Goal: Task Accomplishment & Management: Manage account settings

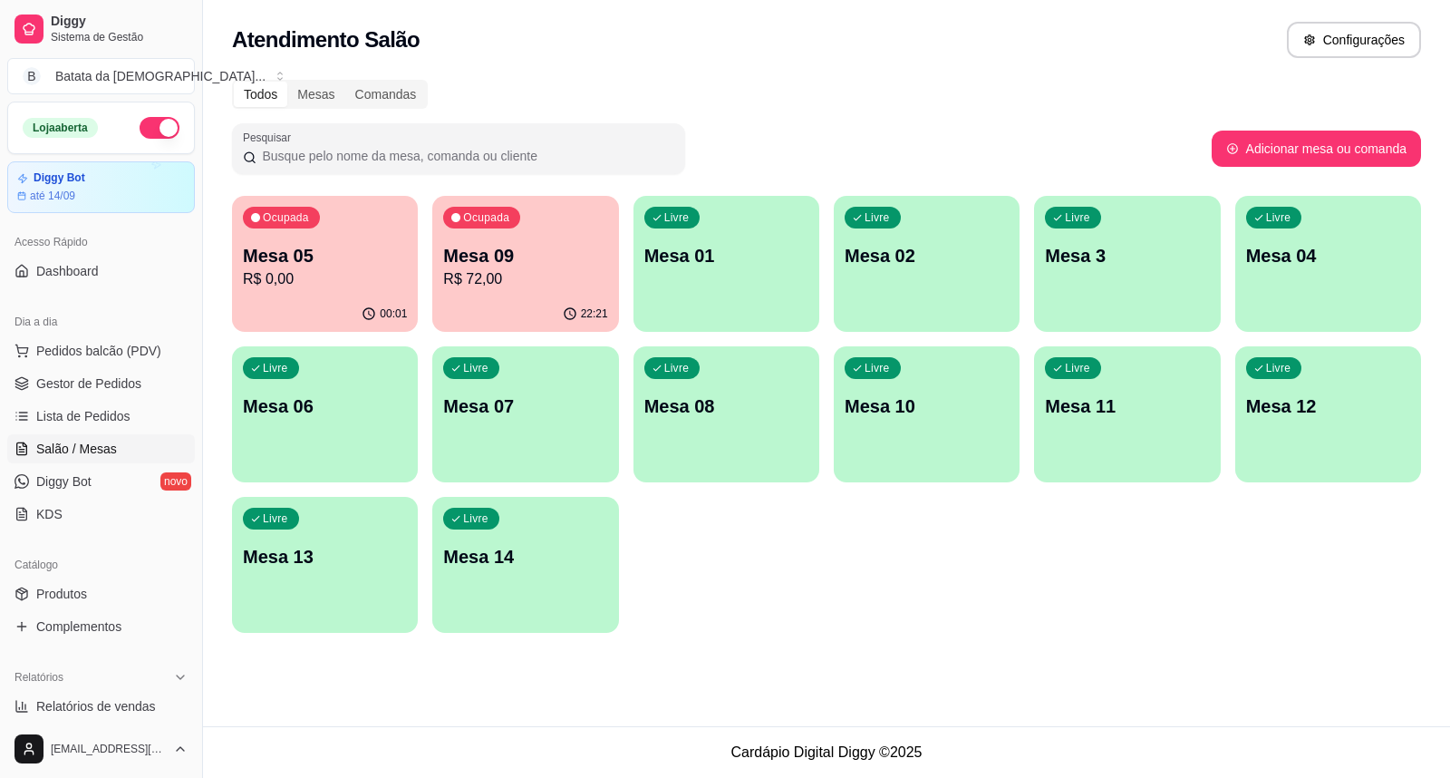
click at [326, 277] on p "R$ 0,00" at bounding box center [325, 279] width 164 height 22
click at [375, 279] on p "R$ 0,00" at bounding box center [325, 279] width 164 height 22
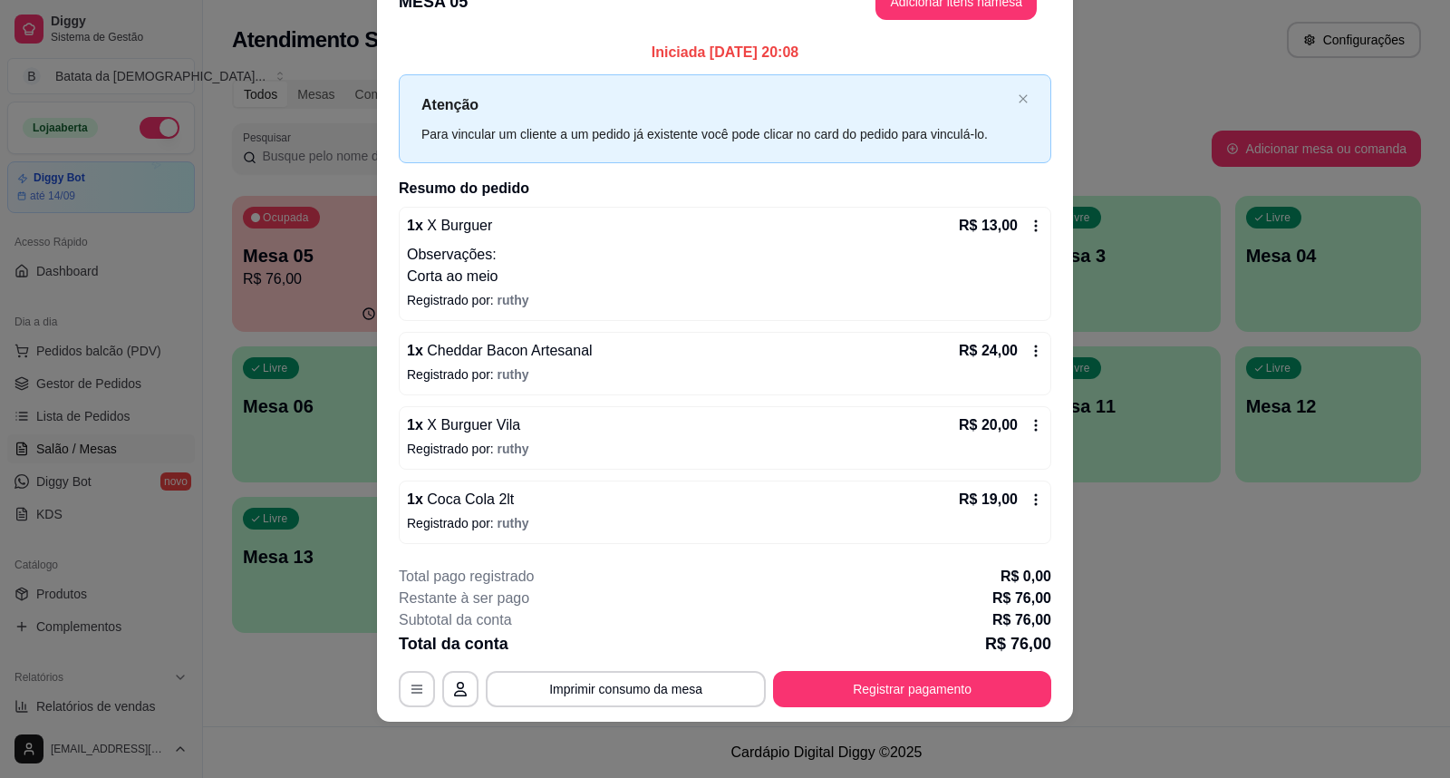
scroll to position [45, 0]
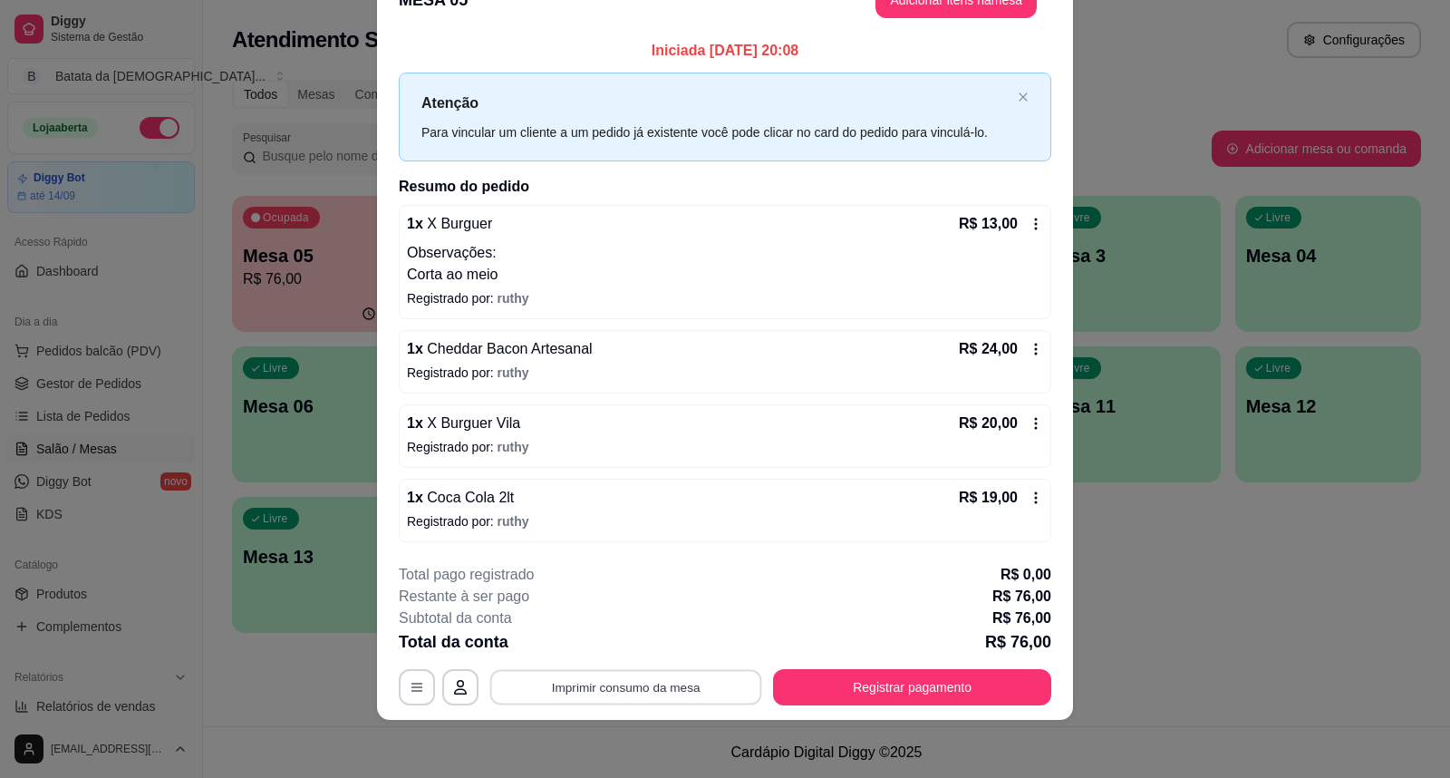
click at [633, 693] on button "Imprimir consumo da mesa" at bounding box center [626, 686] width 272 height 35
click at [565, 684] on button "Imprimir consumo da mesa" at bounding box center [626, 687] width 280 height 36
click at [1007, 682] on button "Registrar pagamento" at bounding box center [912, 687] width 278 height 36
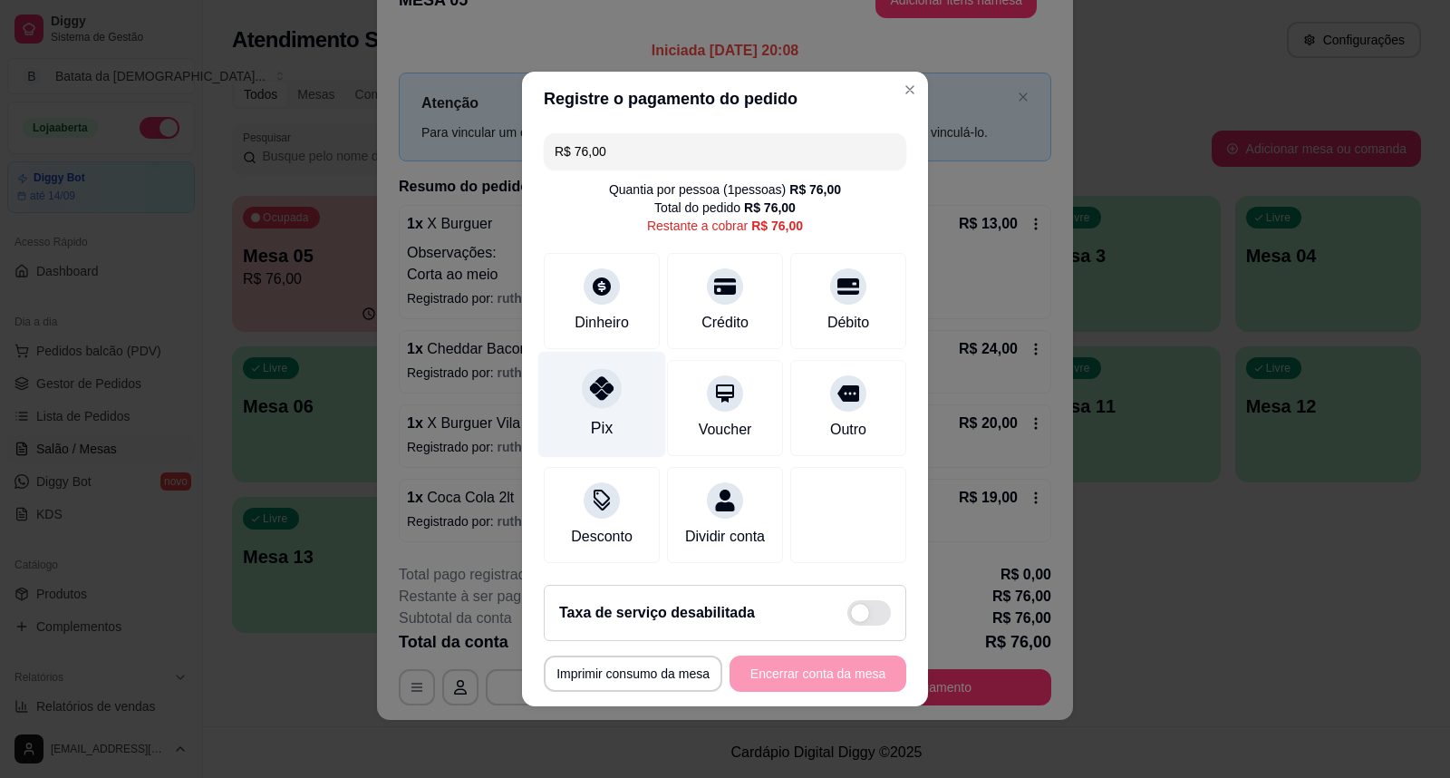
click at [576, 372] on div "Pix" at bounding box center [602, 405] width 128 height 106
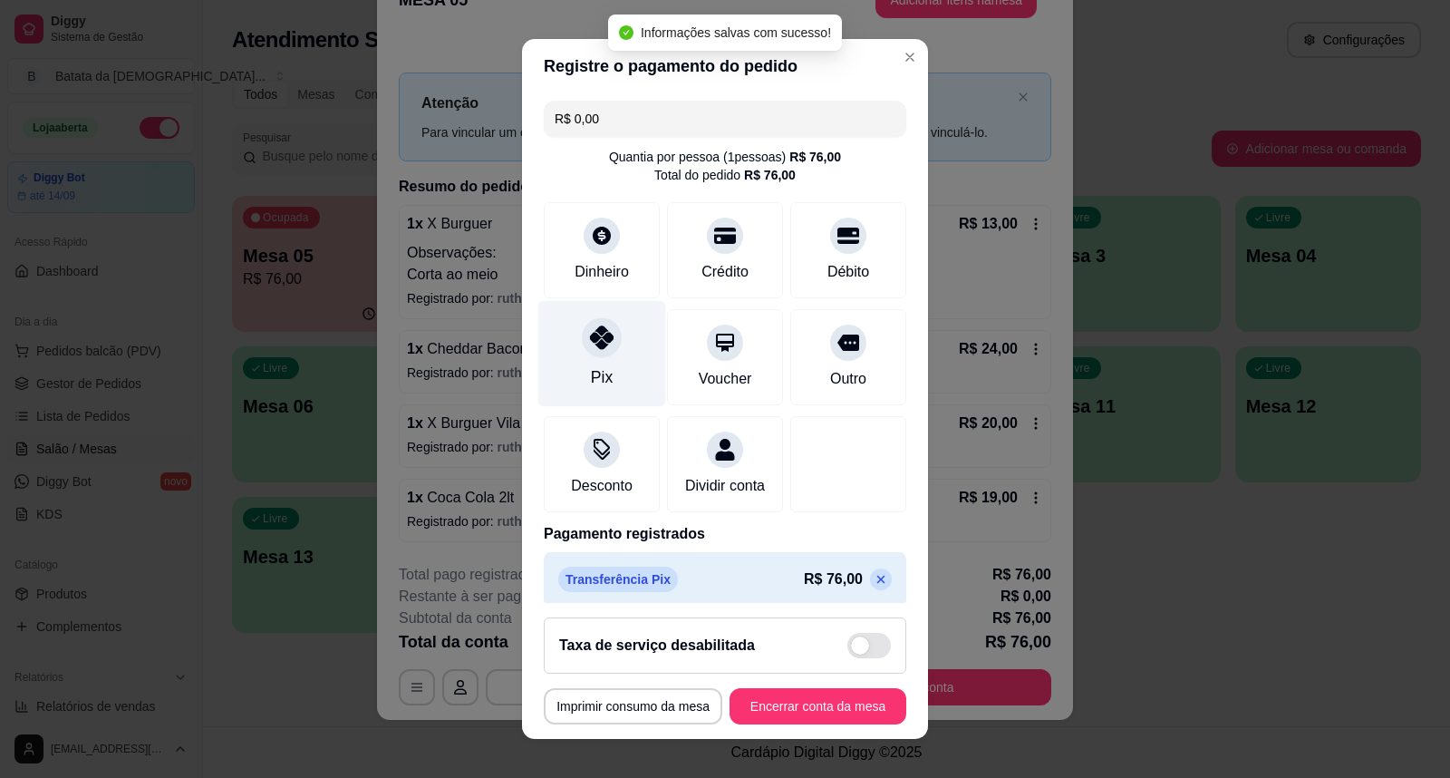
type input "R$ 0,00"
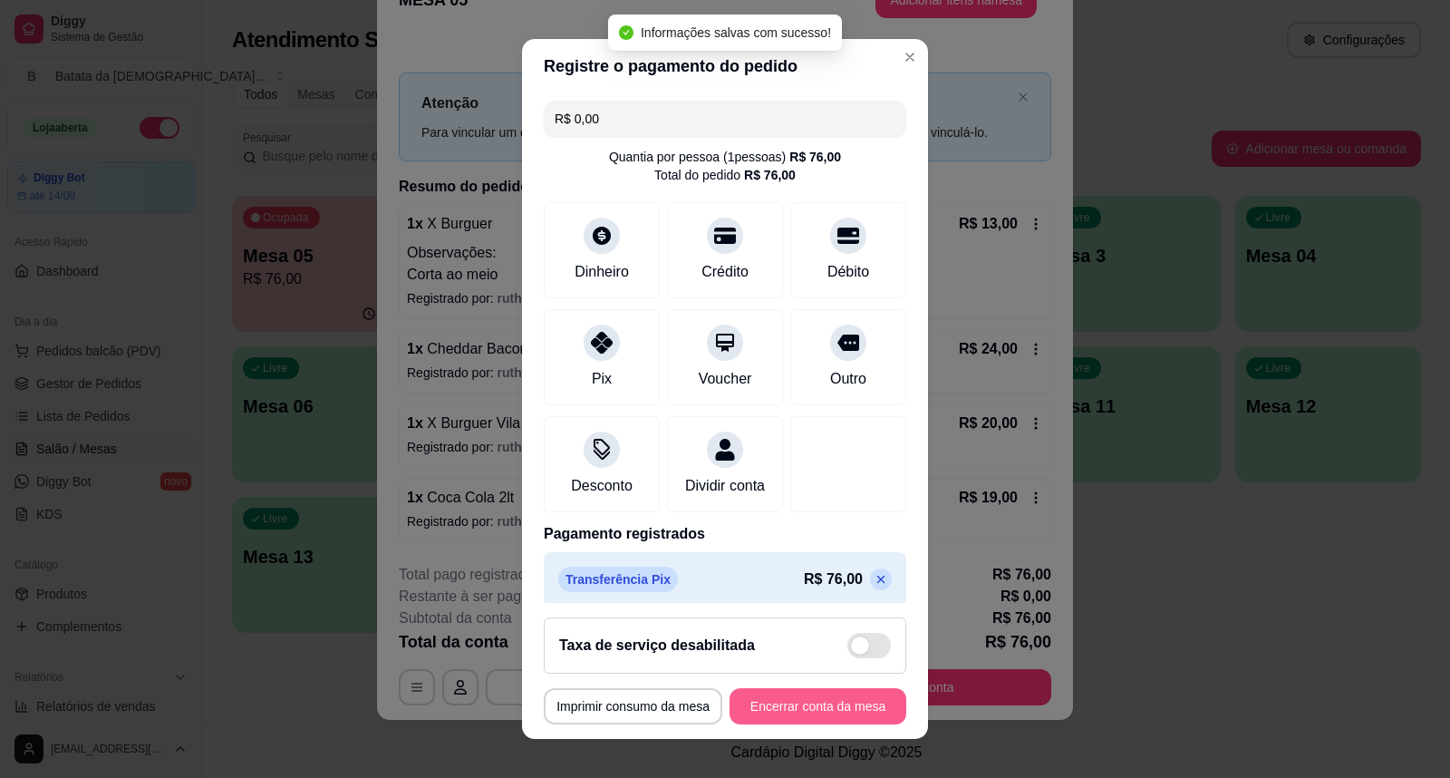
click at [801, 702] on button "Encerrar conta da mesa" at bounding box center [818, 706] width 177 height 36
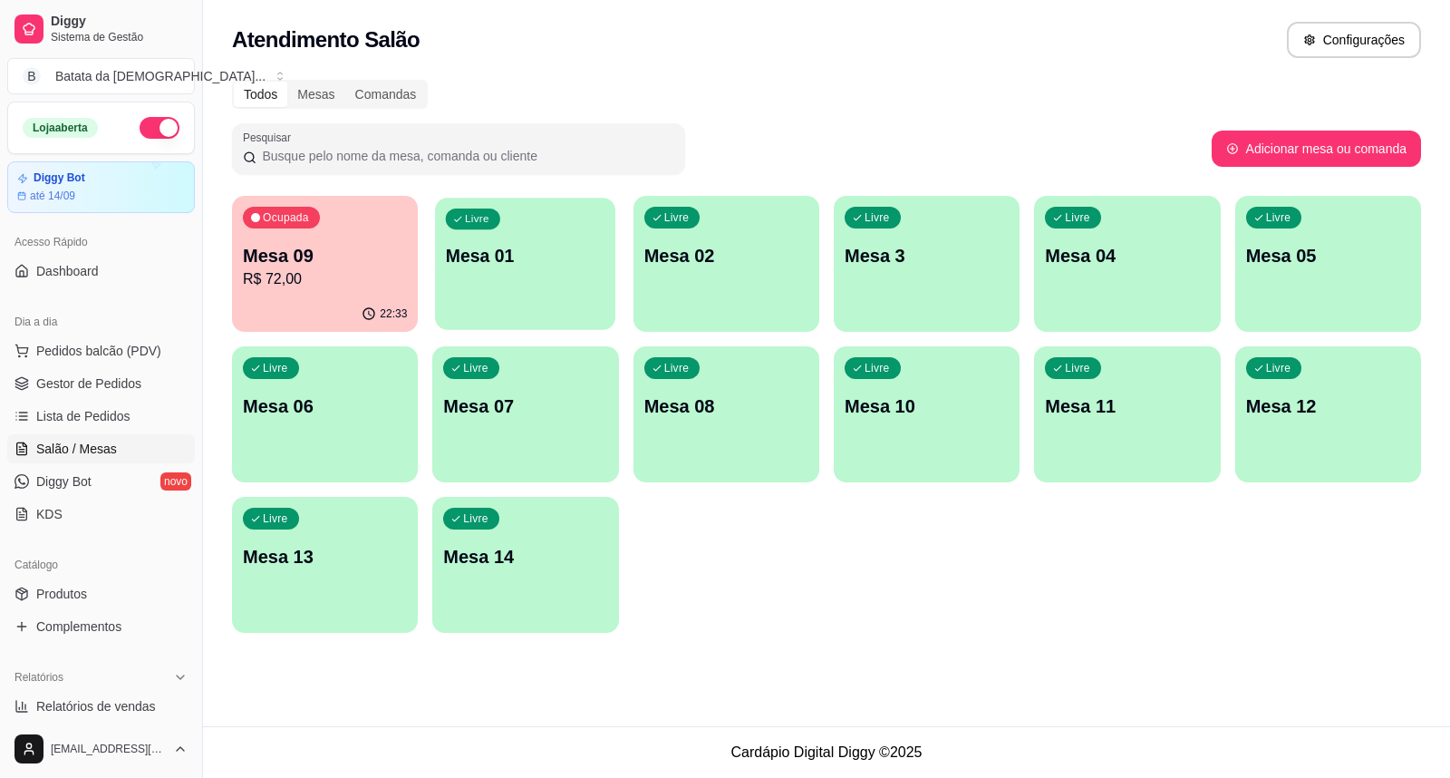
click at [578, 266] on p "Mesa 01" at bounding box center [526, 256] width 160 height 24
click at [529, 275] on div "Livre Mesa 01" at bounding box center [525, 253] width 180 height 111
click at [494, 265] on p "Mesa 01" at bounding box center [526, 256] width 160 height 24
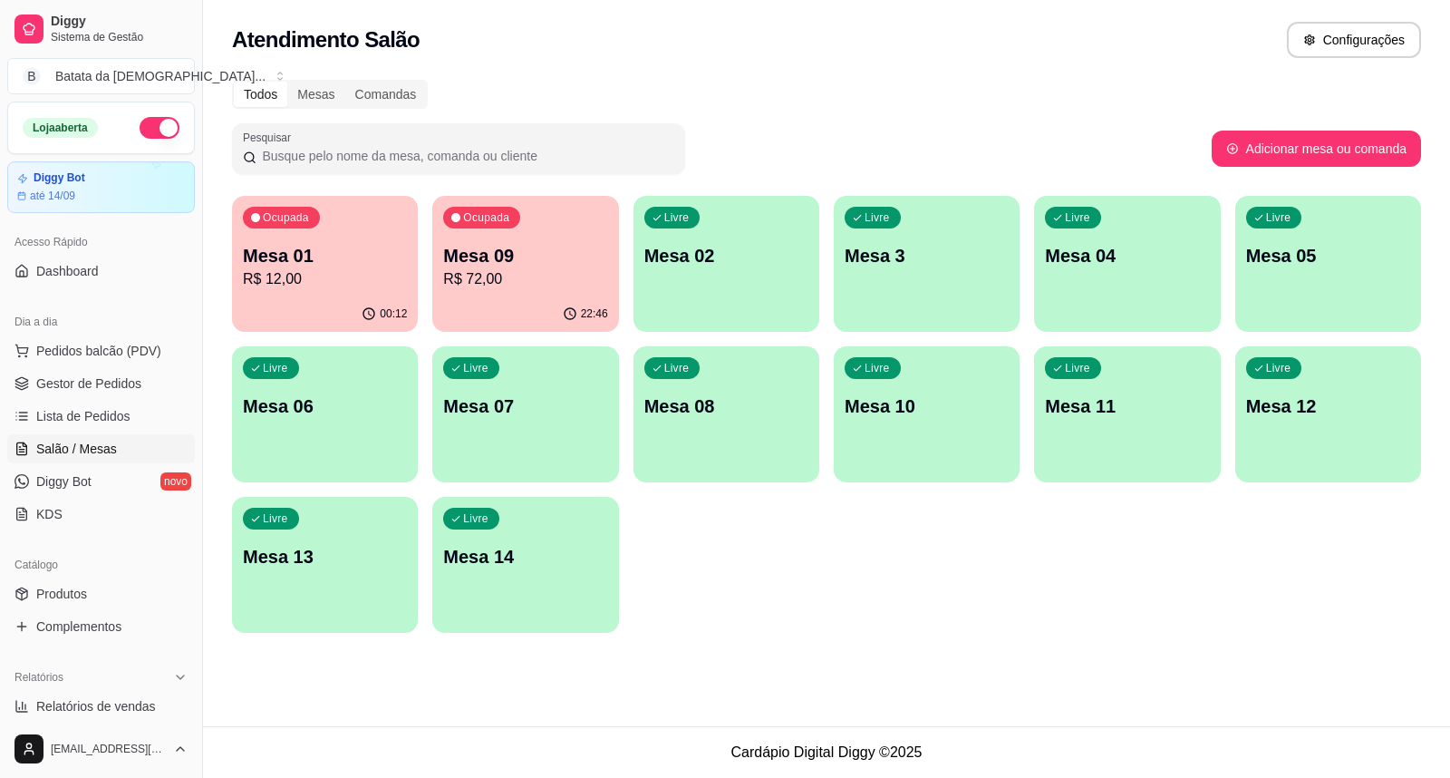
click at [506, 300] on div "22:46" at bounding box center [525, 313] width 186 height 35
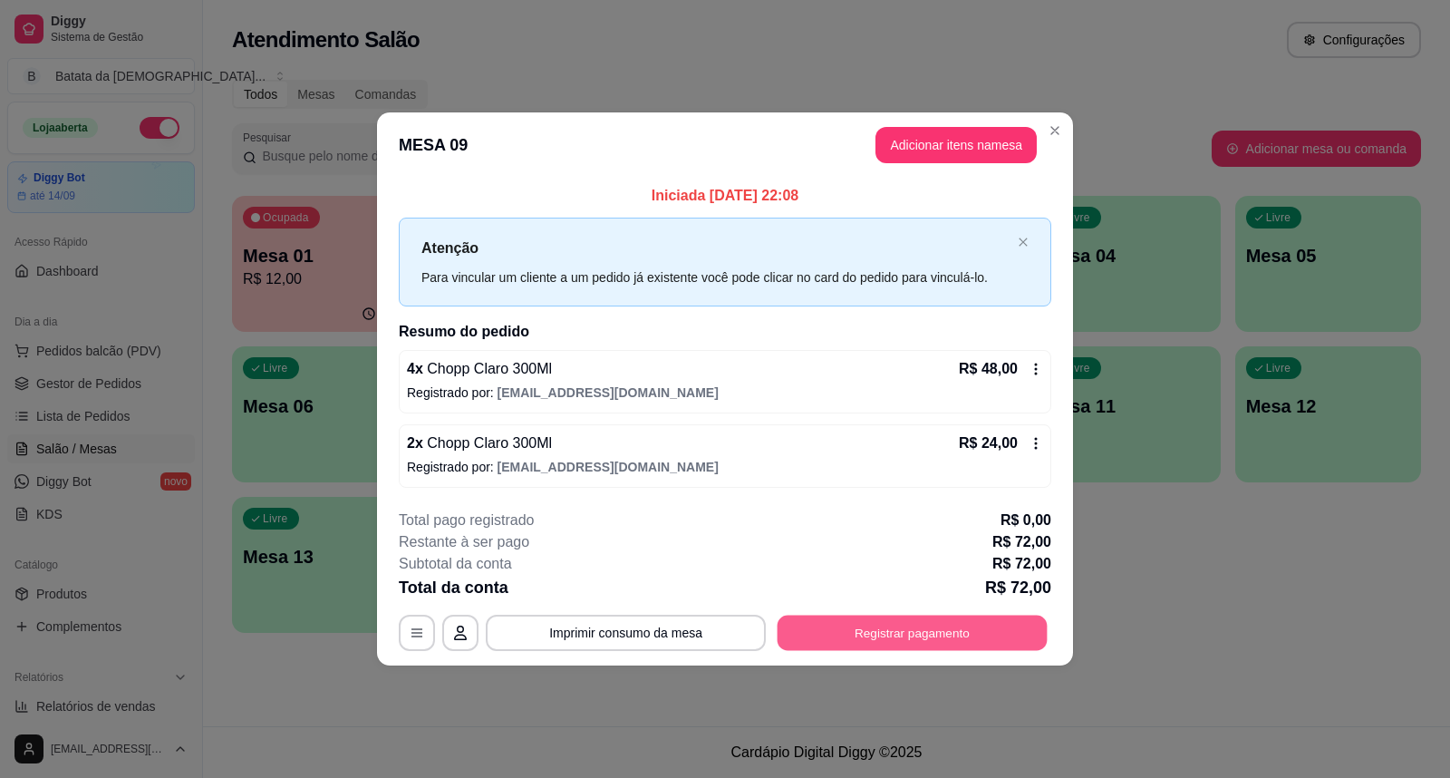
click at [880, 630] on button "Registrar pagamento" at bounding box center [913, 631] width 270 height 35
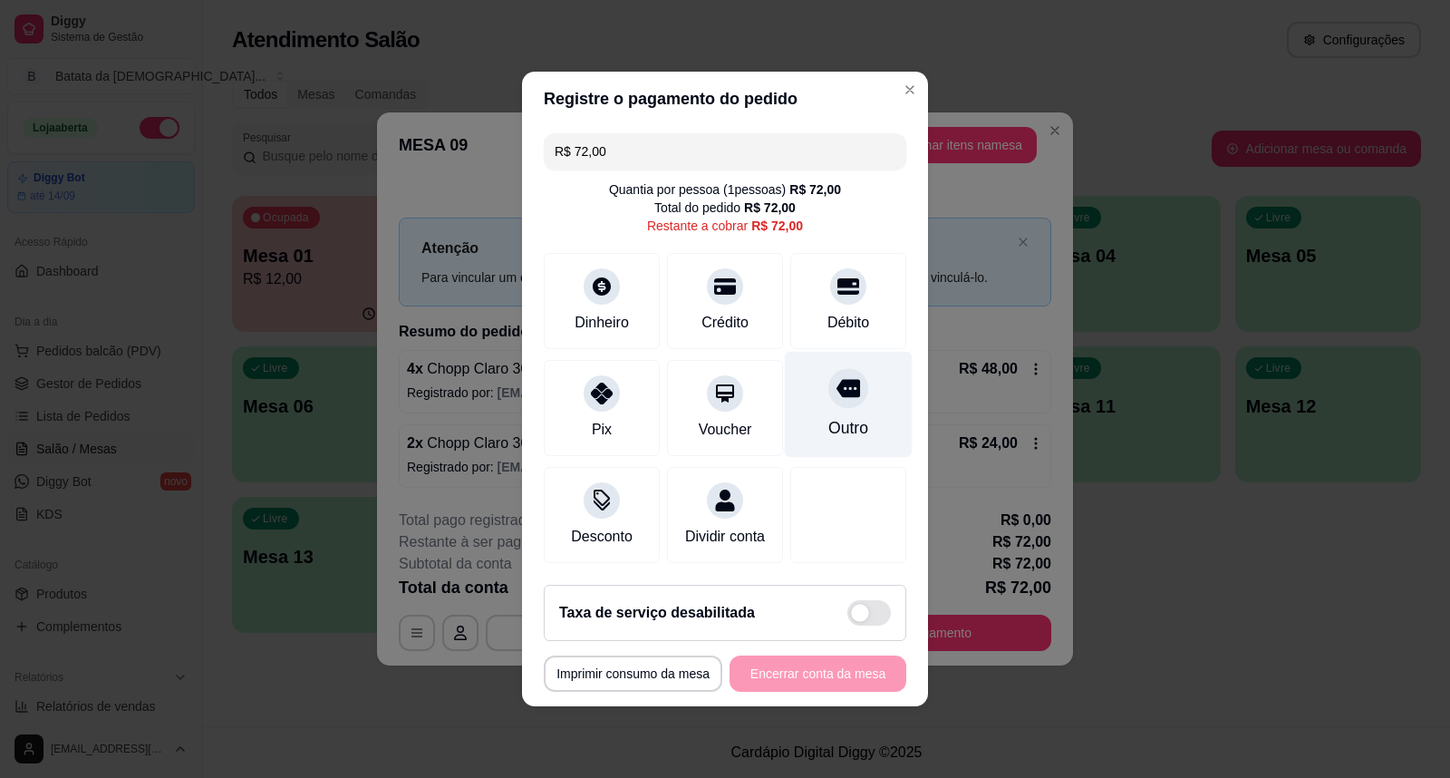
click at [832, 401] on div "Outro" at bounding box center [849, 405] width 128 height 106
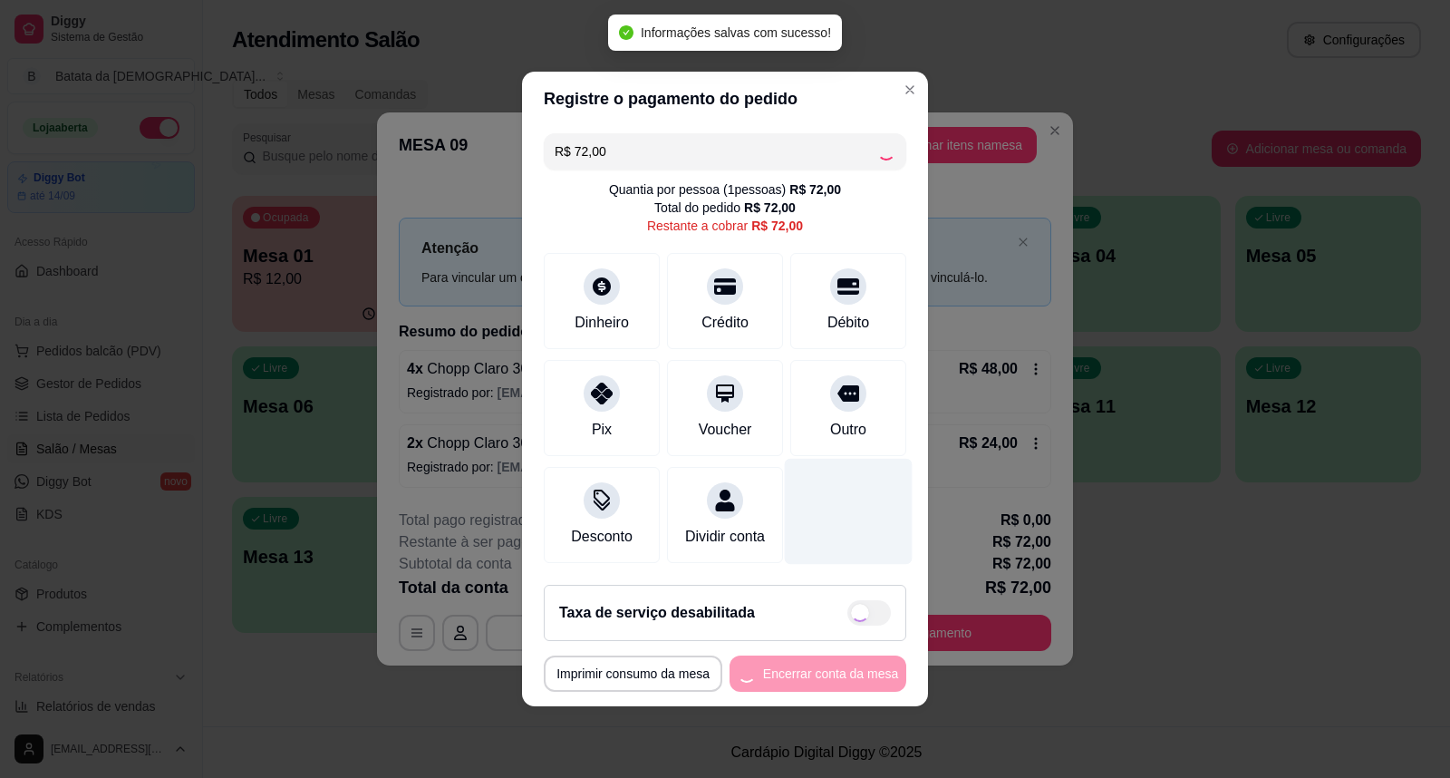
type input "R$ 0,00"
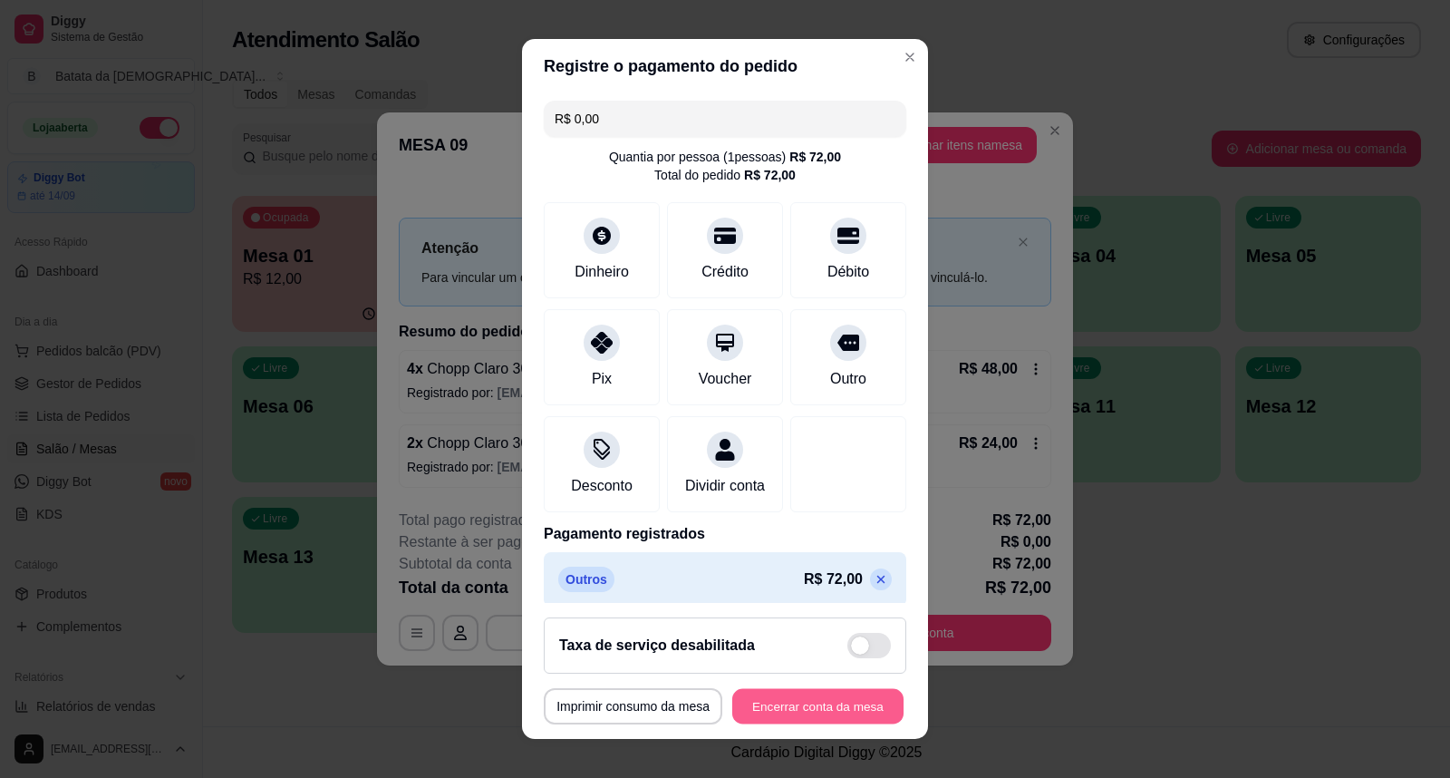
click at [788, 703] on button "Encerrar conta da mesa" at bounding box center [817, 706] width 171 height 35
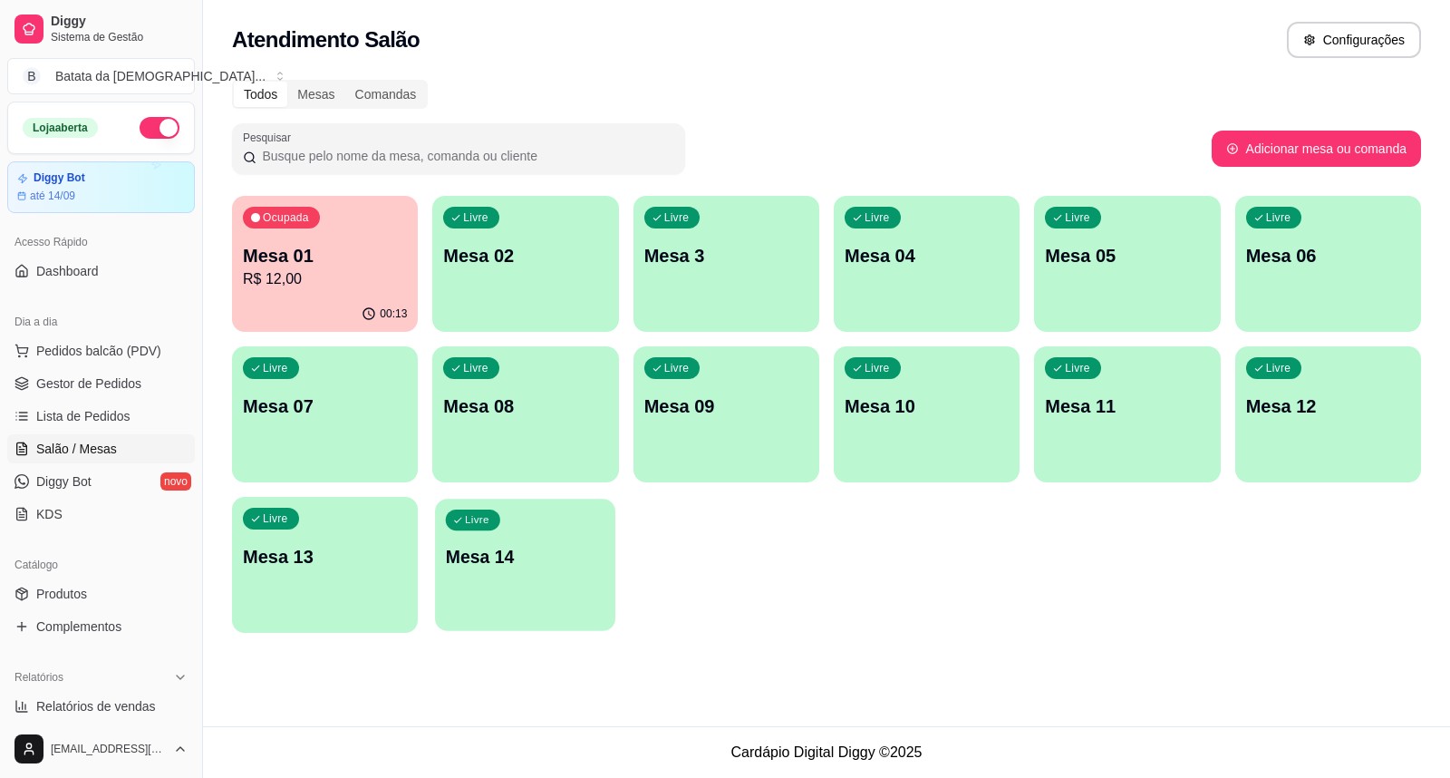
click at [515, 583] on div "Livre Mesa 14" at bounding box center [525, 553] width 180 height 111
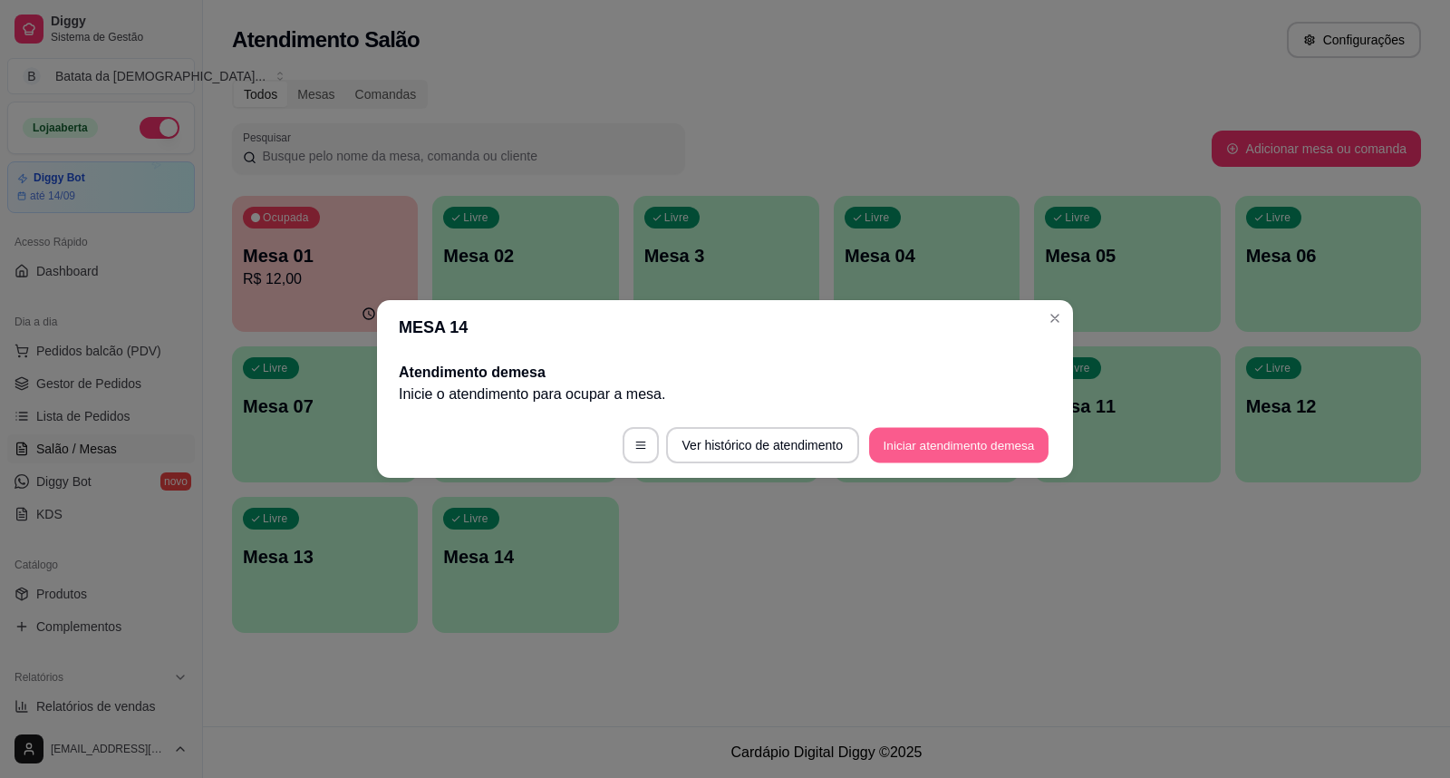
click at [979, 447] on button "Iniciar atendimento de mesa" at bounding box center [958, 445] width 179 height 35
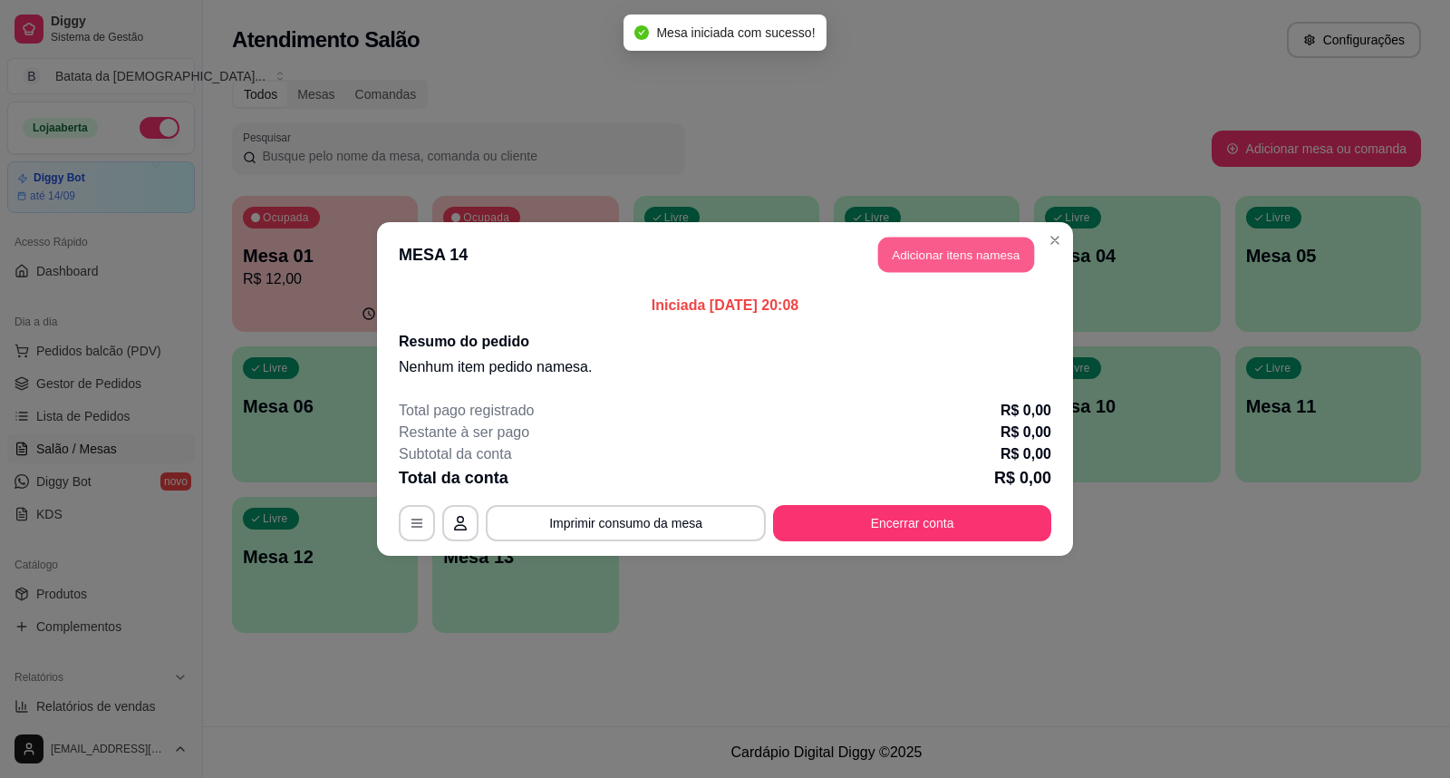
click at [897, 256] on button "Adicionar itens na mesa" at bounding box center [956, 254] width 156 height 35
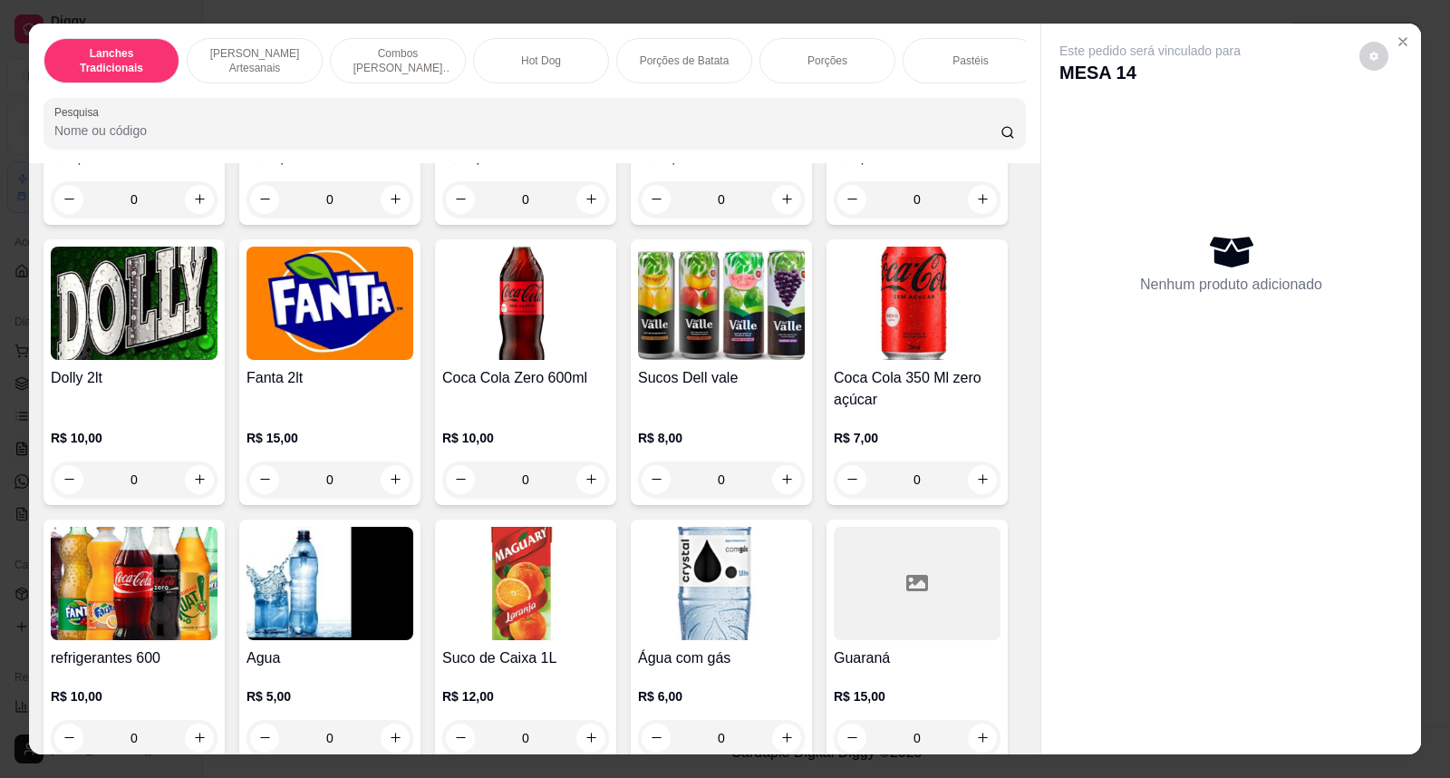
scroll to position [4531, 0]
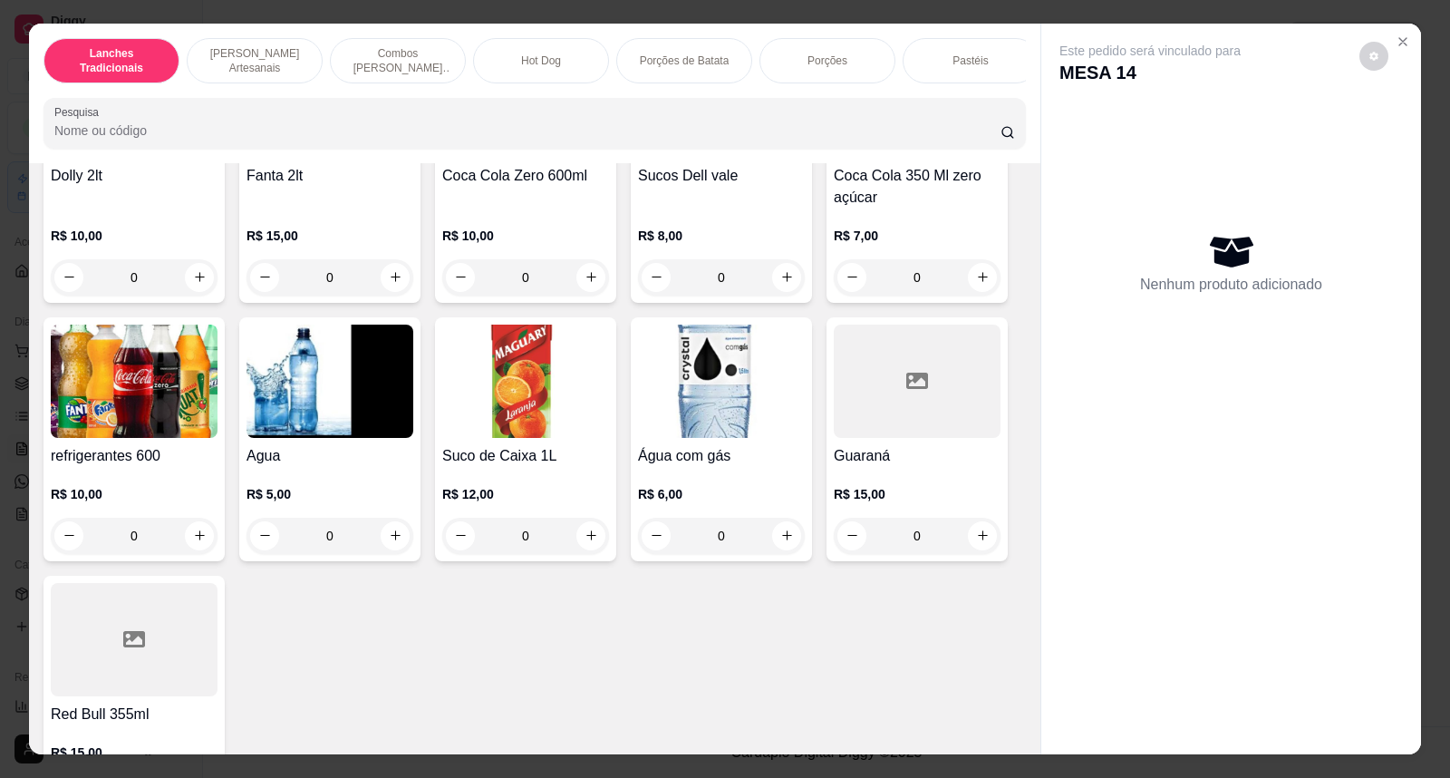
click at [259, 401] on img at bounding box center [330, 380] width 167 height 113
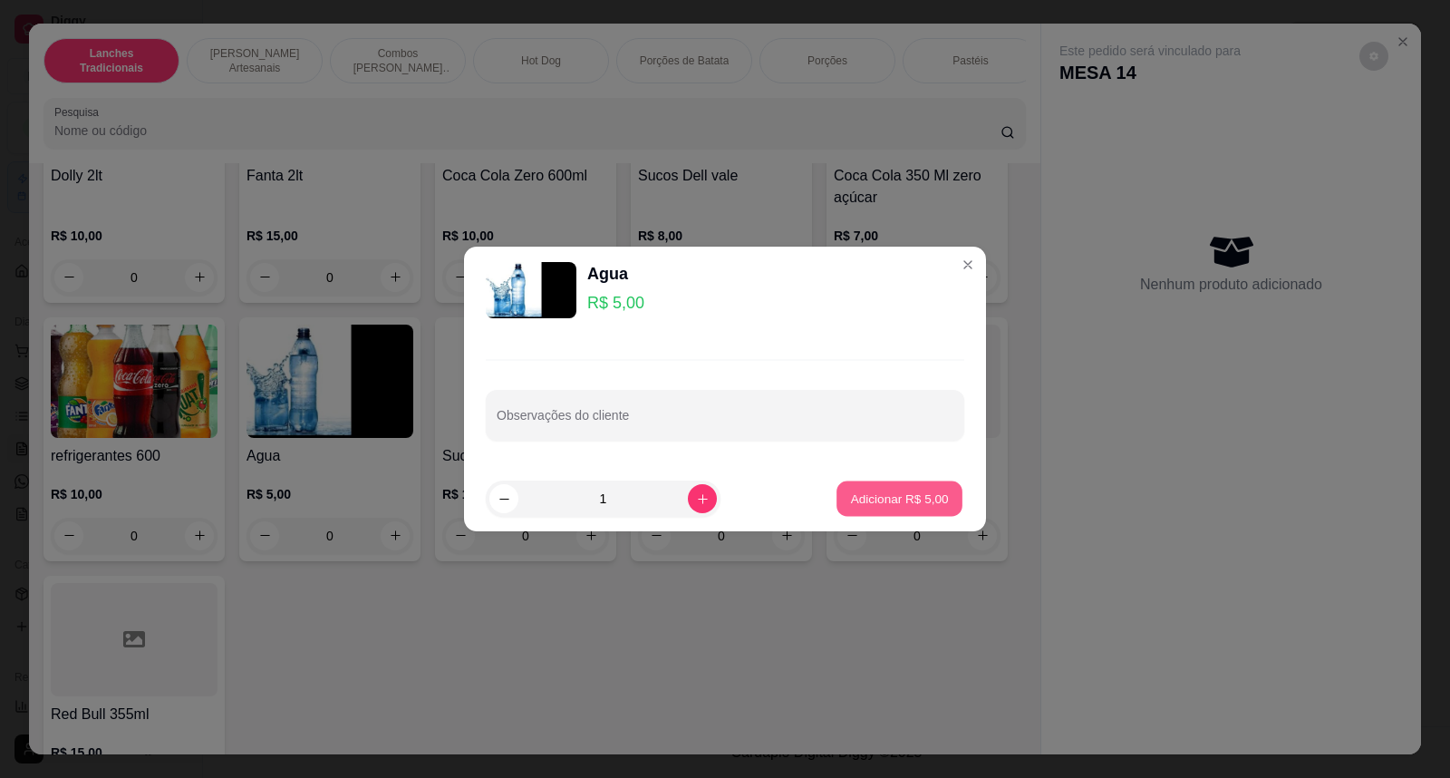
click at [924, 493] on p "Adicionar R$ 5,00" at bounding box center [899, 497] width 98 height 17
type input "1"
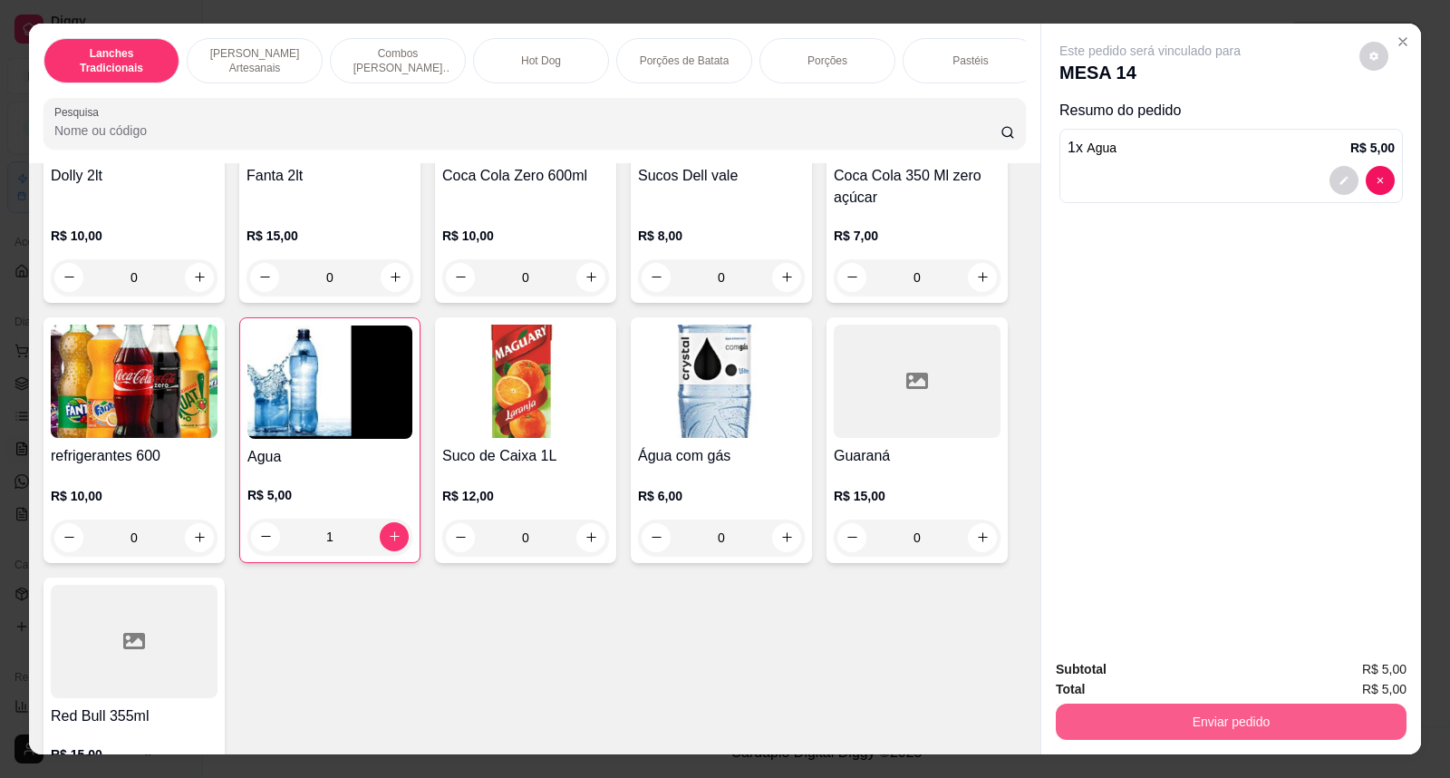
click at [1165, 729] on button "Enviar pedido" at bounding box center [1231, 721] width 351 height 36
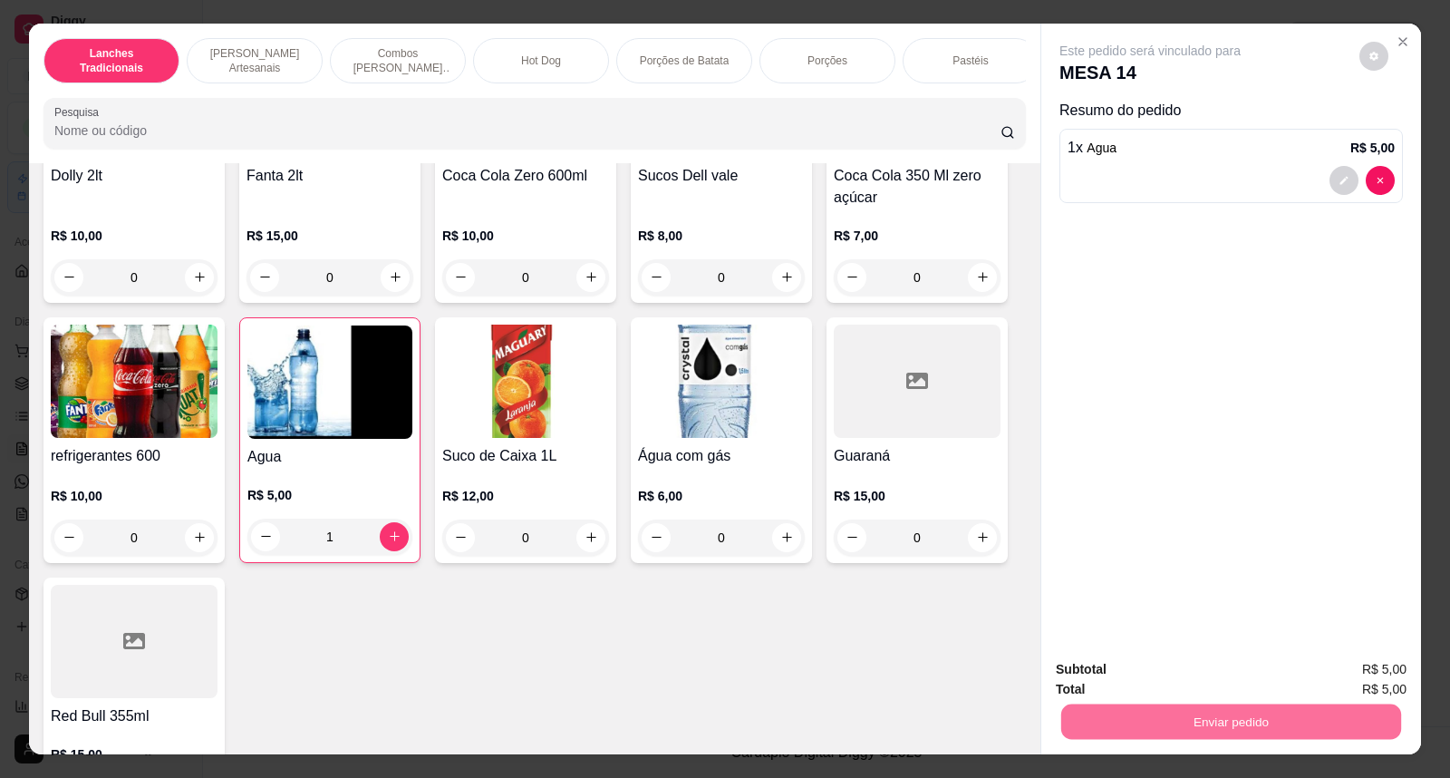
click at [1333, 678] on button "Sim, quero registrar" at bounding box center [1342, 678] width 131 height 34
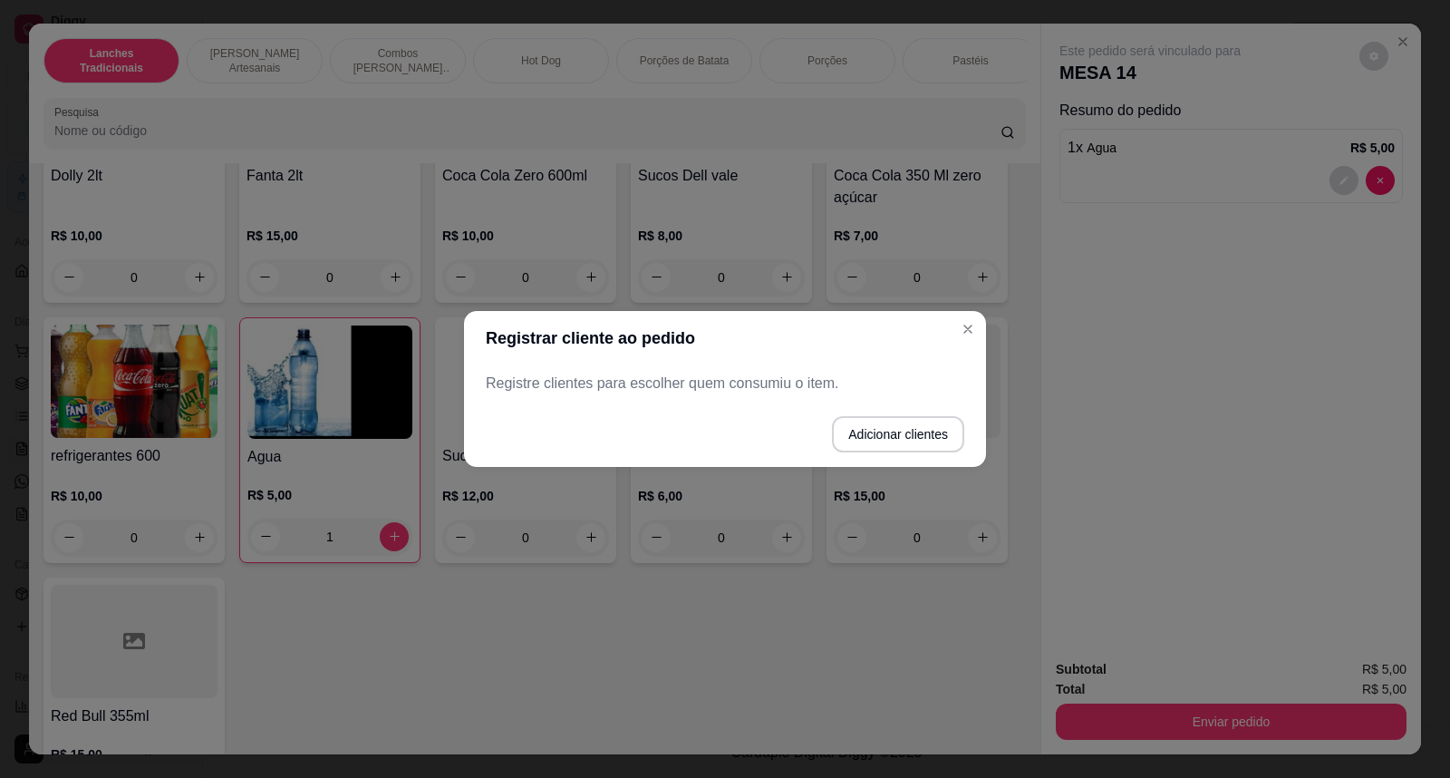
click at [574, 387] on p "Registre clientes para escolher quem consumiu o item." at bounding box center [725, 383] width 479 height 22
click at [538, 381] on p "Registre clientes para escolher quem consumiu o item." at bounding box center [725, 383] width 479 height 22
click at [862, 430] on button "Adicionar clientes" at bounding box center [898, 434] width 132 height 36
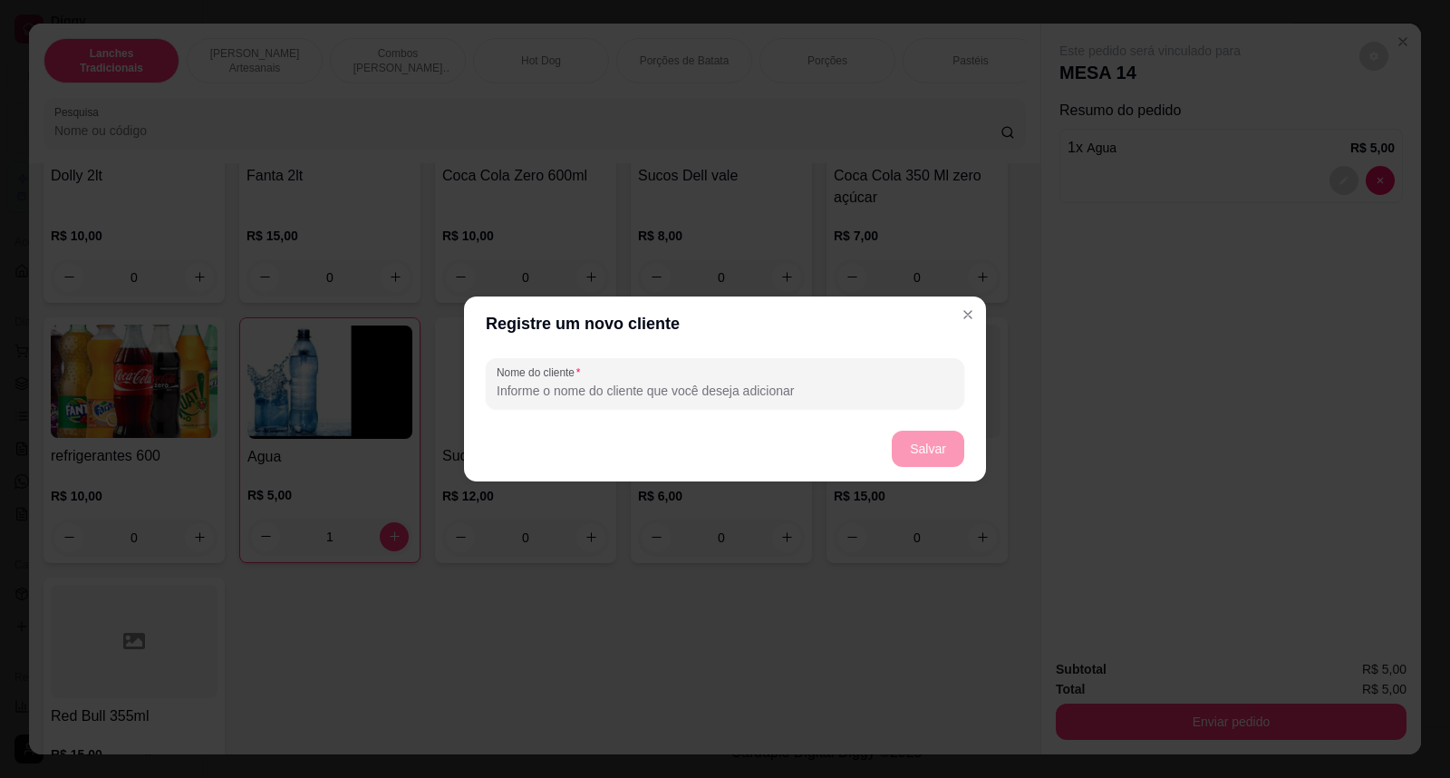
click at [664, 390] on input "Nome do cliente" at bounding box center [725, 391] width 457 height 18
type input "mesa aniversariante"
click at [907, 449] on button "Salvar" at bounding box center [928, 448] width 73 height 36
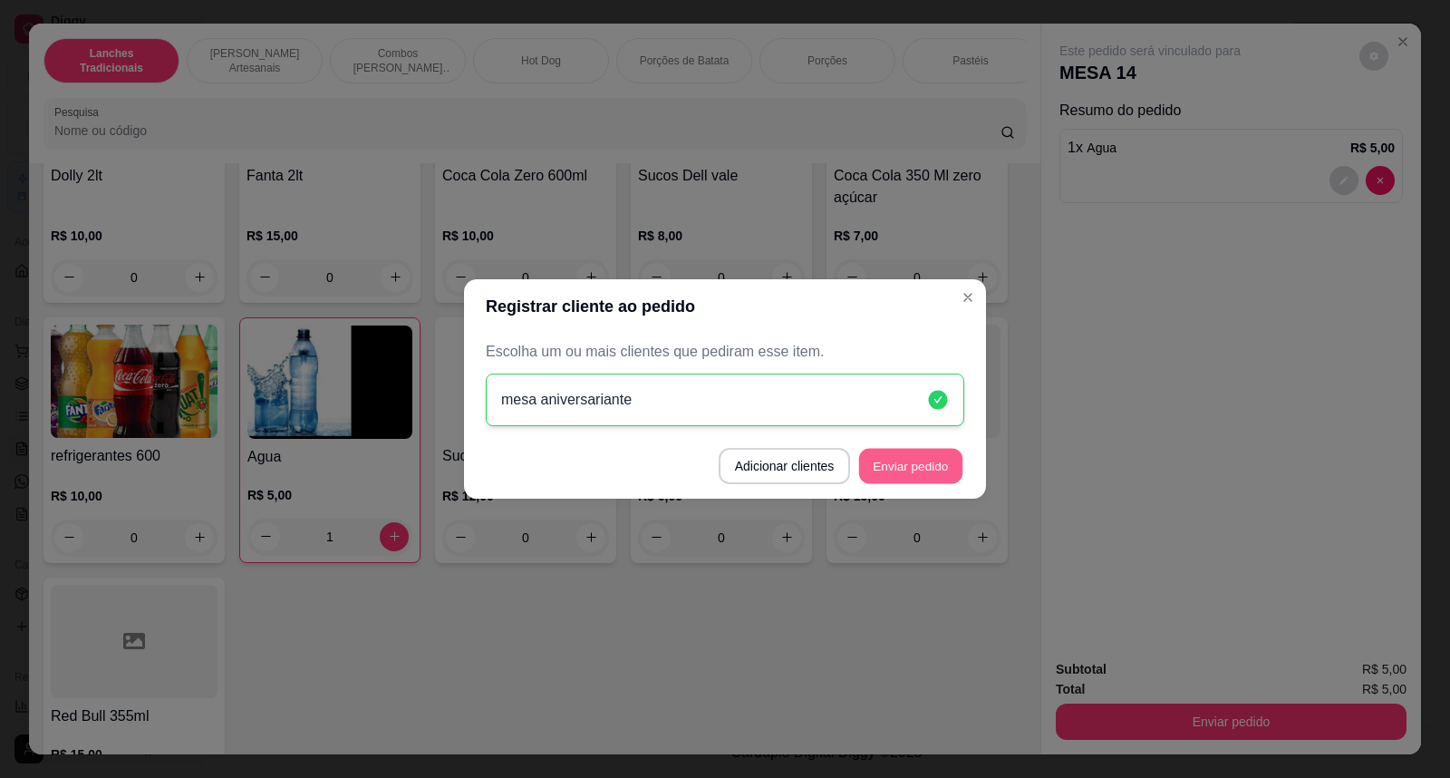
click at [898, 464] on button "Enviar pedido" at bounding box center [910, 466] width 103 height 35
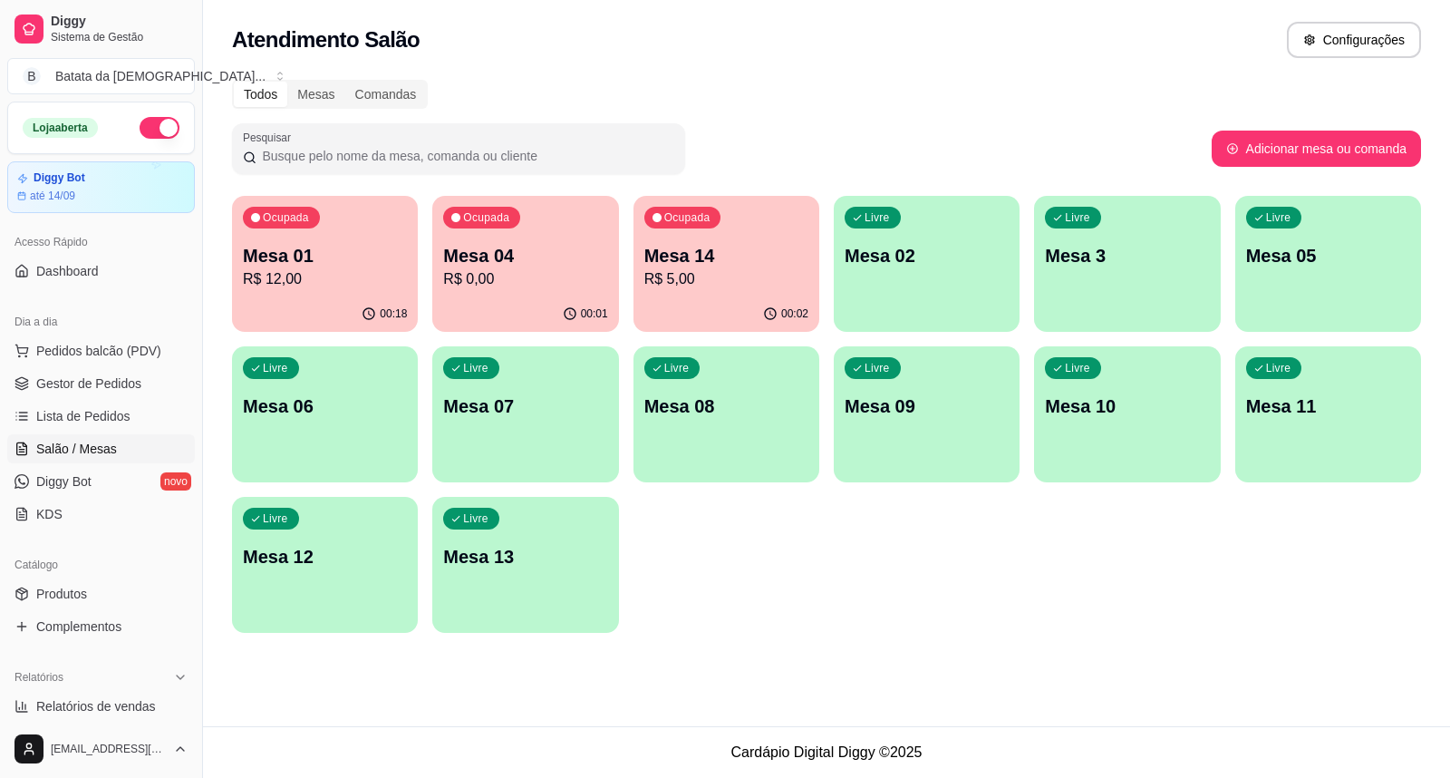
click at [492, 293] on div "Ocupada Mesa 04 R$ 0,00" at bounding box center [525, 246] width 186 height 101
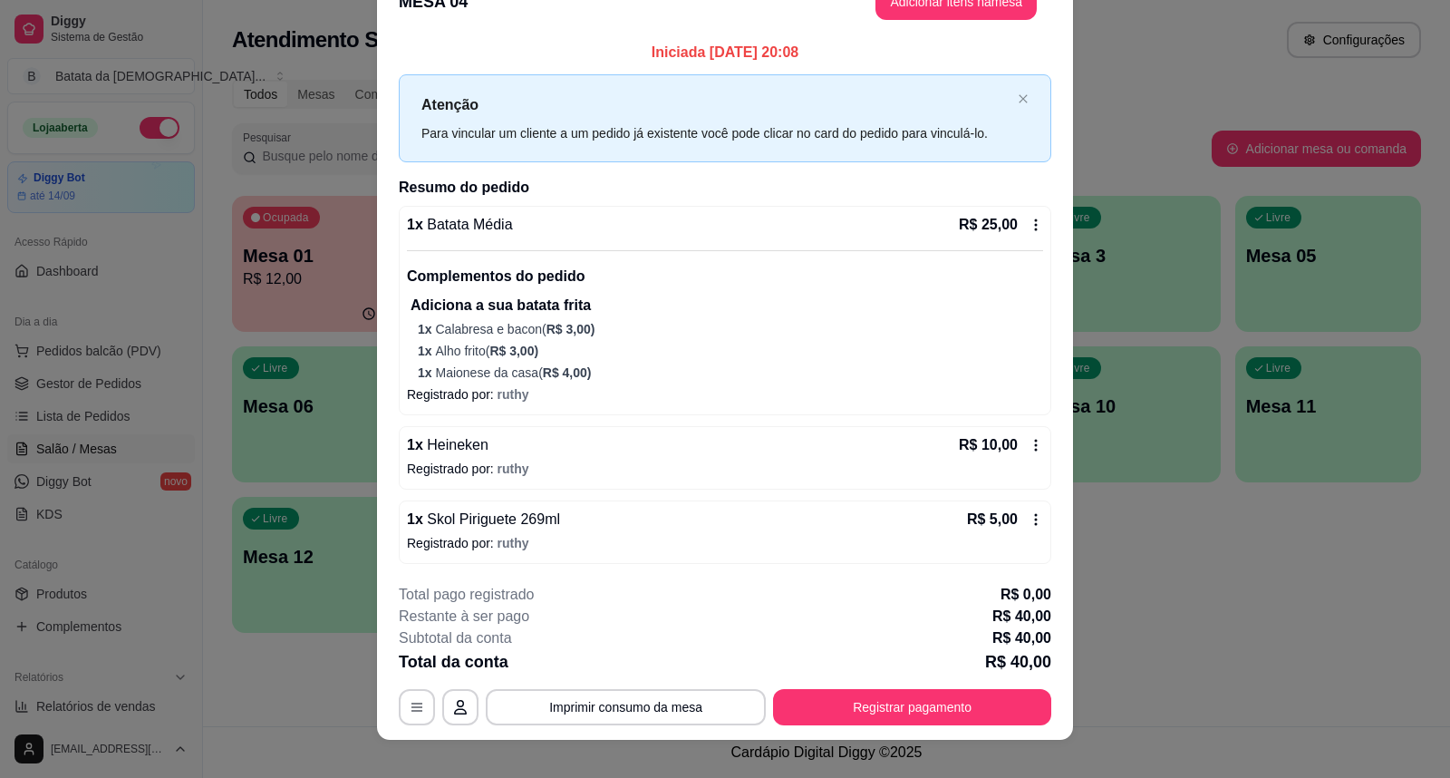
scroll to position [54, 0]
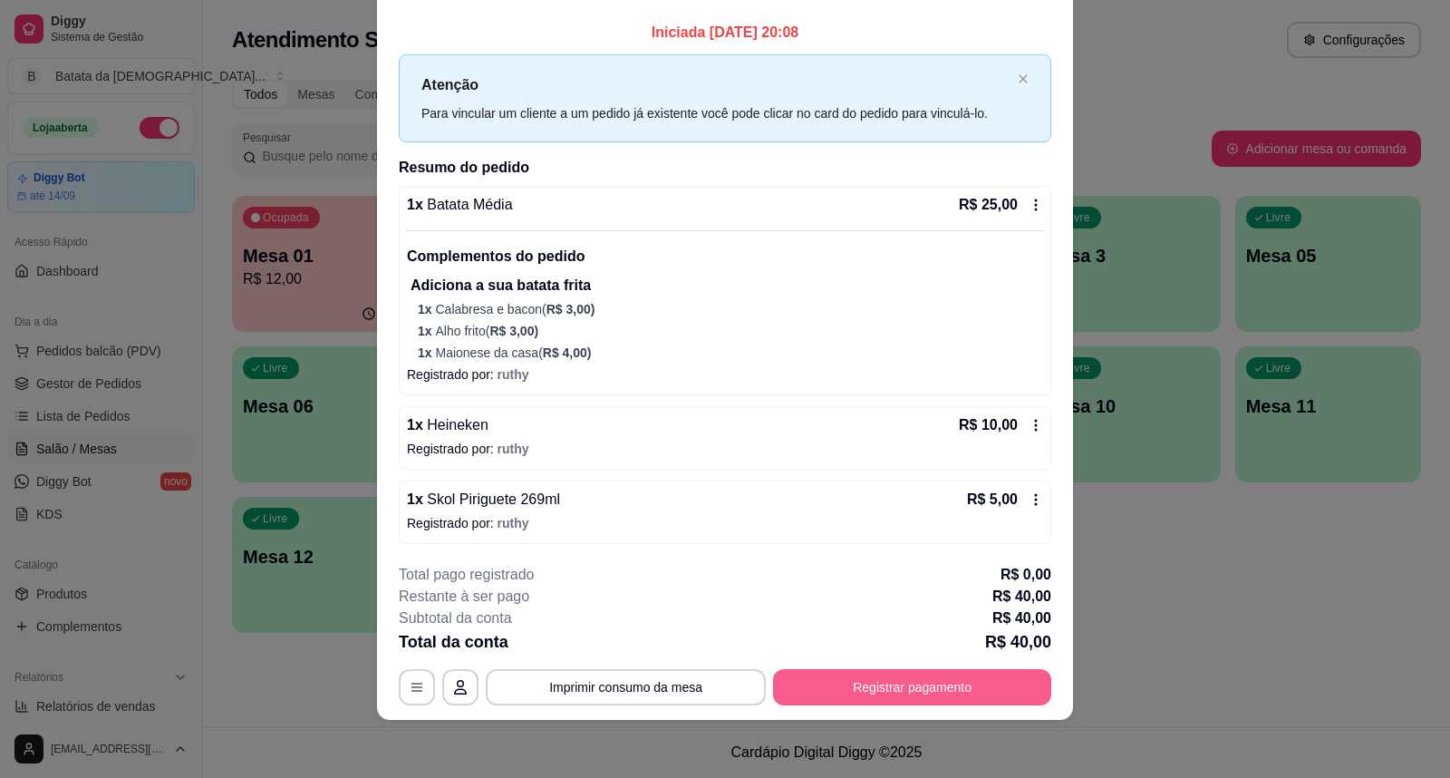
click at [891, 696] on button "Registrar pagamento" at bounding box center [912, 687] width 278 height 36
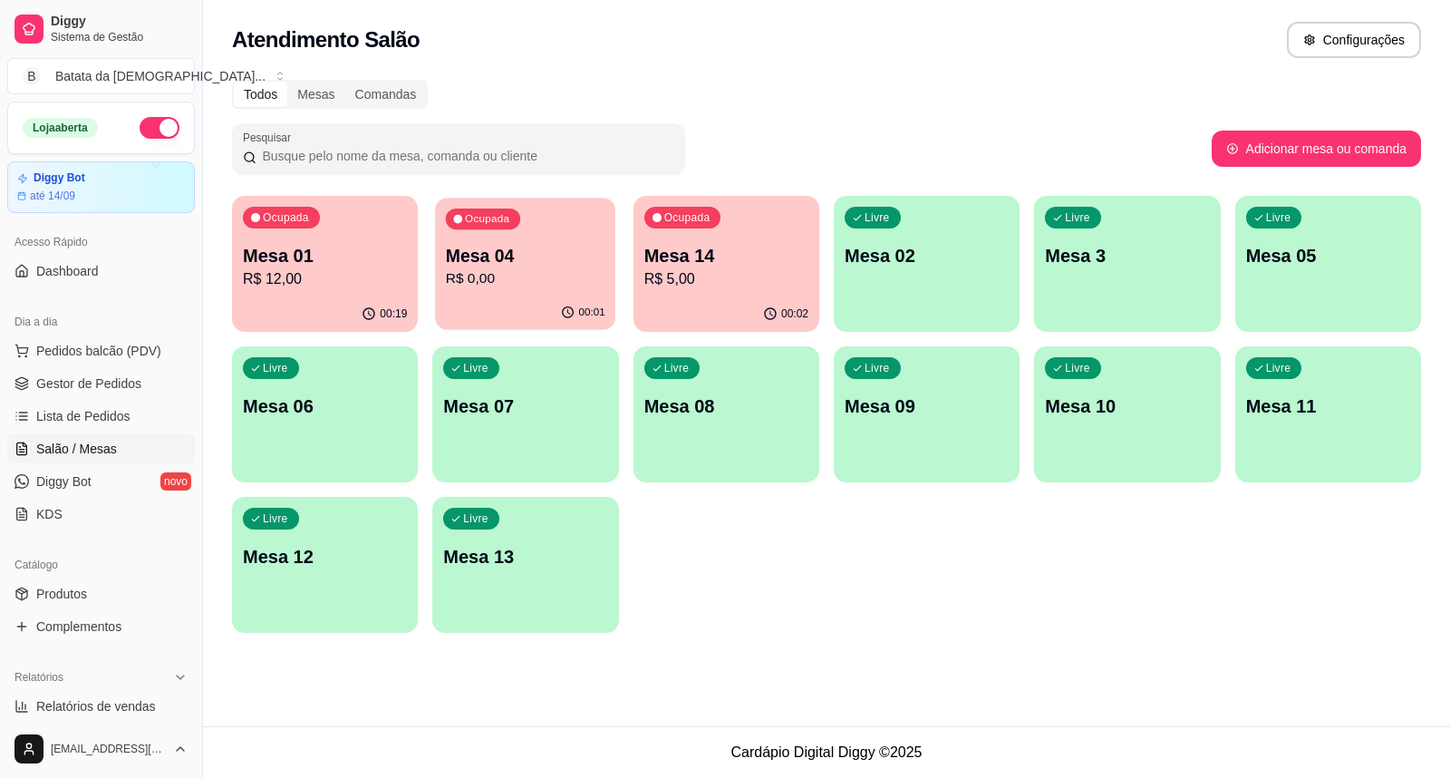
click at [521, 297] on div "00:01" at bounding box center [525, 312] width 180 height 34
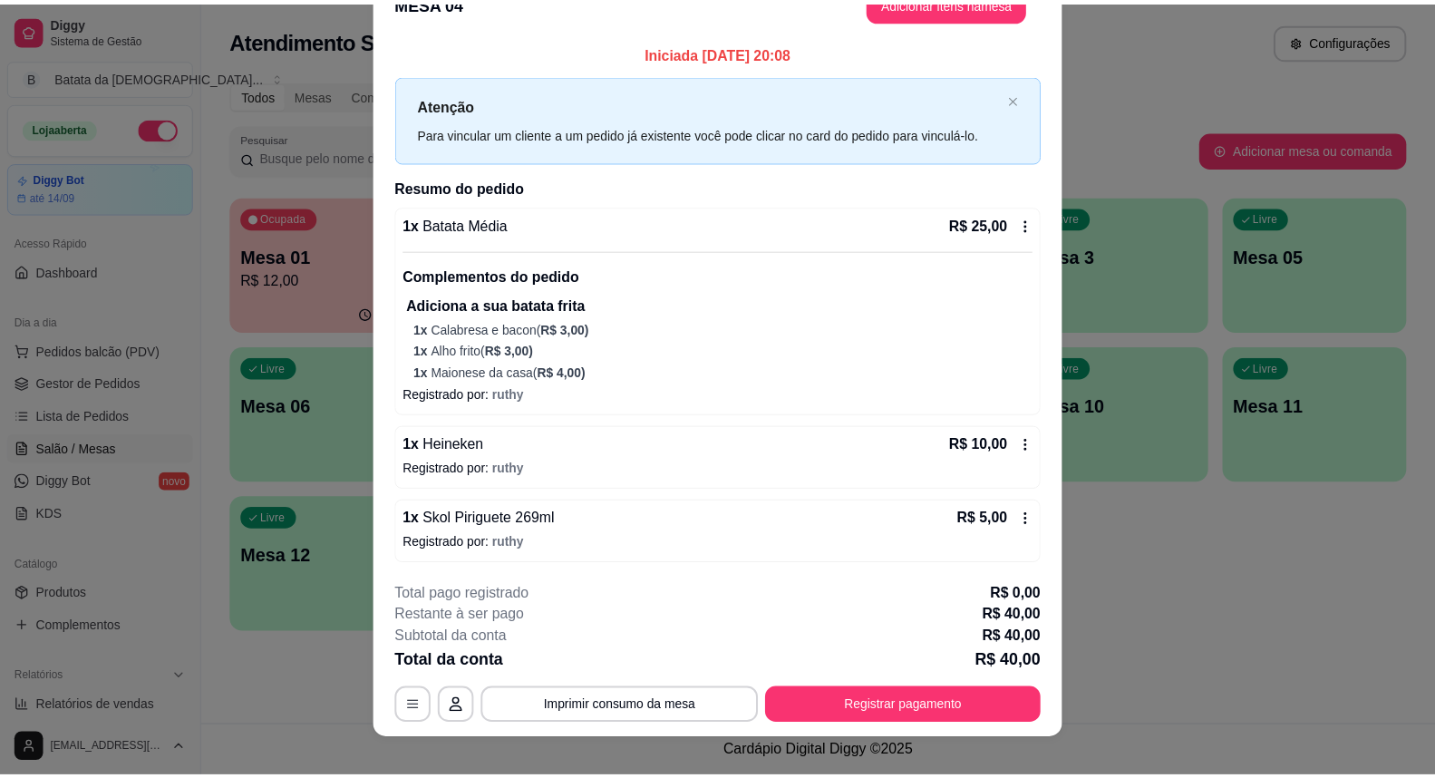
scroll to position [54, 0]
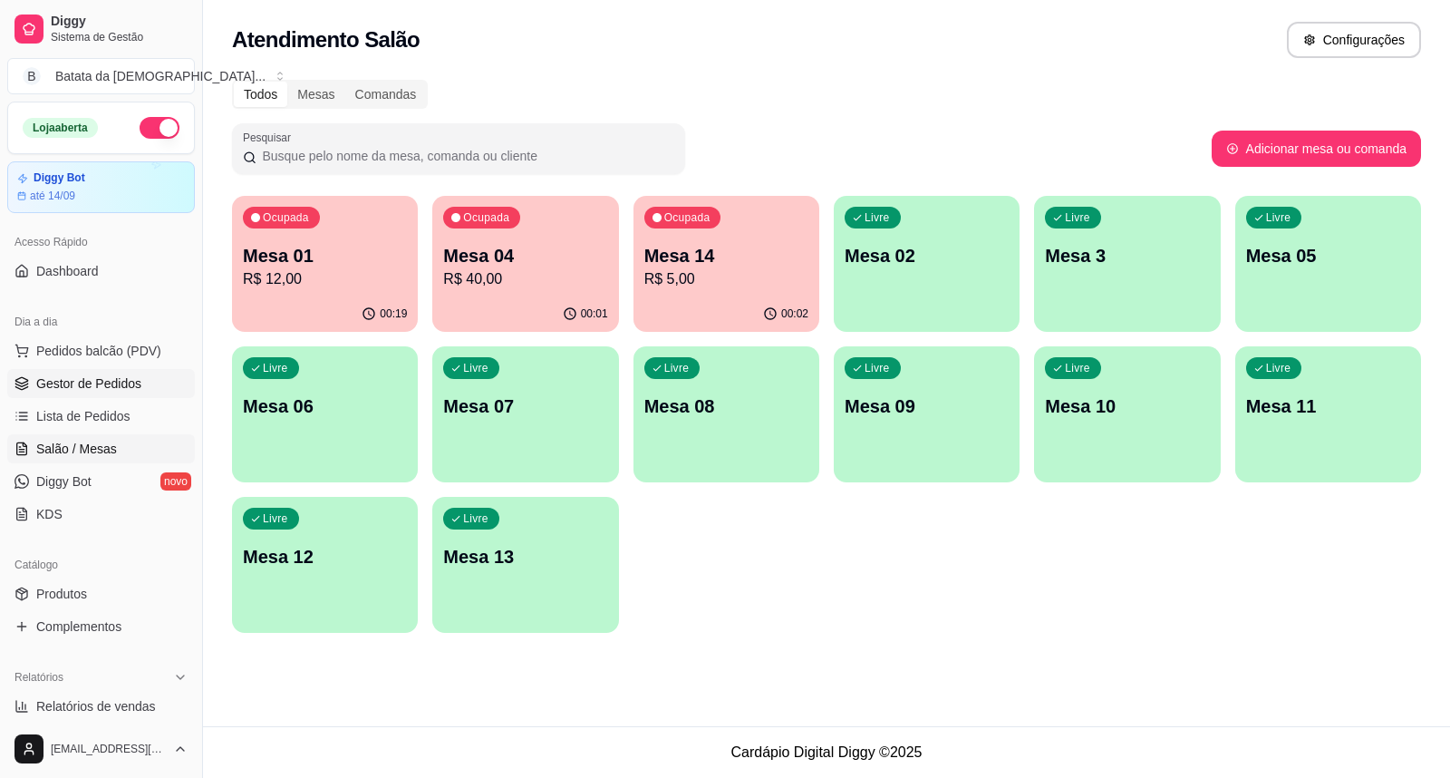
click at [111, 394] on link "Gestor de Pedidos" at bounding box center [101, 383] width 188 height 29
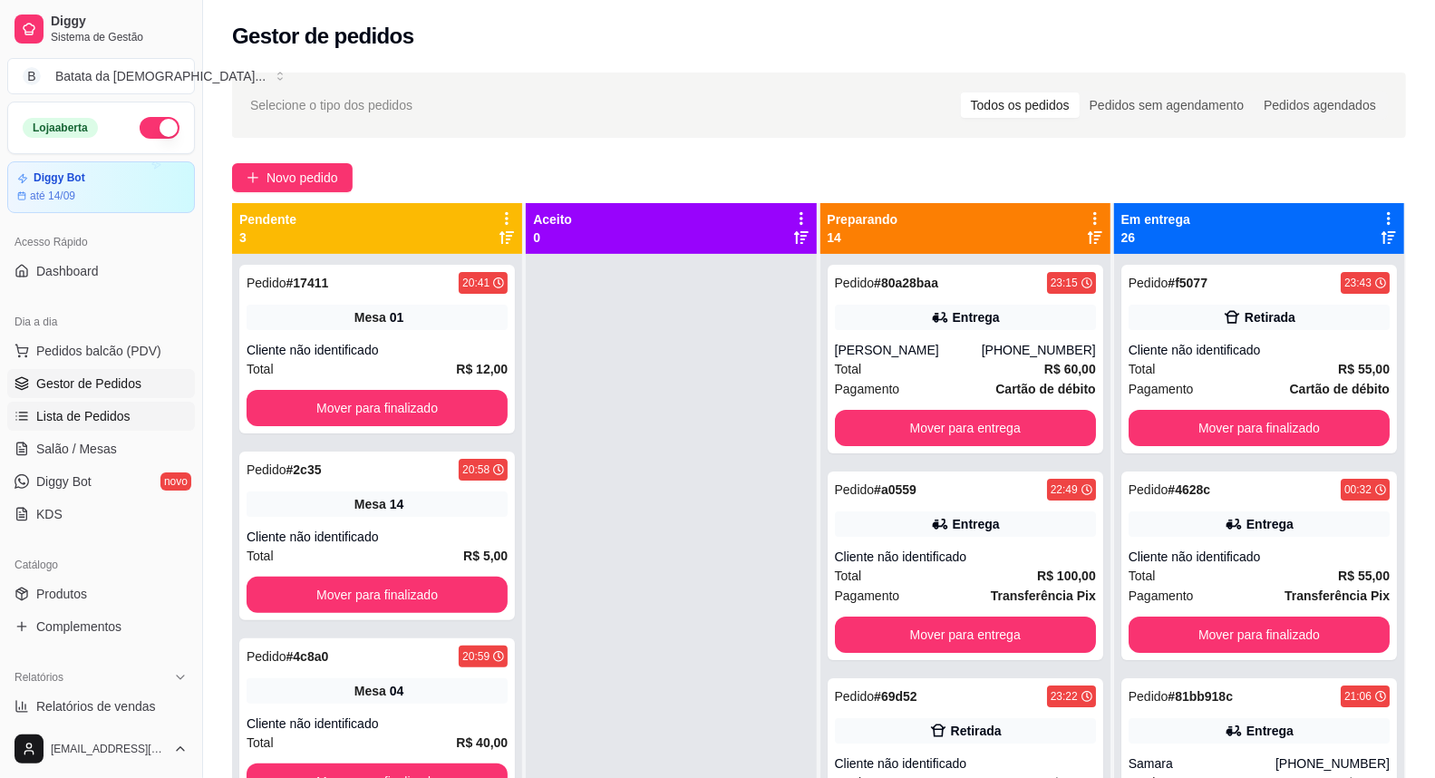
click at [110, 426] on link "Lista de Pedidos" at bounding box center [101, 415] width 188 height 29
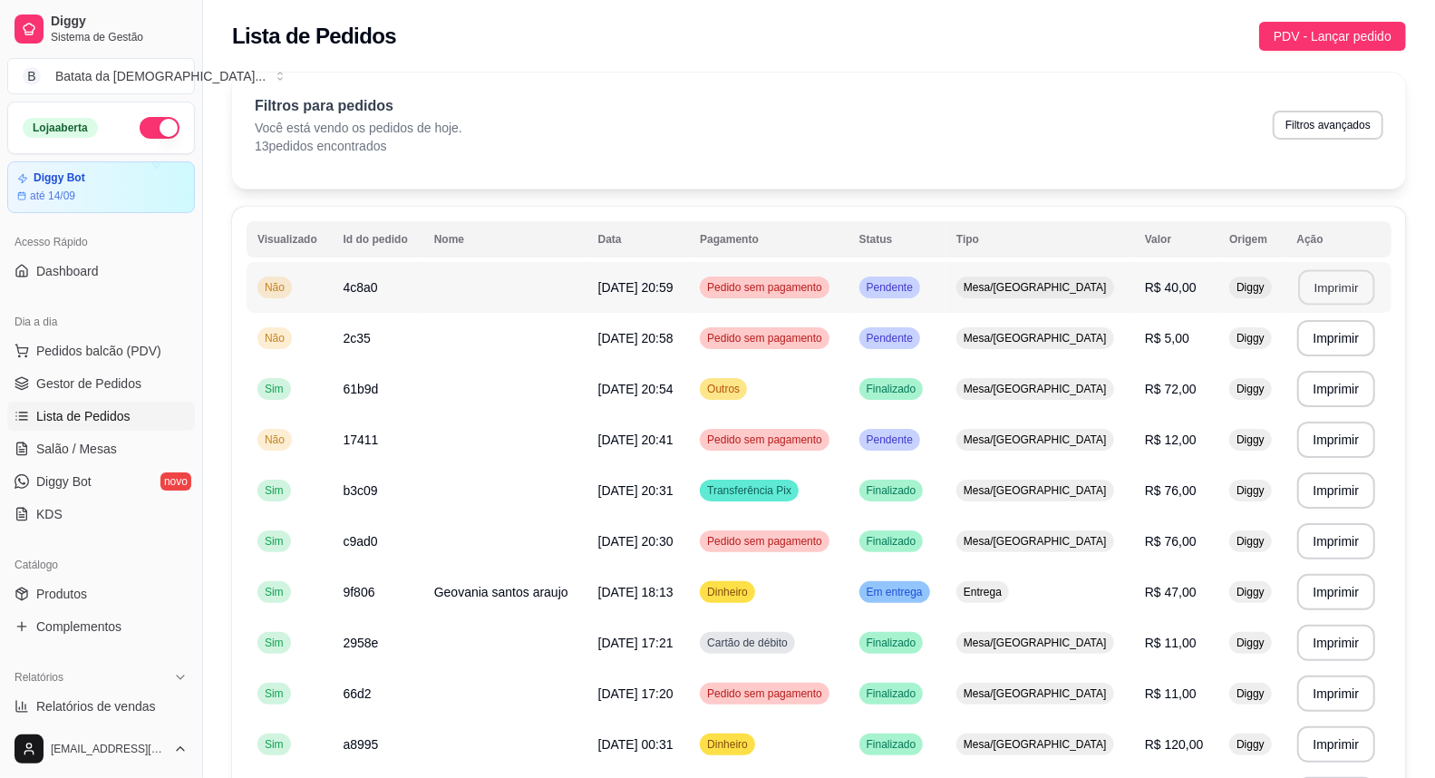
click at [1338, 291] on button "Imprimir" at bounding box center [1336, 287] width 76 height 35
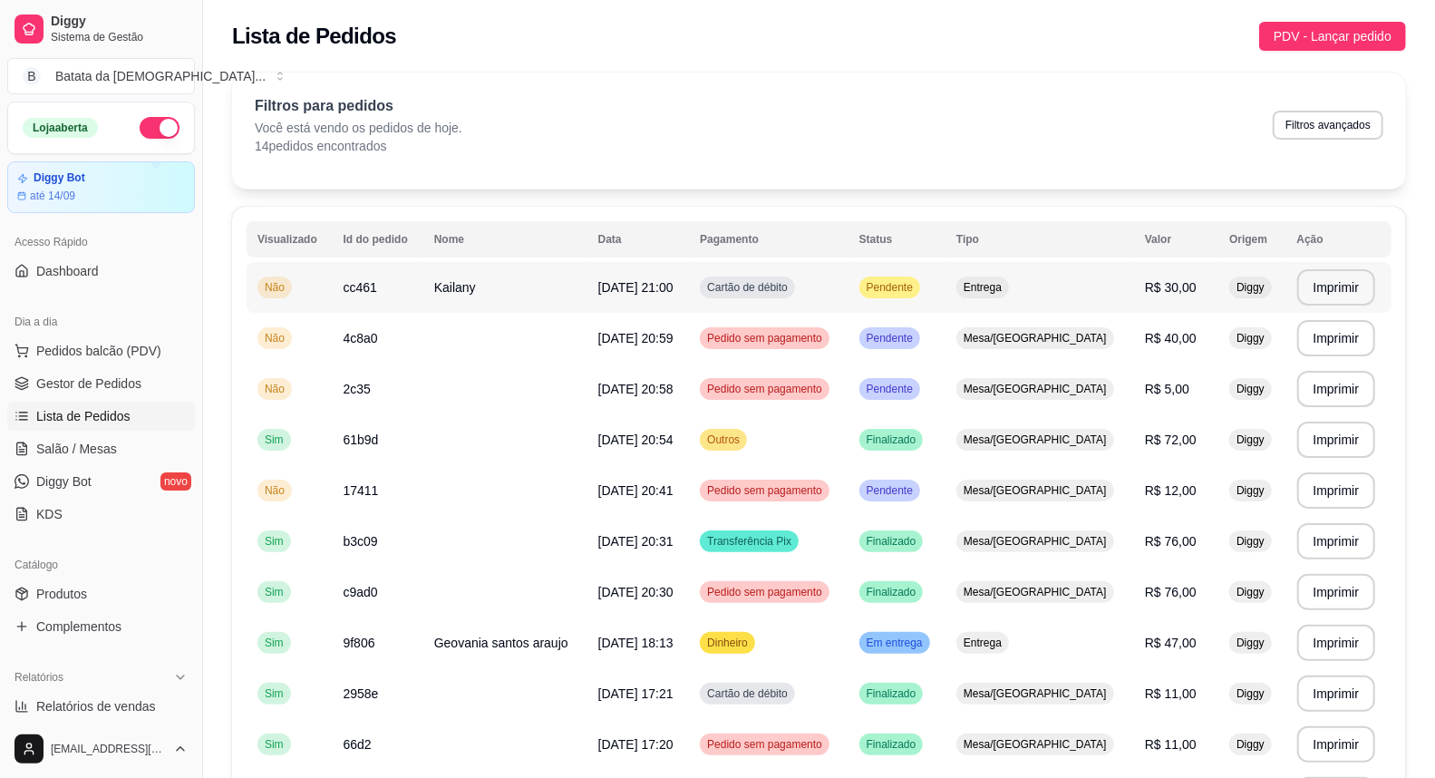
click at [566, 401] on td at bounding box center [505, 388] width 164 height 51
click at [826, 342] on span "Pedido sem pagamento" at bounding box center [764, 338] width 122 height 15
click at [1315, 339] on button "Imprimir" at bounding box center [1336, 338] width 79 height 36
click at [1335, 286] on button "Imprimir" at bounding box center [1336, 287] width 79 height 36
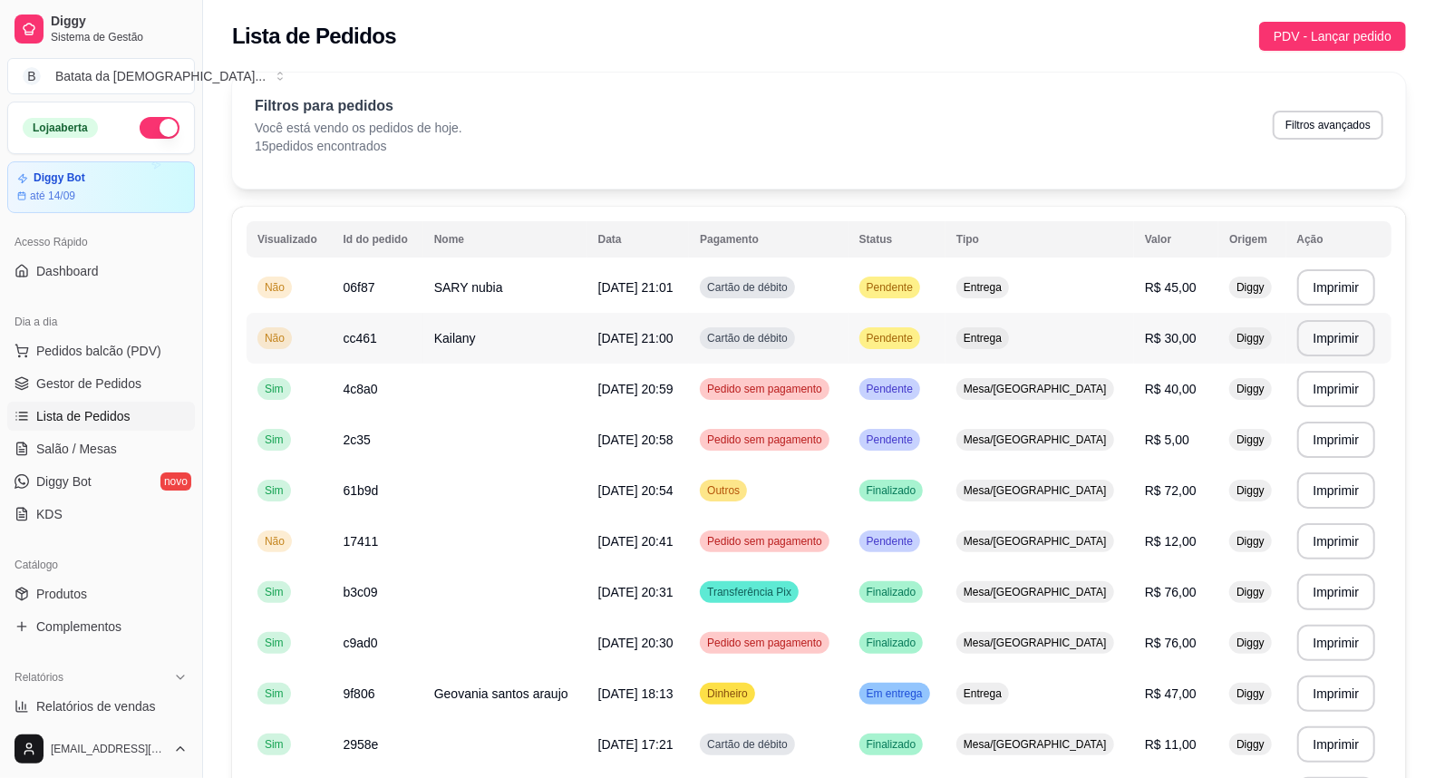
click at [1005, 339] on span "Entrega" at bounding box center [982, 338] width 45 height 15
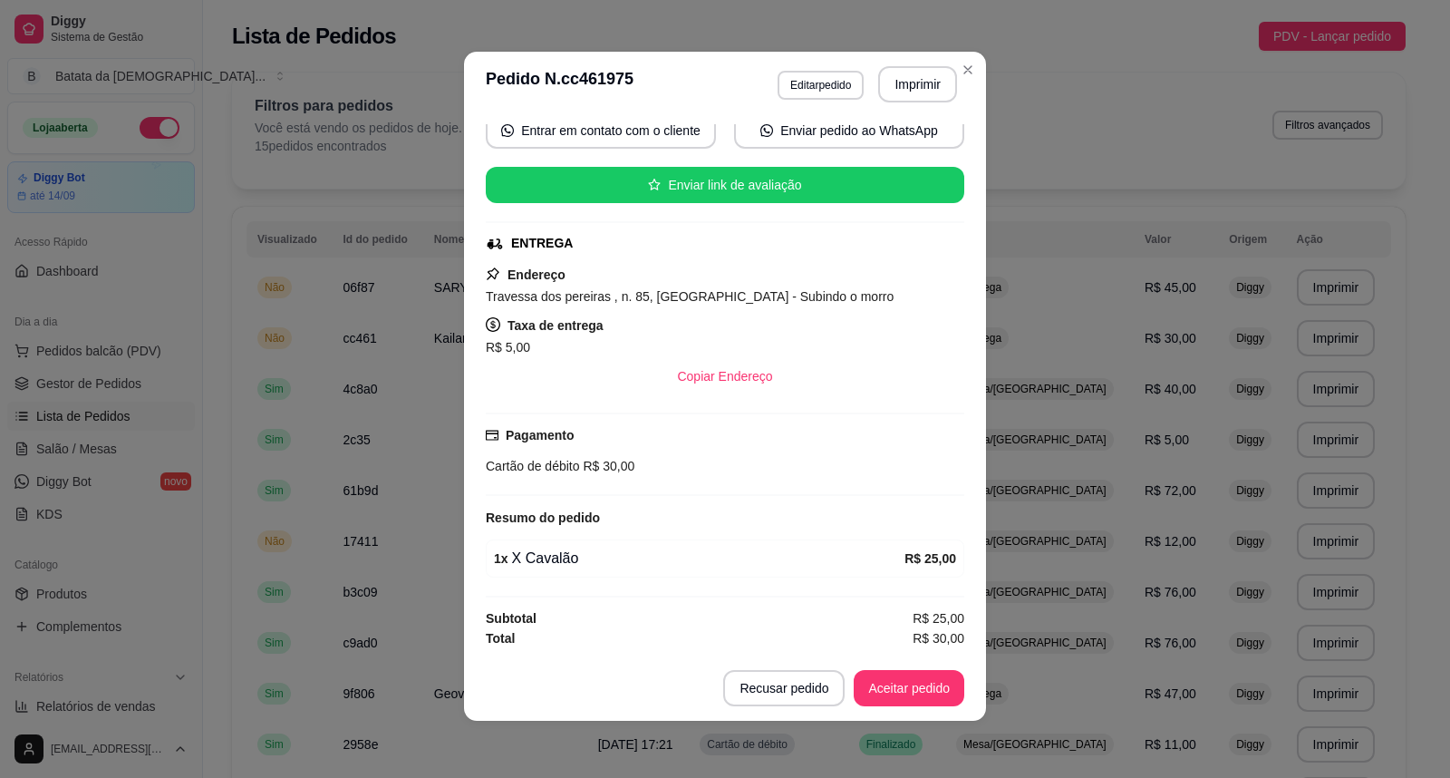
scroll to position [4, 0]
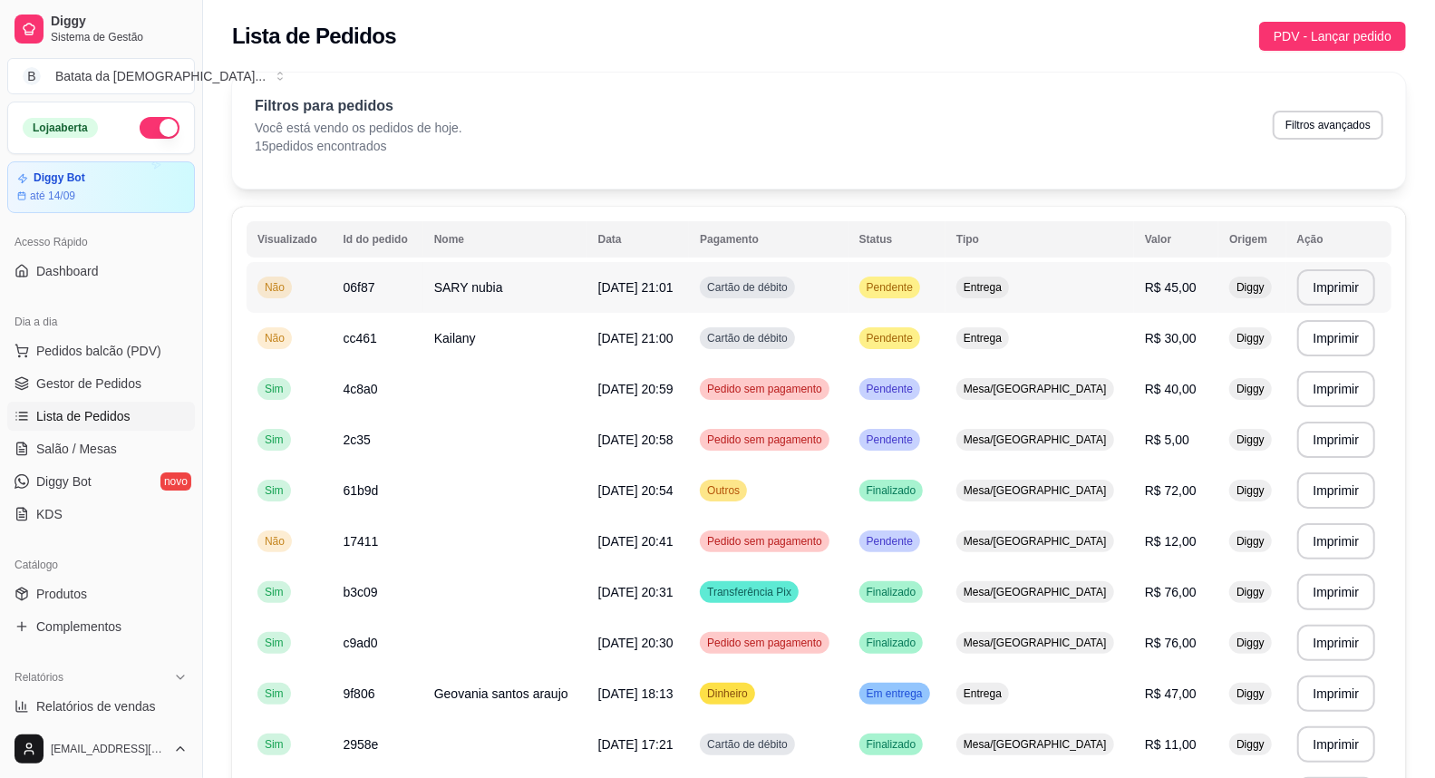
click at [1005, 282] on span "Entrega" at bounding box center [982, 287] width 45 height 15
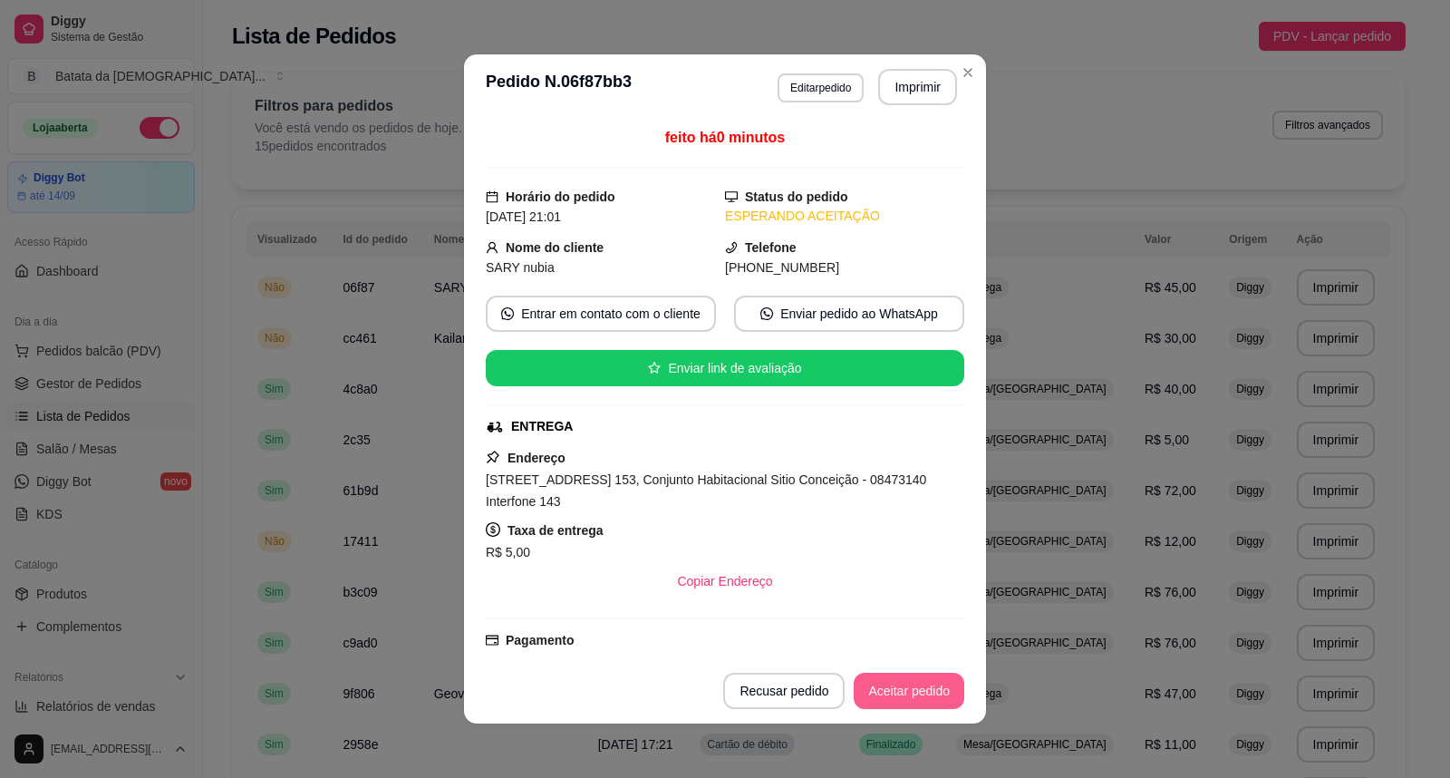
click at [921, 686] on button "Aceitar pedido" at bounding box center [909, 690] width 111 height 36
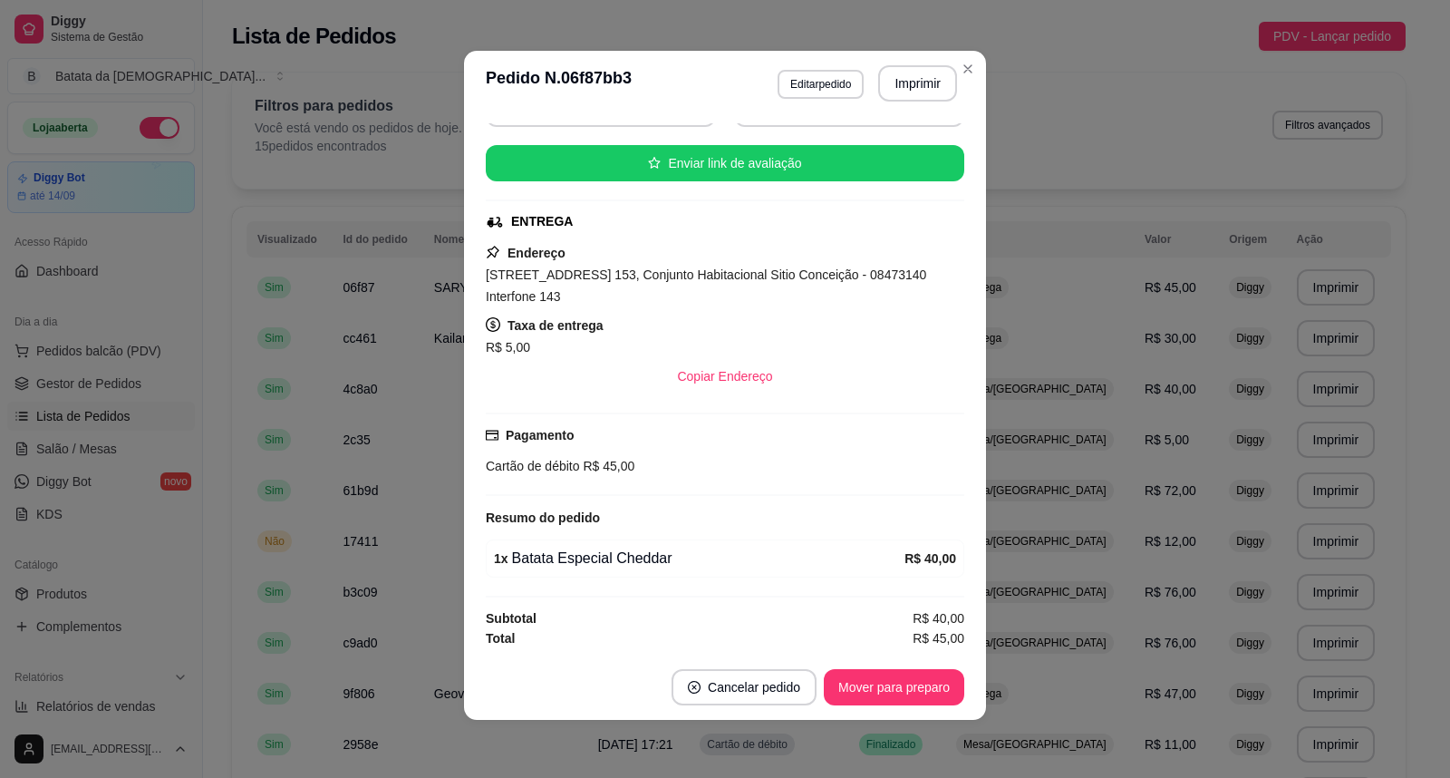
scroll to position [203, 0]
click at [917, 77] on button "Imprimir" at bounding box center [917, 83] width 79 height 36
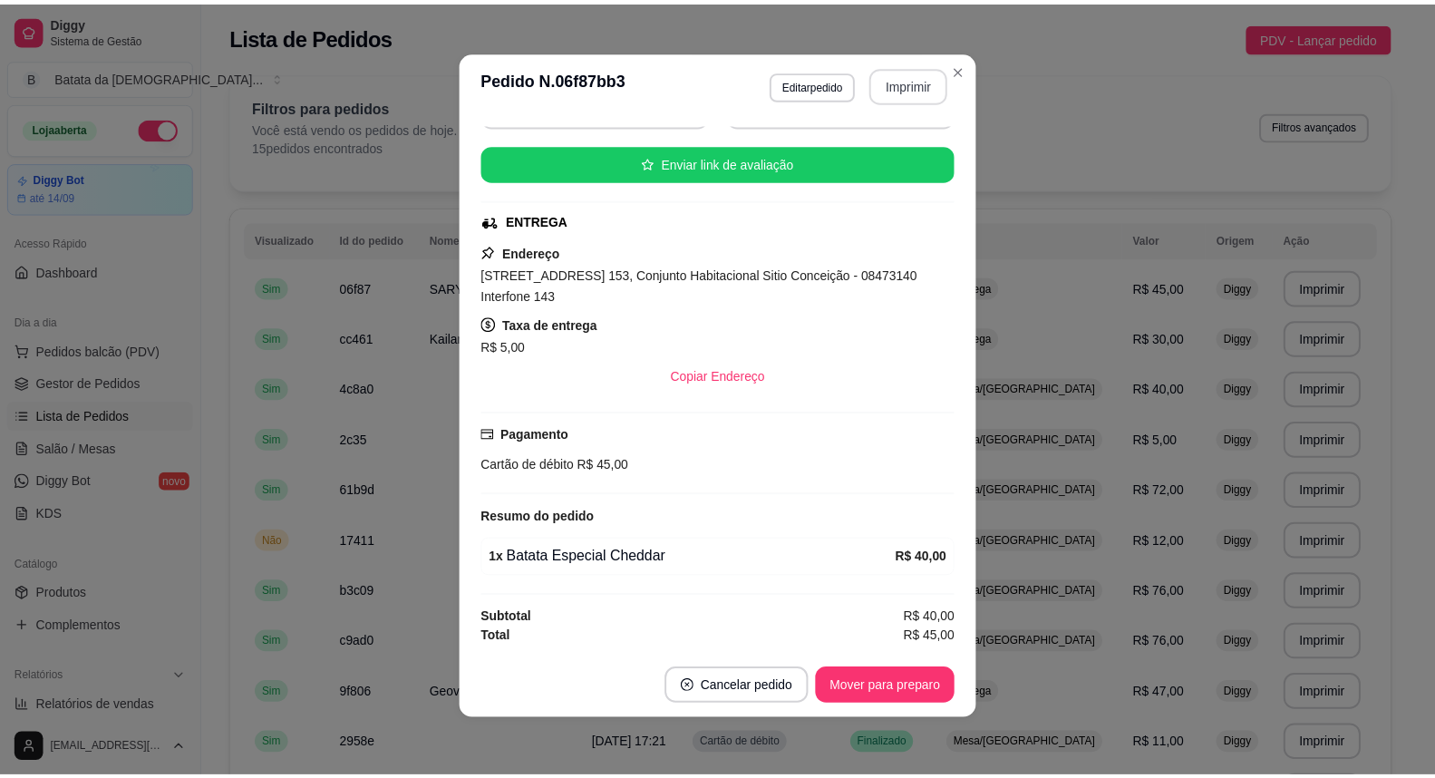
scroll to position [0, 0]
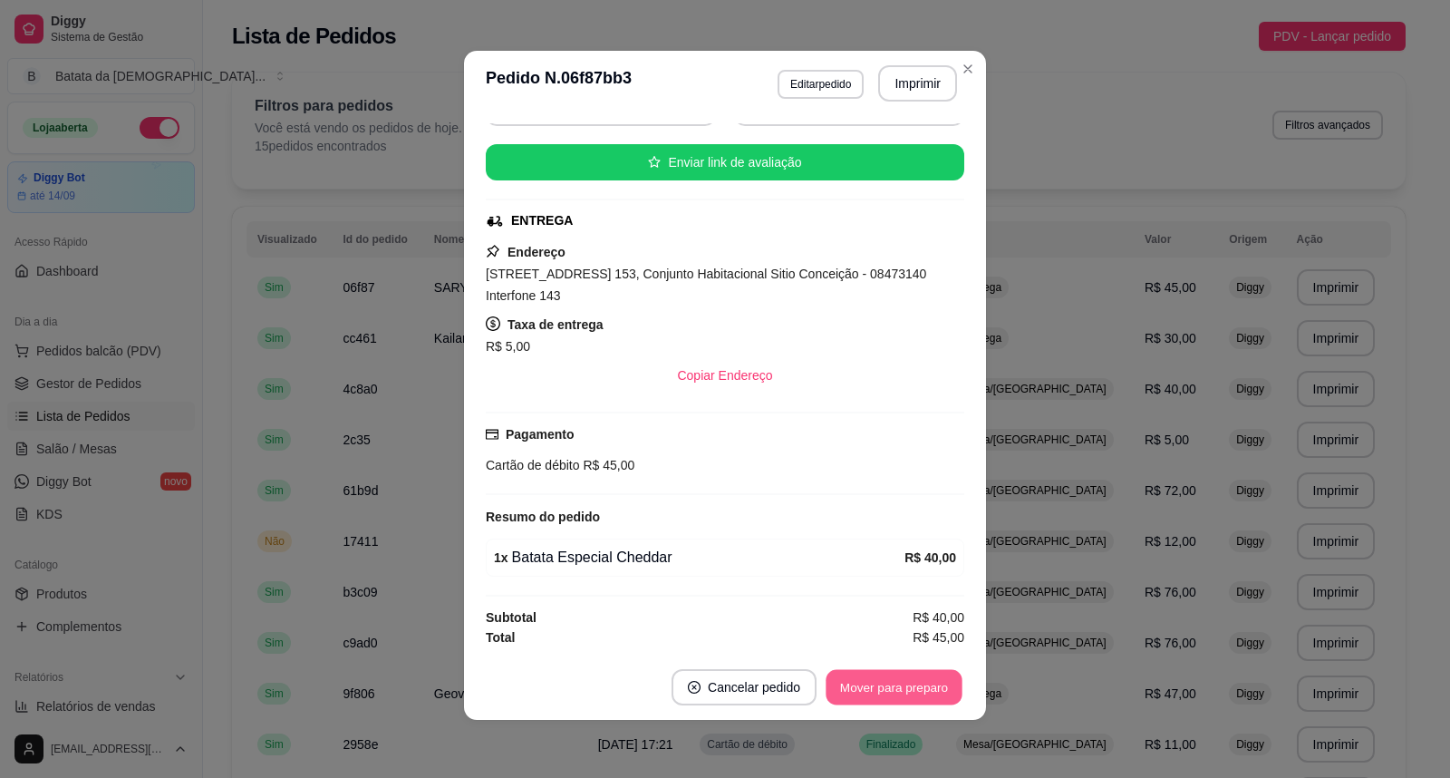
click at [914, 685] on button "Mover para preparo" at bounding box center [894, 687] width 136 height 35
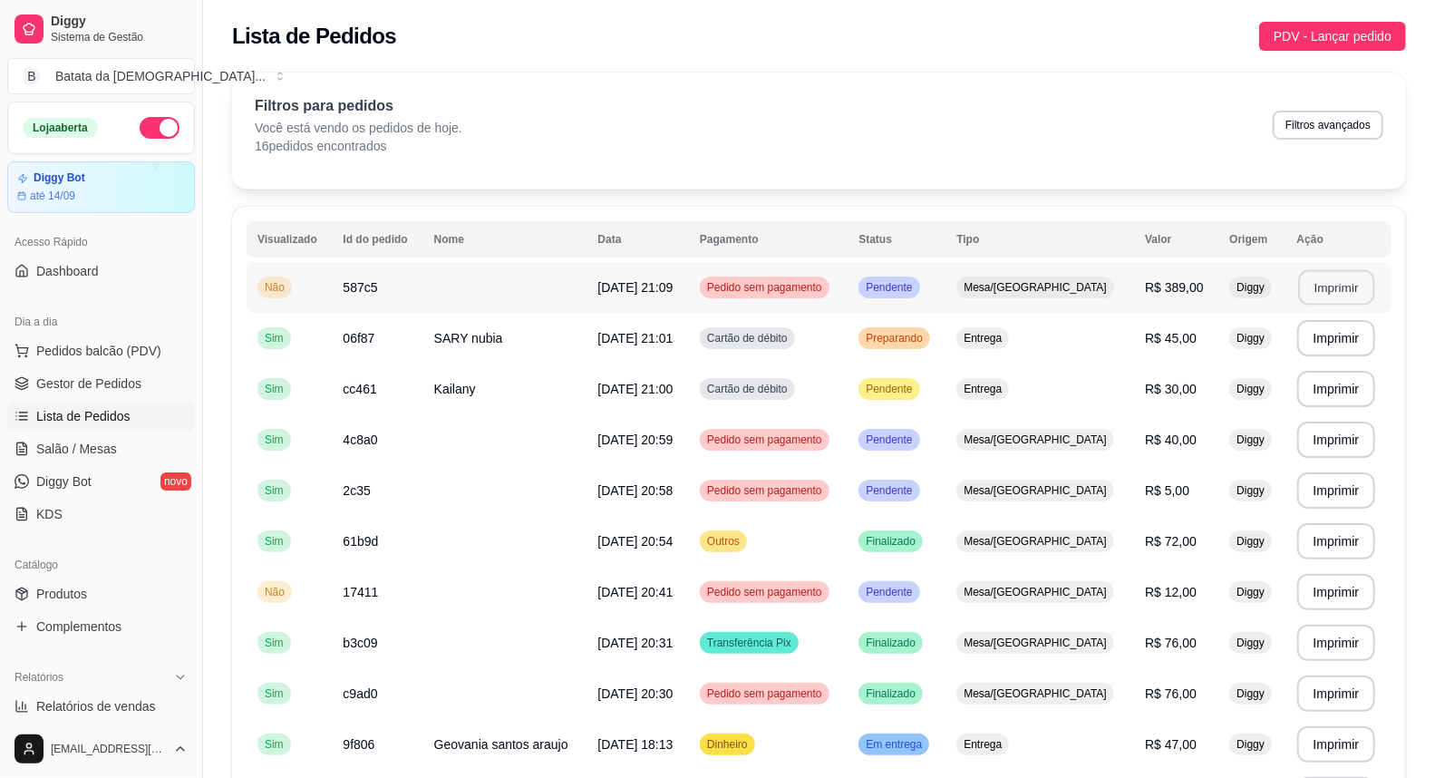
click at [1320, 295] on button "Imprimir" at bounding box center [1336, 287] width 76 height 35
click at [644, 301] on td "[DATE] 21:09" at bounding box center [637, 287] width 102 height 51
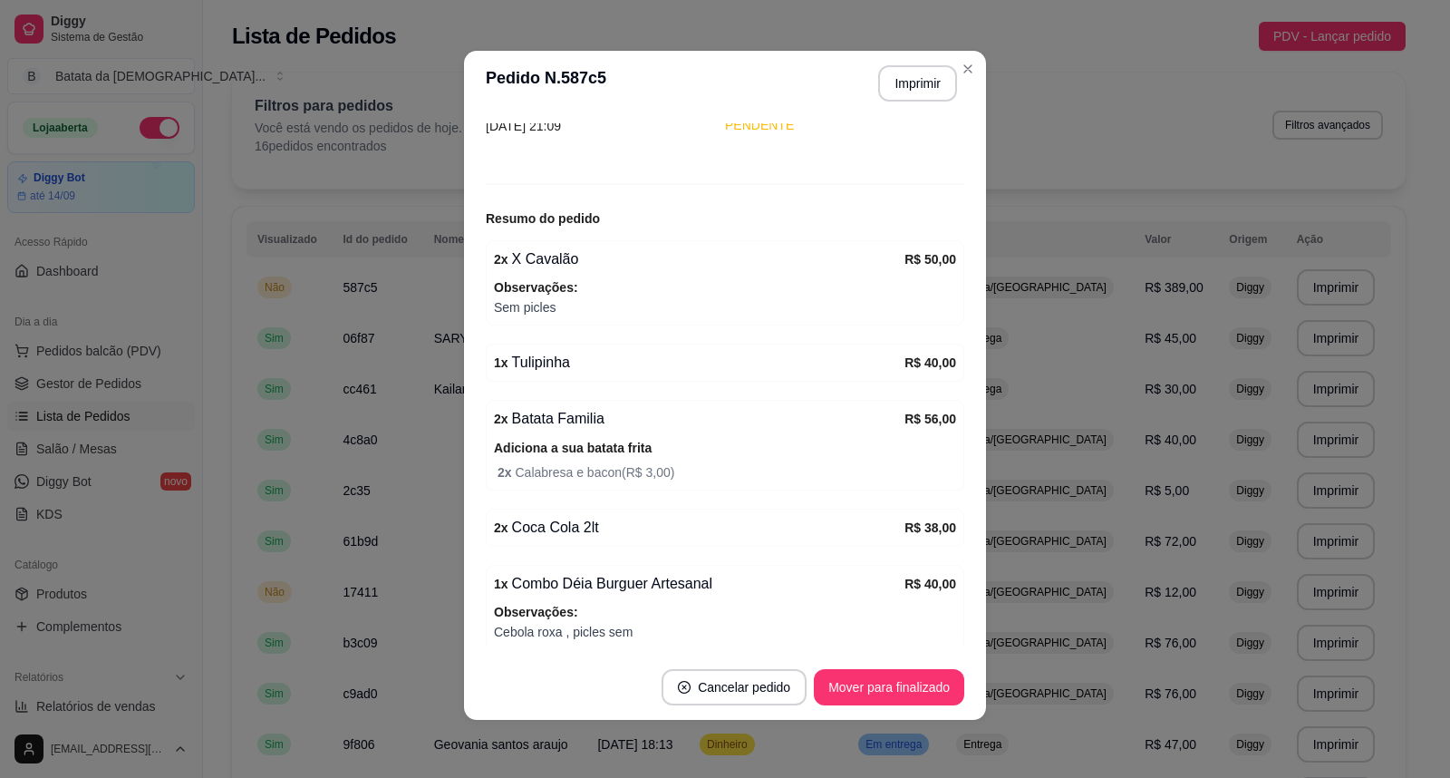
scroll to position [141, 0]
click at [614, 475] on span "2 x Calabresa e bacon ( R$ 3,00 )" at bounding box center [727, 476] width 459 height 20
click at [560, 422] on div "2 x Batata Familia" at bounding box center [699, 422] width 411 height 22
click at [912, 422] on strong "R$ 56,00" at bounding box center [930, 422] width 52 height 15
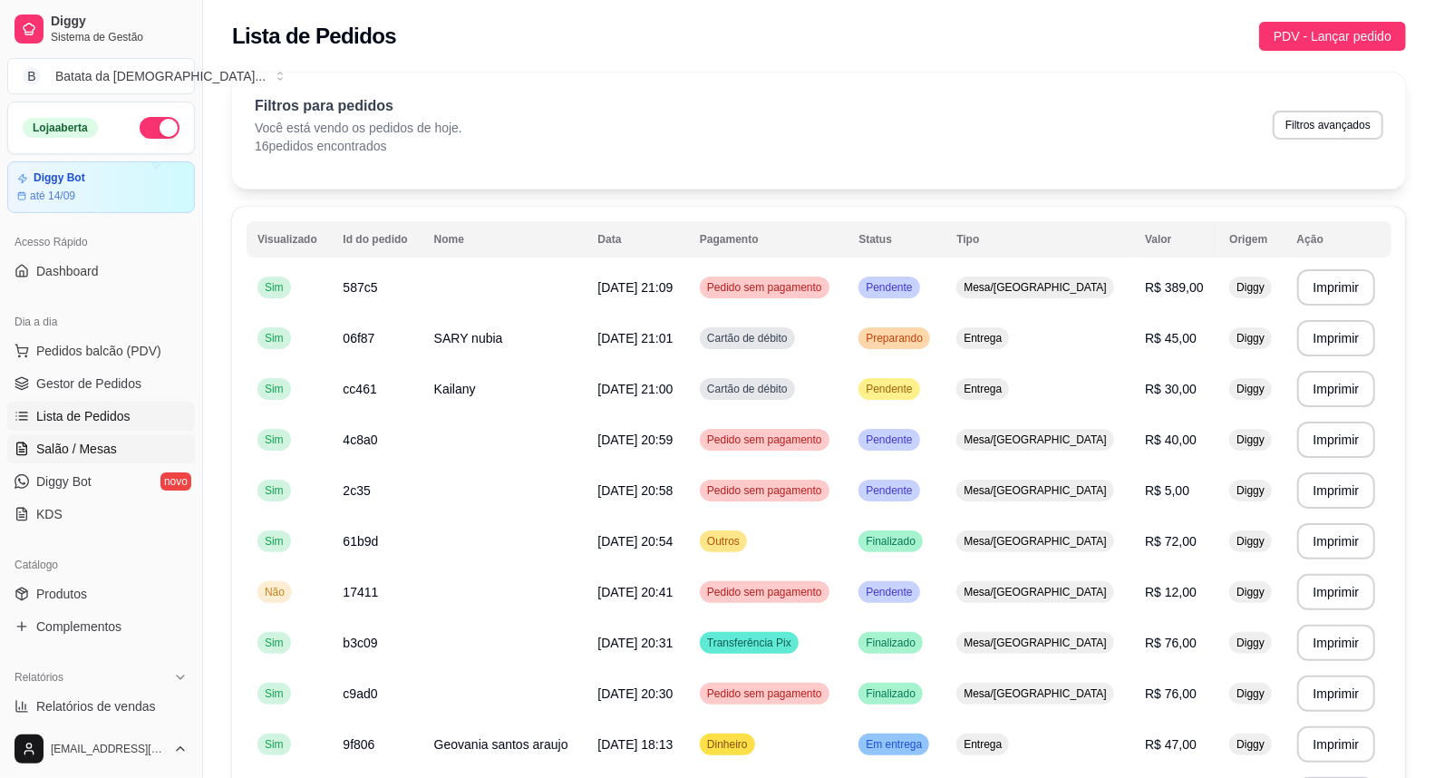
click at [128, 444] on link "Salão / Mesas" at bounding box center [101, 448] width 188 height 29
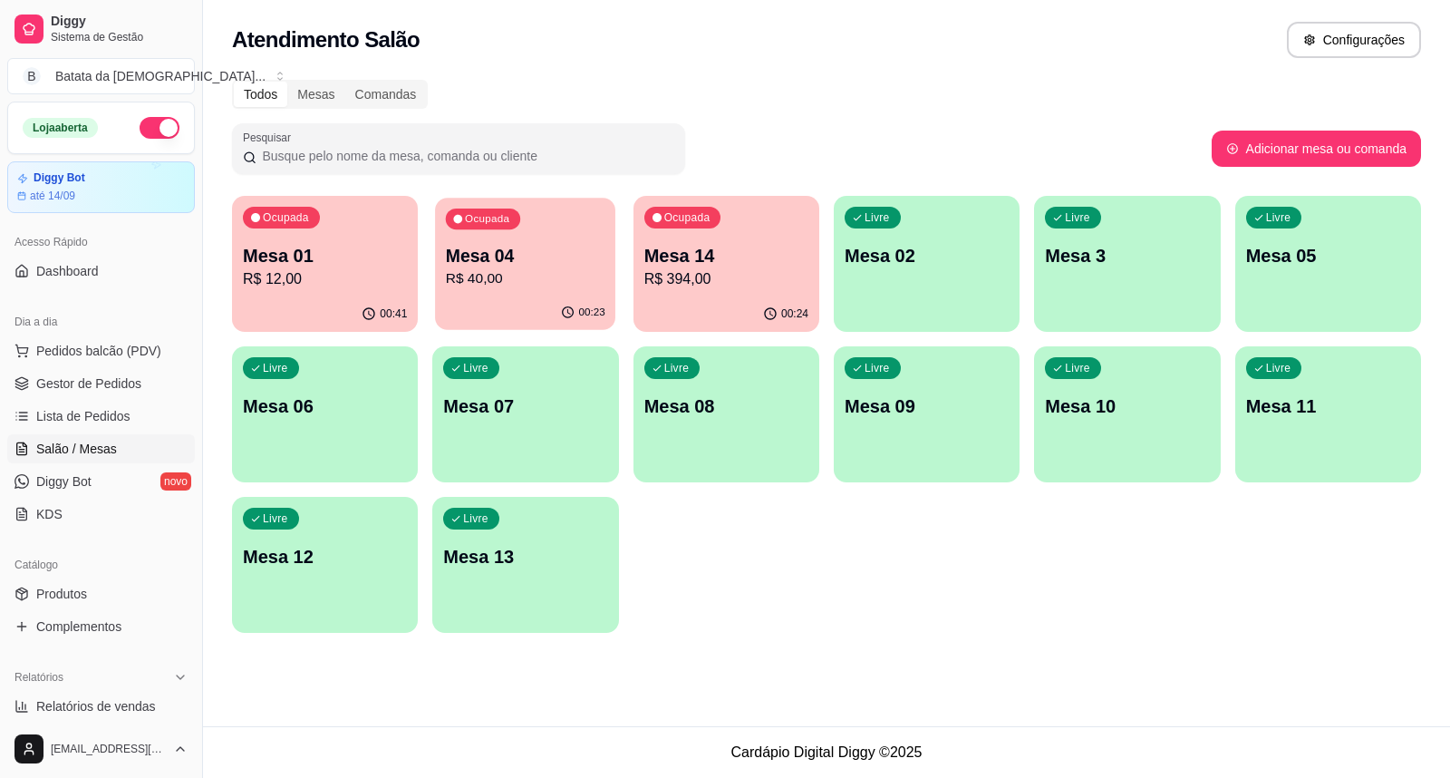
click at [556, 286] on p "R$ 40,00" at bounding box center [526, 278] width 160 height 21
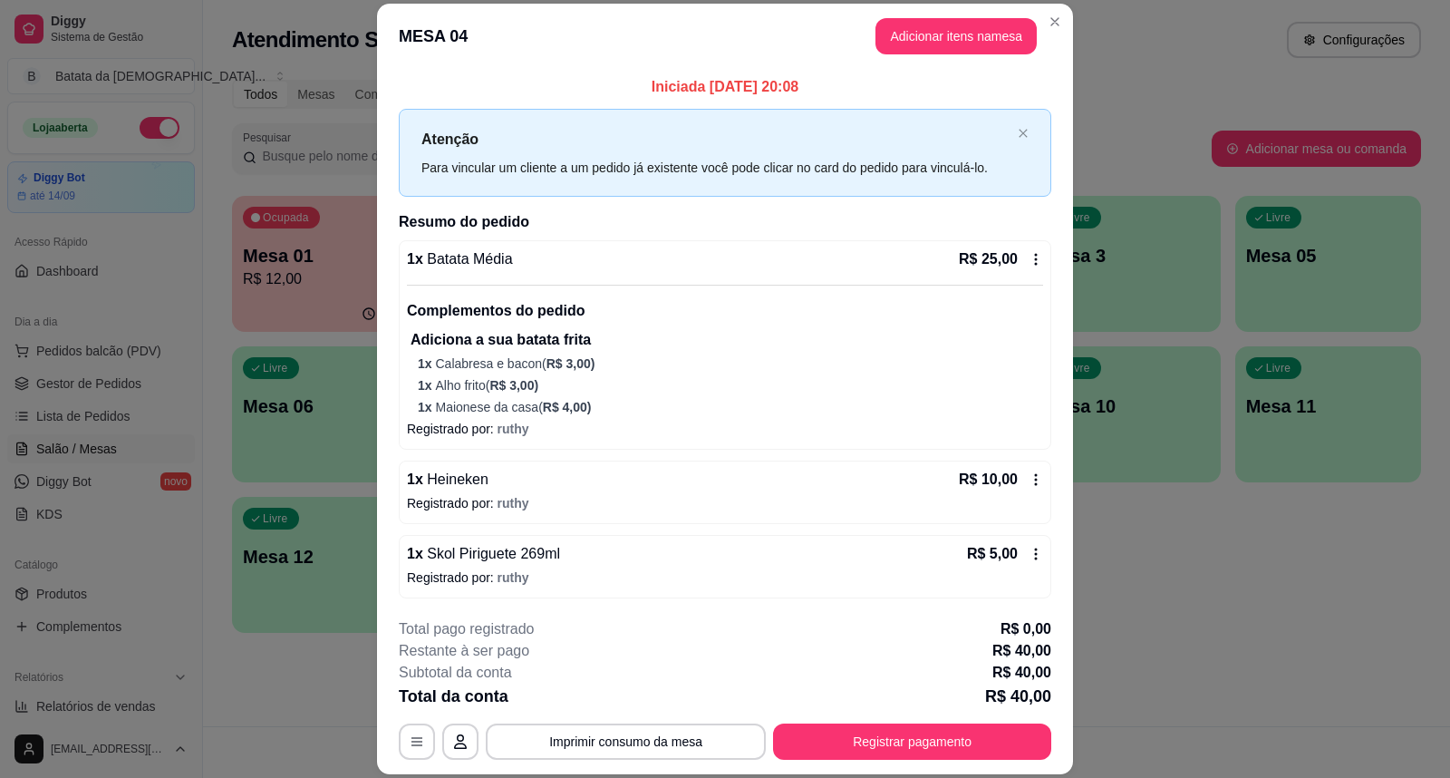
scroll to position [2, 0]
click at [936, 38] on button "Adicionar itens na mesa" at bounding box center [956, 36] width 156 height 35
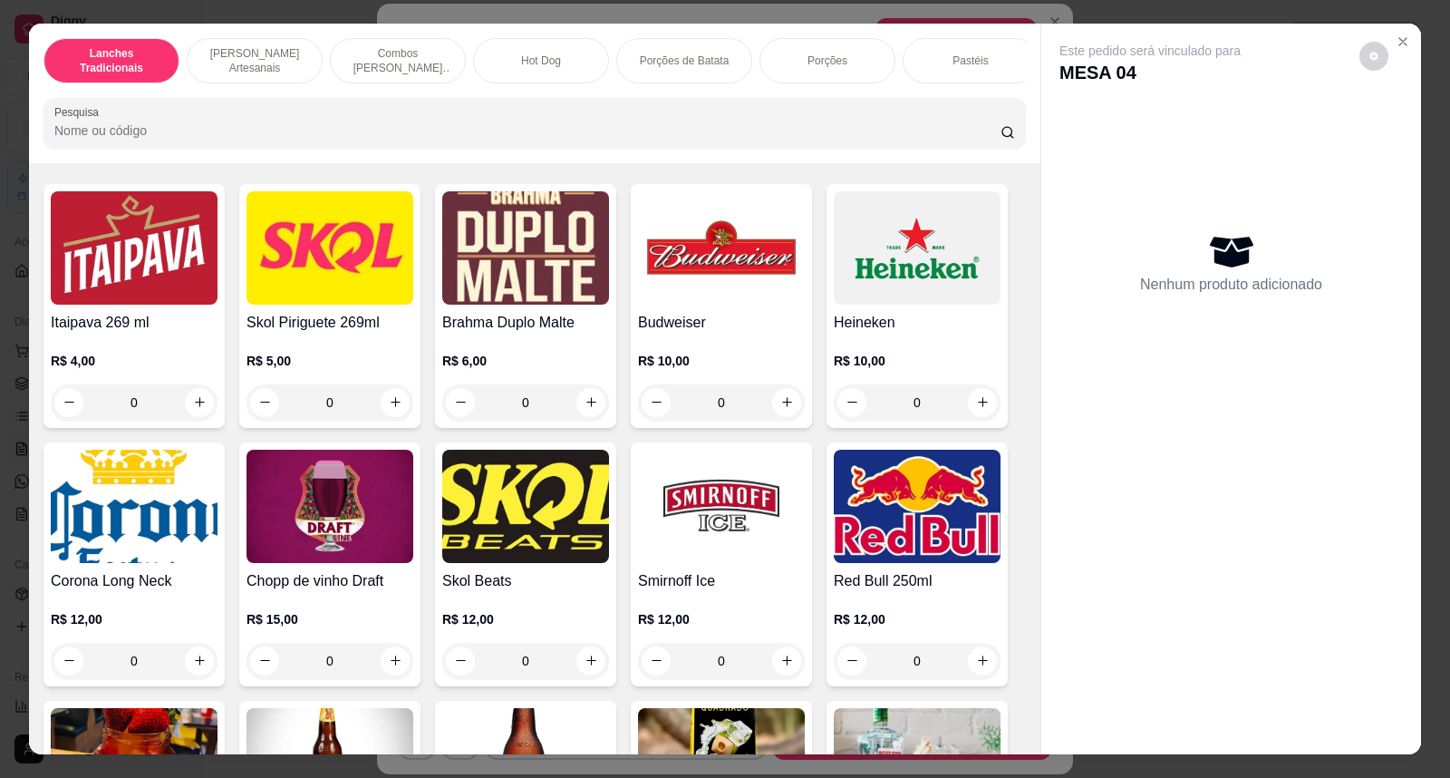
scroll to position [5236, 0]
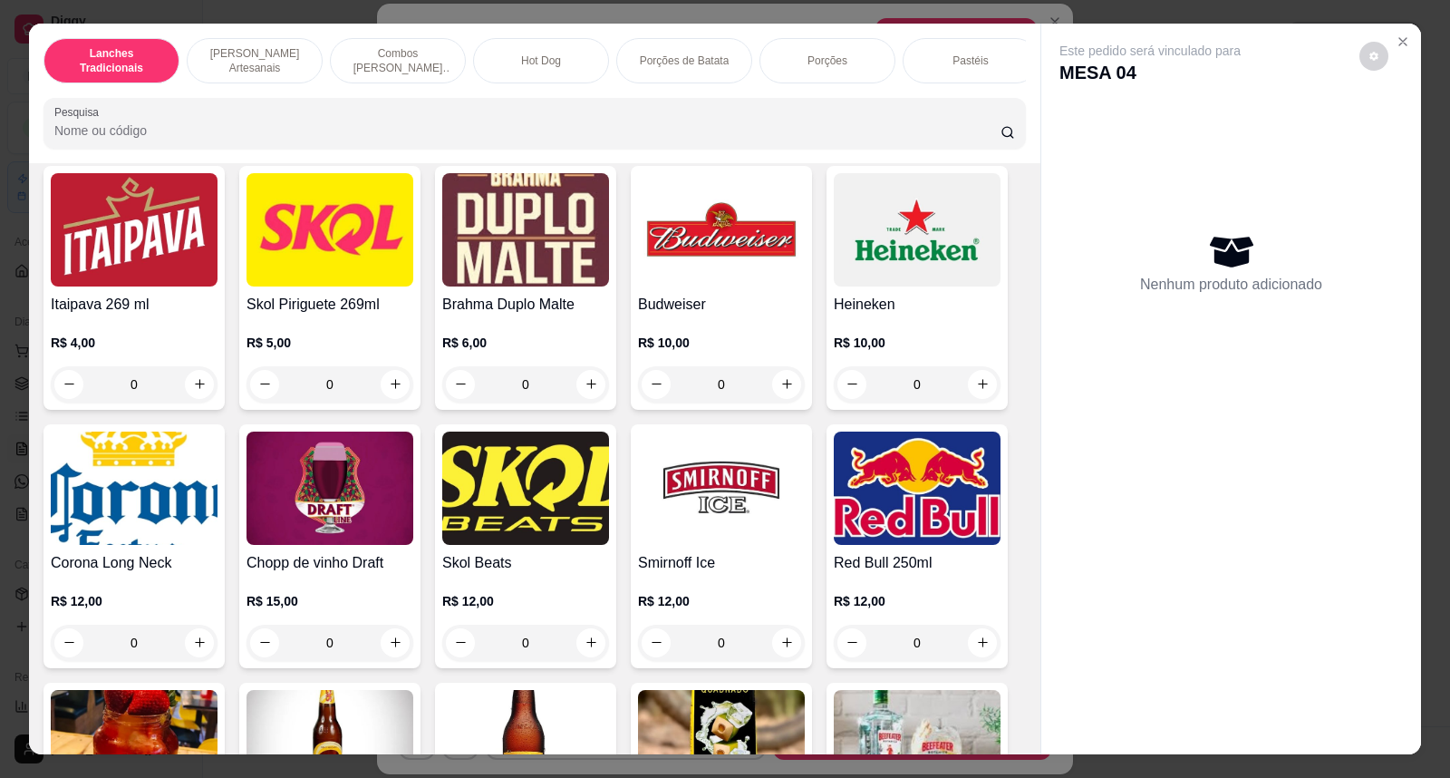
click at [353, 209] on img at bounding box center [330, 229] width 167 height 113
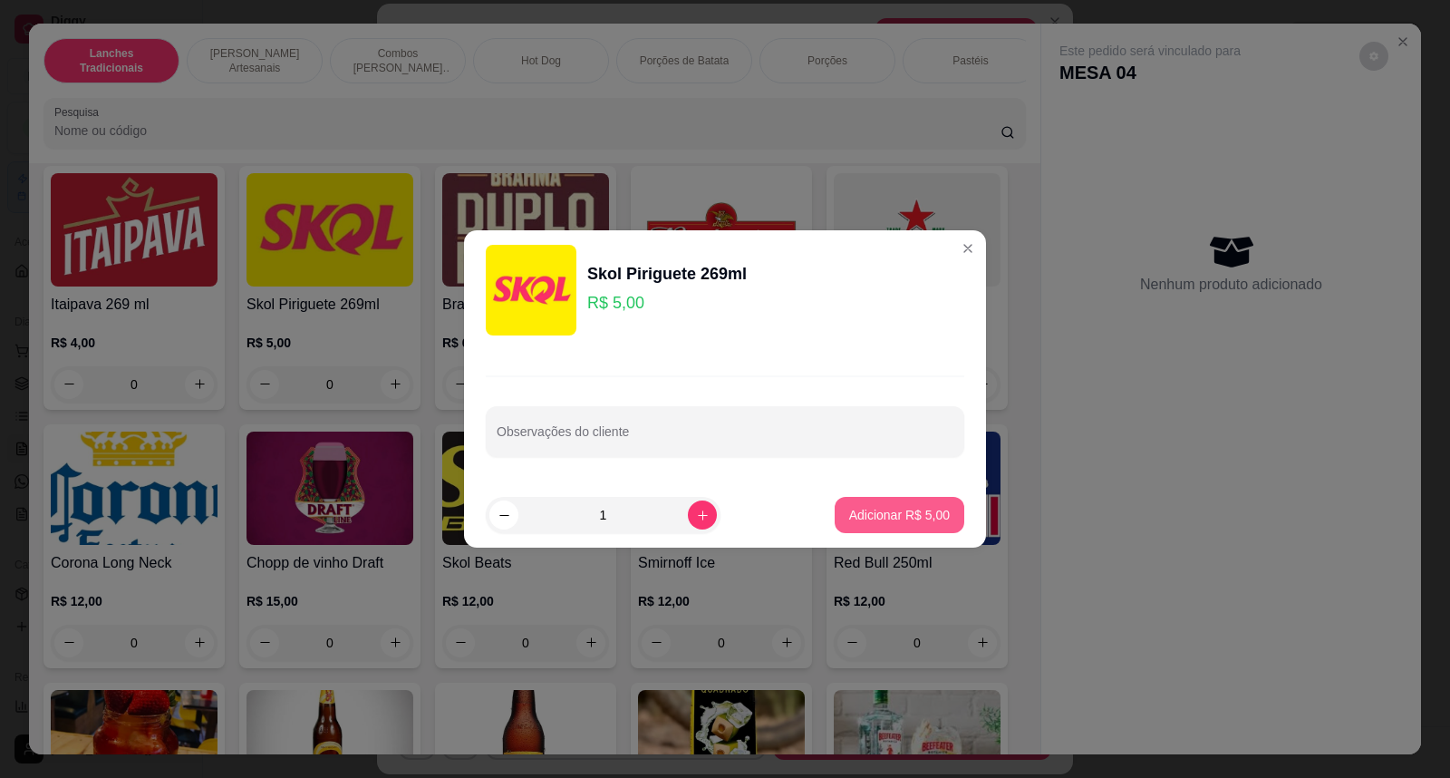
click at [858, 519] on p "Adicionar R$ 5,00" at bounding box center [899, 515] width 101 height 18
type input "1"
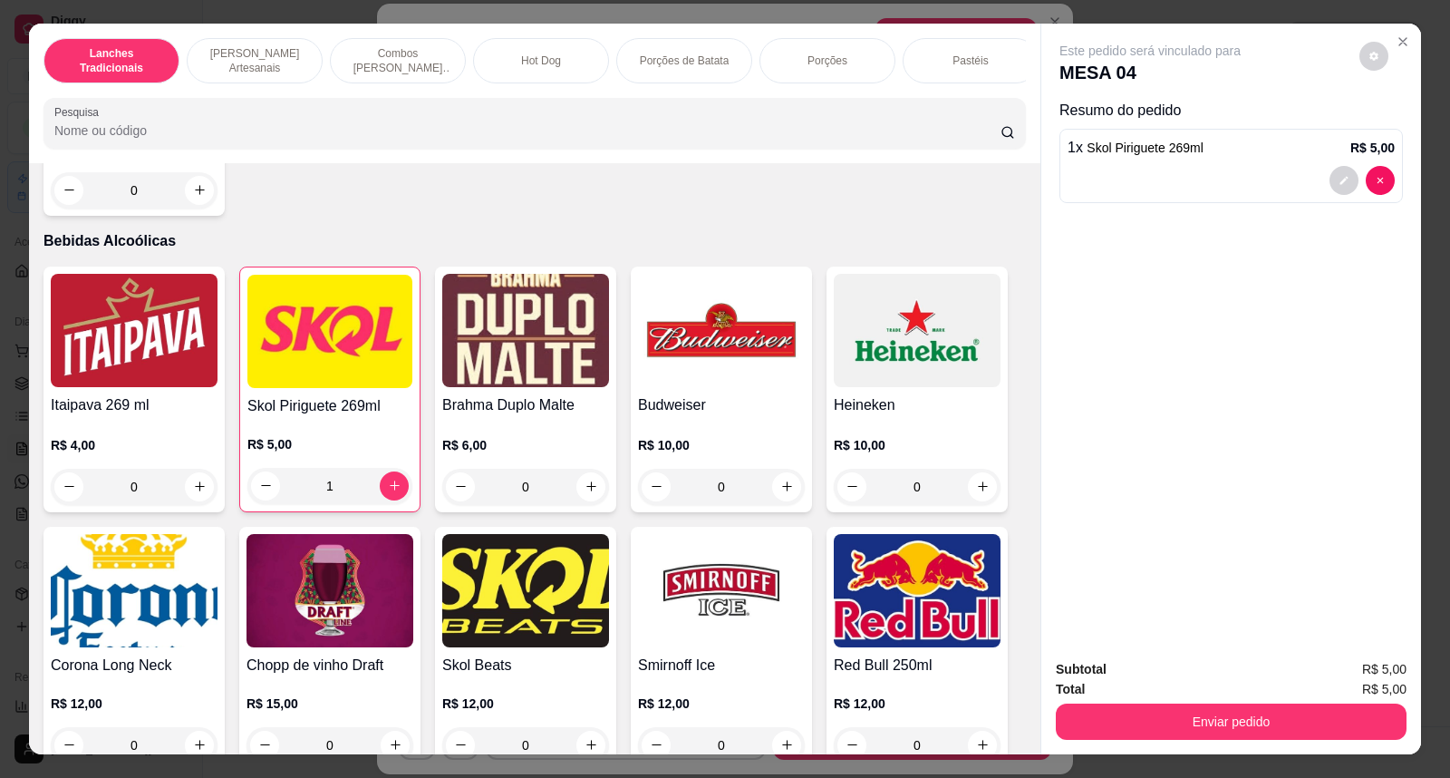
scroll to position [4430, 0]
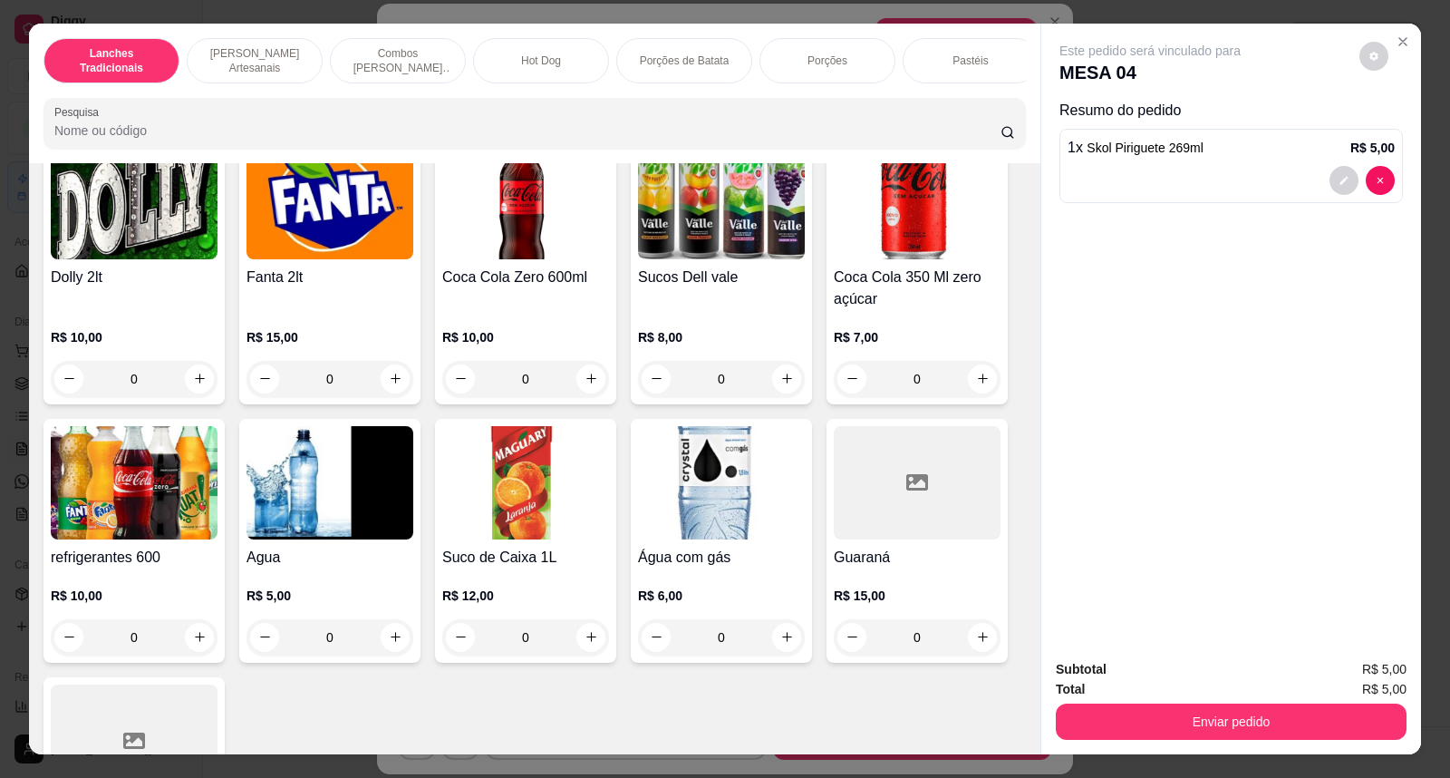
click at [1180, 730] on button "Enviar pedido" at bounding box center [1231, 721] width 351 height 36
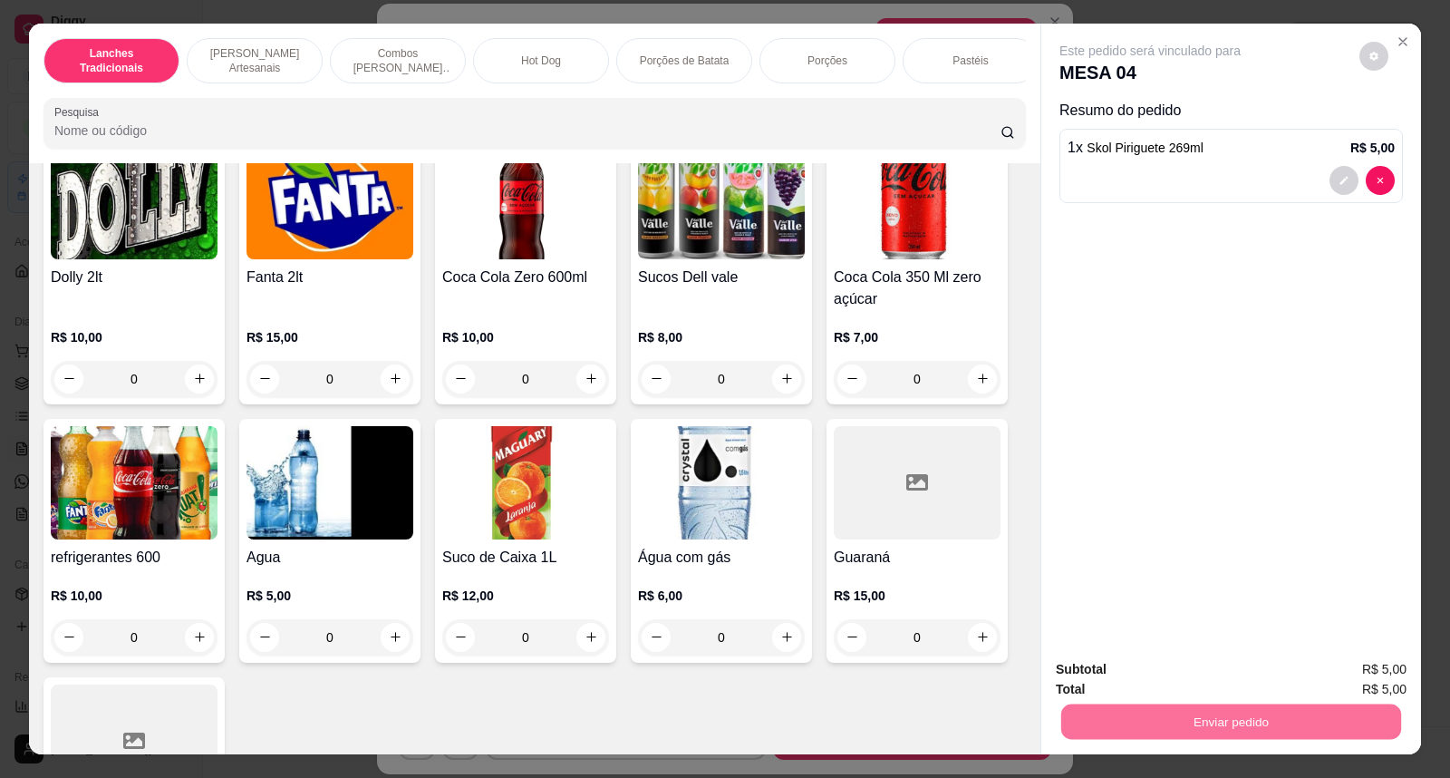
click at [1146, 672] on button "Não registrar e enviar pedido" at bounding box center [1171, 678] width 189 height 34
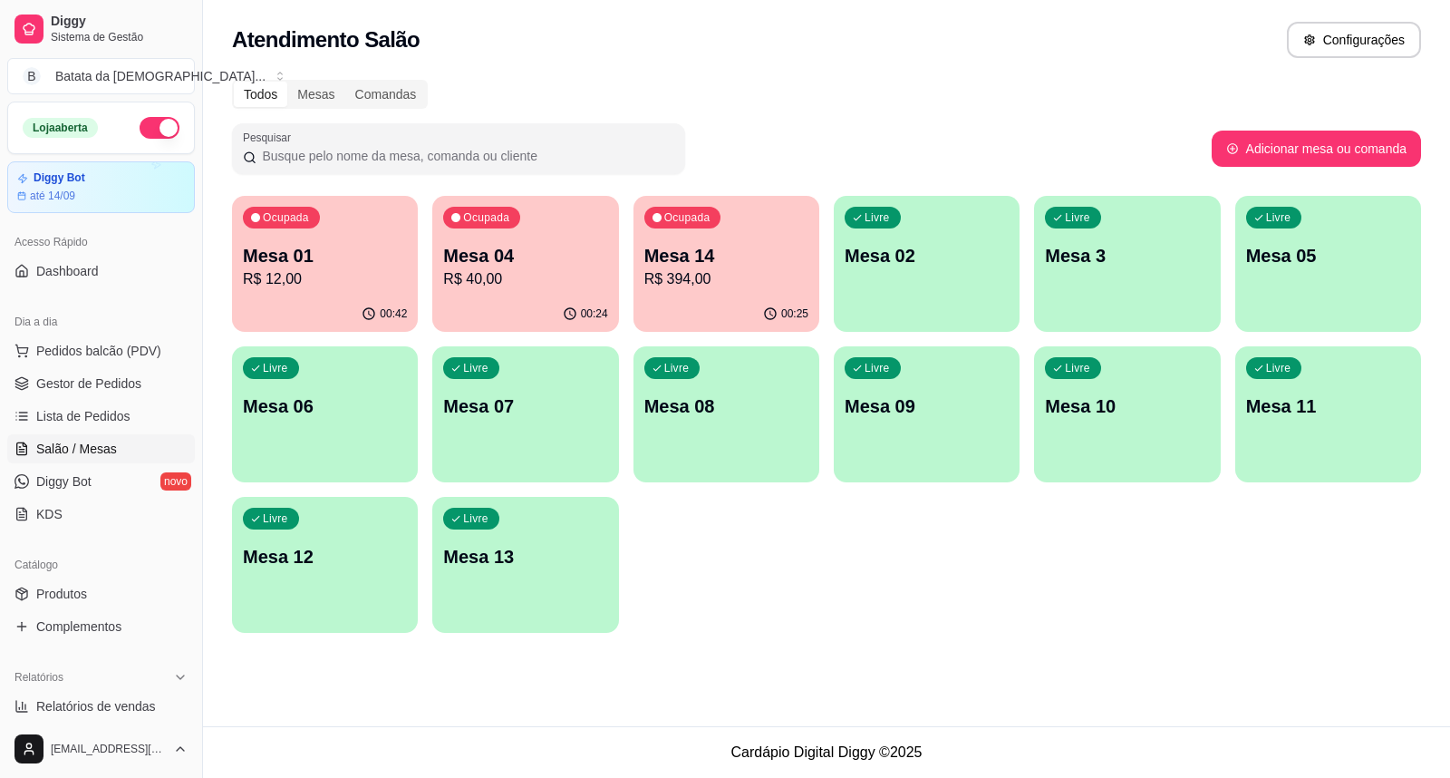
click at [353, 284] on p "R$ 12,00" at bounding box center [325, 279] width 164 height 22
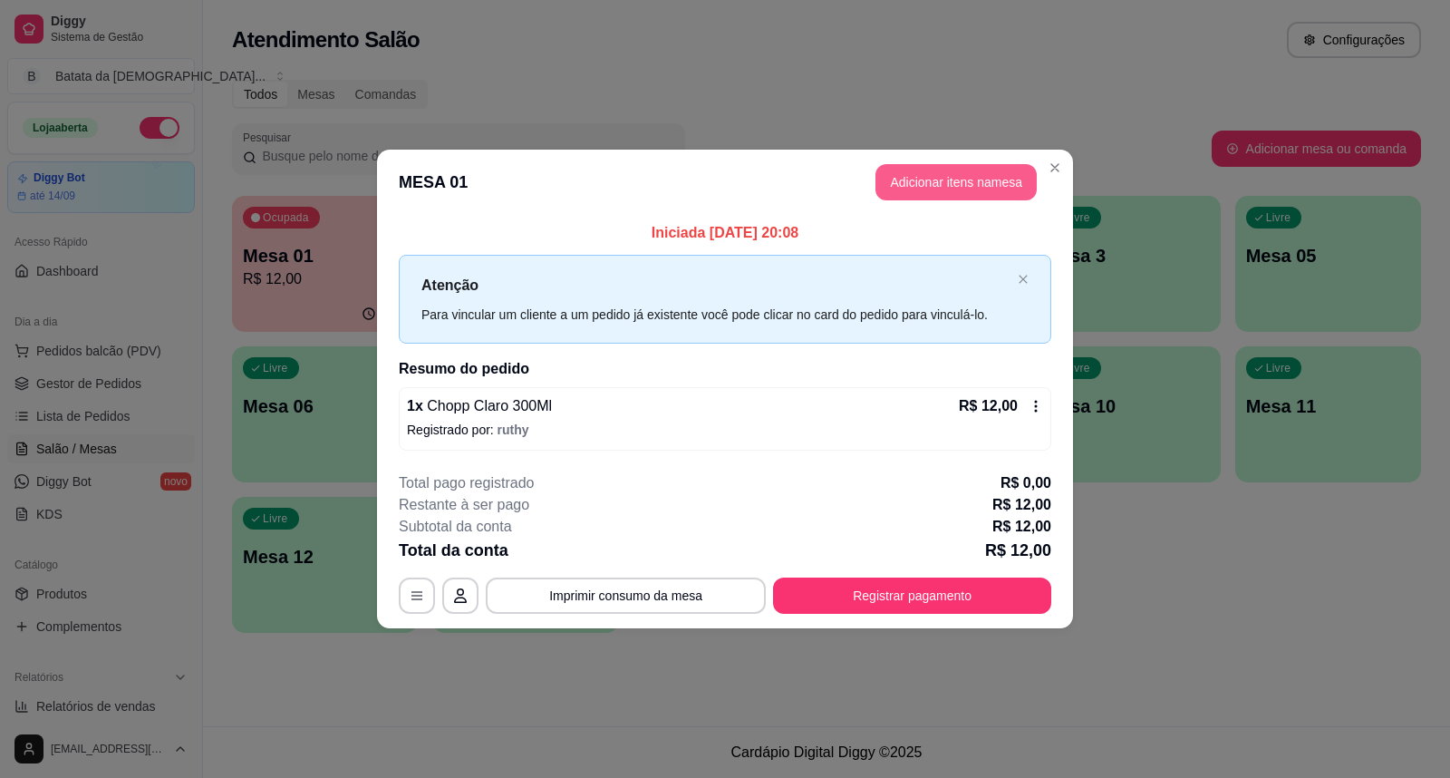
click at [982, 179] on button "Adicionar itens na mesa" at bounding box center [955, 182] width 161 height 36
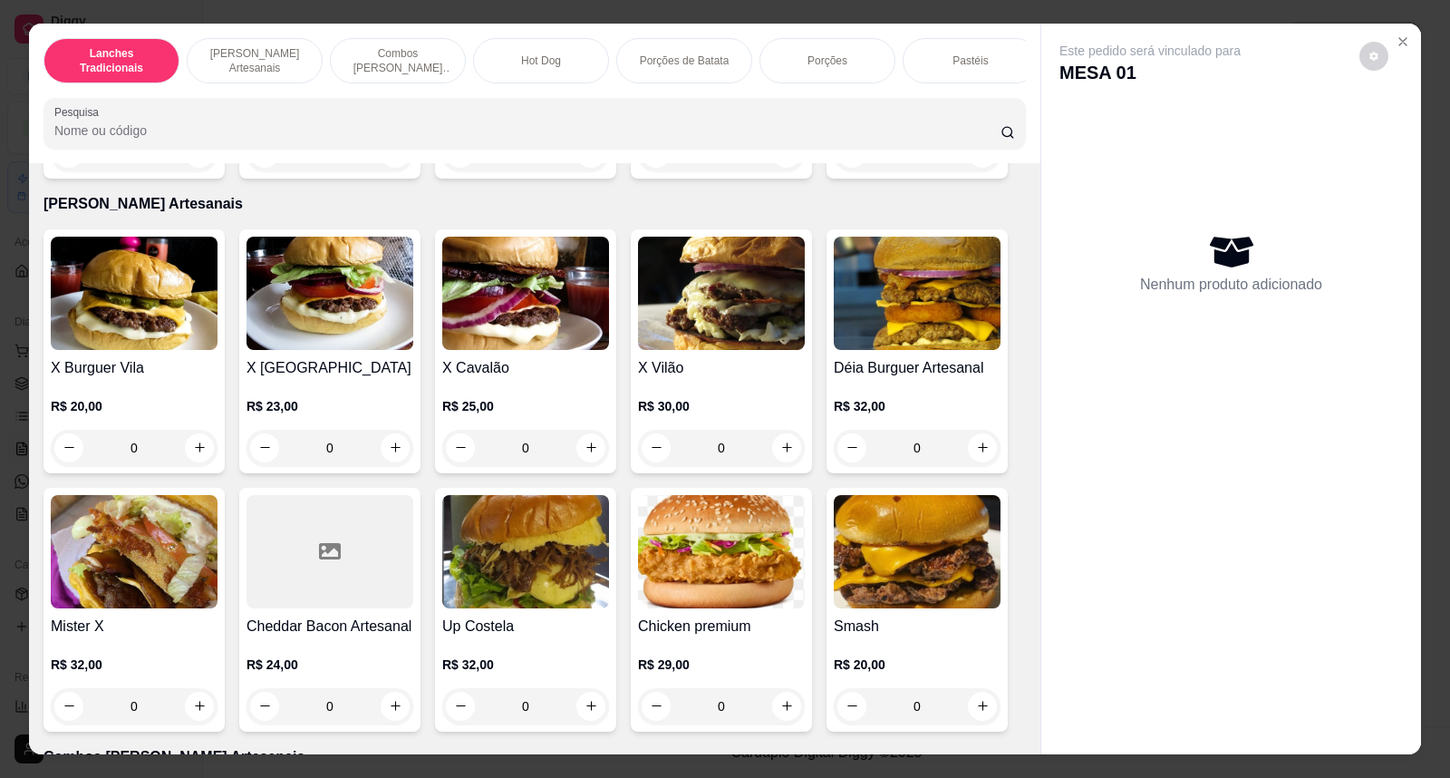
scroll to position [604, 0]
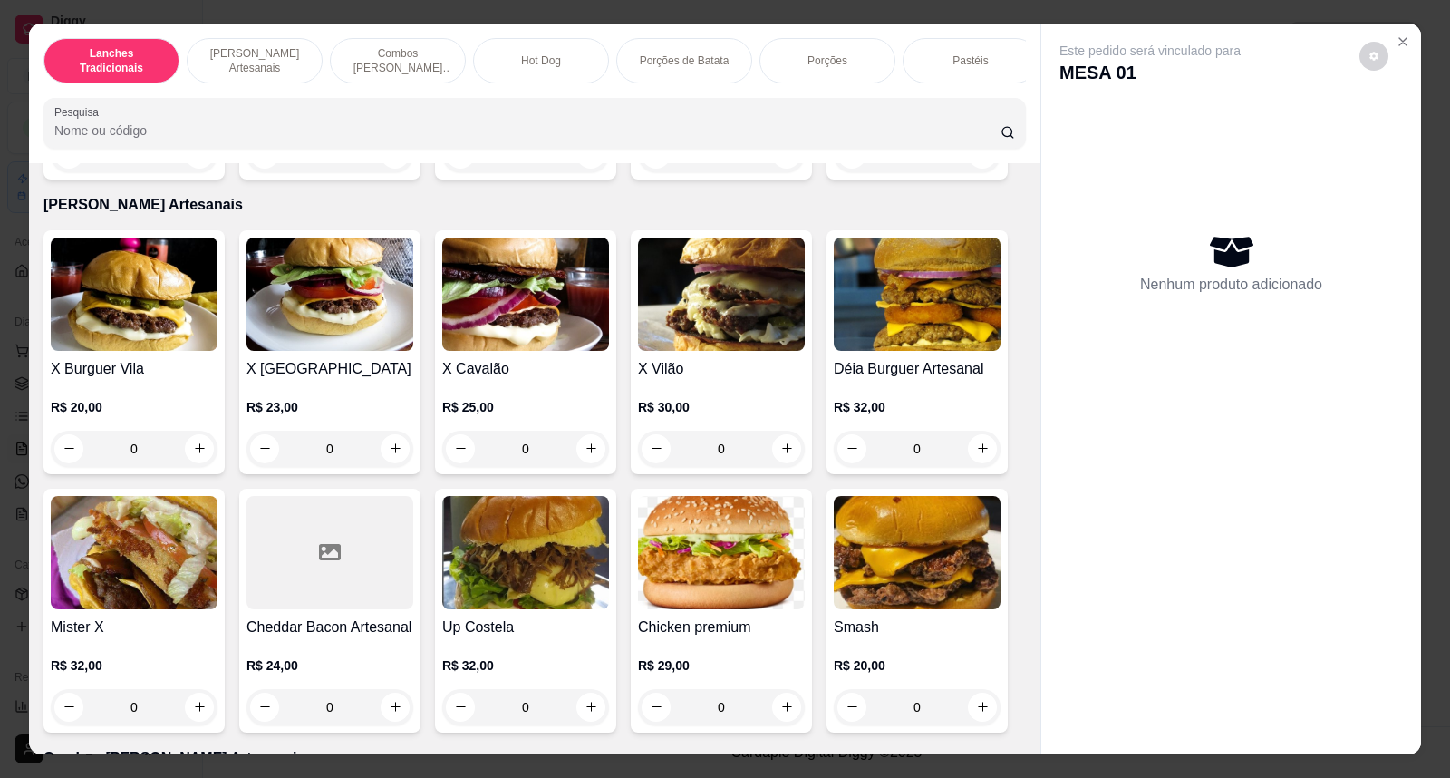
click at [585, 330] on img at bounding box center [525, 293] width 167 height 113
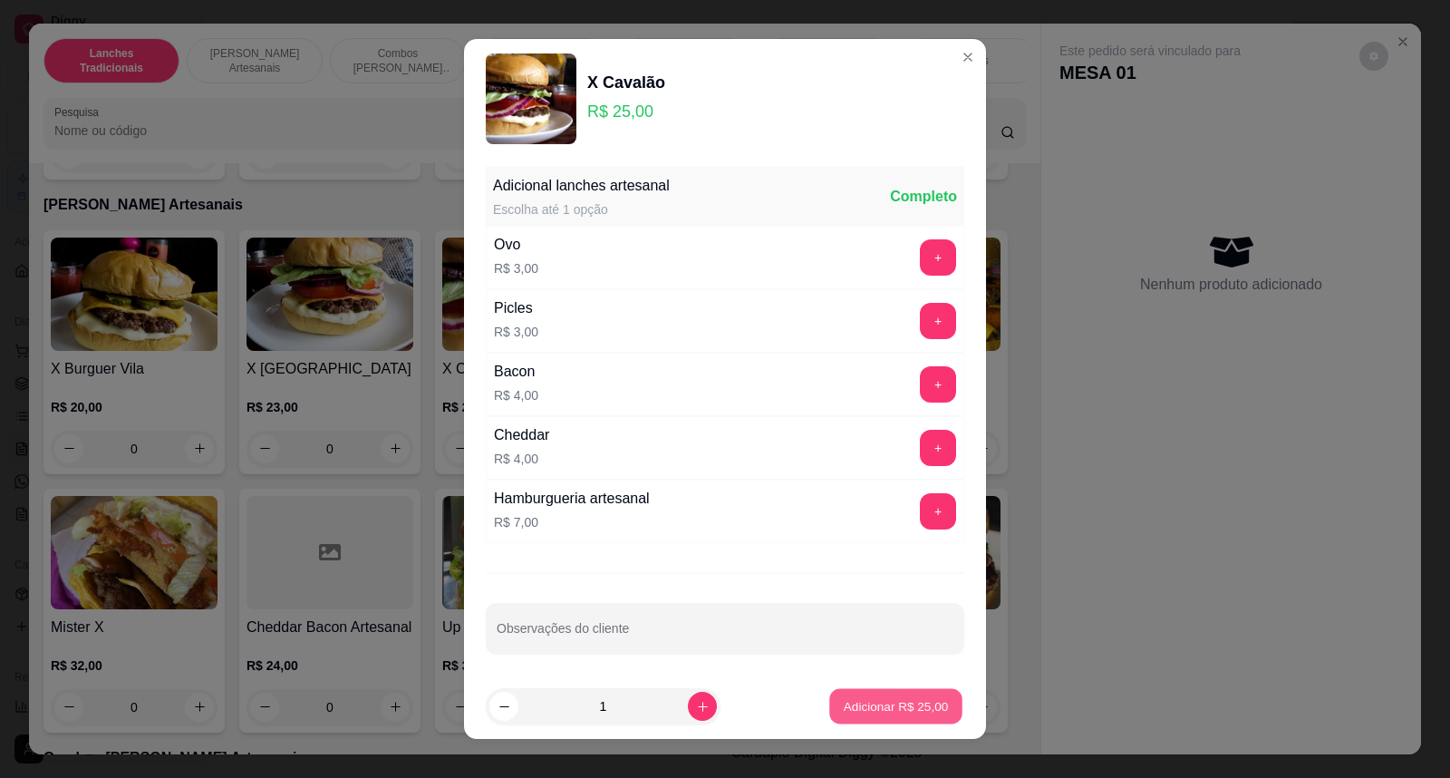
click at [844, 713] on p "Adicionar R$ 25,00" at bounding box center [896, 705] width 105 height 17
type input "1"
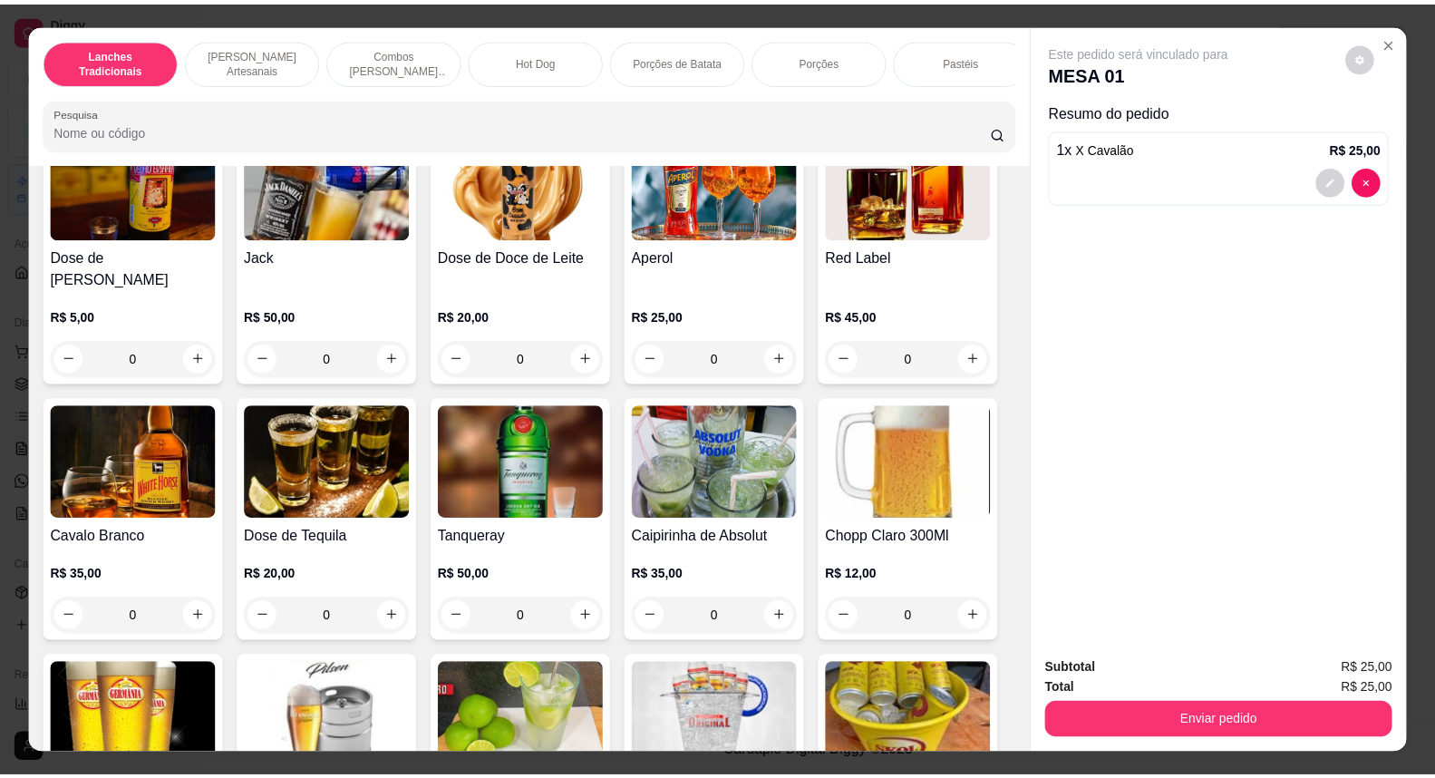
scroll to position [6344, 0]
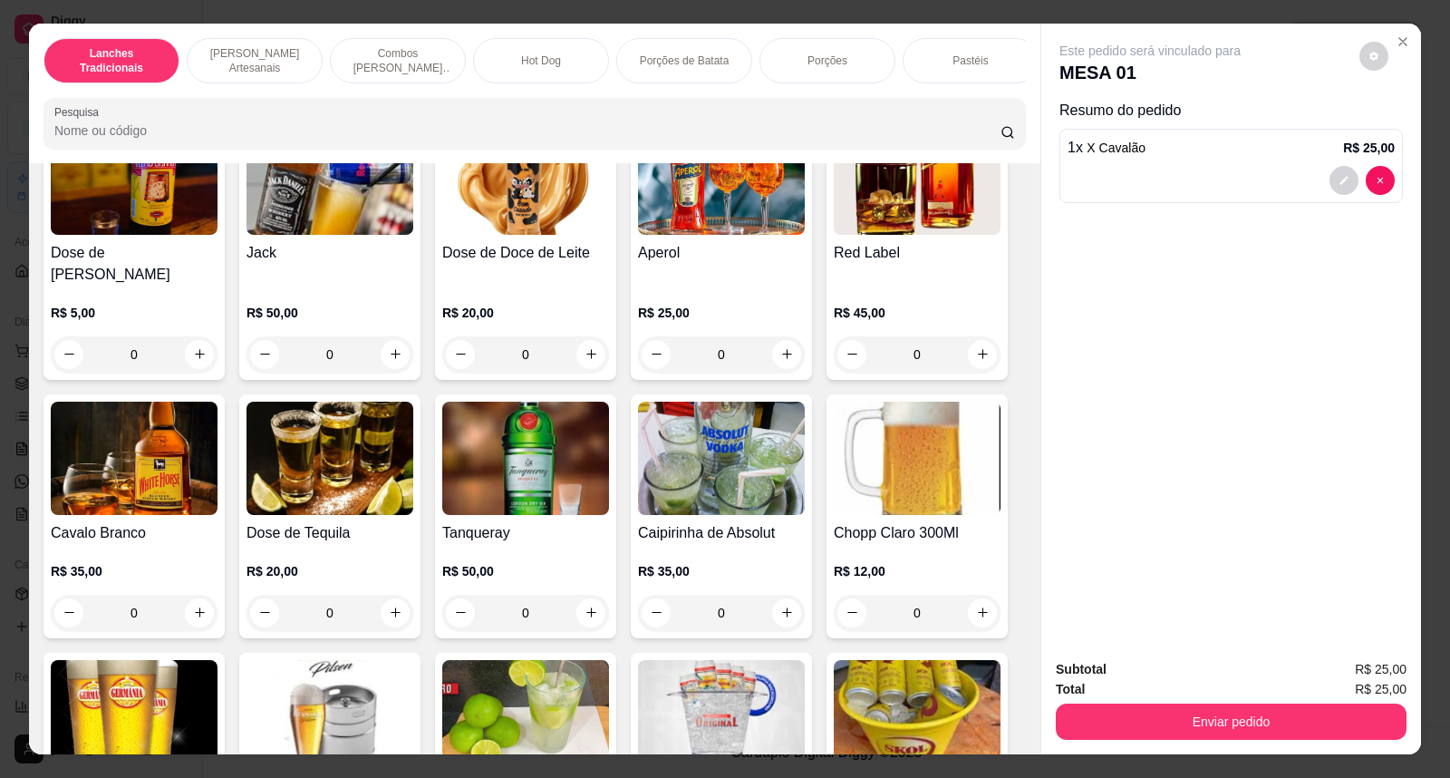
click at [899, 419] on img at bounding box center [917, 457] width 167 height 113
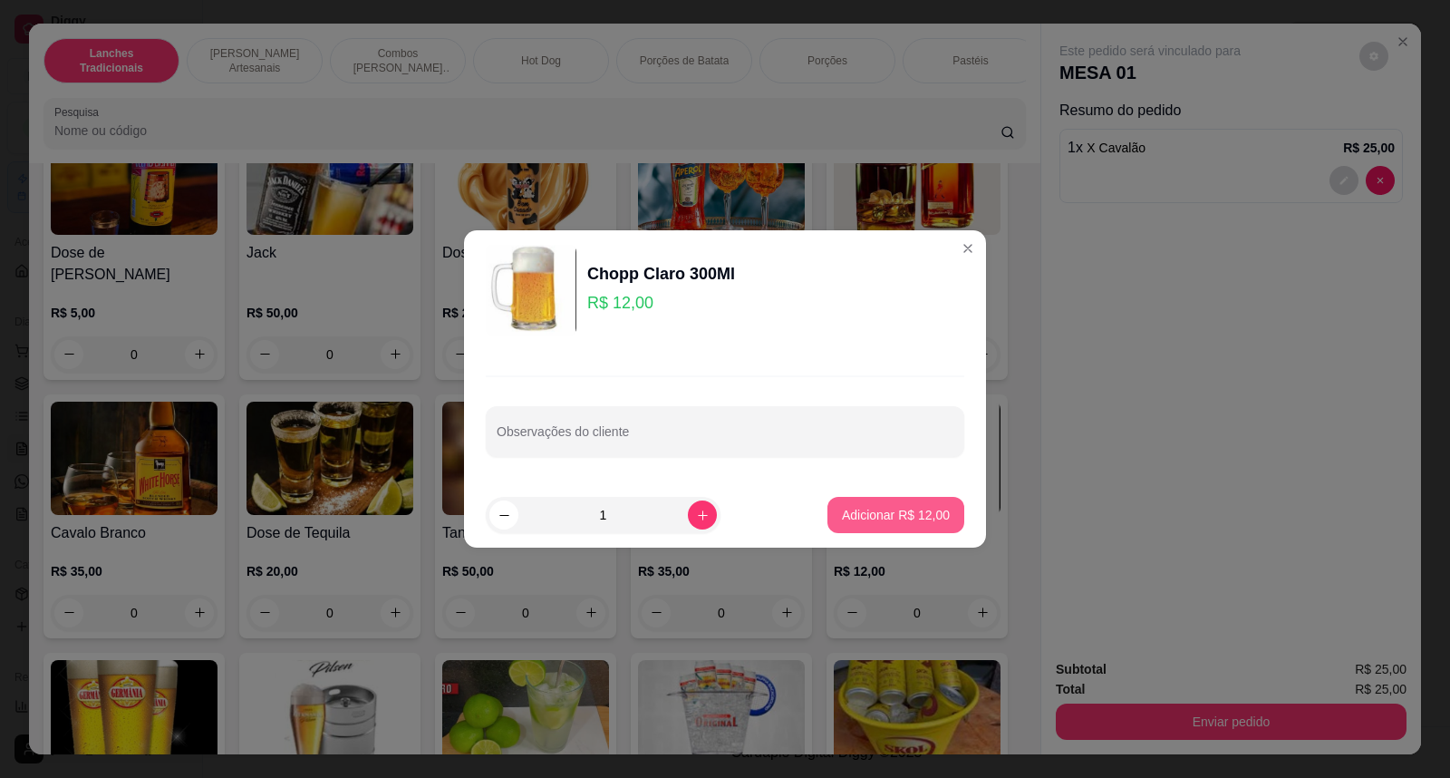
click at [915, 522] on p "Adicionar R$ 12,00" at bounding box center [896, 515] width 108 height 18
type input "1"
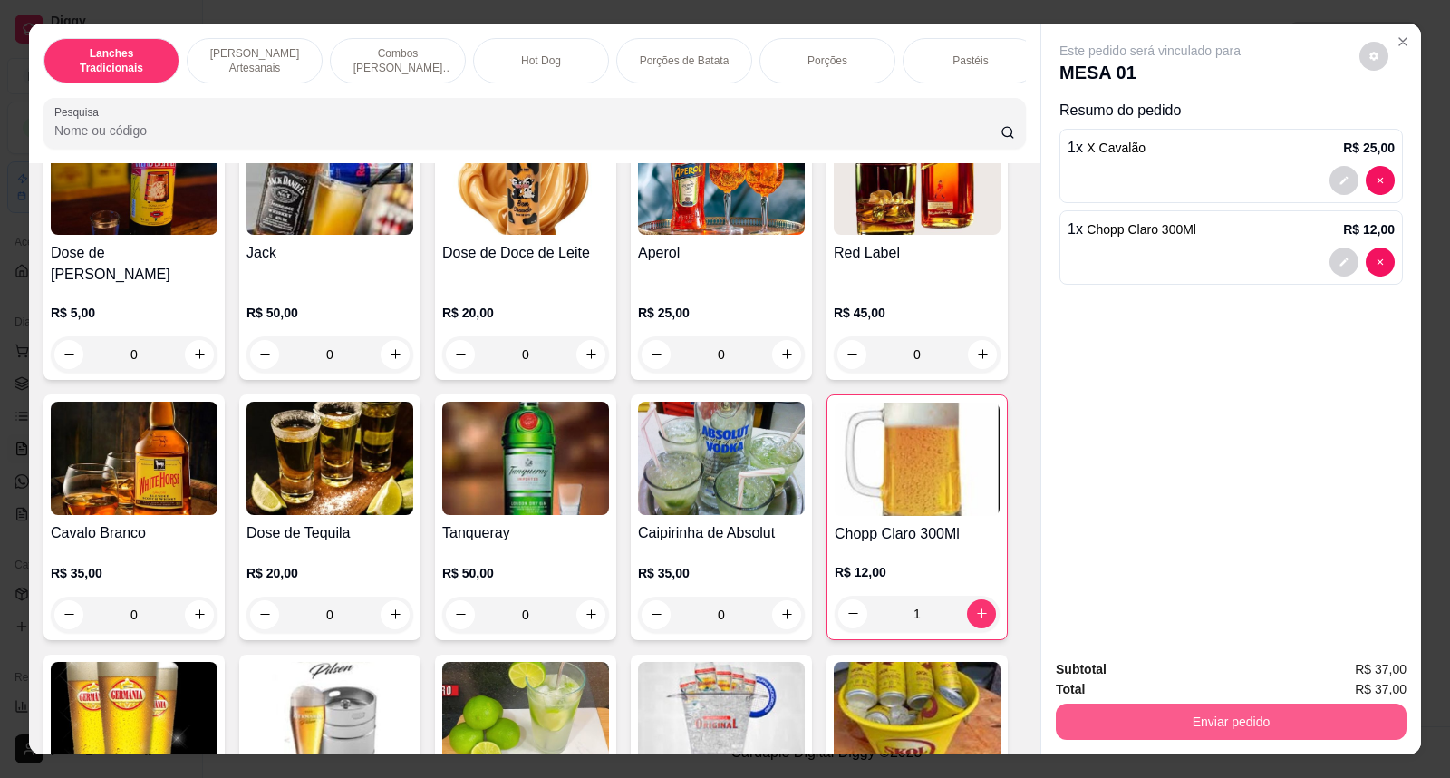
click at [1146, 711] on button "Enviar pedido" at bounding box center [1231, 721] width 351 height 36
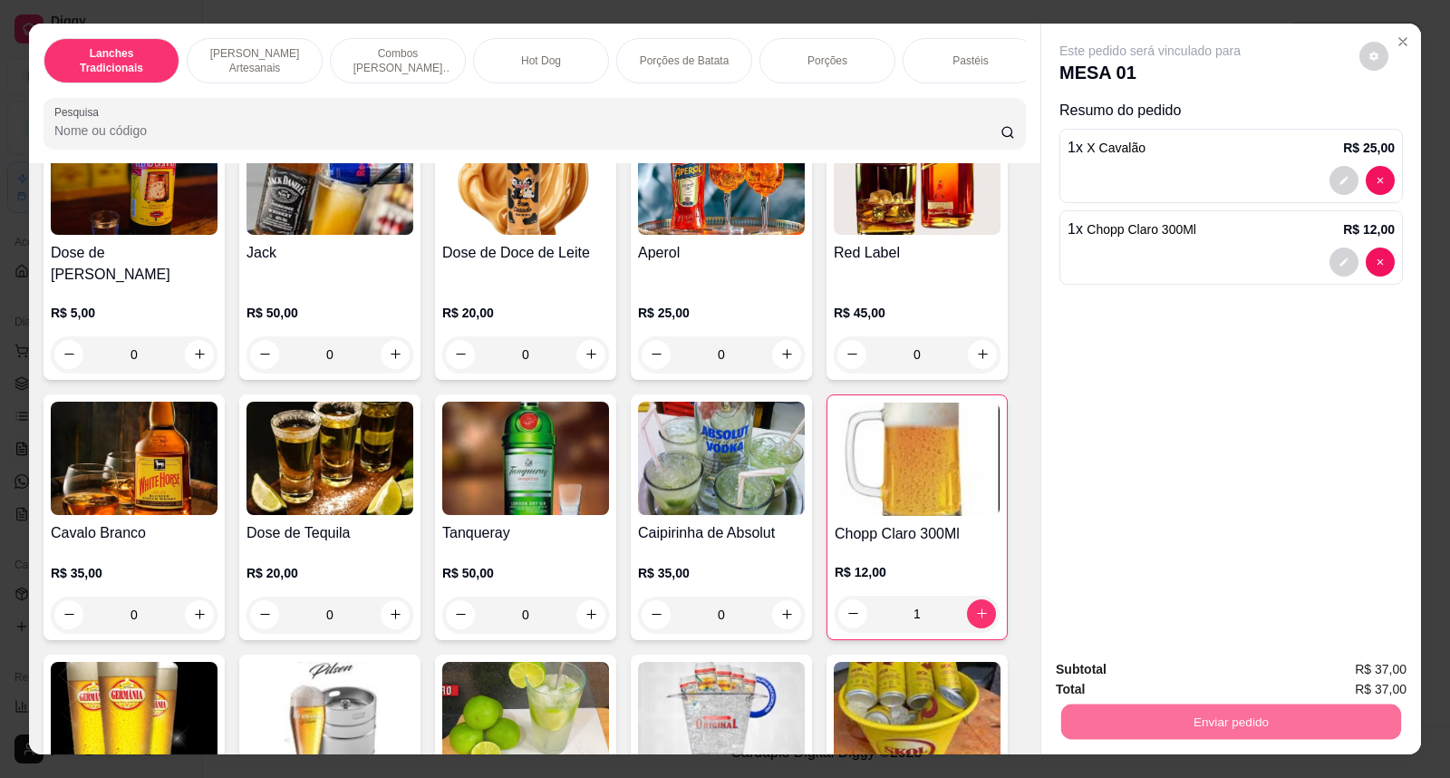
click at [1151, 680] on button "Não registrar e enviar pedido" at bounding box center [1170, 678] width 183 height 34
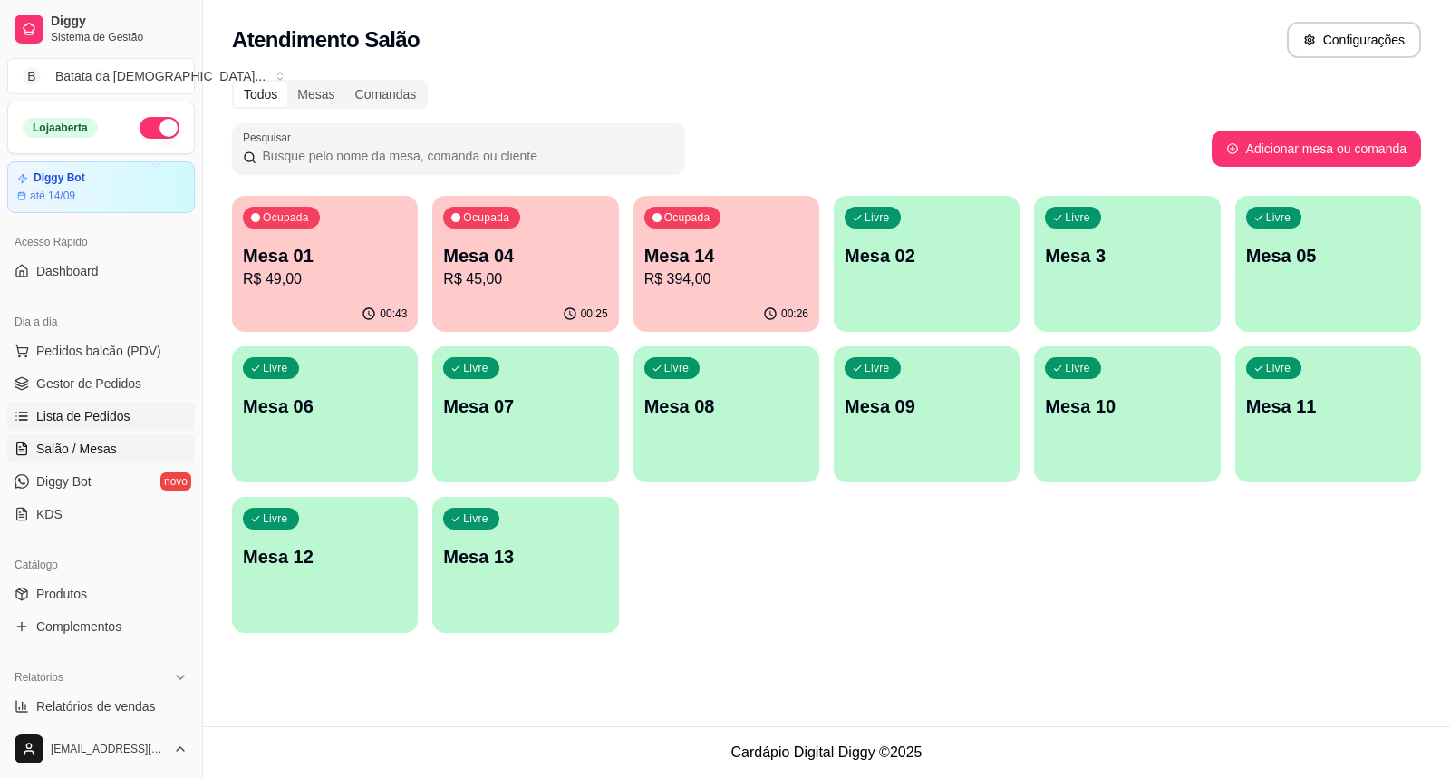
click at [127, 419] on link "Lista de Pedidos" at bounding box center [101, 415] width 188 height 29
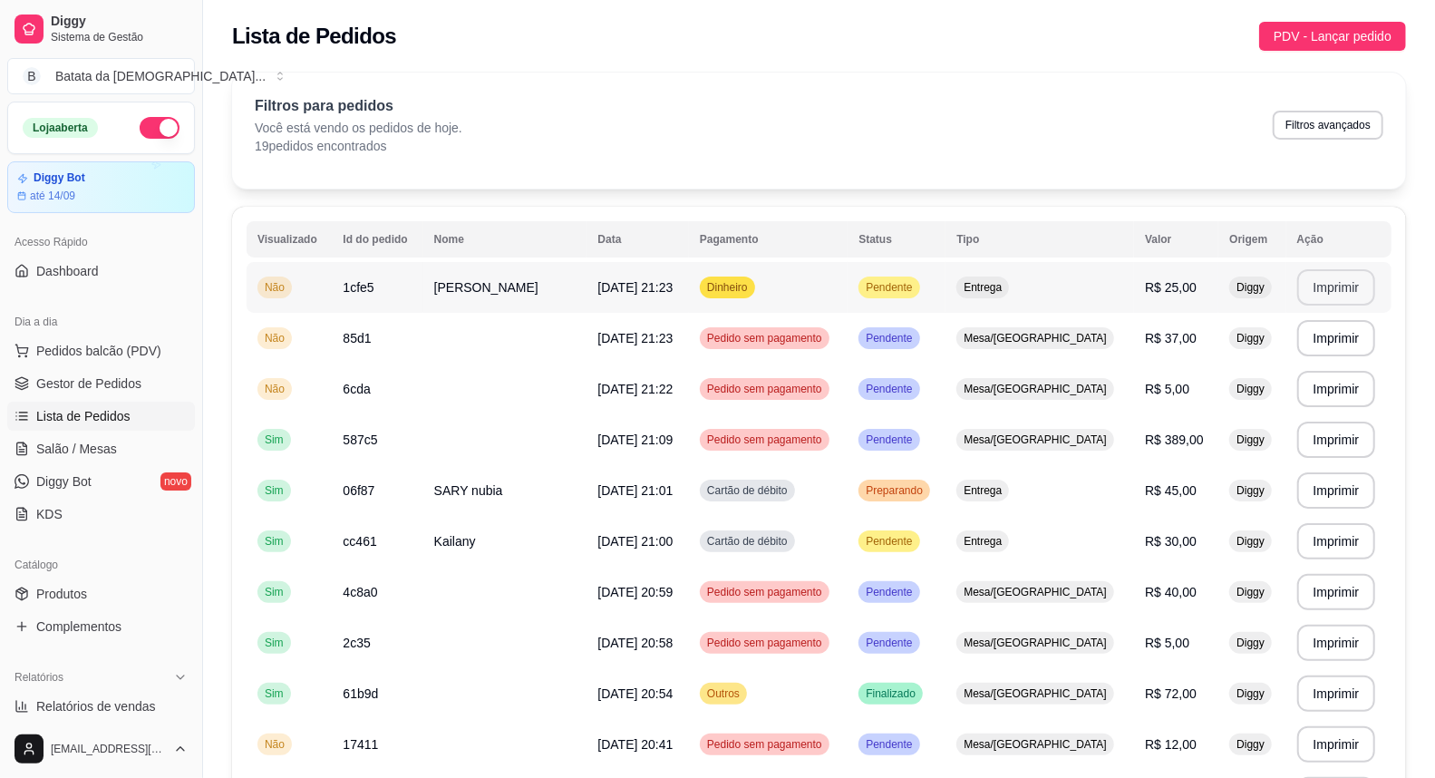
click at [1320, 293] on button "Imprimir" at bounding box center [1336, 287] width 79 height 36
click at [915, 286] on span "Pendente" at bounding box center [888, 287] width 53 height 15
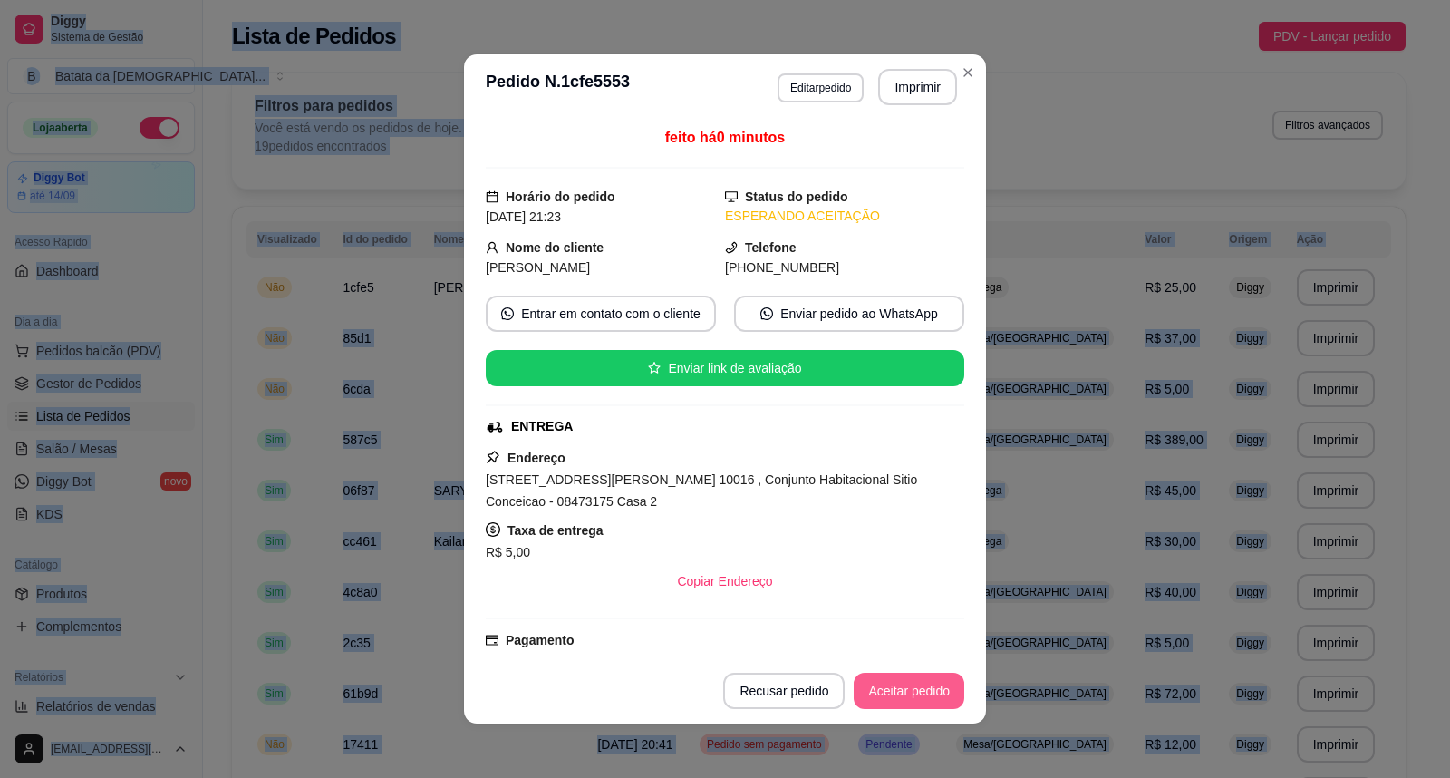
click at [865, 694] on button "Aceitar pedido" at bounding box center [909, 690] width 111 height 36
click at [866, 694] on button "Mover para preparo" at bounding box center [894, 690] width 140 height 36
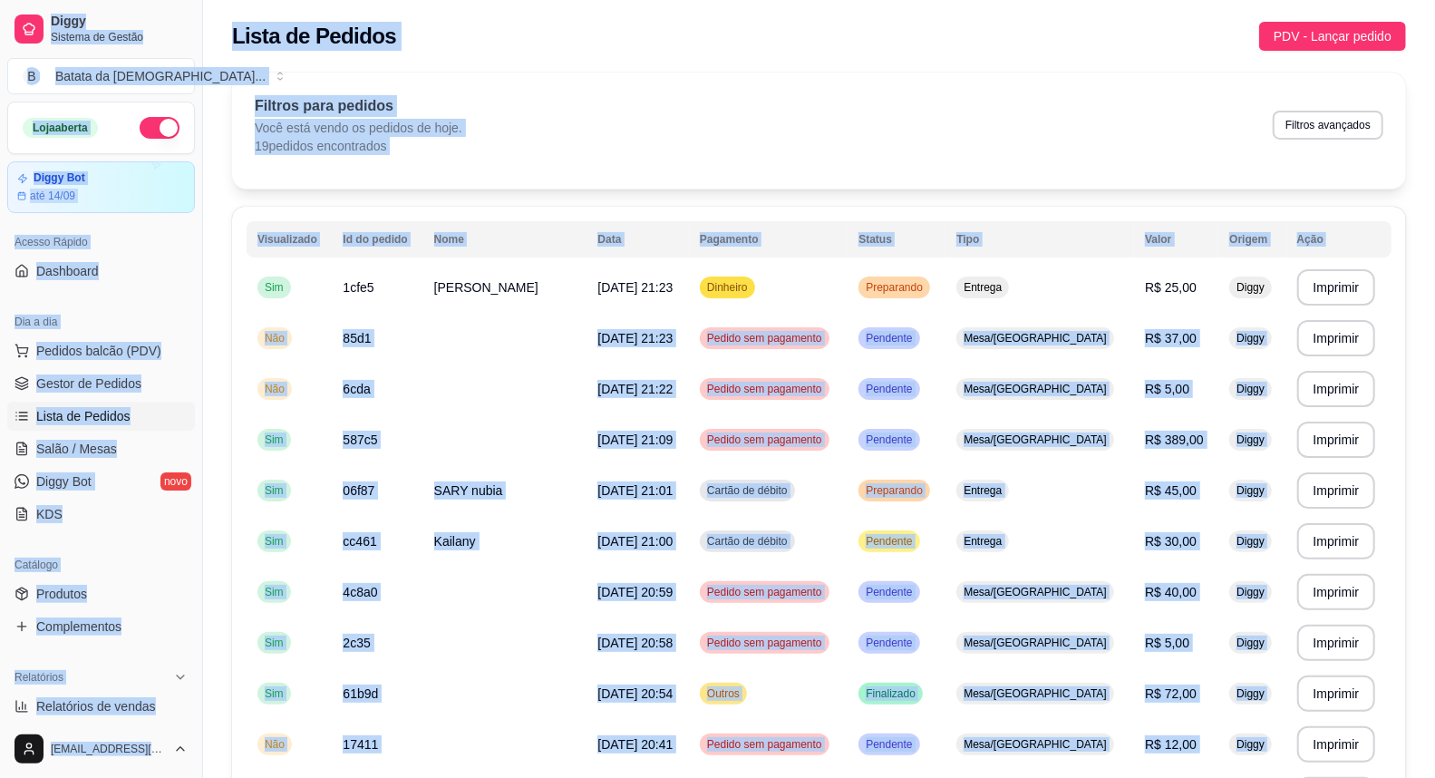
click at [82, 418] on span "Lista de Pedidos" at bounding box center [83, 416] width 94 height 18
click at [80, 387] on span "Gestor de Pedidos" at bounding box center [88, 383] width 105 height 18
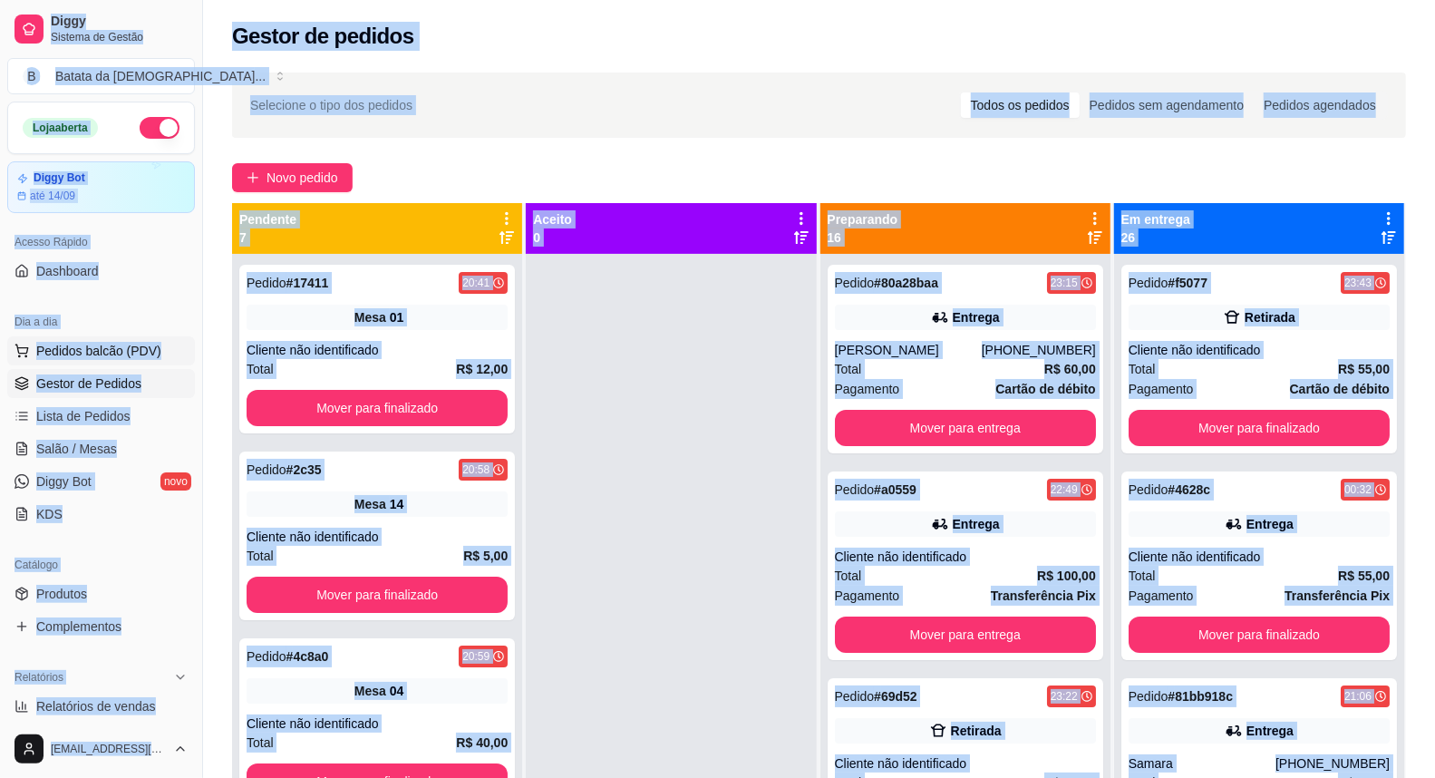
click at [109, 349] on span "Pedidos balcão (PDV)" at bounding box center [98, 351] width 125 height 18
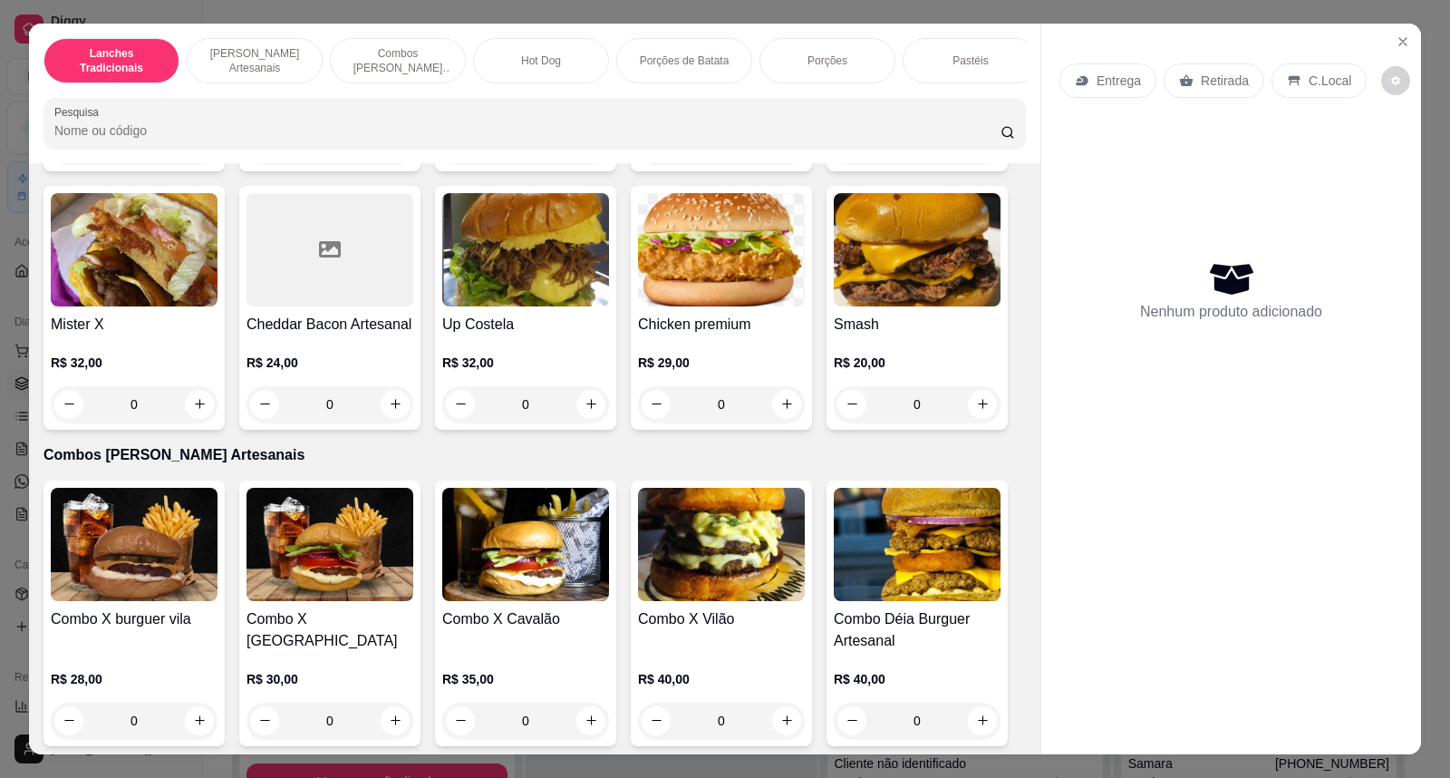
scroll to position [1007, 0]
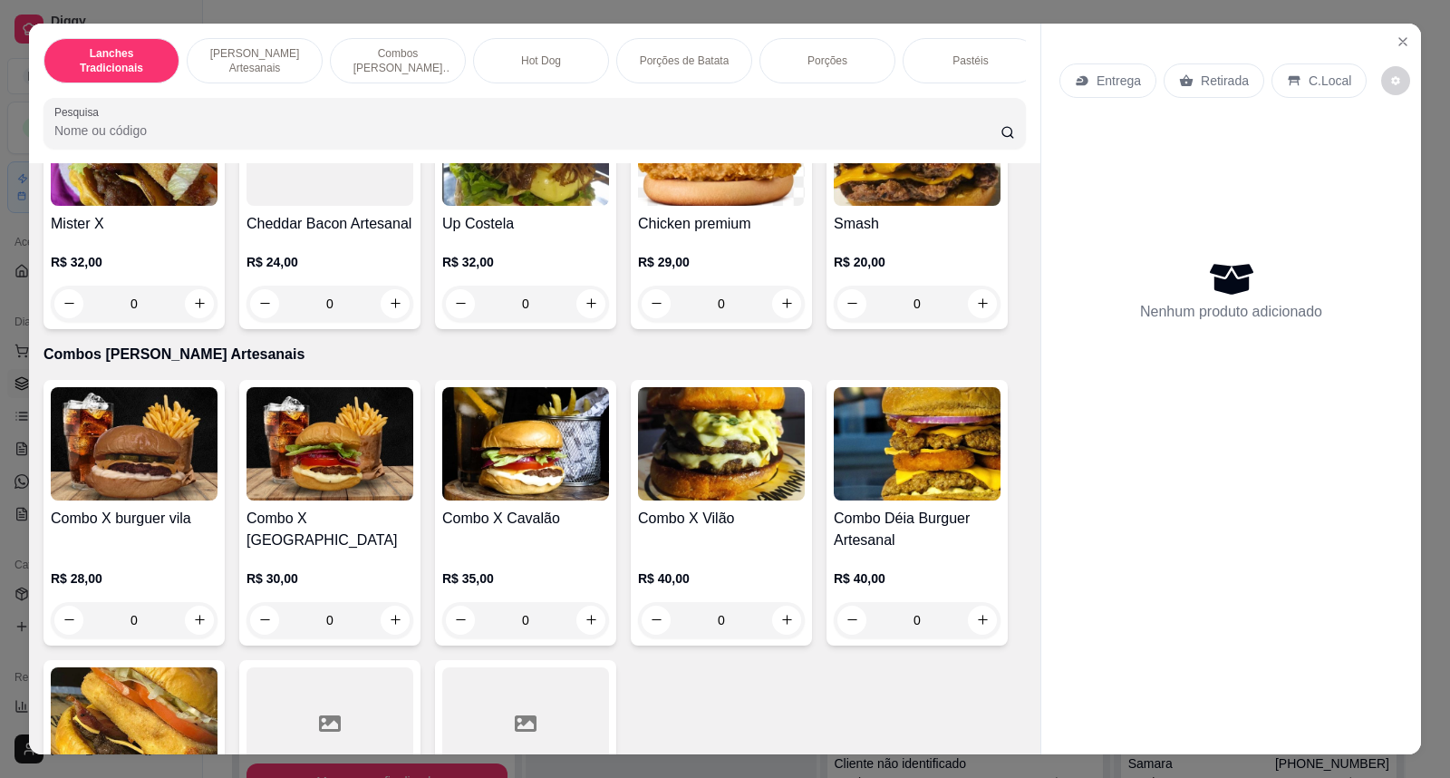
click at [655, 500] on img at bounding box center [721, 443] width 167 height 113
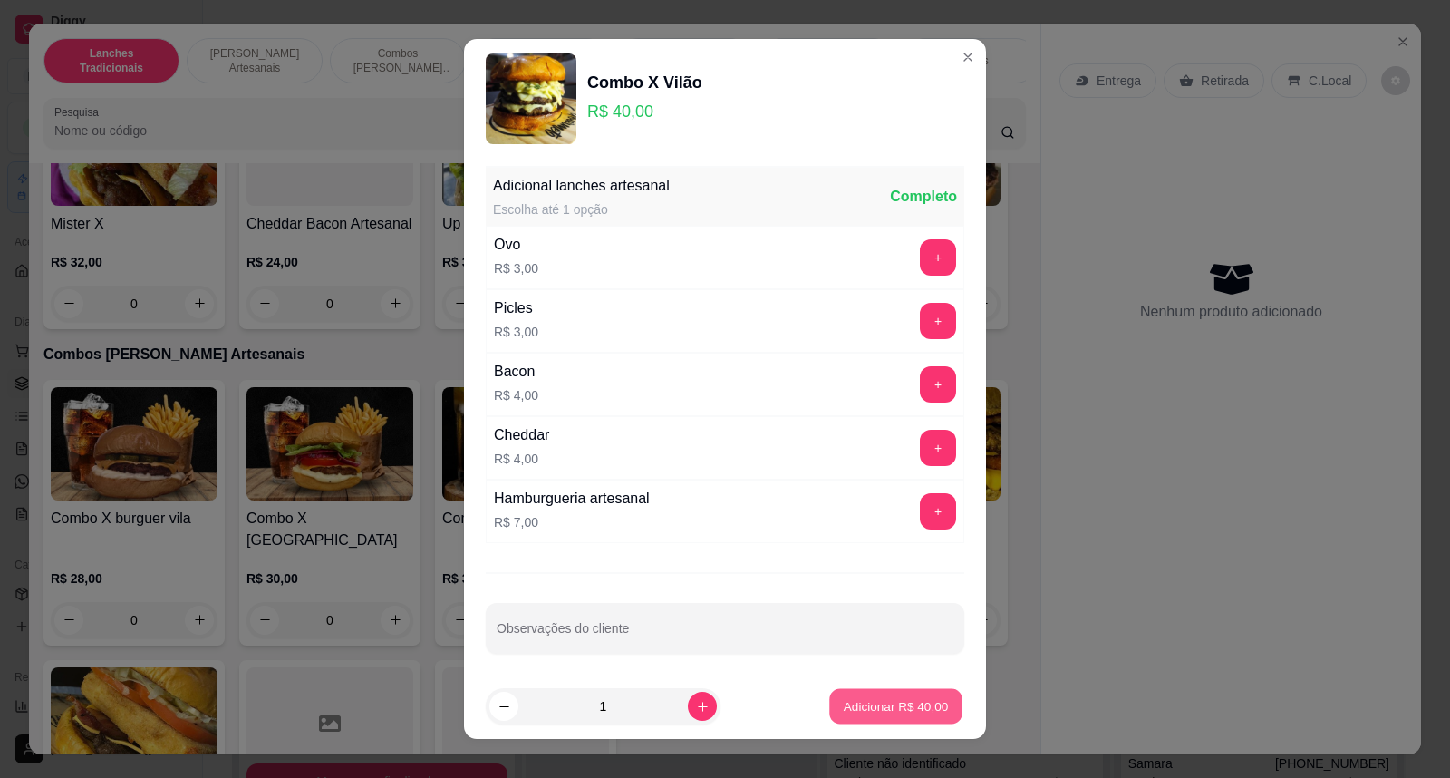
click at [876, 710] on p "Adicionar R$ 40,00" at bounding box center [896, 705] width 105 height 17
type input "1"
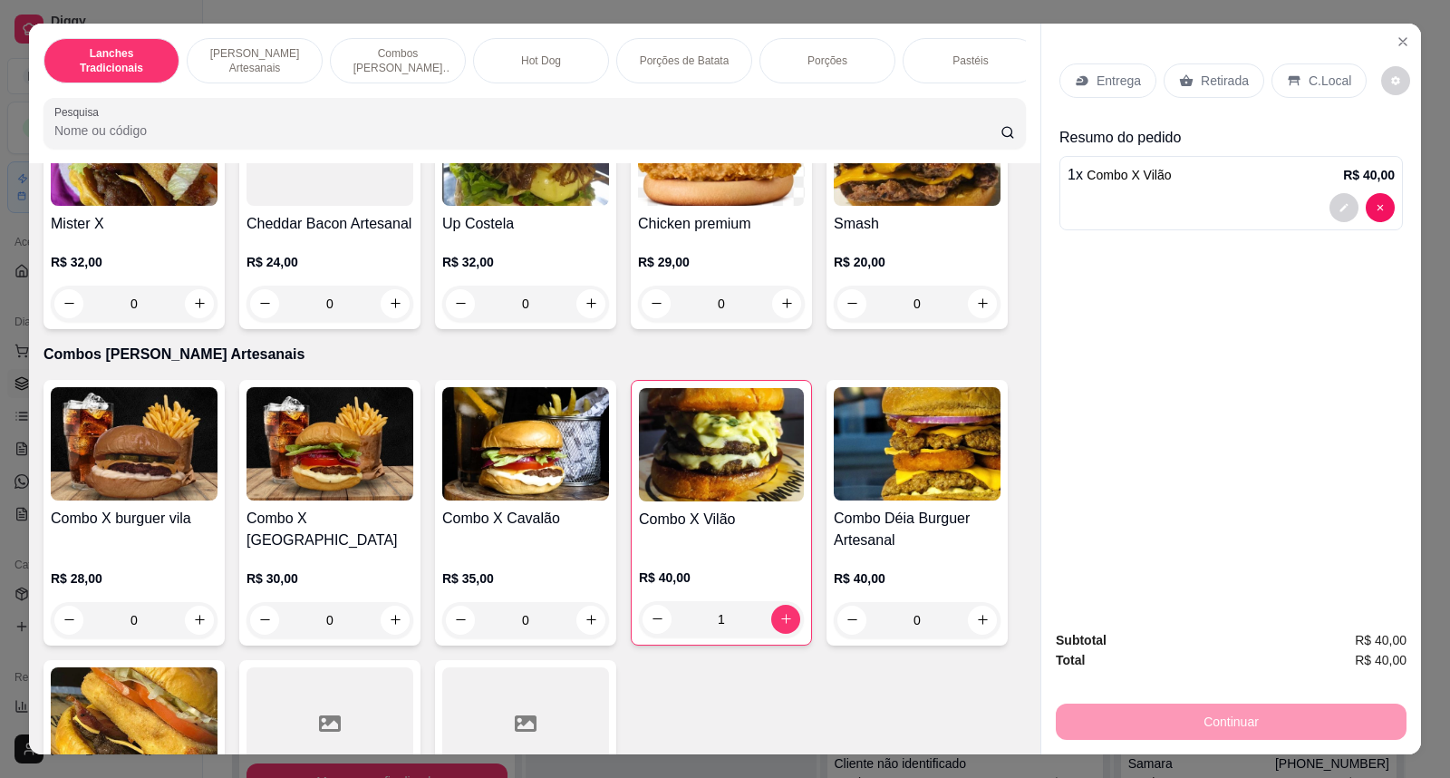
click at [1107, 83] on p "Entrega" at bounding box center [1119, 81] width 44 height 18
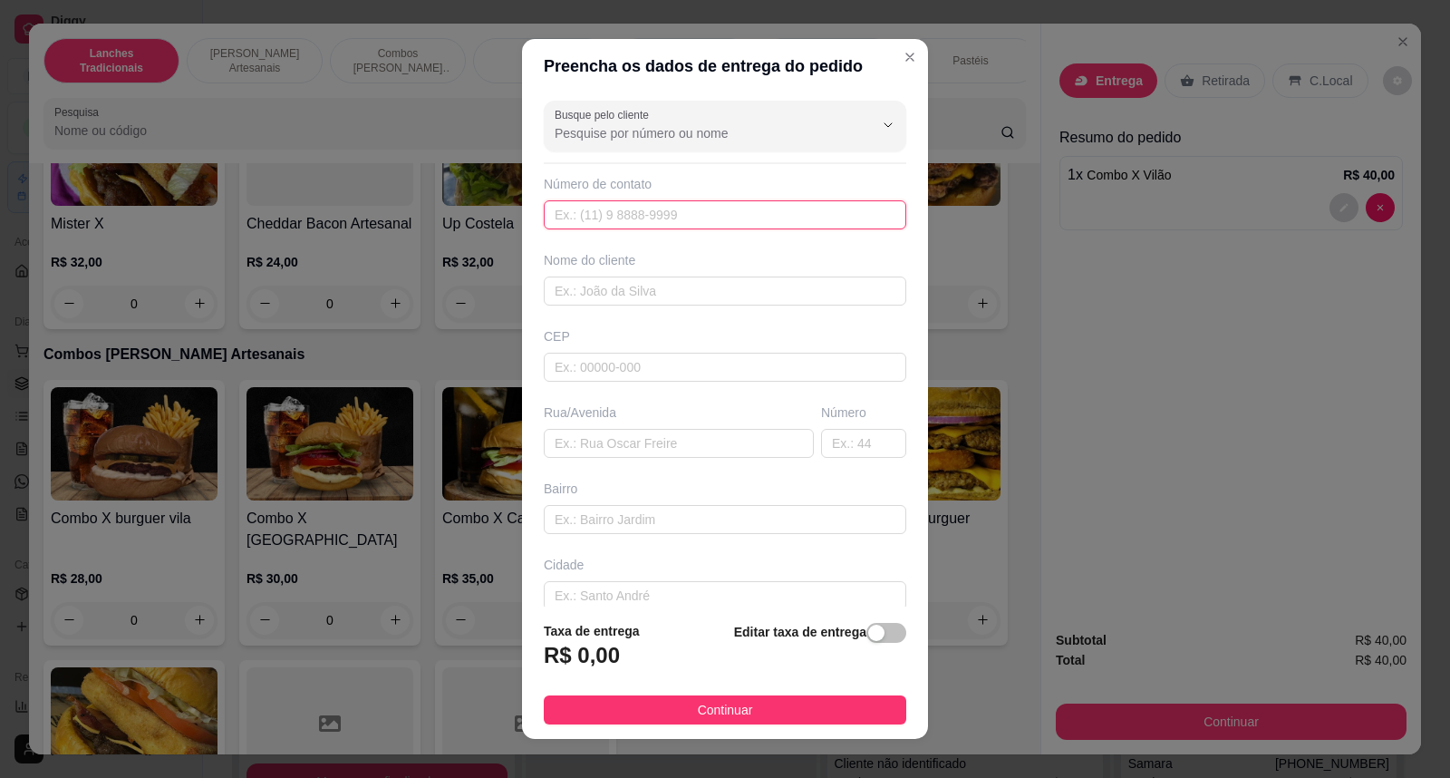
click at [642, 218] on input "text" at bounding box center [725, 214] width 363 height 29
click at [575, 293] on input "text" at bounding box center [725, 290] width 363 height 29
click at [633, 446] on input "text" at bounding box center [679, 443] width 270 height 29
type input "rua das palmas"
click at [830, 445] on input "text" at bounding box center [863, 443] width 85 height 29
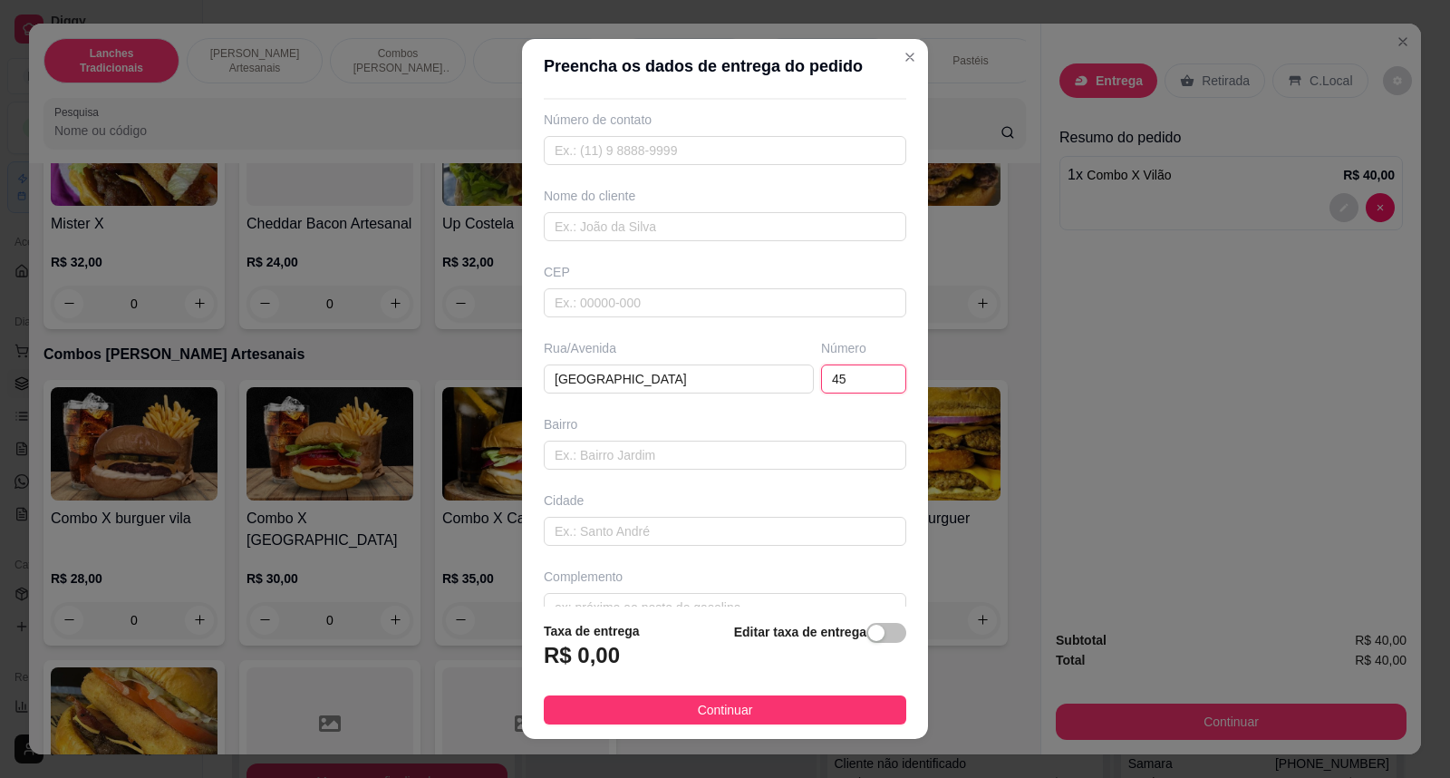
scroll to position [97, 0]
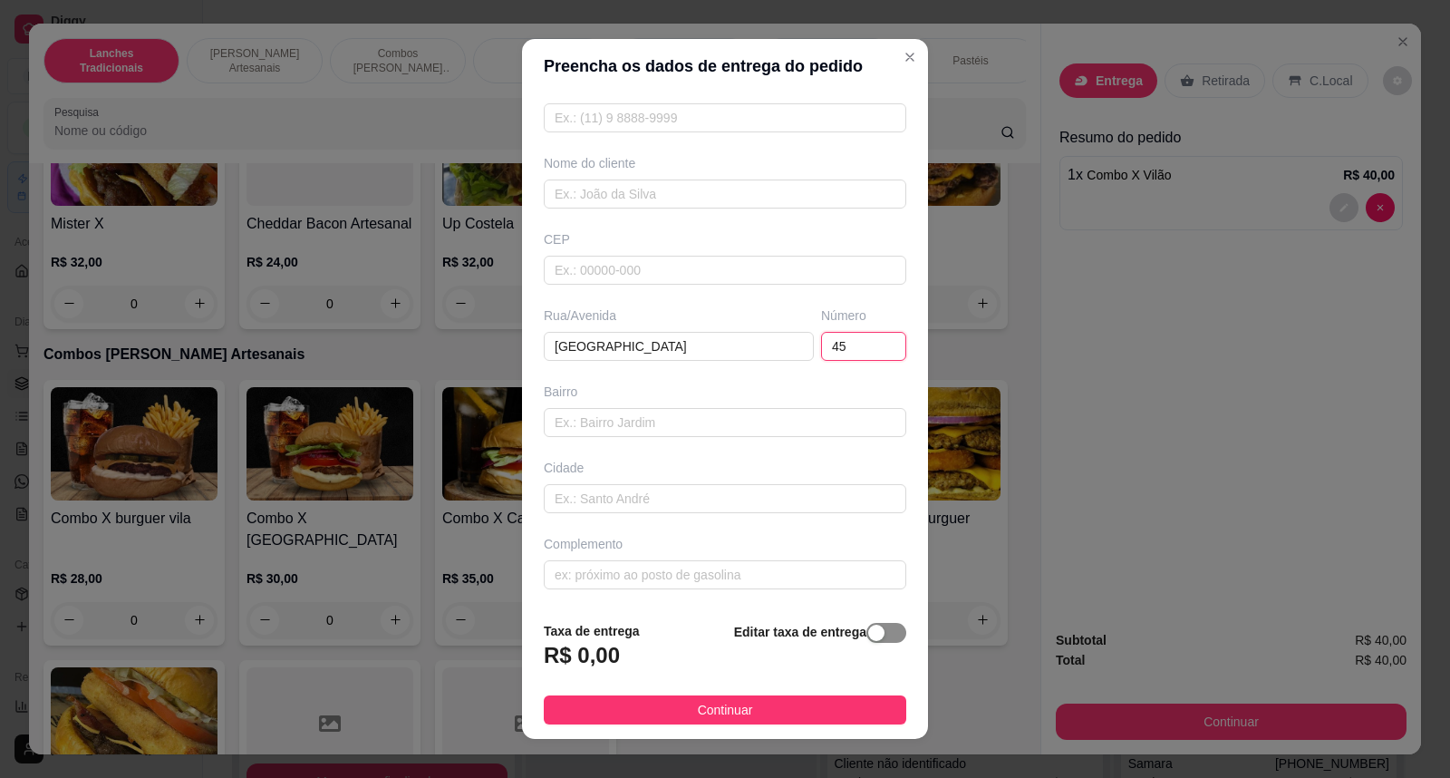
type input "45"
click at [868, 633] on div "button" at bounding box center [876, 632] width 16 height 16
click at [568, 662] on input "0,00" at bounding box center [642, 662] width 194 height 34
click at [581, 662] on input "0,00" at bounding box center [642, 662] width 194 height 34
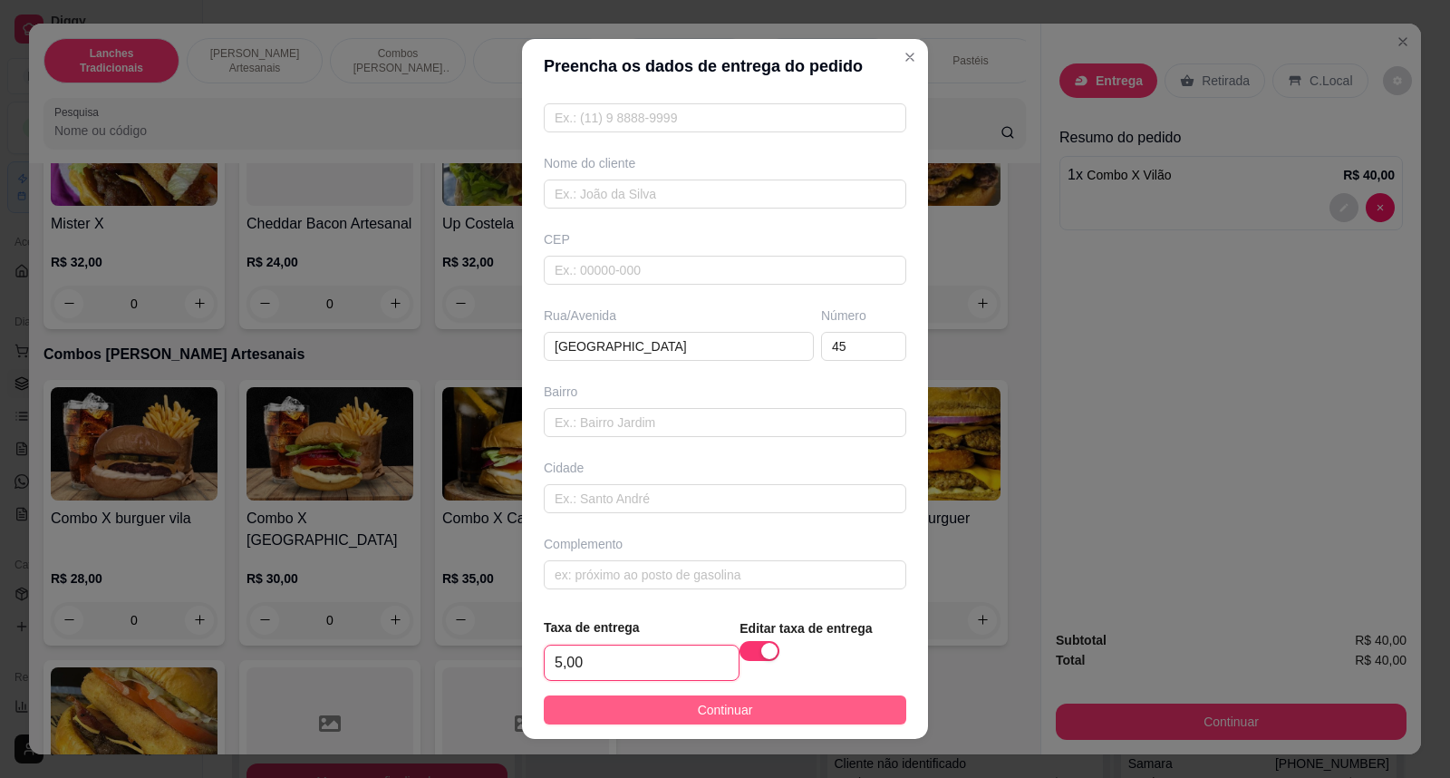
type input "5,00"
click at [672, 704] on button "Continuar" at bounding box center [725, 709] width 363 height 29
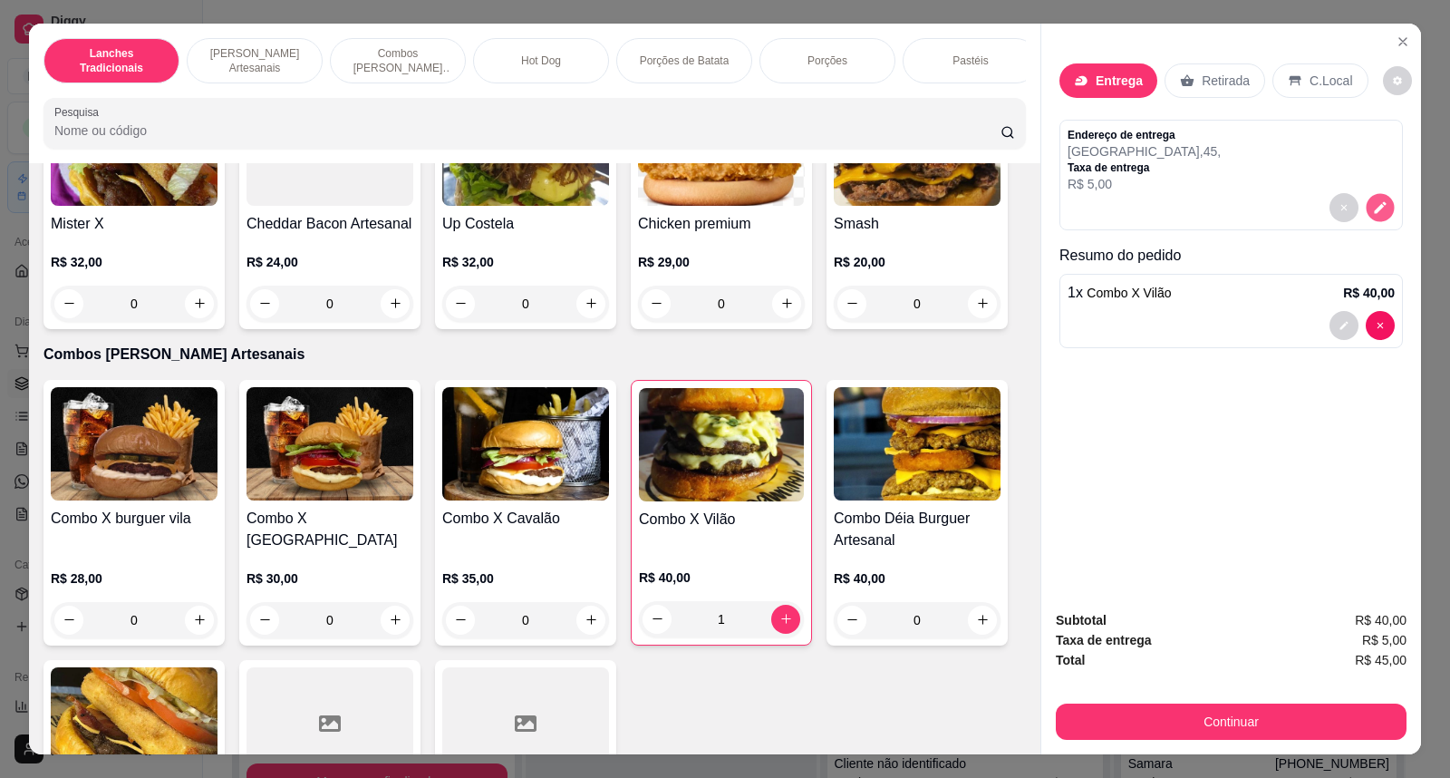
click at [1374, 205] on icon "decrease-product-quantity" at bounding box center [1380, 207] width 12 height 12
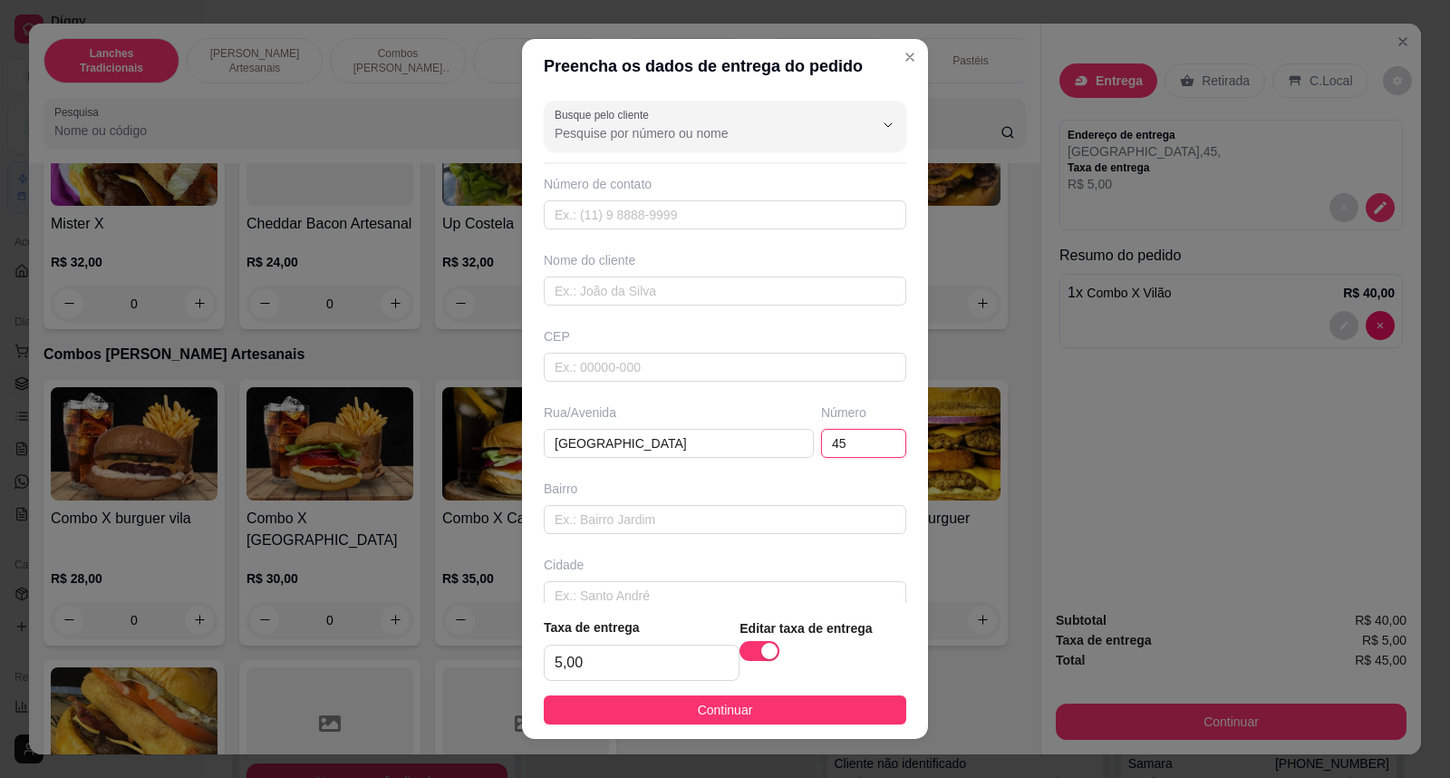
click at [841, 450] on input "45" at bounding box center [863, 443] width 85 height 29
type input "4"
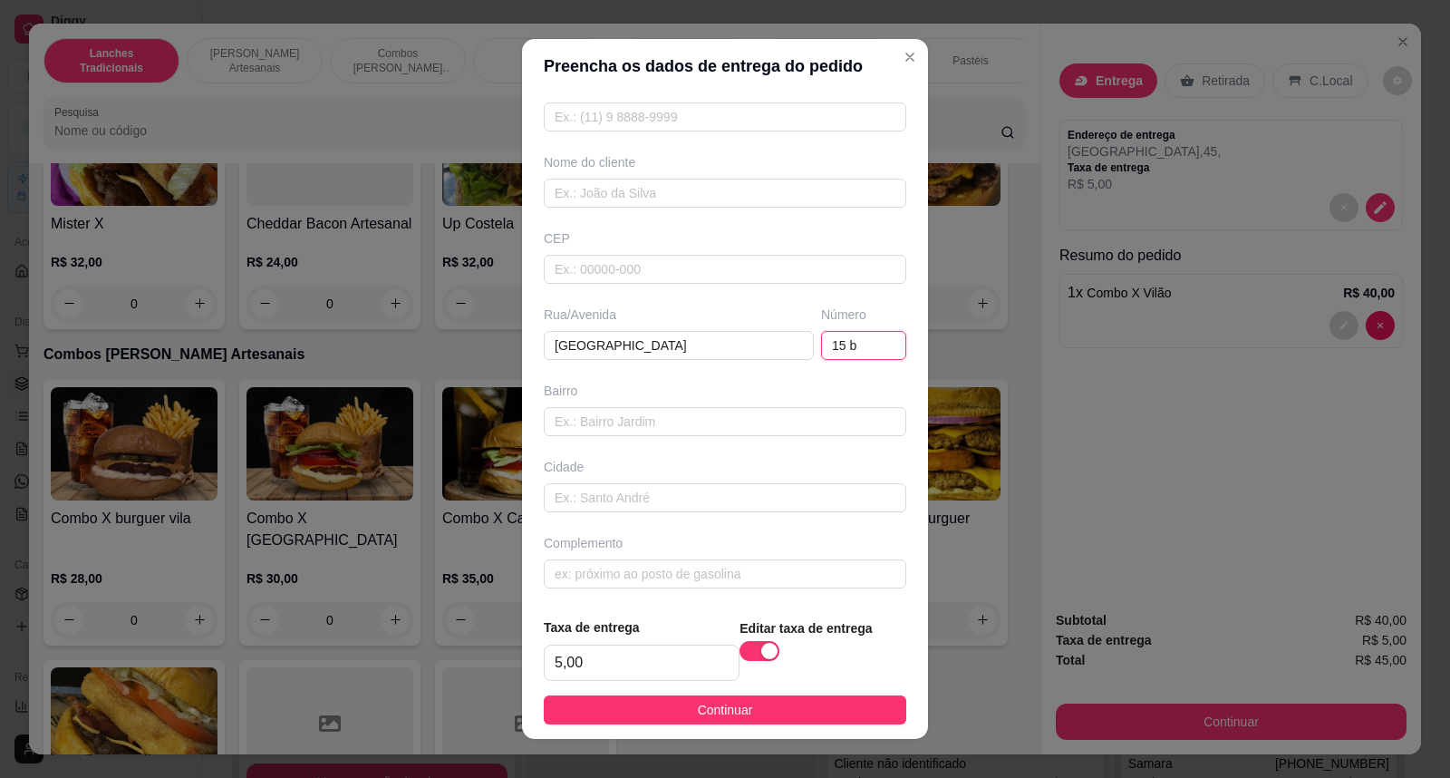
scroll to position [102, 0]
type input "15 b"
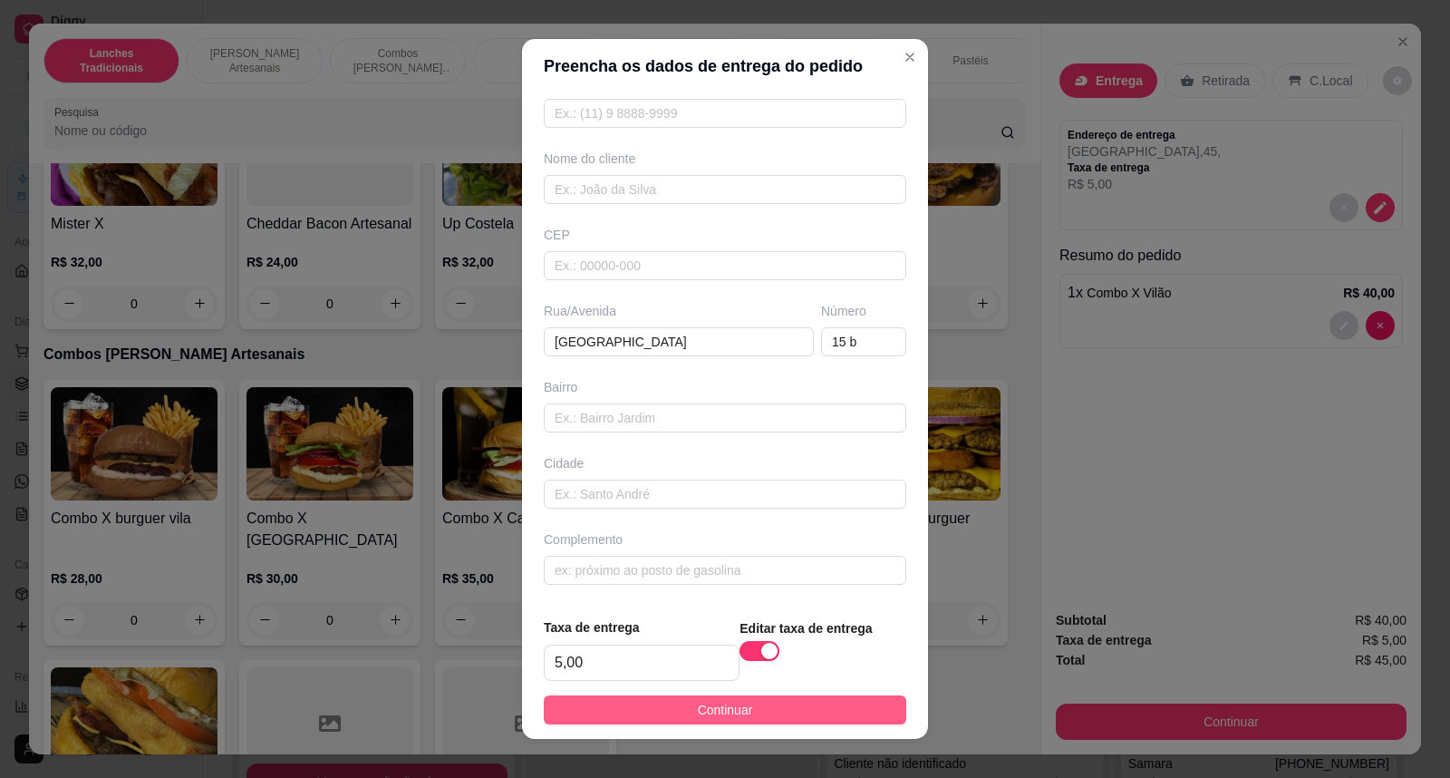
click at [854, 704] on button "Continuar" at bounding box center [725, 709] width 363 height 29
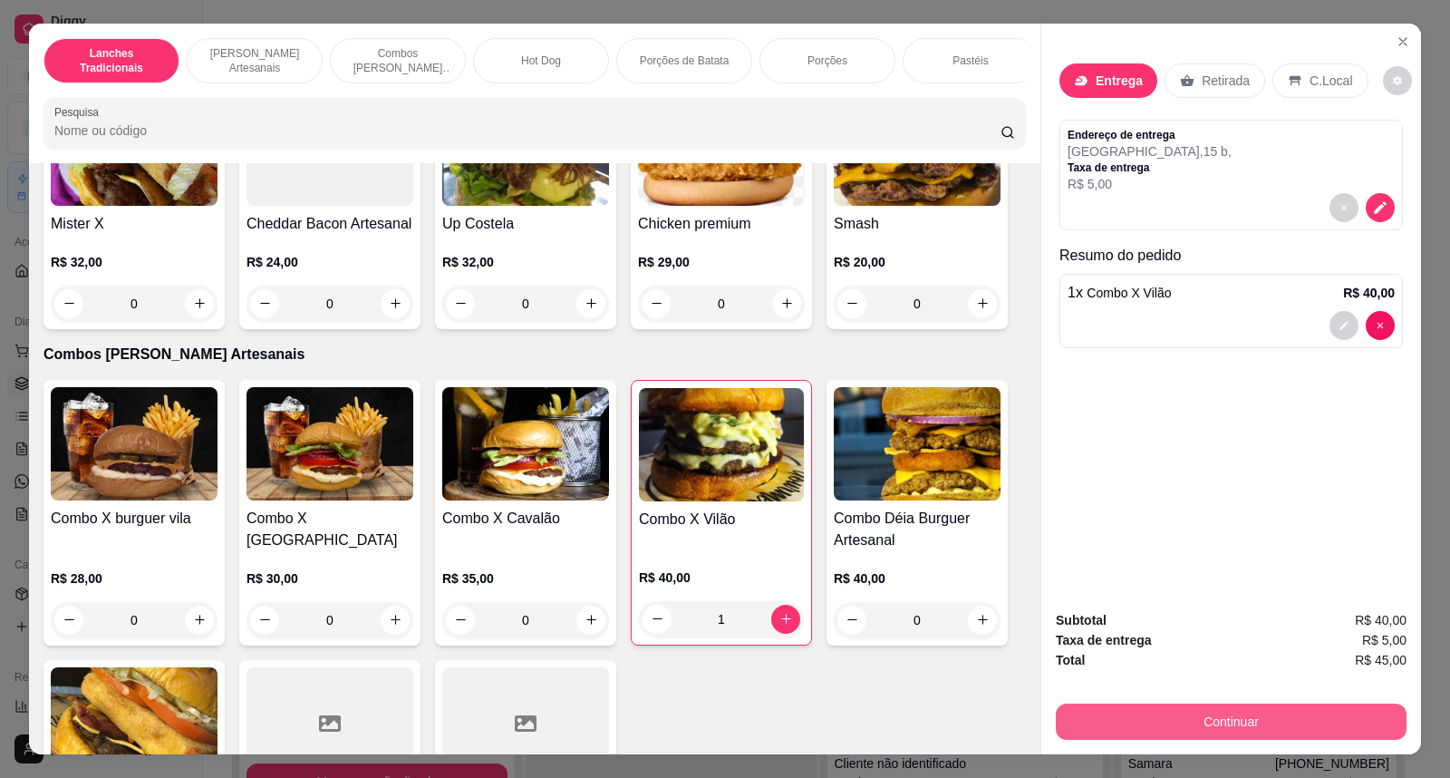
click at [1330, 719] on button "Continuar" at bounding box center [1231, 721] width 351 height 36
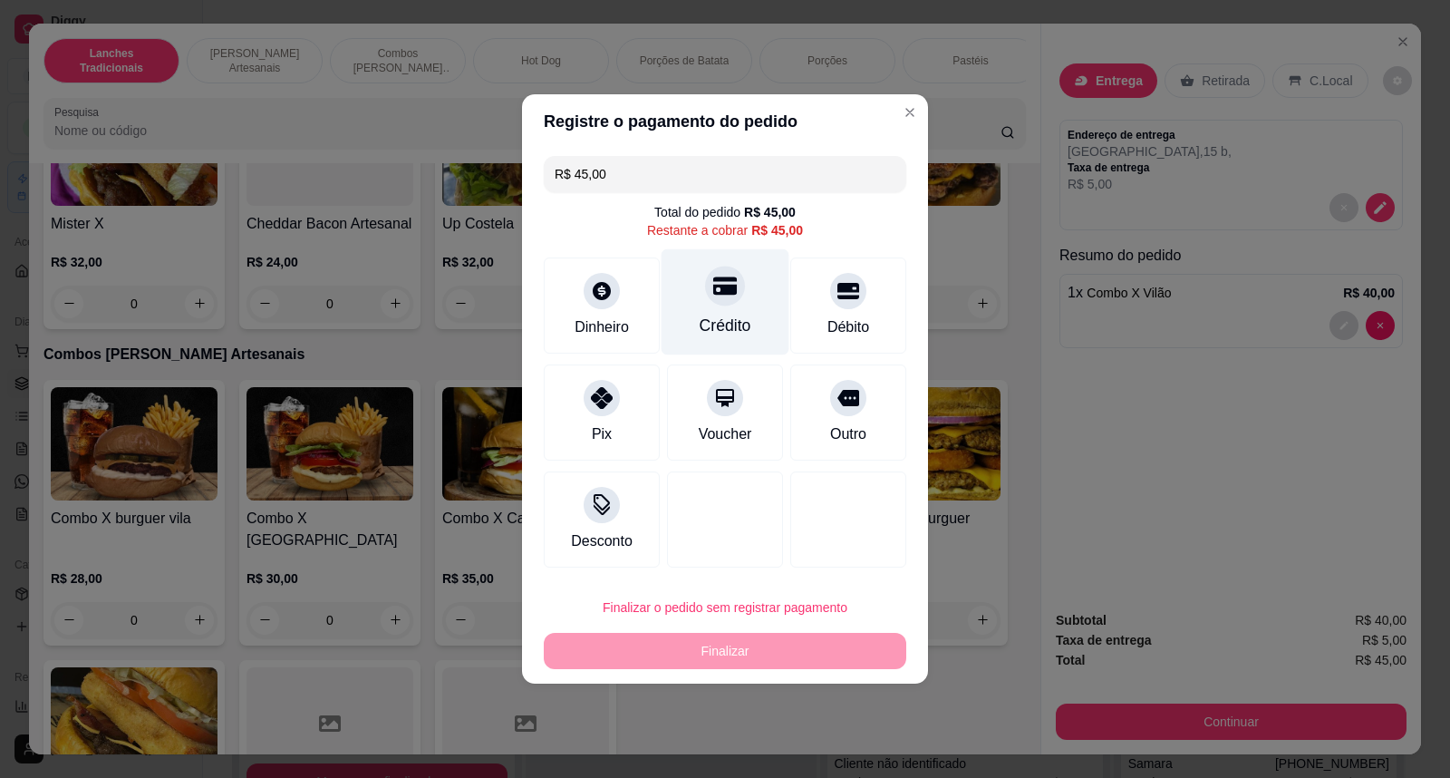
click at [713, 277] on icon at bounding box center [725, 286] width 24 height 18
type input "R$ 0,00"
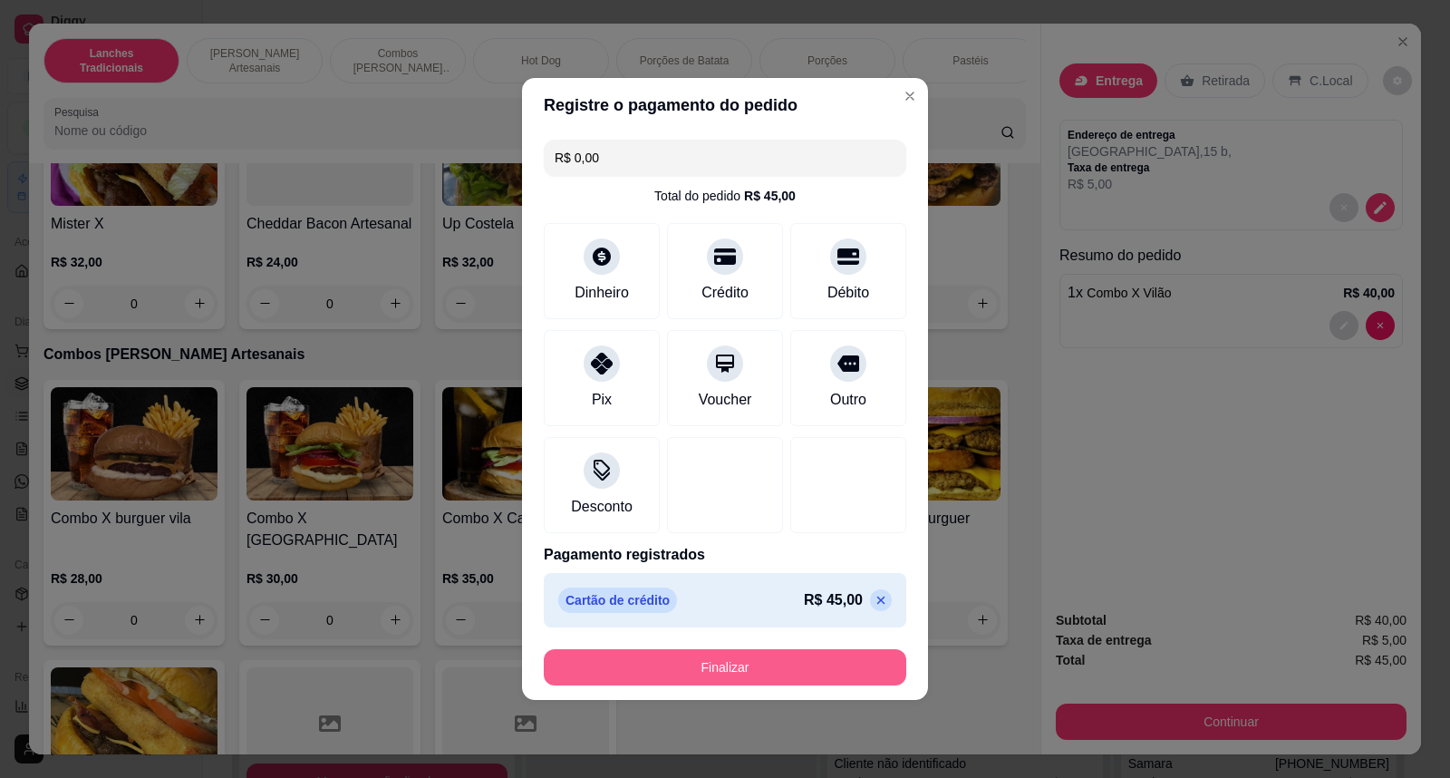
click at [793, 672] on button "Finalizar" at bounding box center [725, 667] width 363 height 36
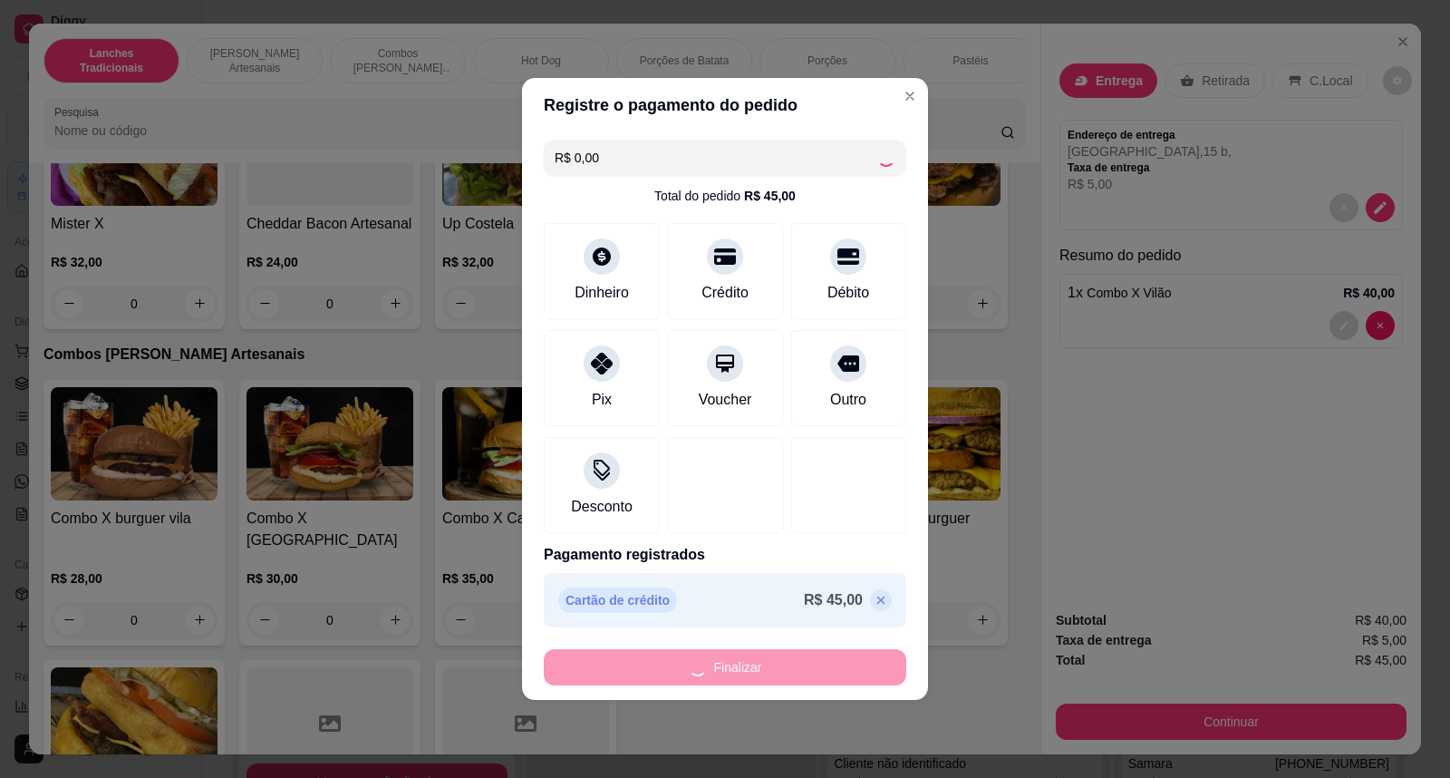
type input "0"
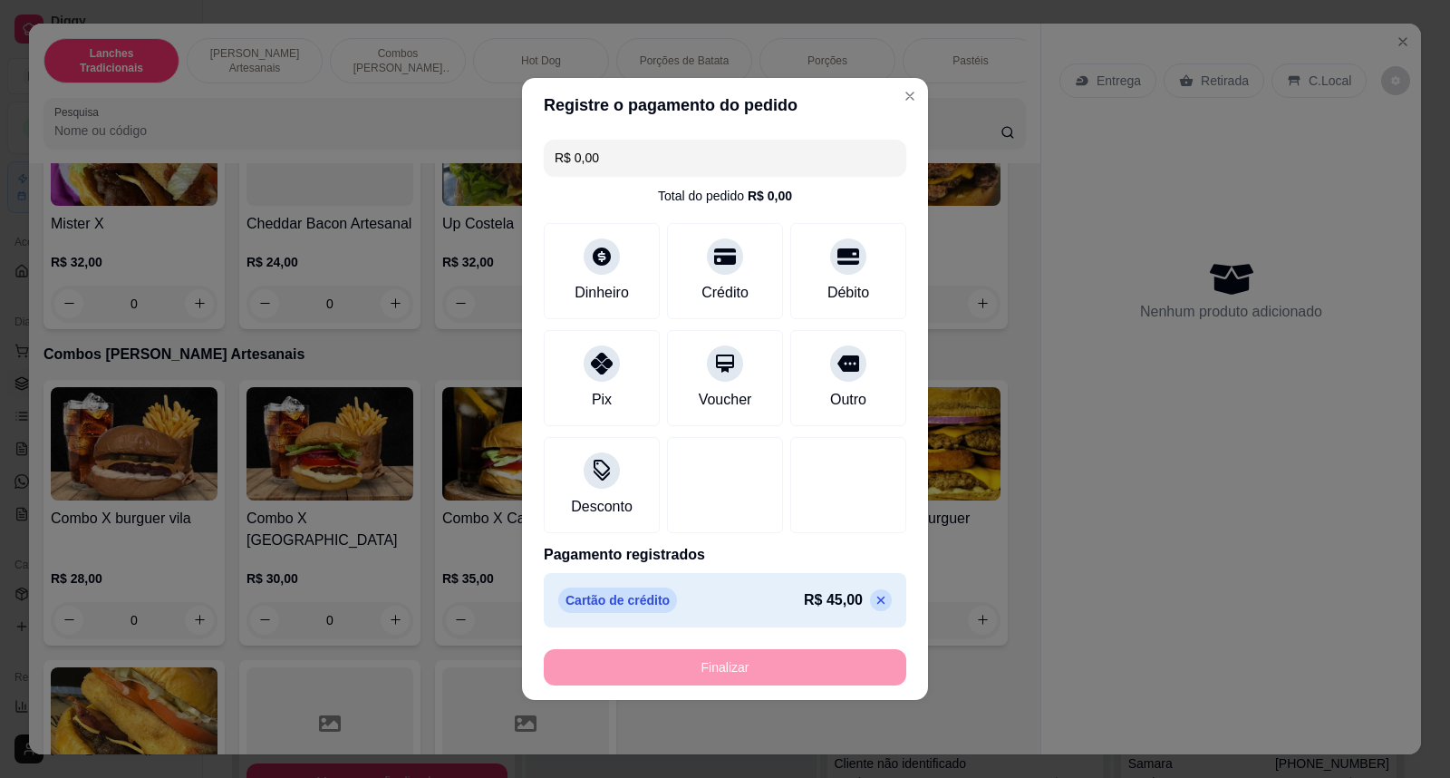
type input "-R$ 45,00"
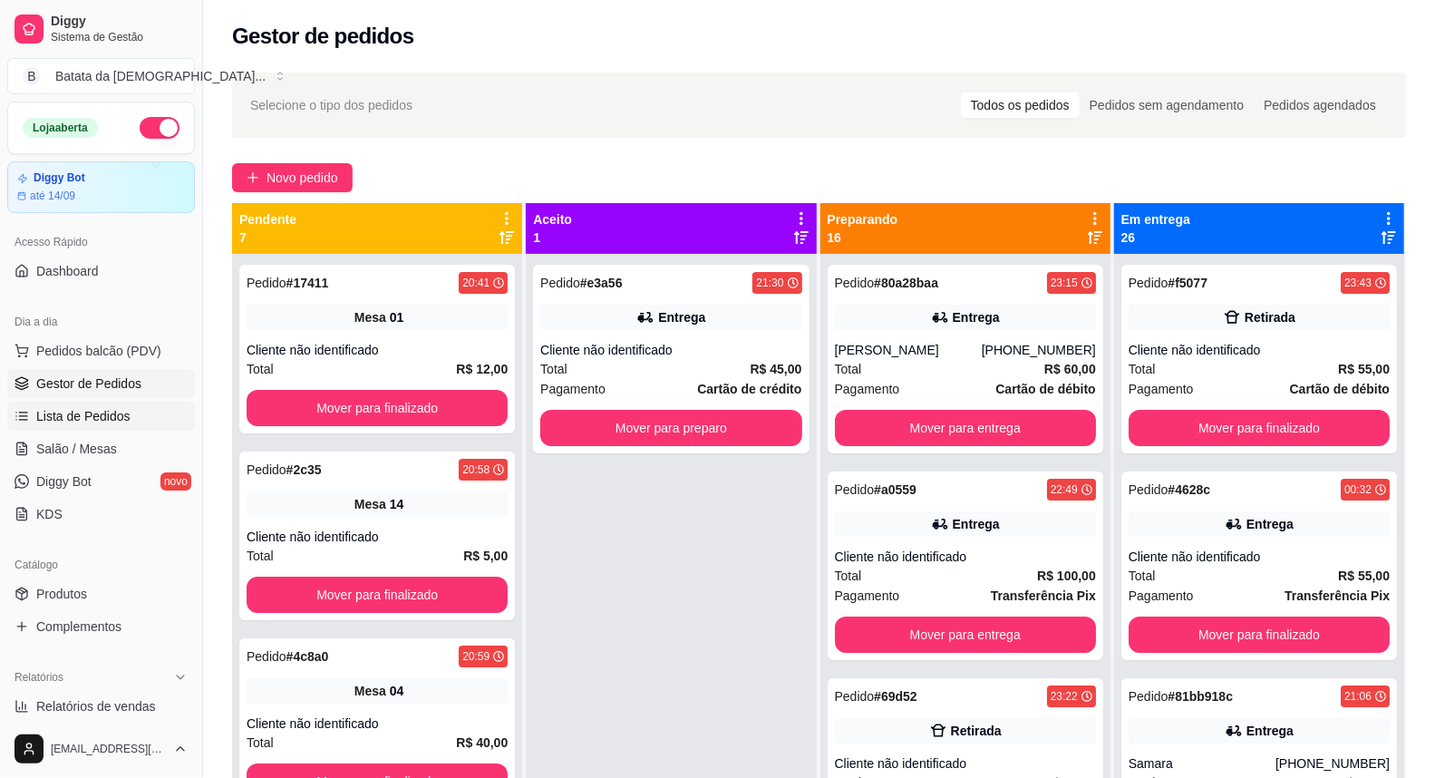
click at [71, 420] on span "Lista de Pedidos" at bounding box center [83, 416] width 94 height 18
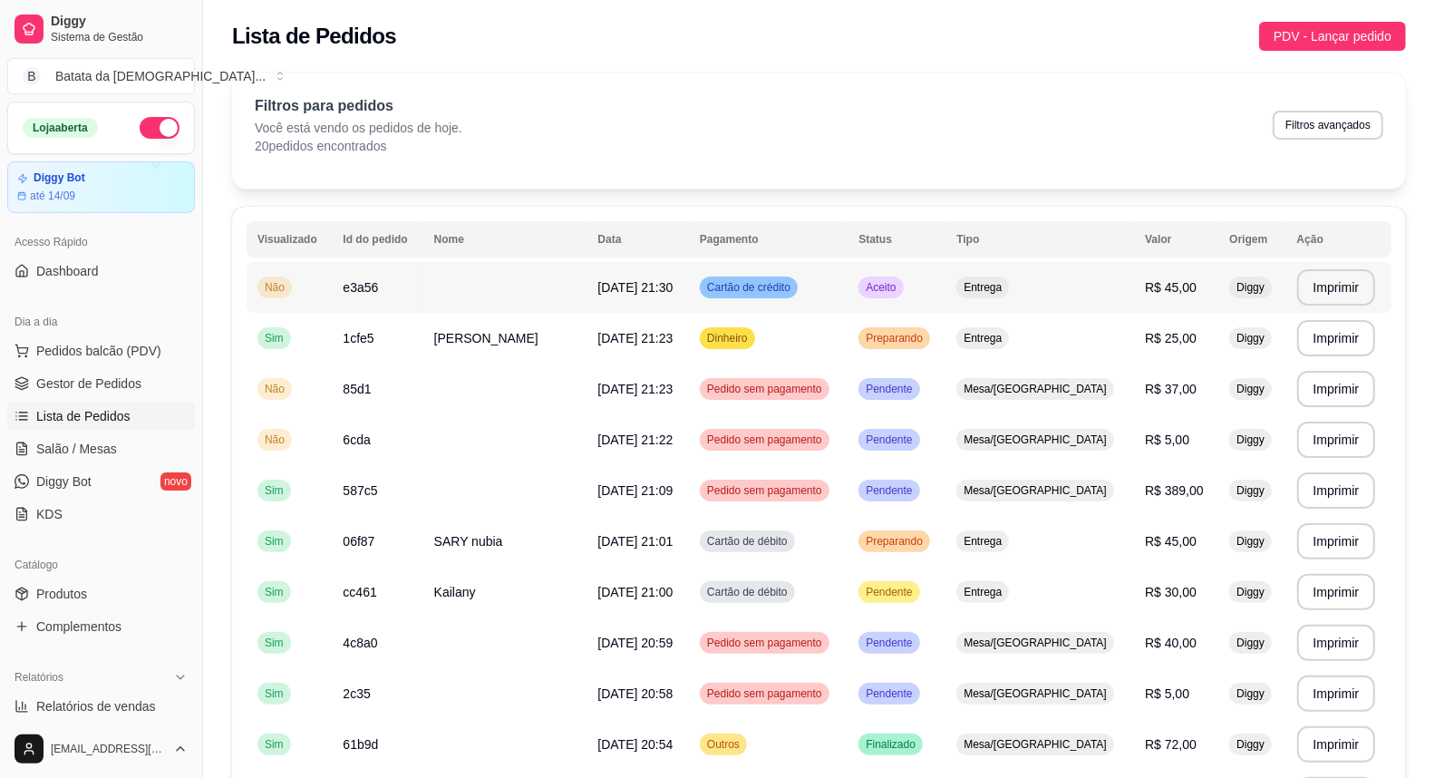
click at [822, 275] on td "Cartão de crédito" at bounding box center [768, 287] width 159 height 51
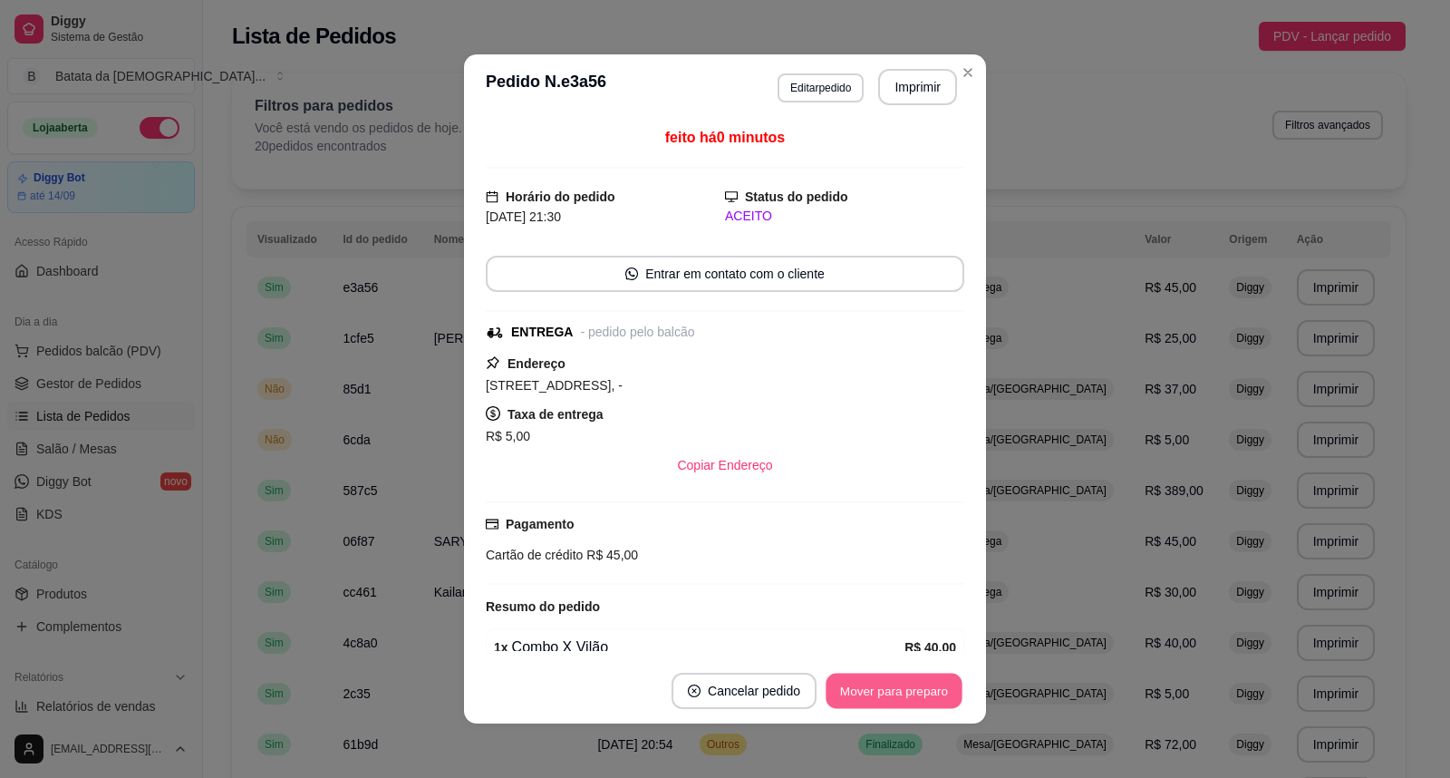
click at [863, 695] on button "Mover para preparo" at bounding box center [894, 690] width 136 height 35
click at [910, 88] on button "Imprimir" at bounding box center [918, 87] width 76 height 35
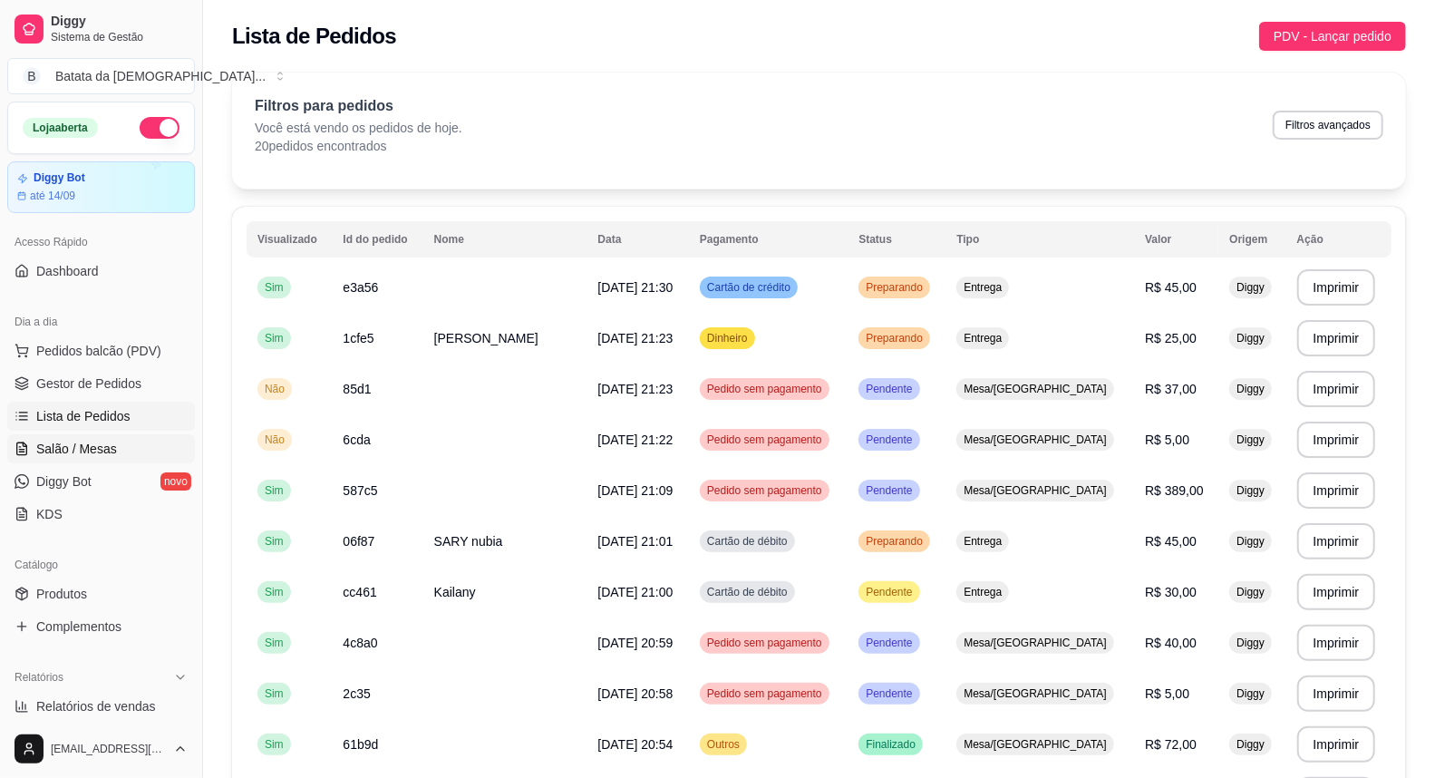
click at [84, 451] on span "Salão / Mesas" at bounding box center [76, 449] width 81 height 18
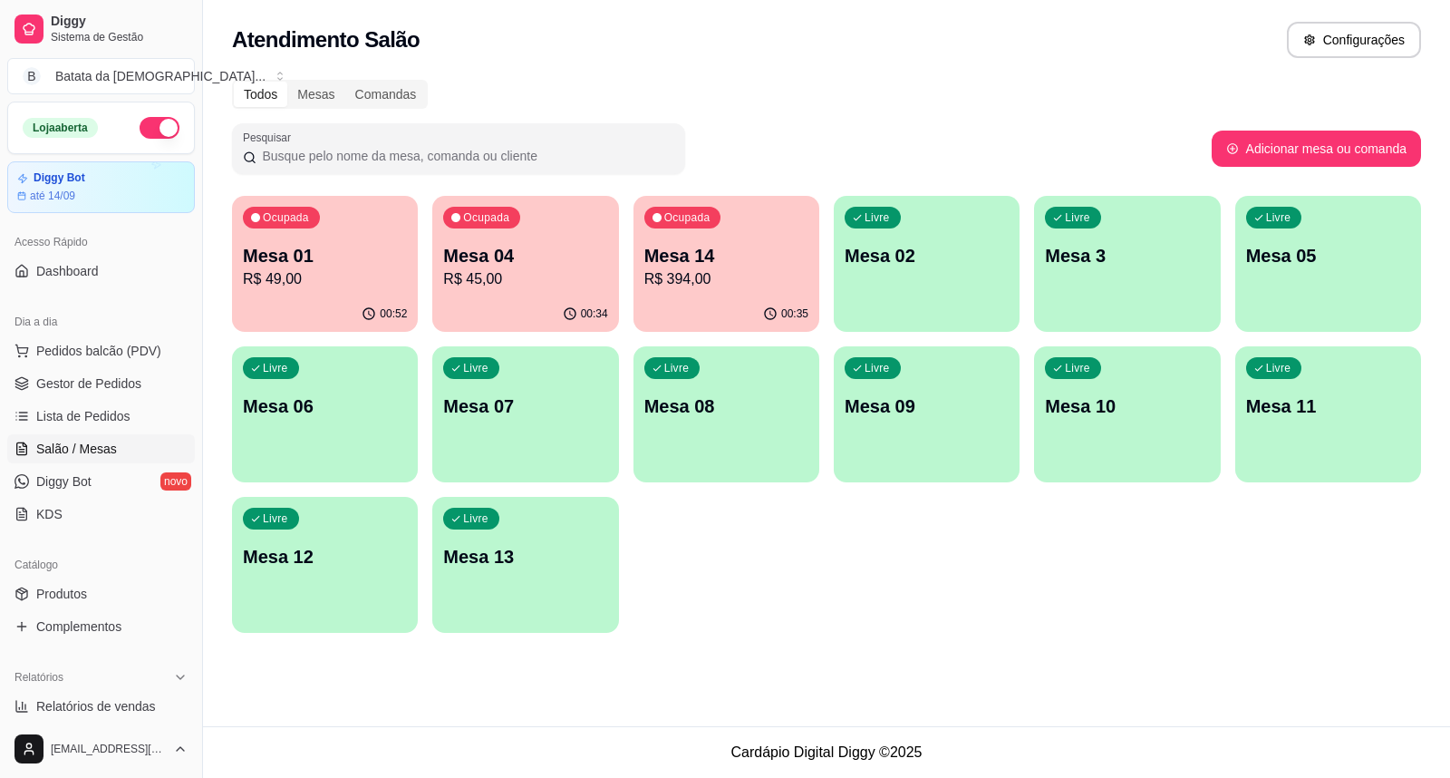
click at [290, 306] on div "00:52" at bounding box center [325, 313] width 186 height 35
click at [100, 412] on span "Lista de Pedidos" at bounding box center [83, 416] width 94 height 18
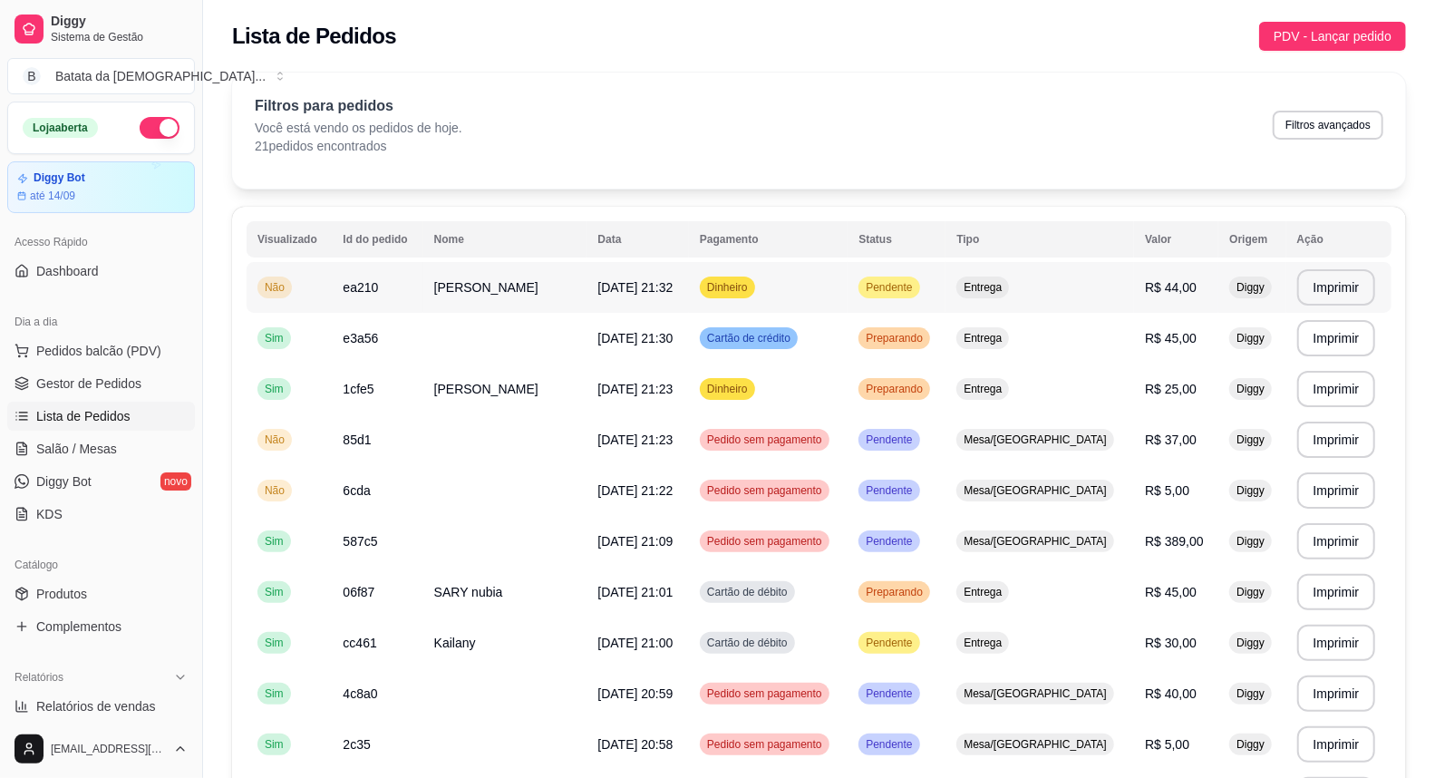
click at [755, 295] on div "Dinheiro" at bounding box center [727, 287] width 55 height 22
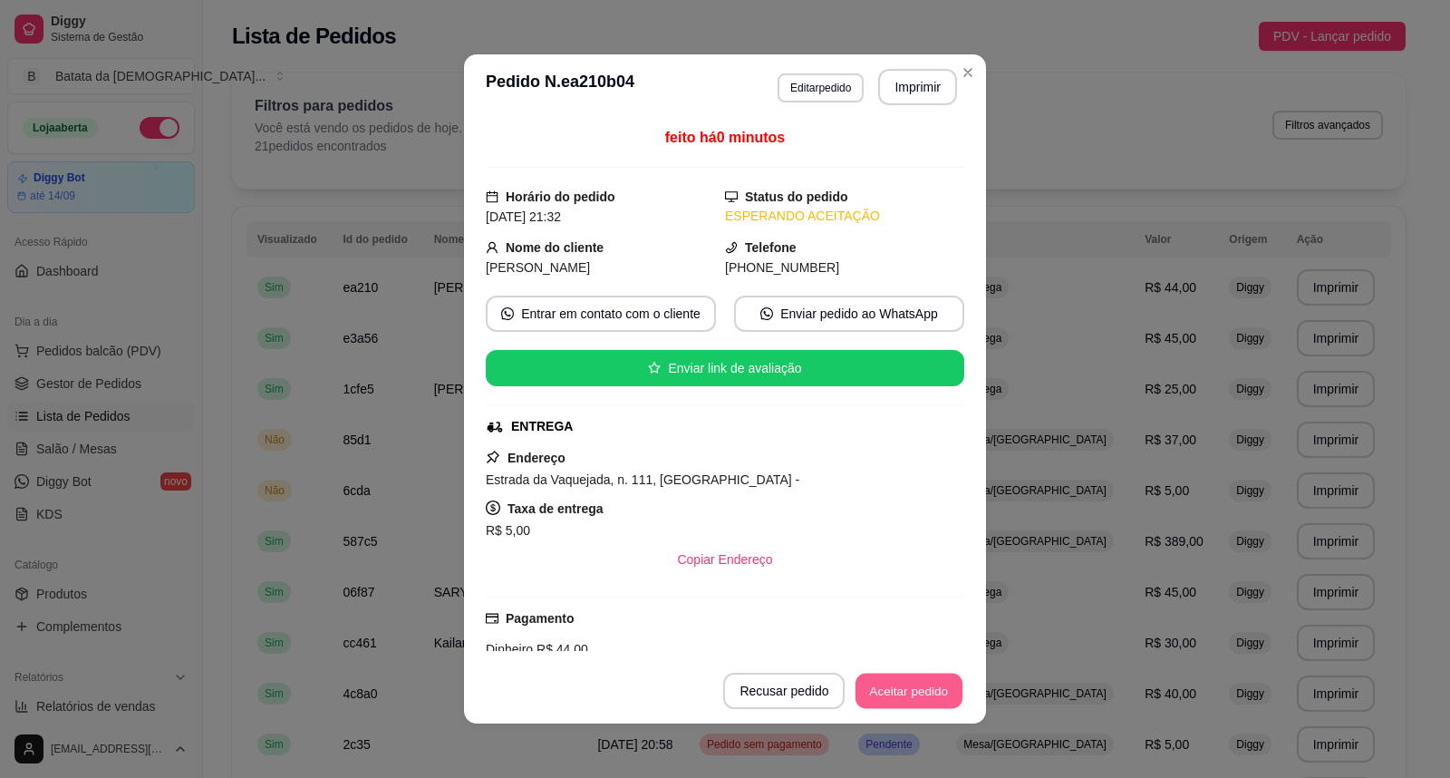
click at [895, 677] on button "Aceitar pedido" at bounding box center [909, 690] width 107 height 35
click at [926, 87] on button "Imprimir" at bounding box center [917, 87] width 79 height 36
click at [893, 698] on button "Mover para preparo" at bounding box center [894, 690] width 140 height 36
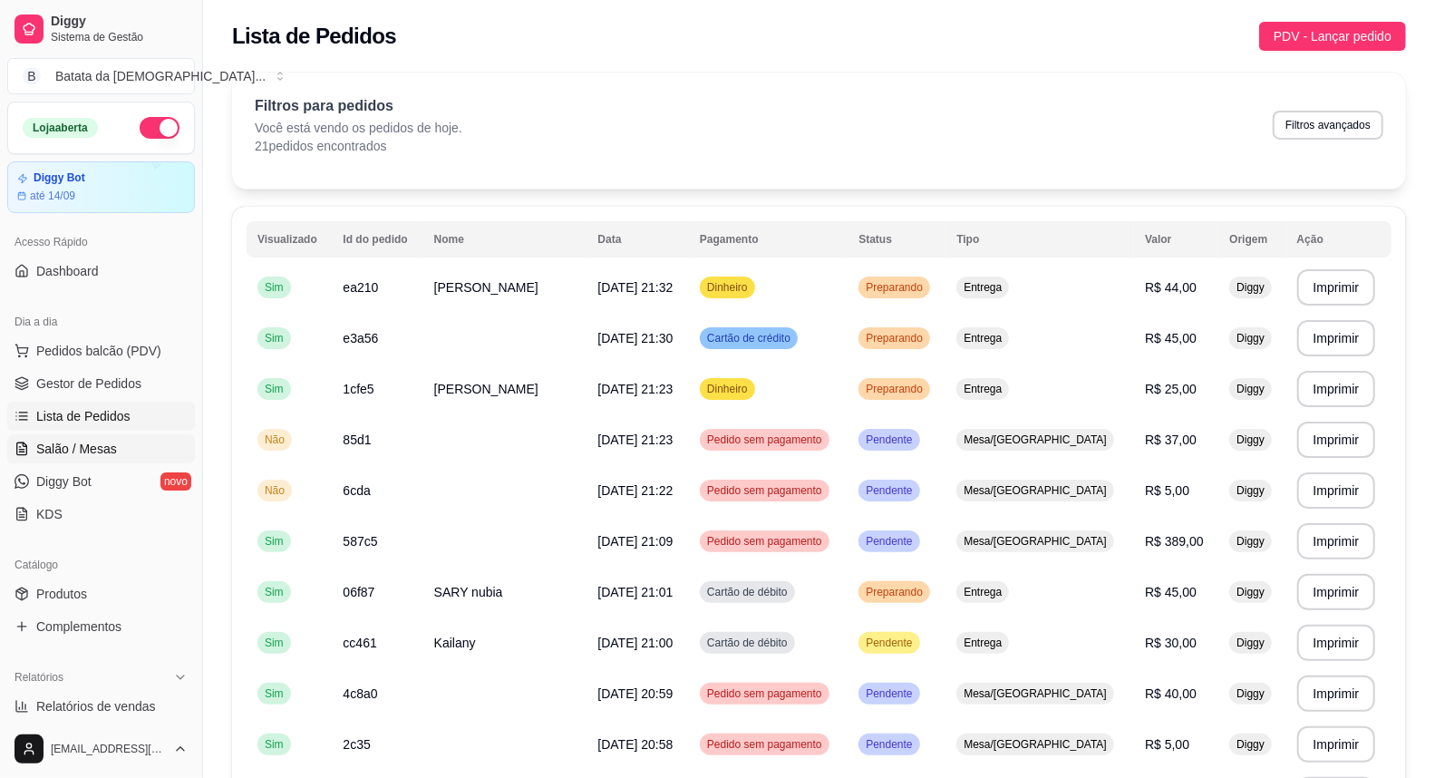
click at [98, 442] on span "Salão / Mesas" at bounding box center [76, 449] width 81 height 18
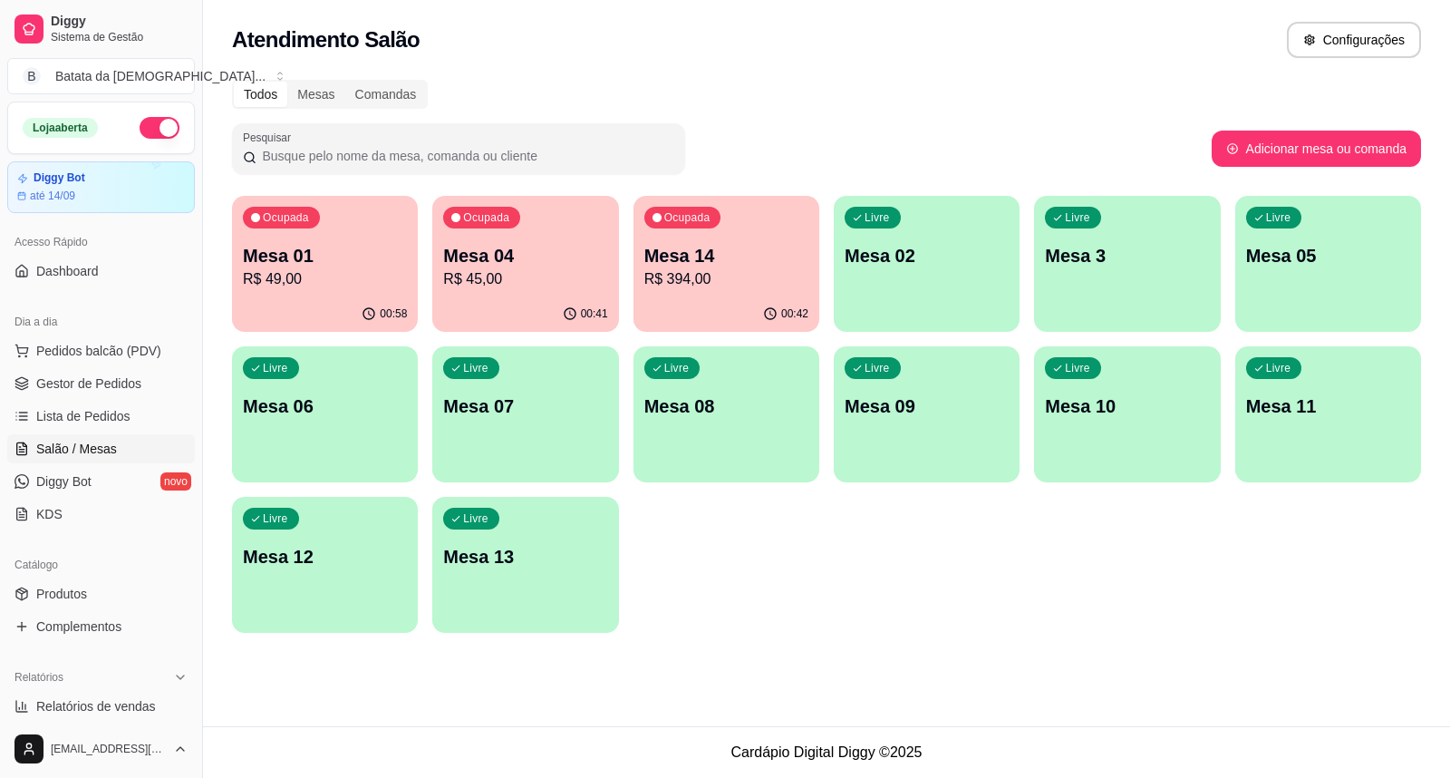
click at [491, 301] on div "00:41" at bounding box center [525, 313] width 186 height 35
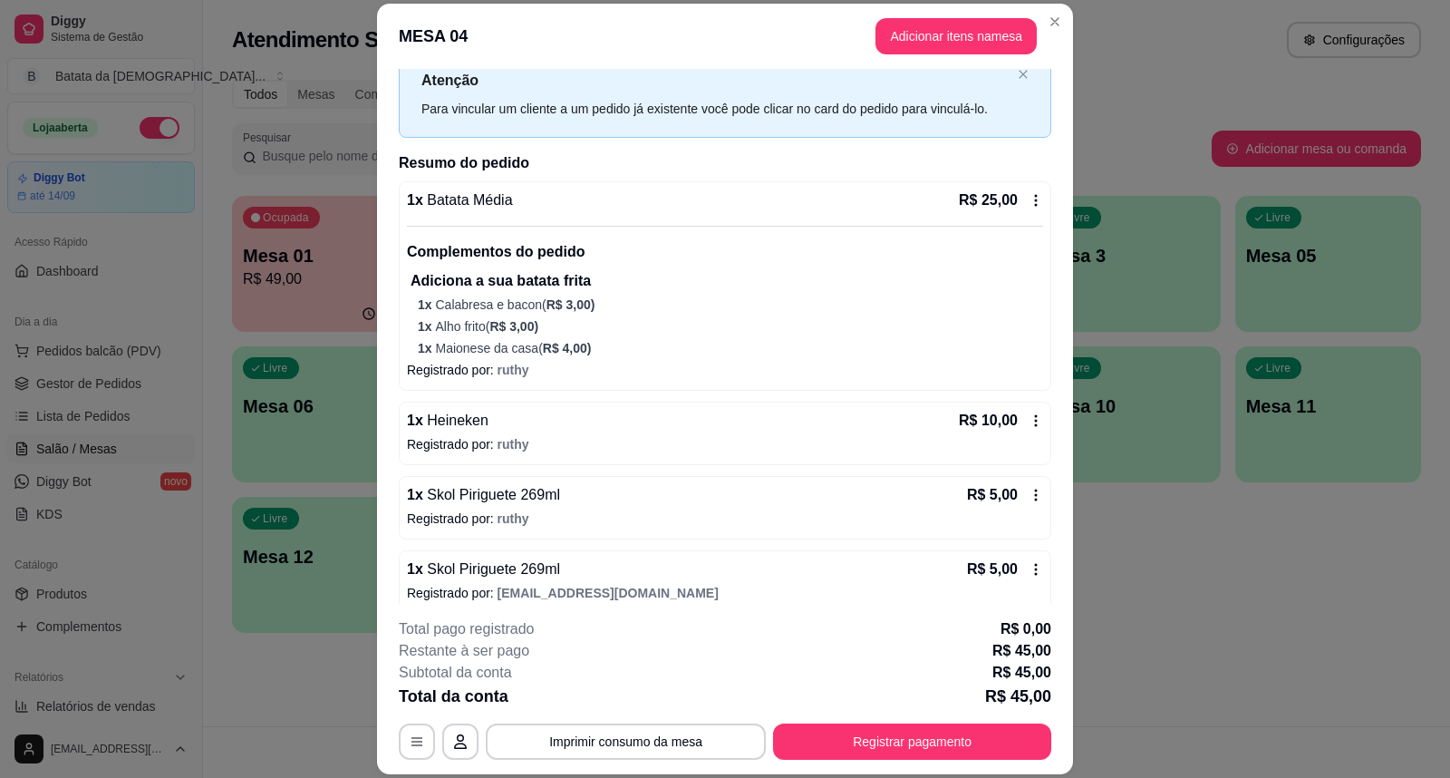
scroll to position [76, 0]
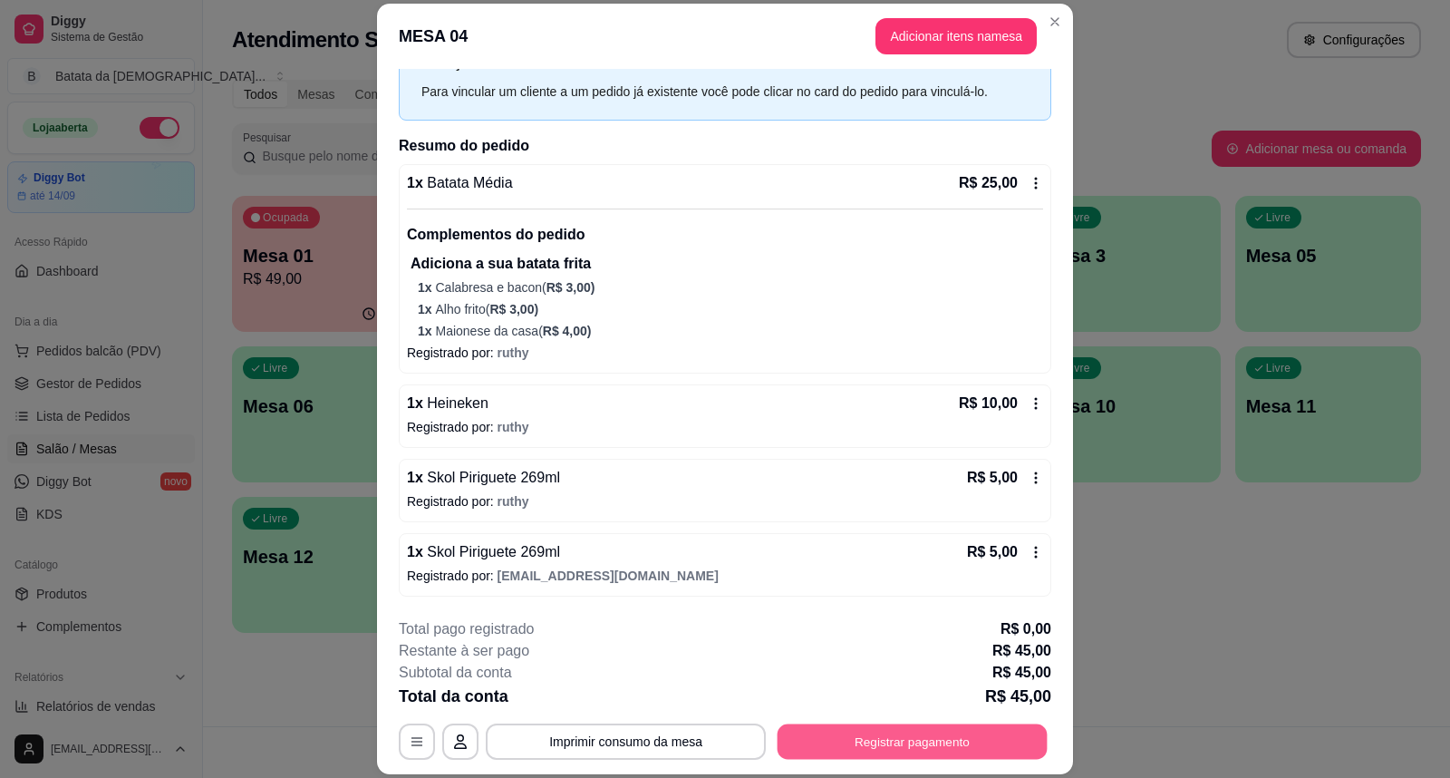
click at [804, 730] on button "Registrar pagamento" at bounding box center [913, 740] width 270 height 35
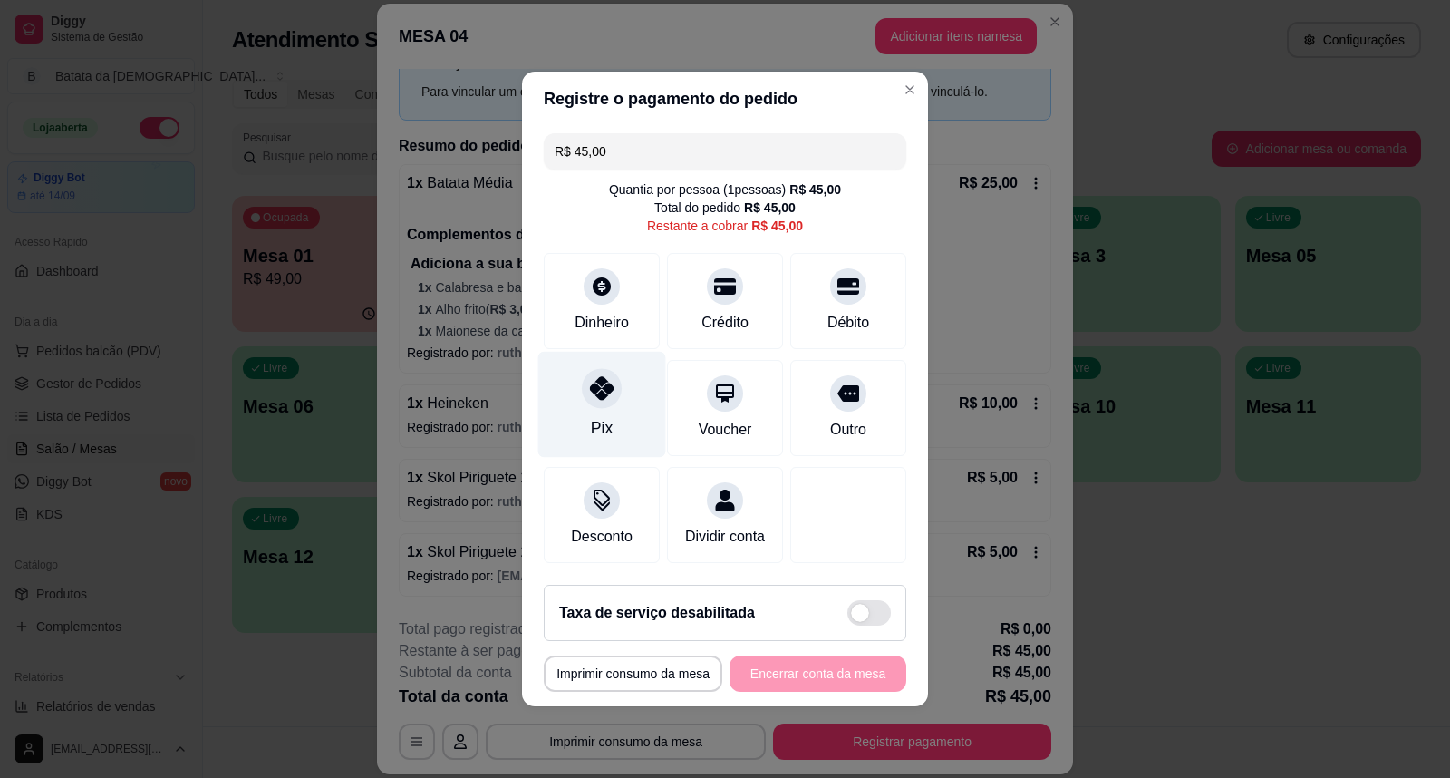
click at [604, 382] on icon at bounding box center [602, 388] width 24 height 24
type input "R$ 0,00"
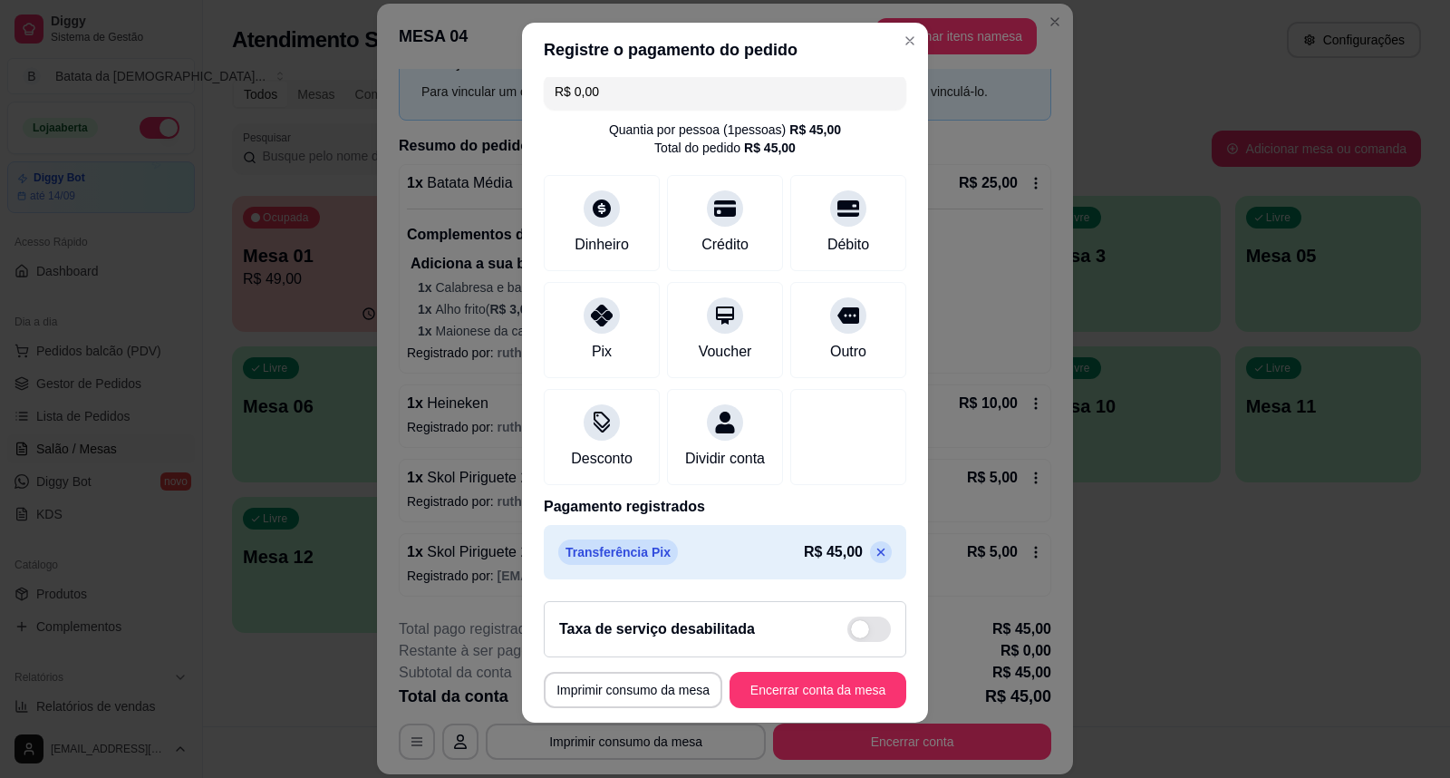
scroll to position [19, 0]
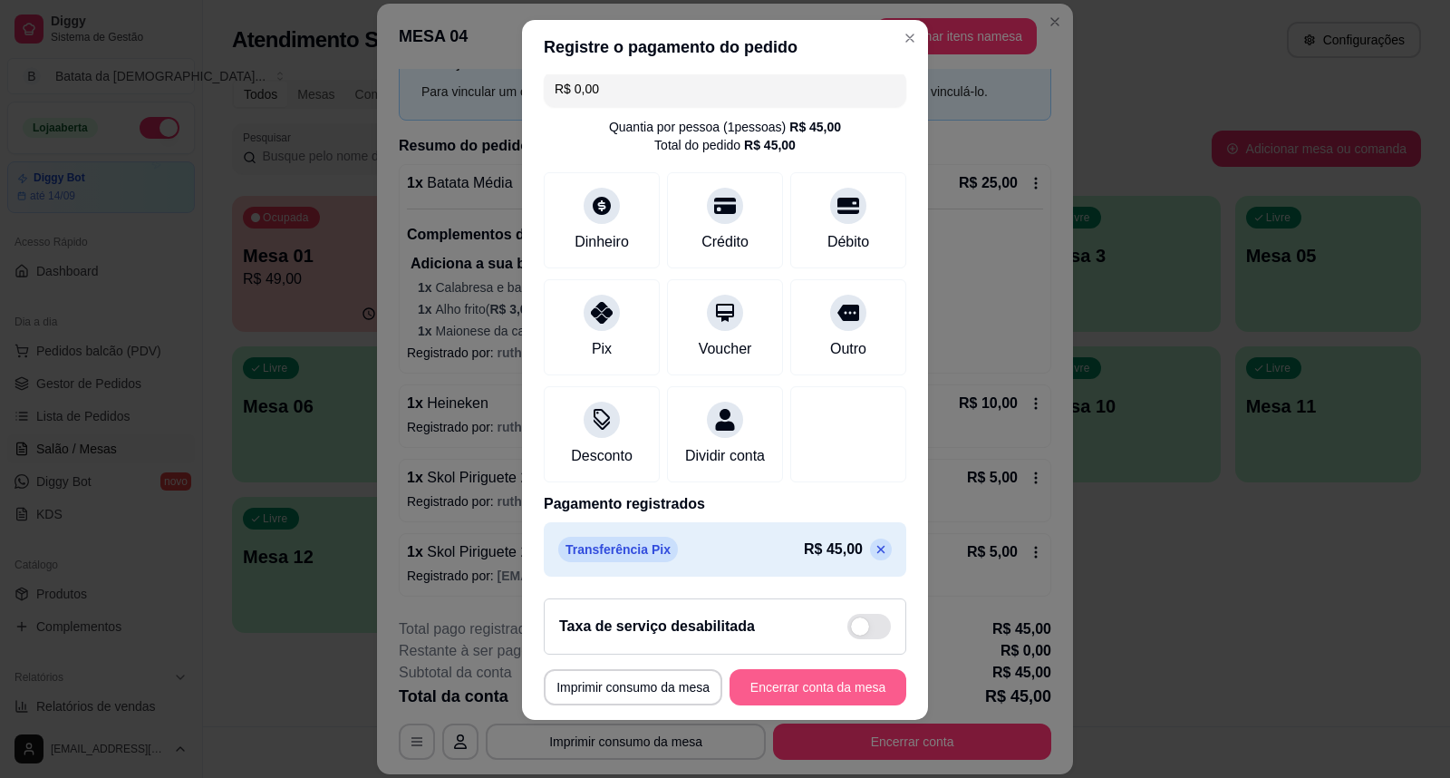
click at [767, 691] on button "Encerrar conta da mesa" at bounding box center [818, 687] width 177 height 36
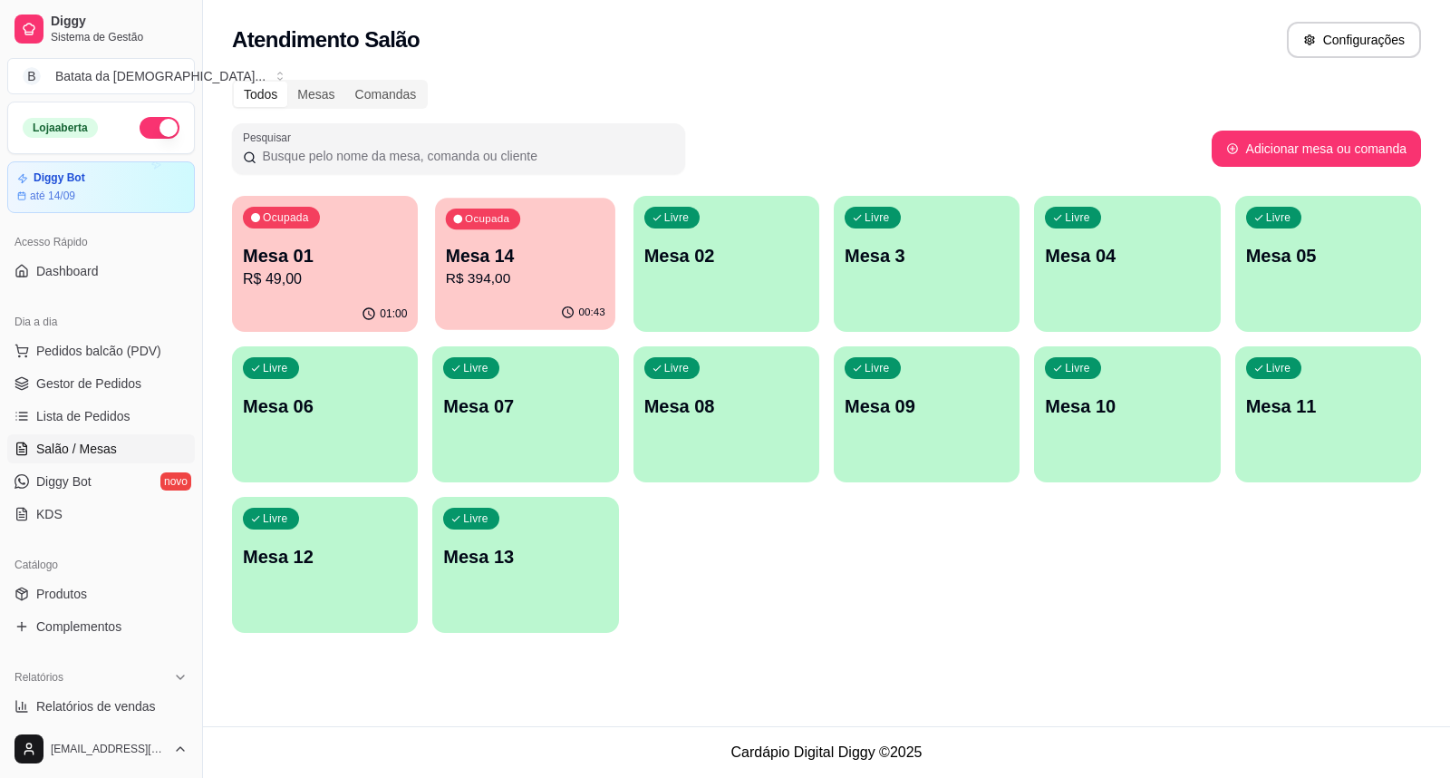
click at [573, 282] on p "R$ 394,00" at bounding box center [526, 278] width 160 height 21
click at [92, 411] on span "Lista de Pedidos" at bounding box center [83, 416] width 94 height 18
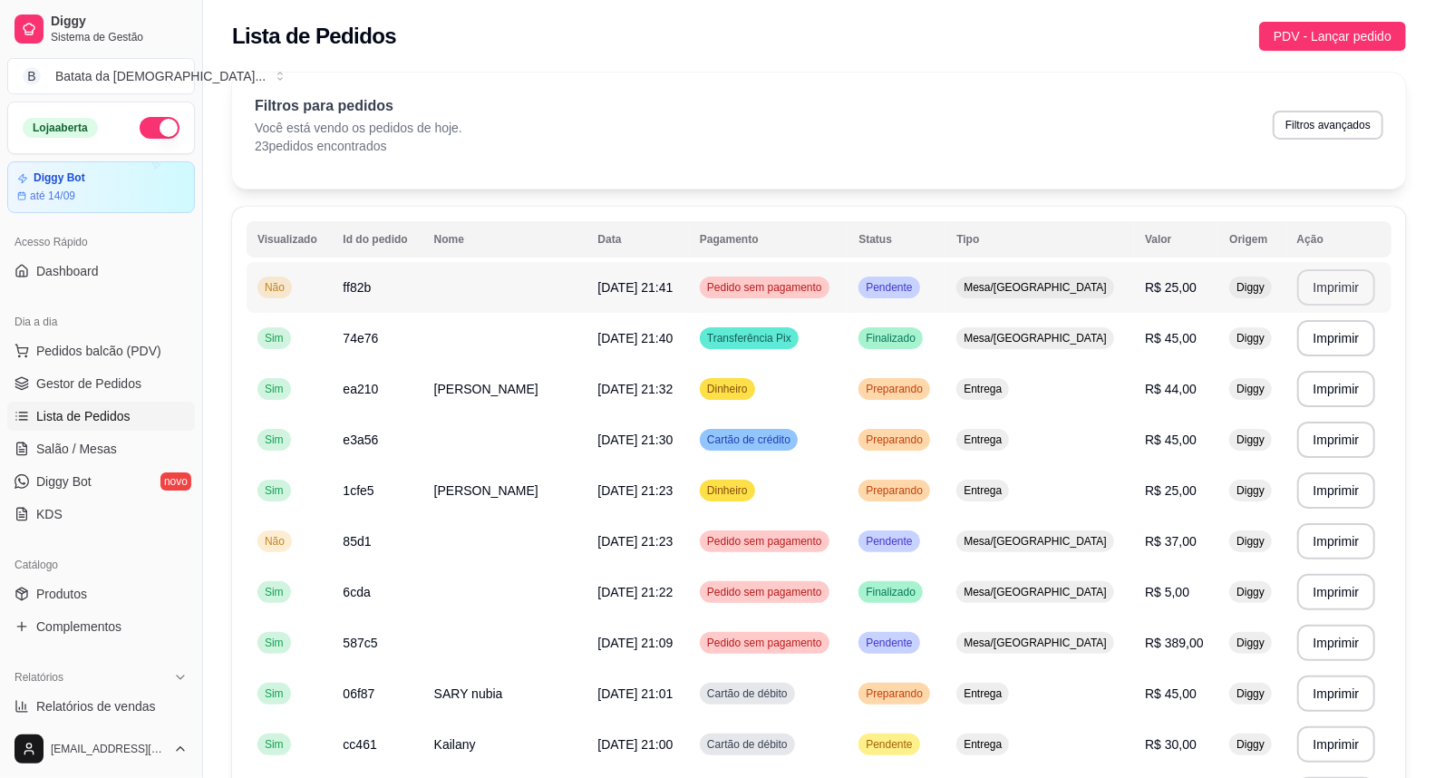
click at [1326, 293] on button "Imprimir" at bounding box center [1336, 287] width 79 height 36
click at [812, 283] on span "Pedido sem pagamento" at bounding box center [764, 287] width 122 height 15
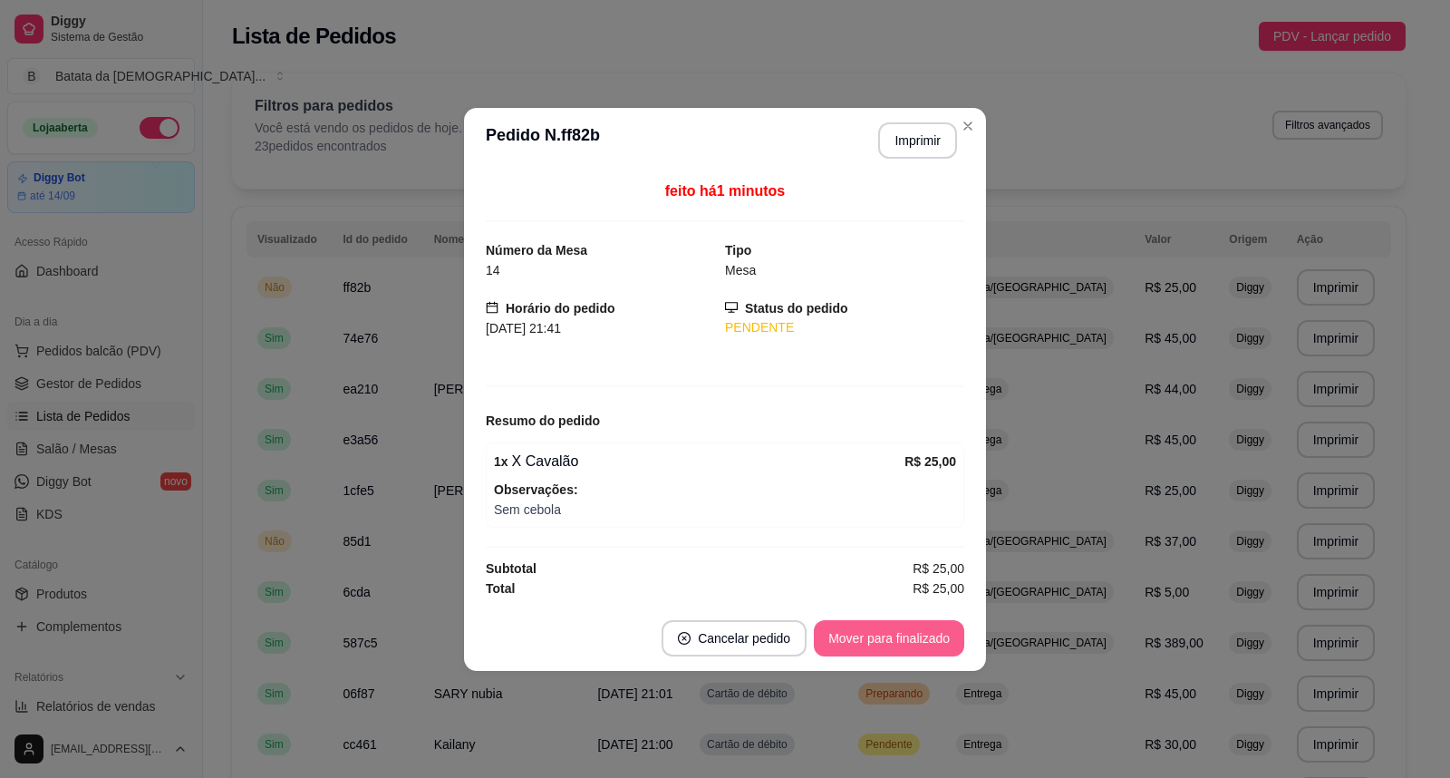
click at [935, 643] on button "Mover para finalizado" at bounding box center [889, 638] width 150 height 36
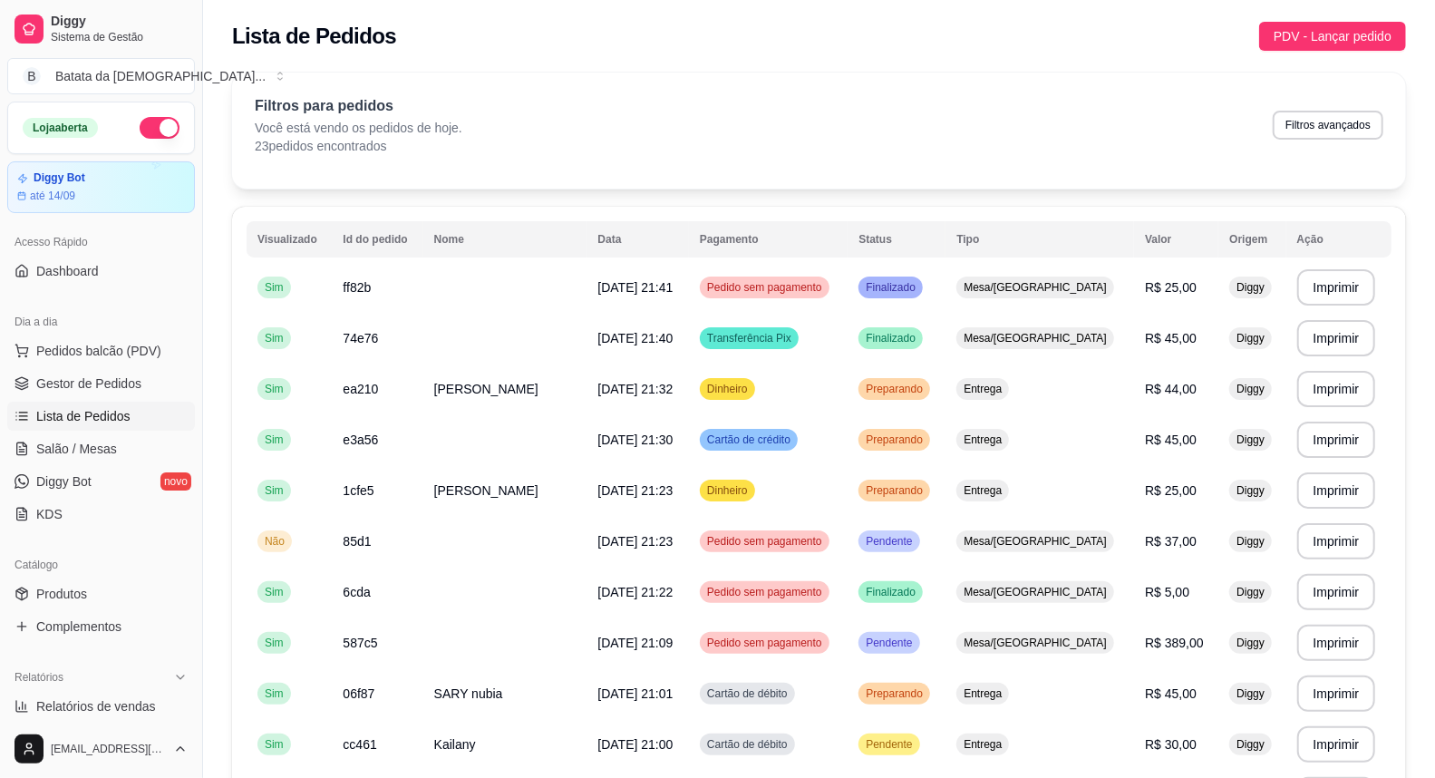
click at [98, 413] on span "Lista de Pedidos" at bounding box center [83, 416] width 94 height 18
click at [105, 450] on span "Salão / Mesas" at bounding box center [76, 449] width 81 height 18
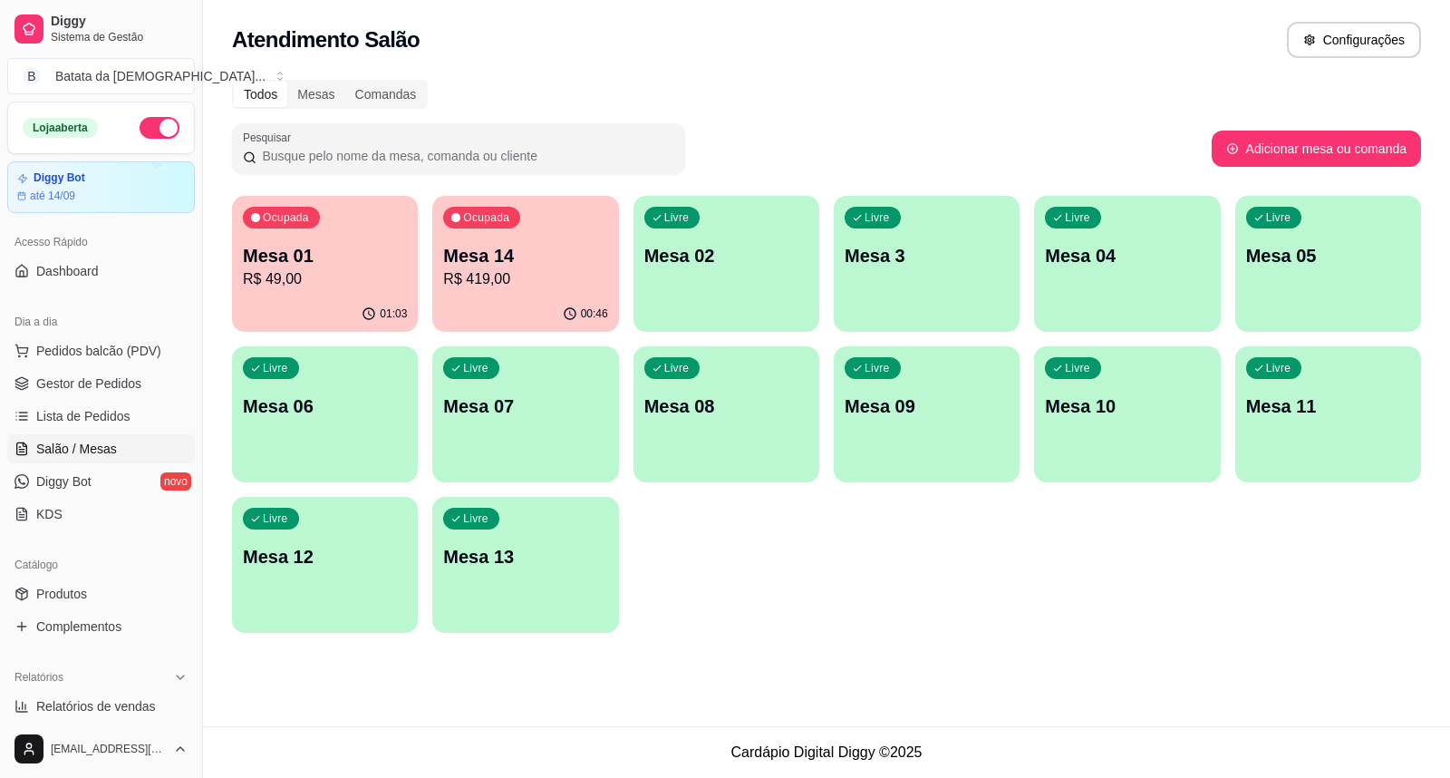
click at [476, 281] on p "R$ 419,00" at bounding box center [525, 279] width 164 height 22
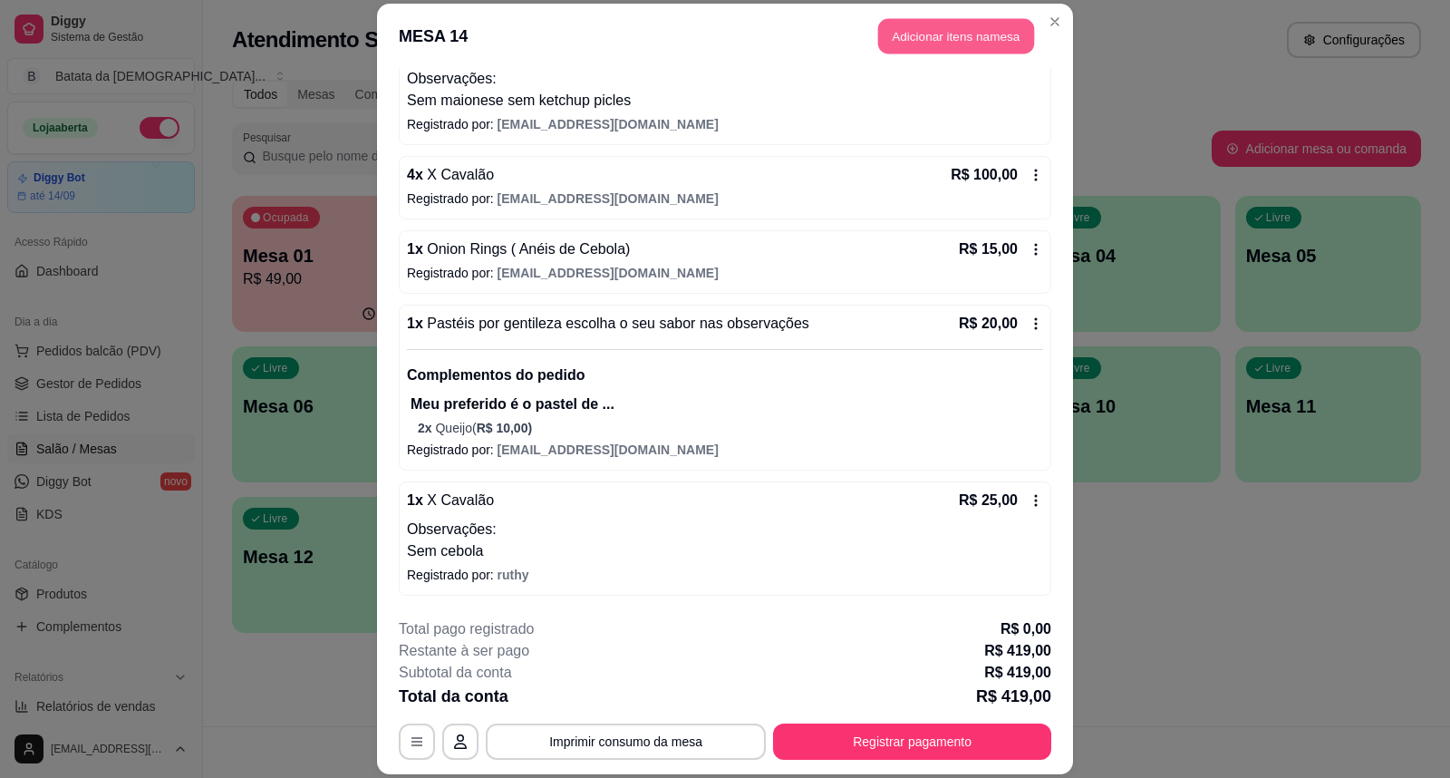
click at [948, 27] on button "Adicionar itens na mesa" at bounding box center [956, 36] width 156 height 35
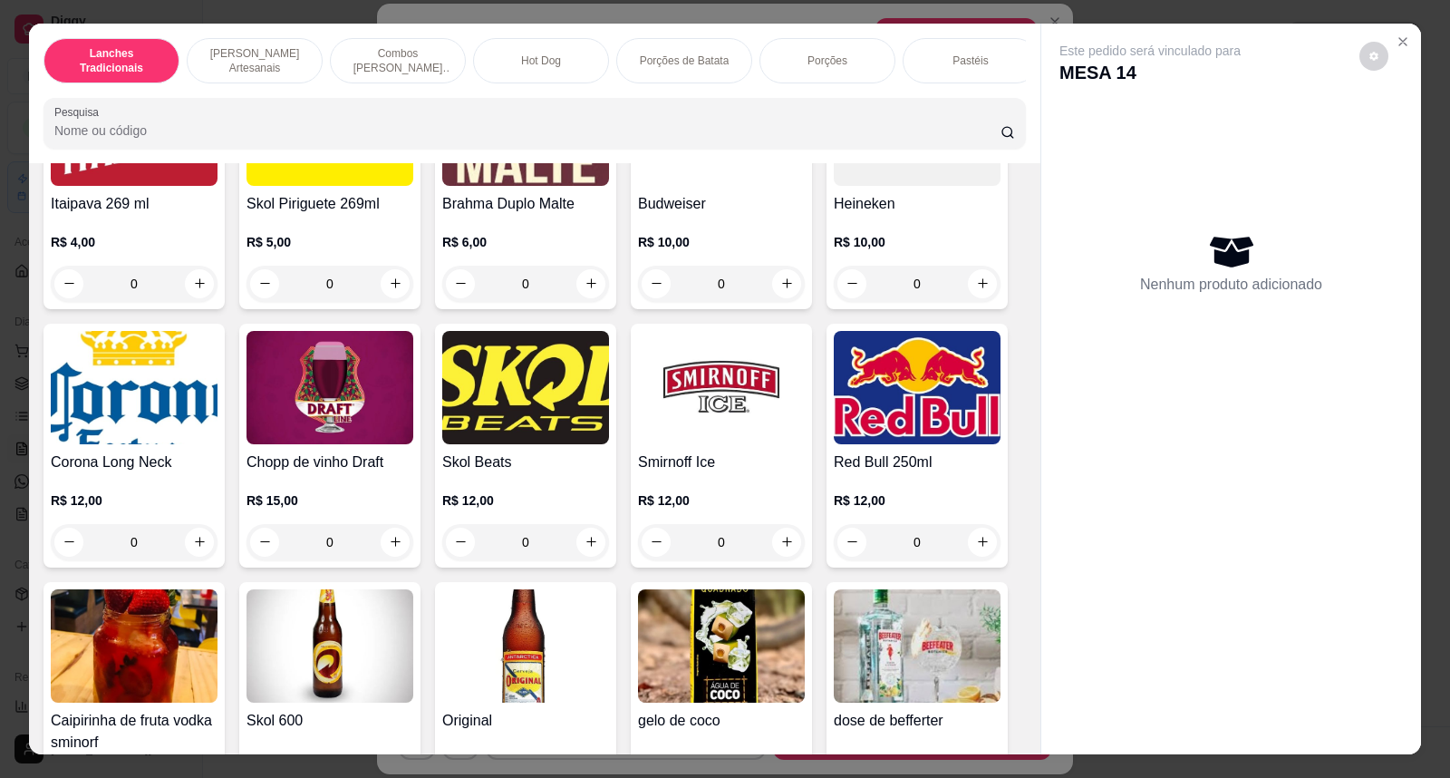
scroll to position [5236, 0]
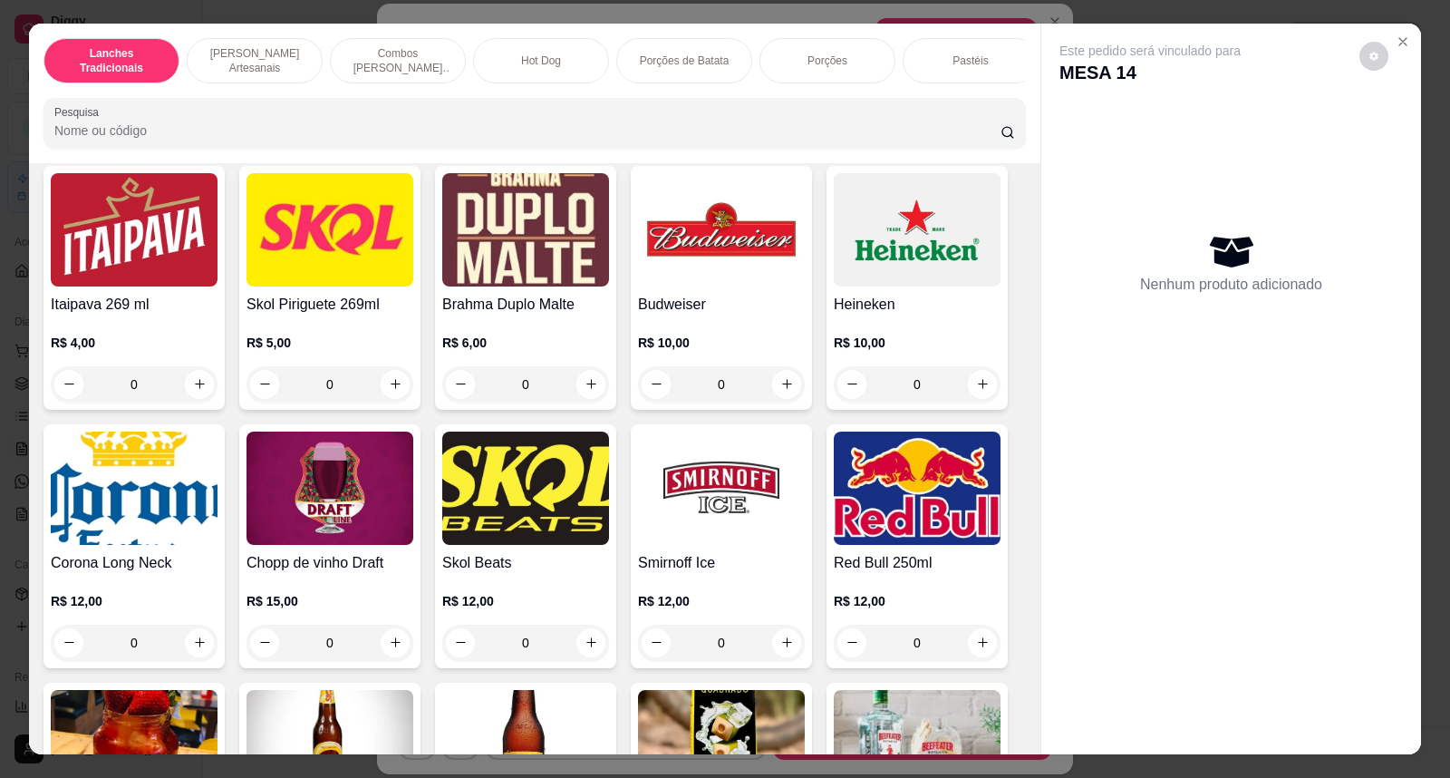
click at [934, 315] on h4 "Heineken" at bounding box center [917, 305] width 167 height 22
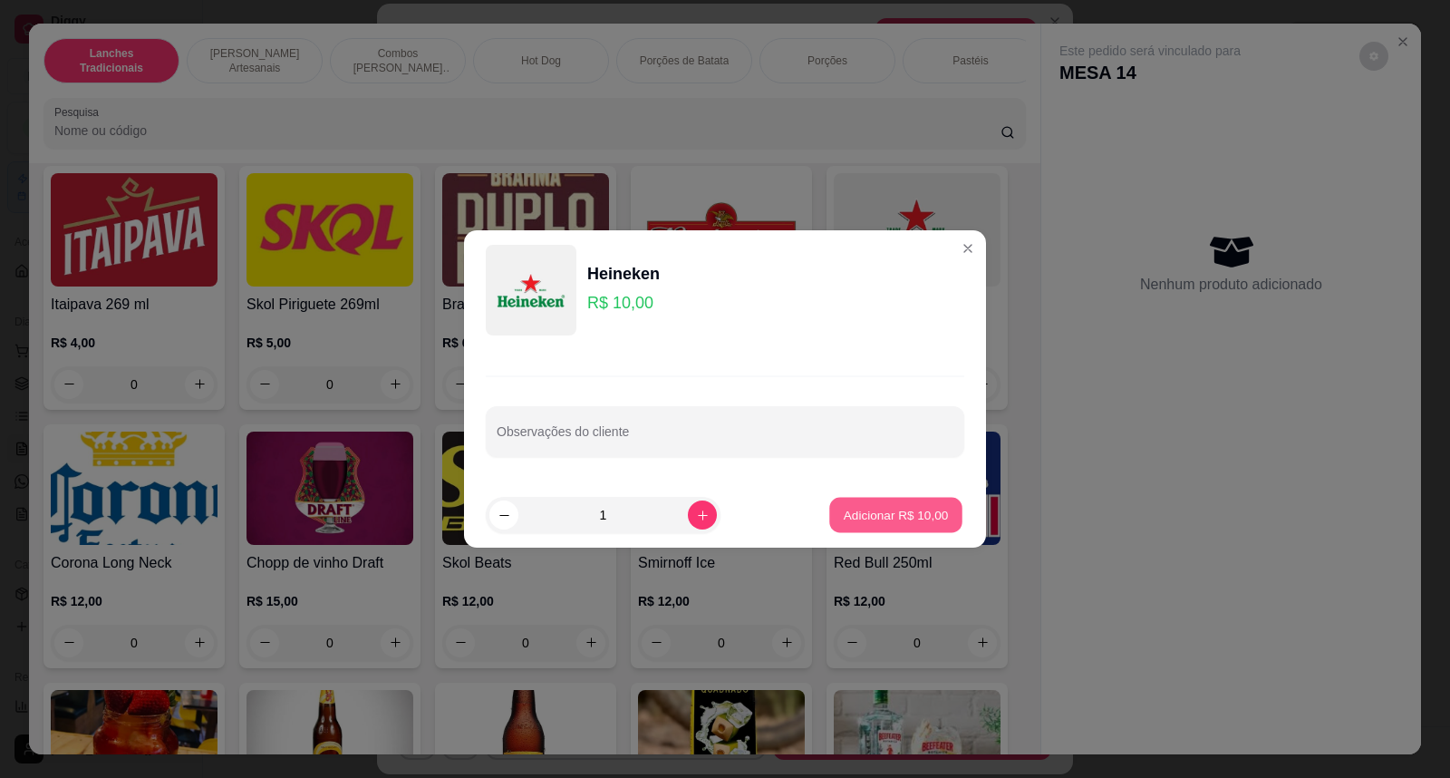
click at [868, 520] on p "Adicionar R$ 10,00" at bounding box center [896, 514] width 105 height 17
type input "1"
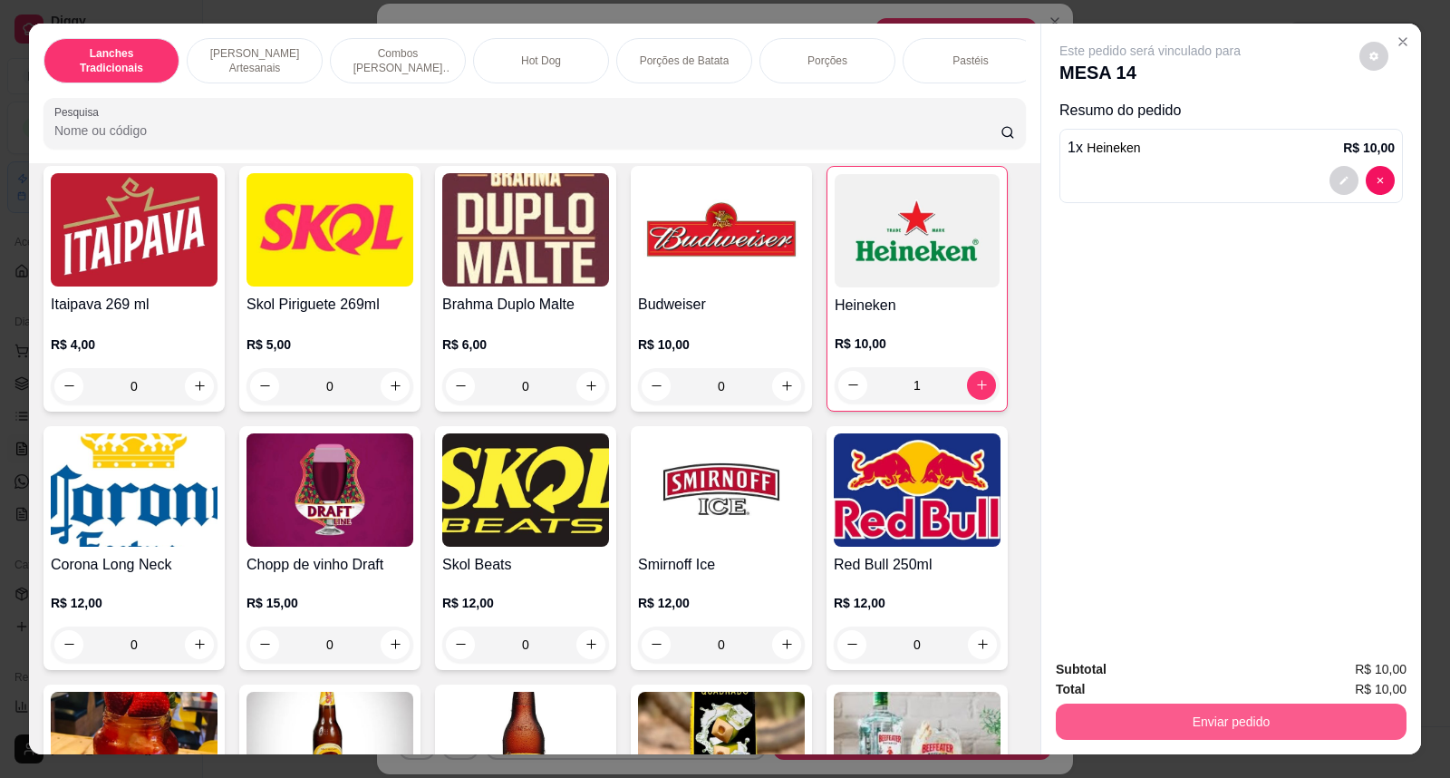
click at [1178, 721] on button "Enviar pedido" at bounding box center [1231, 721] width 351 height 36
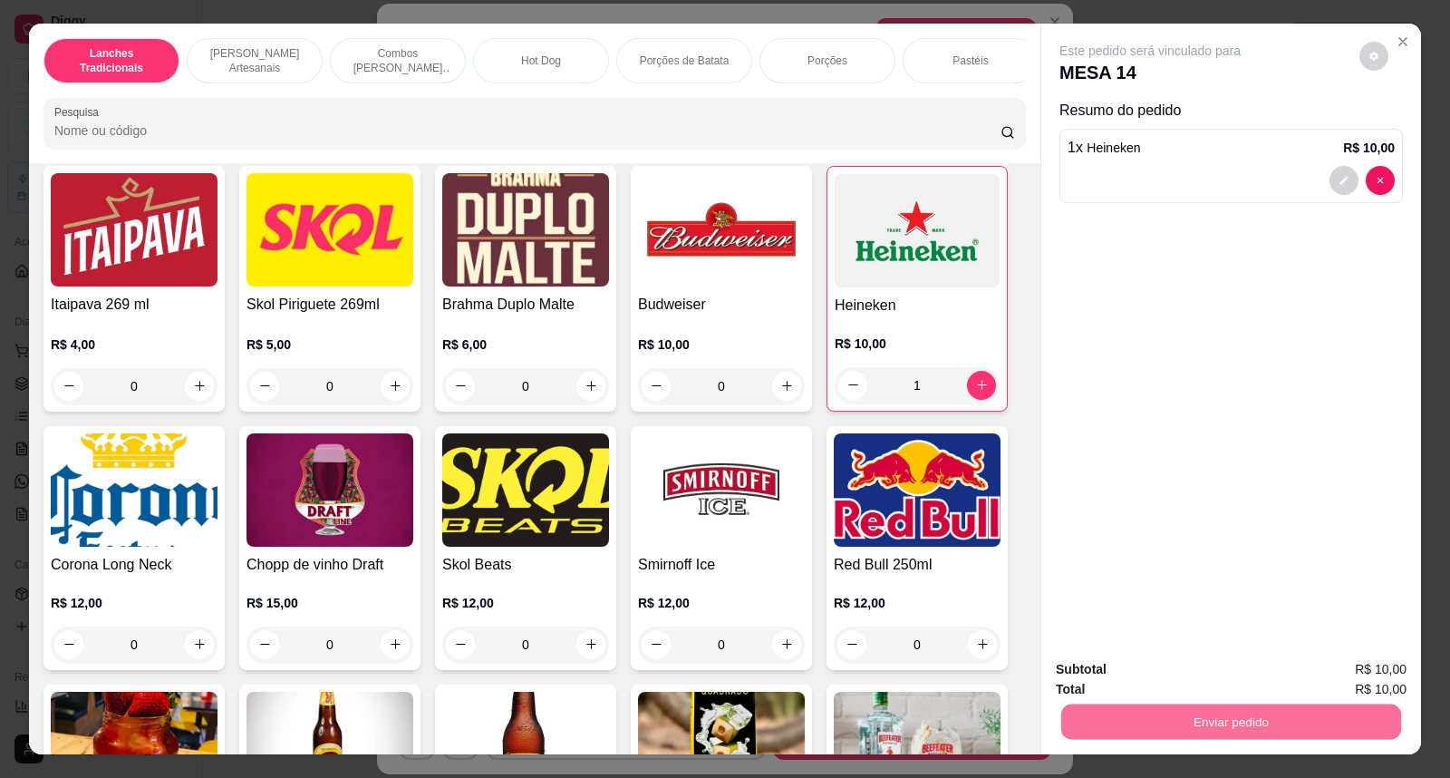
click at [1175, 680] on button "Não registrar e enviar pedido" at bounding box center [1171, 678] width 189 height 34
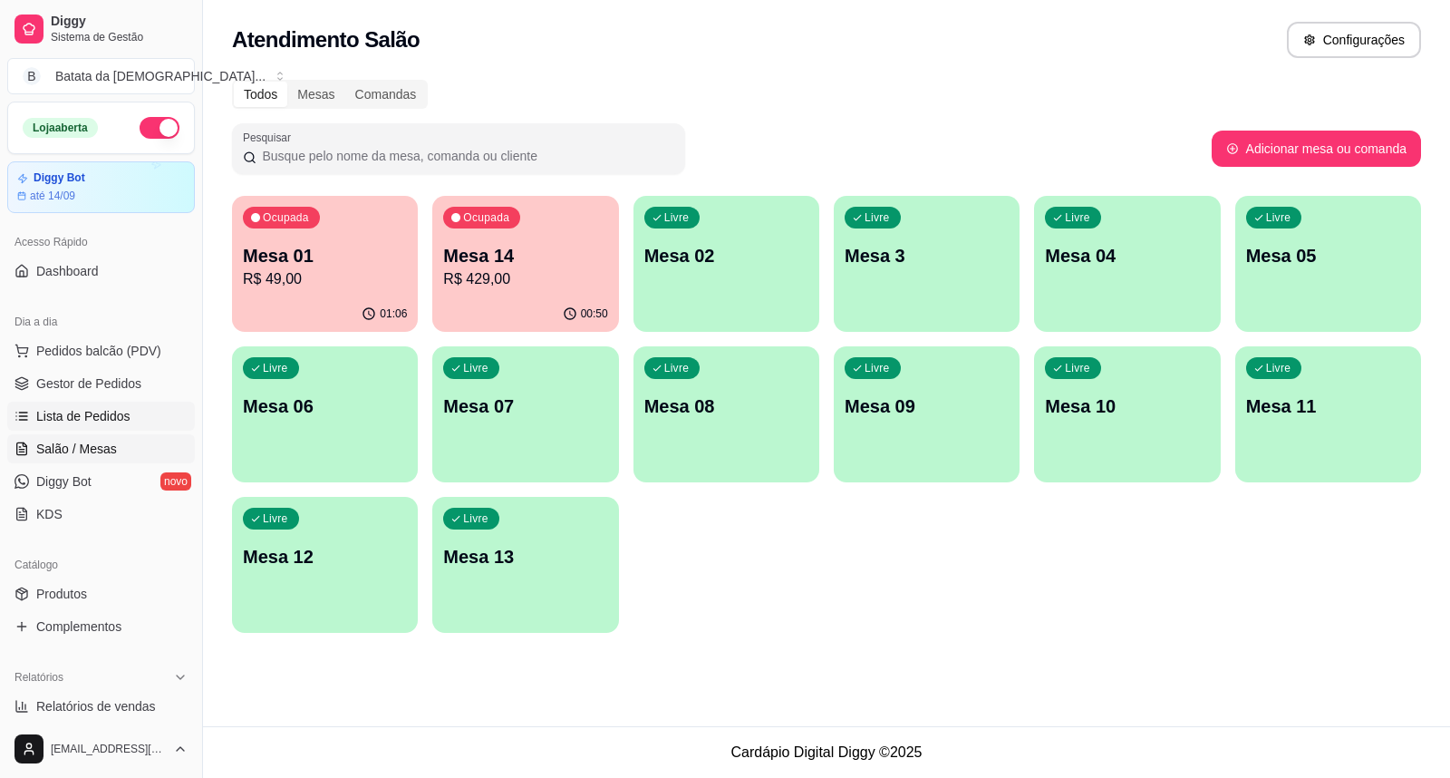
click at [124, 421] on span "Lista de Pedidos" at bounding box center [83, 416] width 94 height 18
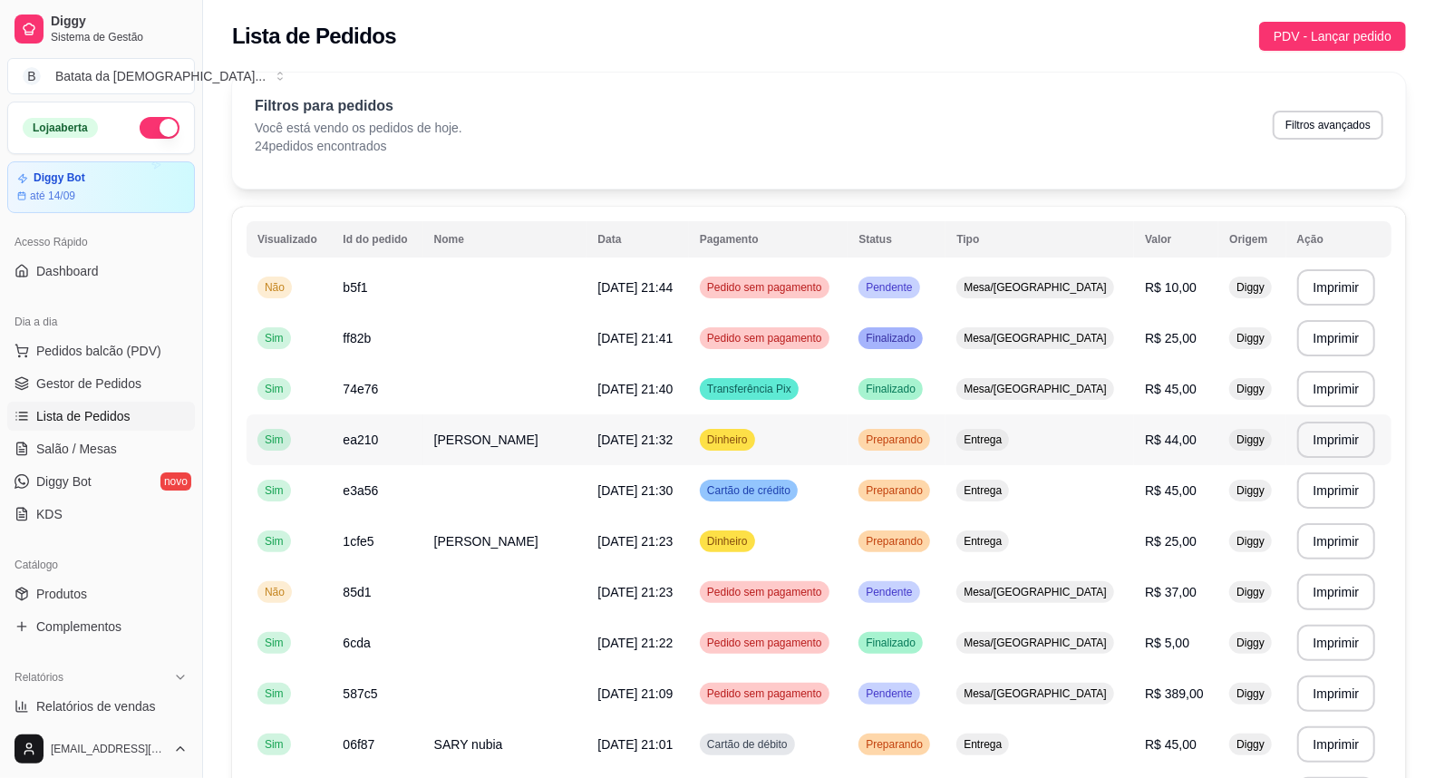
click at [489, 442] on td "[PERSON_NAME]" at bounding box center [505, 439] width 164 height 51
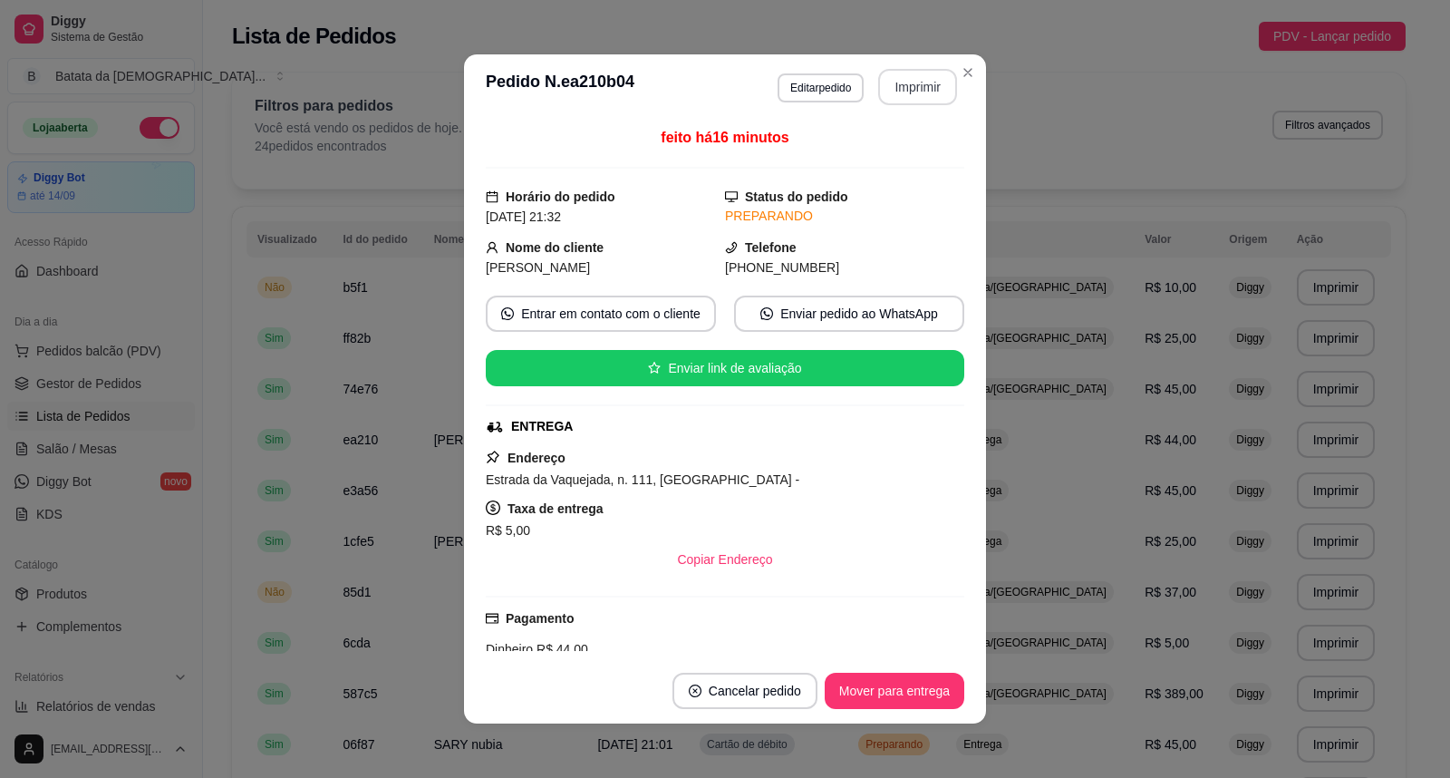
click at [907, 89] on button "Imprimir" at bounding box center [917, 87] width 79 height 36
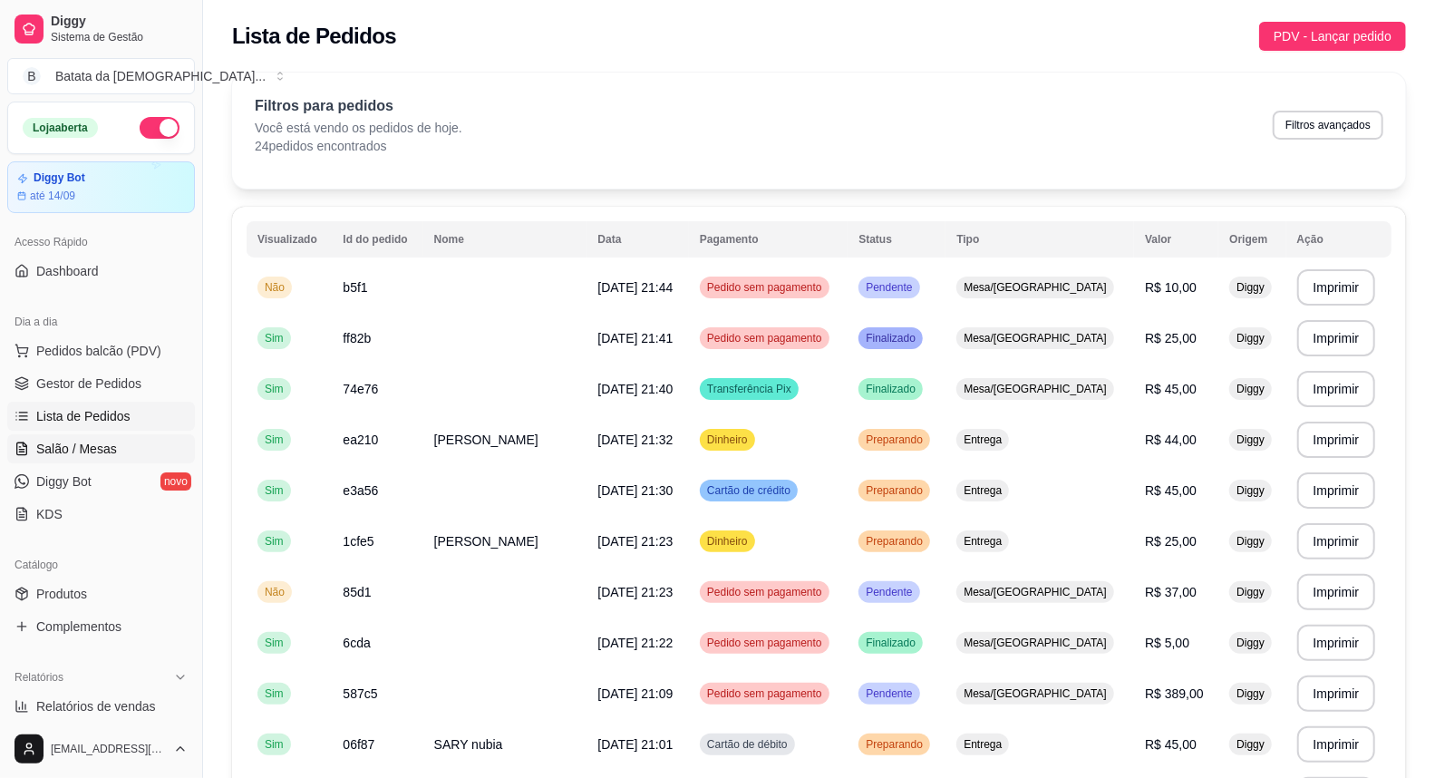
click at [78, 450] on span "Salão / Mesas" at bounding box center [76, 449] width 81 height 18
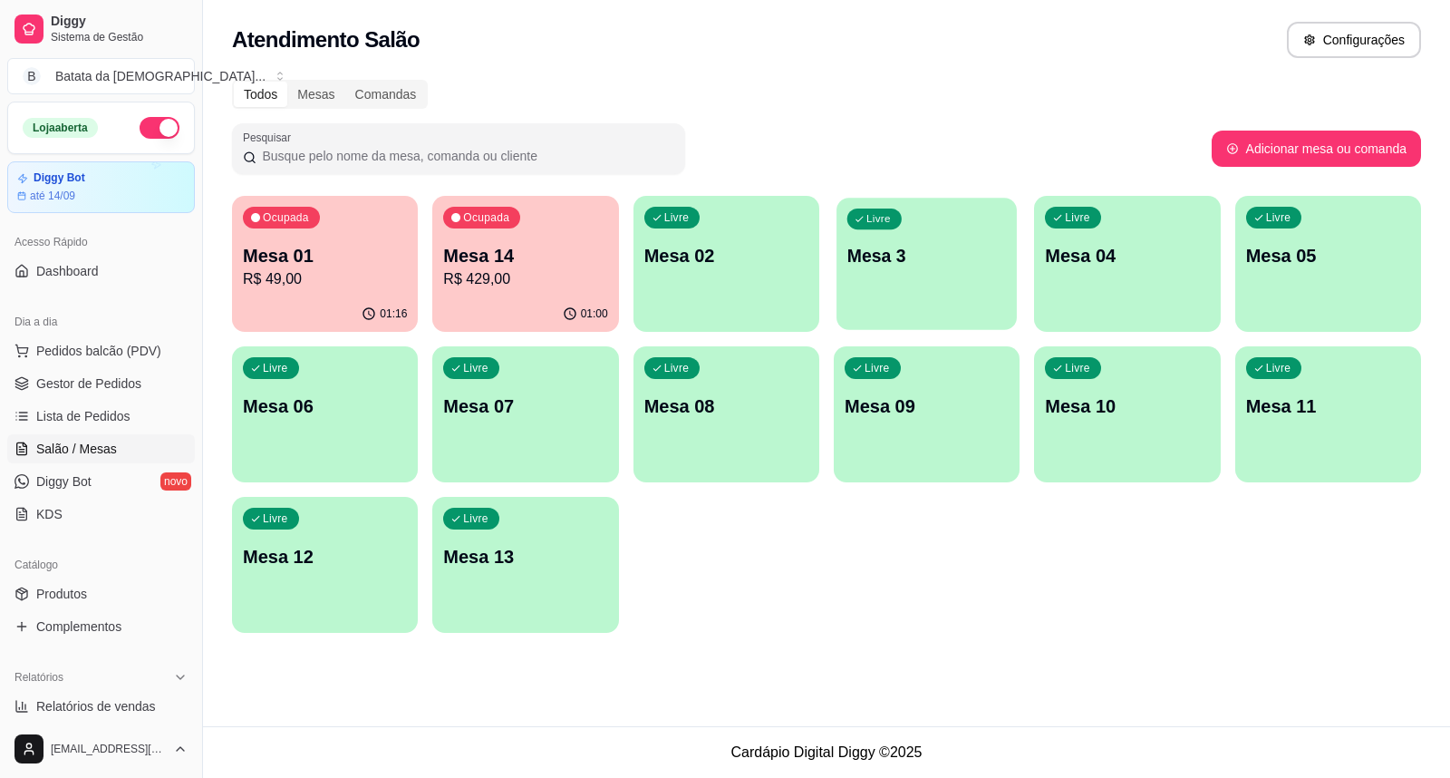
click at [912, 293] on div "Livre Mesa 3" at bounding box center [926, 253] width 180 height 111
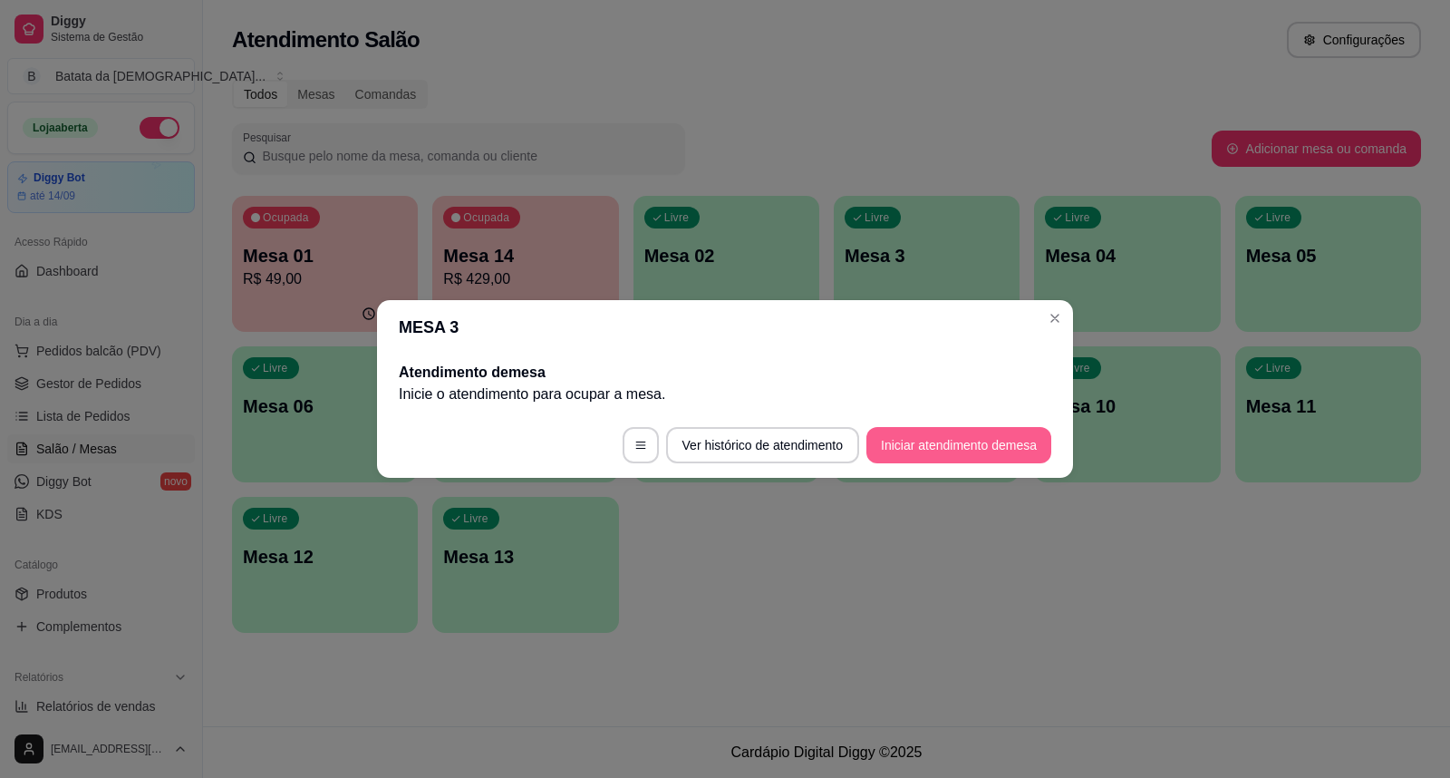
click at [906, 451] on button "Iniciar atendimento de mesa" at bounding box center [958, 445] width 185 height 36
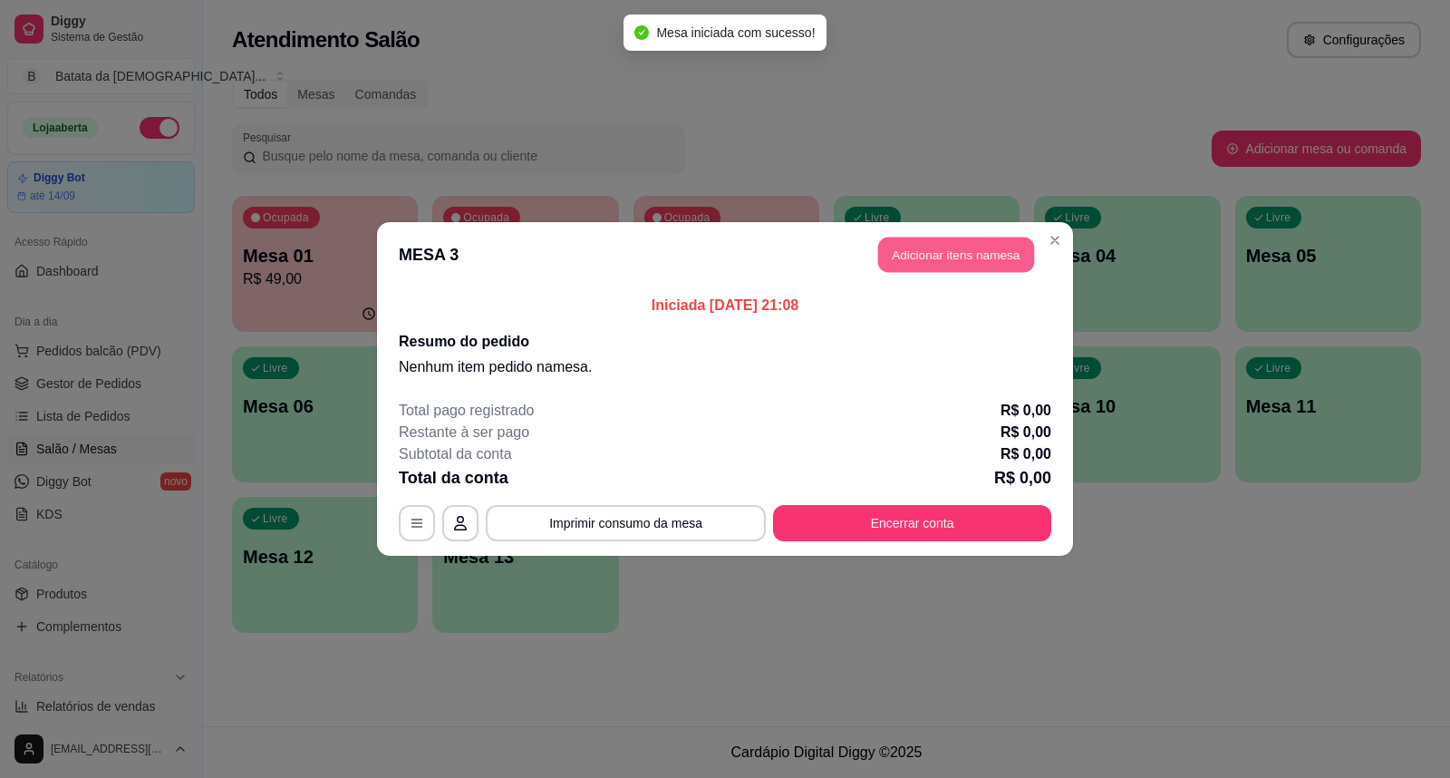
click at [919, 255] on button "Adicionar itens na mesa" at bounding box center [956, 254] width 156 height 35
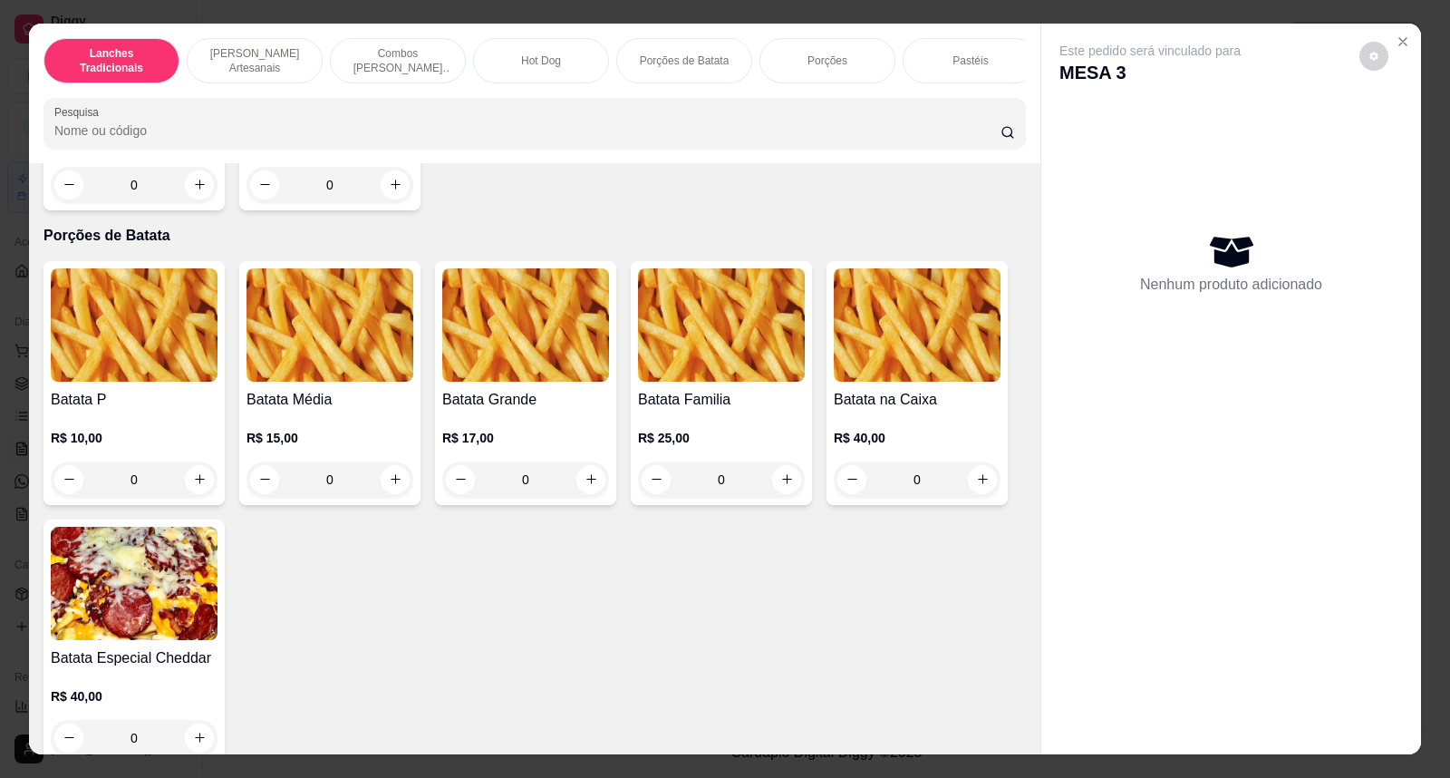
scroll to position [2014, 0]
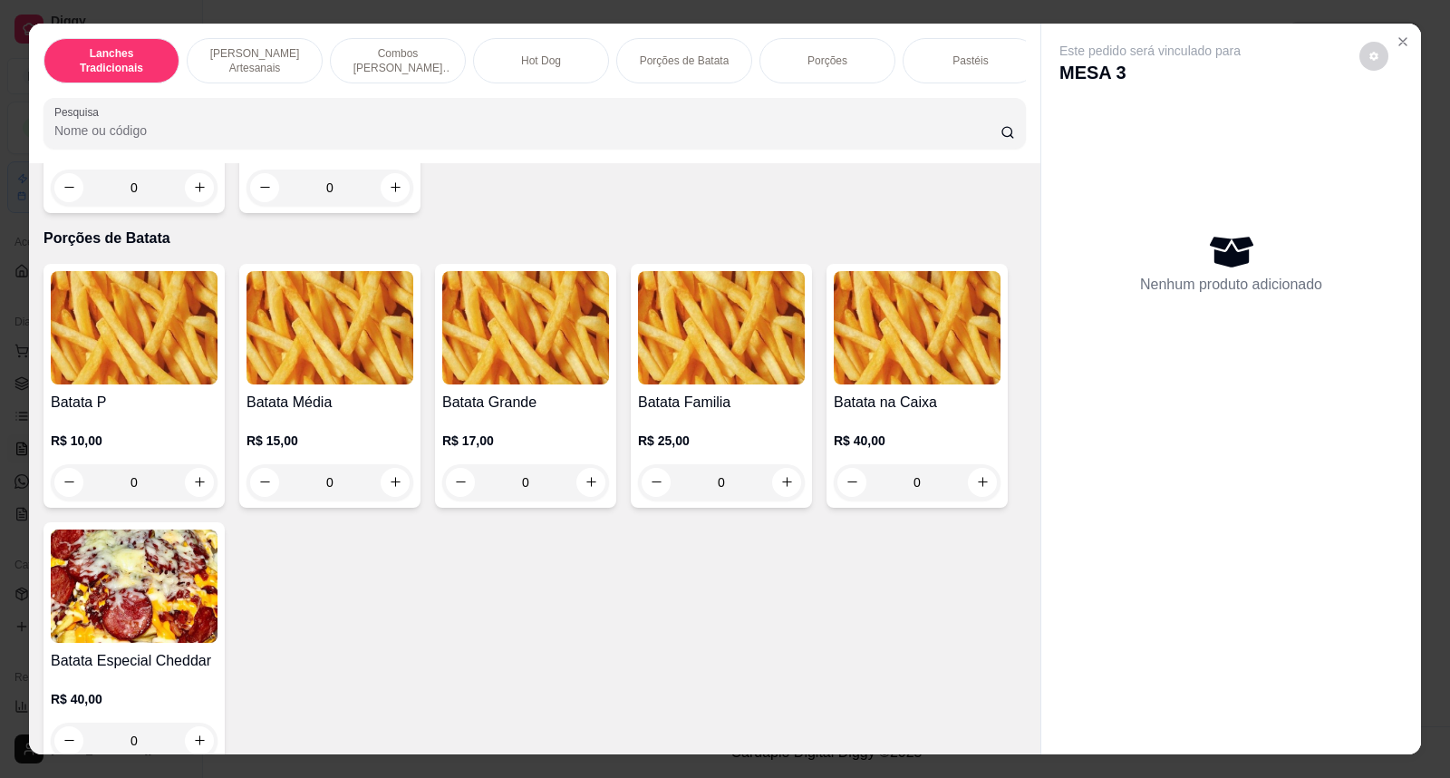
click at [725, 363] on img at bounding box center [721, 327] width 167 height 113
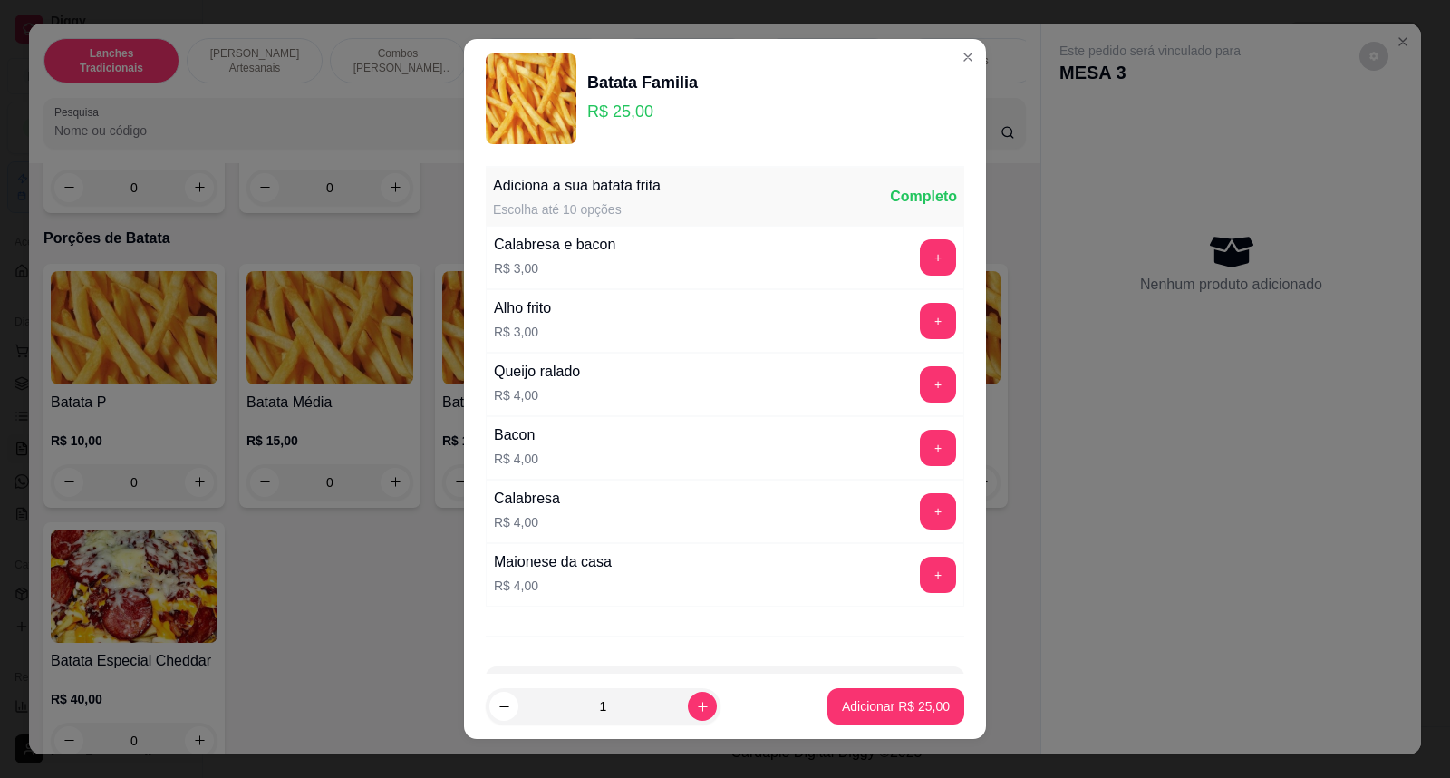
click at [569, 268] on p "R$ 3,00" at bounding box center [554, 268] width 121 height 18
click at [920, 265] on button "+" at bounding box center [938, 257] width 36 height 36
click at [883, 718] on button "Adicionar R$ 28,00" at bounding box center [895, 706] width 133 height 35
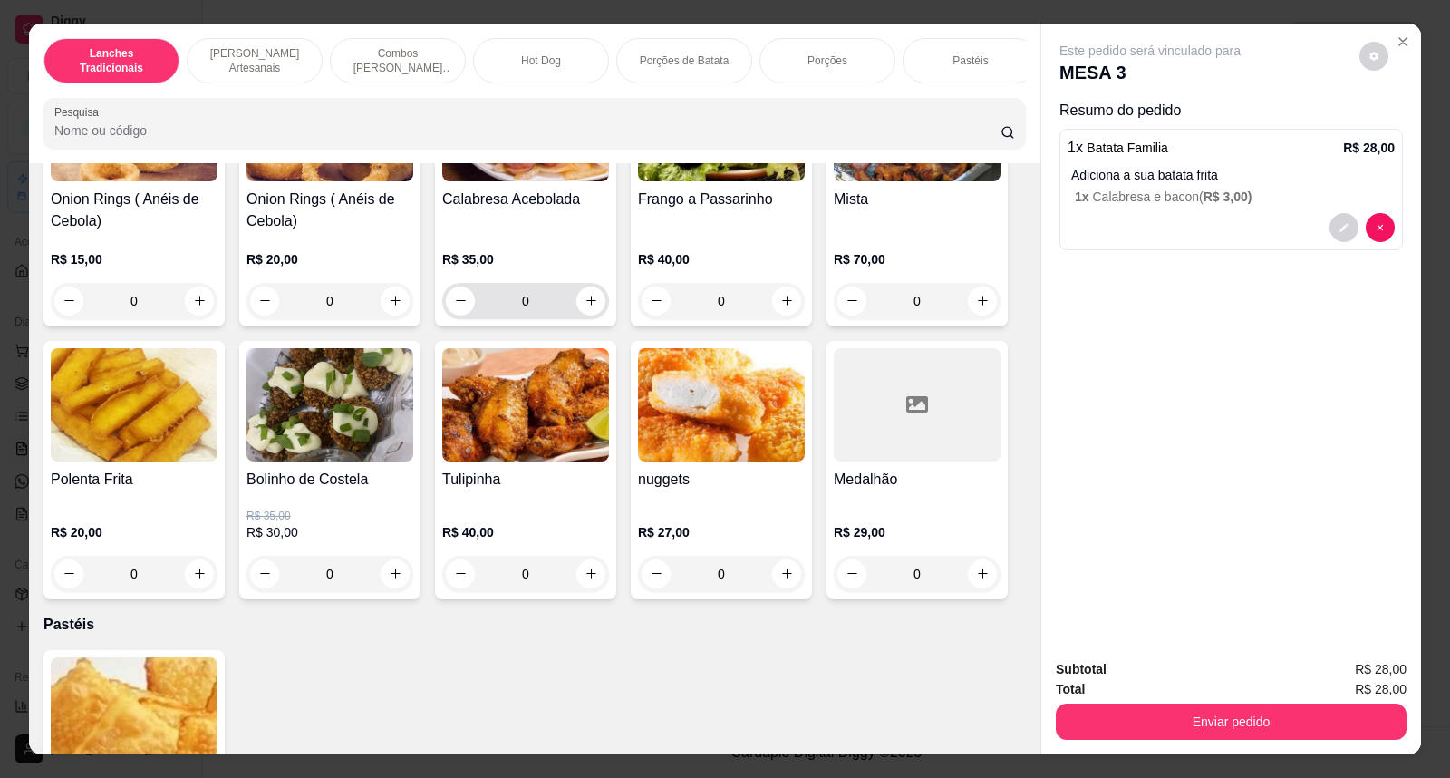
scroll to position [2819, 0]
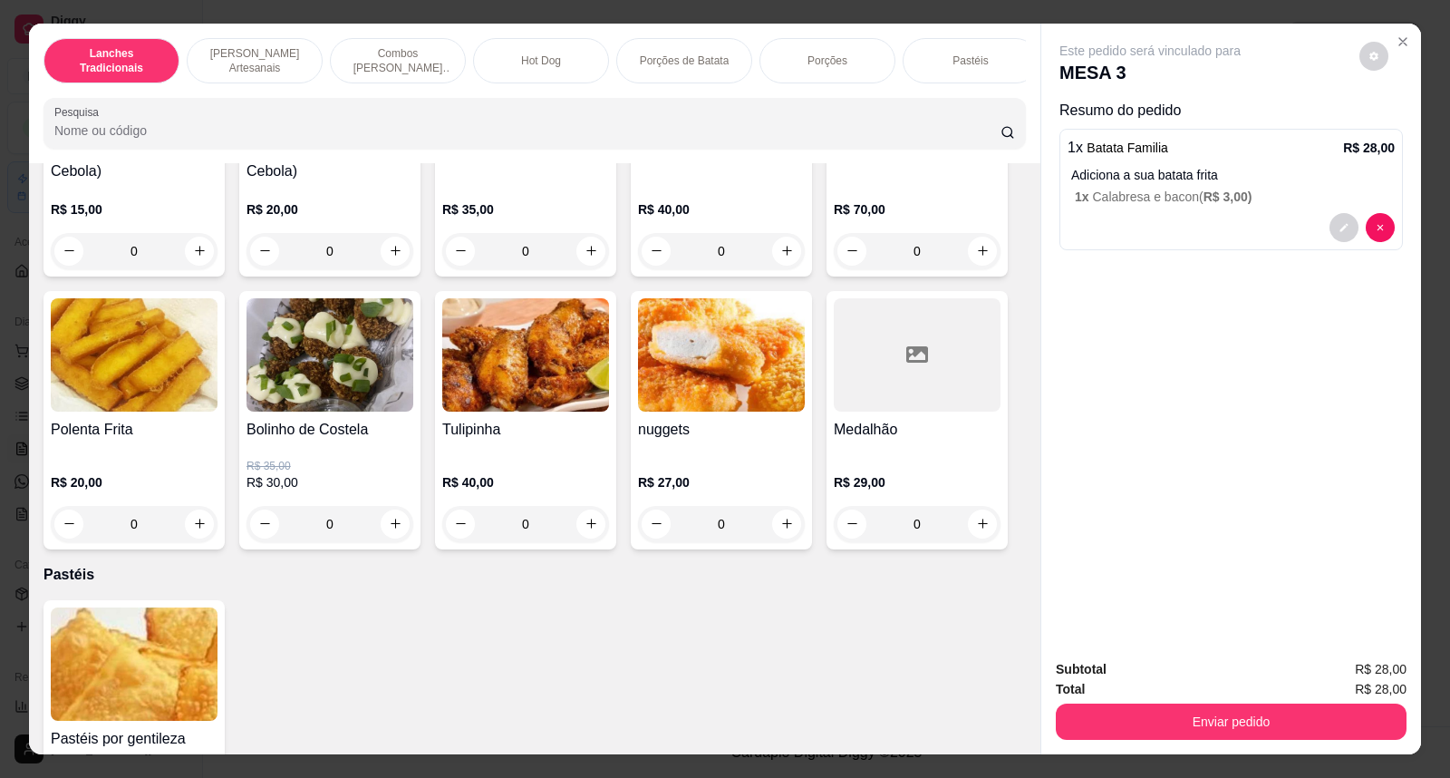
click at [737, 337] on img at bounding box center [721, 354] width 167 height 113
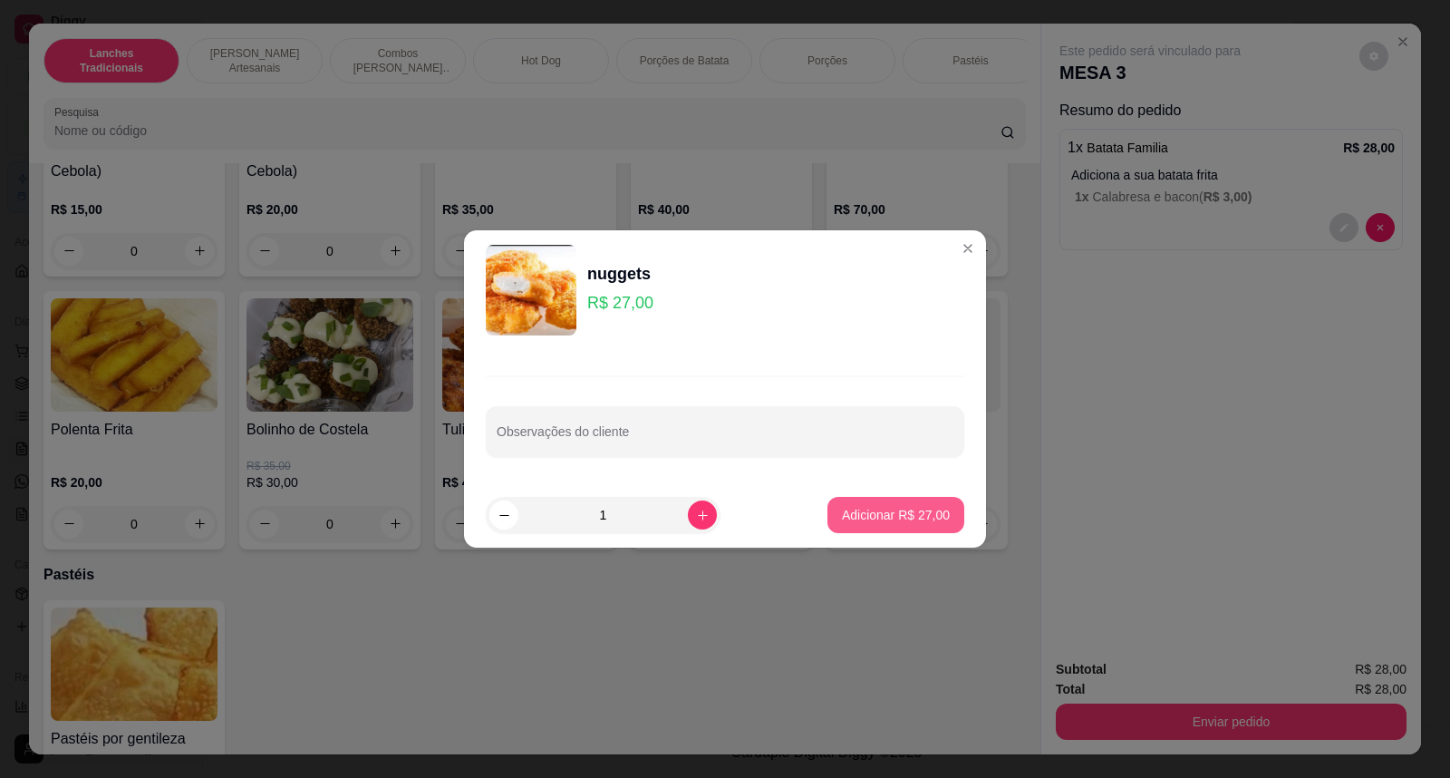
click at [858, 524] on button "Adicionar R$ 27,00" at bounding box center [895, 515] width 137 height 36
type input "1"
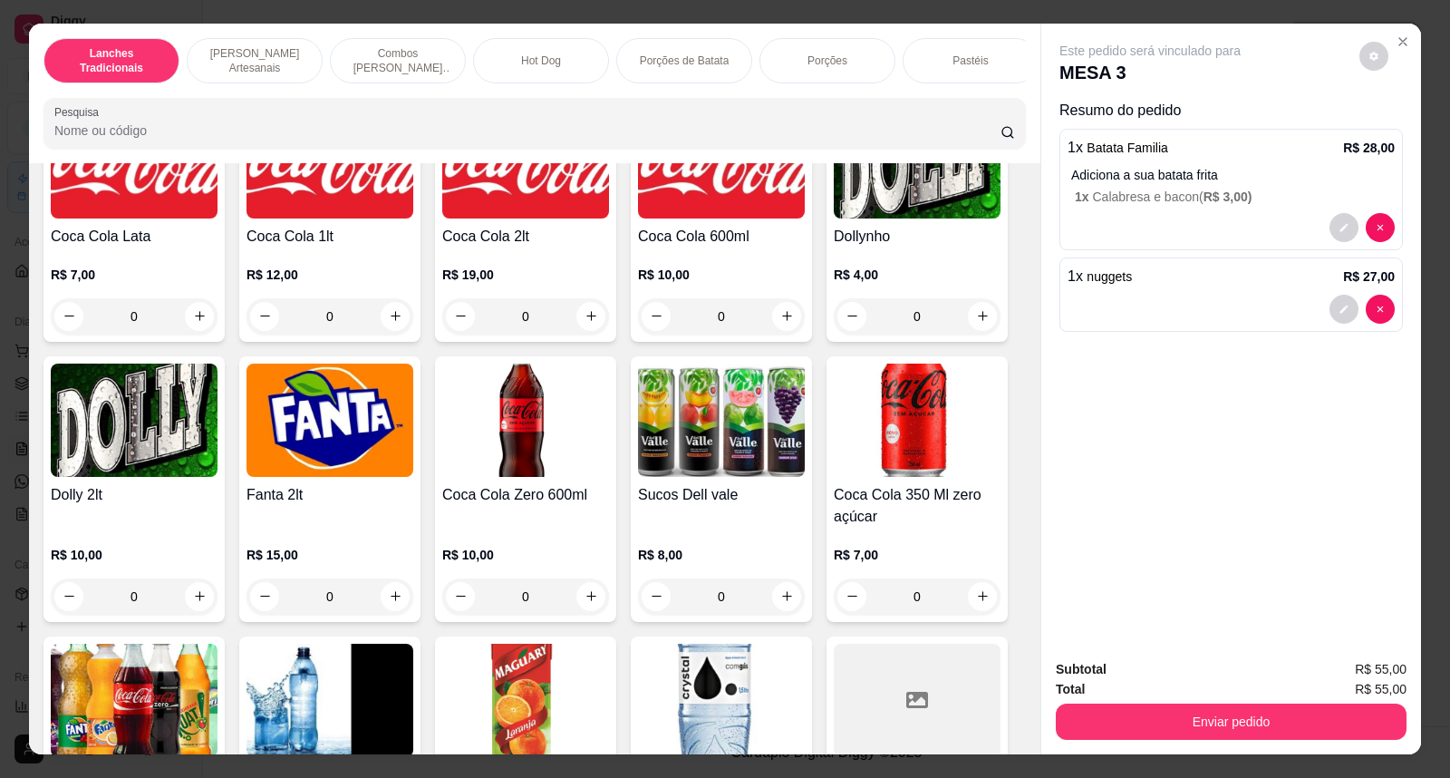
scroll to position [4229, 0]
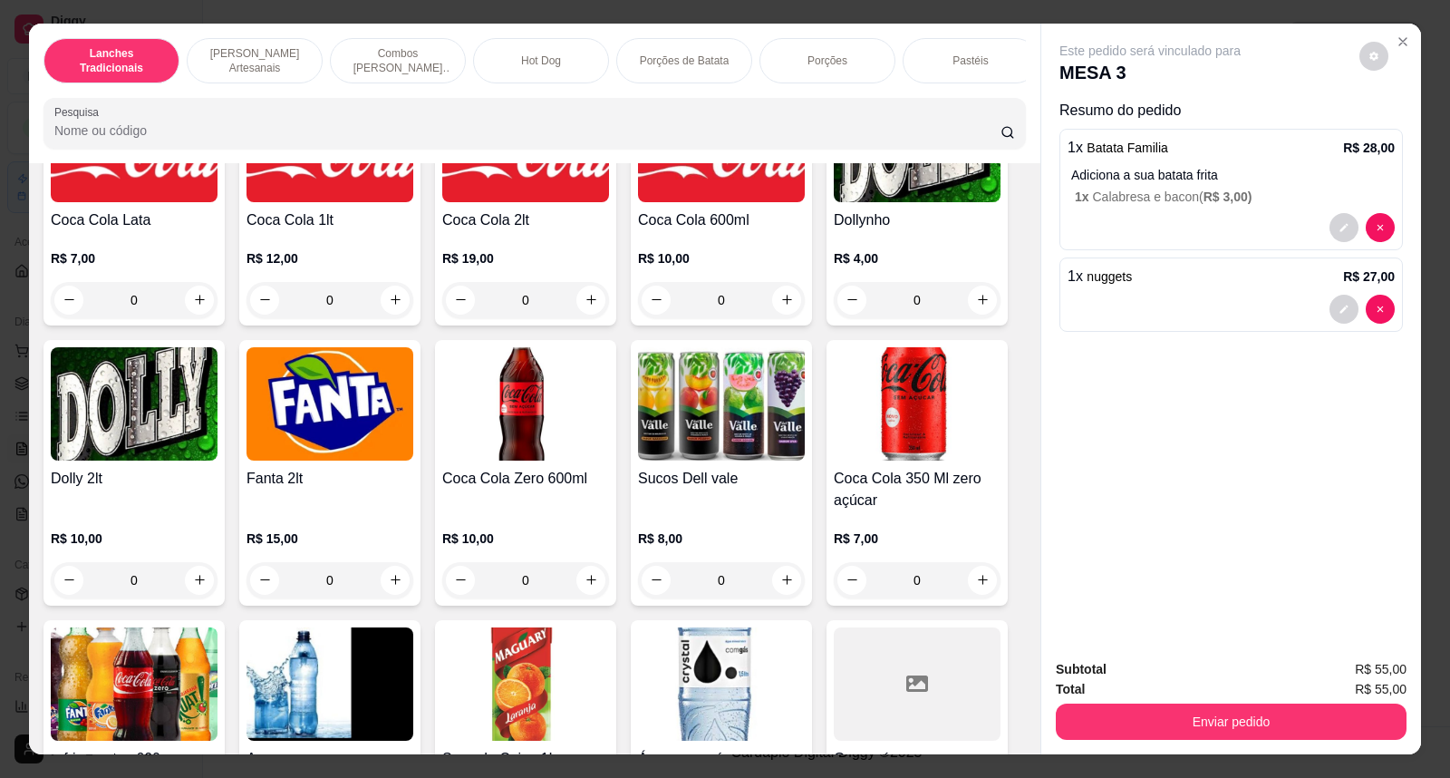
click at [314, 411] on img at bounding box center [330, 403] width 167 height 113
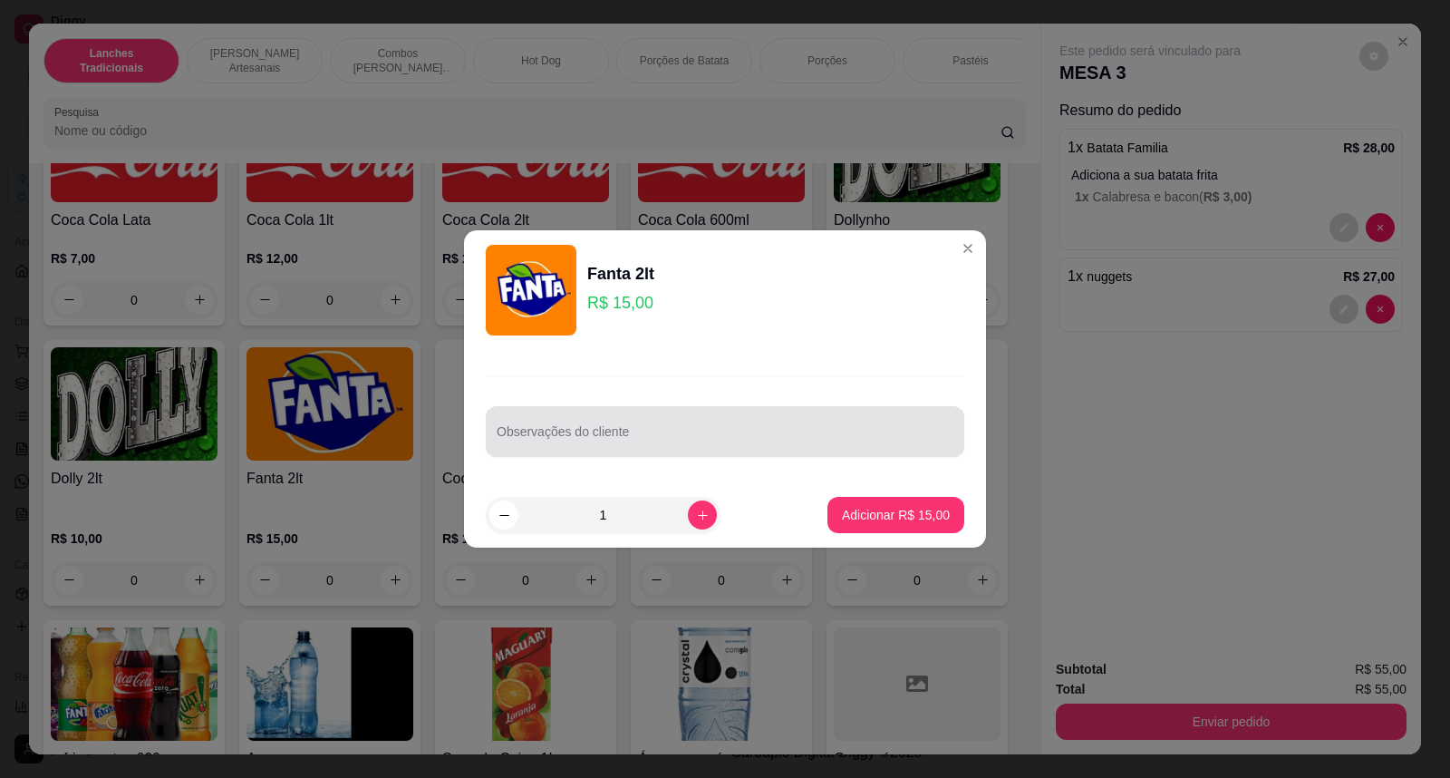
click at [637, 428] on div at bounding box center [725, 431] width 457 height 36
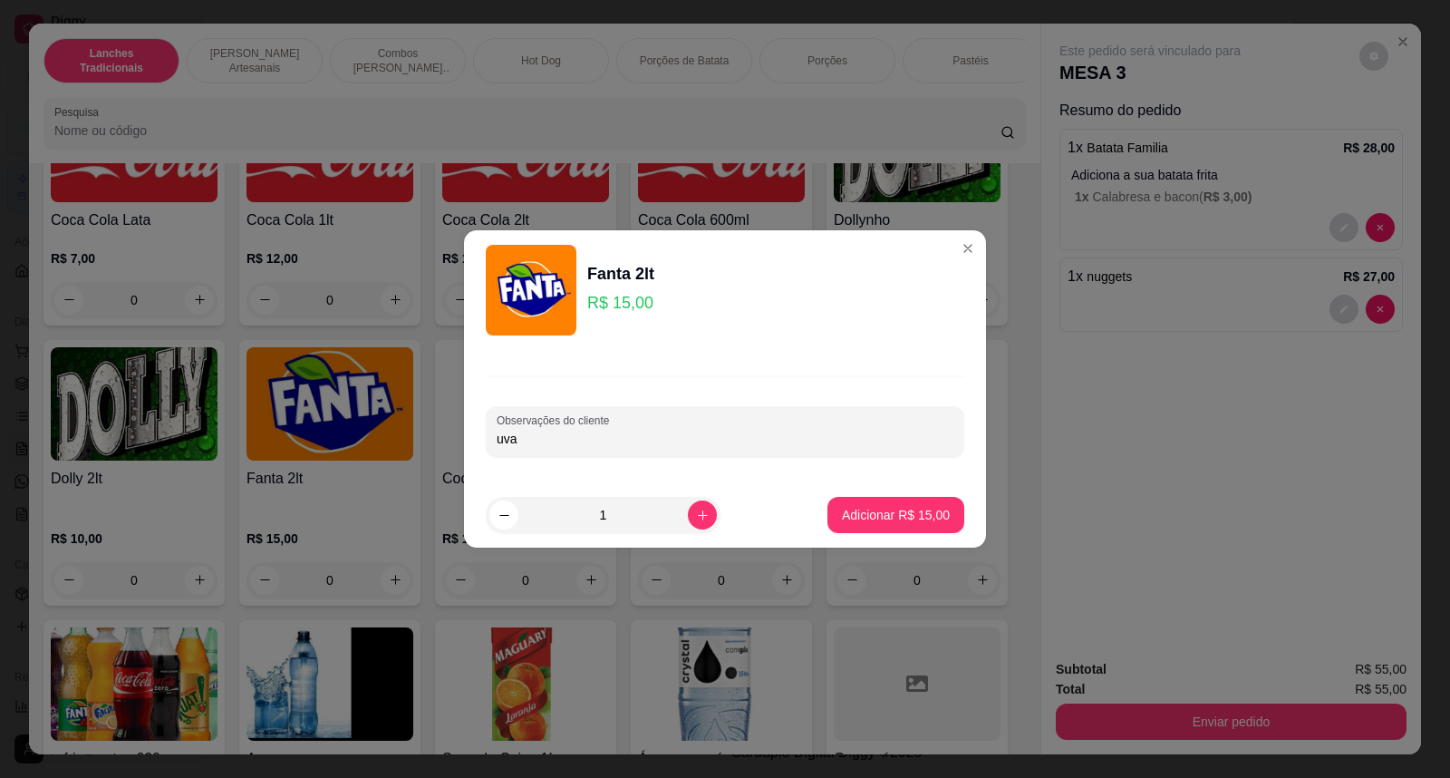
type input "uva"
click at [874, 515] on p "Adicionar R$ 15,00" at bounding box center [896, 515] width 108 height 18
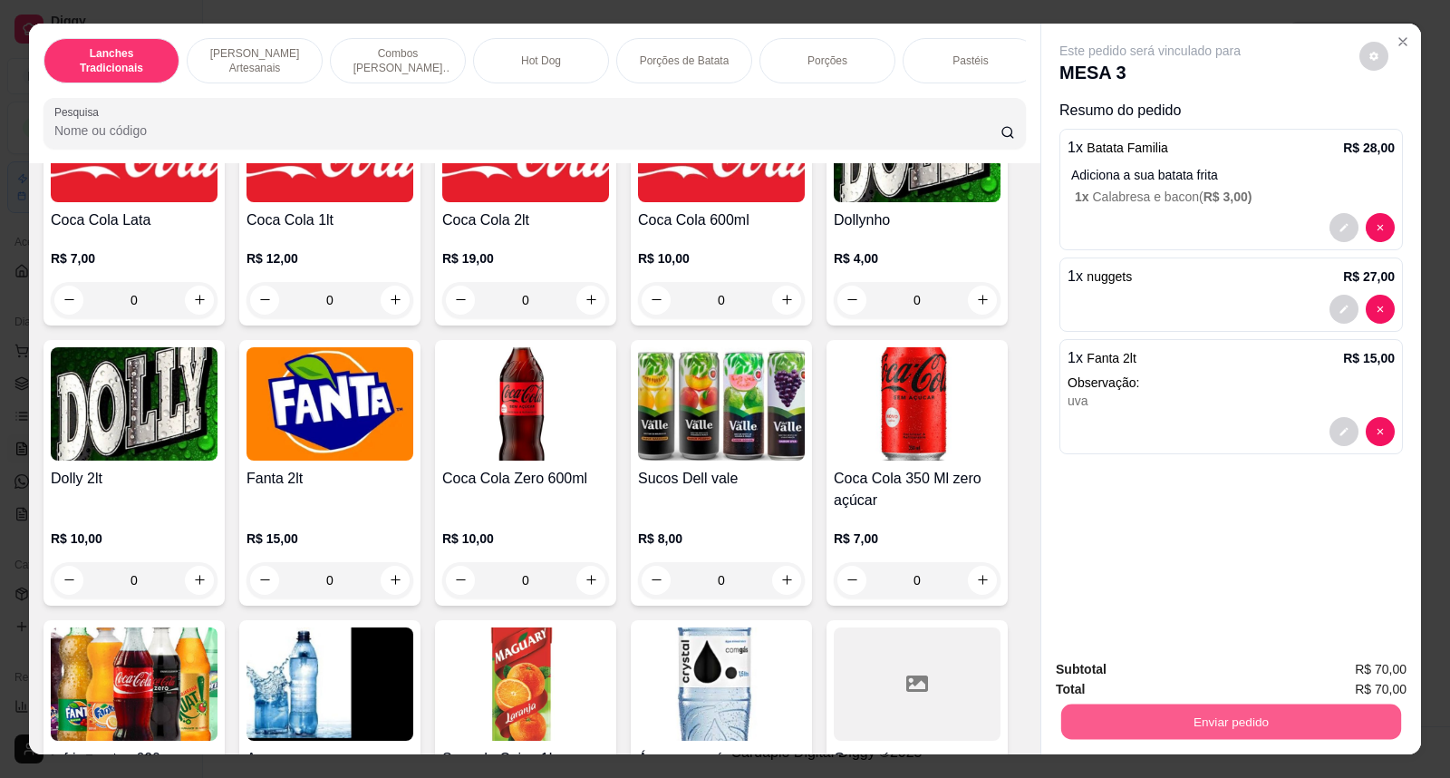
click at [1233, 728] on button "Enviar pedido" at bounding box center [1231, 721] width 340 height 35
click at [1220, 682] on button "Não registrar e enviar pedido" at bounding box center [1170, 678] width 183 height 34
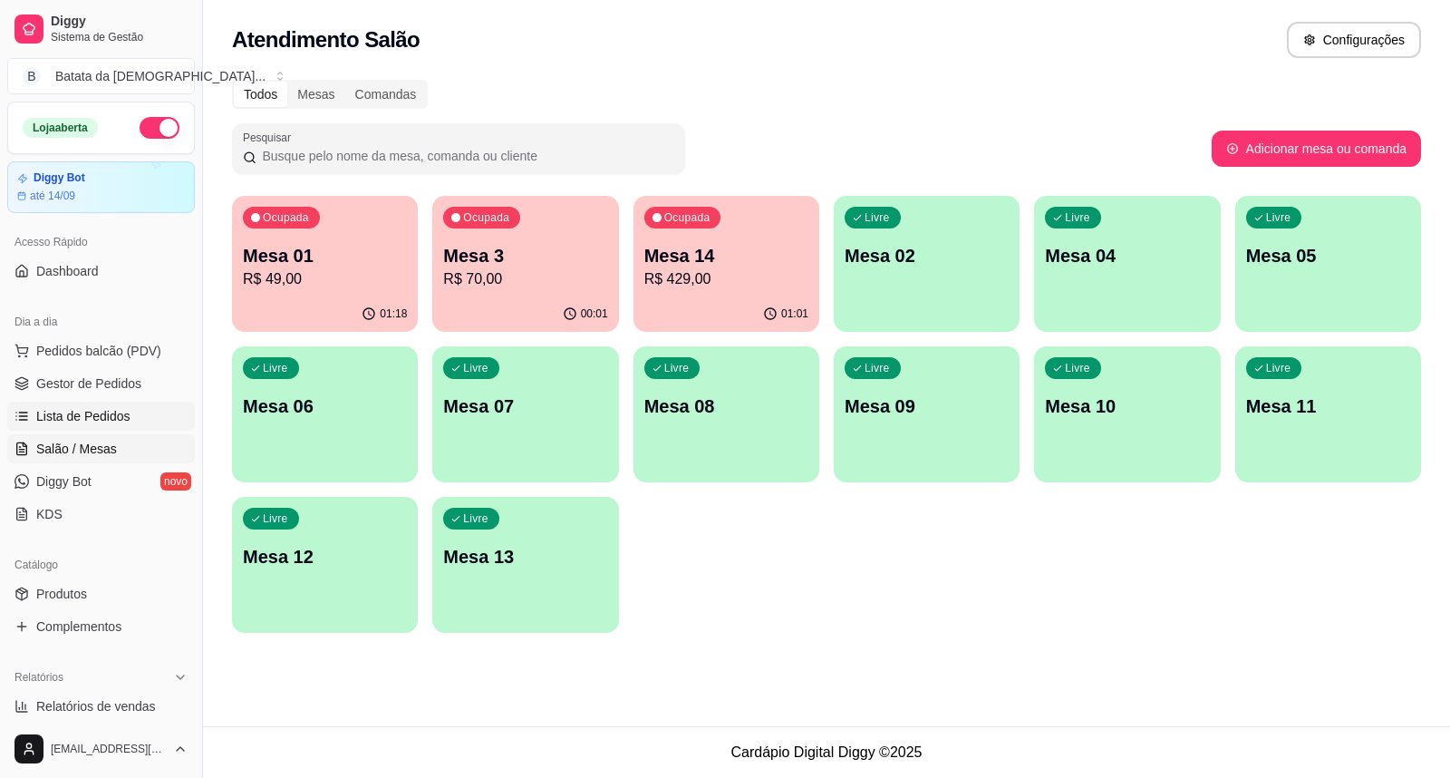
click at [91, 408] on span "Lista de Pedidos" at bounding box center [83, 416] width 94 height 18
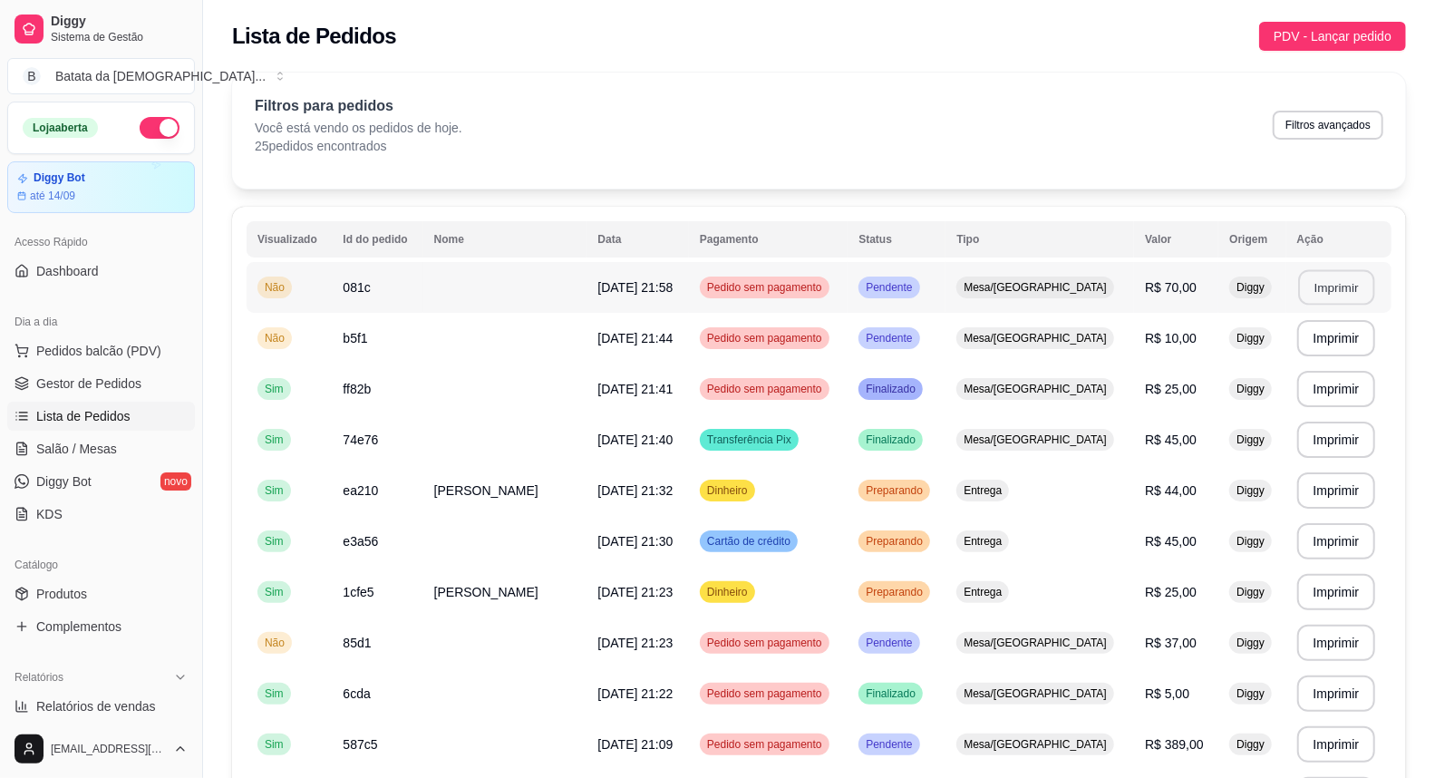
click at [1324, 295] on button "Imprimir" at bounding box center [1336, 287] width 76 height 35
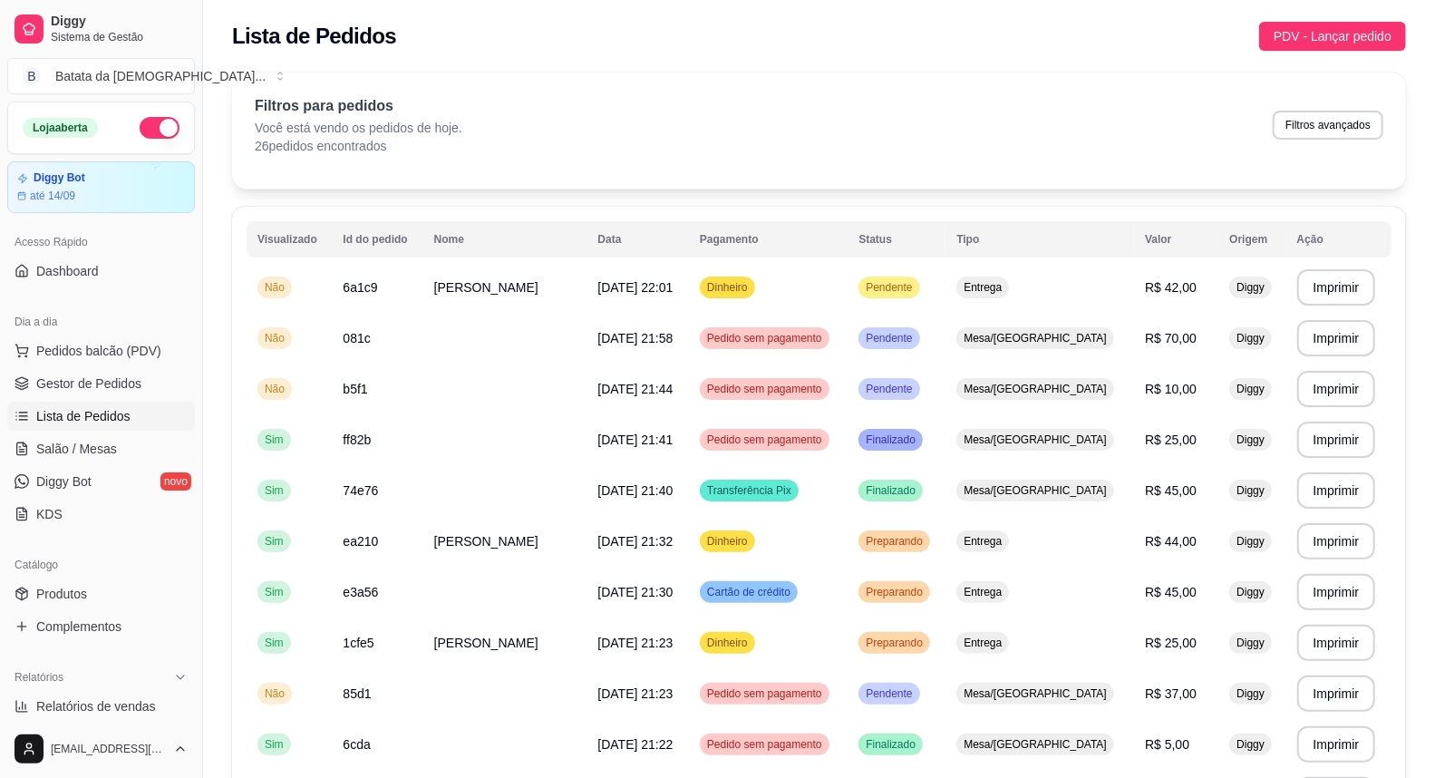
click at [120, 411] on span "Lista de Pedidos" at bounding box center [83, 416] width 94 height 18
click at [1324, 286] on button "Imprimir" at bounding box center [1336, 287] width 79 height 36
click at [945, 297] on td "Pendente" at bounding box center [896, 287] width 98 height 51
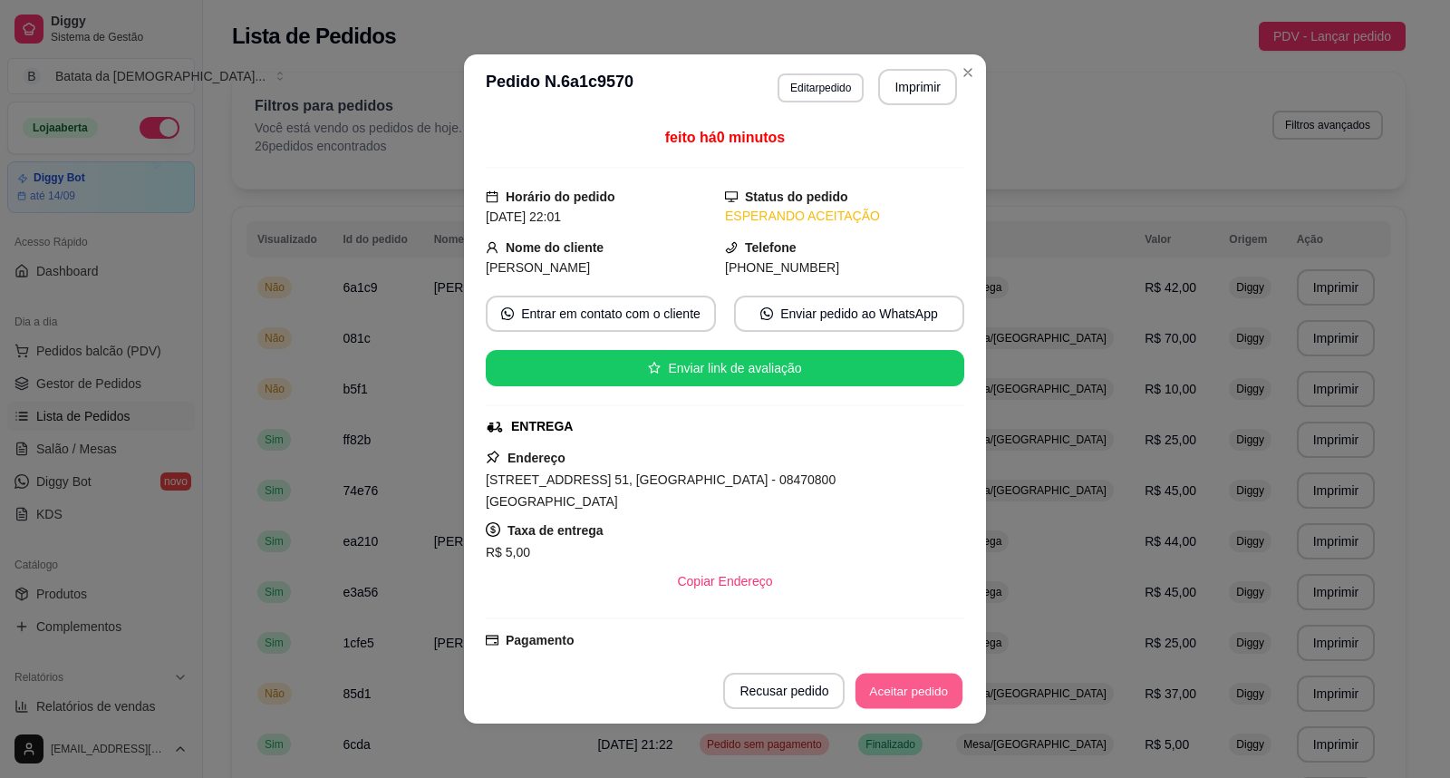
click at [888, 692] on button "Aceitar pedido" at bounding box center [909, 690] width 107 height 35
click at [885, 693] on button "Aceitar pedido" at bounding box center [909, 690] width 111 height 36
click at [885, 693] on button "Mover para preparo" at bounding box center [894, 690] width 140 height 36
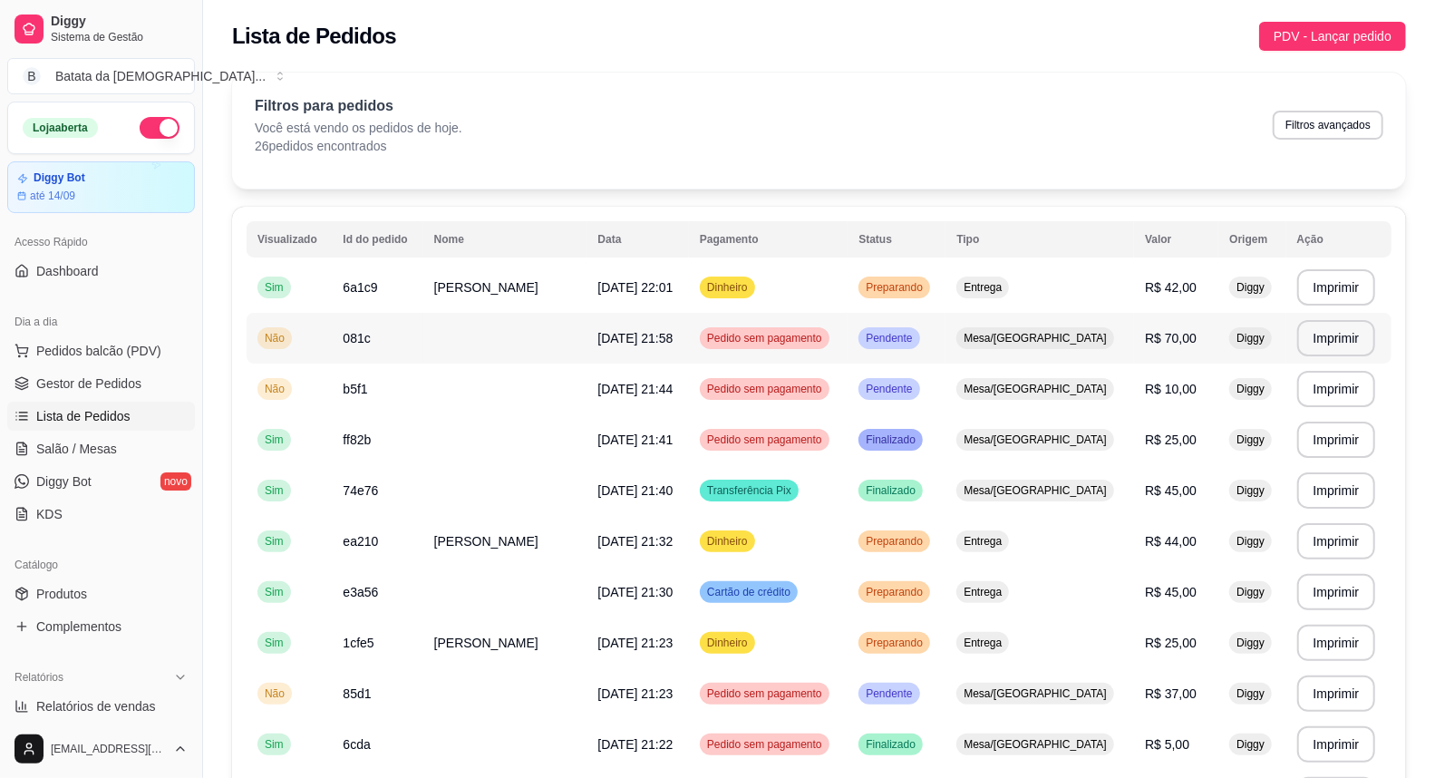
click at [1016, 353] on td "Mesa/[GEOGRAPHIC_DATA]" at bounding box center [1039, 338] width 189 height 51
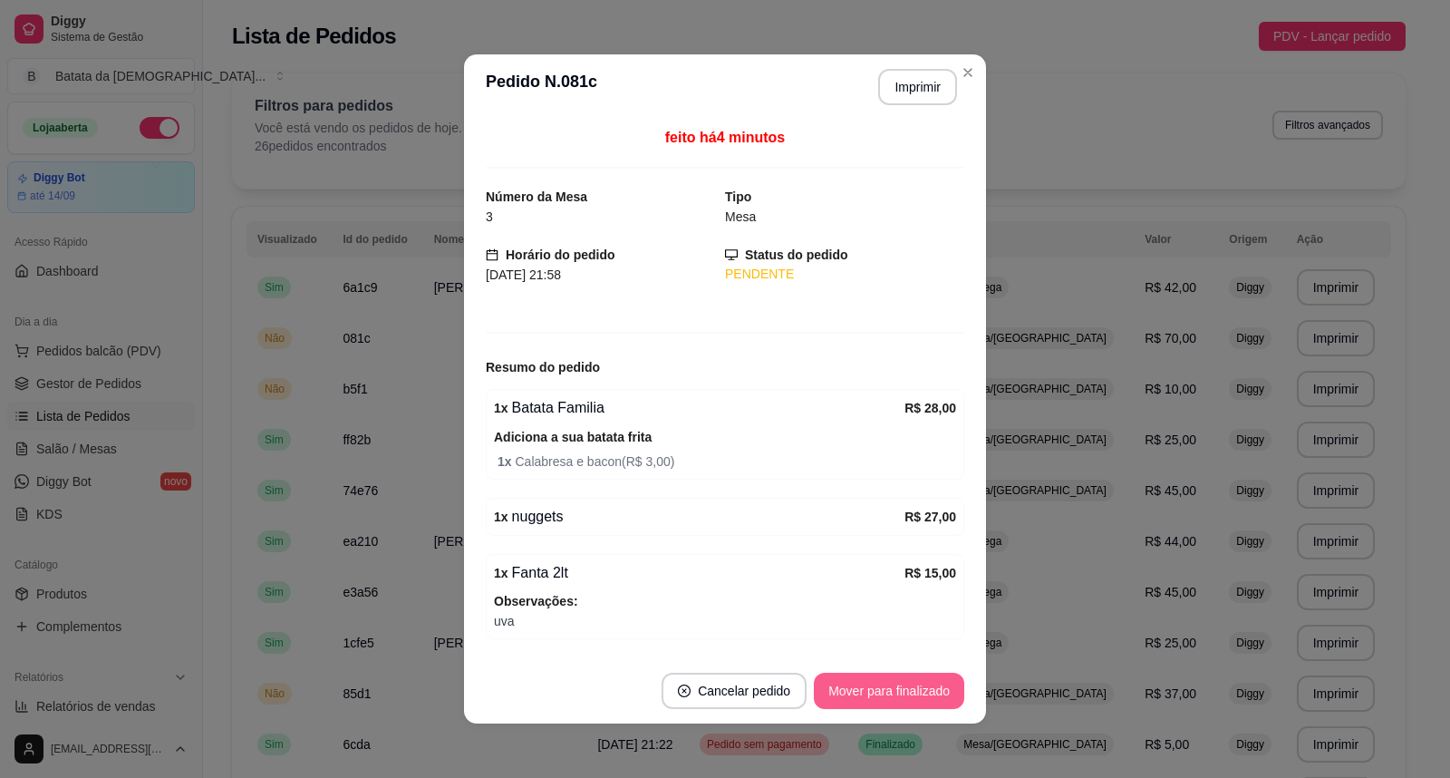
click at [839, 690] on button "Mover para finalizado" at bounding box center [889, 690] width 150 height 36
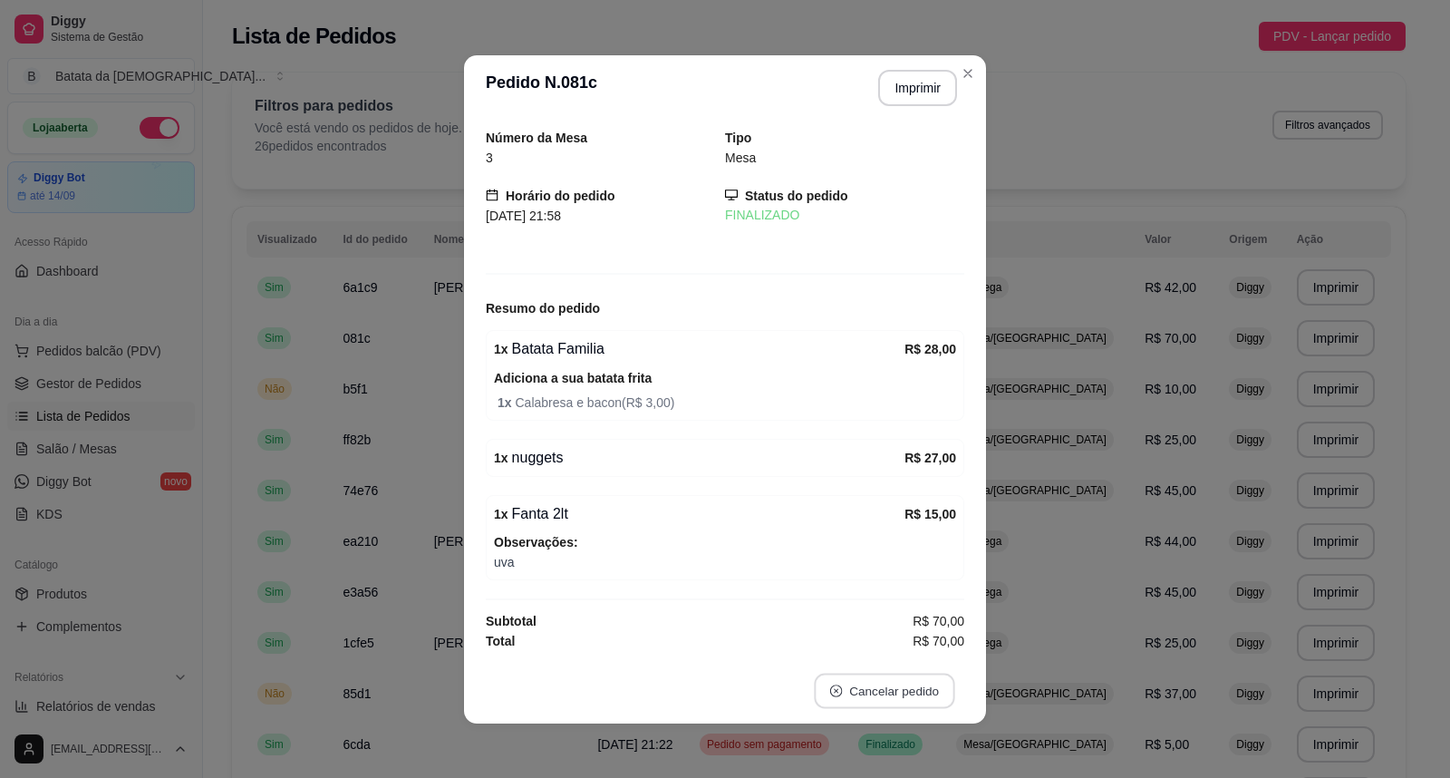
click at [830, 690] on icon "close-circle" at bounding box center [836, 690] width 13 height 13
click at [843, 642] on button "não" at bounding box center [847, 647] width 70 height 34
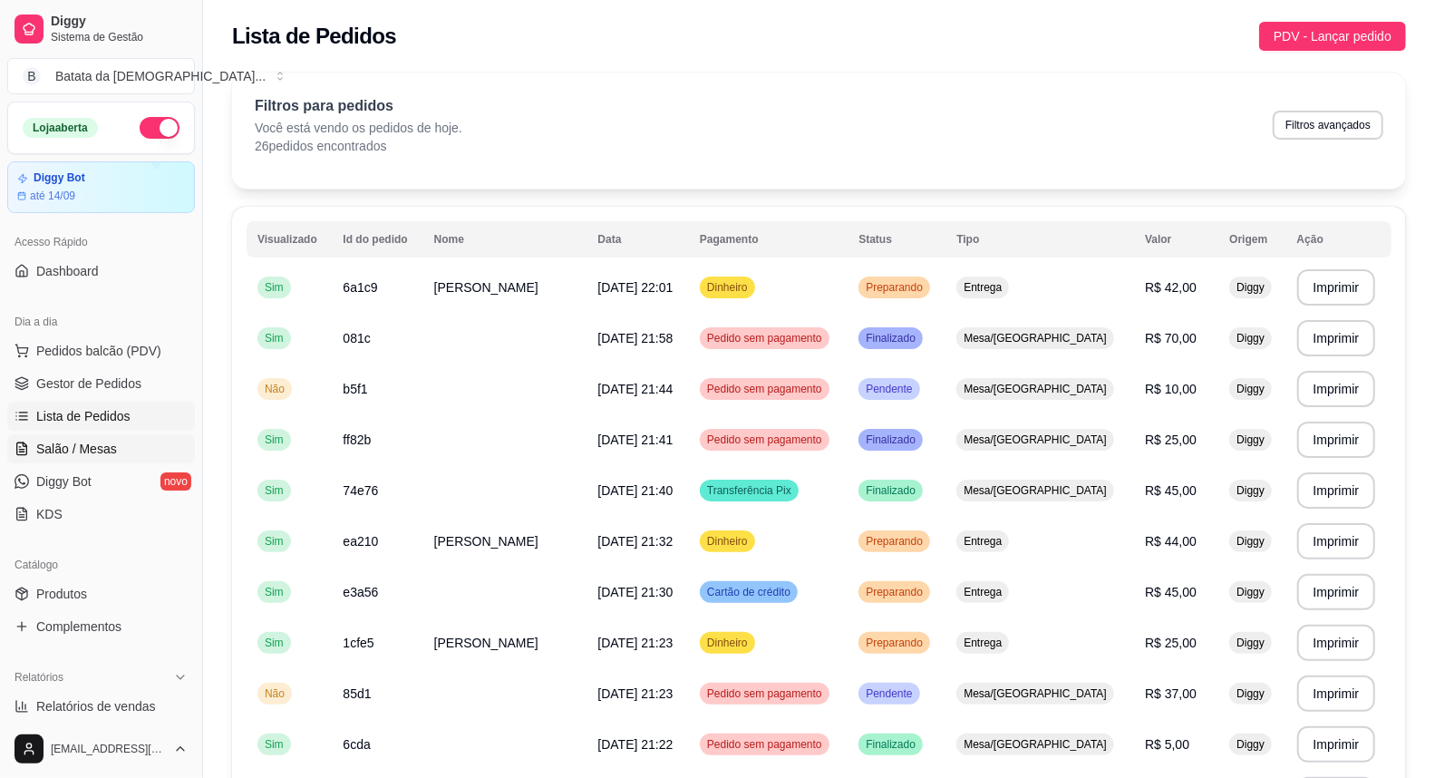
click at [100, 440] on span "Salão / Mesas" at bounding box center [76, 449] width 81 height 18
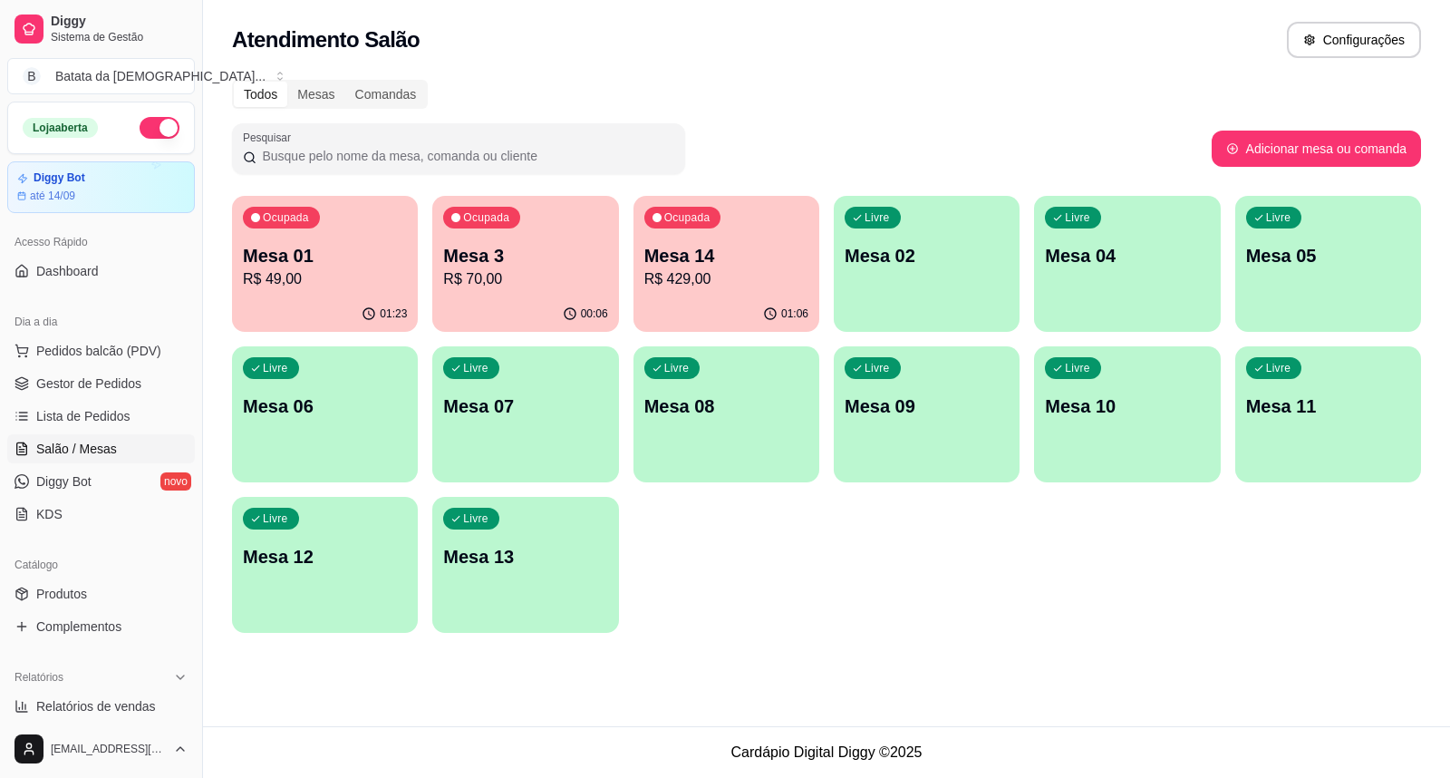
click at [488, 266] on div "Mesa 3 R$ 70,00" at bounding box center [525, 266] width 164 height 47
click at [78, 417] on span "Lista de Pedidos" at bounding box center [83, 416] width 94 height 18
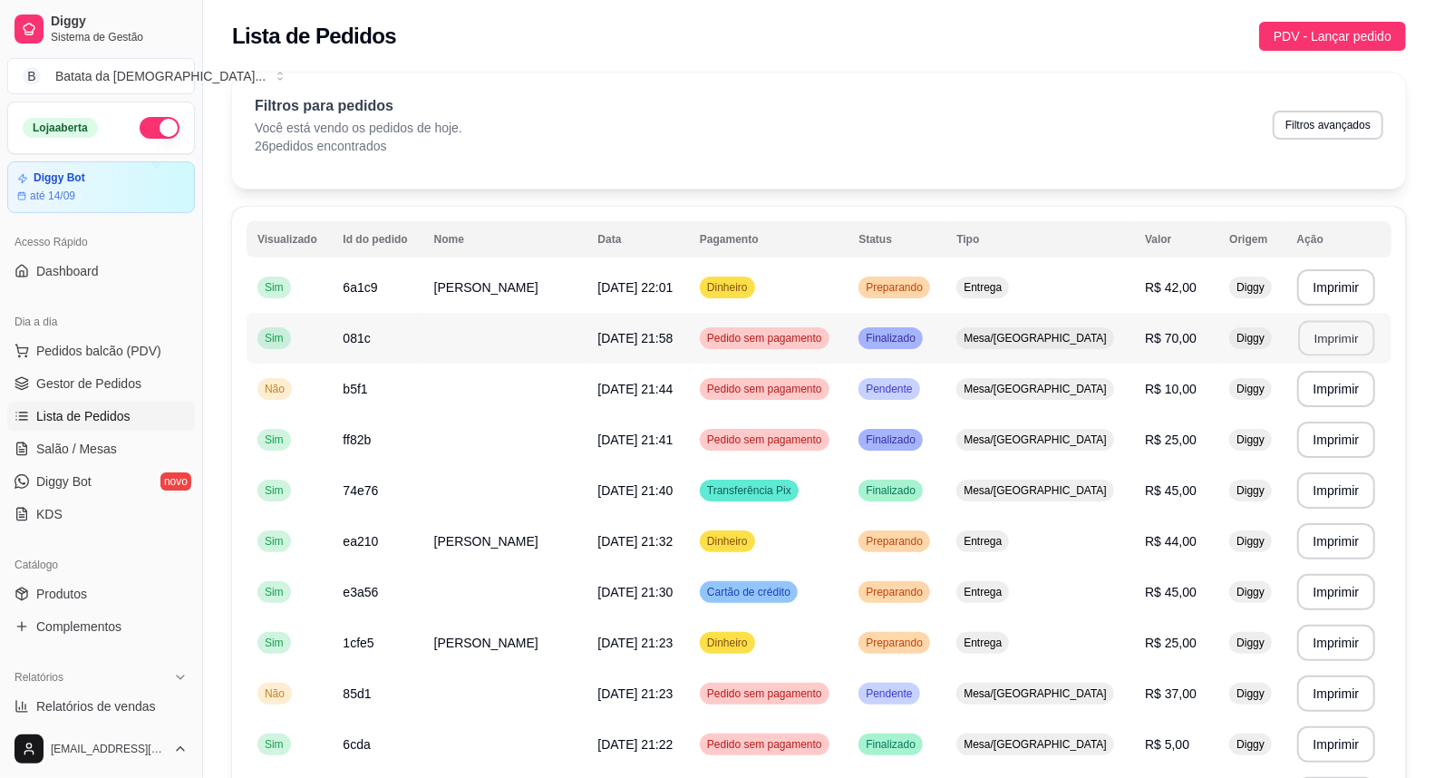
click at [1336, 335] on button "Imprimir" at bounding box center [1336, 338] width 76 height 35
click at [86, 454] on span "Salão / Mesas" at bounding box center [76, 449] width 81 height 18
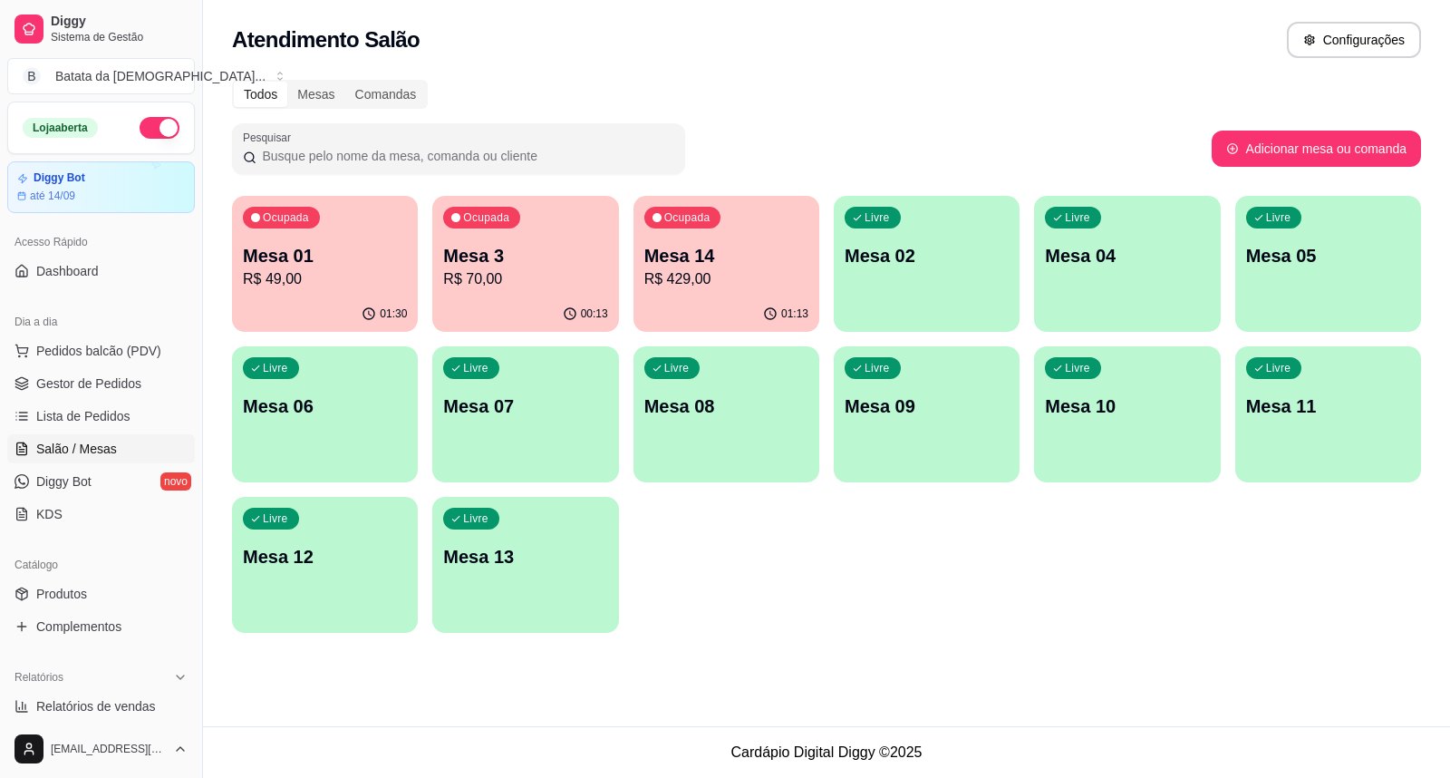
click at [675, 292] on button "Ocupada Mesa 14 R$ 429,00 01:13" at bounding box center [726, 264] width 186 height 136
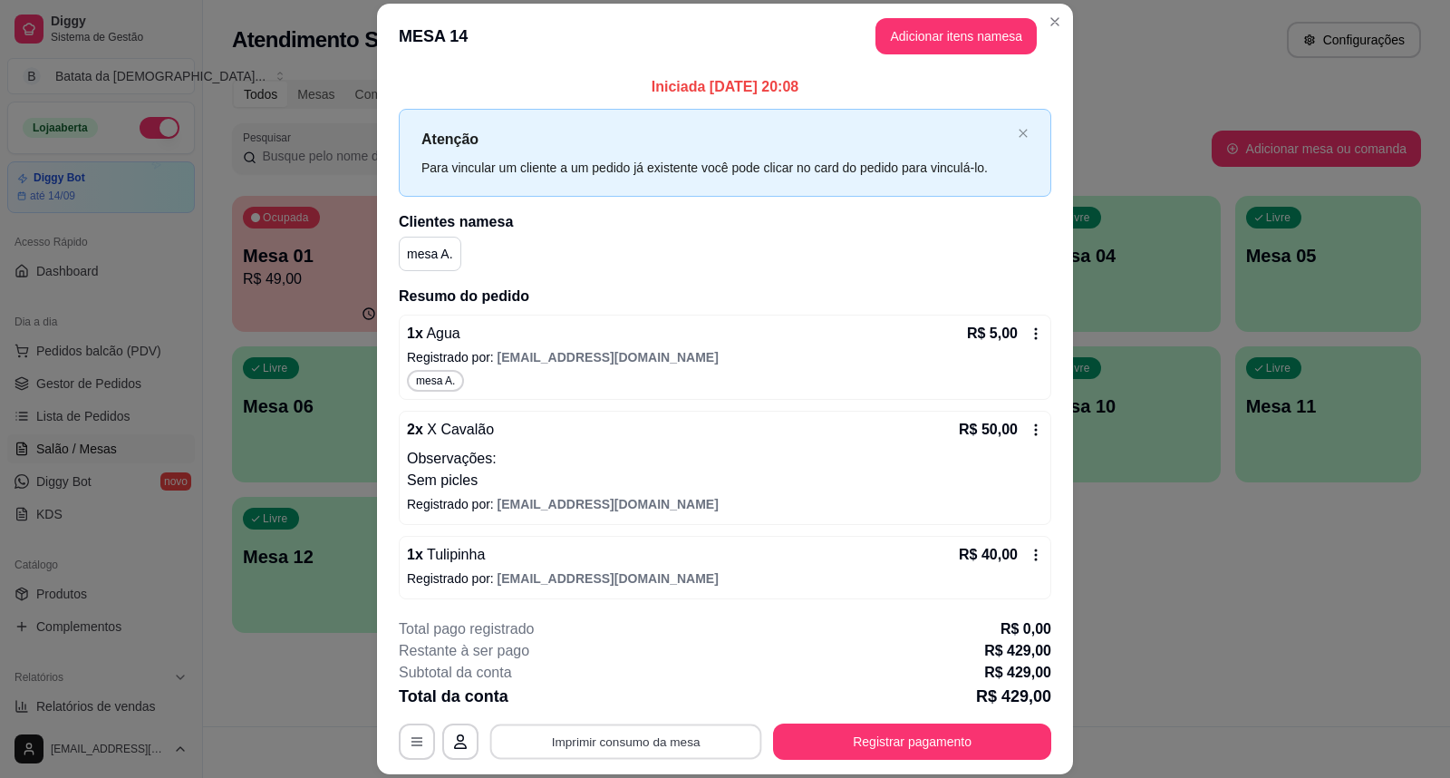
click at [607, 752] on button "Imprimir consumo da mesa" at bounding box center [626, 740] width 272 height 35
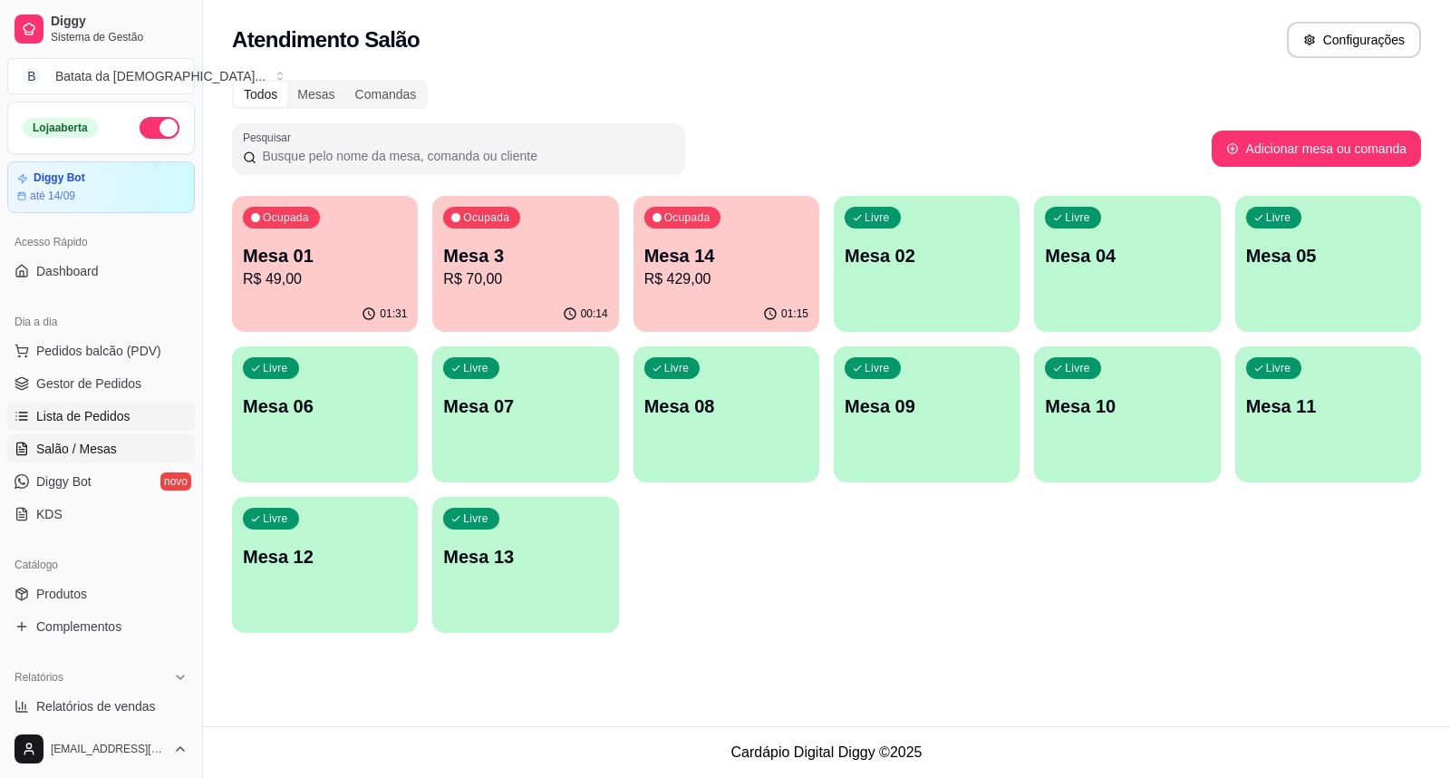
click at [91, 424] on span "Lista de Pedidos" at bounding box center [83, 416] width 94 height 18
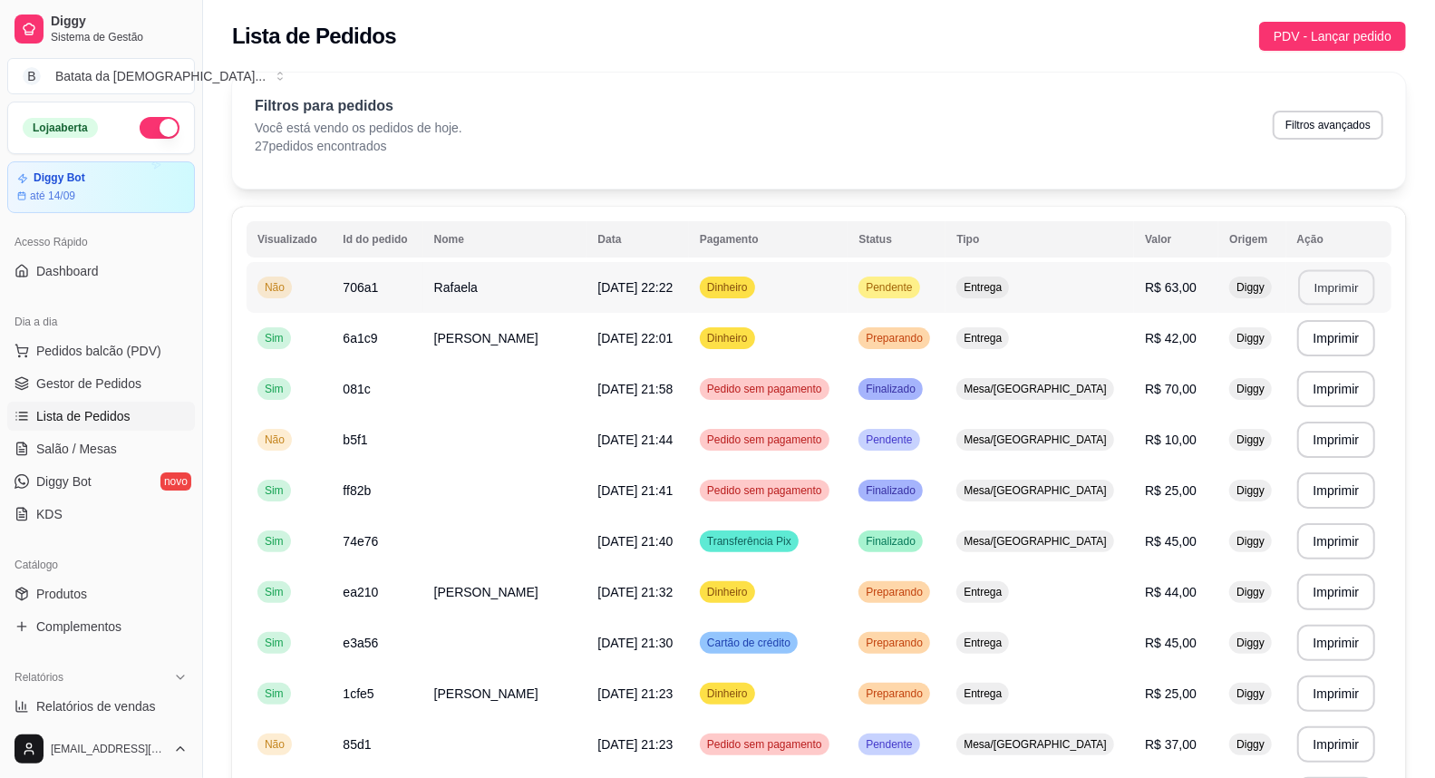
click at [1303, 290] on button "Imprimir" at bounding box center [1336, 287] width 76 height 35
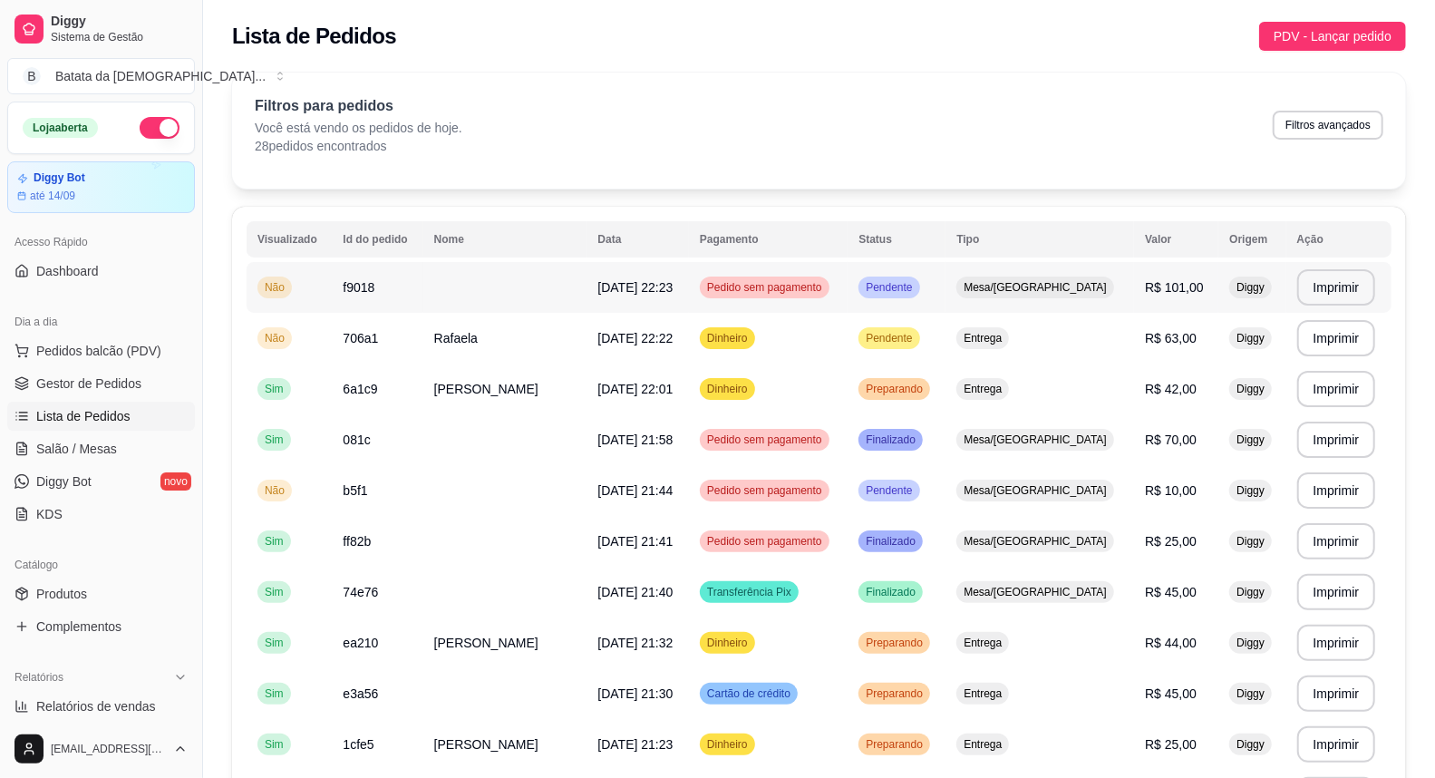
click at [915, 282] on span "Pendente" at bounding box center [888, 287] width 53 height 15
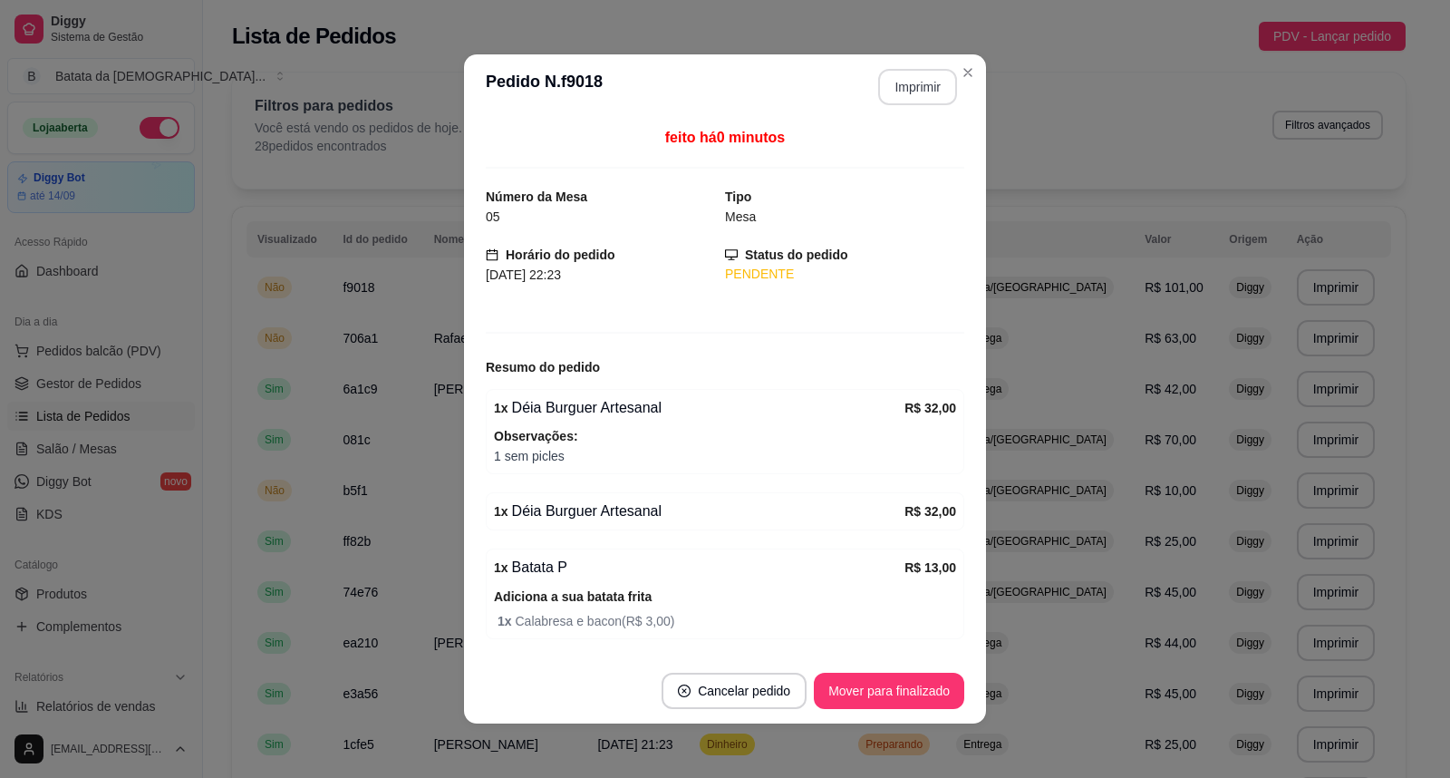
click at [894, 83] on button "Imprimir" at bounding box center [917, 87] width 79 height 36
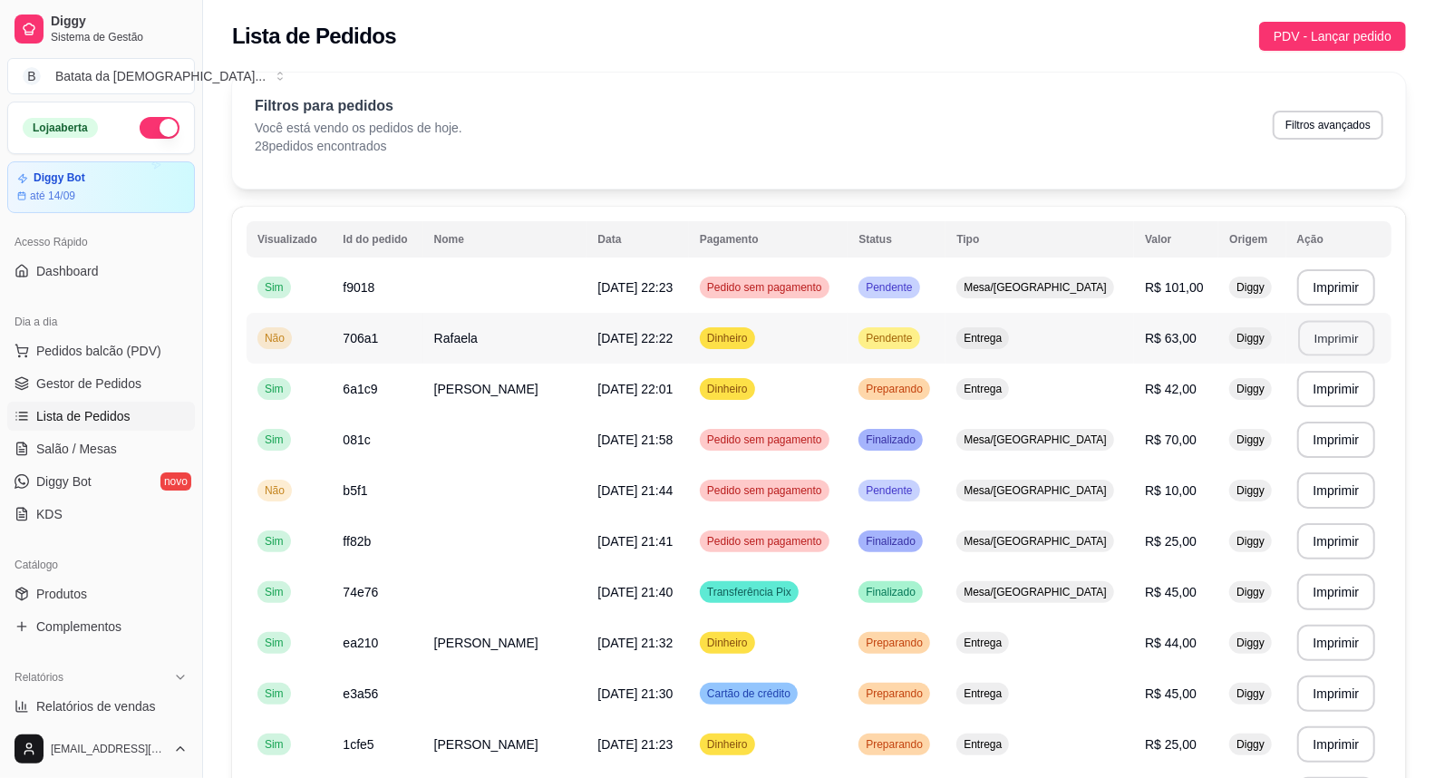
click at [1308, 330] on button "Imprimir" at bounding box center [1336, 338] width 76 height 35
click at [1145, 345] on span "R$ 63,00" at bounding box center [1171, 338] width 52 height 15
click at [1145, 339] on span "R$ 63,00" at bounding box center [1171, 338] width 52 height 15
click at [654, 346] on td "[DATE] 22:22" at bounding box center [637, 338] width 102 height 51
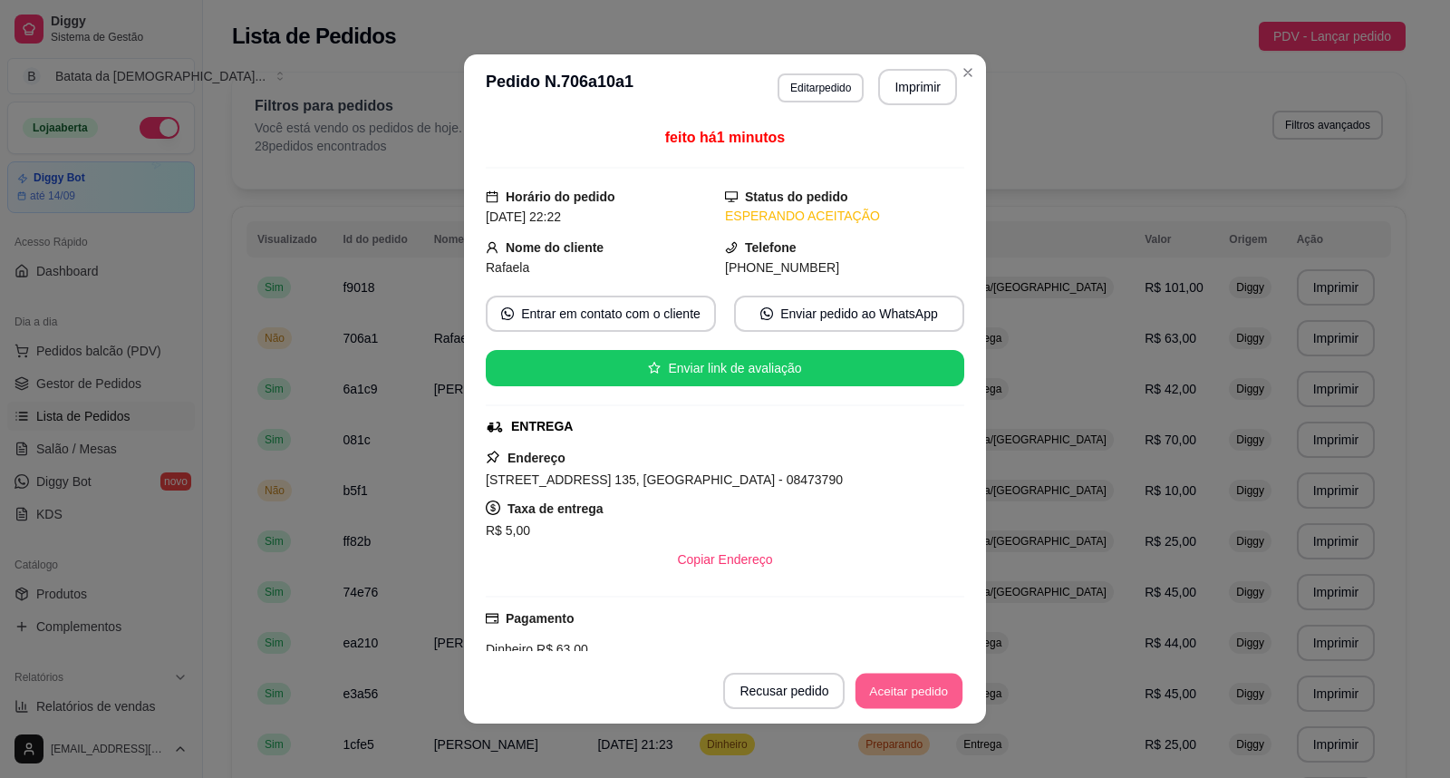
click at [921, 689] on button "Aceitar pedido" at bounding box center [909, 690] width 107 height 35
click at [863, 689] on button "Mover para preparo" at bounding box center [894, 690] width 136 height 35
click at [899, 82] on button "Imprimir" at bounding box center [918, 87] width 76 height 35
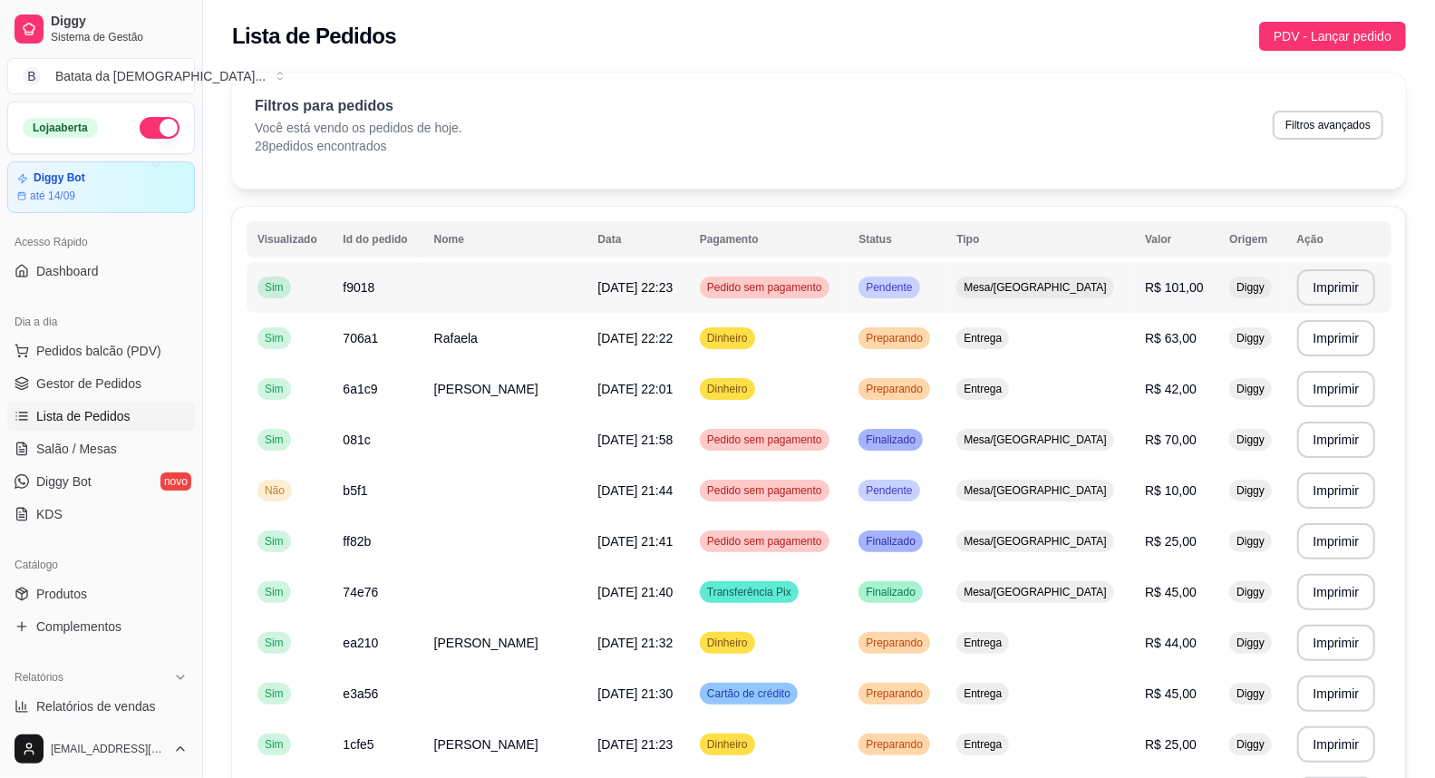
click at [945, 290] on td "Pendente" at bounding box center [896, 287] width 98 height 51
click at [919, 277] on div "Pendente" at bounding box center [888, 287] width 61 height 22
click at [112, 440] on span "Salão / Mesas" at bounding box center [76, 449] width 81 height 18
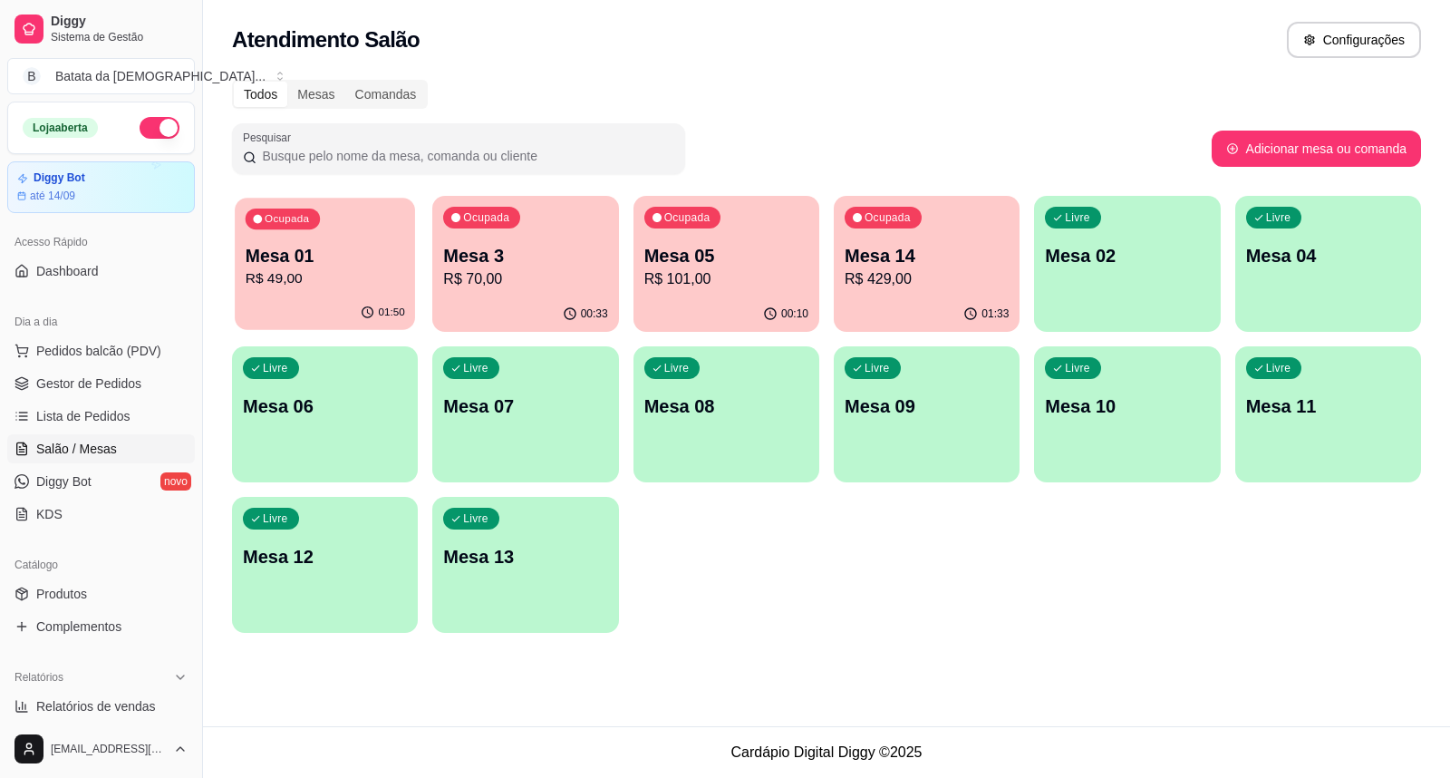
click at [347, 276] on p "R$ 49,00" at bounding box center [326, 278] width 160 height 21
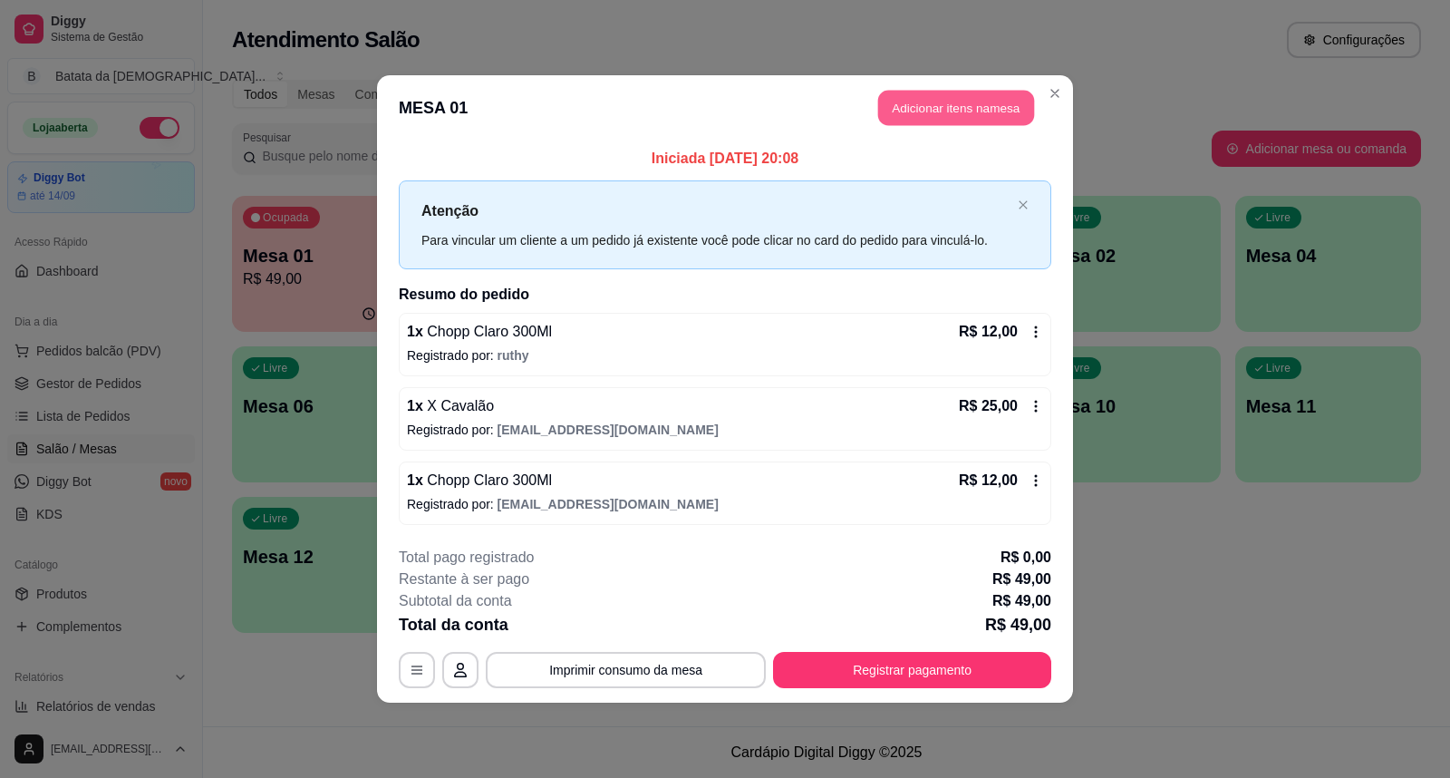
click at [915, 107] on button "Adicionar itens na mesa" at bounding box center [956, 108] width 156 height 35
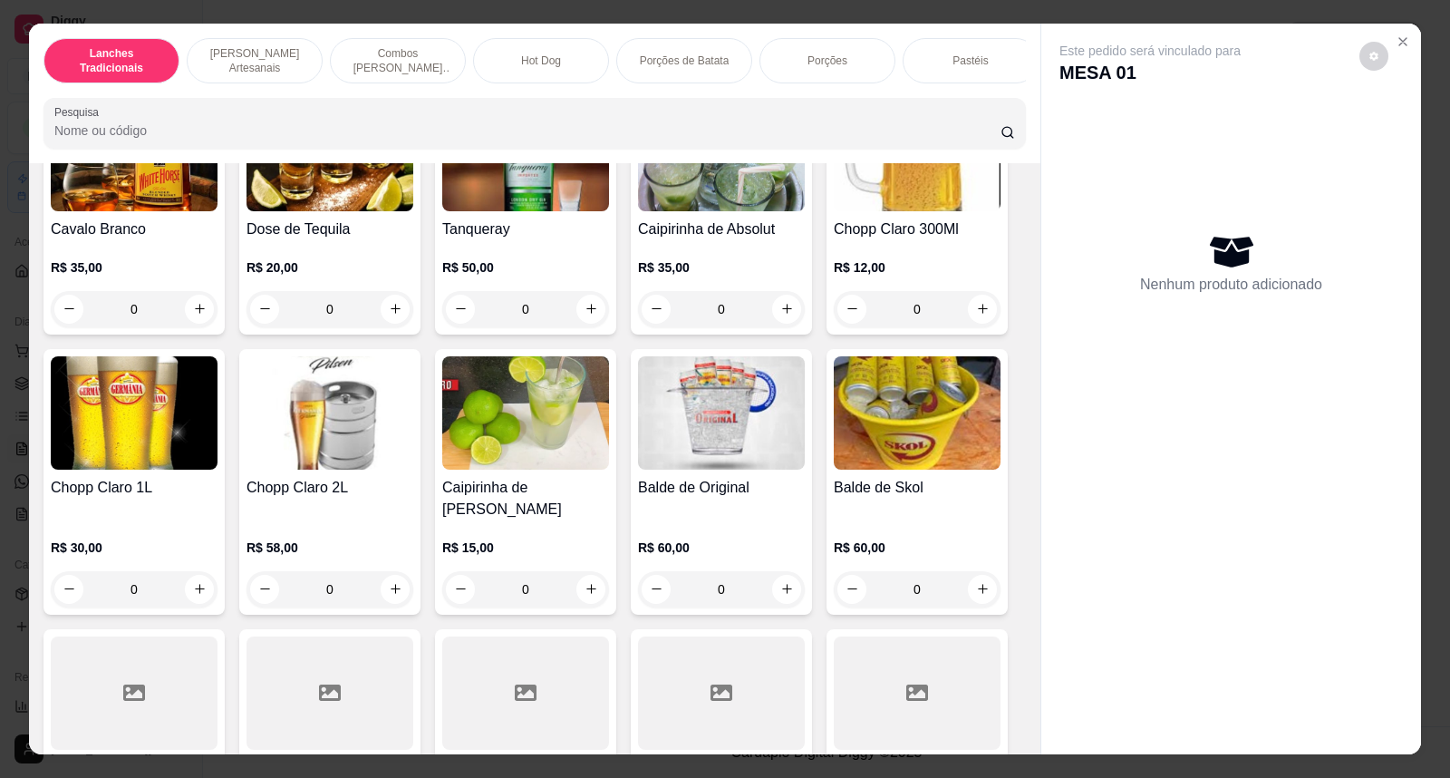
scroll to position [6545, 0]
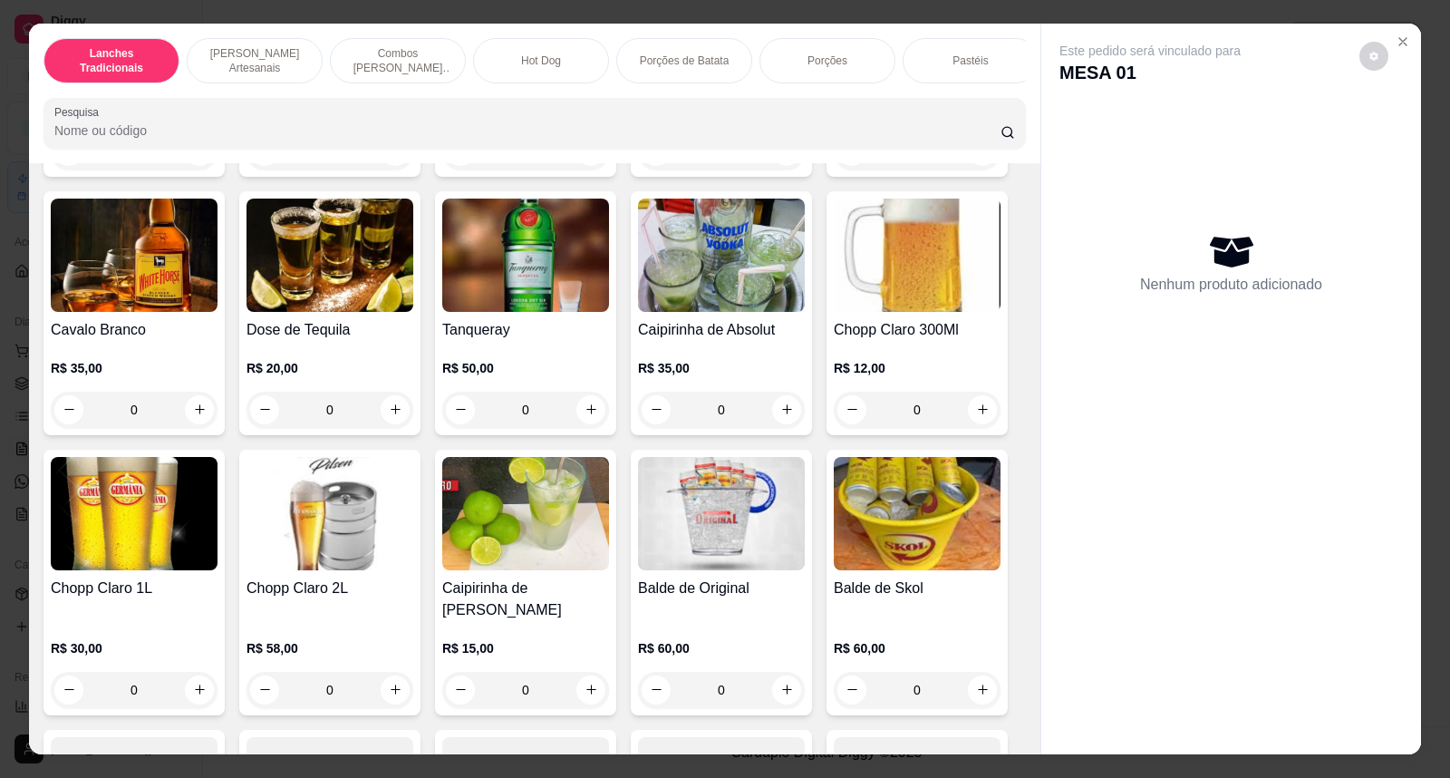
click at [873, 240] on img at bounding box center [917, 254] width 167 height 113
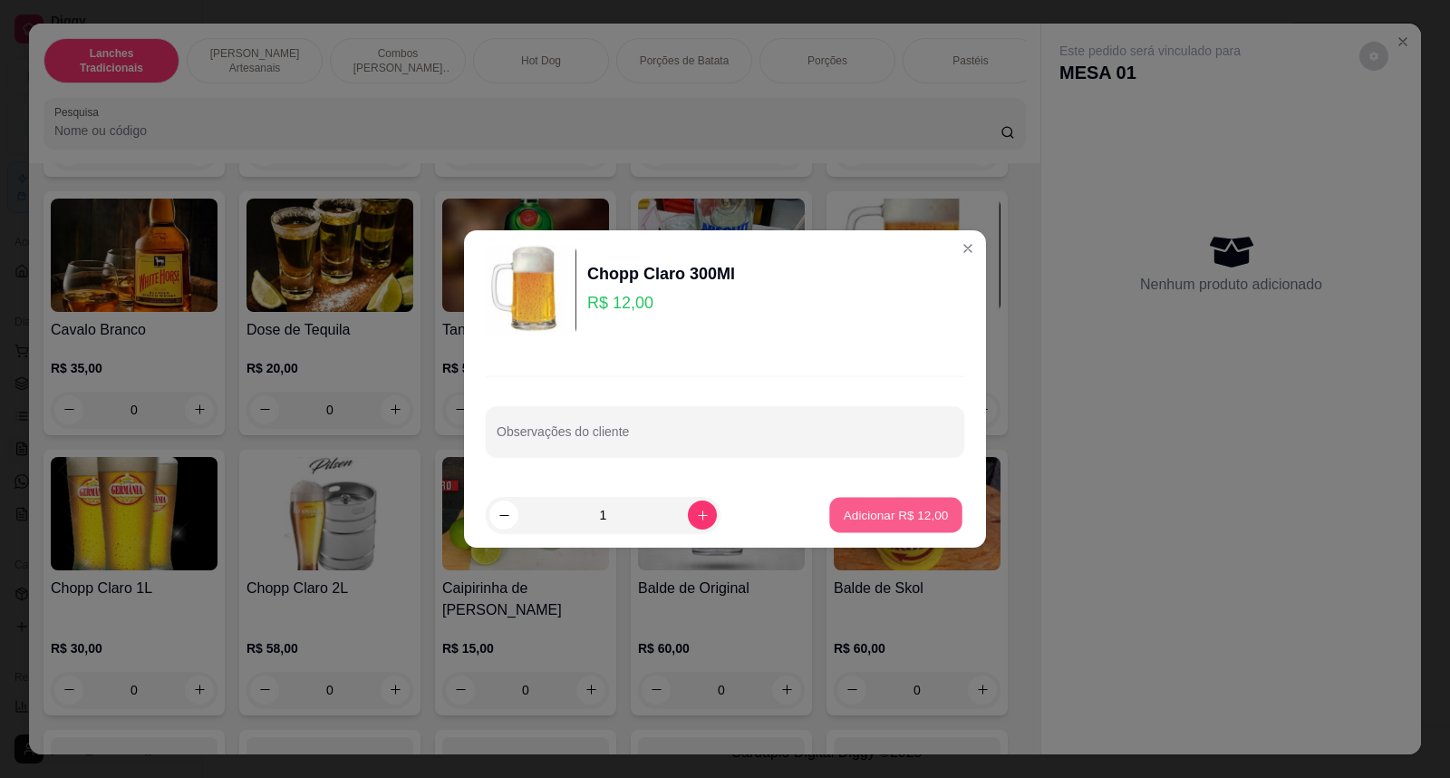
click at [872, 513] on p "Adicionar R$ 12,00" at bounding box center [896, 514] width 105 height 17
type input "1"
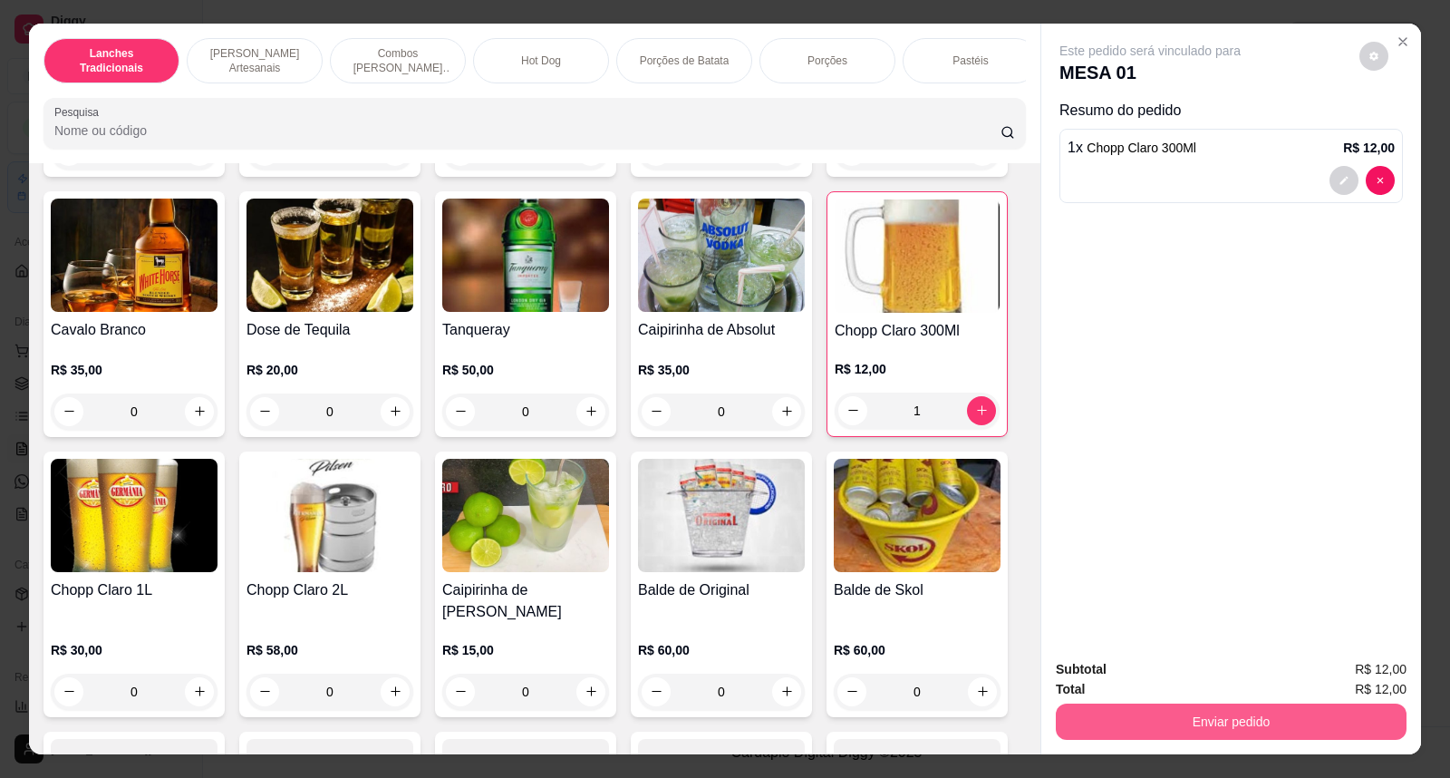
click at [1267, 710] on button "Enviar pedido" at bounding box center [1231, 721] width 351 height 36
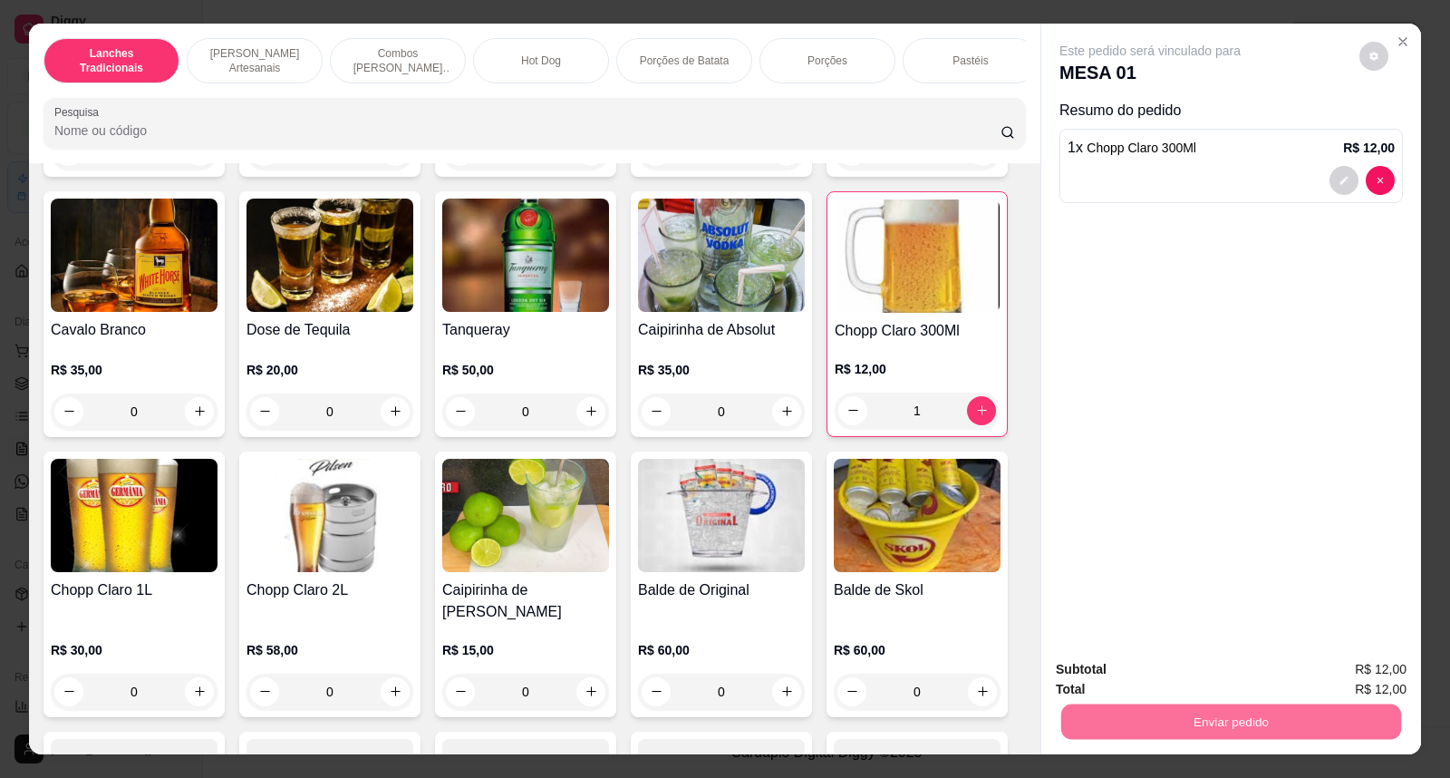
click at [1217, 674] on button "Não registrar e enviar pedido" at bounding box center [1171, 678] width 189 height 34
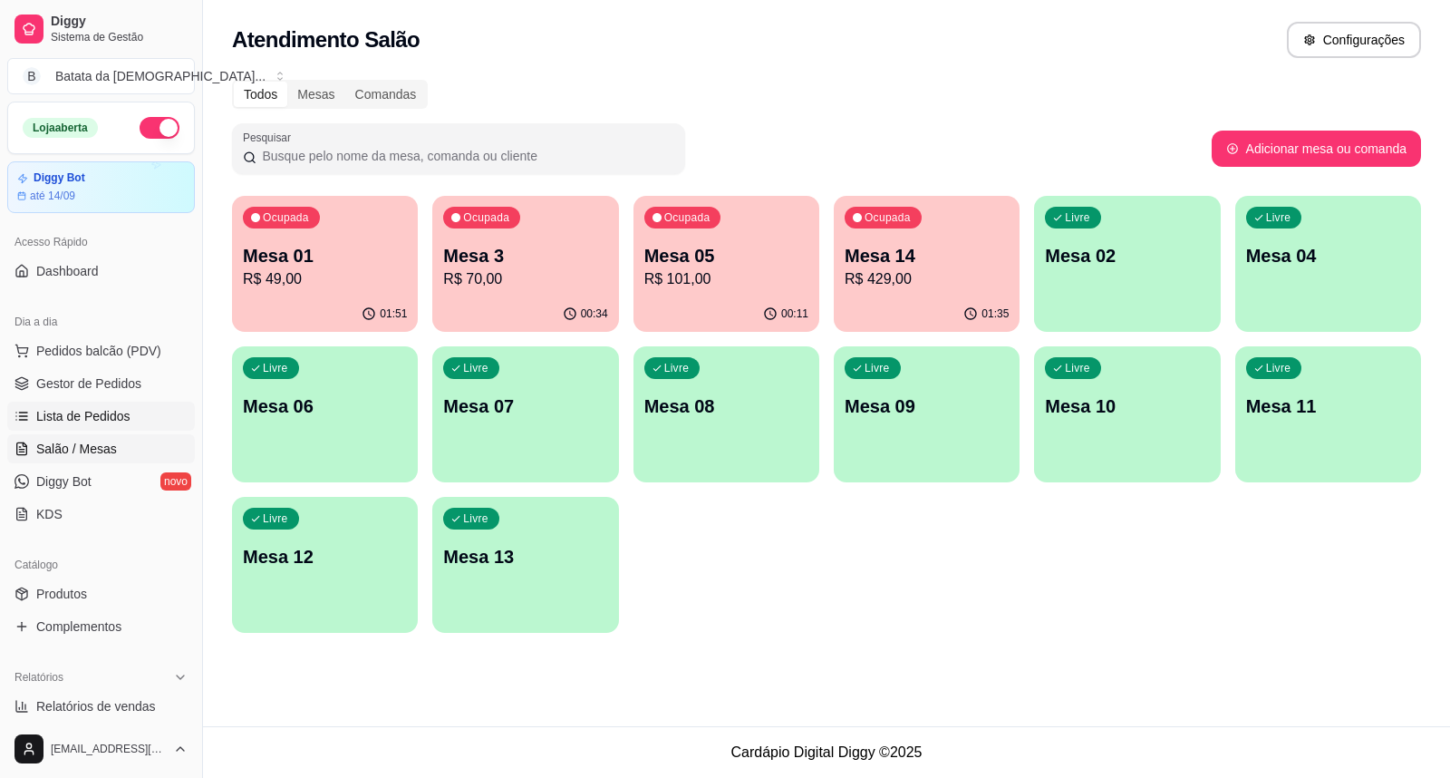
click at [105, 407] on span "Lista de Pedidos" at bounding box center [83, 416] width 94 height 18
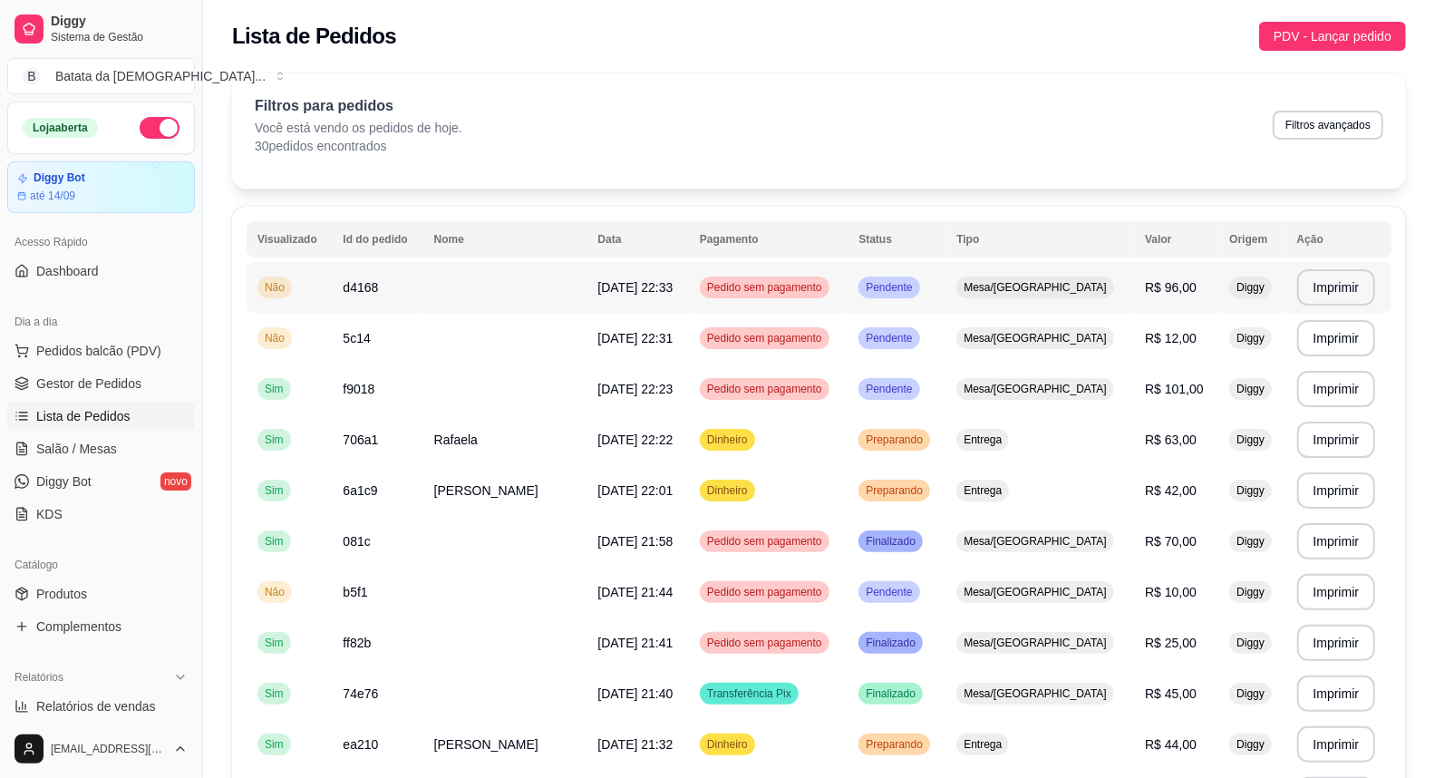
click at [915, 281] on span "Pendente" at bounding box center [888, 287] width 53 height 15
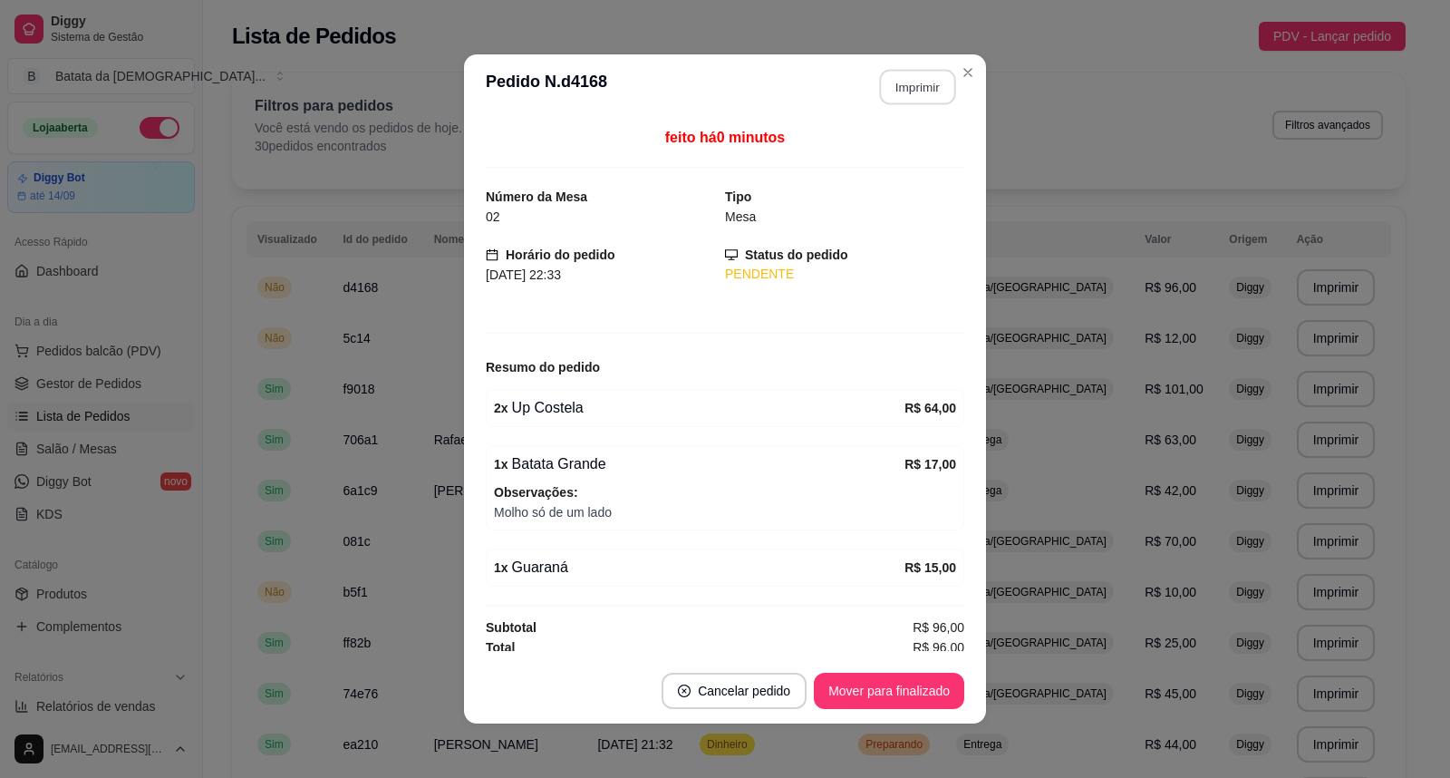
click at [911, 83] on button "Imprimir" at bounding box center [918, 87] width 76 height 35
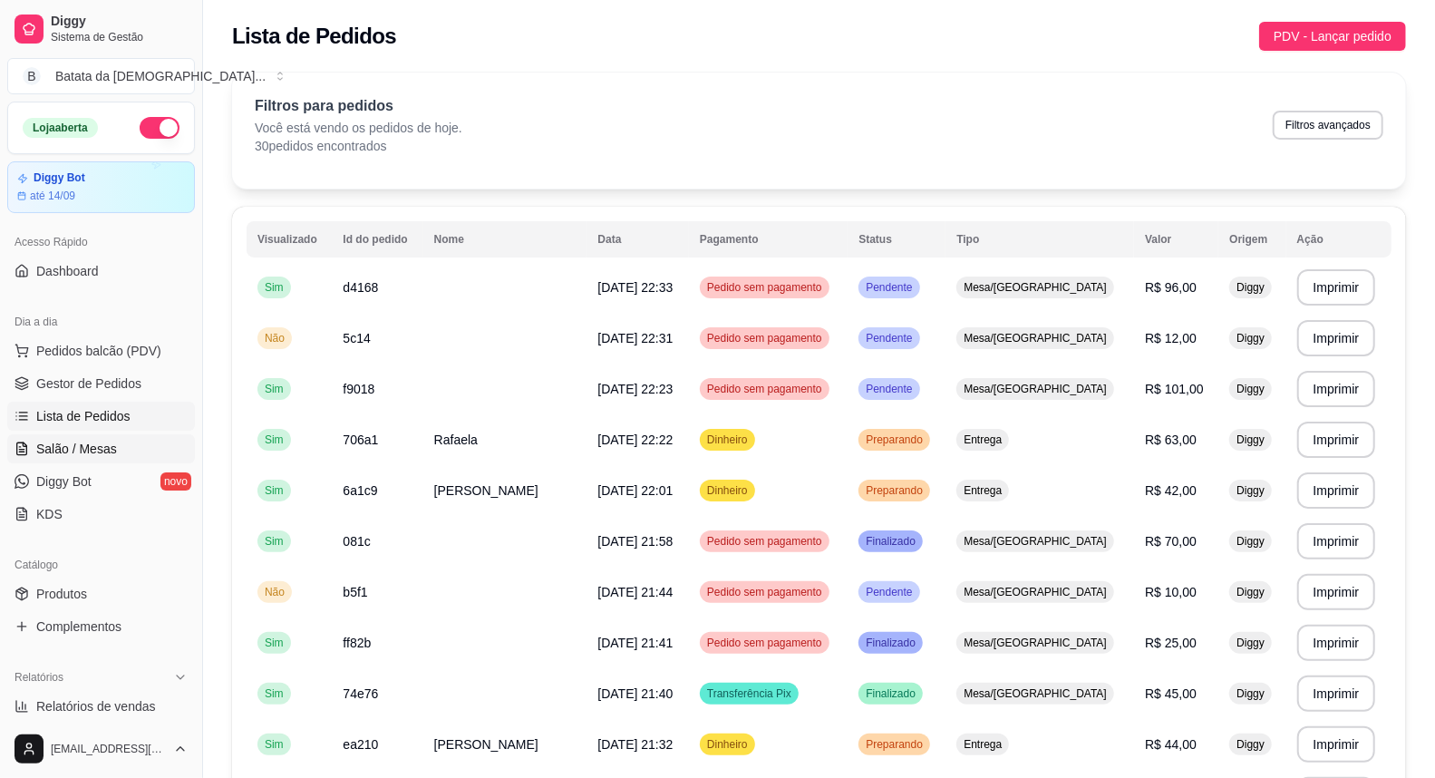
click at [125, 447] on link "Salão / Mesas" at bounding box center [101, 448] width 188 height 29
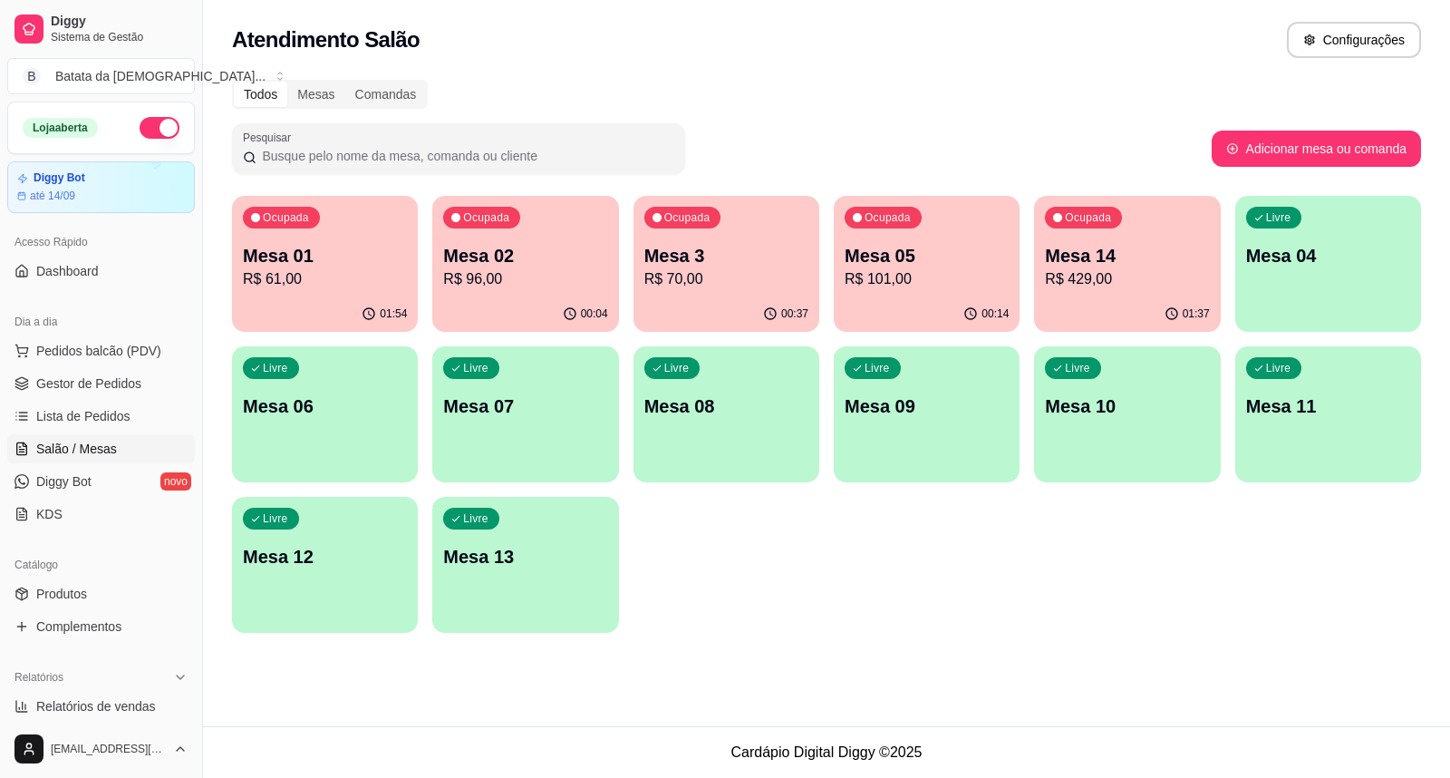
click at [512, 274] on p "R$ 96,00" at bounding box center [525, 279] width 164 height 22
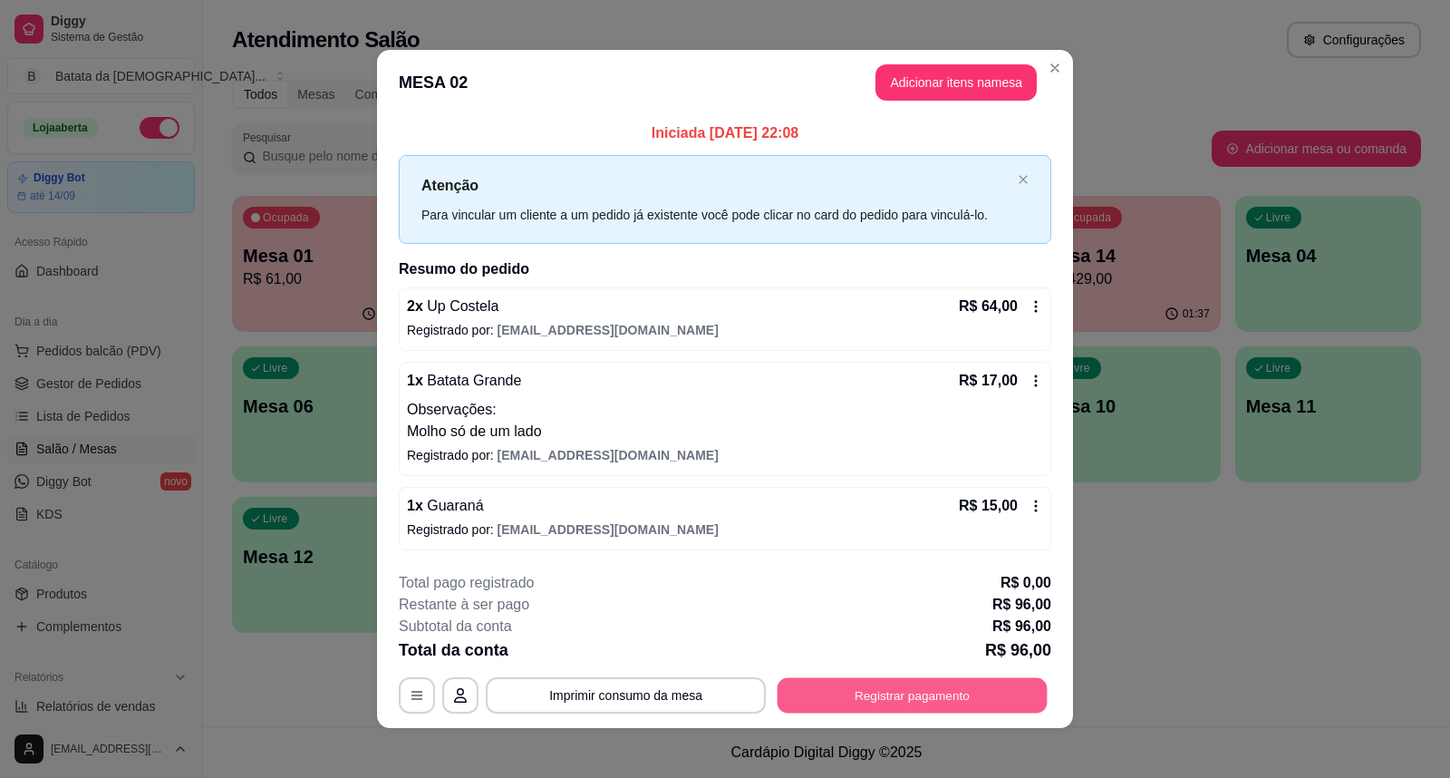
click at [904, 693] on button "Registrar pagamento" at bounding box center [913, 694] width 270 height 35
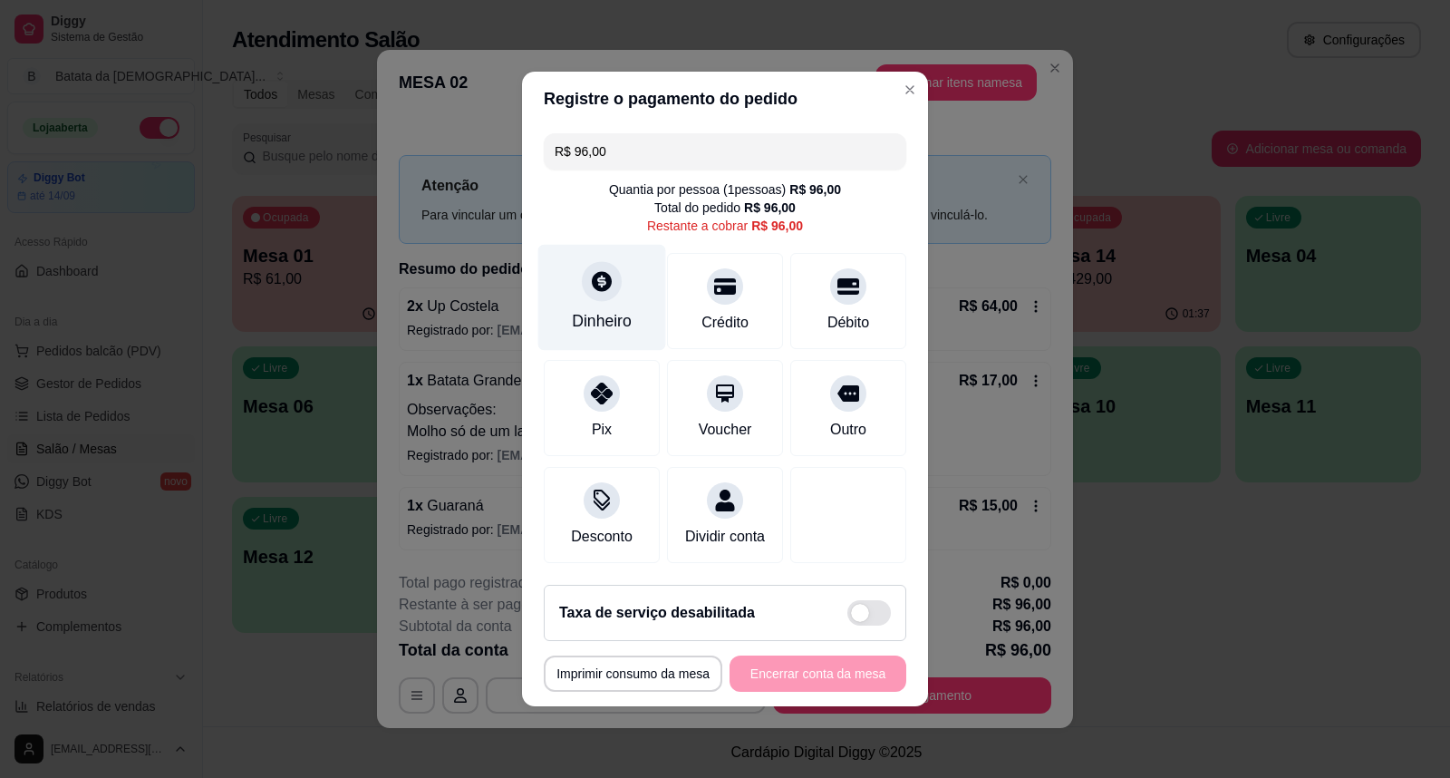
click at [611, 309] on div "Dinheiro" at bounding box center [602, 321] width 60 height 24
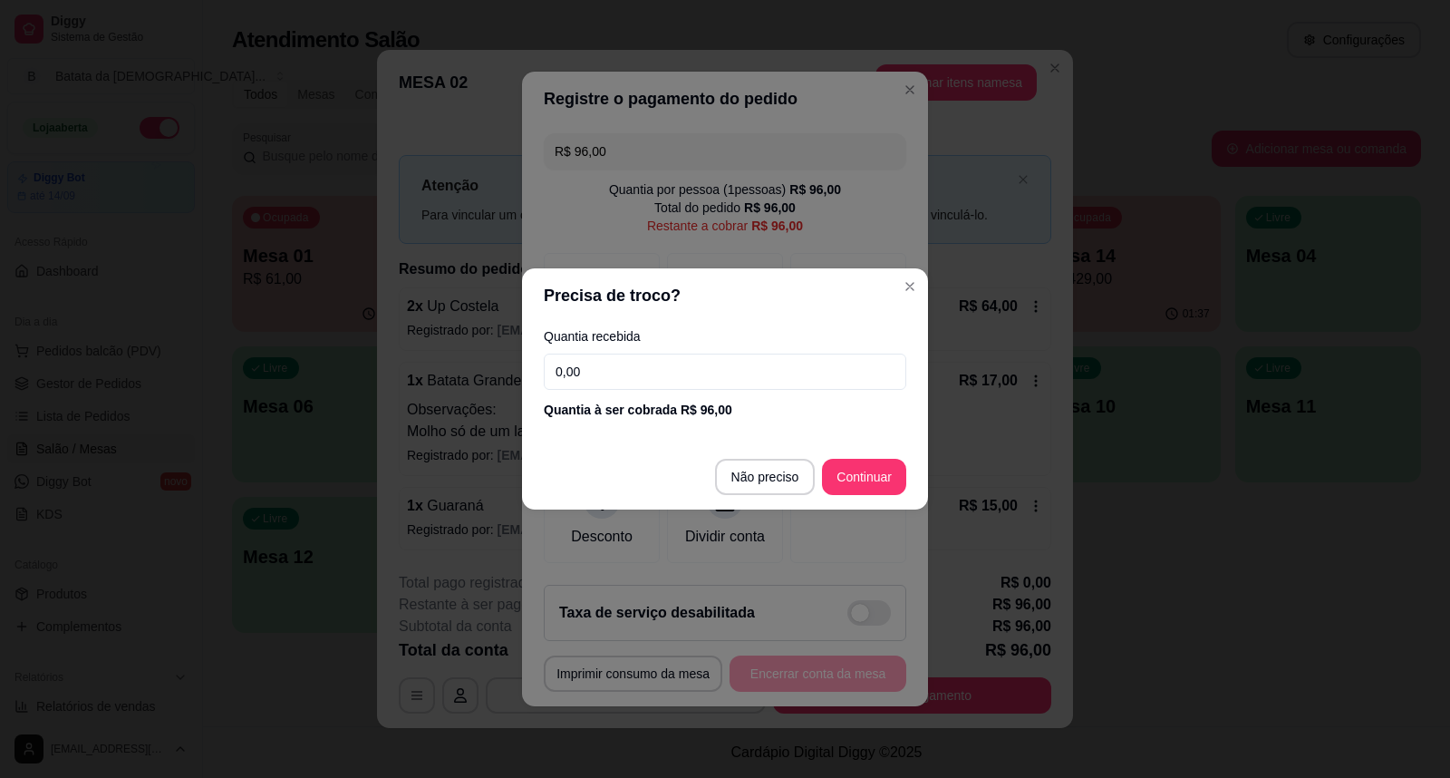
click at [655, 367] on input "0,00" at bounding box center [725, 371] width 363 height 36
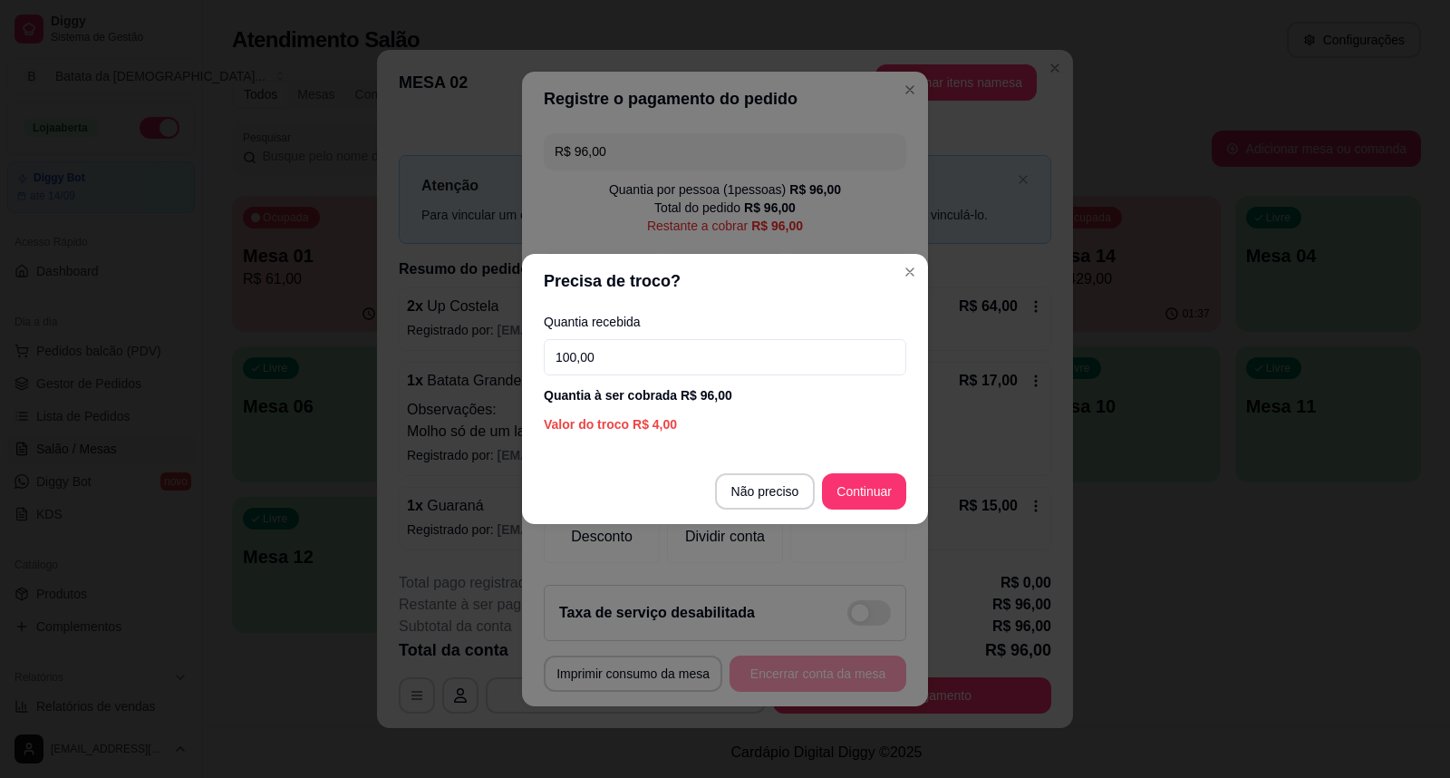
type input "100,00"
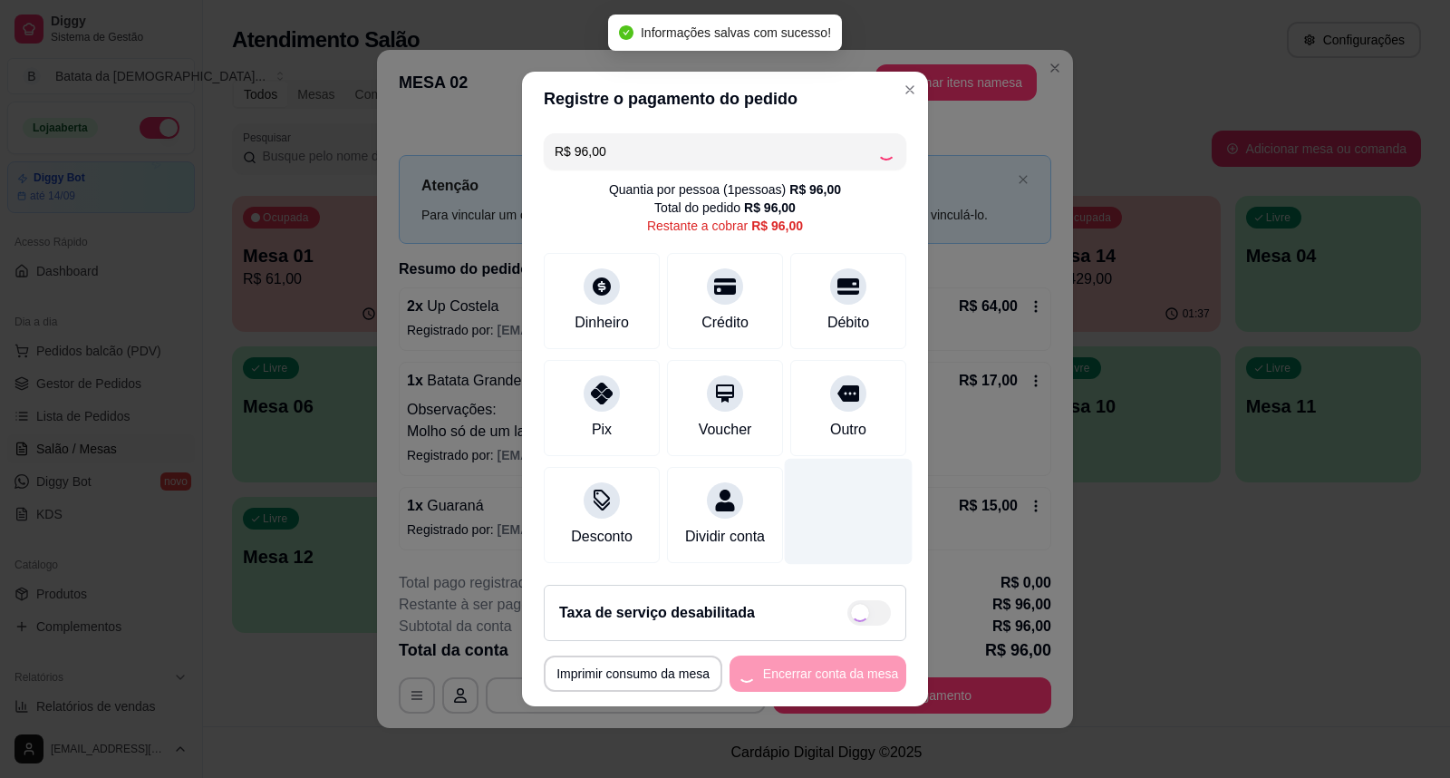
type input "R$ 0,00"
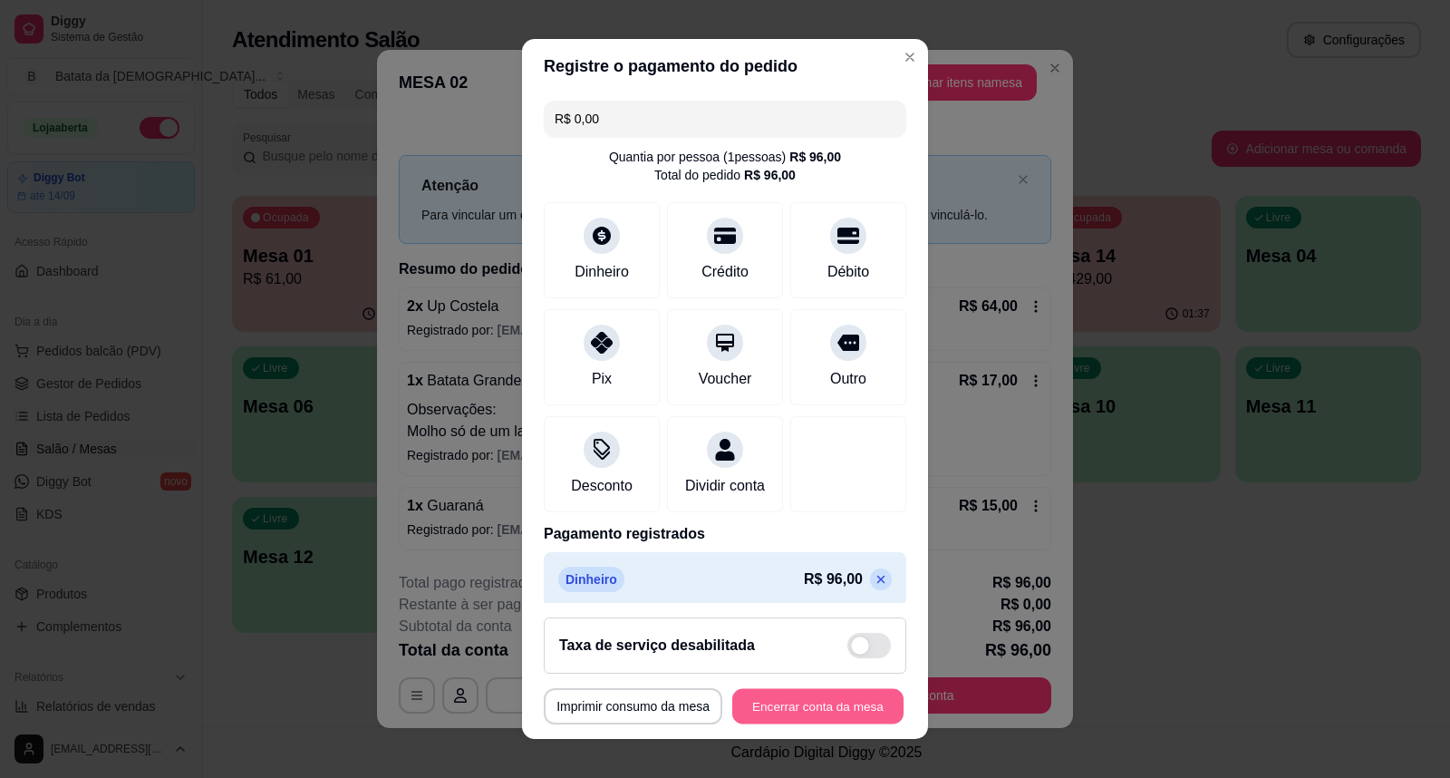
click at [817, 709] on button "Encerrar conta da mesa" at bounding box center [817, 706] width 171 height 35
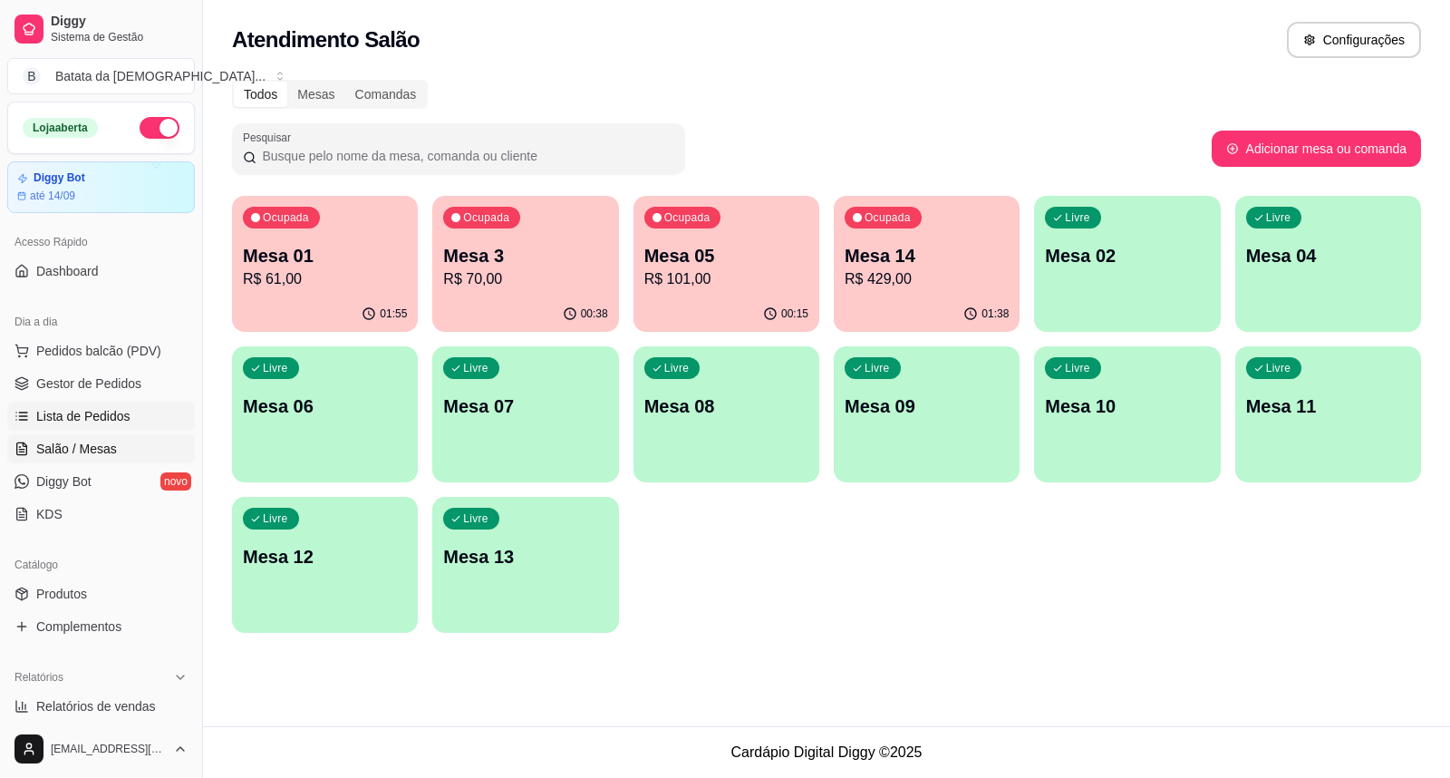
click at [78, 418] on span "Lista de Pedidos" at bounding box center [83, 416] width 94 height 18
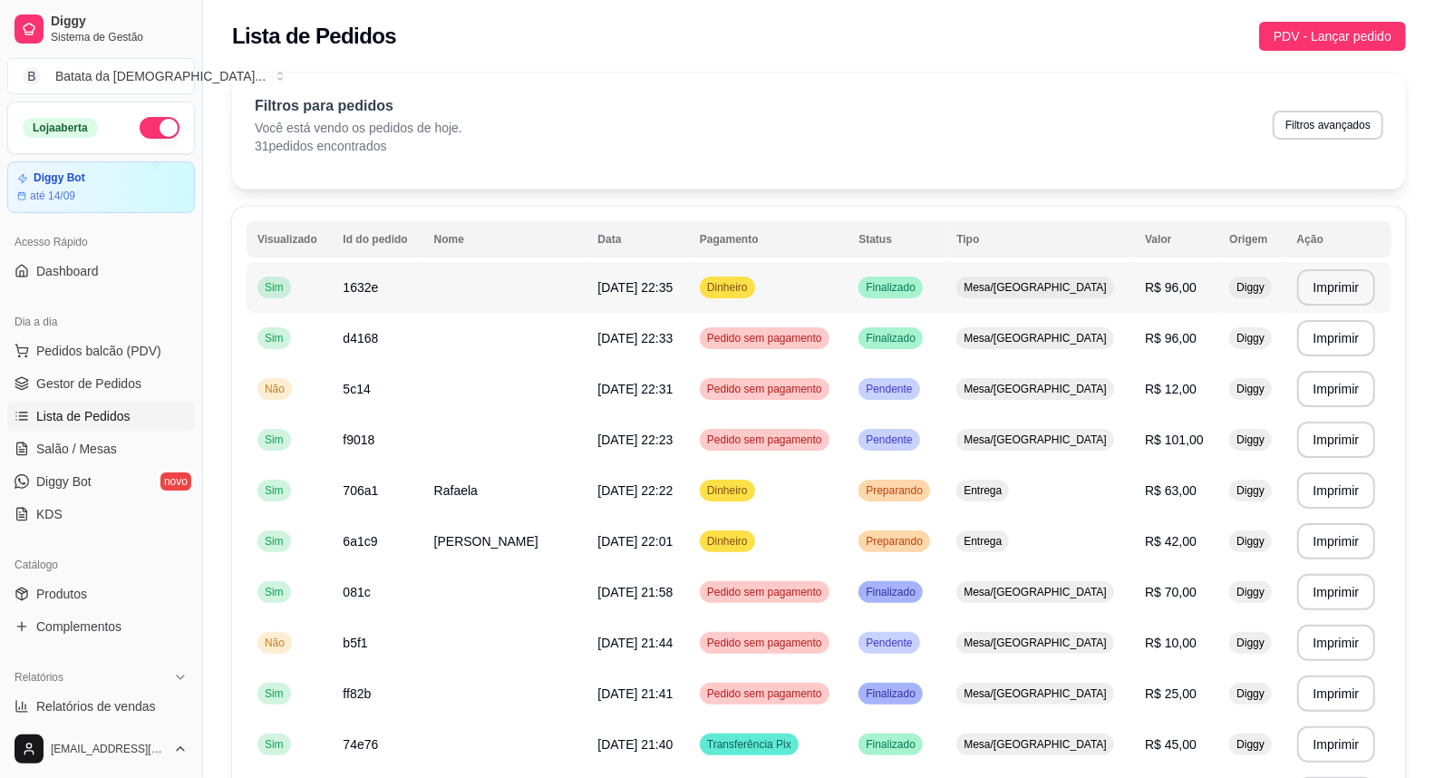
click at [945, 296] on td "Finalizado" at bounding box center [896, 287] width 98 height 51
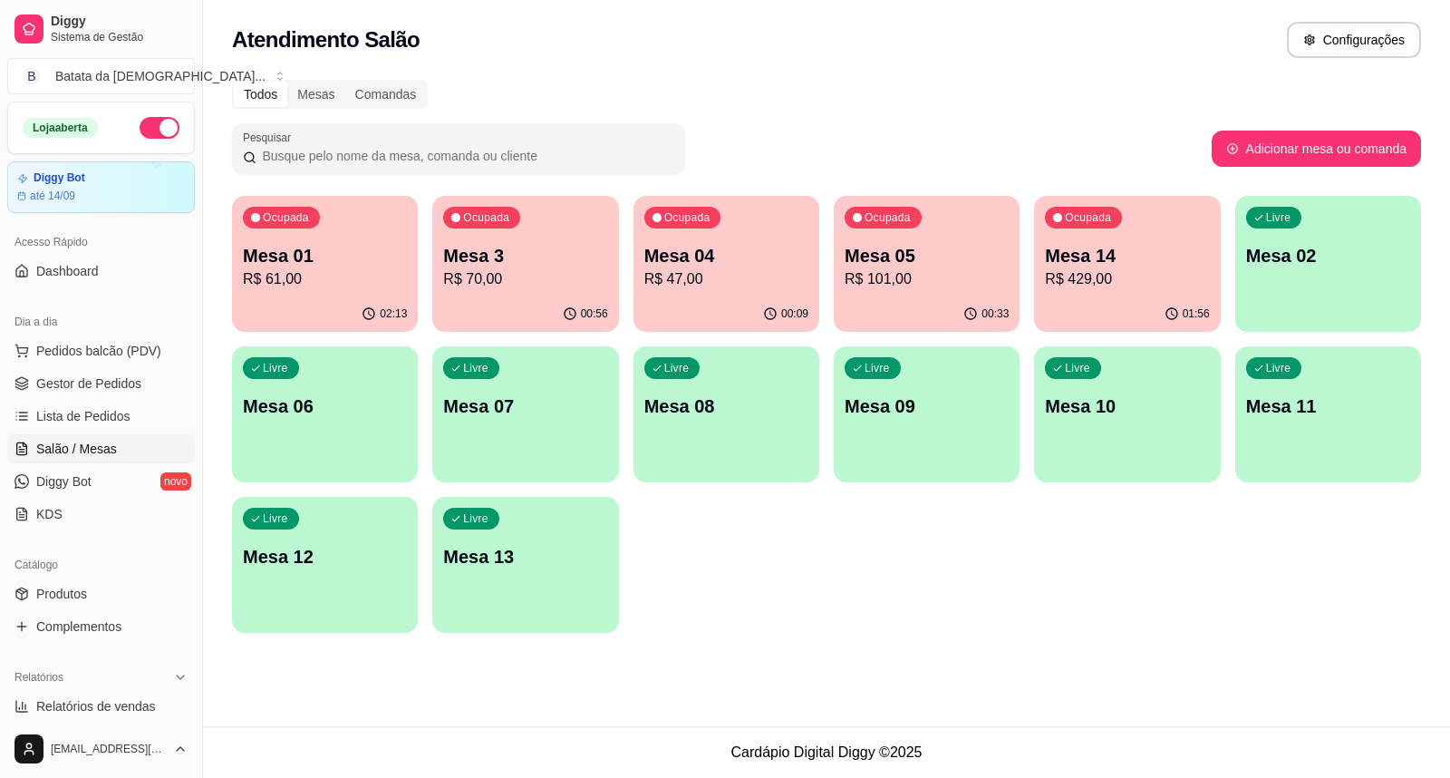
click at [604, 225] on div "Ocupada Mesa 3 R$ 70,00" at bounding box center [525, 246] width 186 height 101
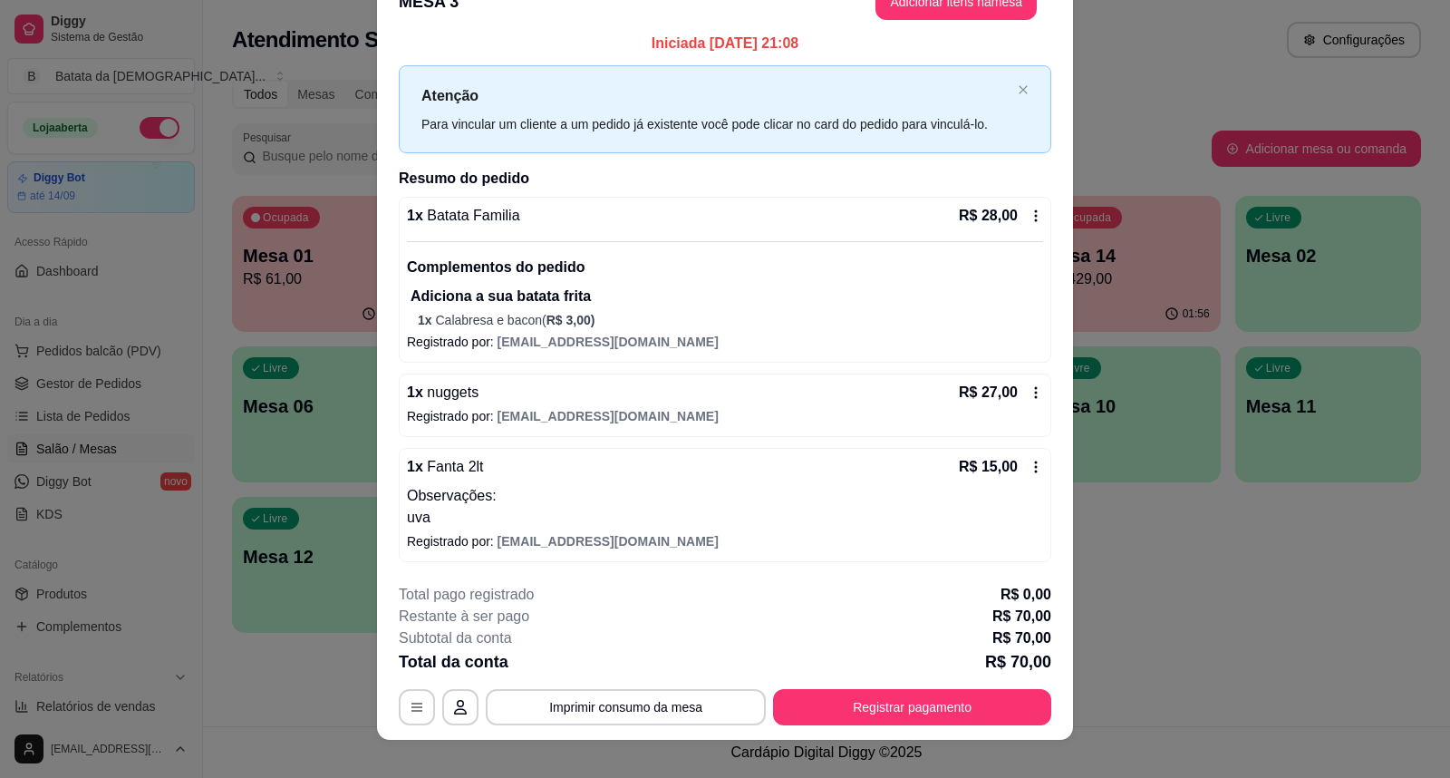
scroll to position [54, 0]
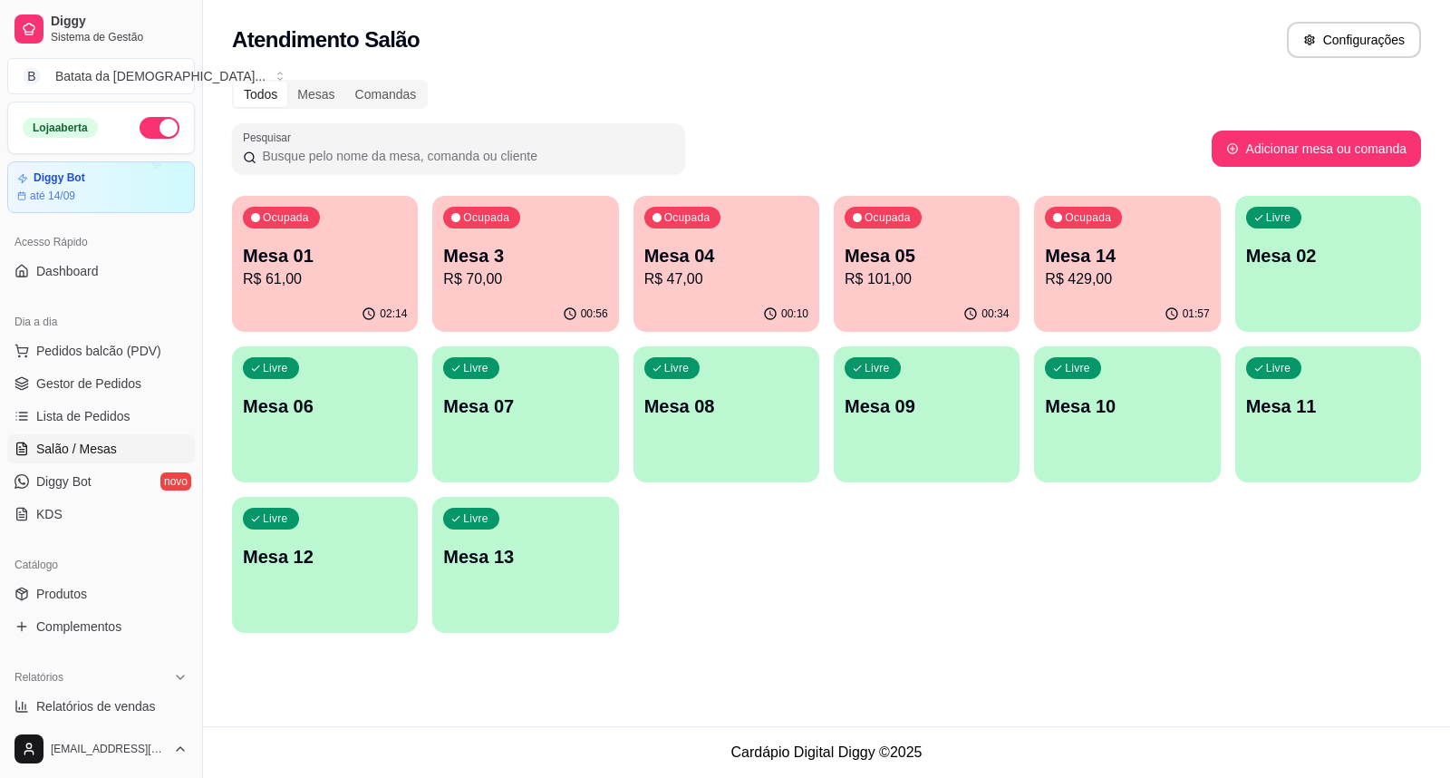
click at [961, 276] on p "R$ 101,00" at bounding box center [927, 279] width 164 height 22
click at [770, 308] on icon "button" at bounding box center [770, 313] width 15 height 15
click at [1316, 285] on div "Livre Mesa 02" at bounding box center [1328, 253] width 186 height 114
click at [517, 259] on p "Mesa 3" at bounding box center [525, 255] width 164 height 25
click at [930, 275] on p "R$ 101,00" at bounding box center [927, 278] width 160 height 21
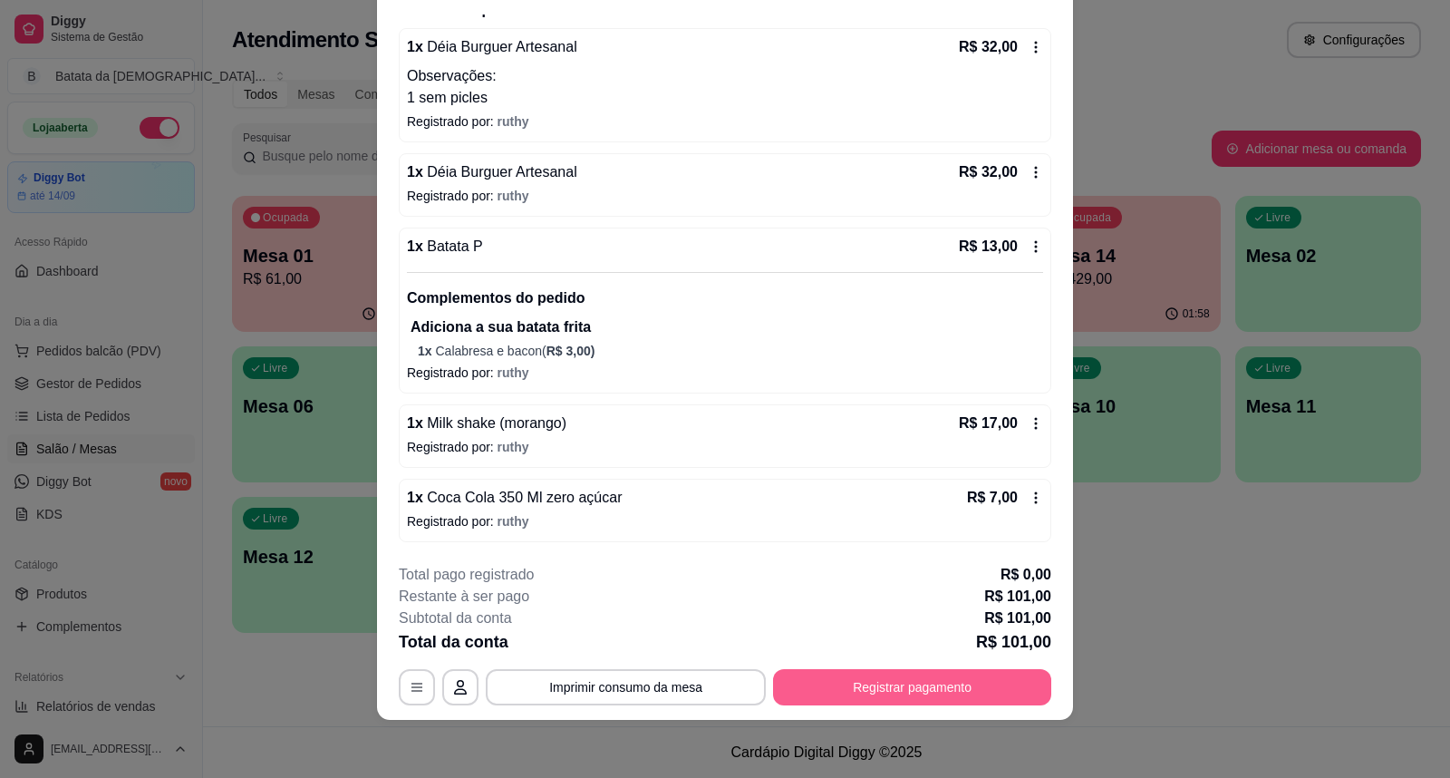
click at [832, 698] on button "Registrar pagamento" at bounding box center [912, 687] width 278 height 36
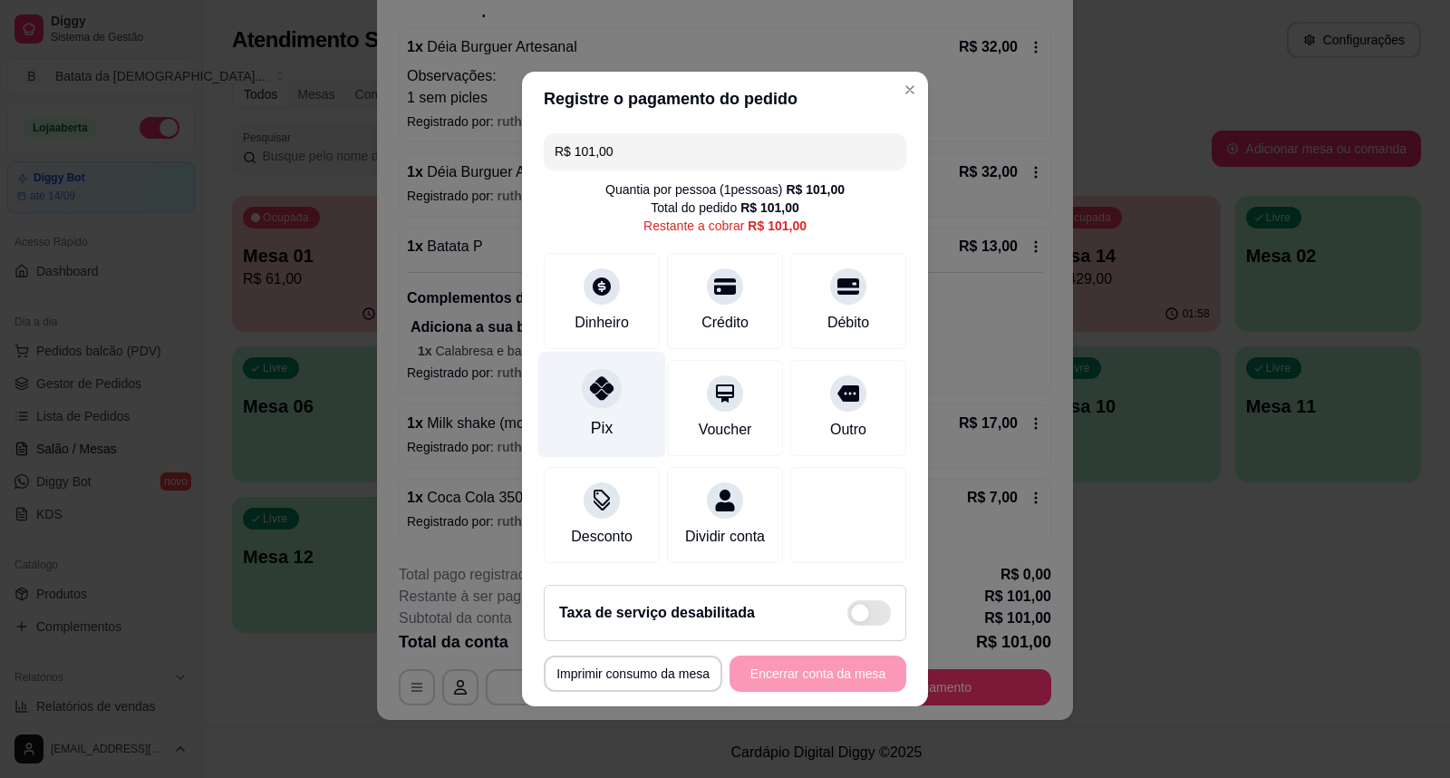
click at [602, 376] on icon at bounding box center [602, 388] width 24 height 24
type input "R$ 0,00"
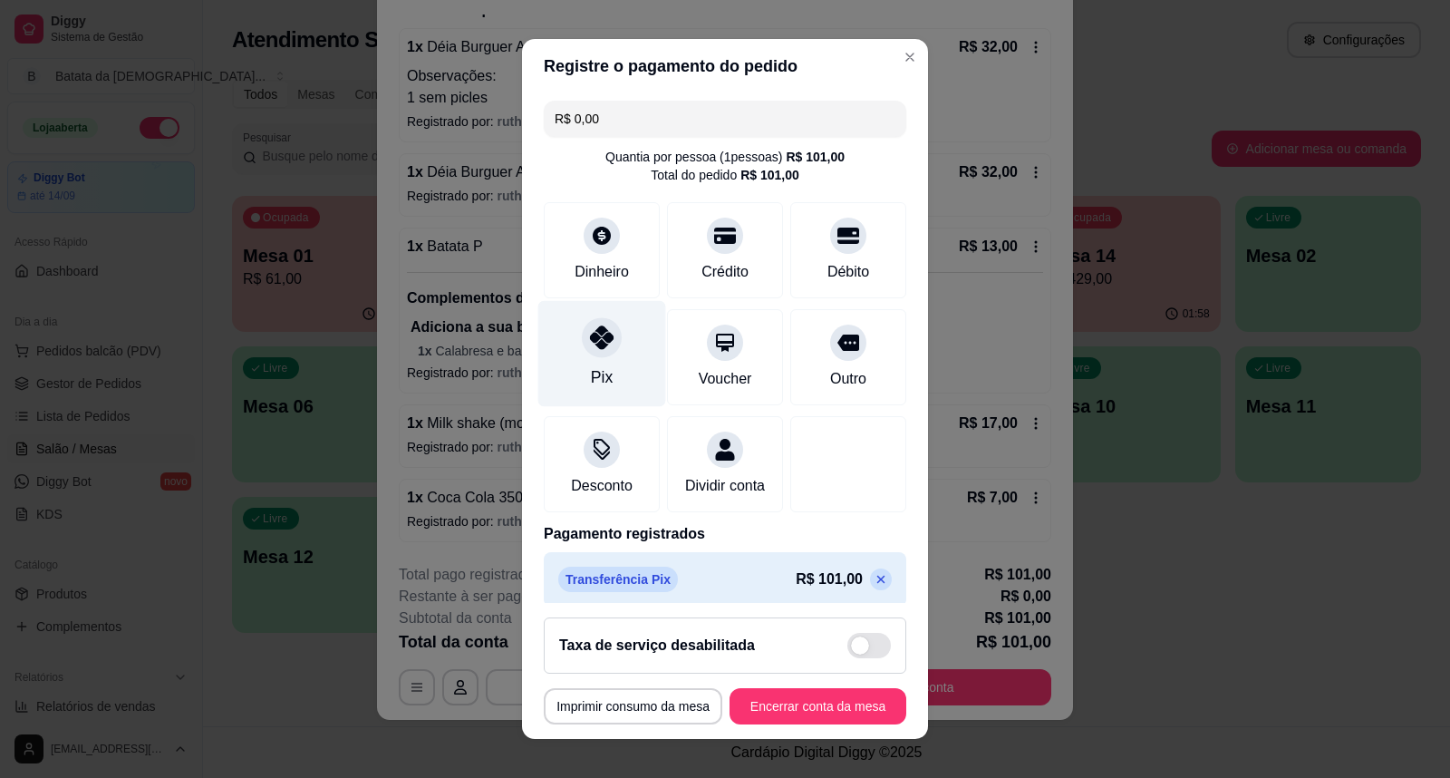
click at [600, 340] on icon at bounding box center [602, 337] width 24 height 24
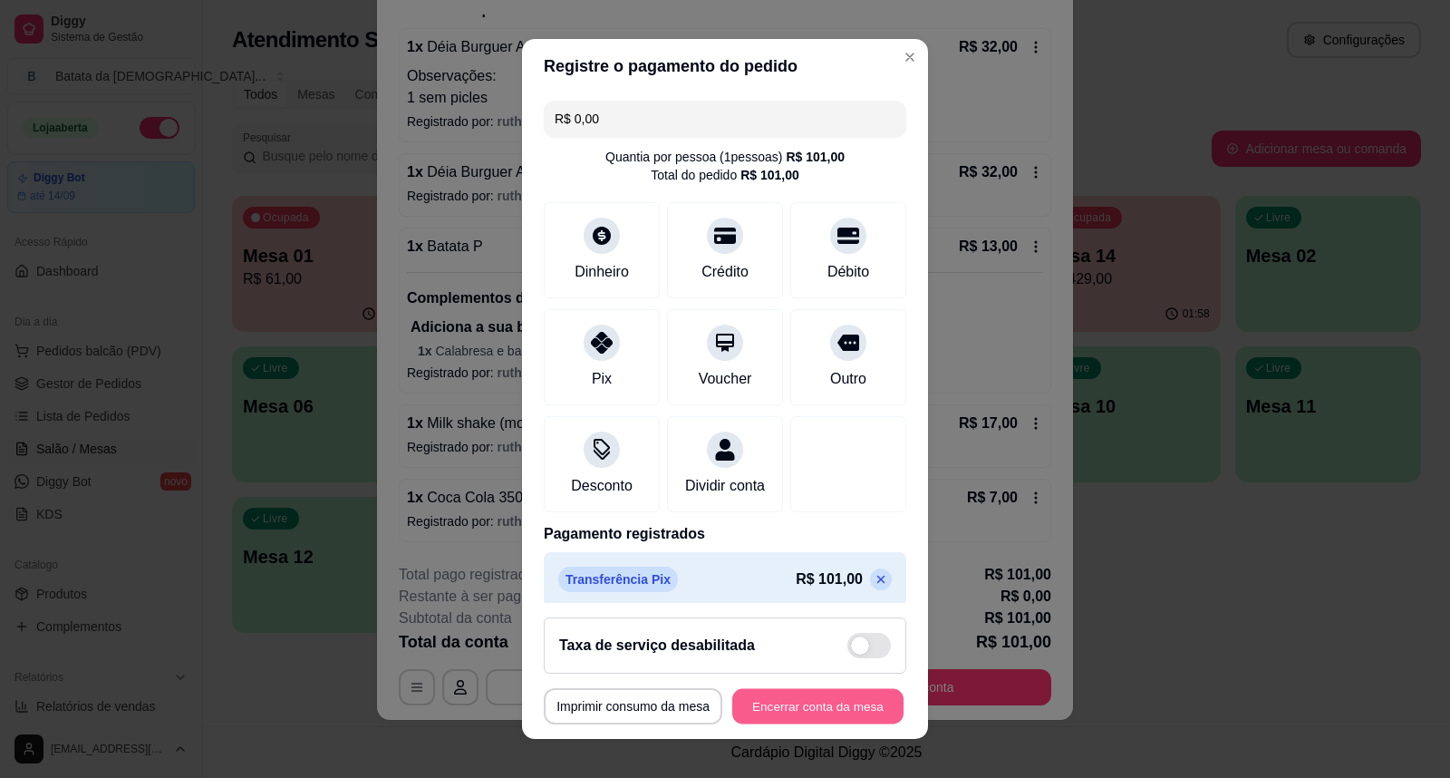
click at [790, 709] on button "Encerrar conta da mesa" at bounding box center [817, 706] width 171 height 35
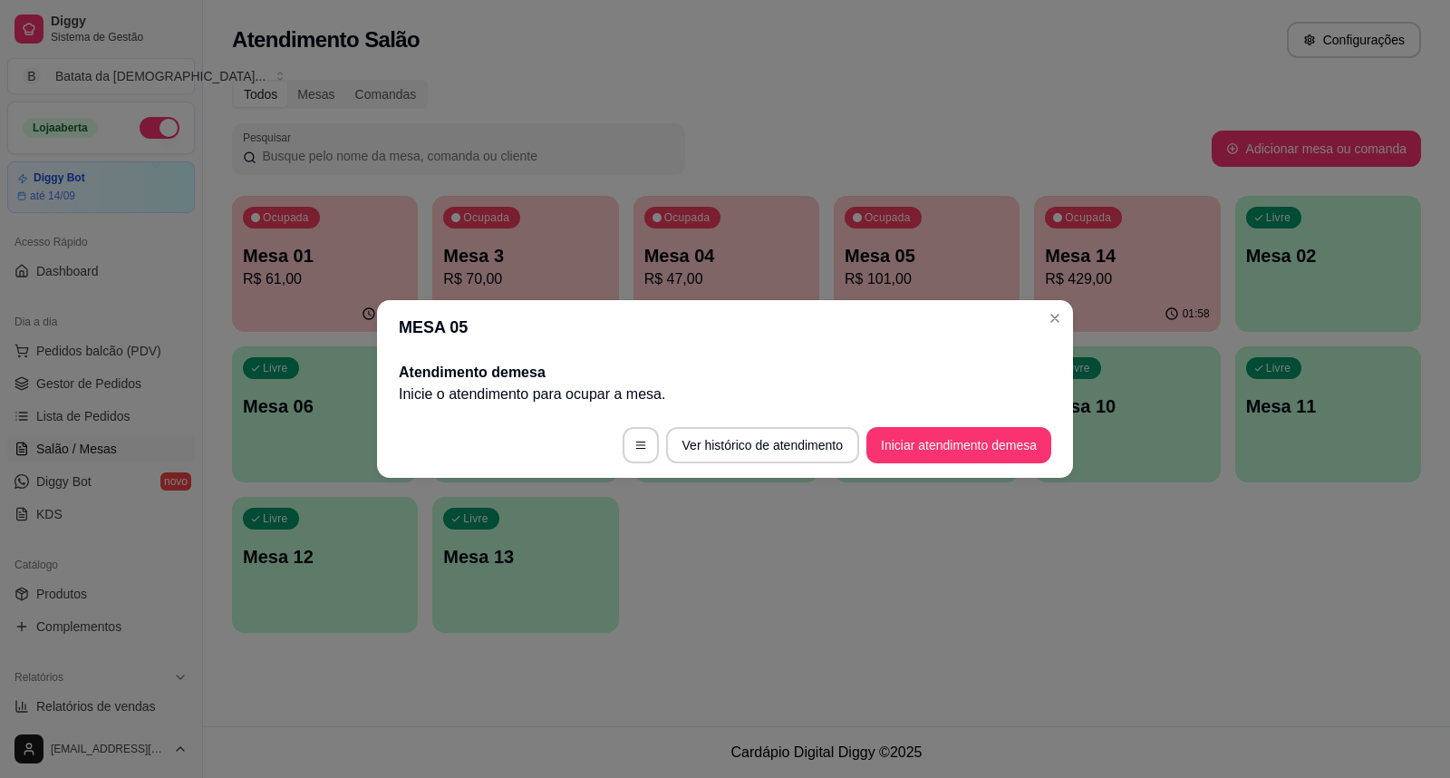
scroll to position [0, 0]
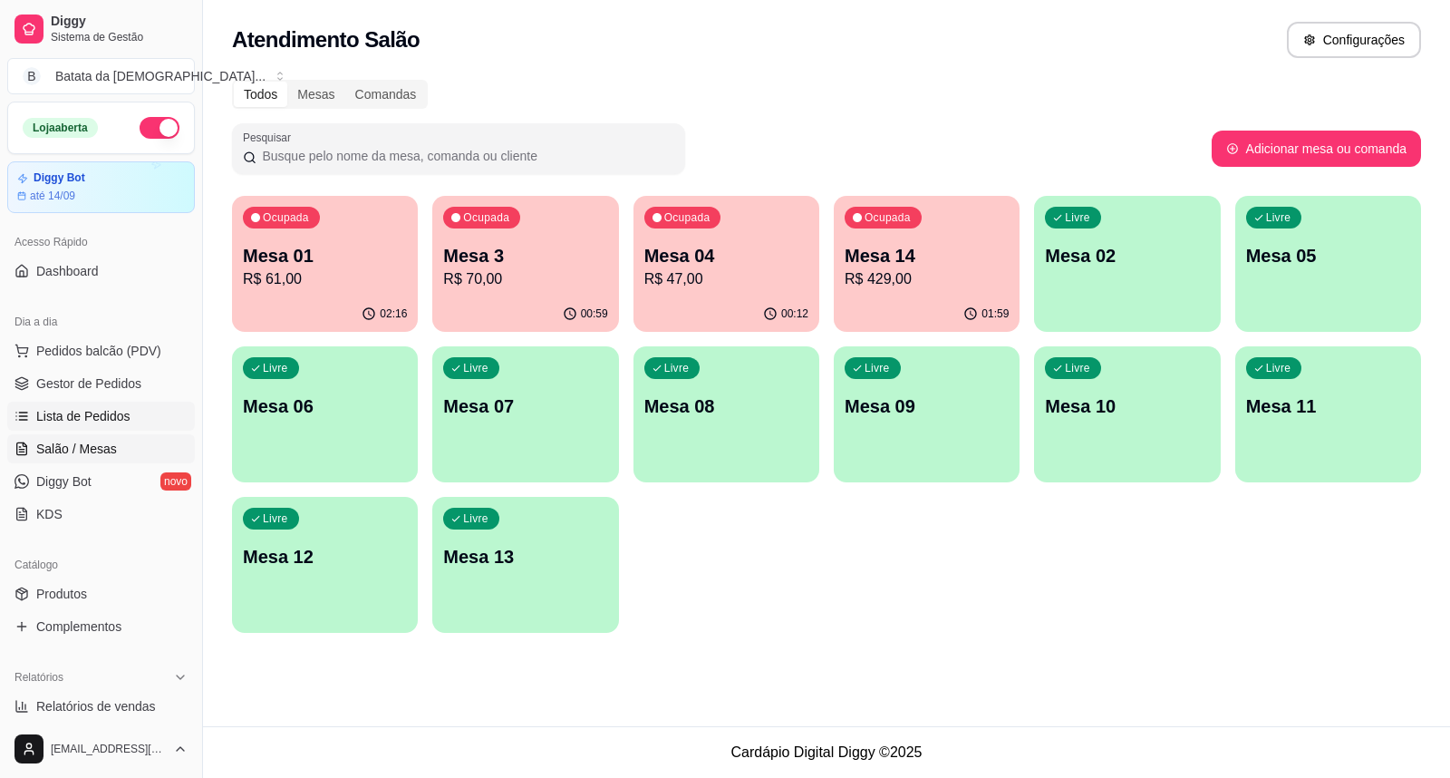
click at [57, 417] on span "Lista de Pedidos" at bounding box center [83, 416] width 94 height 18
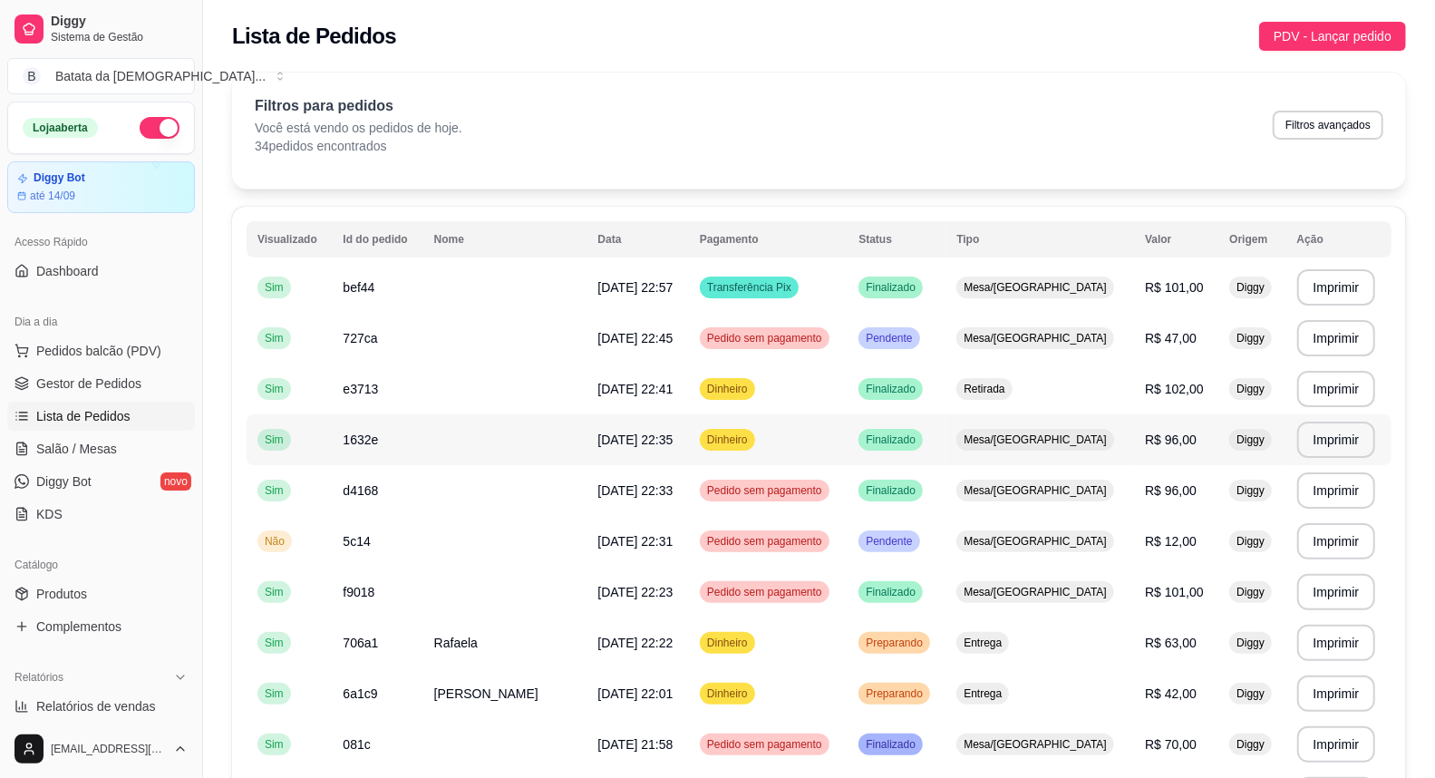
click at [1134, 441] on td "R$ 96,00" at bounding box center [1176, 439] width 84 height 51
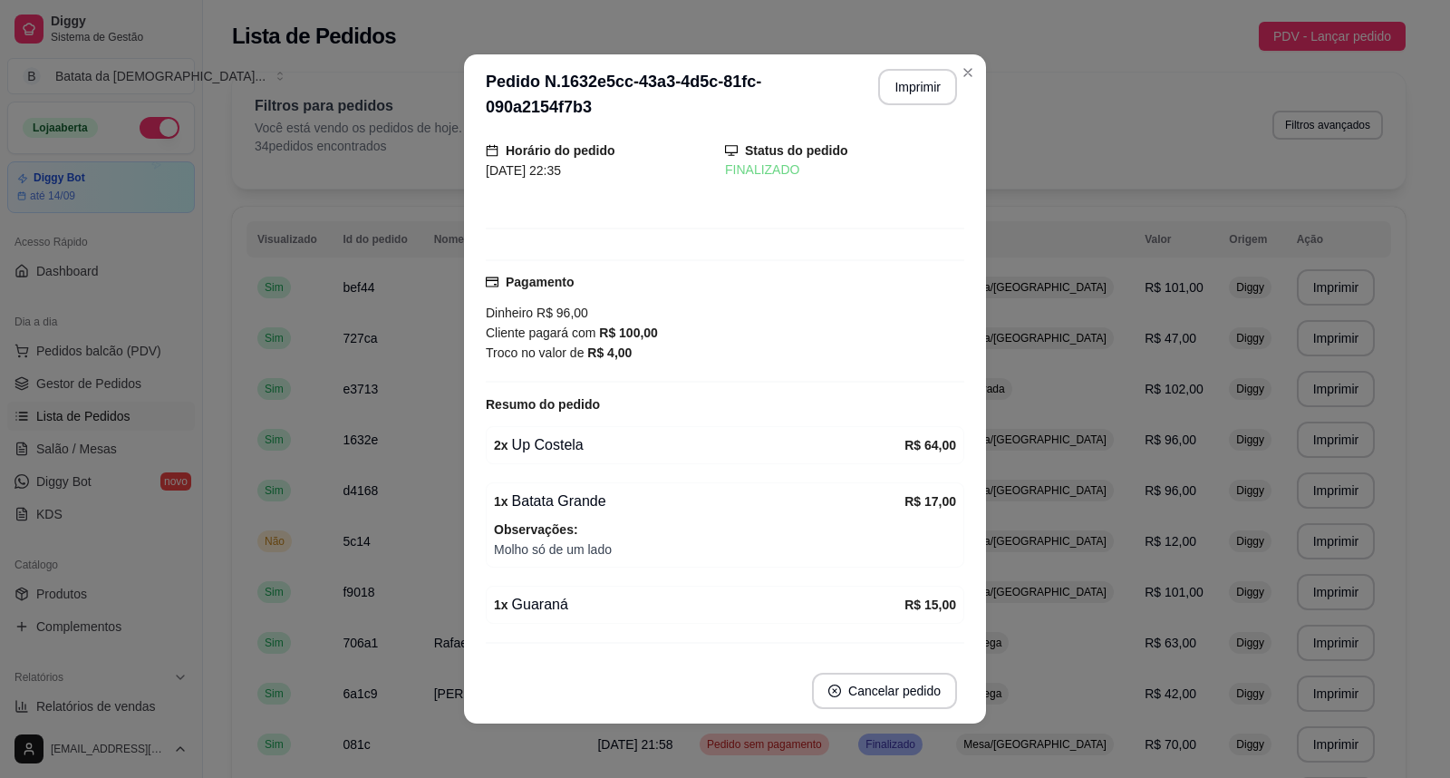
scroll to position [88, 0]
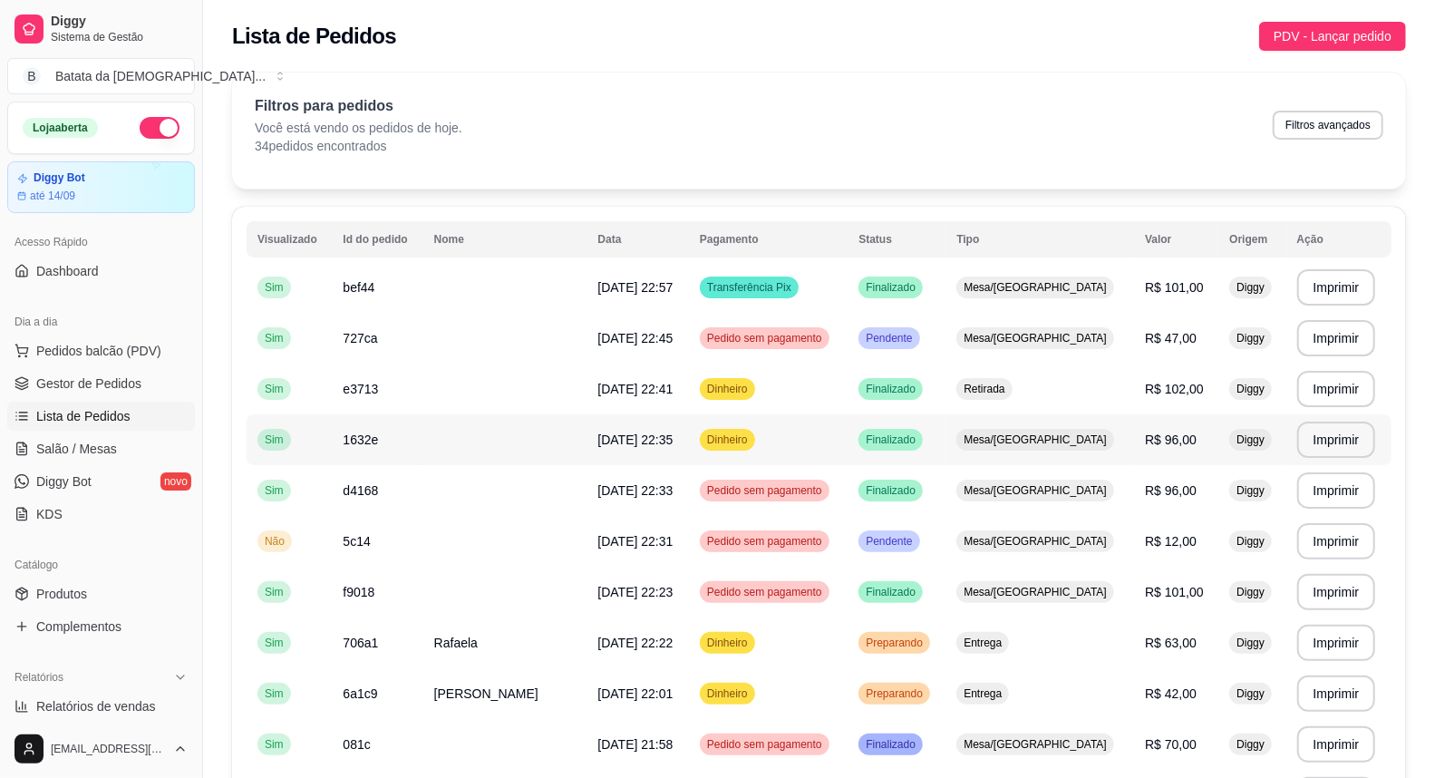
click at [1088, 438] on span "Mesa/[GEOGRAPHIC_DATA]" at bounding box center [1035, 439] width 150 height 15
click at [91, 444] on span "Salão / Mesas" at bounding box center [76, 449] width 81 height 18
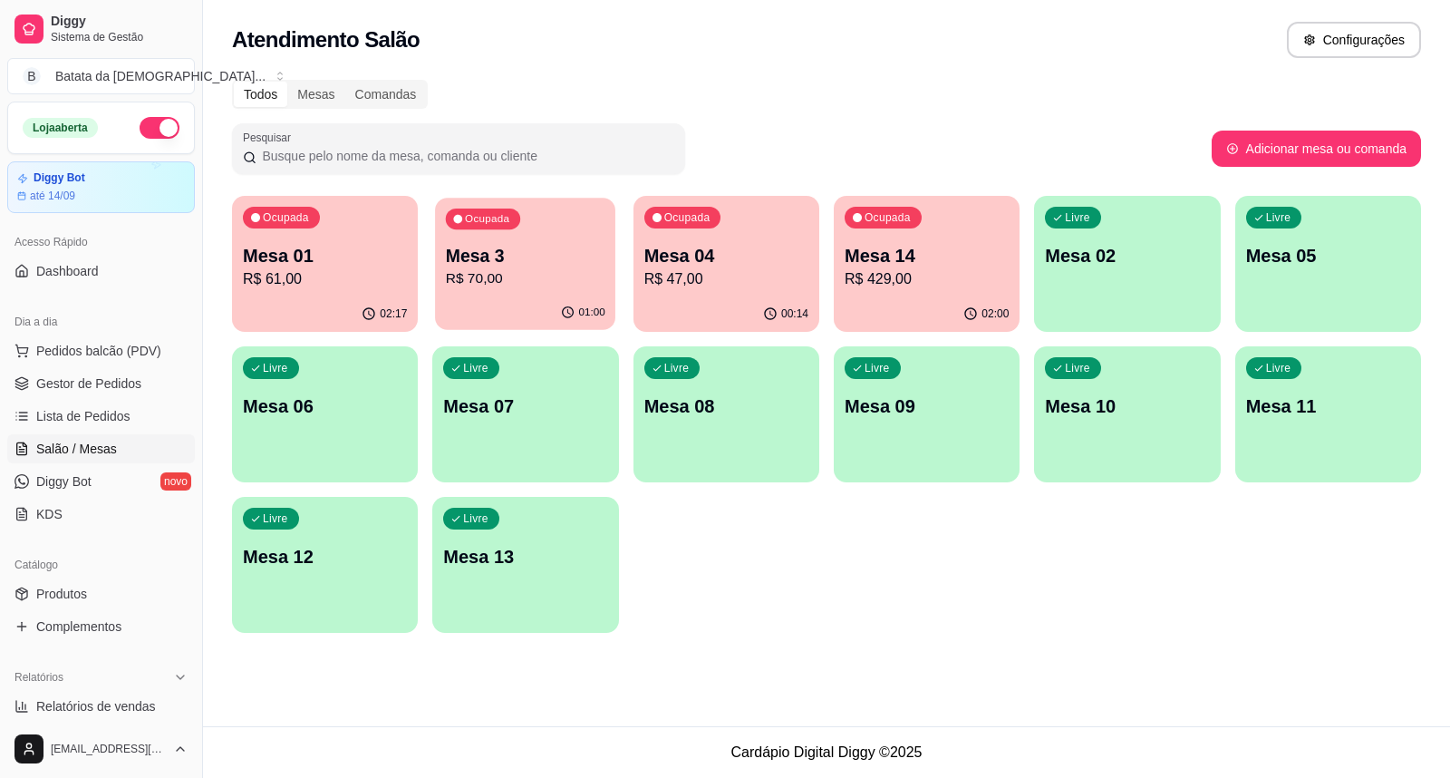
click at [520, 274] on p "R$ 70,00" at bounding box center [526, 278] width 160 height 21
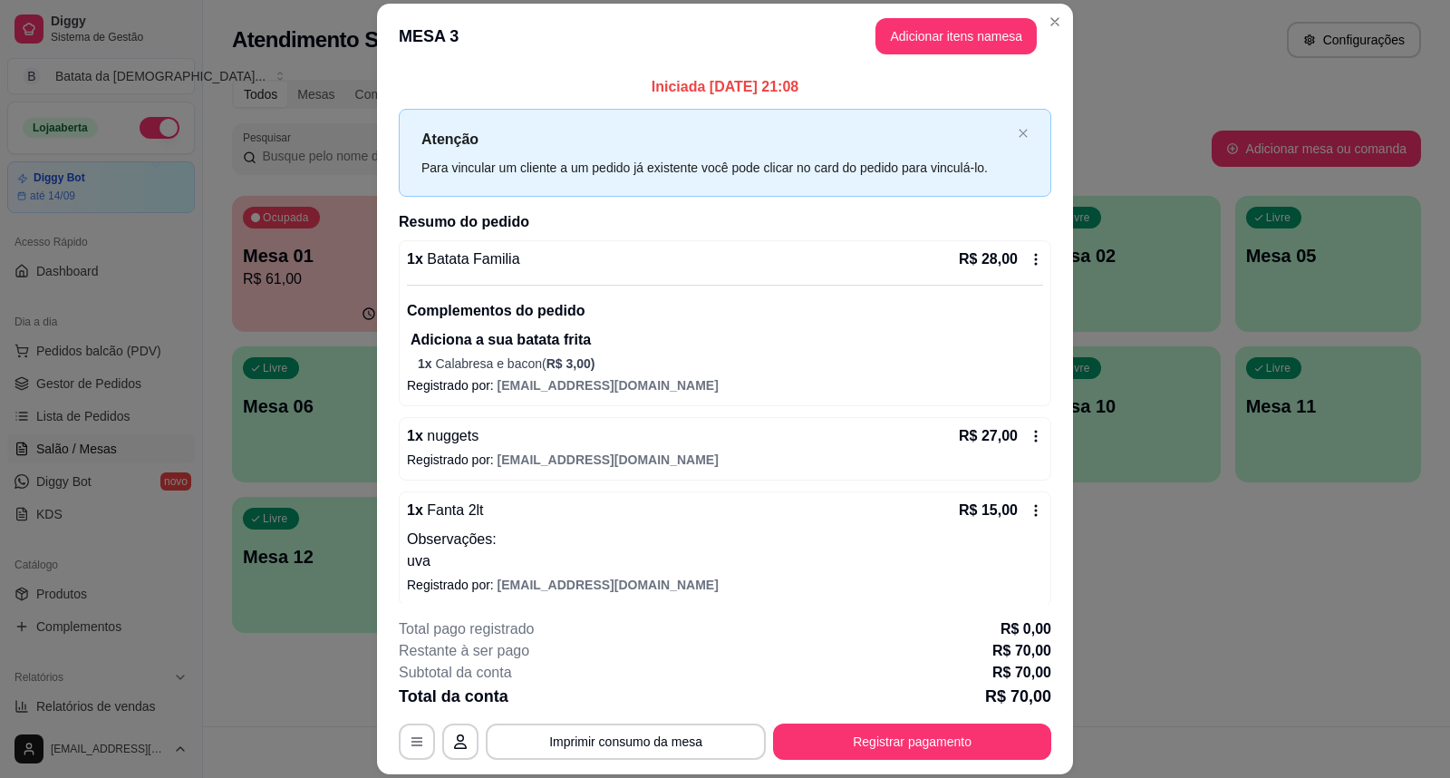
scroll to position [9, 0]
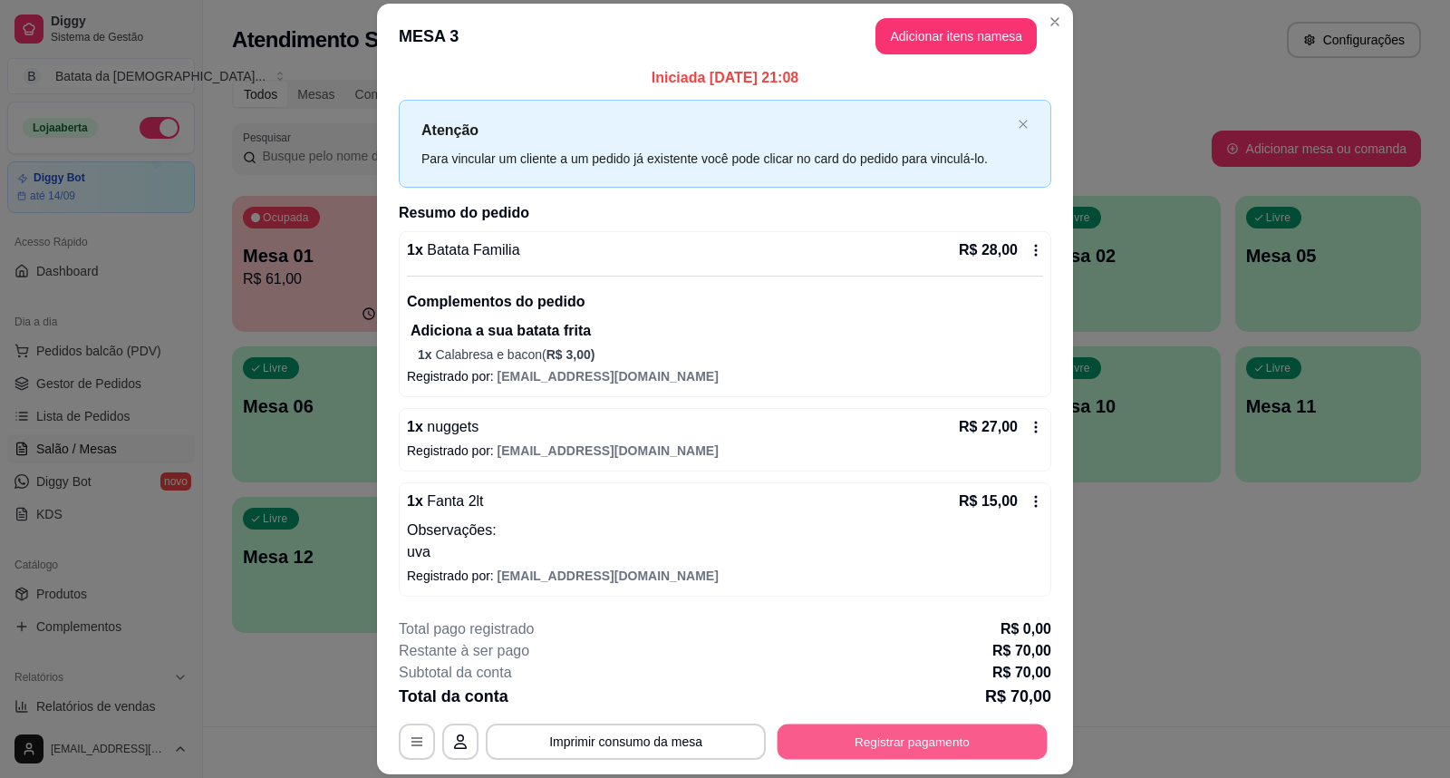
click at [843, 730] on button "Registrar pagamento" at bounding box center [913, 740] width 270 height 35
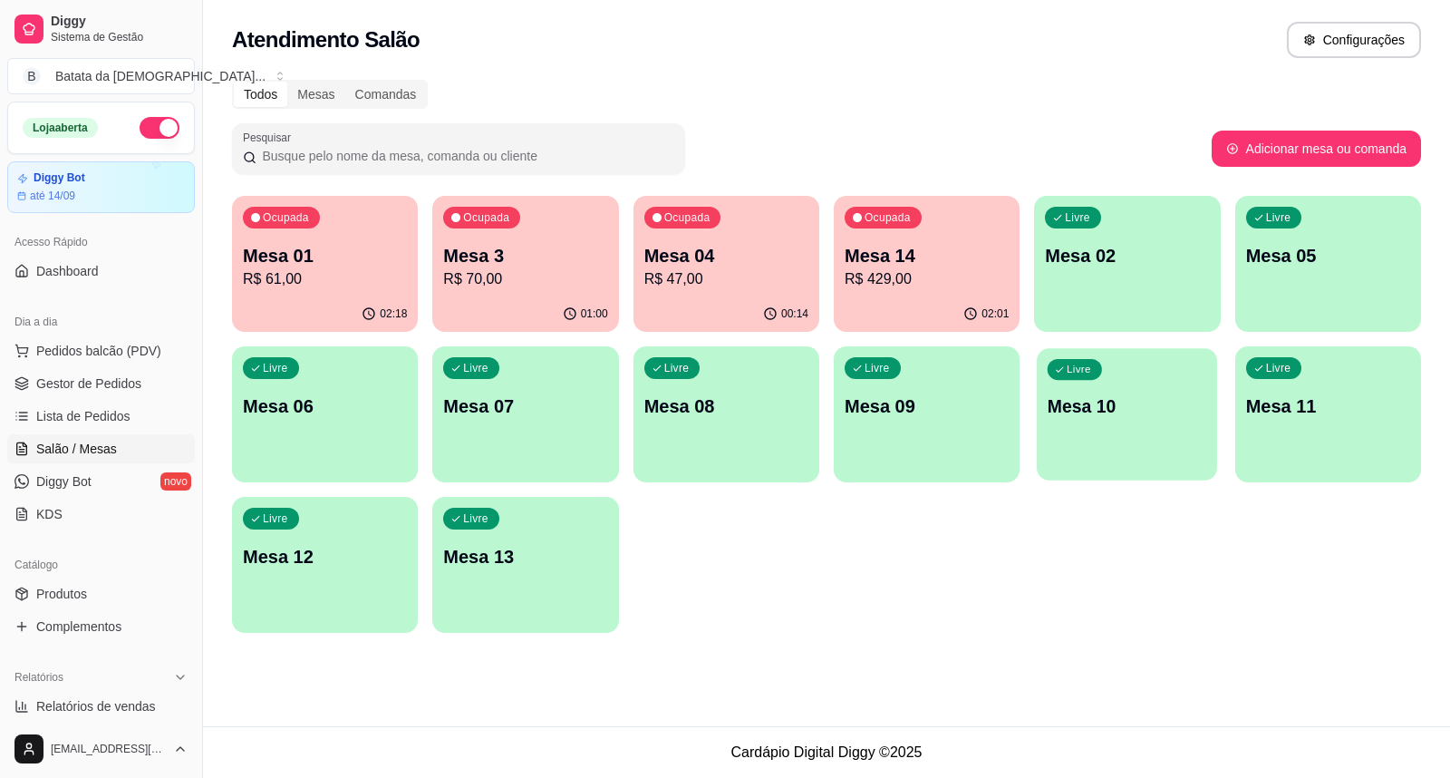
click at [1175, 430] on div "Livre Mesa 10" at bounding box center [1127, 403] width 180 height 111
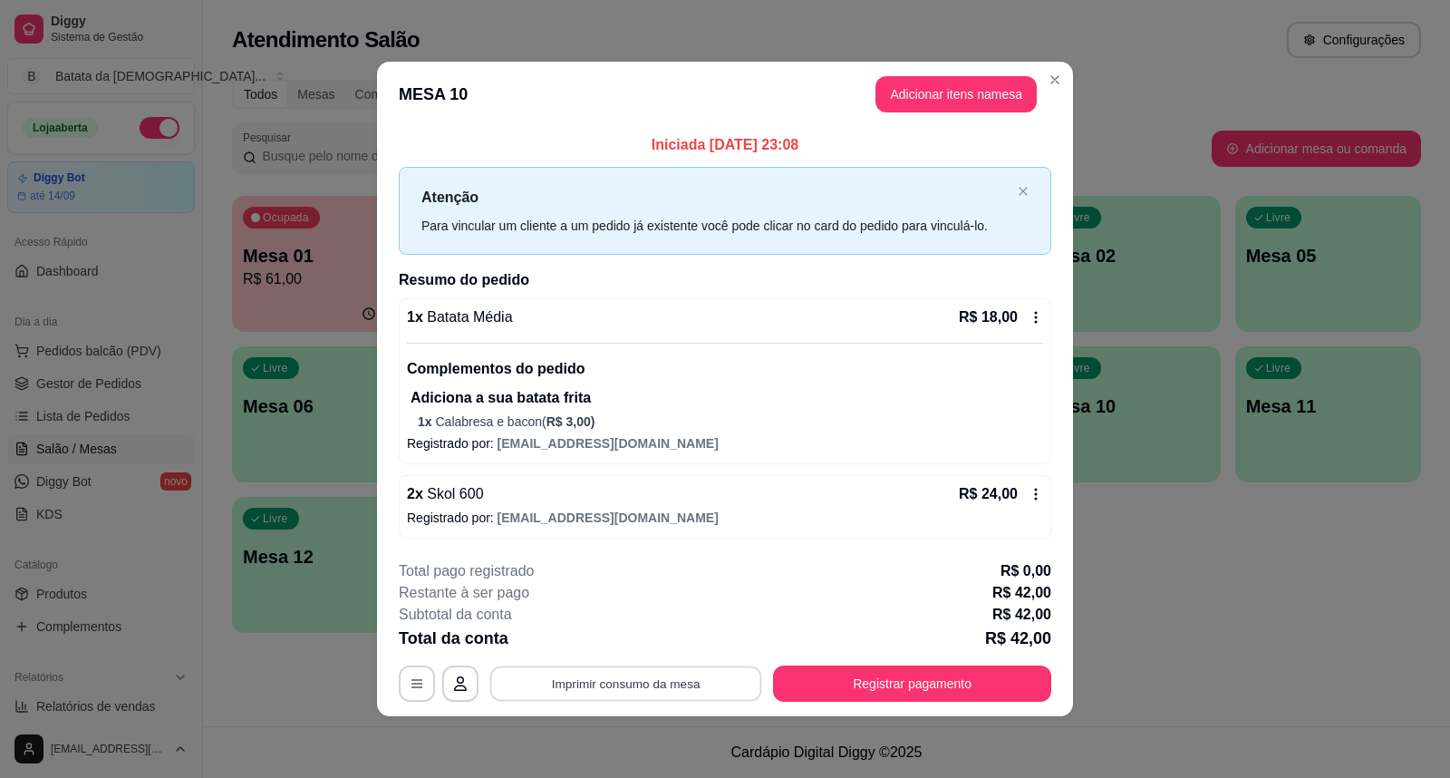
click at [595, 693] on button "Imprimir consumo da mesa" at bounding box center [626, 683] width 272 height 35
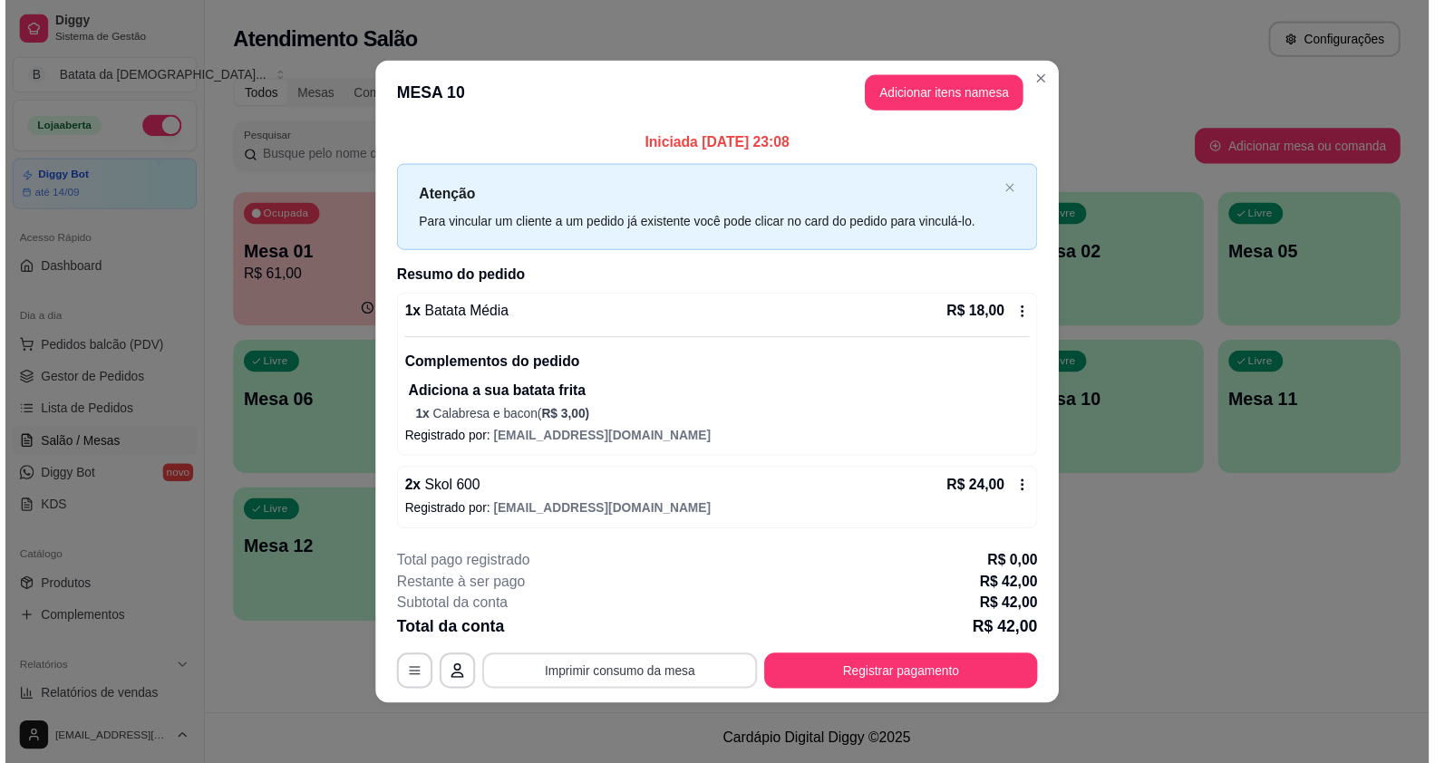
scroll to position [0, 0]
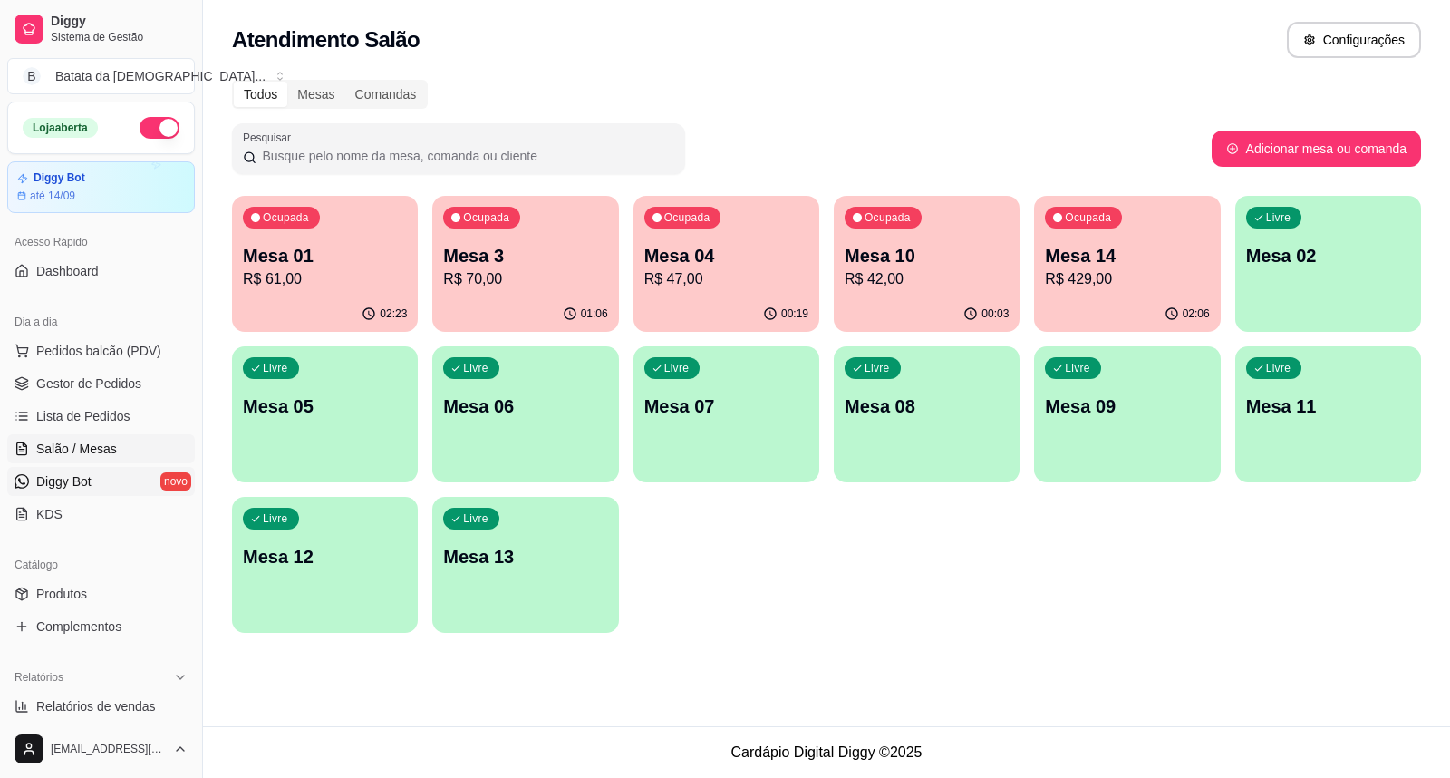
click at [86, 481] on span "Diggy Bot" at bounding box center [63, 481] width 55 height 18
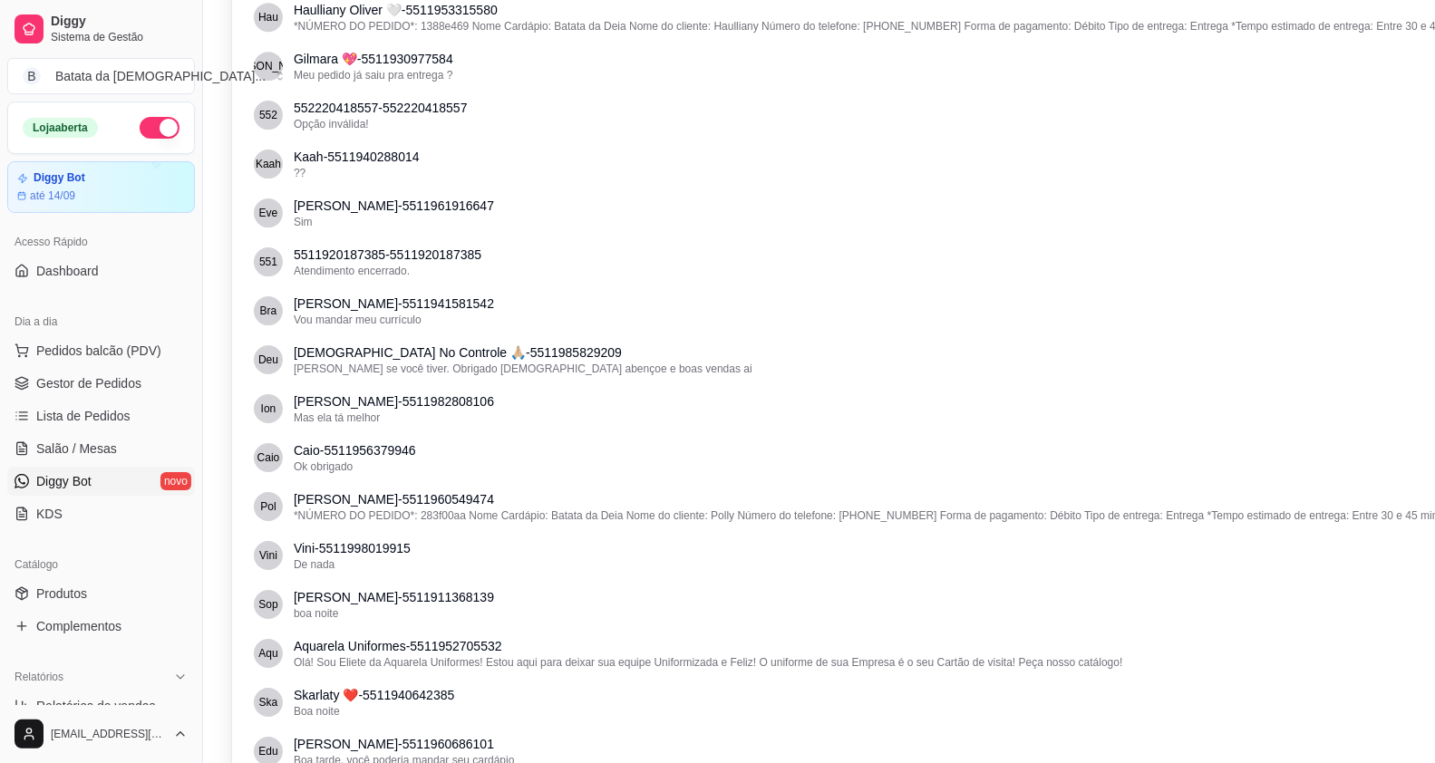
scroll to position [16615, 0]
click at [134, 270] on link "Dashboard" at bounding box center [101, 270] width 188 height 29
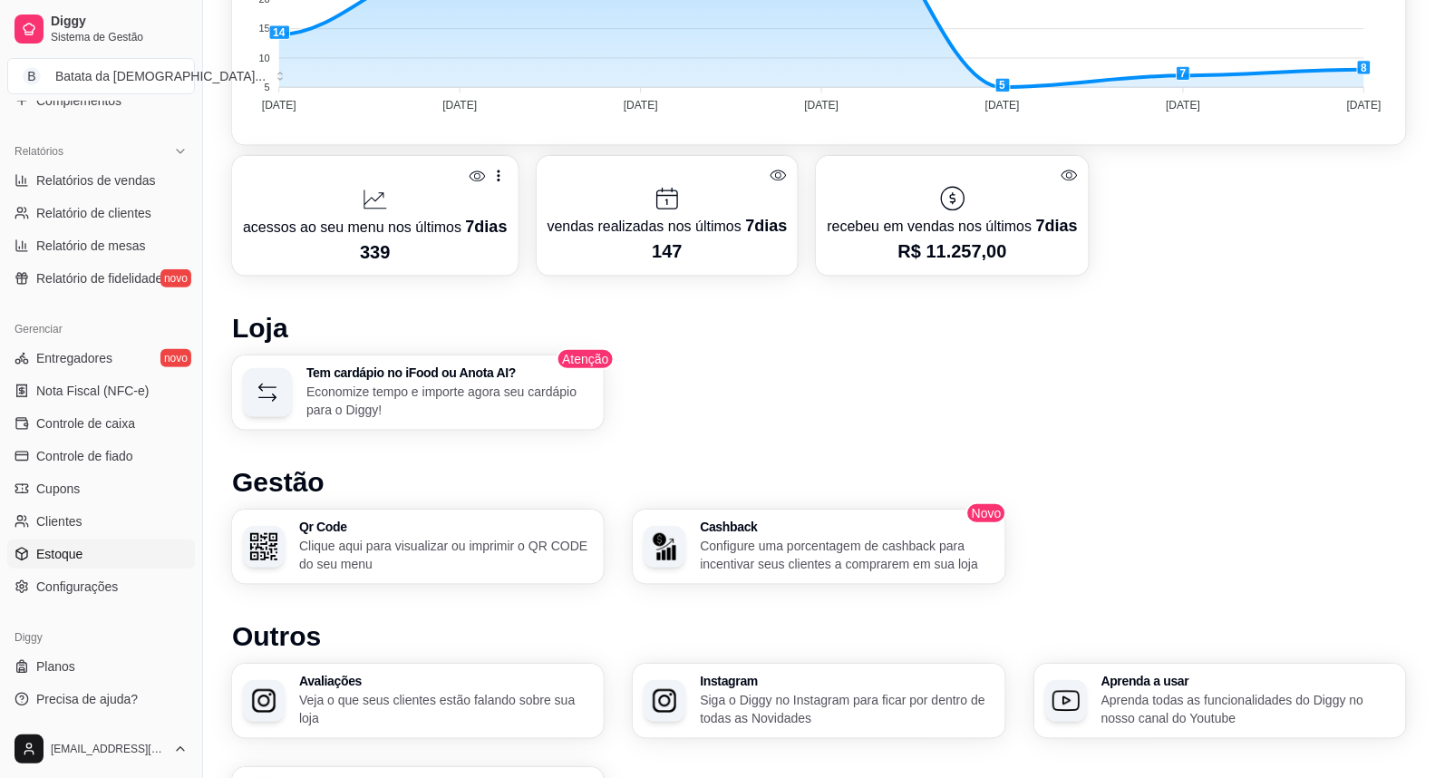
scroll to position [704, 0]
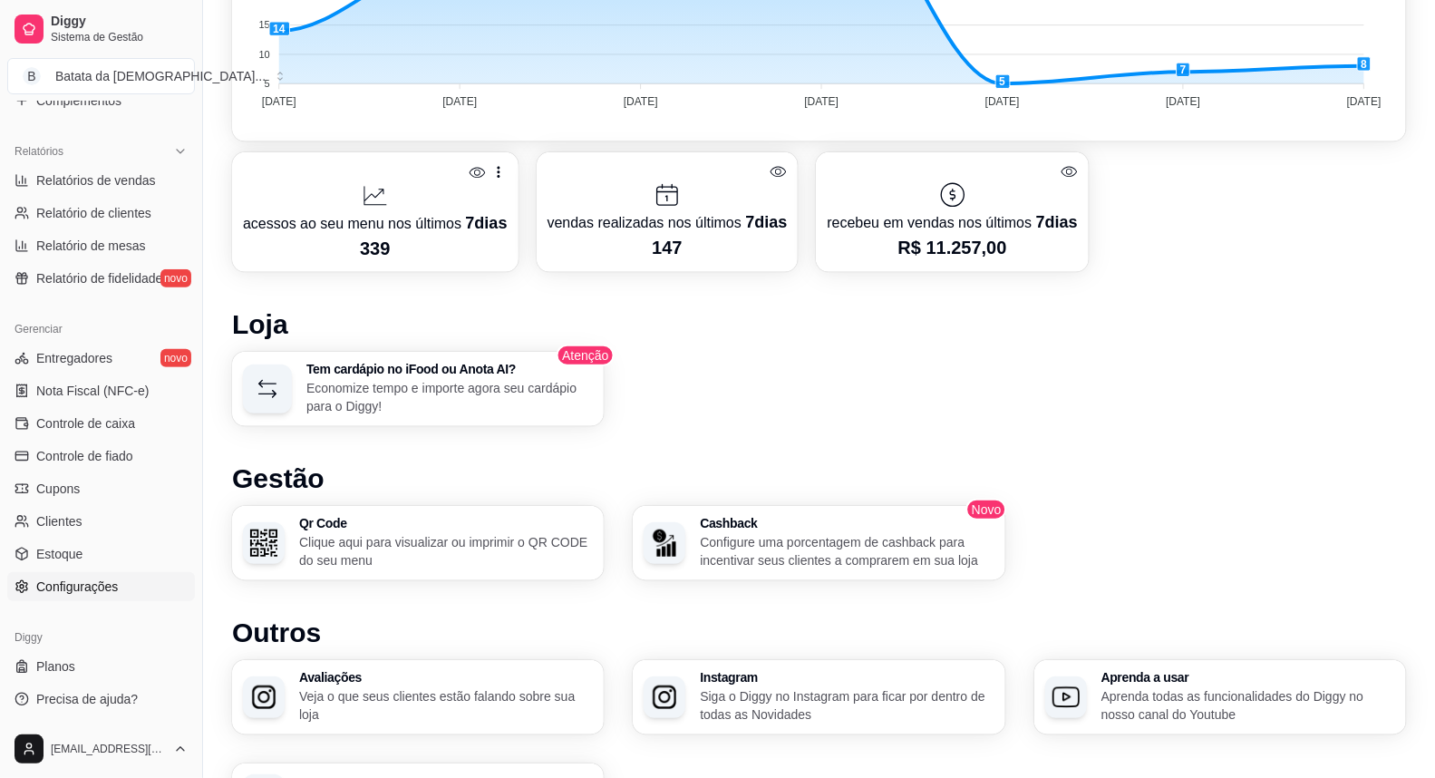
click at [74, 583] on span "Configurações" at bounding box center [77, 586] width 82 height 18
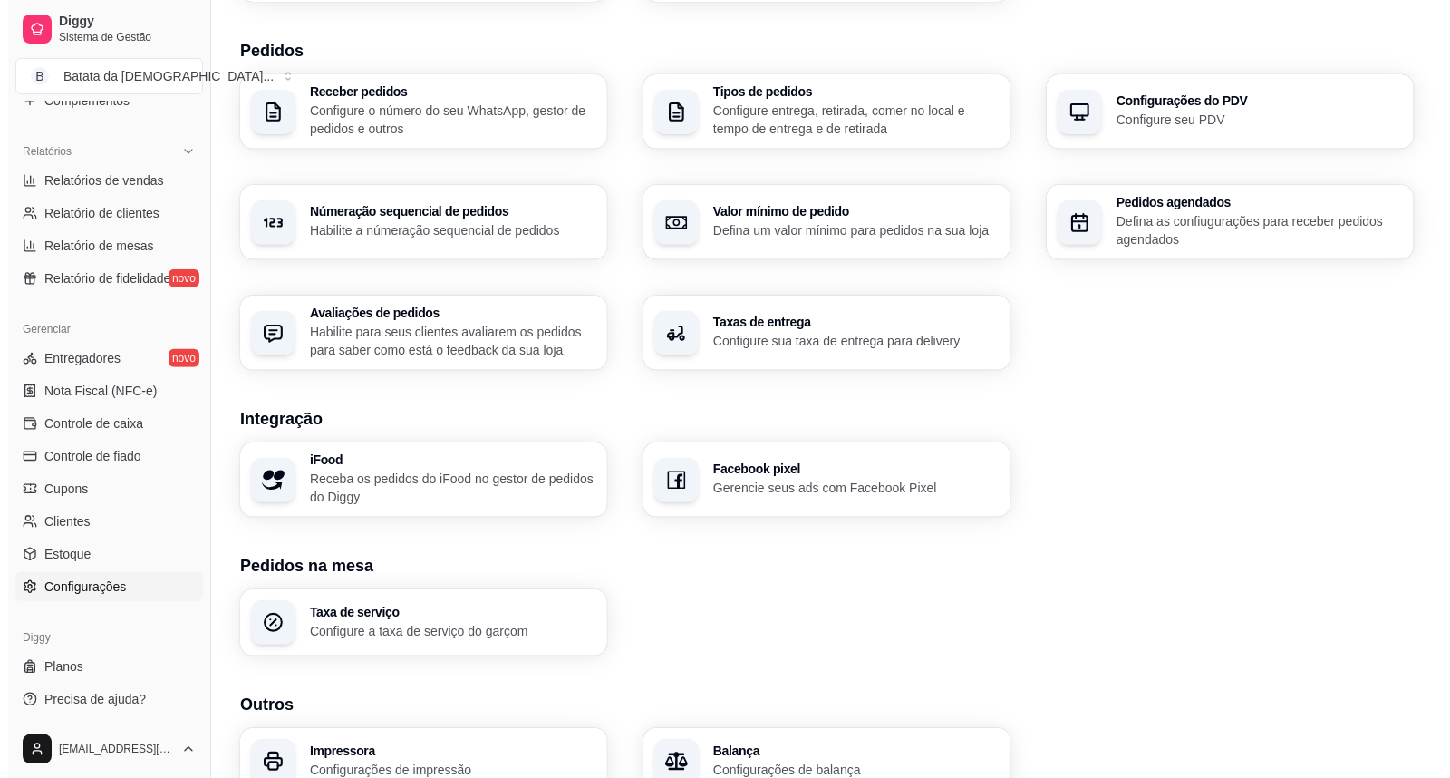
scroll to position [491, 0]
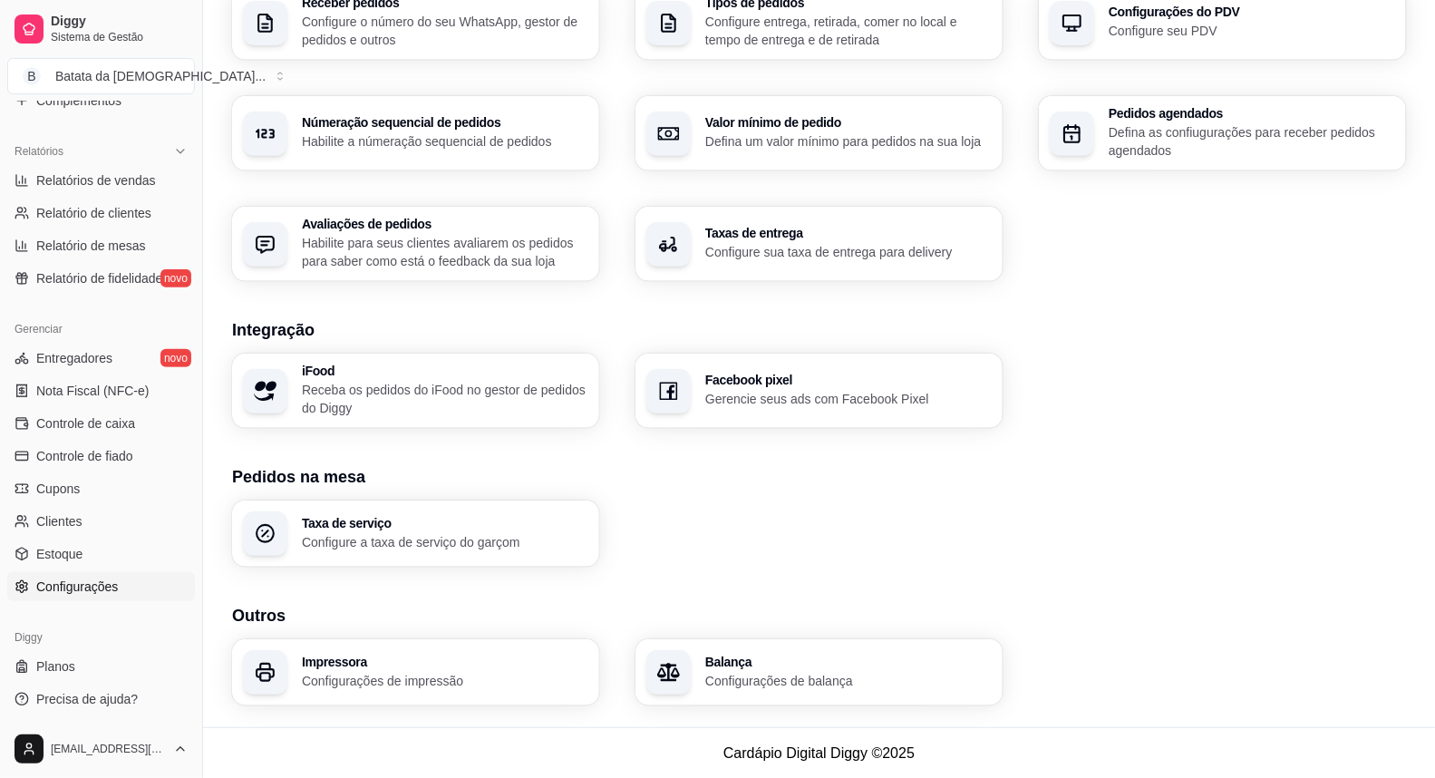
click at [392, 680] on p "Configurações de impressão" at bounding box center [445, 681] width 286 height 18
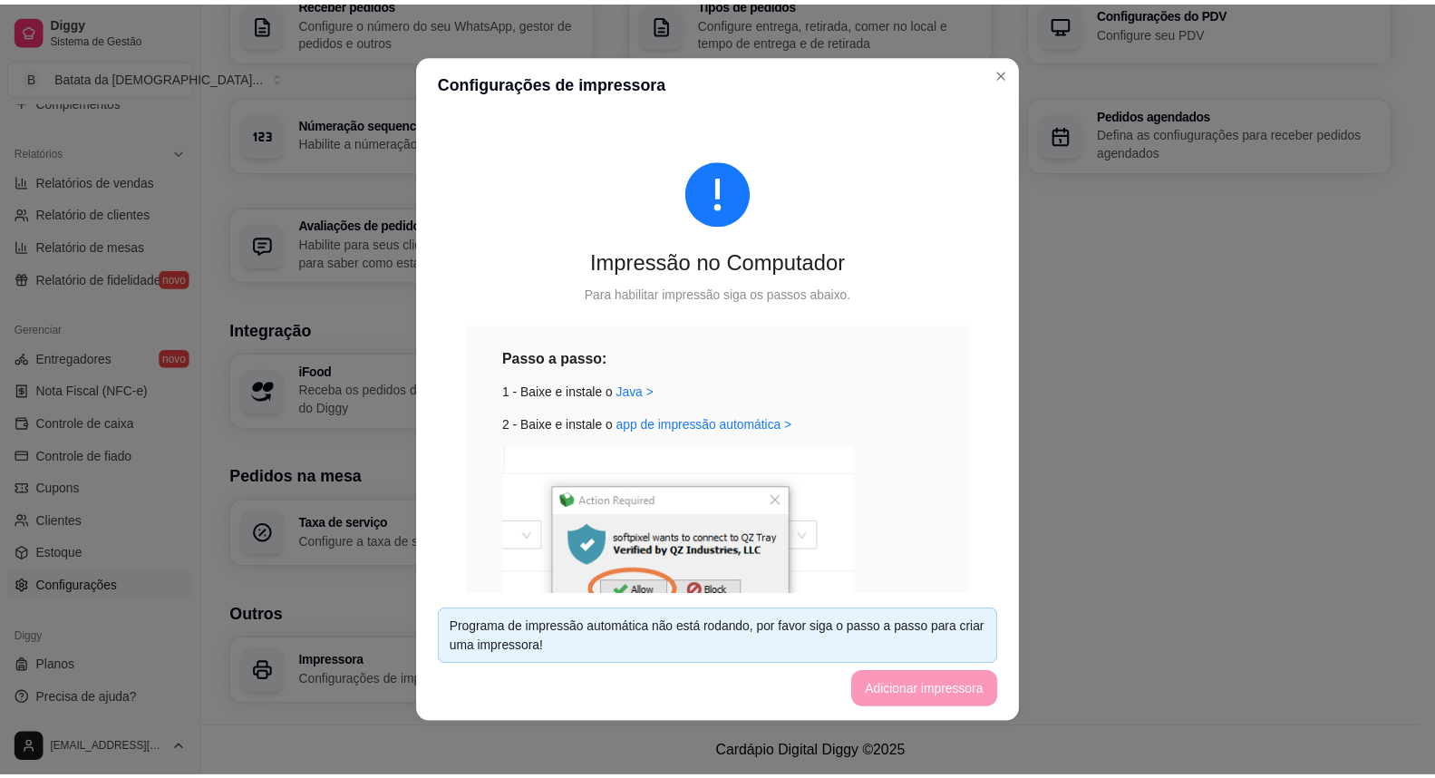
scroll to position [101, 0]
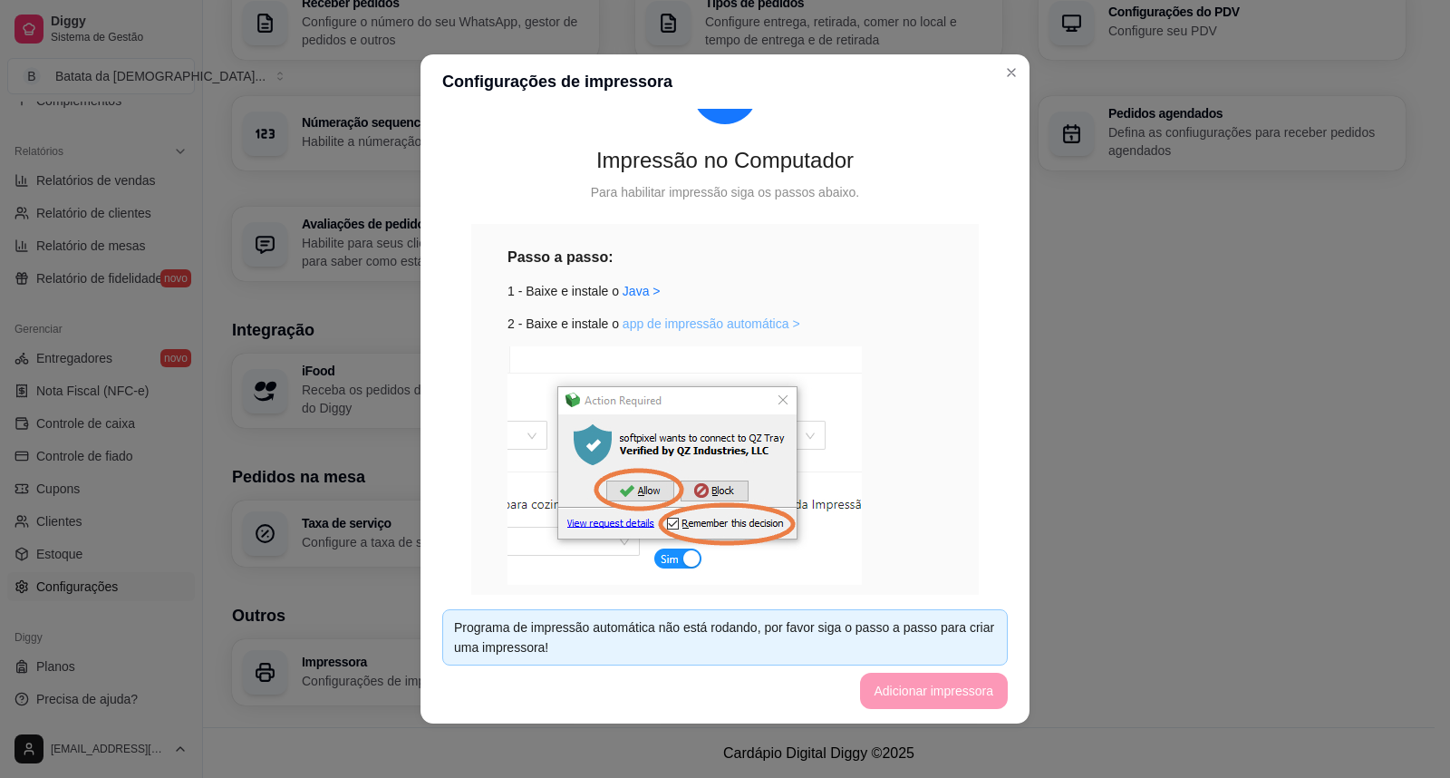
click at [737, 322] on link "app de impressão automática >" at bounding box center [712, 323] width 178 height 15
click at [653, 642] on div "Programa de impressão automática não está rodando, por favor siga o passo a pas…" at bounding box center [725, 637] width 542 height 40
click at [757, 319] on link "app de impressão automática >" at bounding box center [712, 323] width 178 height 15
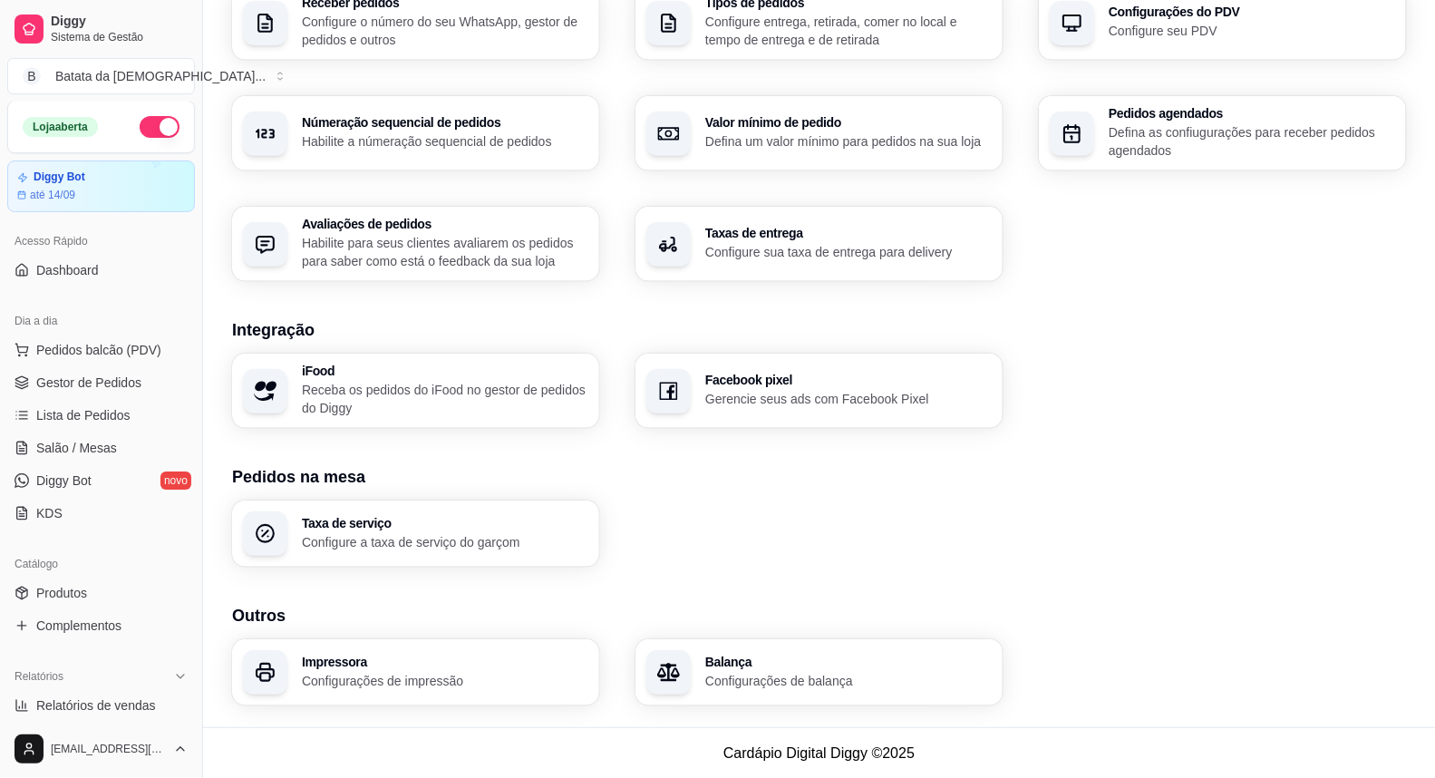
scroll to position [0, 0]
click at [69, 458] on link "Salão / Mesas" at bounding box center [101, 448] width 188 height 29
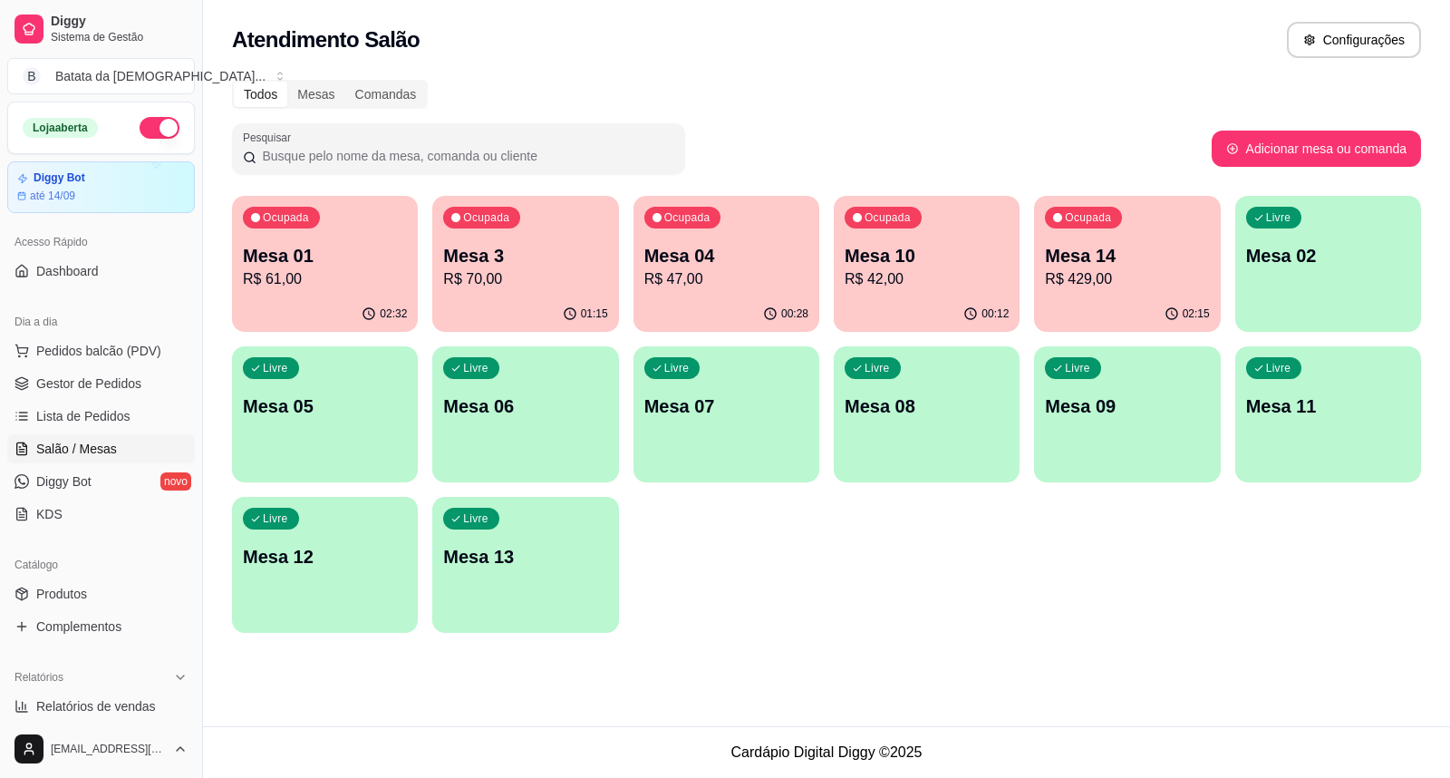
click at [736, 260] on p "Mesa 04" at bounding box center [726, 255] width 164 height 25
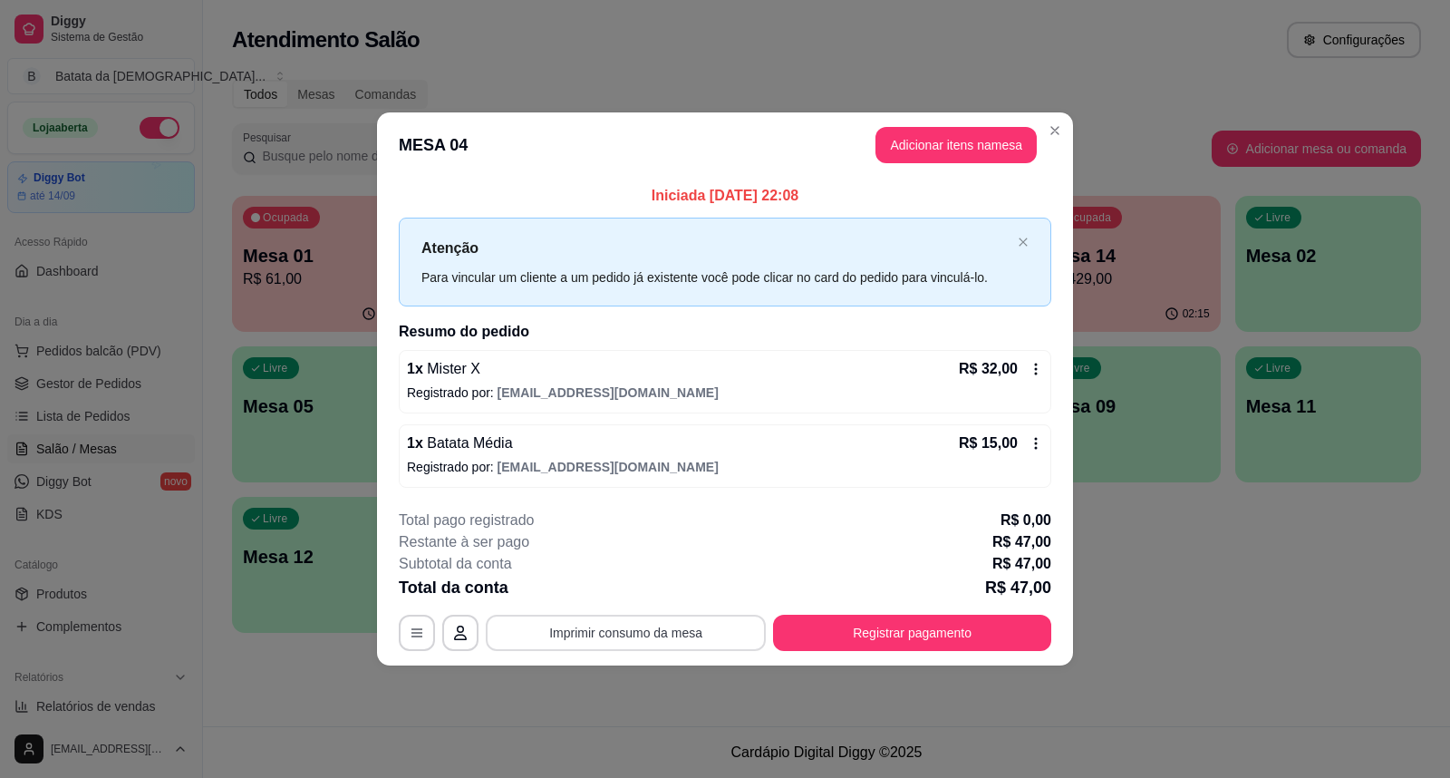
click at [639, 636] on button "Imprimir consumo da mesa" at bounding box center [626, 632] width 280 height 36
click at [912, 631] on button "Registrar pagamento" at bounding box center [912, 632] width 278 height 36
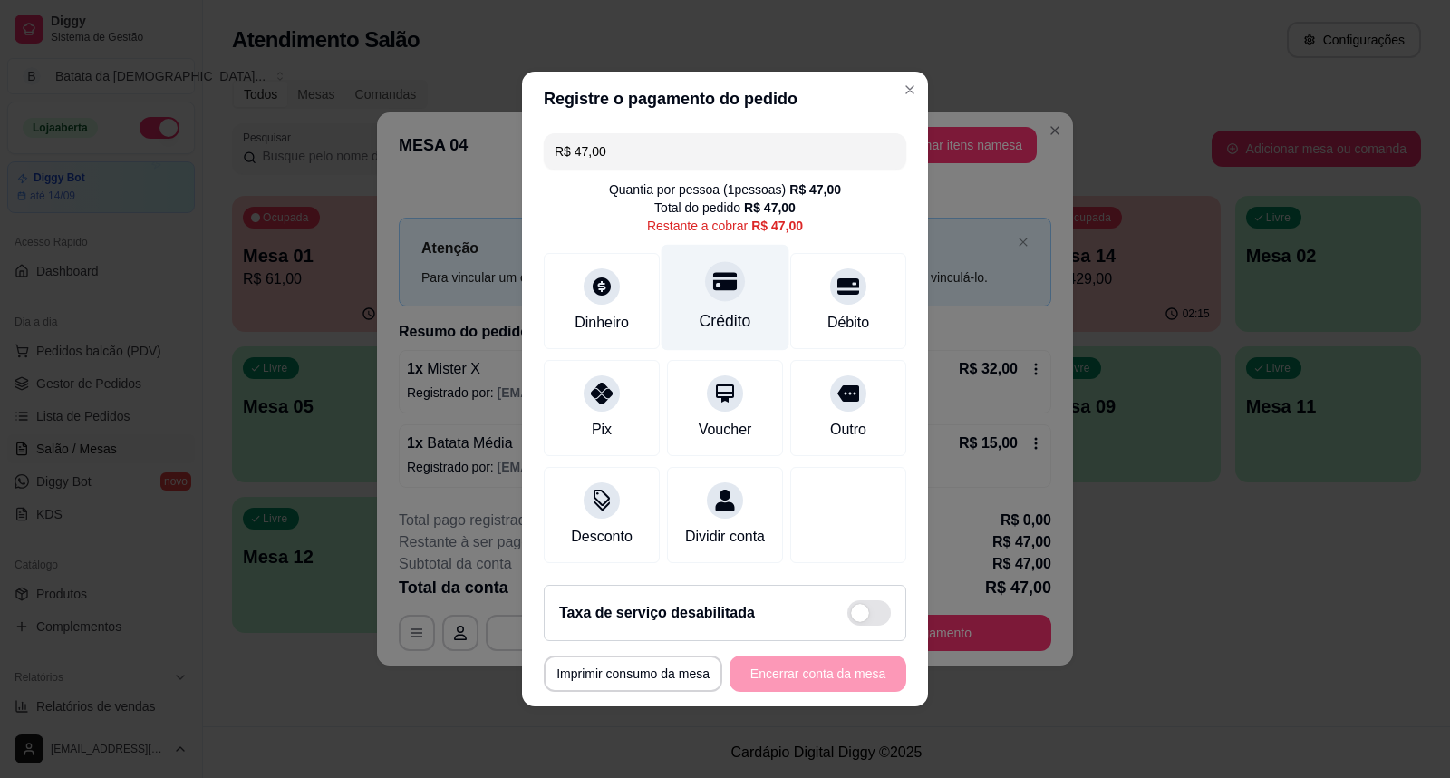
click at [725, 282] on icon at bounding box center [725, 281] width 24 height 24
type input "R$ 0,00"
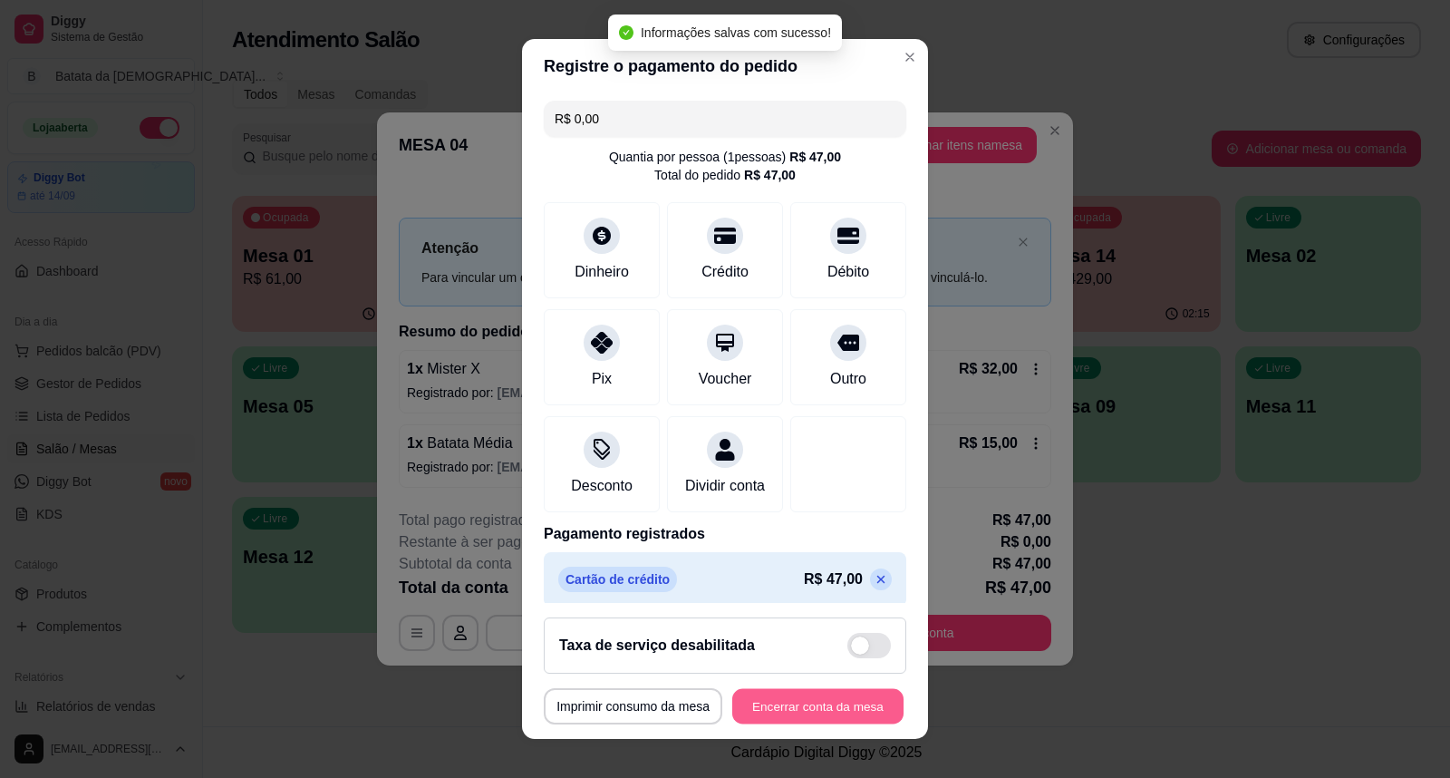
click at [817, 717] on button "Encerrar conta da mesa" at bounding box center [817, 706] width 171 height 35
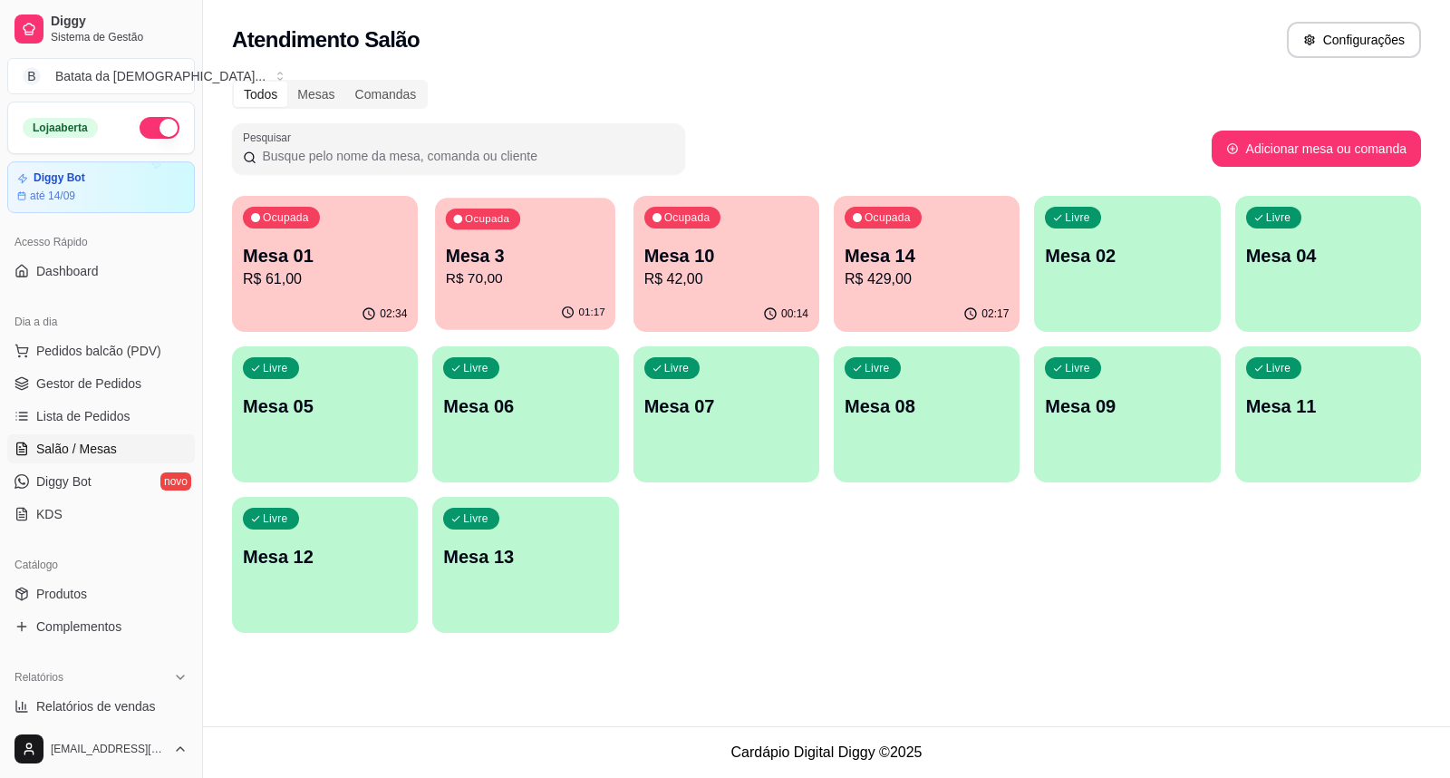
click at [540, 268] on p "R$ 70,00" at bounding box center [526, 278] width 160 height 21
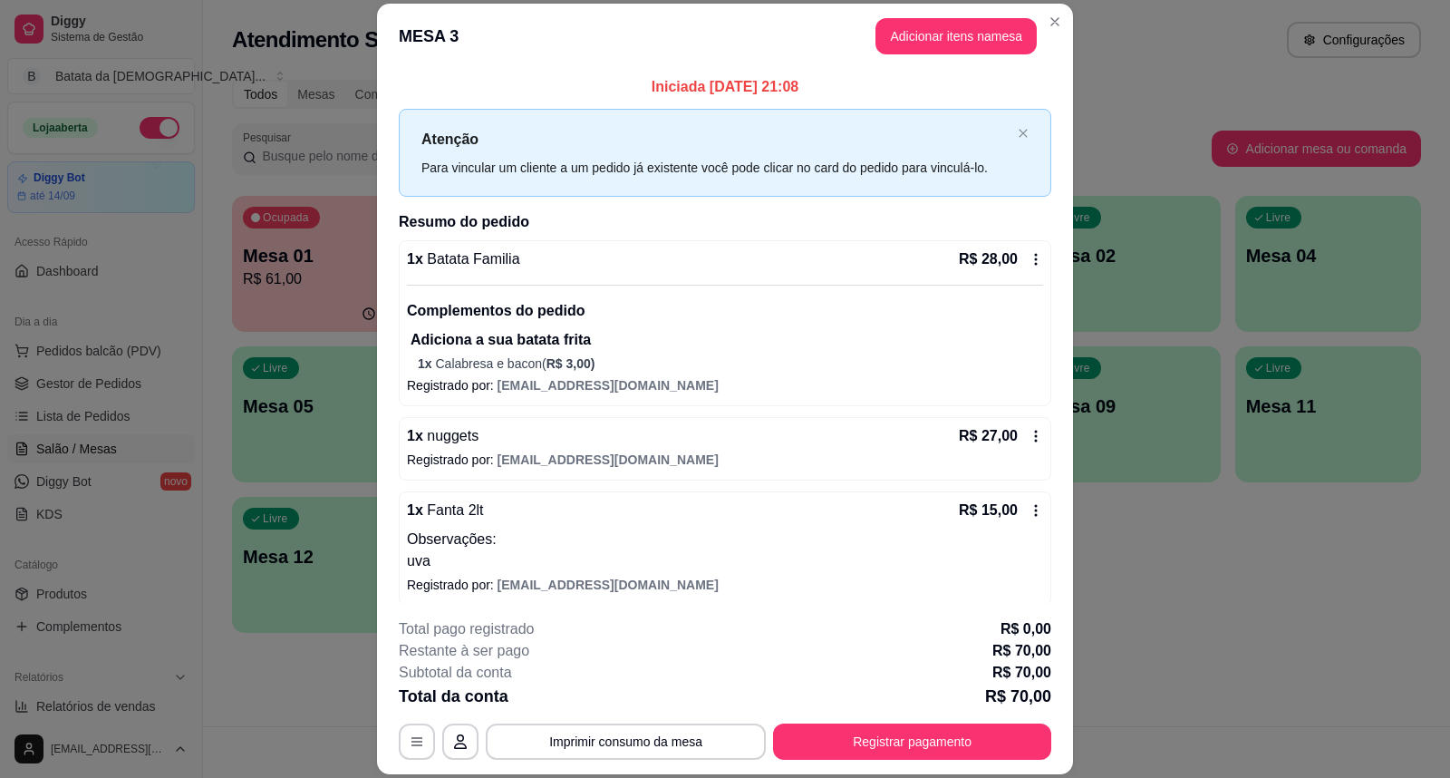
scroll to position [54, 0]
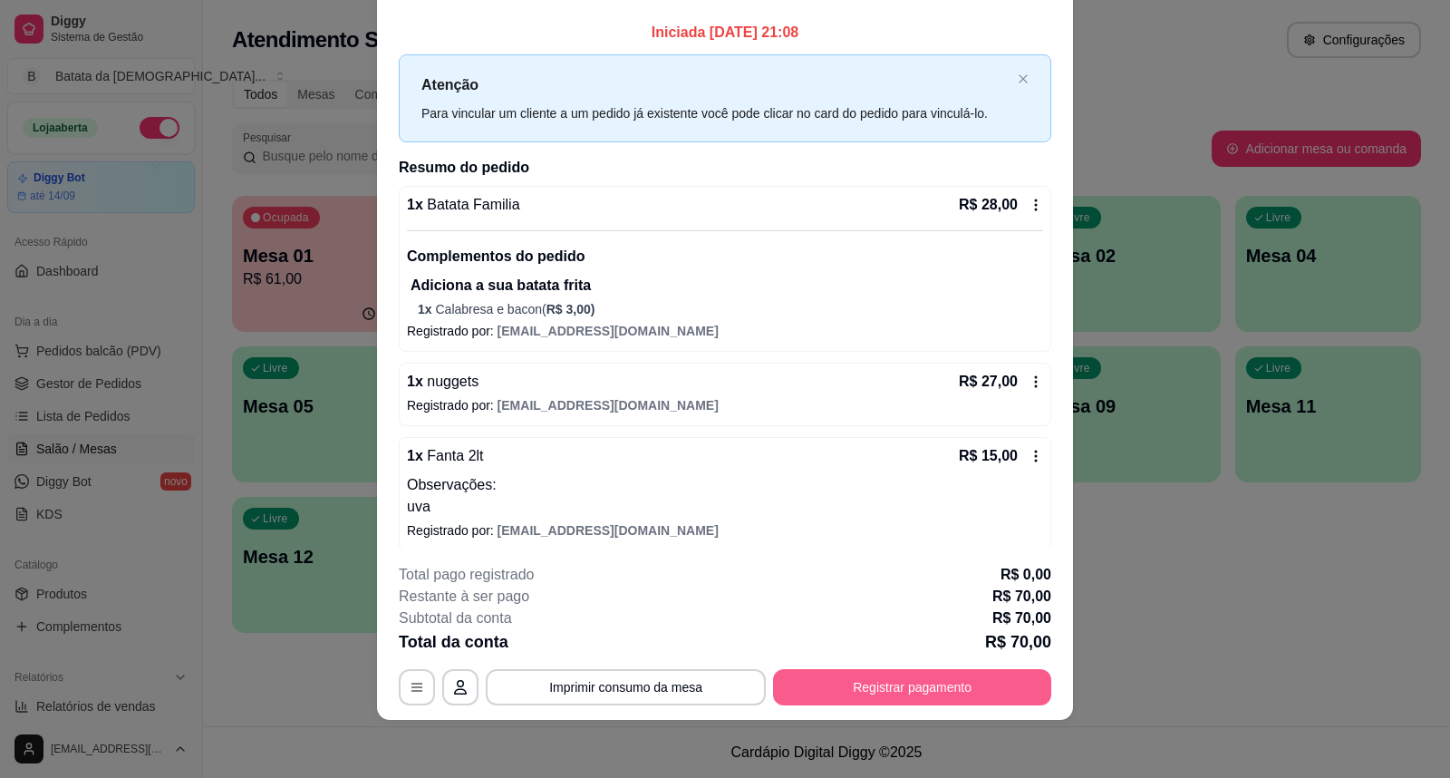
click at [890, 691] on button "Registrar pagamento" at bounding box center [912, 687] width 278 height 36
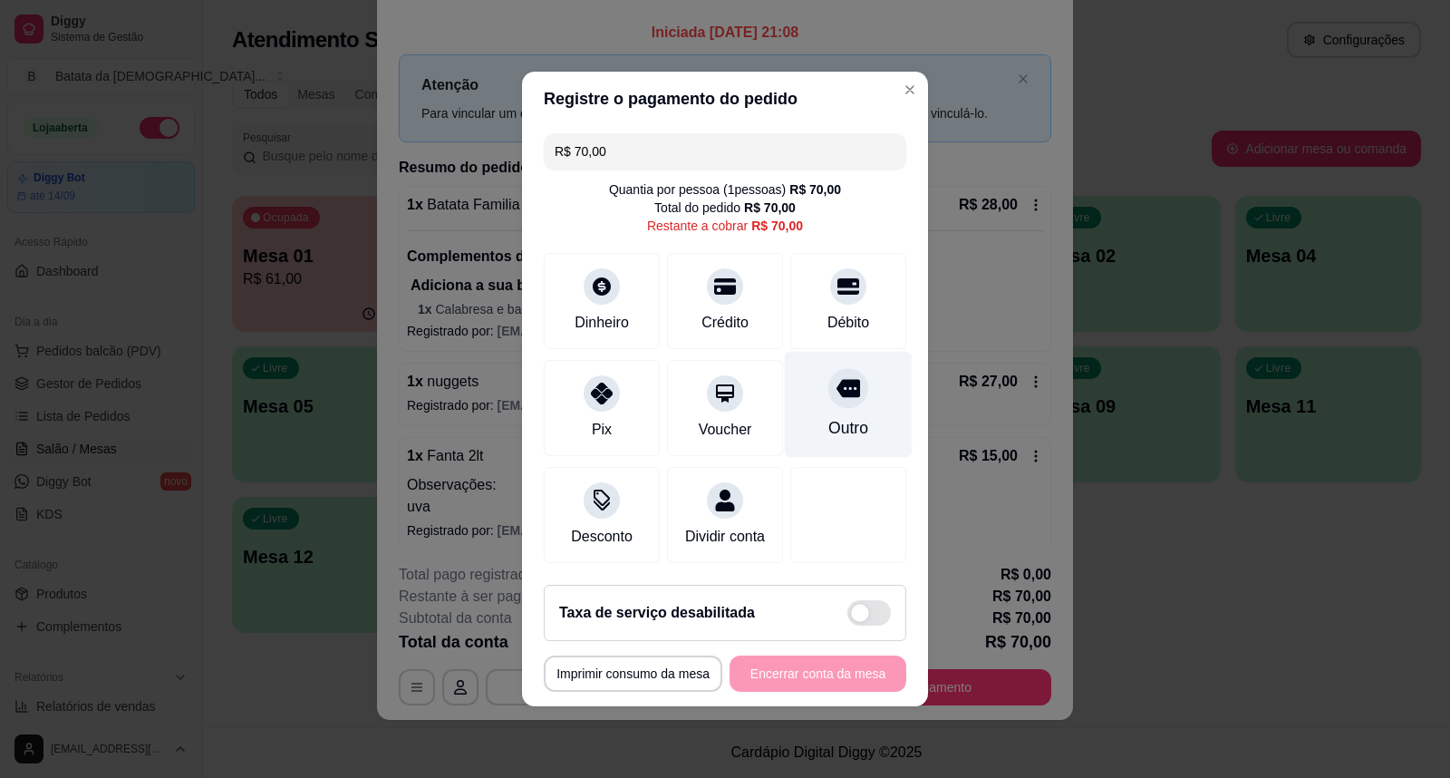
click at [836, 390] on icon at bounding box center [848, 388] width 24 height 24
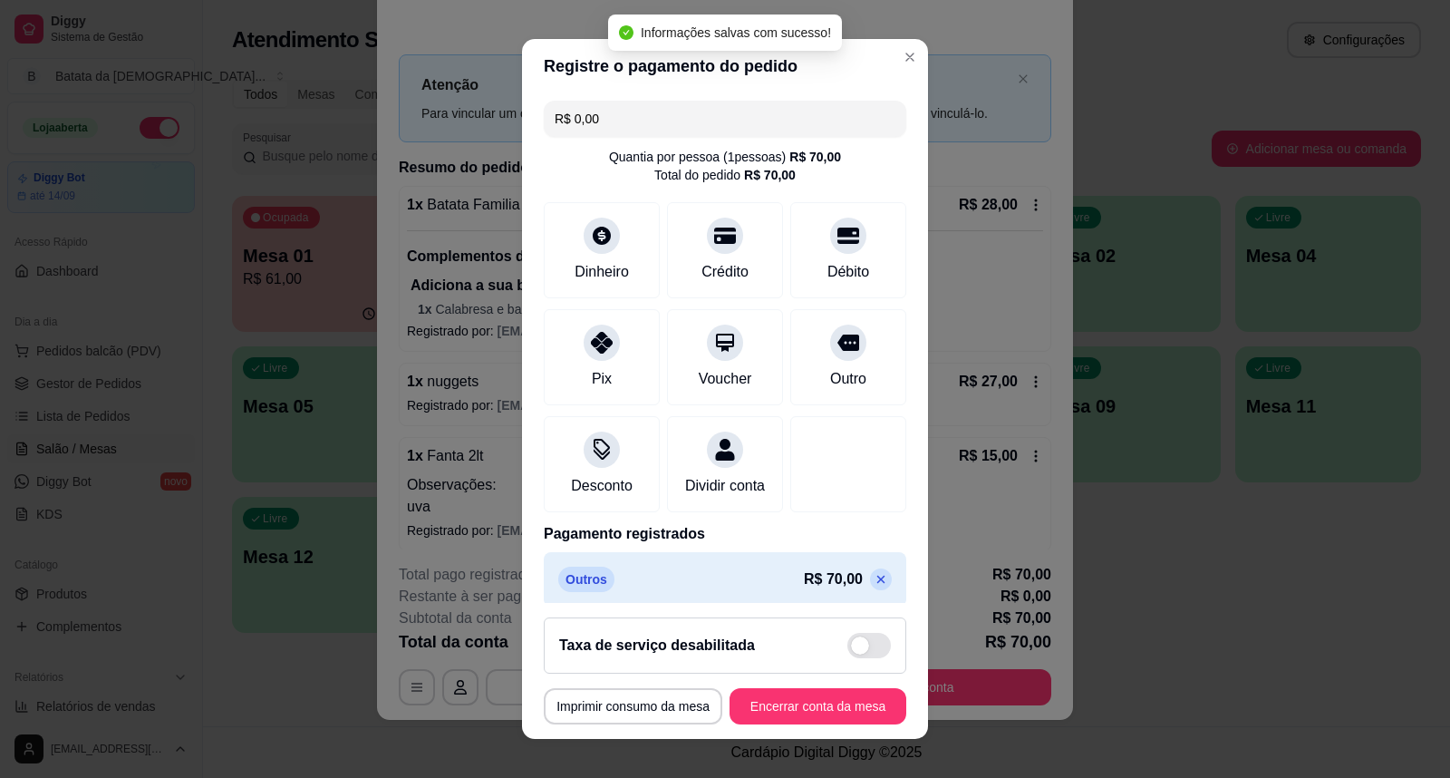
type input "R$ 0,00"
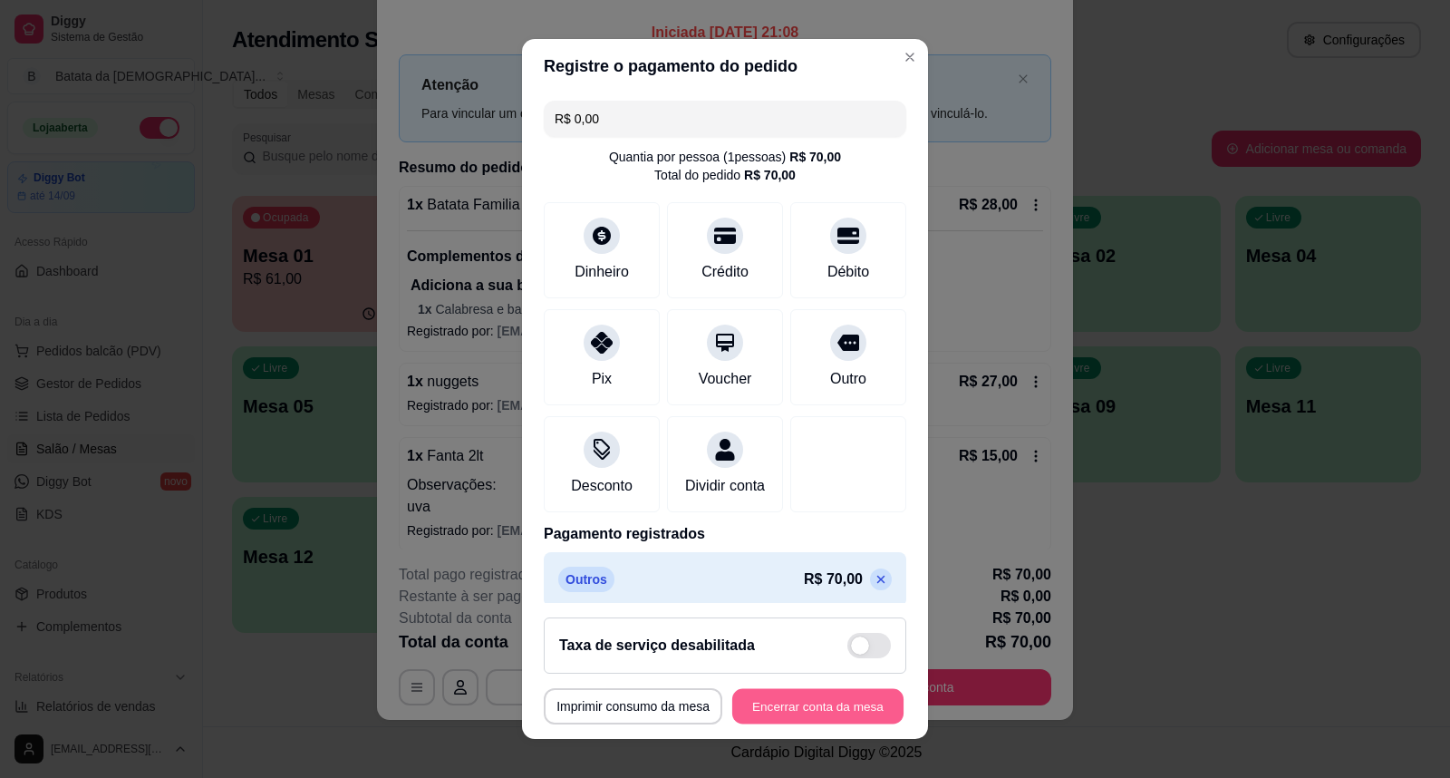
click at [794, 708] on button "Encerrar conta da mesa" at bounding box center [817, 706] width 171 height 35
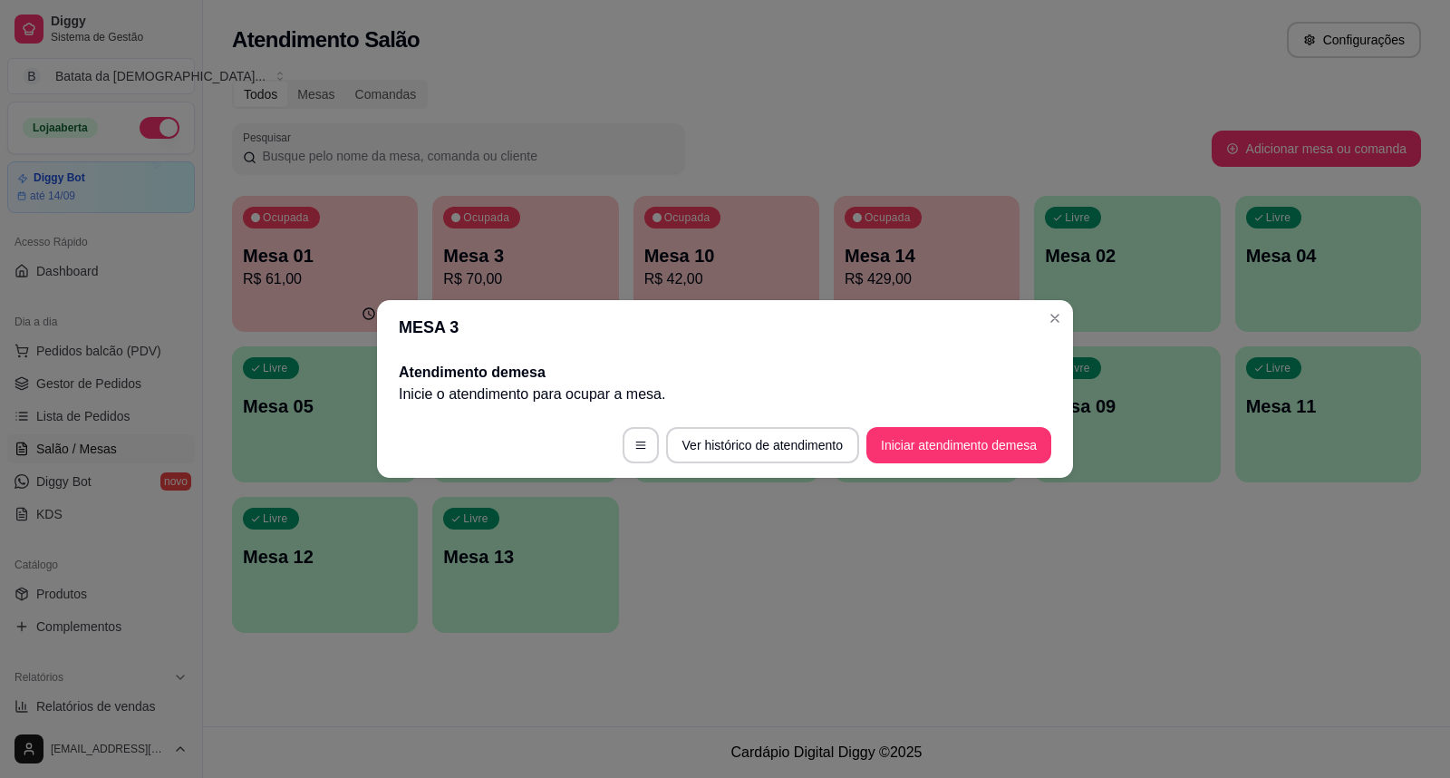
scroll to position [0, 0]
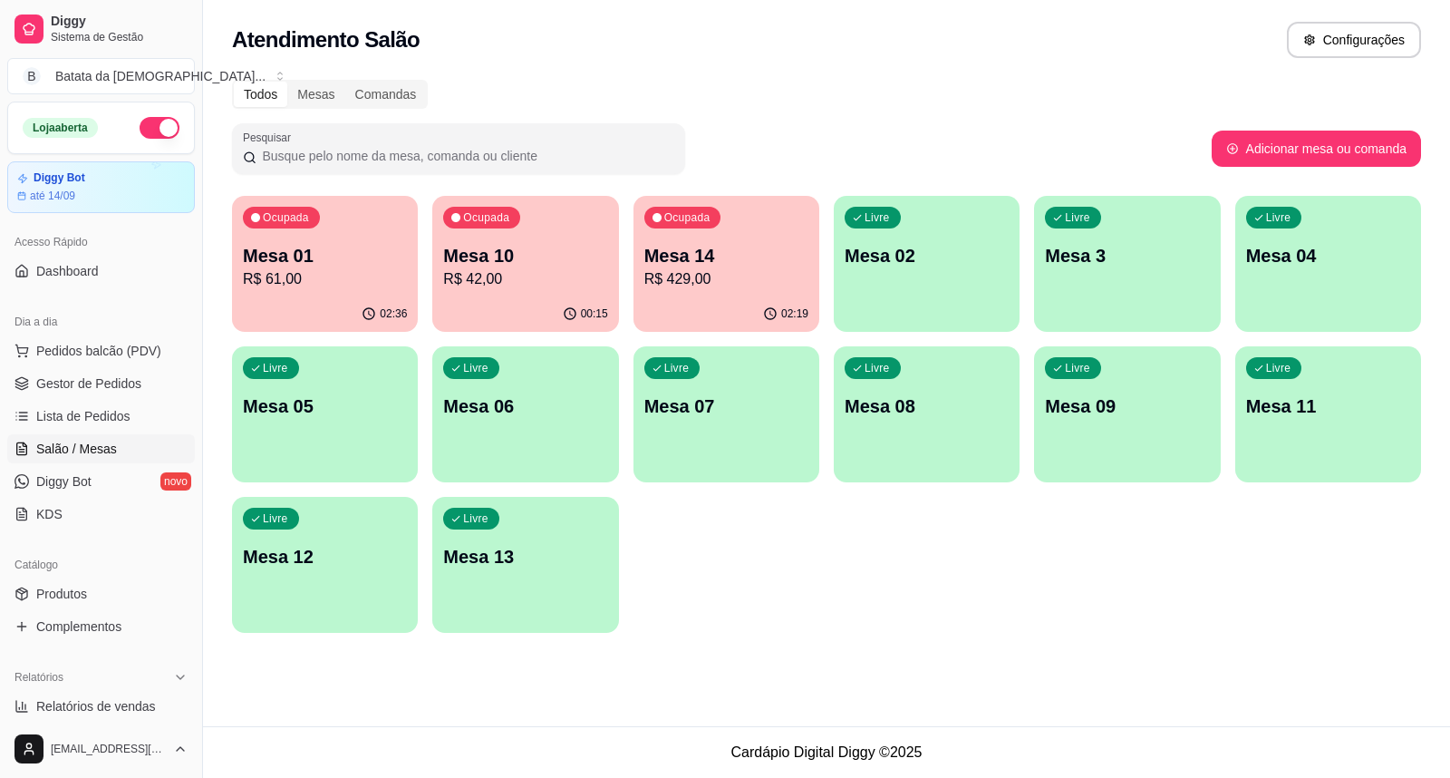
click at [224, 276] on div "Todos Mesas Comandas Pesquisar Adicionar mesa ou comanda Ocupada Mesa 01 R$ 61,…" at bounding box center [826, 361] width 1247 height 585
click at [264, 286] on p "R$ 61,00" at bounding box center [325, 279] width 164 height 22
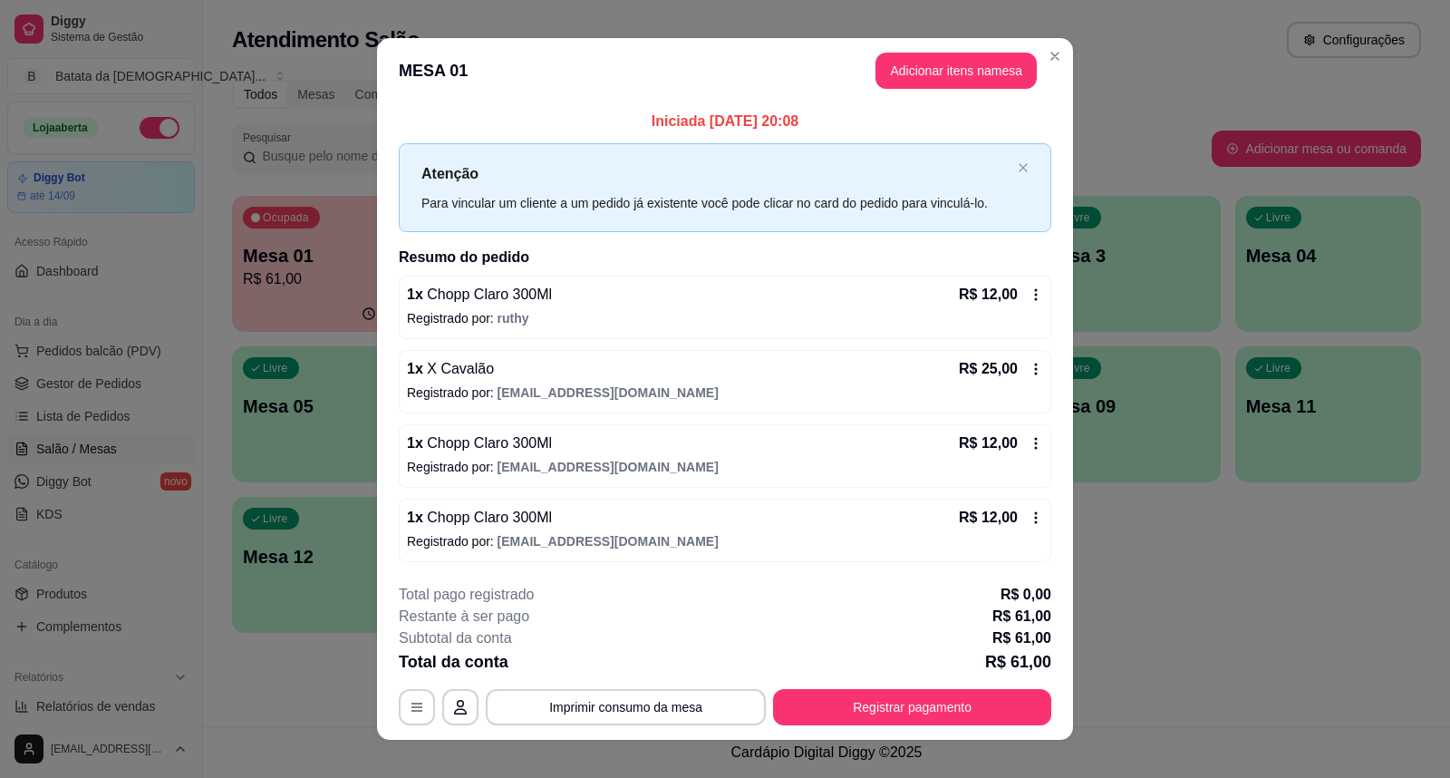
scroll to position [19, 0]
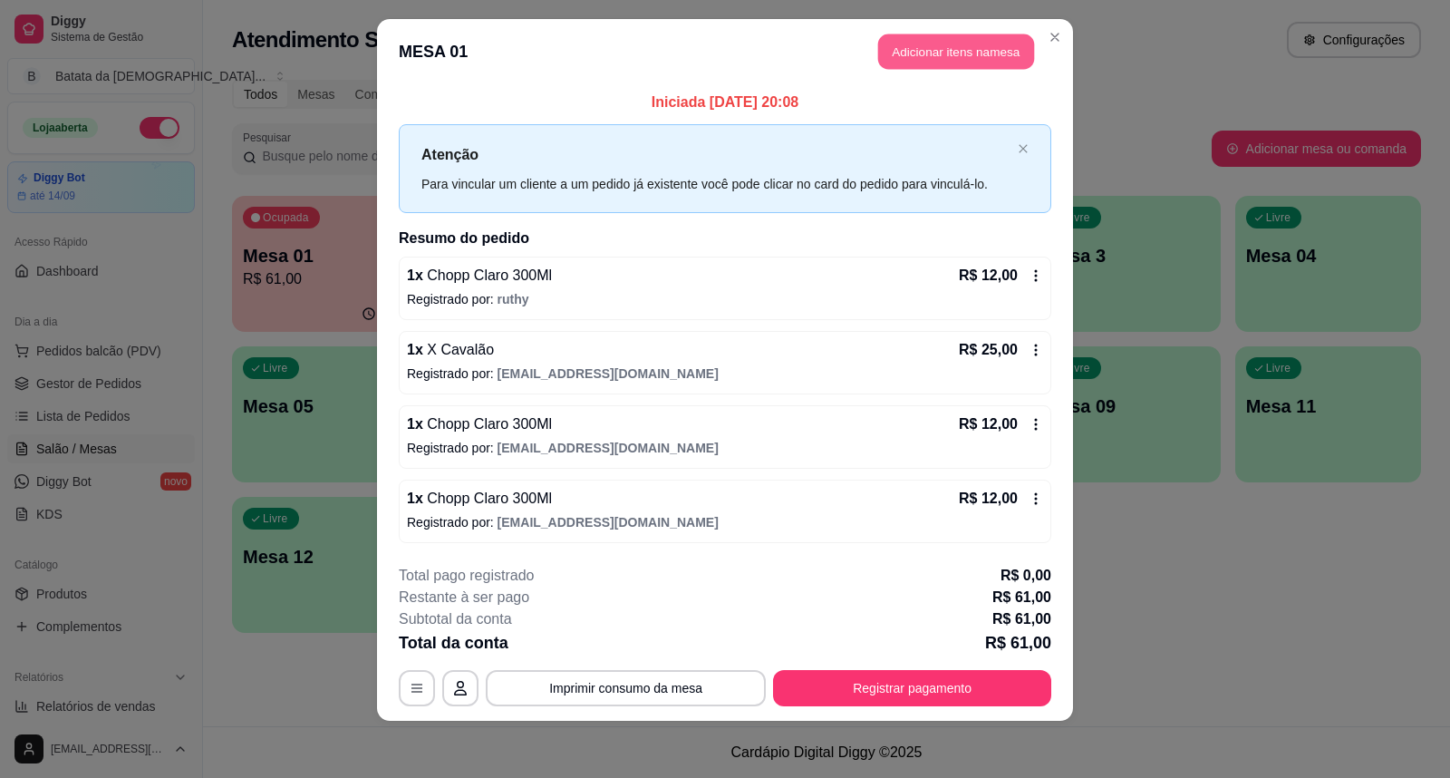
click at [929, 34] on button "Adicionar itens na mesa" at bounding box center [956, 51] width 156 height 35
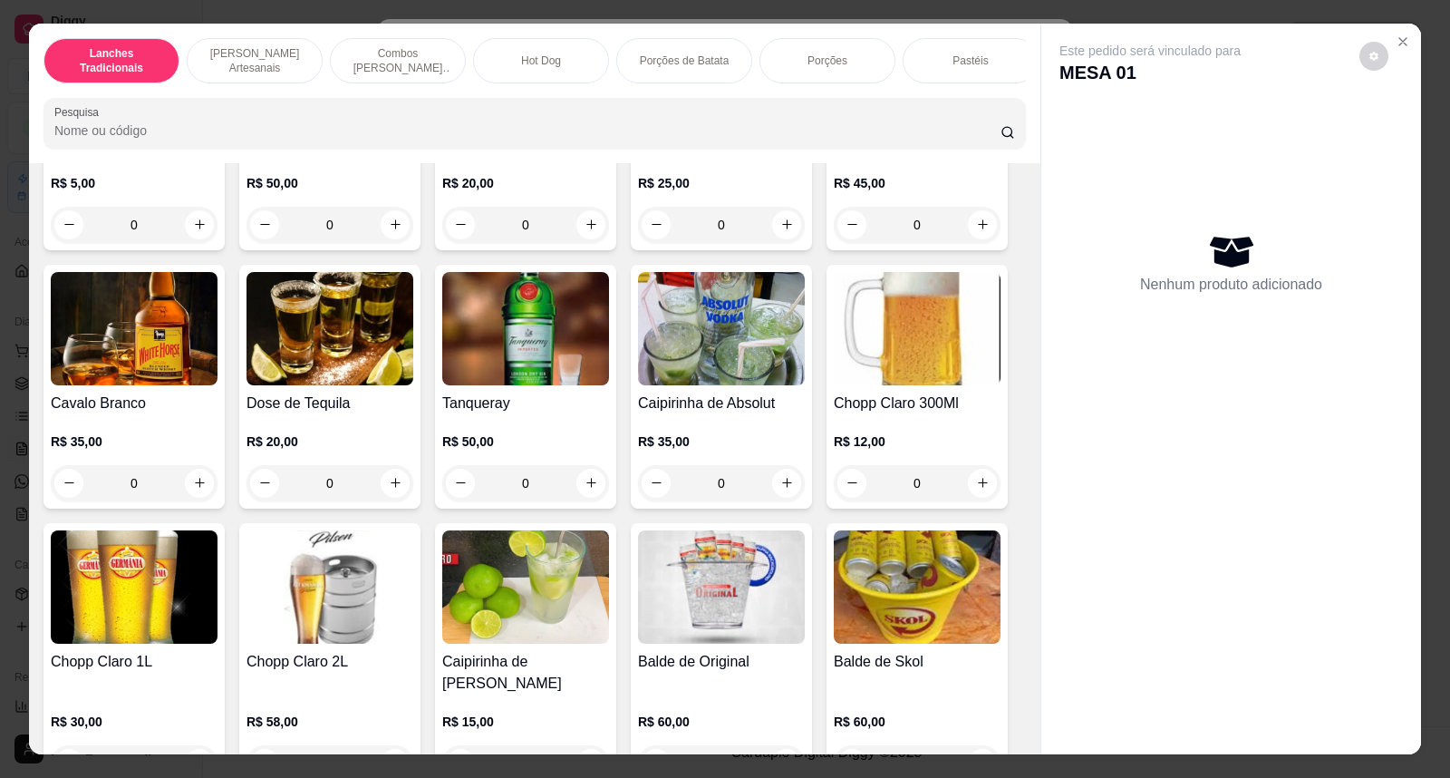
scroll to position [6545, 0]
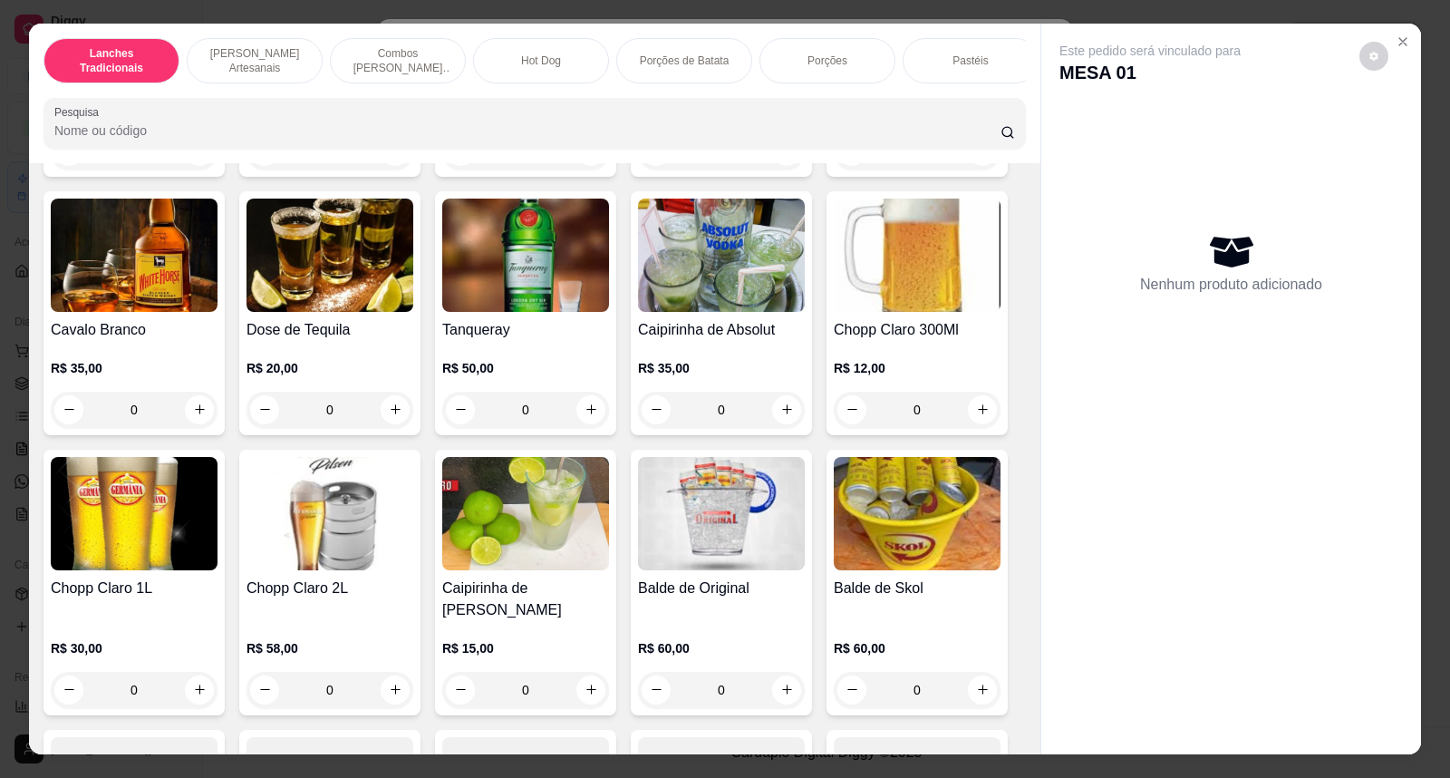
click at [865, 261] on img at bounding box center [917, 254] width 167 height 113
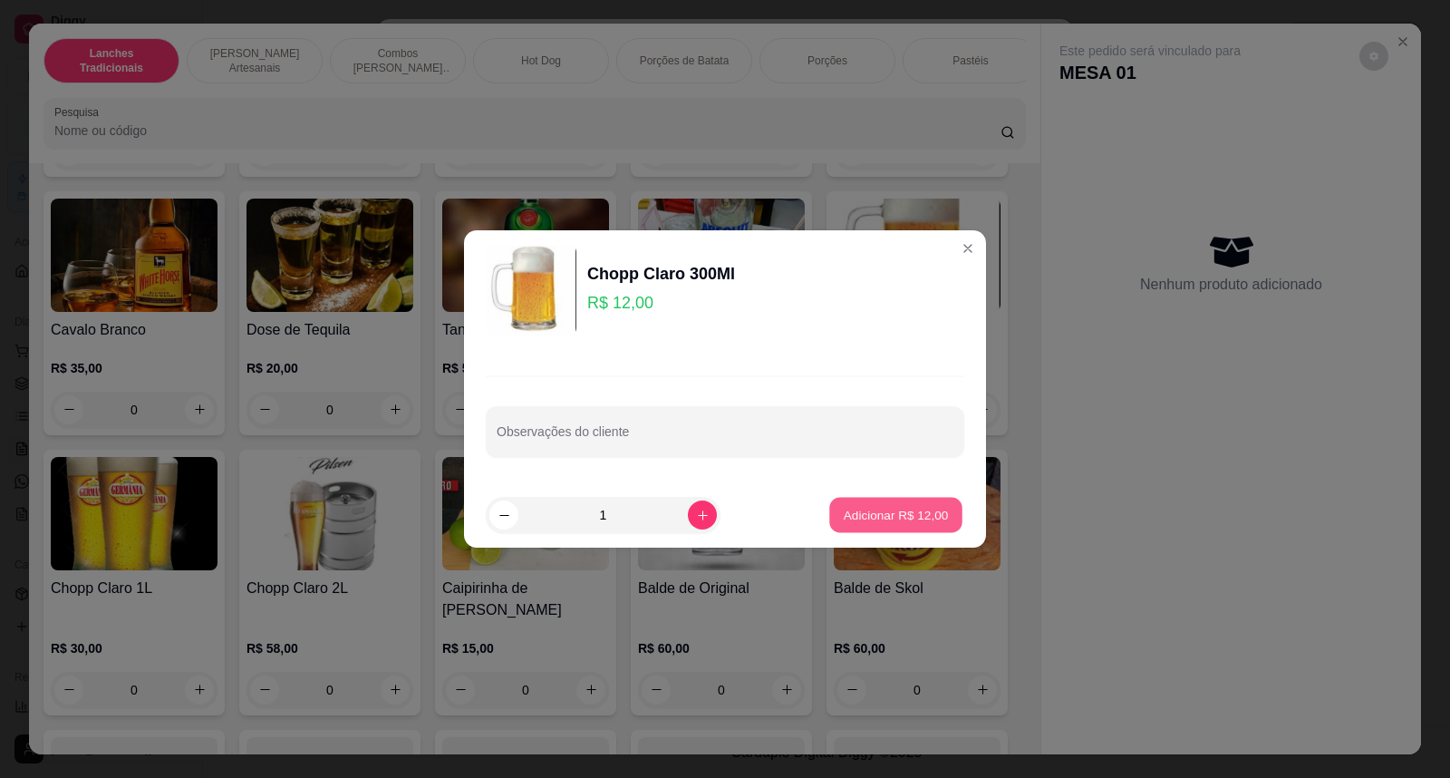
click at [867, 514] on p "Adicionar R$ 12,00" at bounding box center [896, 514] width 105 height 17
type input "1"
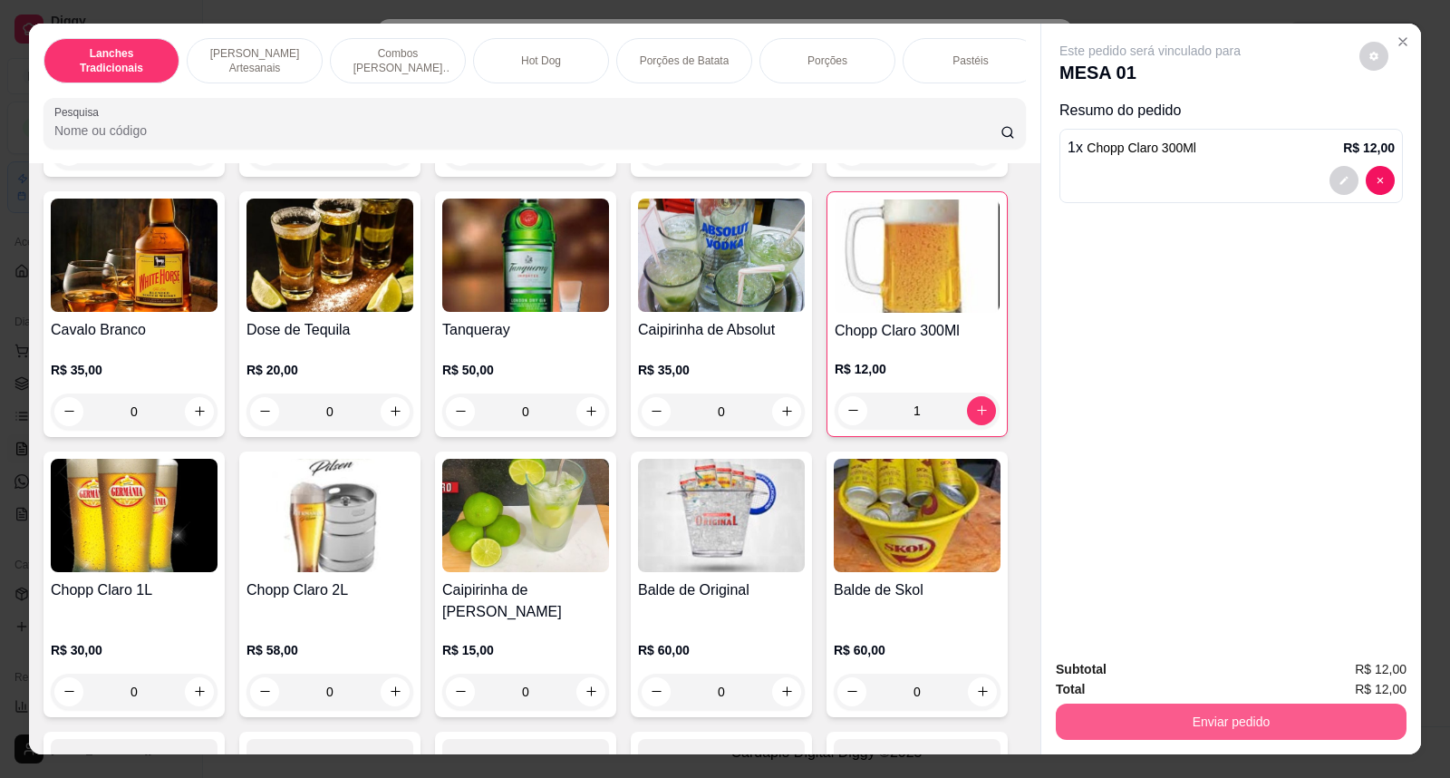
click at [1163, 729] on button "Enviar pedido" at bounding box center [1231, 721] width 351 height 36
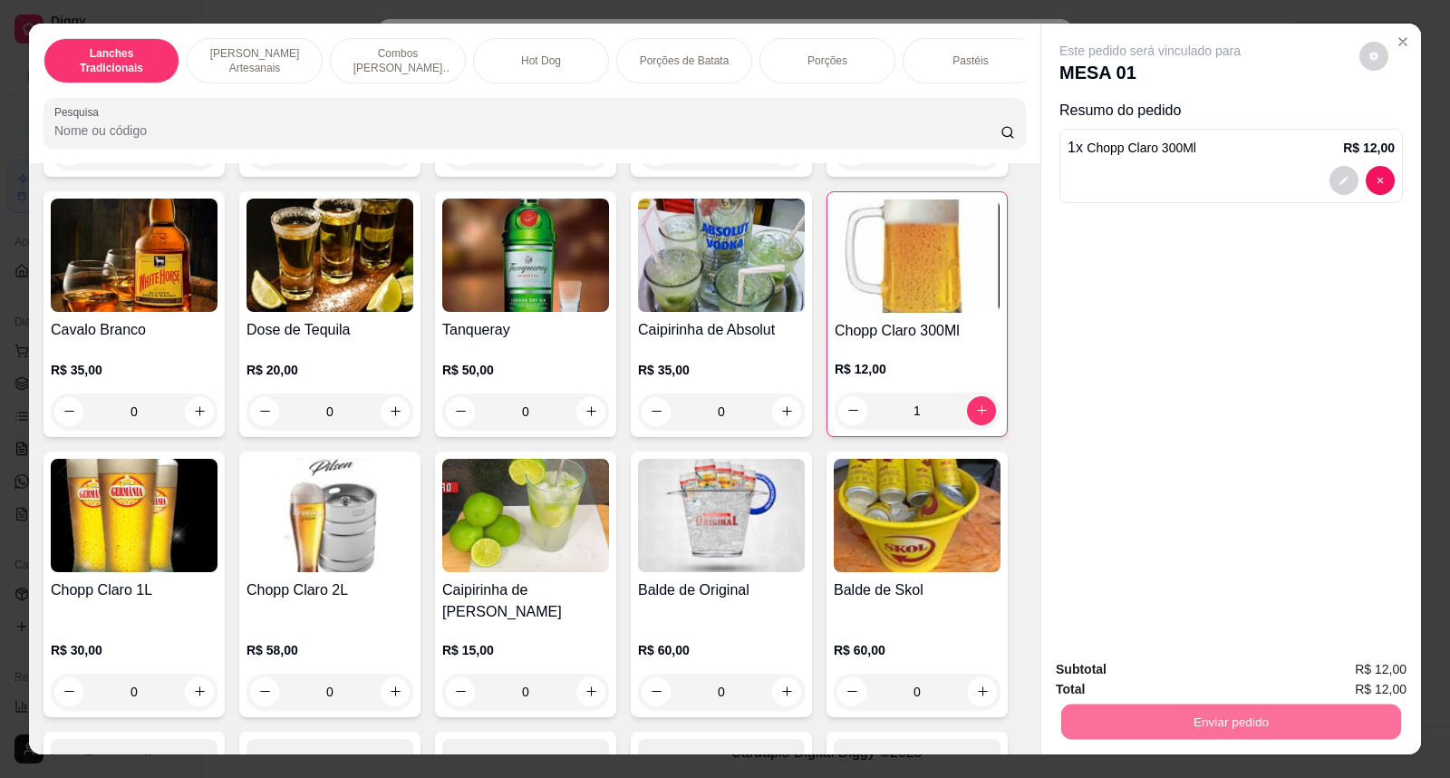
click at [1145, 674] on button "Não registrar e enviar pedido" at bounding box center [1171, 678] width 189 height 34
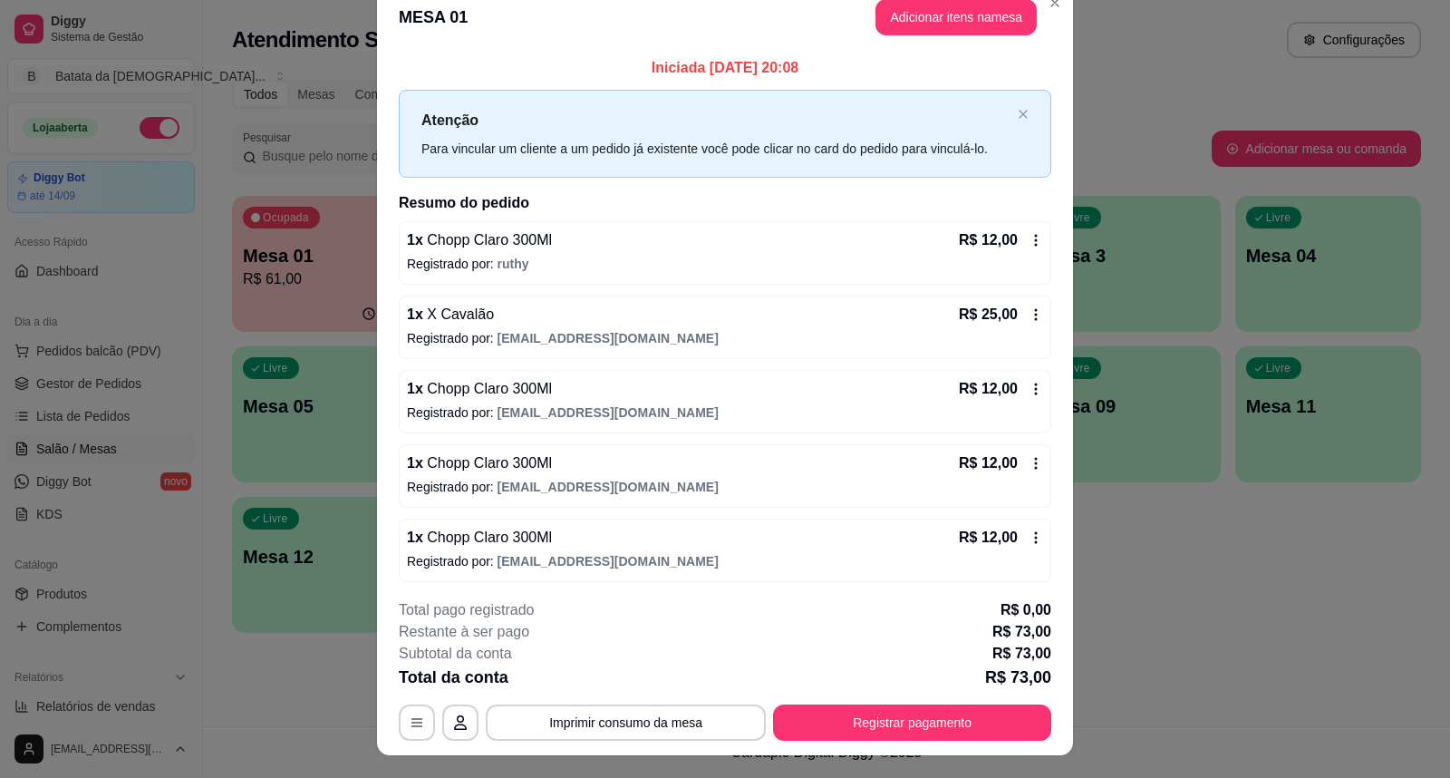
scroll to position [0, 0]
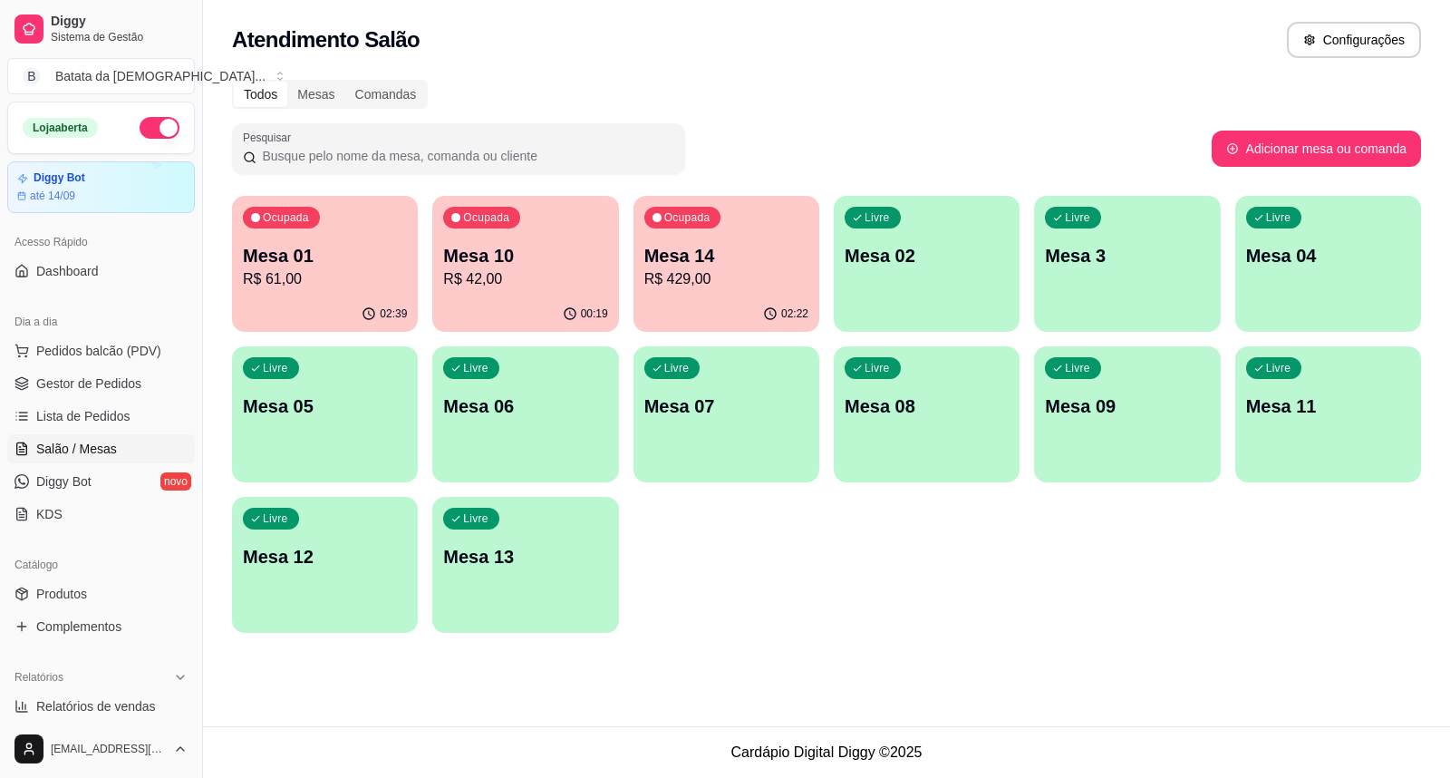
click at [104, 438] on link "Salão / Mesas" at bounding box center [101, 448] width 188 height 29
click at [76, 453] on span "Salão / Mesas" at bounding box center [76, 449] width 81 height 18
click at [78, 409] on span "Lista de Pedidos" at bounding box center [83, 416] width 94 height 18
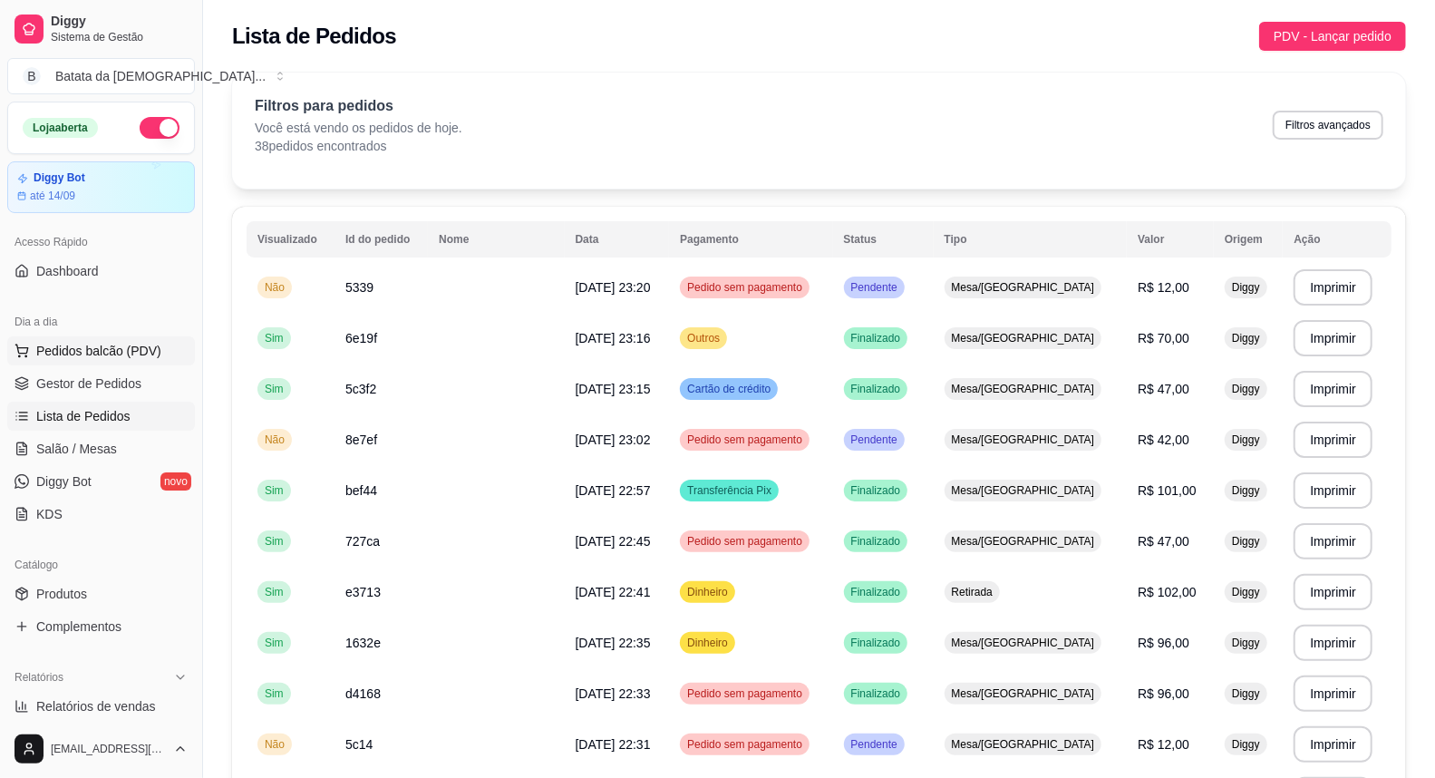
click at [91, 355] on span "Pedidos balcão (PDV)" at bounding box center [98, 351] width 125 height 18
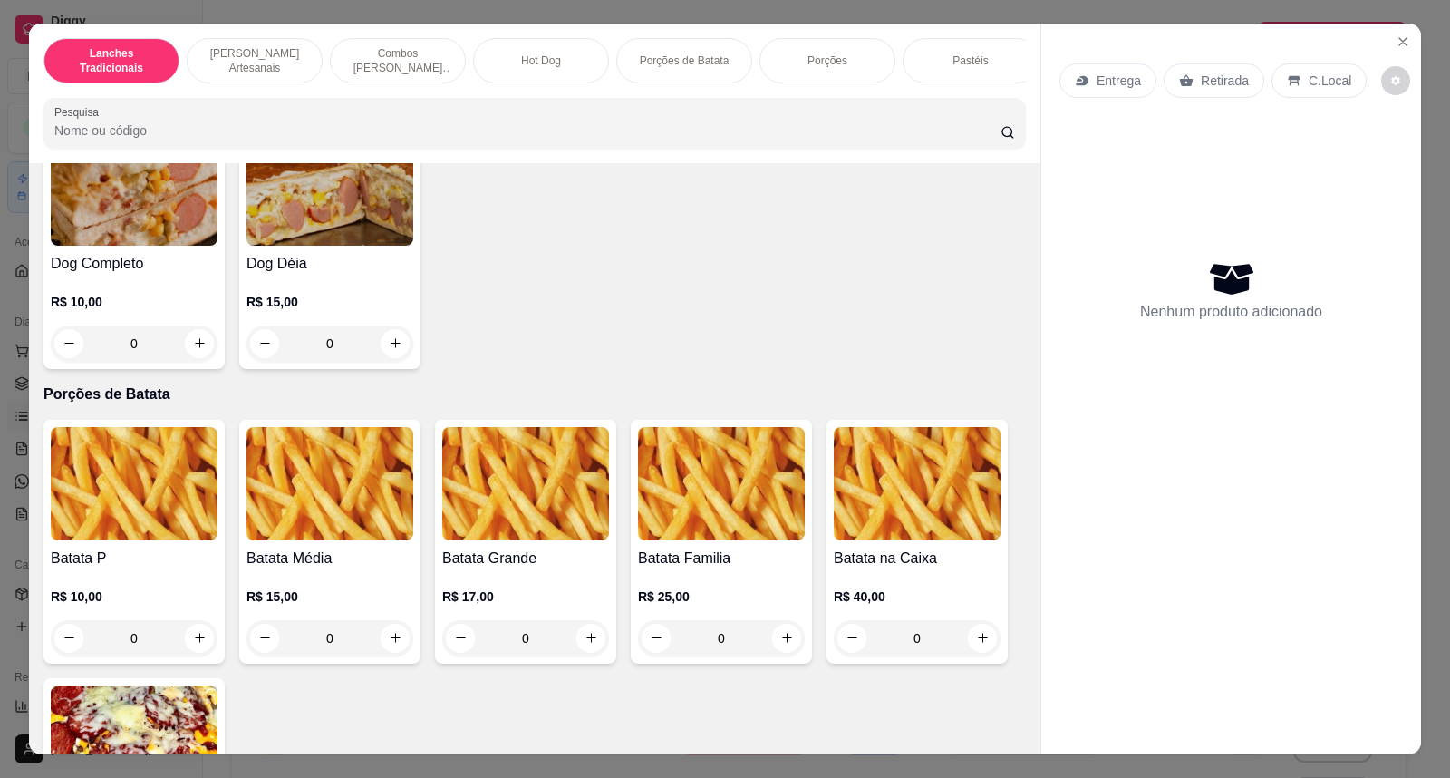
scroll to position [2114, 0]
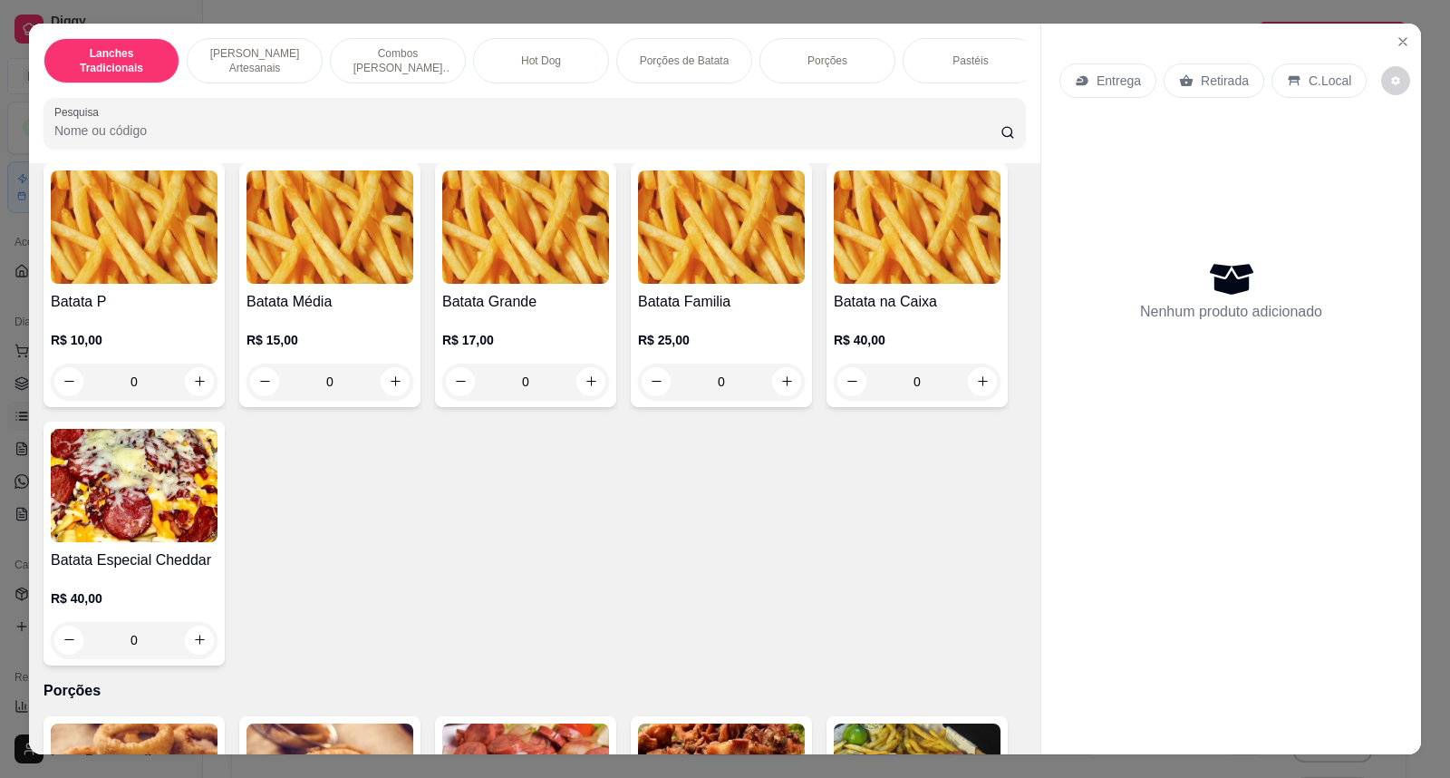
click at [701, 284] on img at bounding box center [721, 226] width 167 height 113
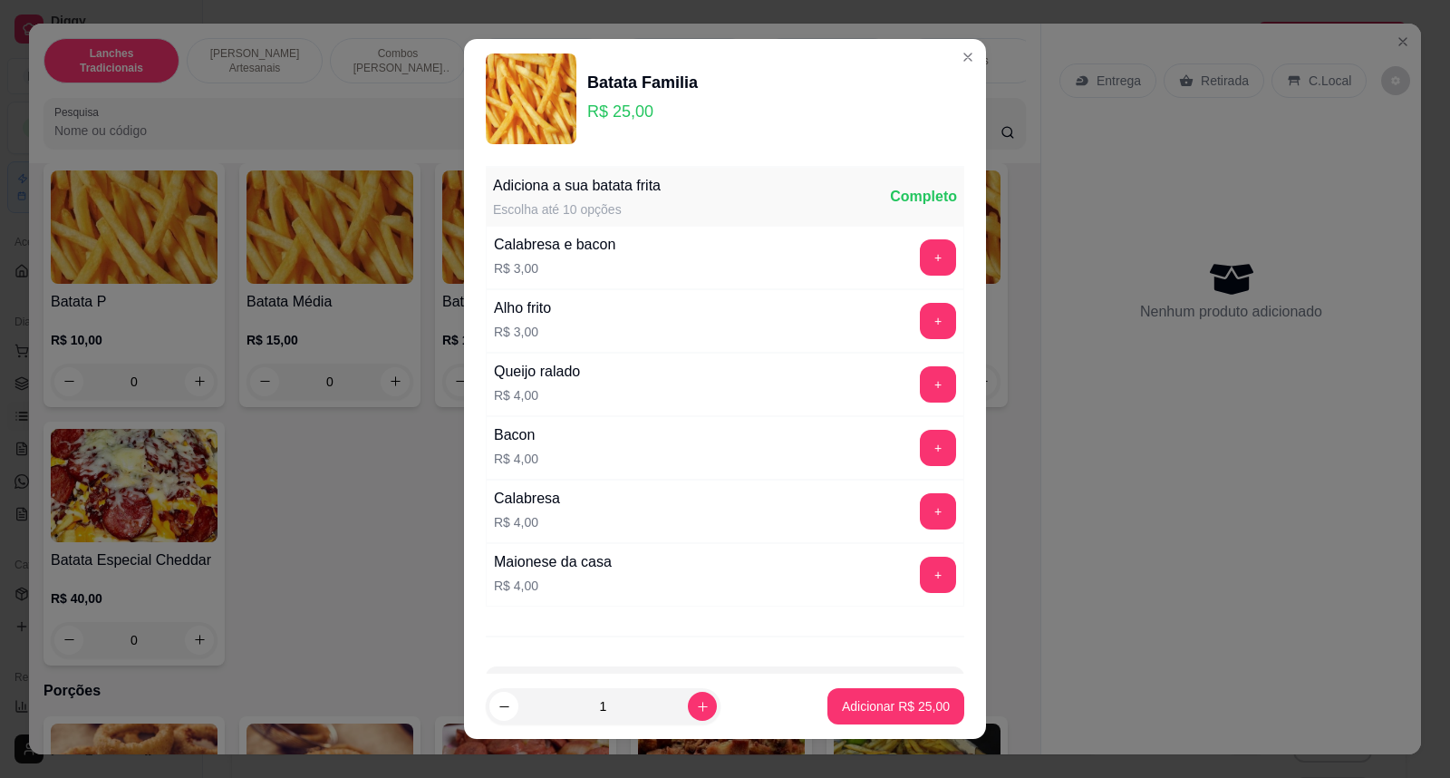
scroll to position [68, 0]
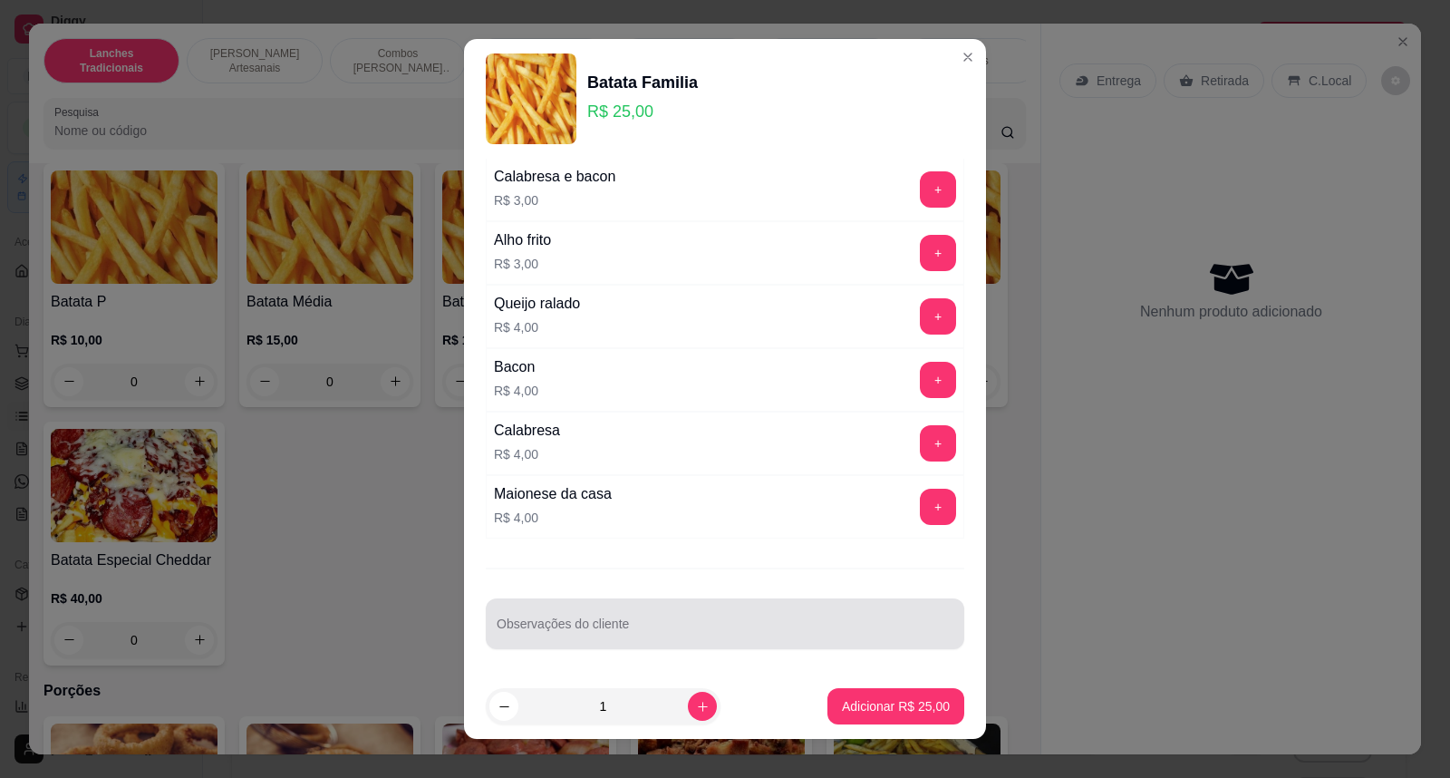
click at [685, 626] on input "Observações do cliente" at bounding box center [725, 631] width 457 height 18
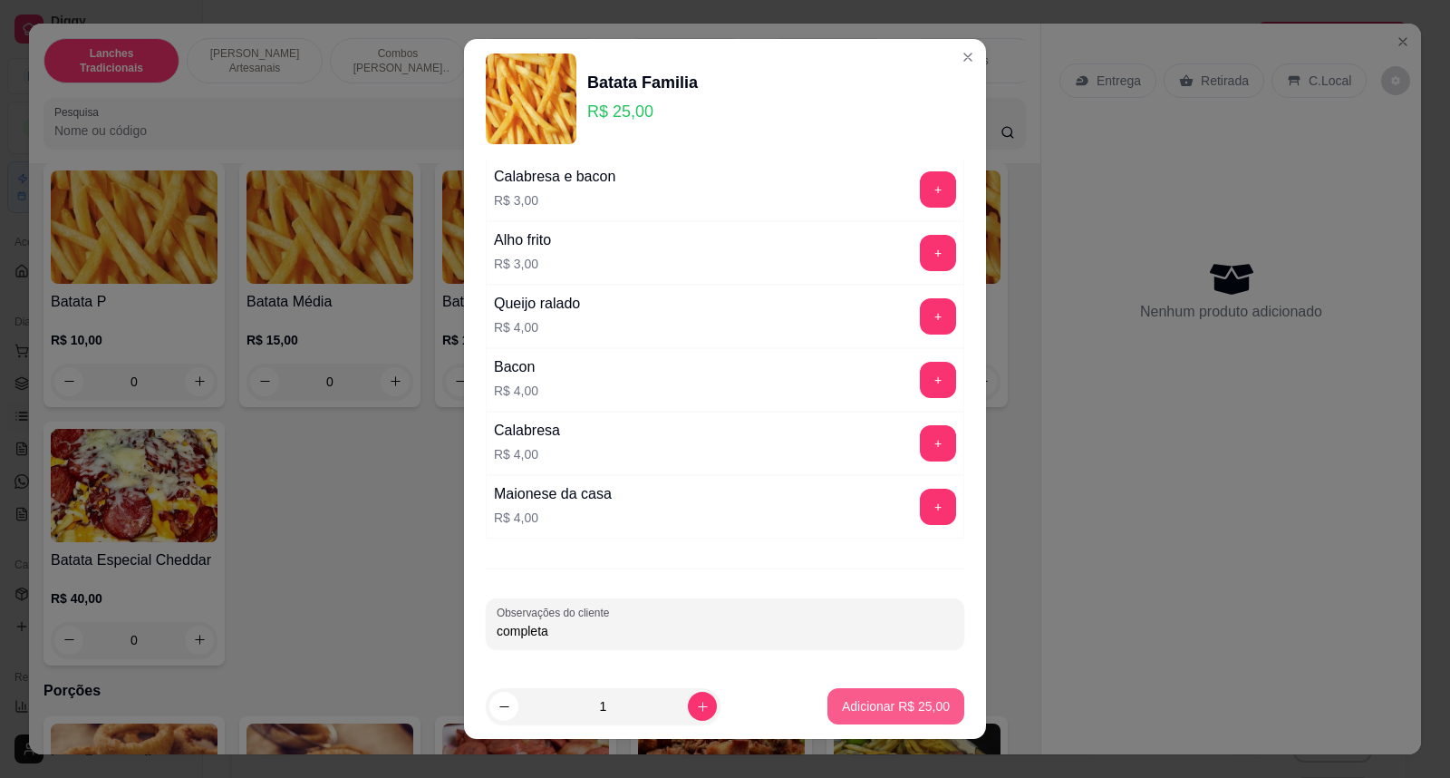
type input "completa"
click at [855, 698] on p "Adicionar R$ 25,00" at bounding box center [896, 705] width 105 height 17
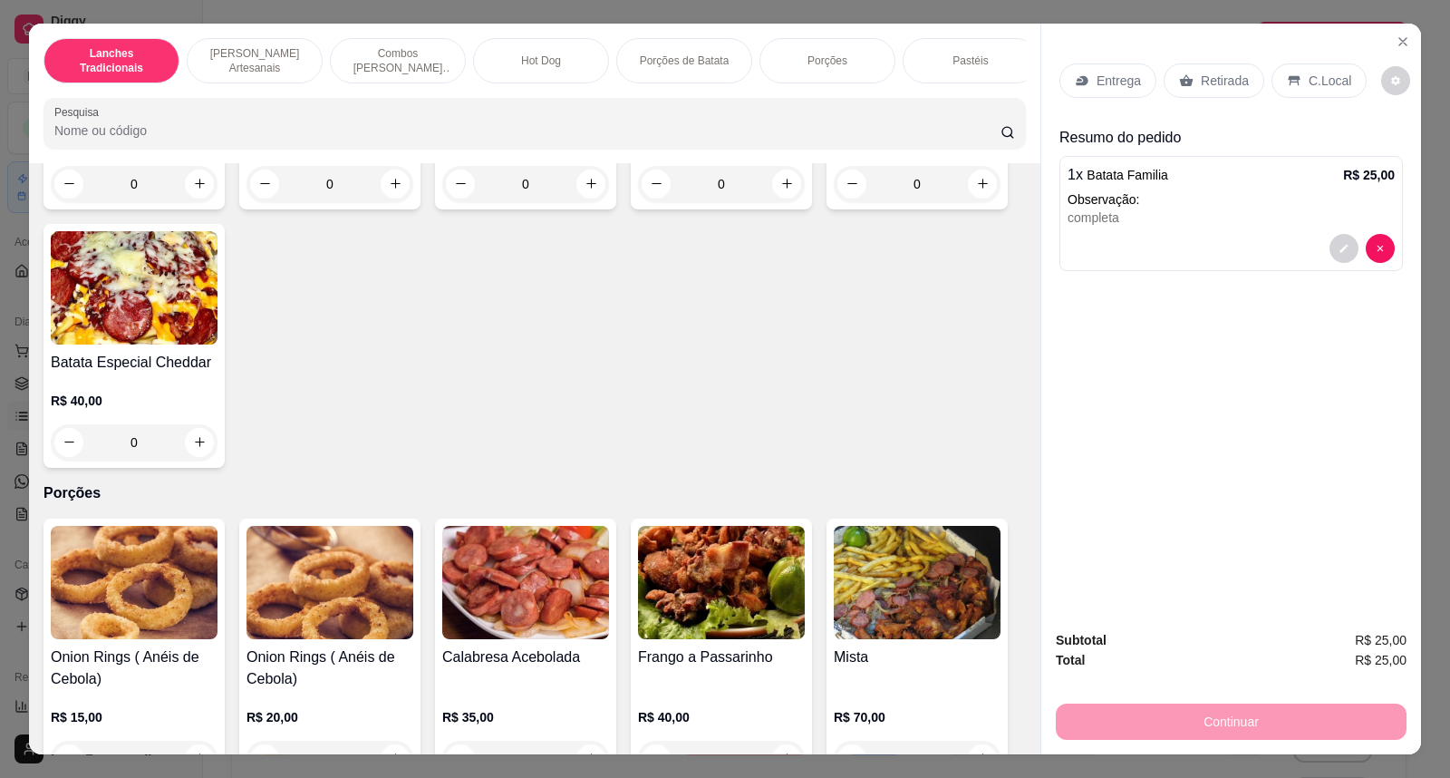
scroll to position [2416, 0]
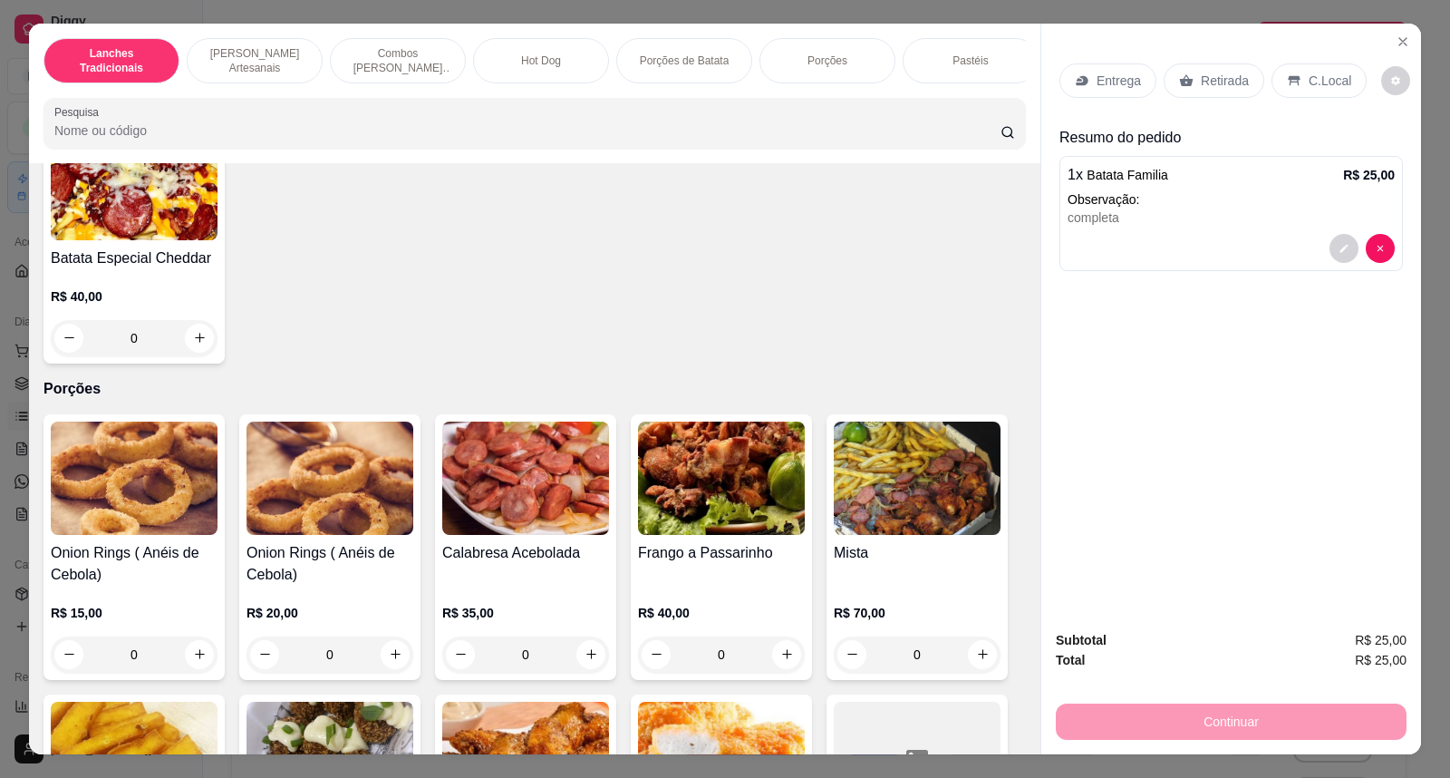
click at [1204, 84] on p "Retirada" at bounding box center [1225, 81] width 48 height 18
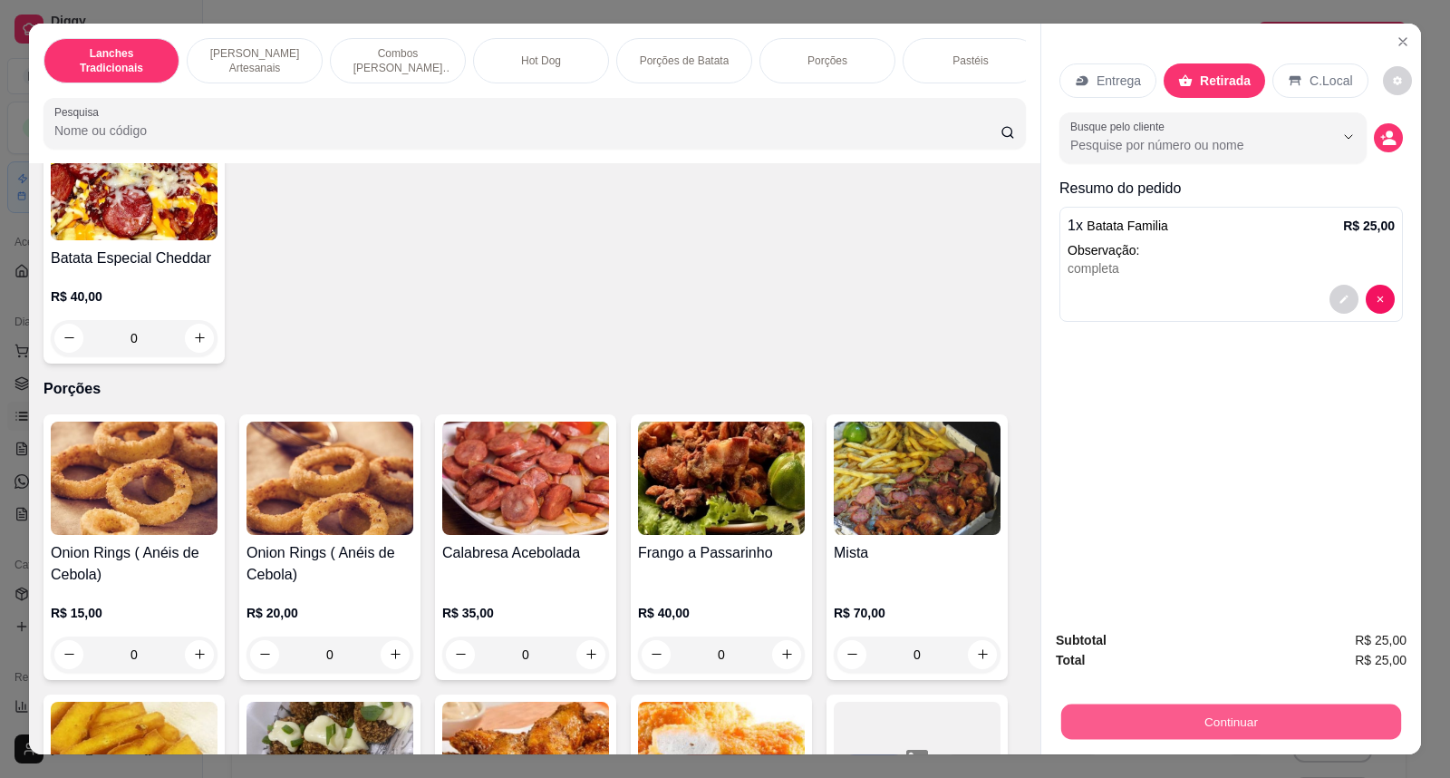
click at [1262, 734] on button "Continuar" at bounding box center [1231, 721] width 340 height 35
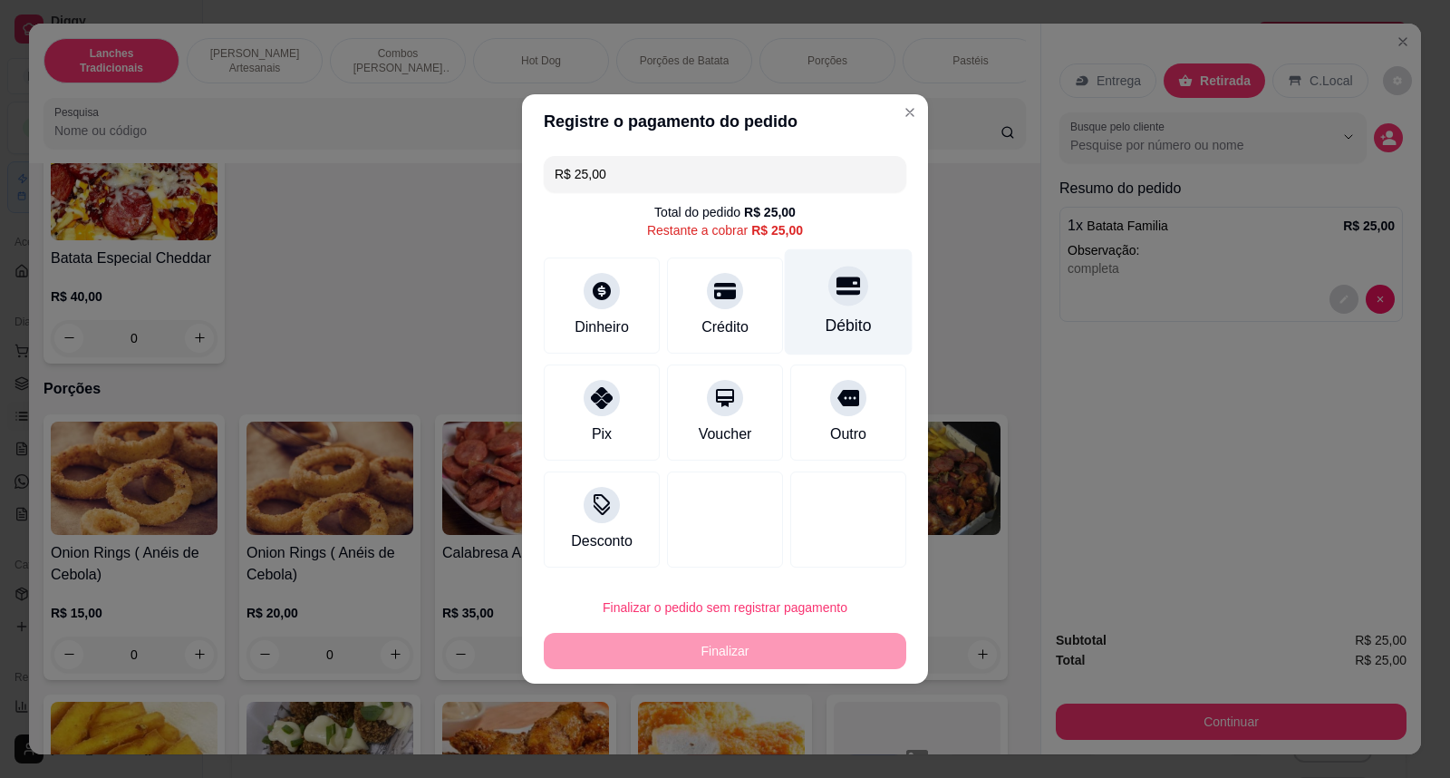
click at [856, 306] on div "Débito" at bounding box center [849, 302] width 128 height 106
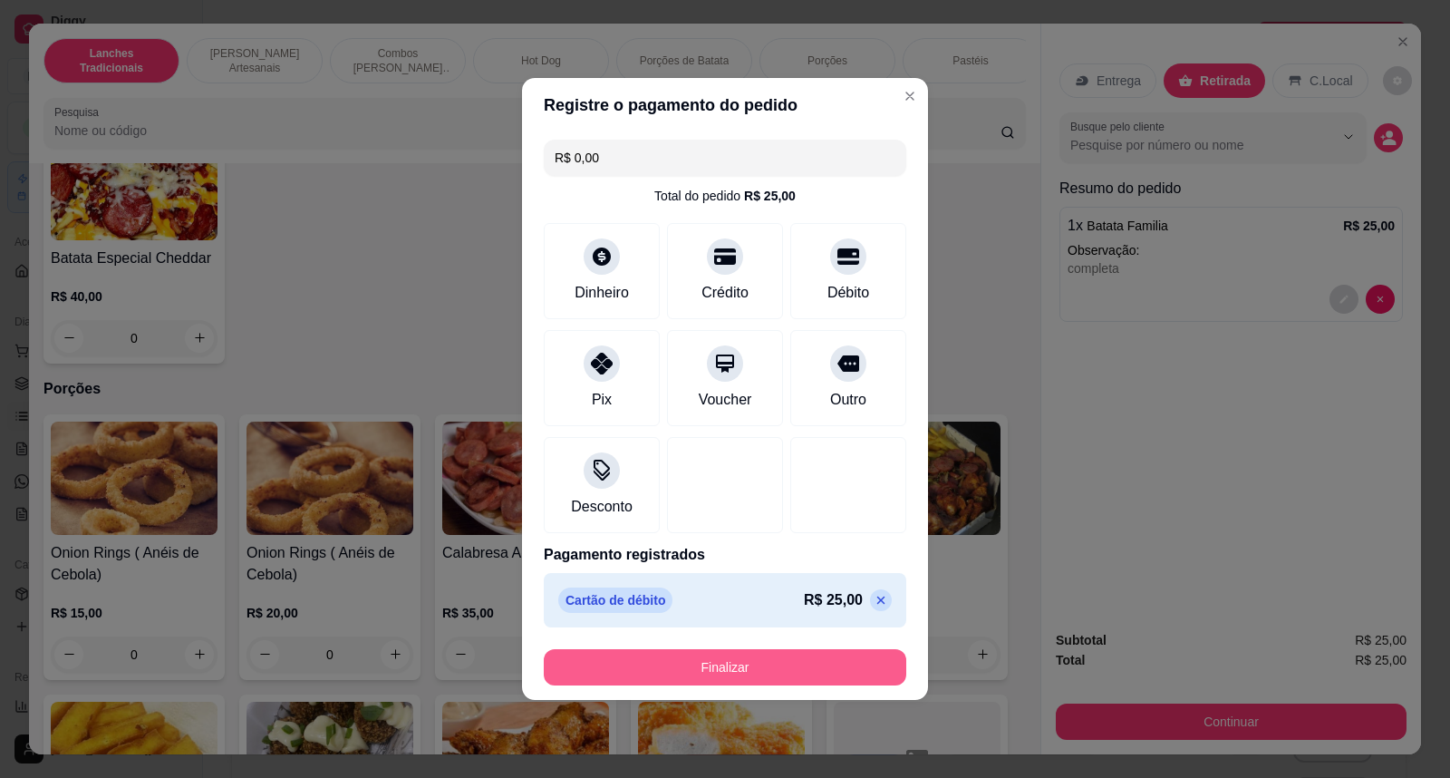
click at [774, 669] on button "Finalizar" at bounding box center [725, 667] width 363 height 36
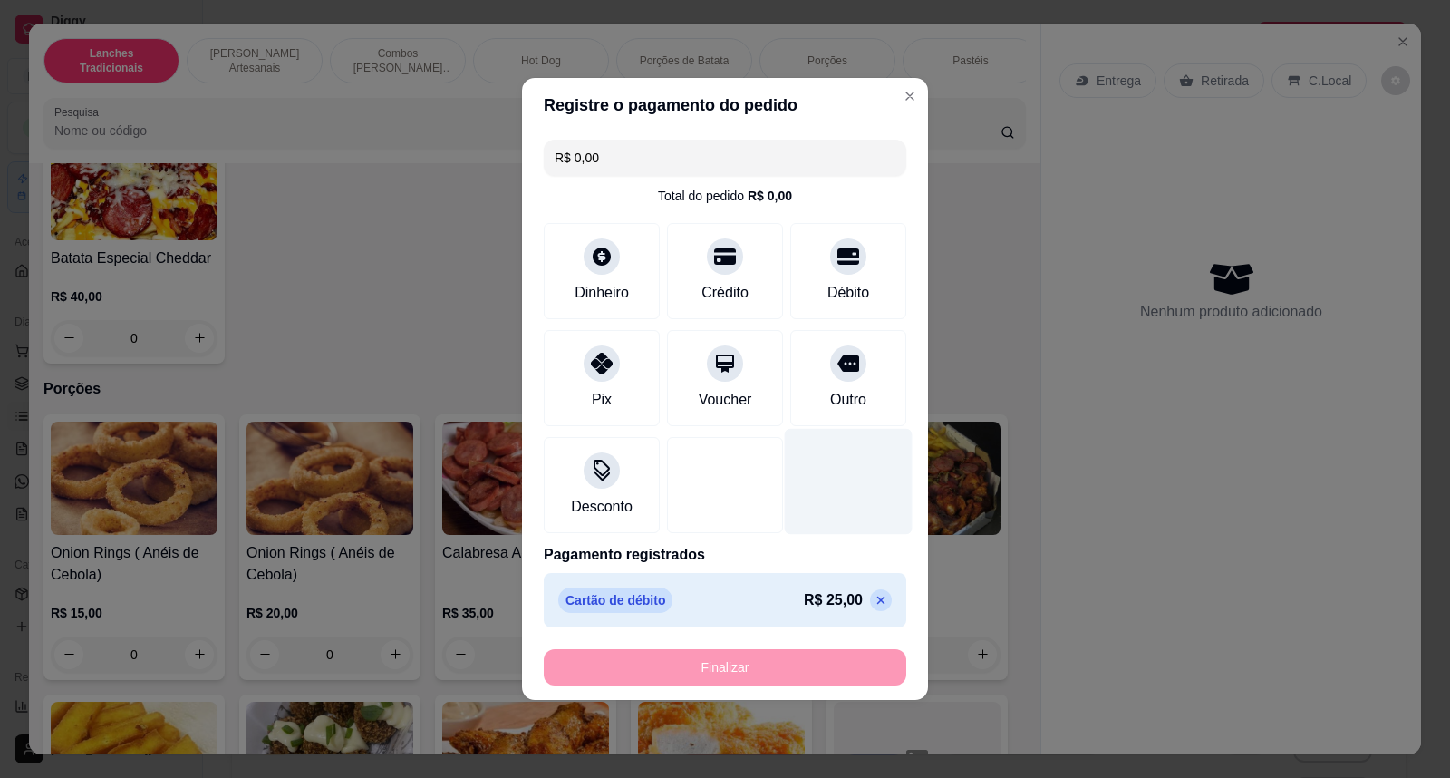
type input "-R$ 25,00"
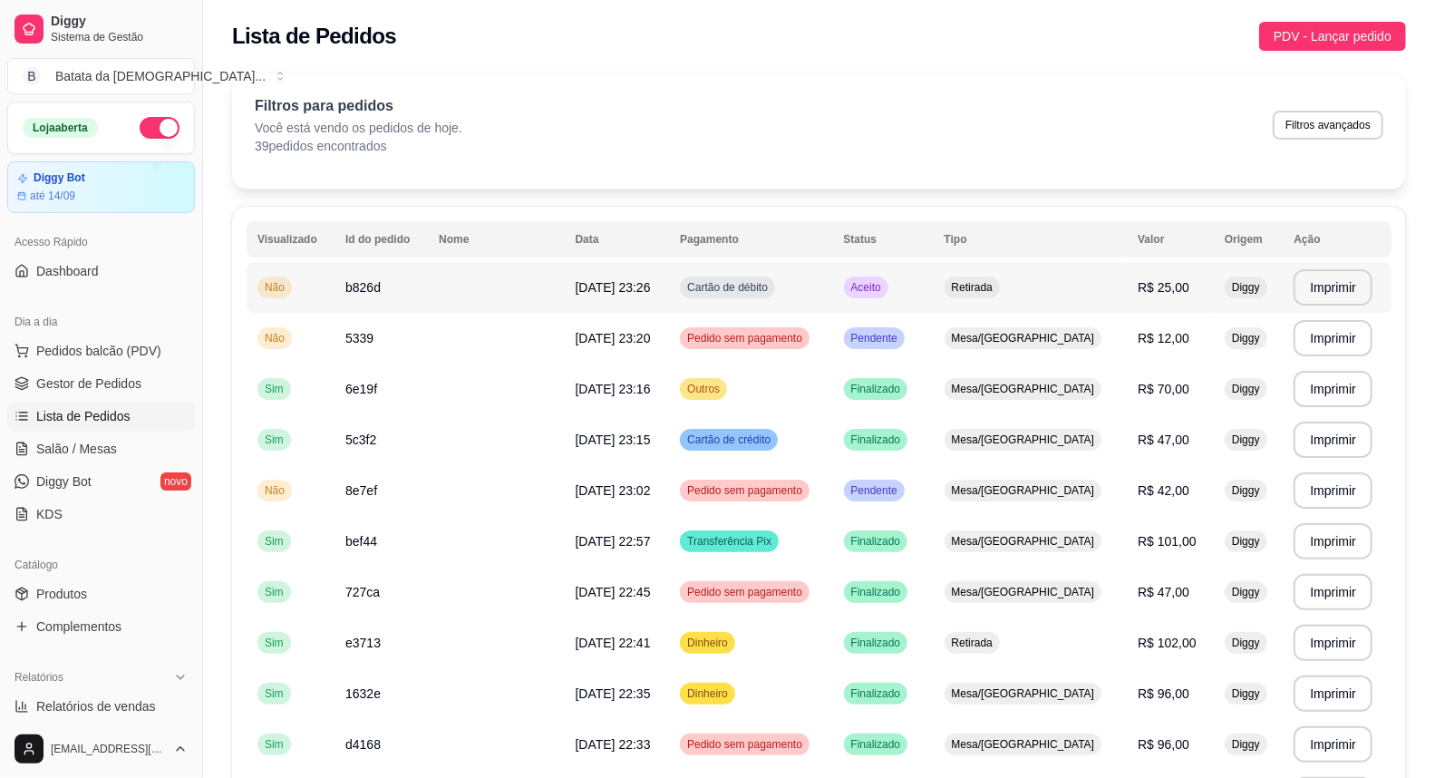
click at [832, 294] on td "Cartão de débito" at bounding box center [750, 287] width 163 height 51
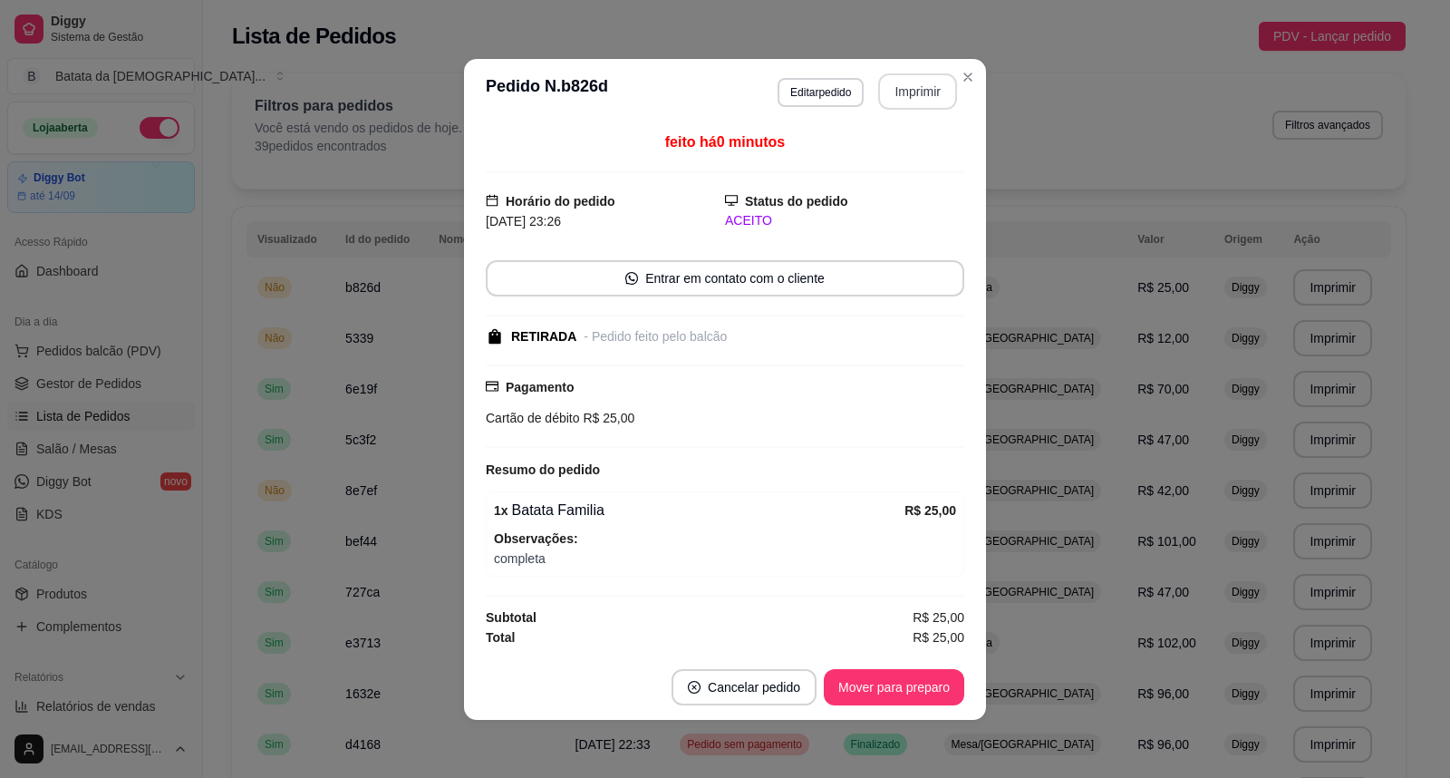
click at [931, 89] on button "Imprimir" at bounding box center [917, 91] width 79 height 36
click at [909, 87] on button "Imprimir" at bounding box center [917, 91] width 79 height 36
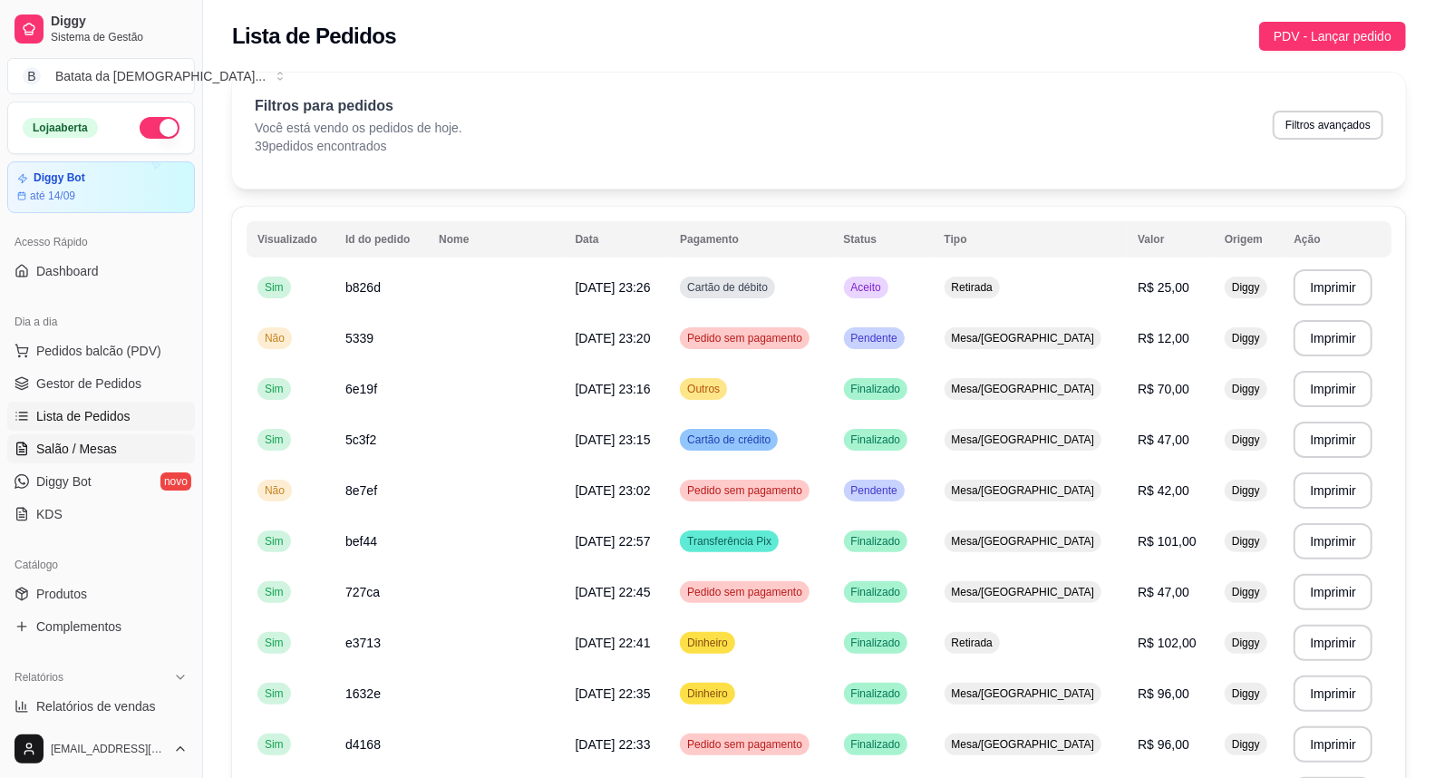
click at [104, 449] on span "Salão / Mesas" at bounding box center [76, 449] width 81 height 18
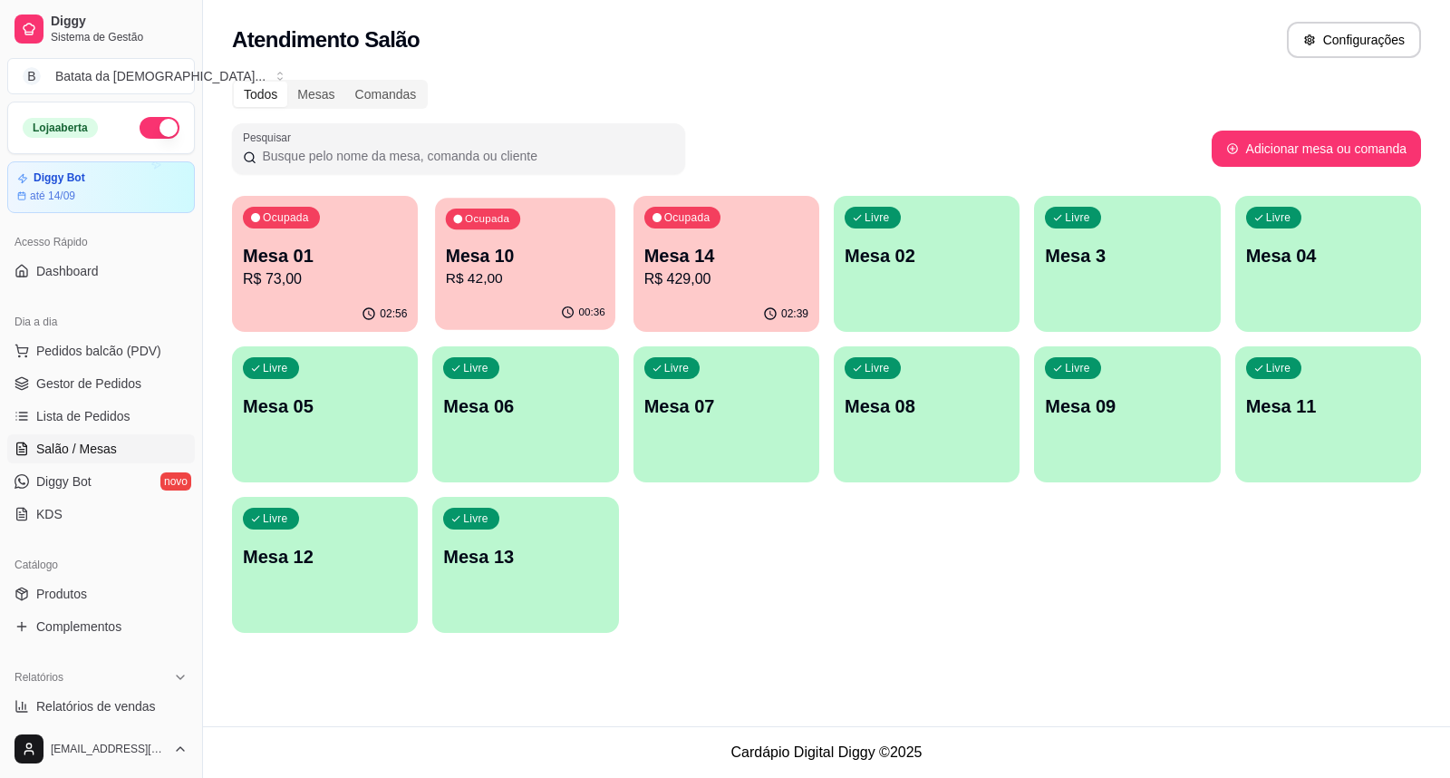
click at [513, 300] on div "00:36" at bounding box center [525, 312] width 180 height 34
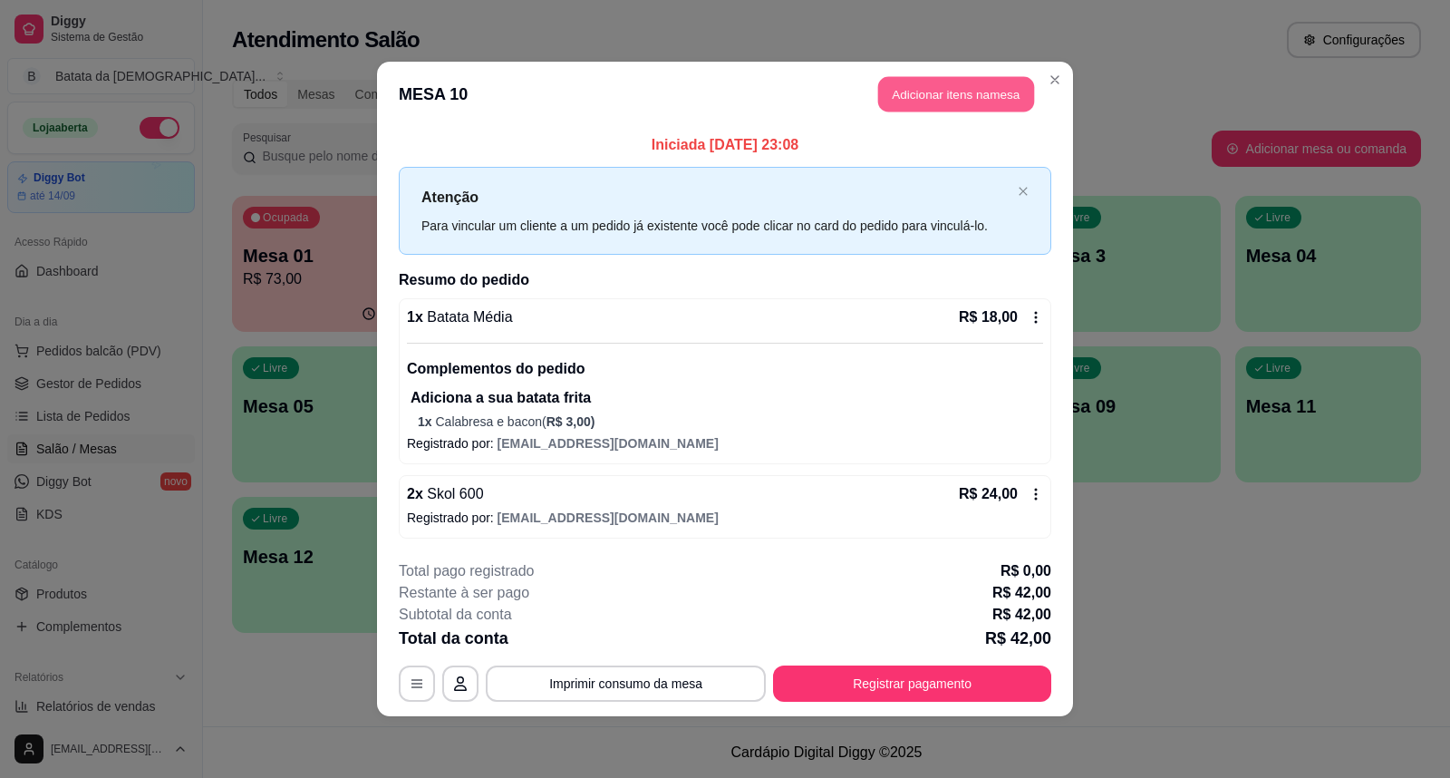
click at [958, 102] on button "Adicionar itens na mesa" at bounding box center [956, 94] width 156 height 35
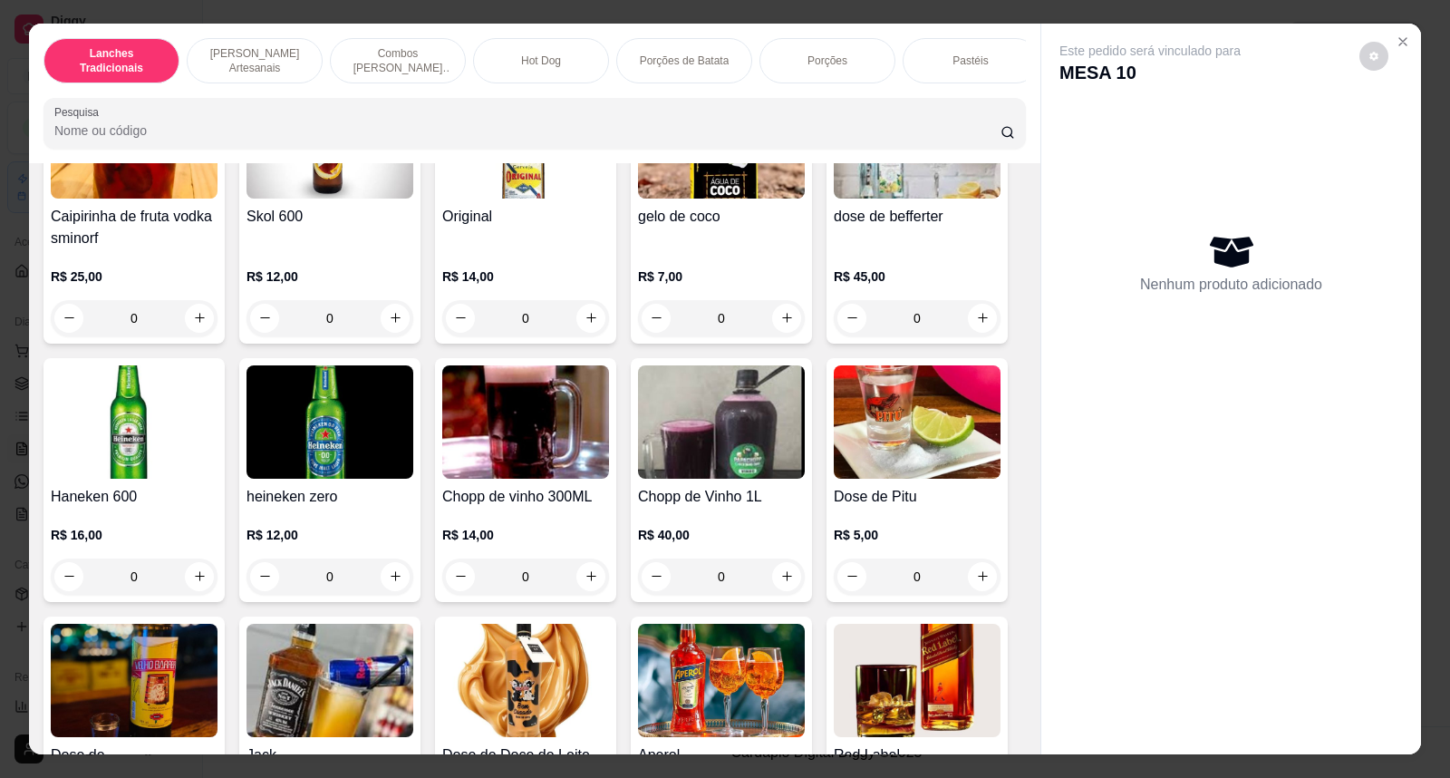
scroll to position [6242, 0]
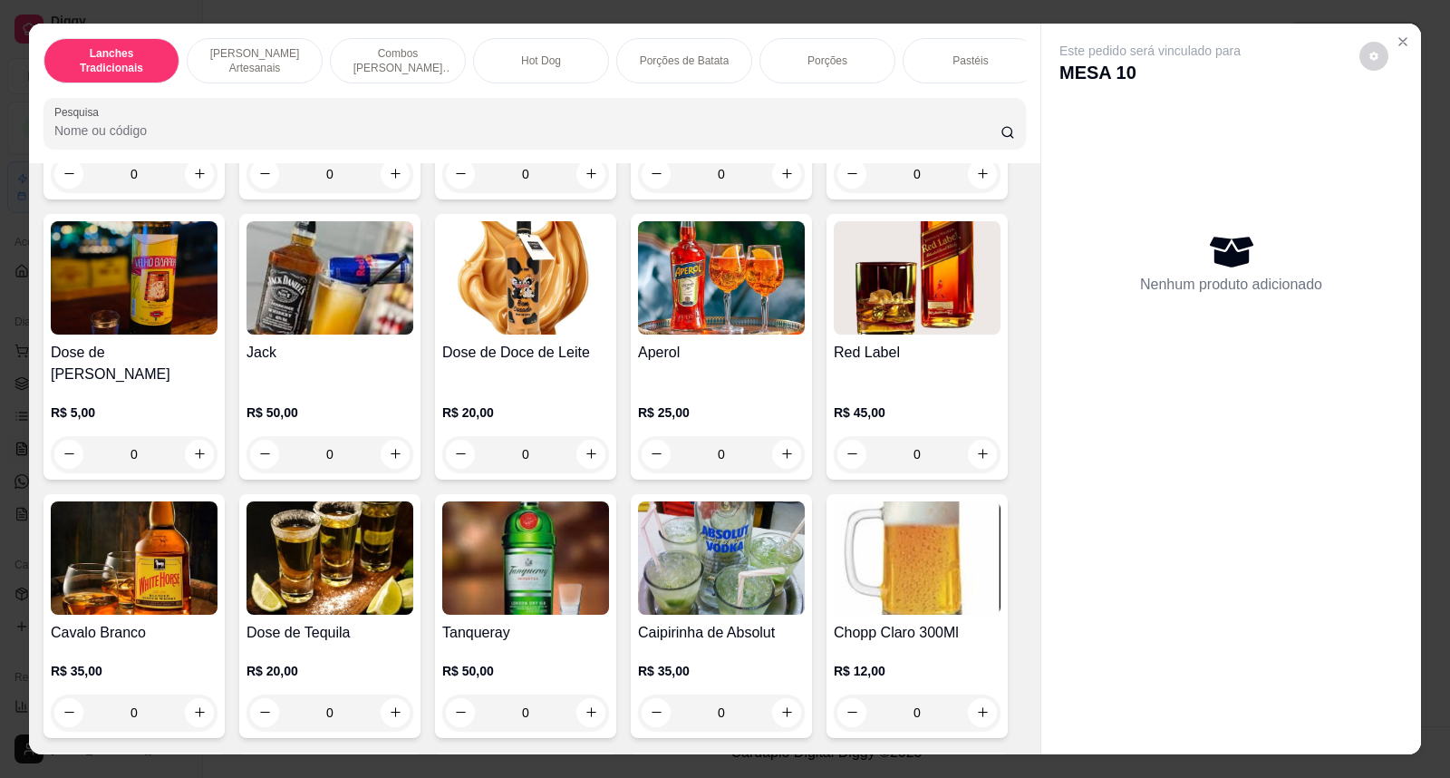
click at [875, 585] on img at bounding box center [917, 557] width 167 height 113
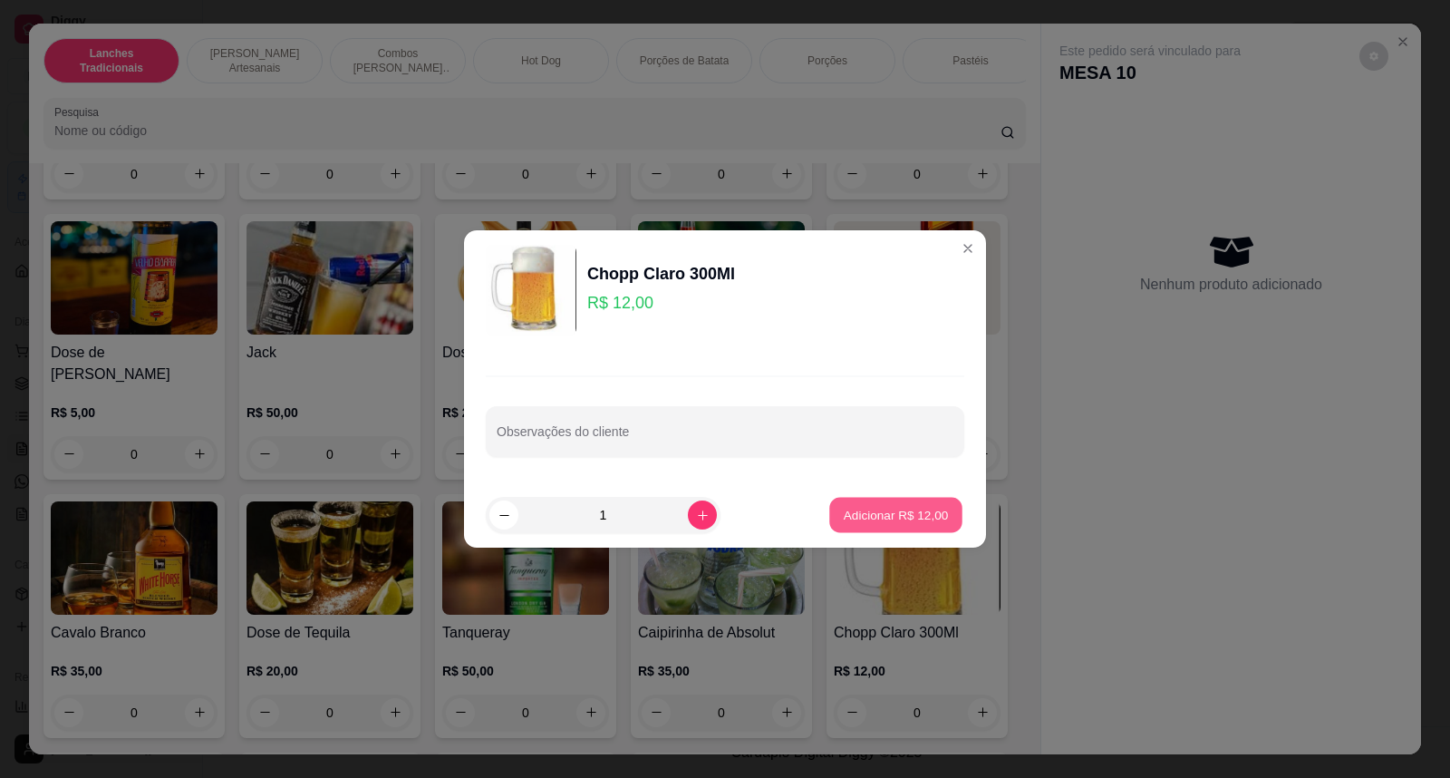
click at [884, 517] on p "Adicionar R$ 12,00" at bounding box center [896, 514] width 105 height 17
type input "1"
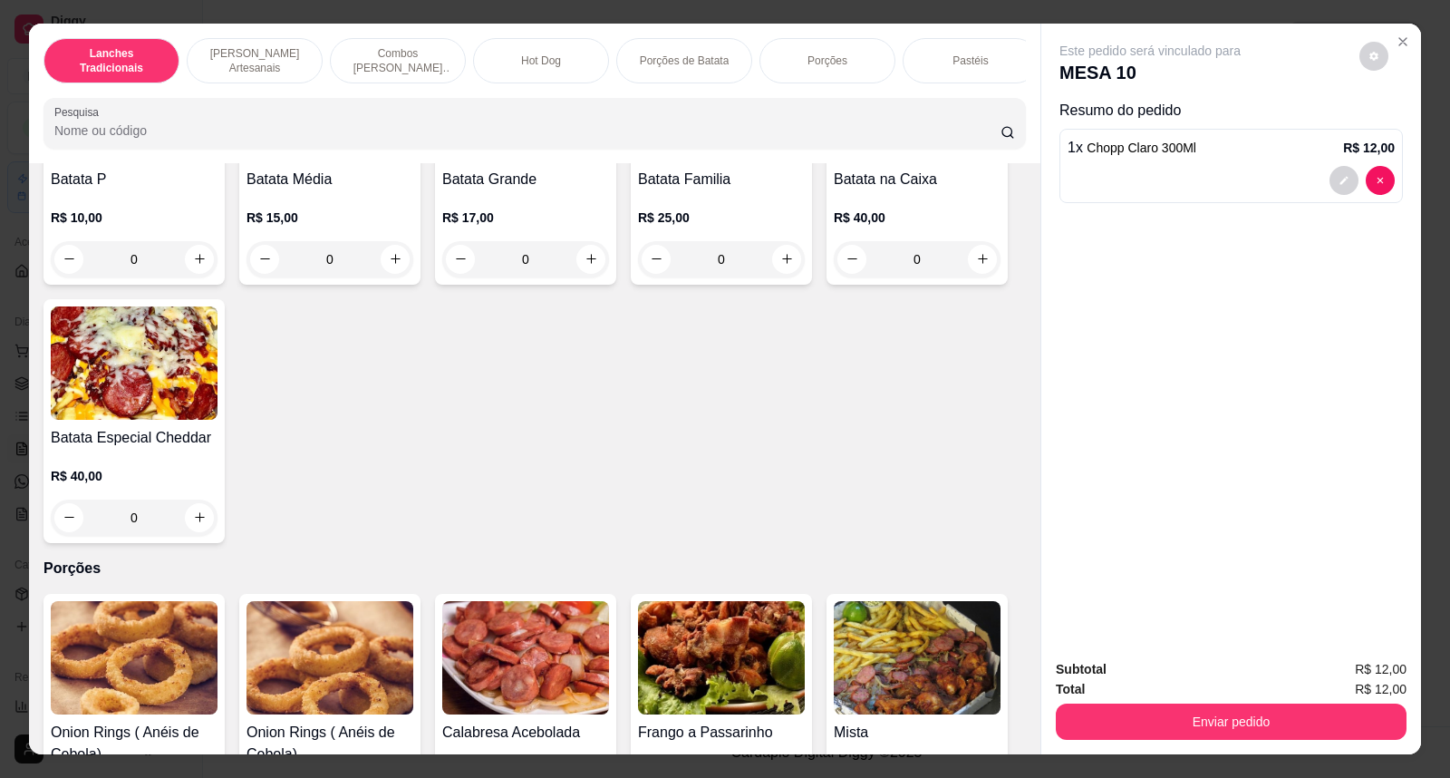
scroll to position [2719, 0]
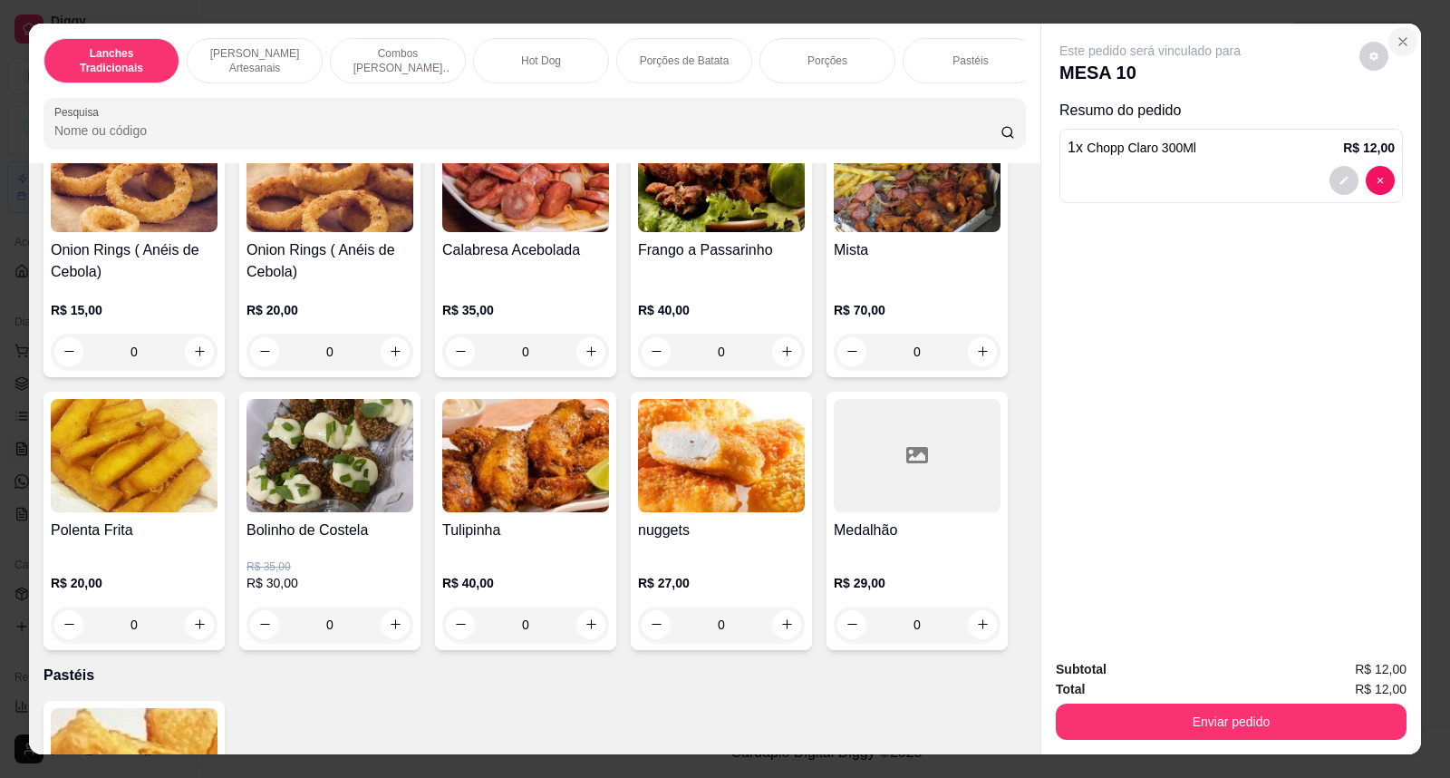
click at [1396, 37] on icon "Close" at bounding box center [1403, 41] width 15 height 15
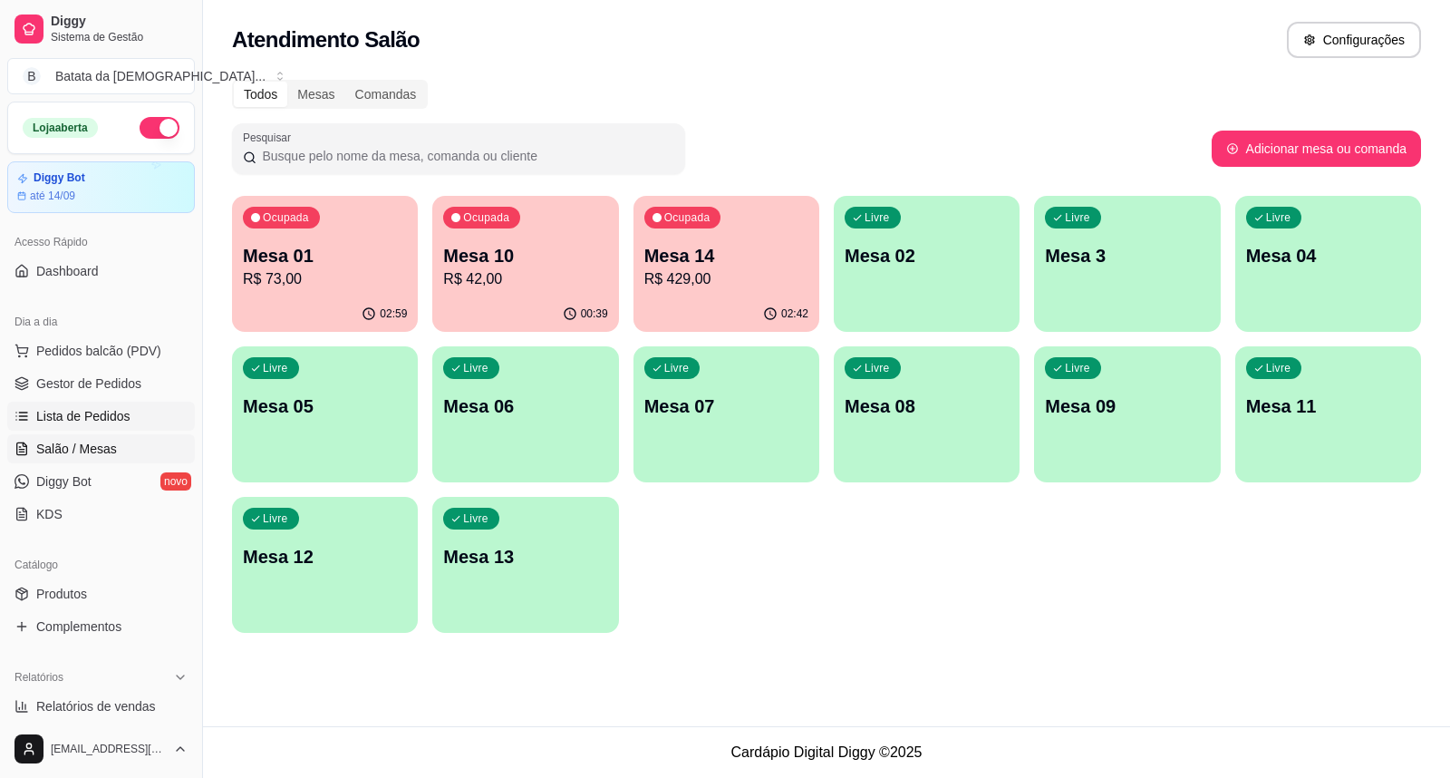
click at [83, 422] on span "Lista de Pedidos" at bounding box center [83, 416] width 94 height 18
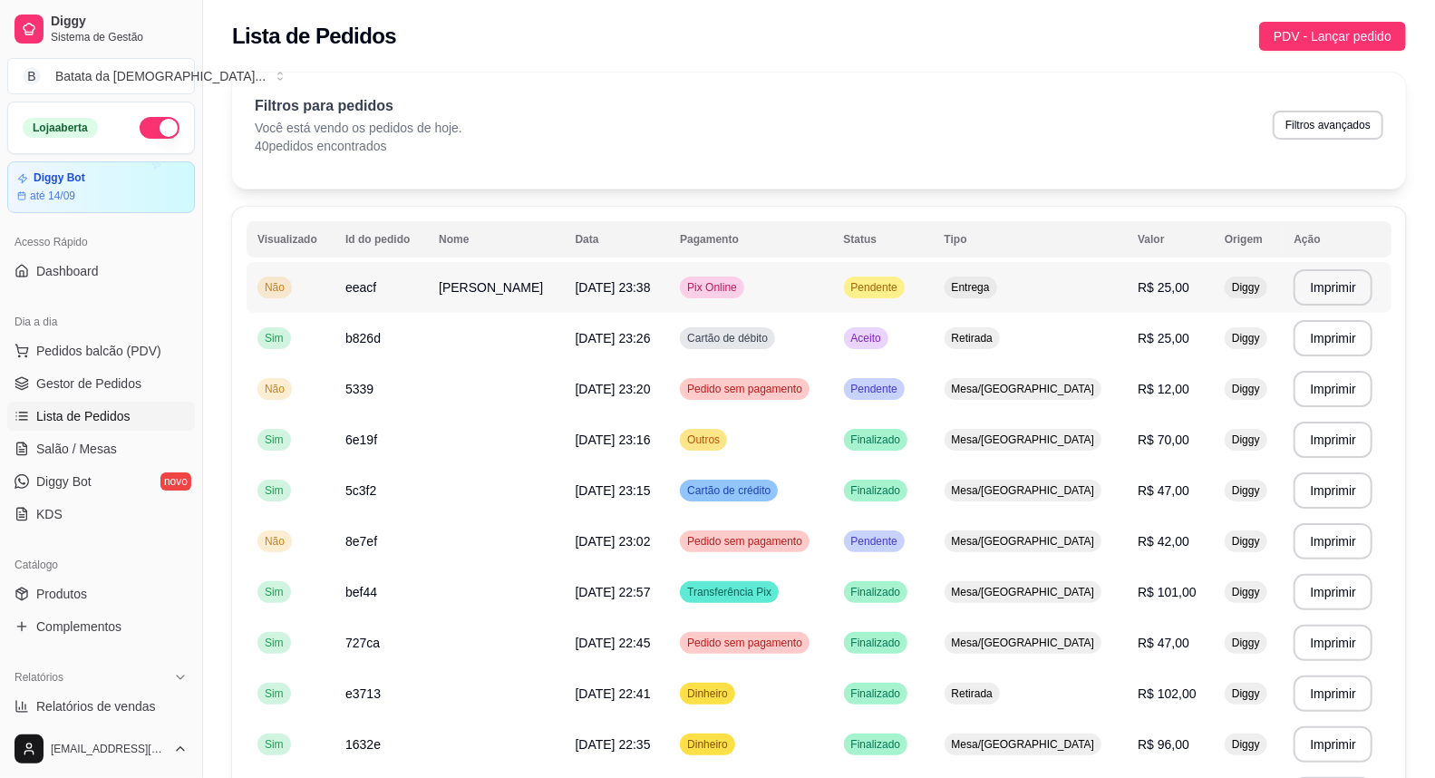
click at [901, 285] on span "Pendente" at bounding box center [873, 287] width 53 height 15
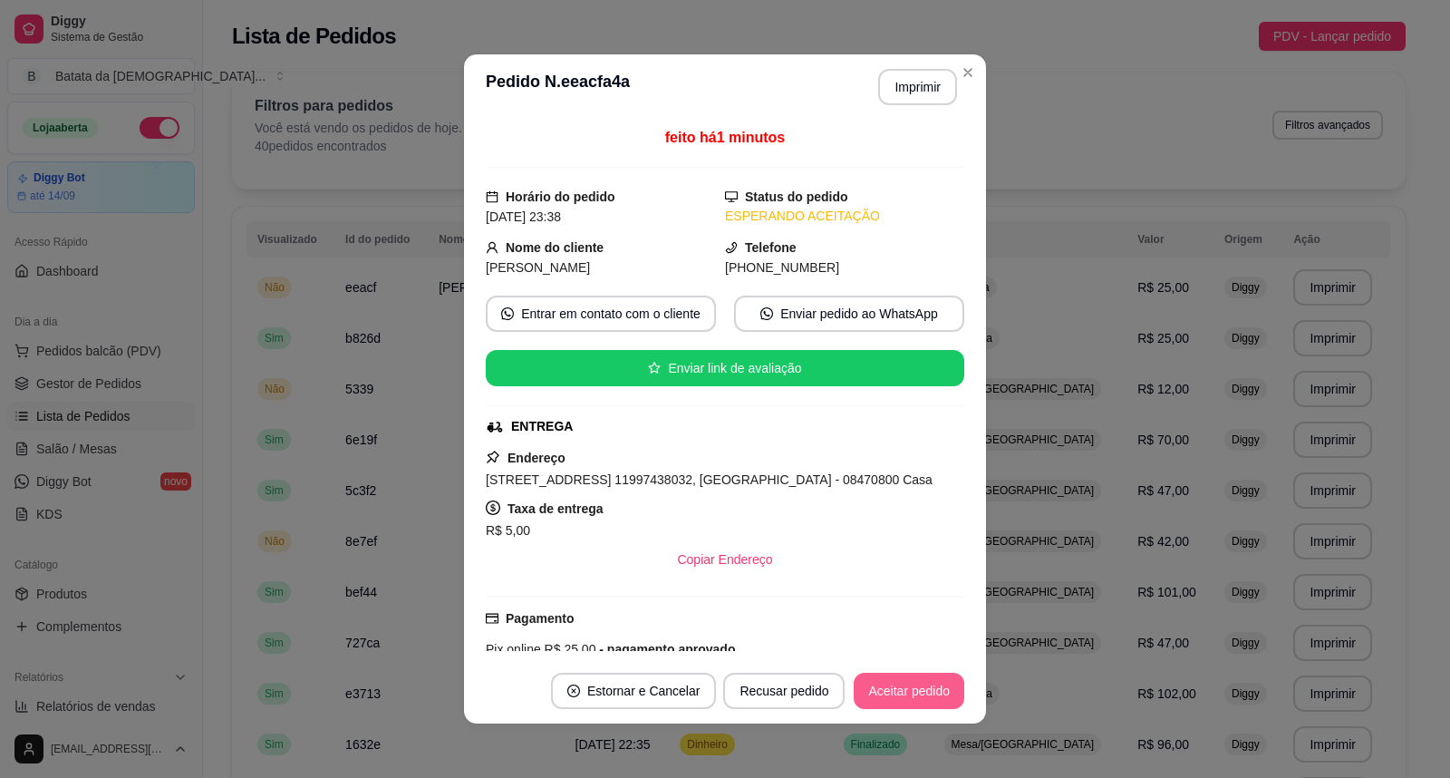
click at [902, 691] on button "Aceitar pedido" at bounding box center [909, 690] width 111 height 36
click at [902, 84] on button "Imprimir" at bounding box center [918, 87] width 76 height 35
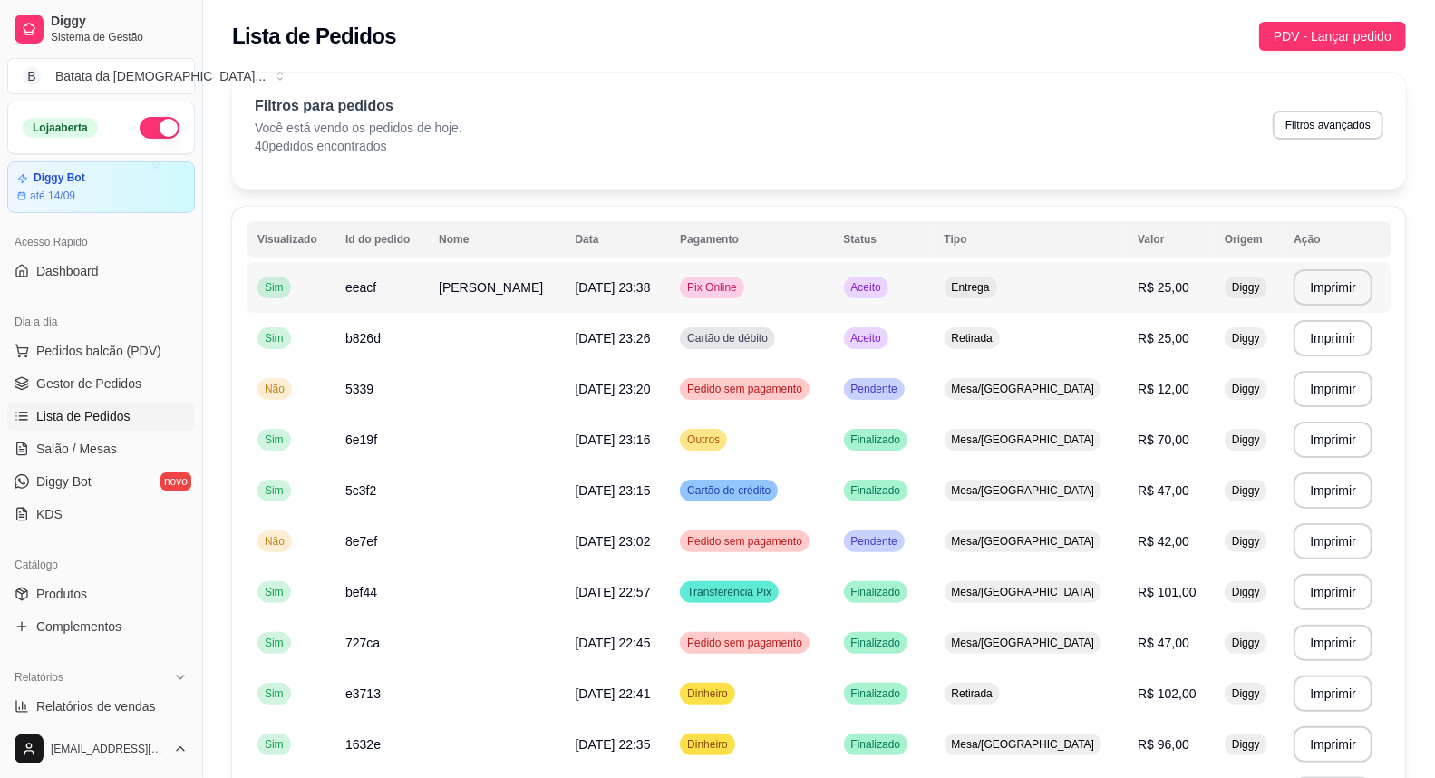
click at [545, 296] on td "Simone" at bounding box center [496, 287] width 136 height 51
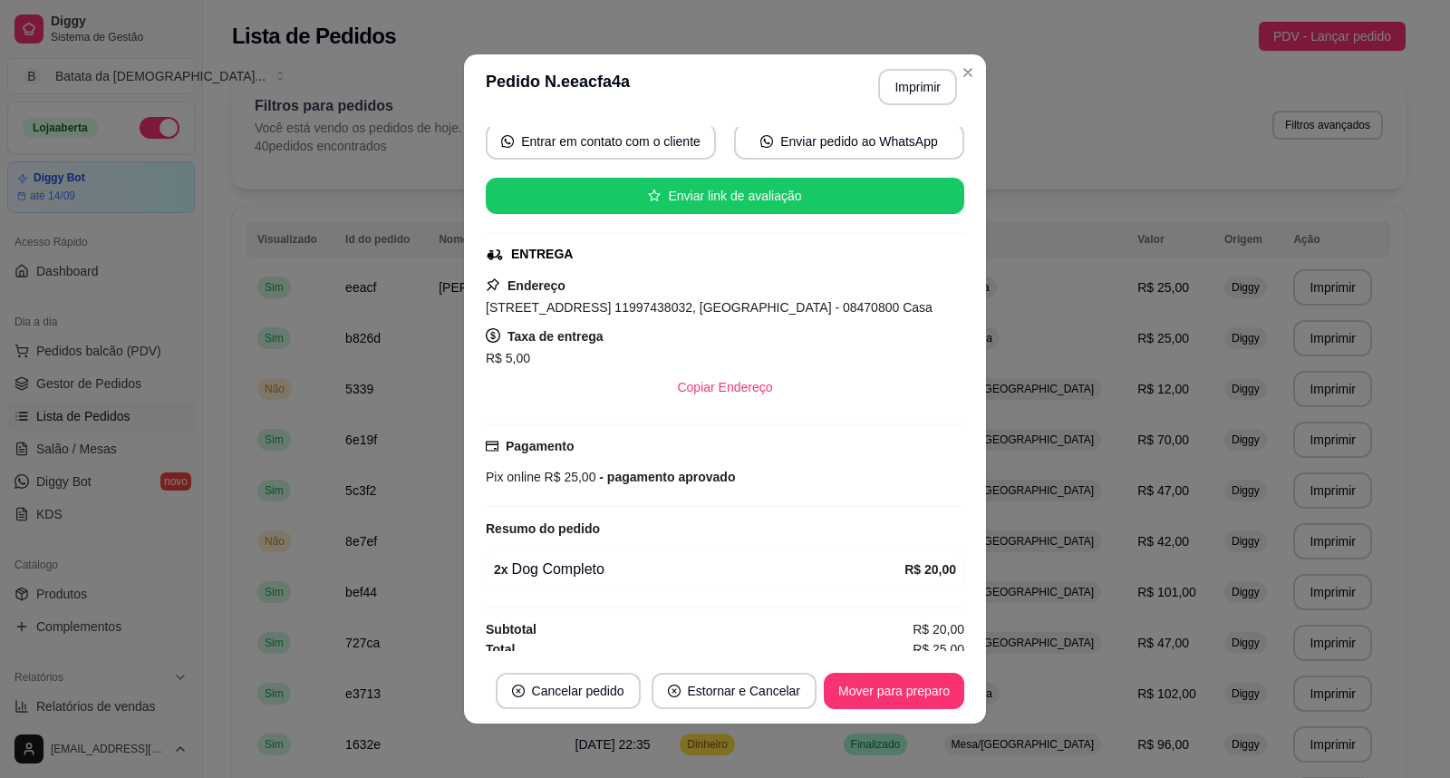
scroll to position [181, 0]
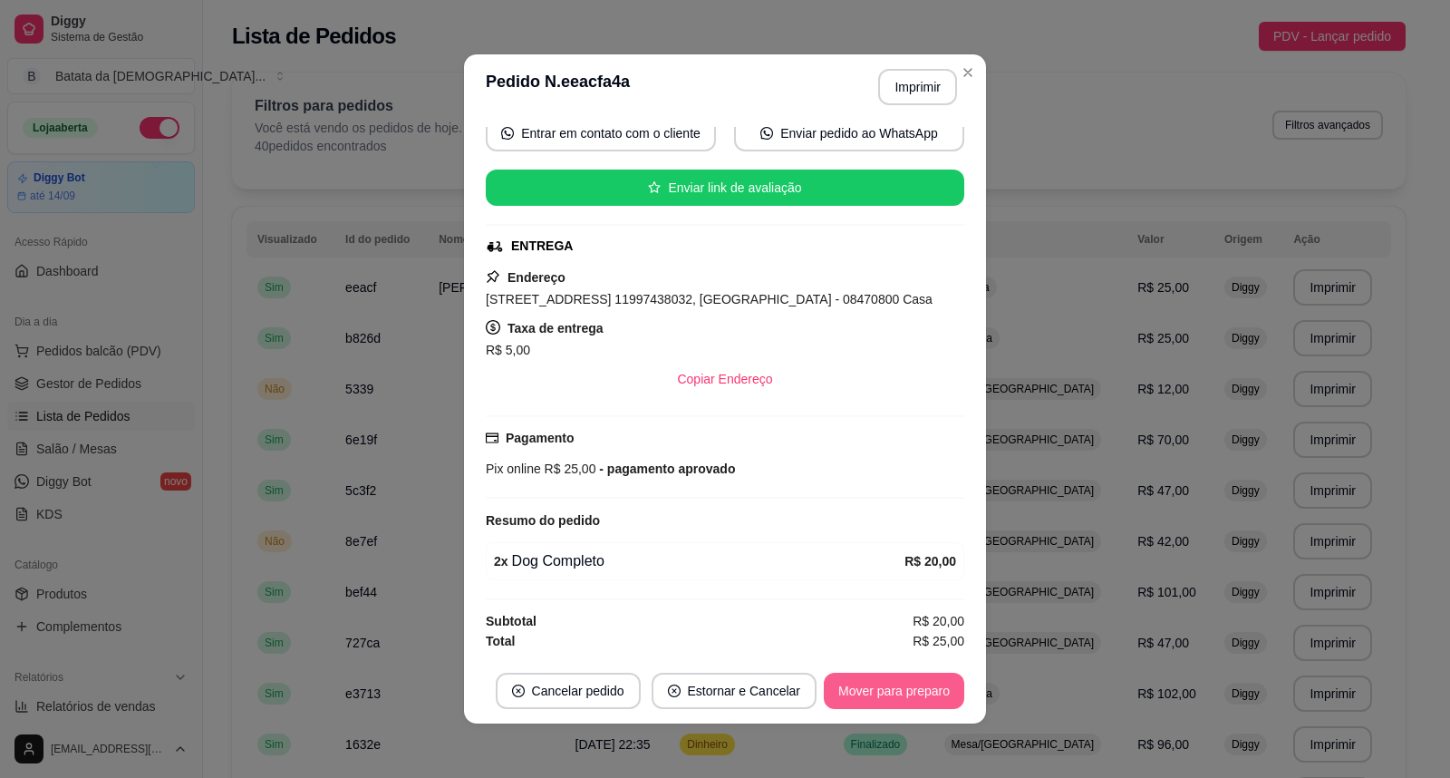
click at [863, 687] on button "Mover para preparo" at bounding box center [894, 690] width 140 height 36
click at [903, 87] on button "Imprimir" at bounding box center [918, 87] width 76 height 35
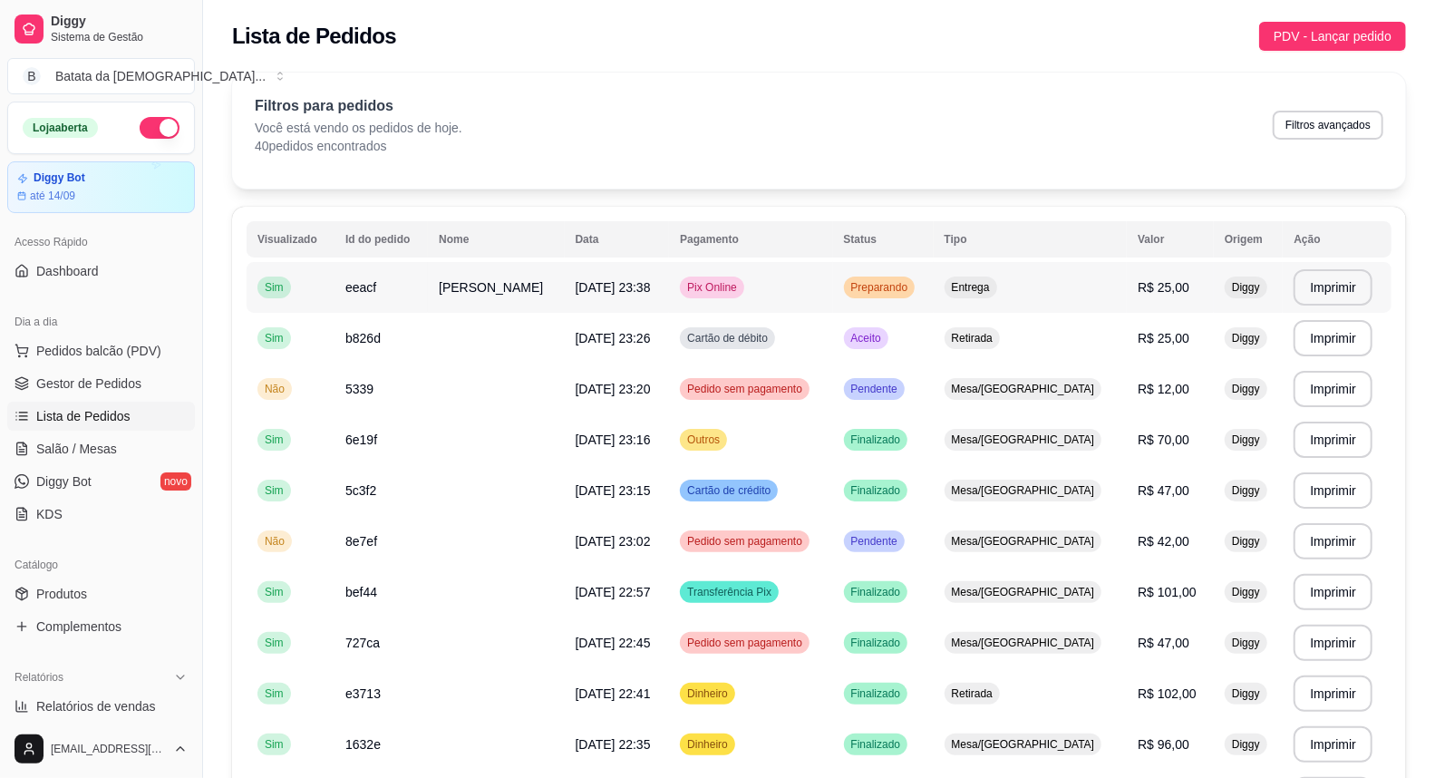
click at [794, 291] on td "Pix Online" at bounding box center [750, 287] width 163 height 51
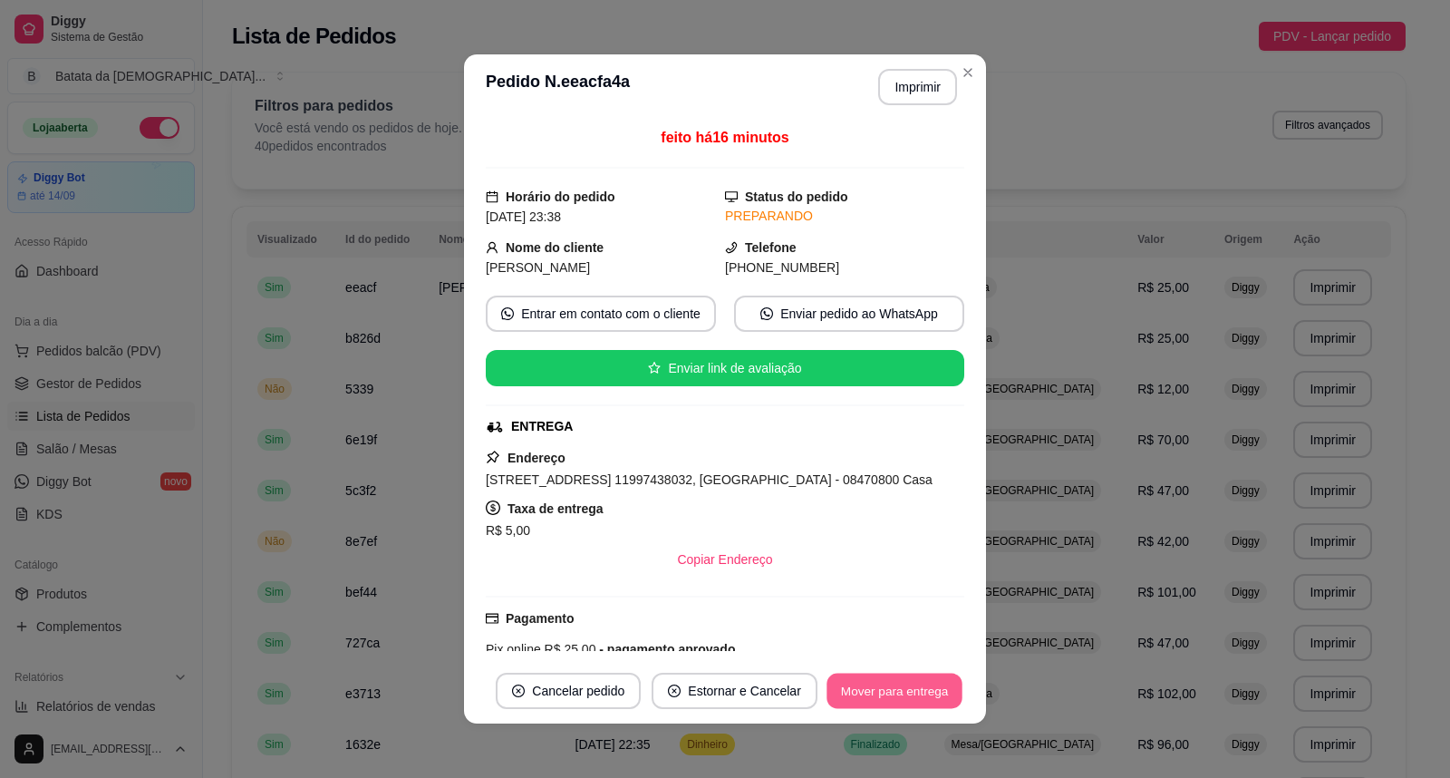
click at [877, 692] on button "Mover para entrega" at bounding box center [895, 690] width 136 height 35
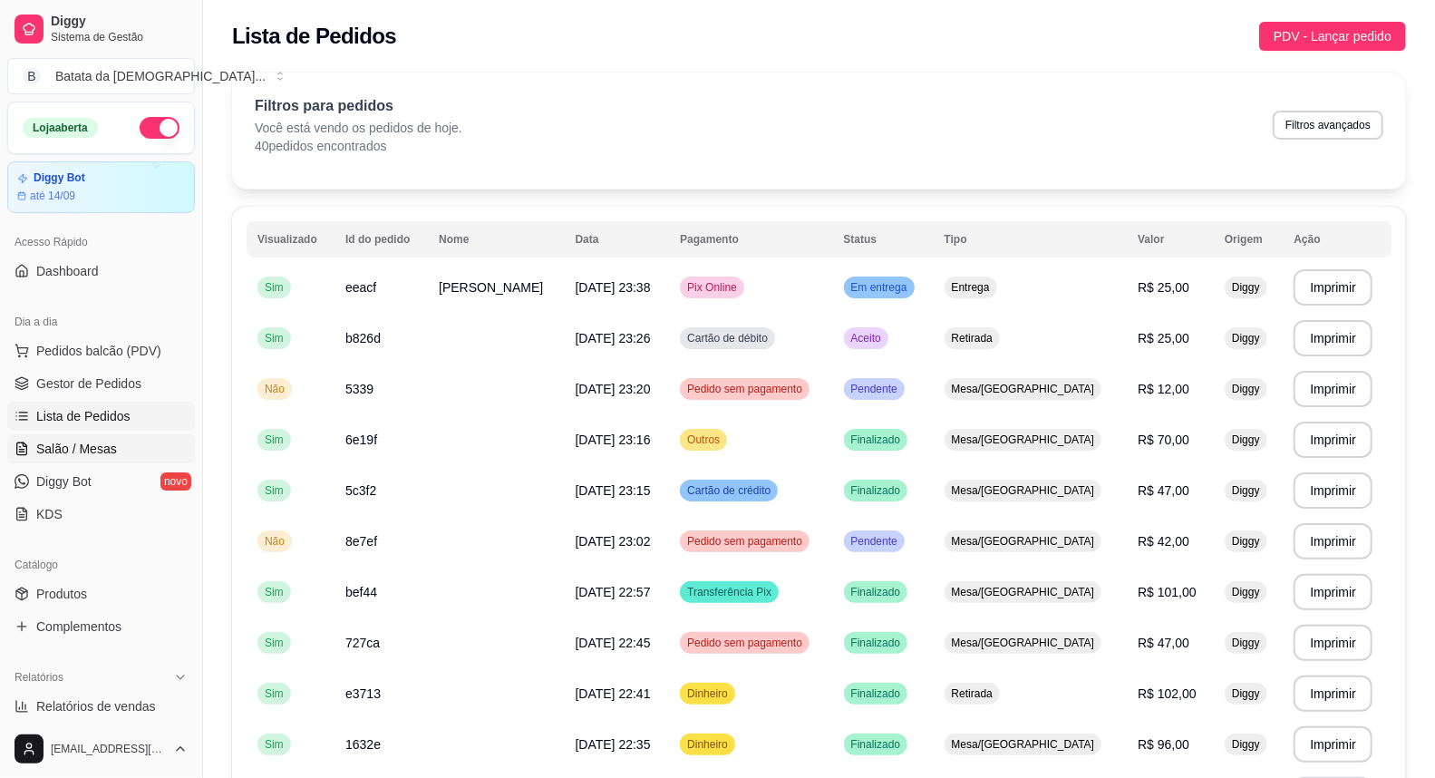
click at [97, 444] on span "Salão / Mesas" at bounding box center [76, 449] width 81 height 18
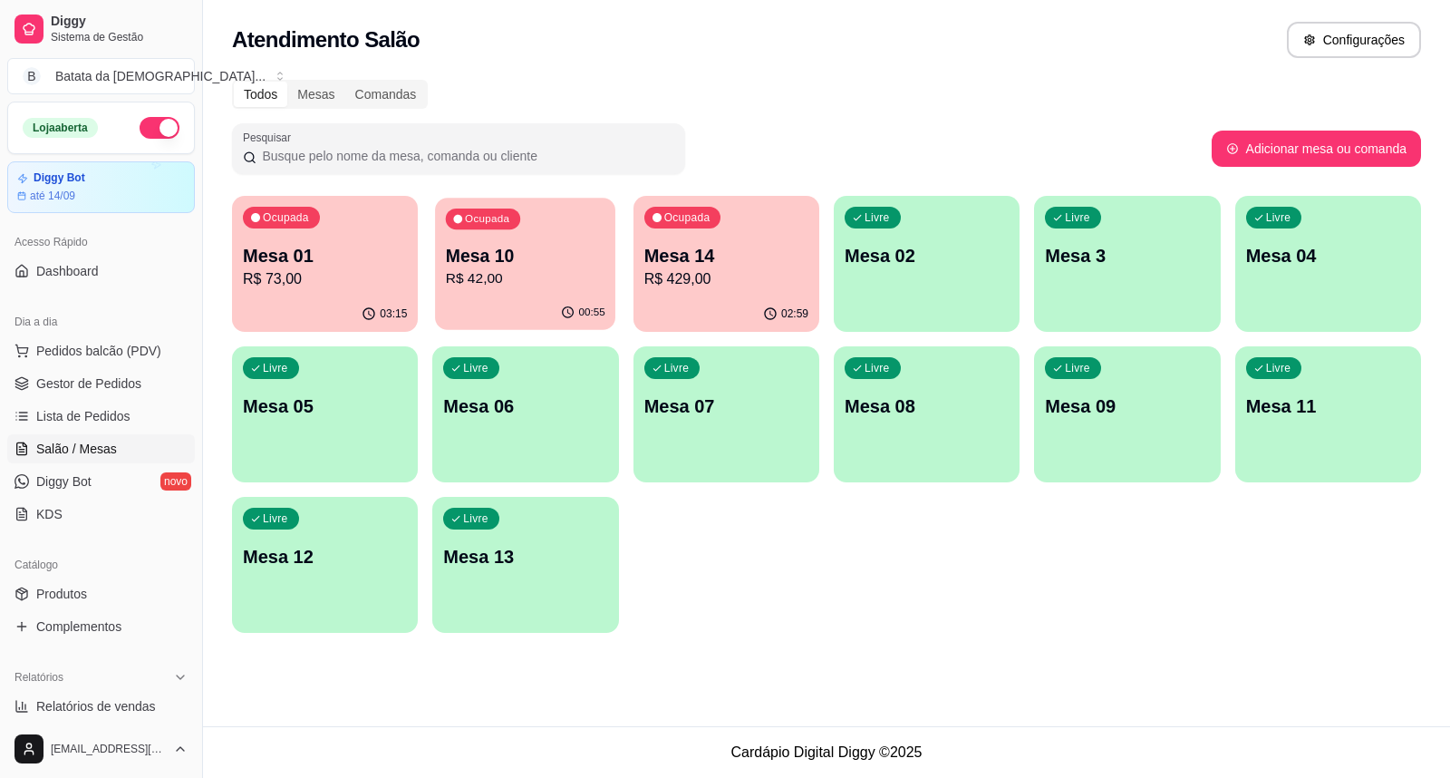
click at [500, 297] on div "00:55" at bounding box center [525, 312] width 180 height 34
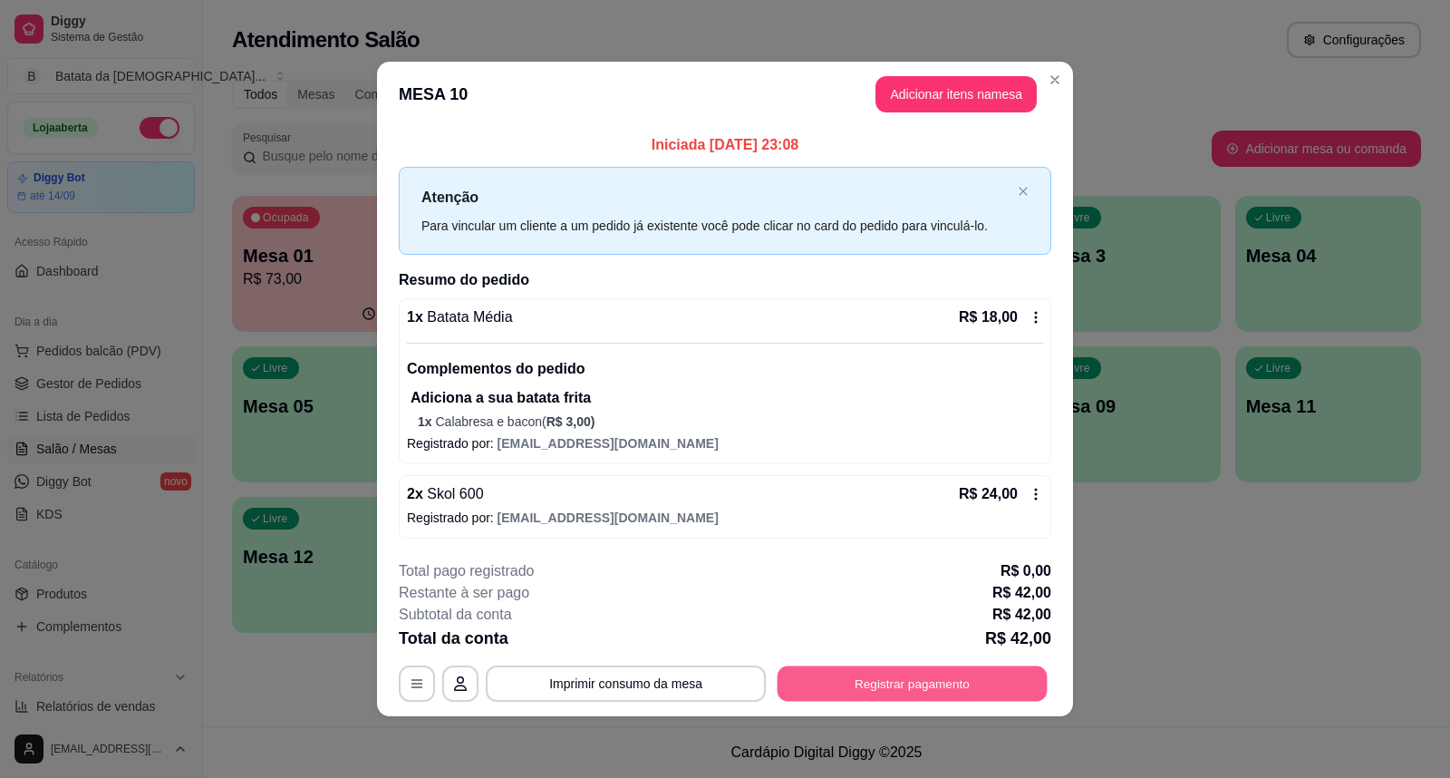
click at [902, 691] on button "Registrar pagamento" at bounding box center [913, 683] width 270 height 35
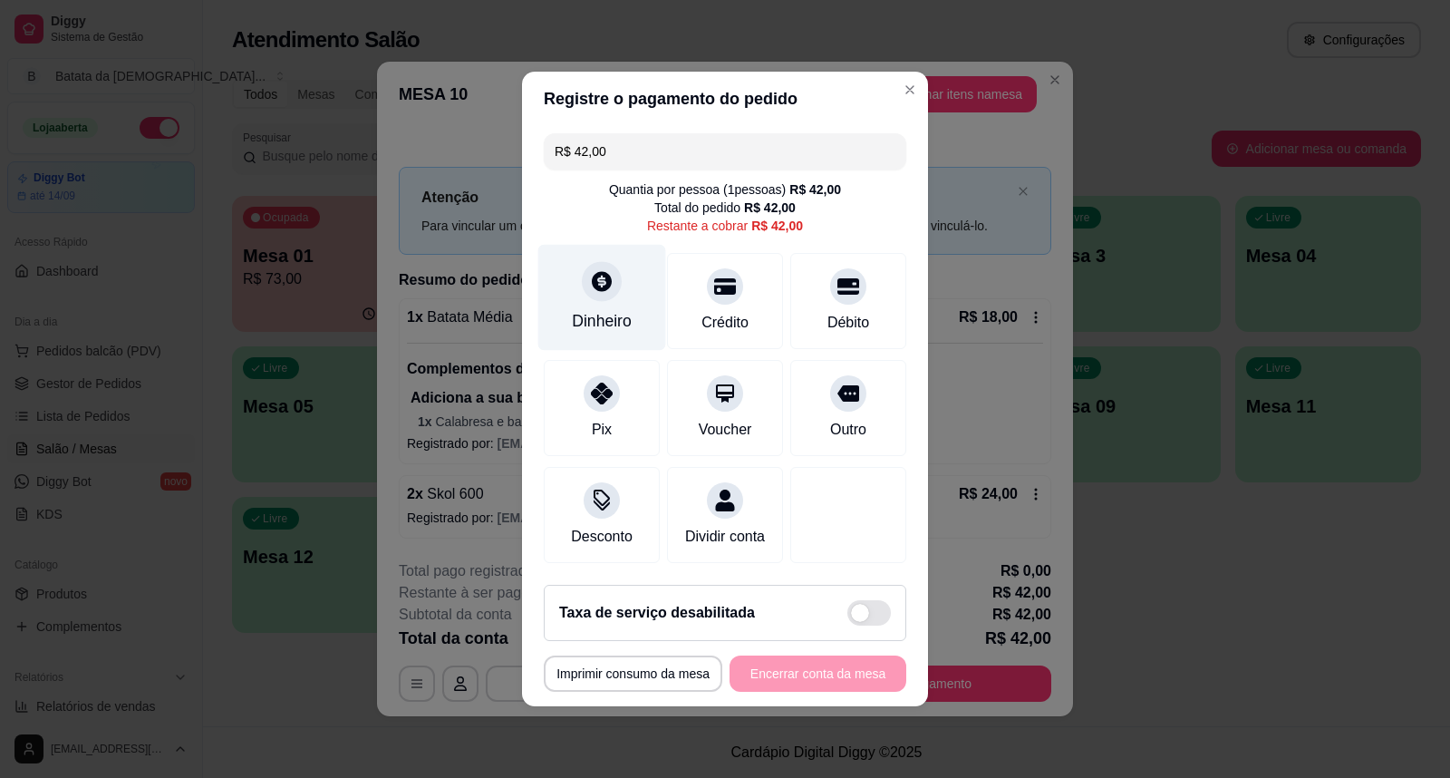
click at [601, 314] on div "Dinheiro" at bounding box center [602, 321] width 60 height 24
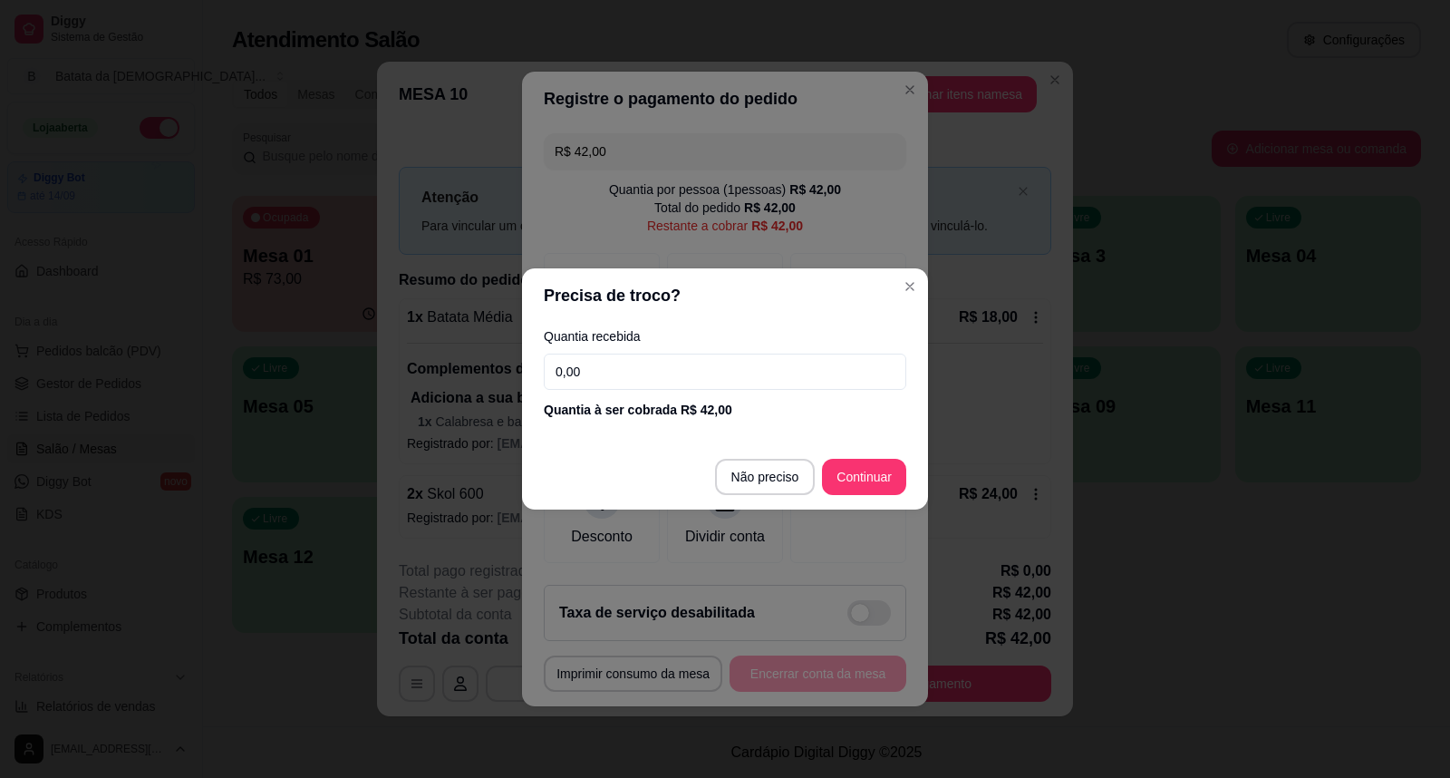
click at [614, 382] on input "0,00" at bounding box center [725, 371] width 363 height 36
type input "10,00"
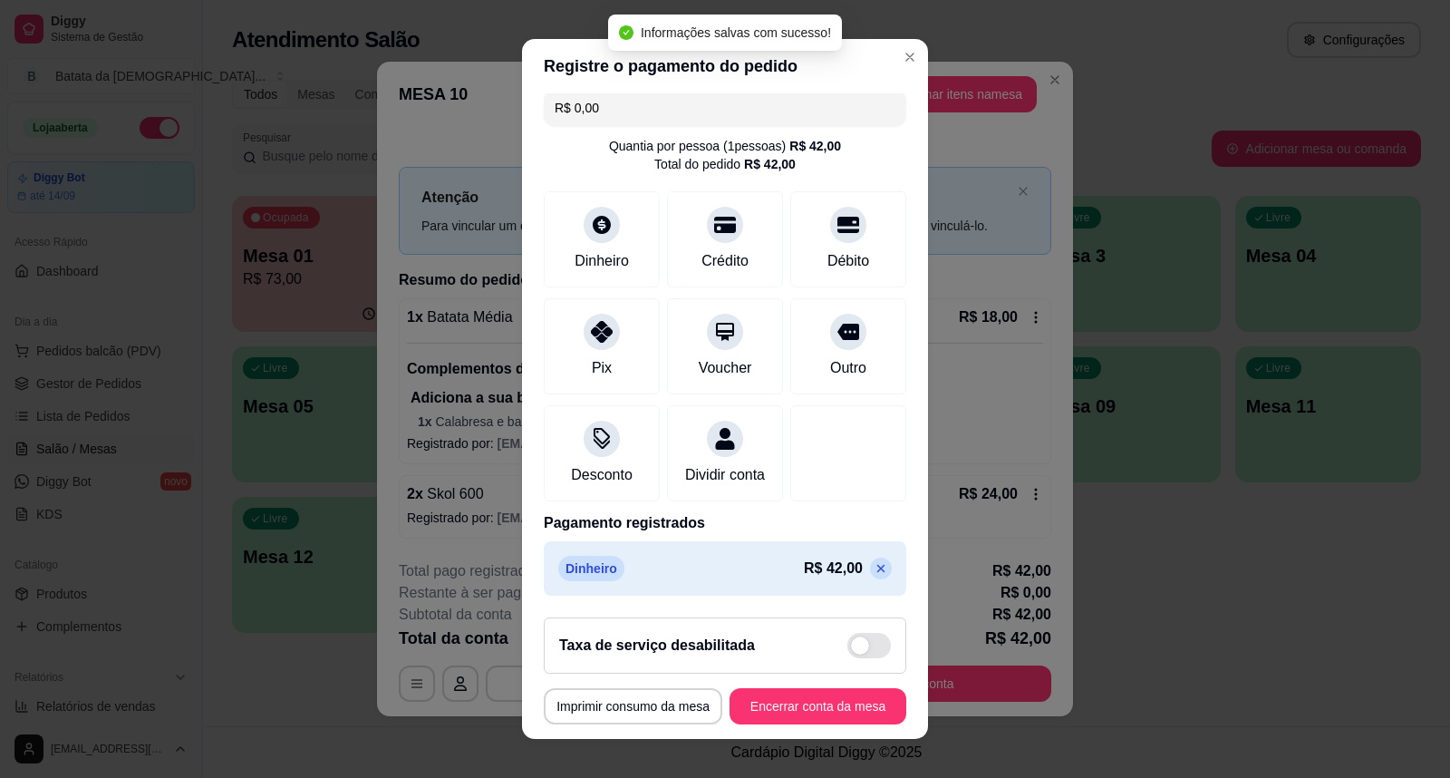
scroll to position [32, 0]
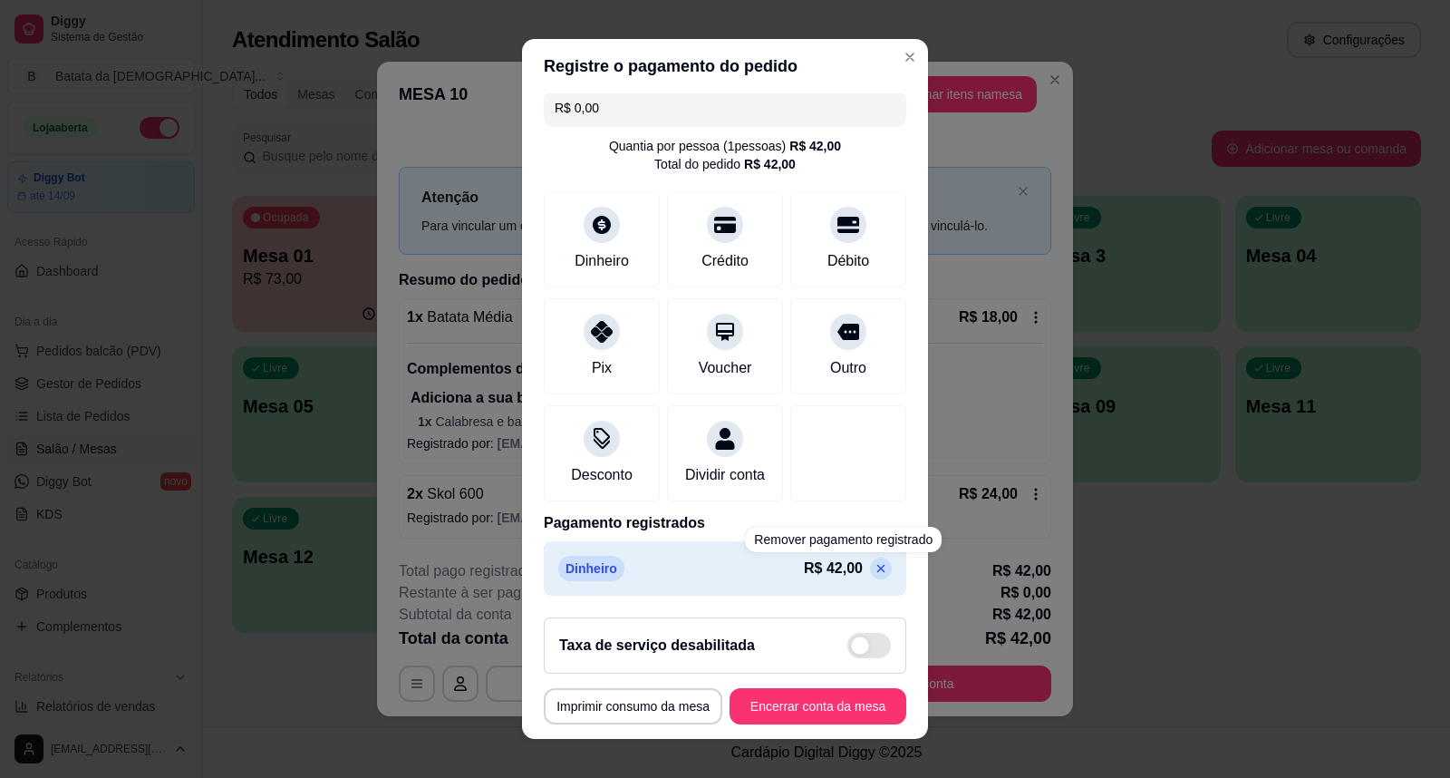
click at [874, 567] on icon at bounding box center [881, 568] width 15 height 15
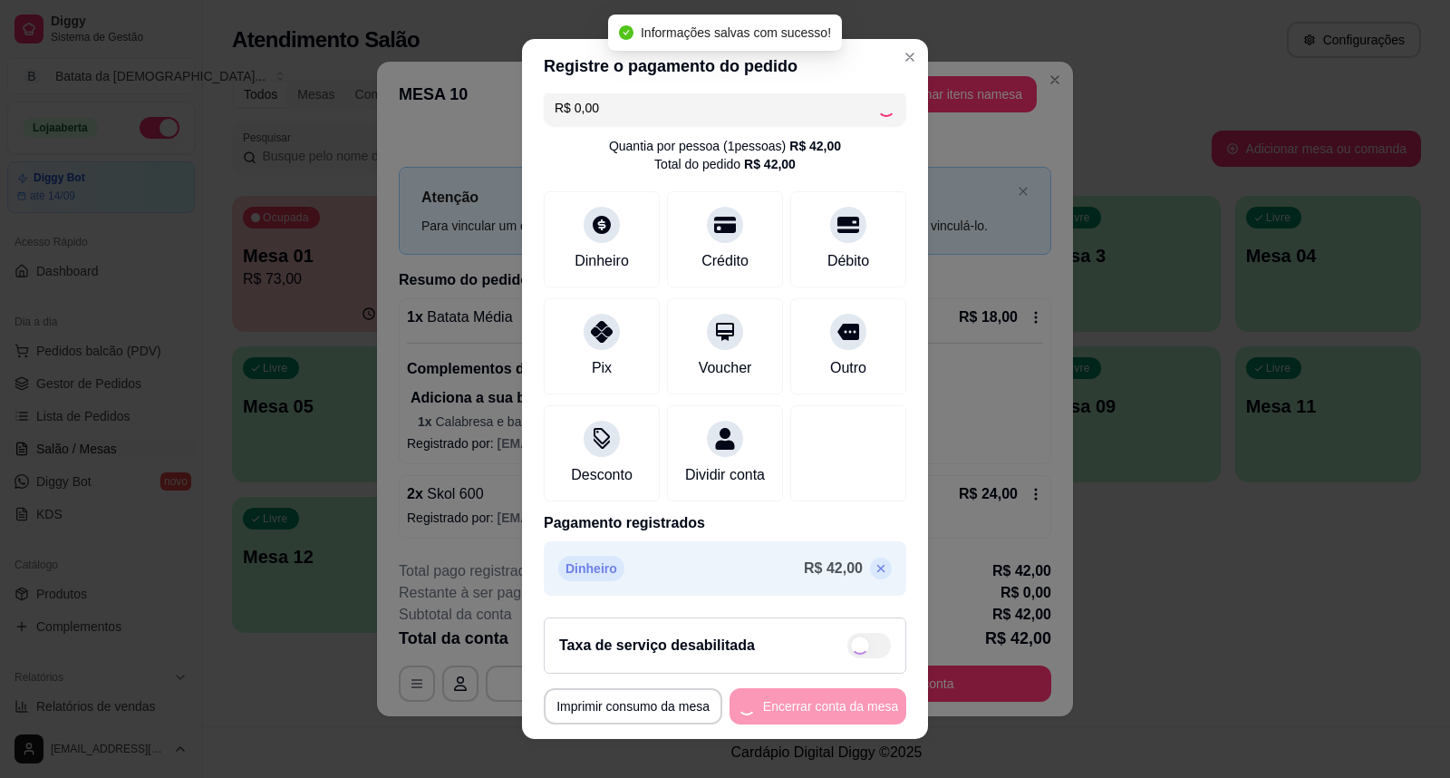
type input "R$ 42,00"
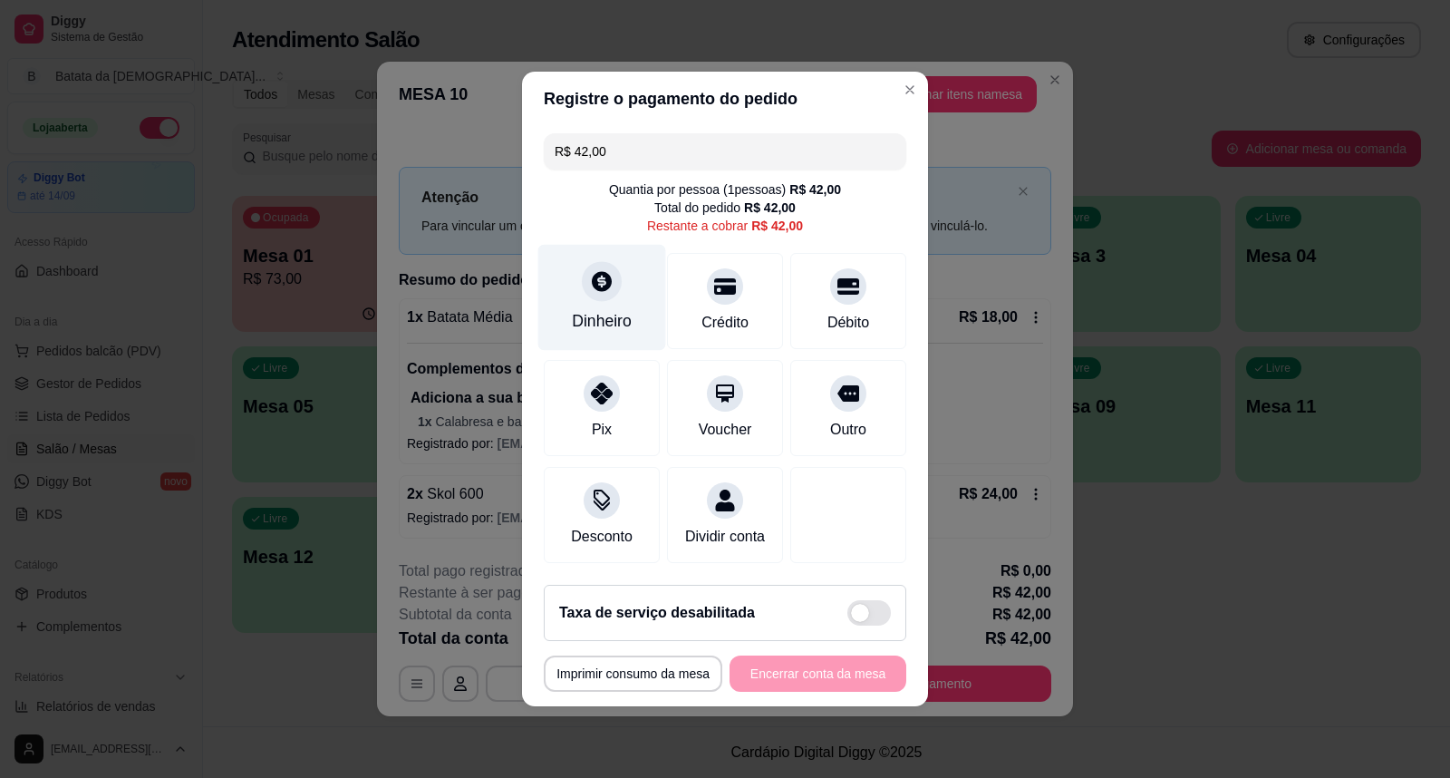
click at [605, 291] on div "Dinheiro" at bounding box center [602, 298] width 128 height 106
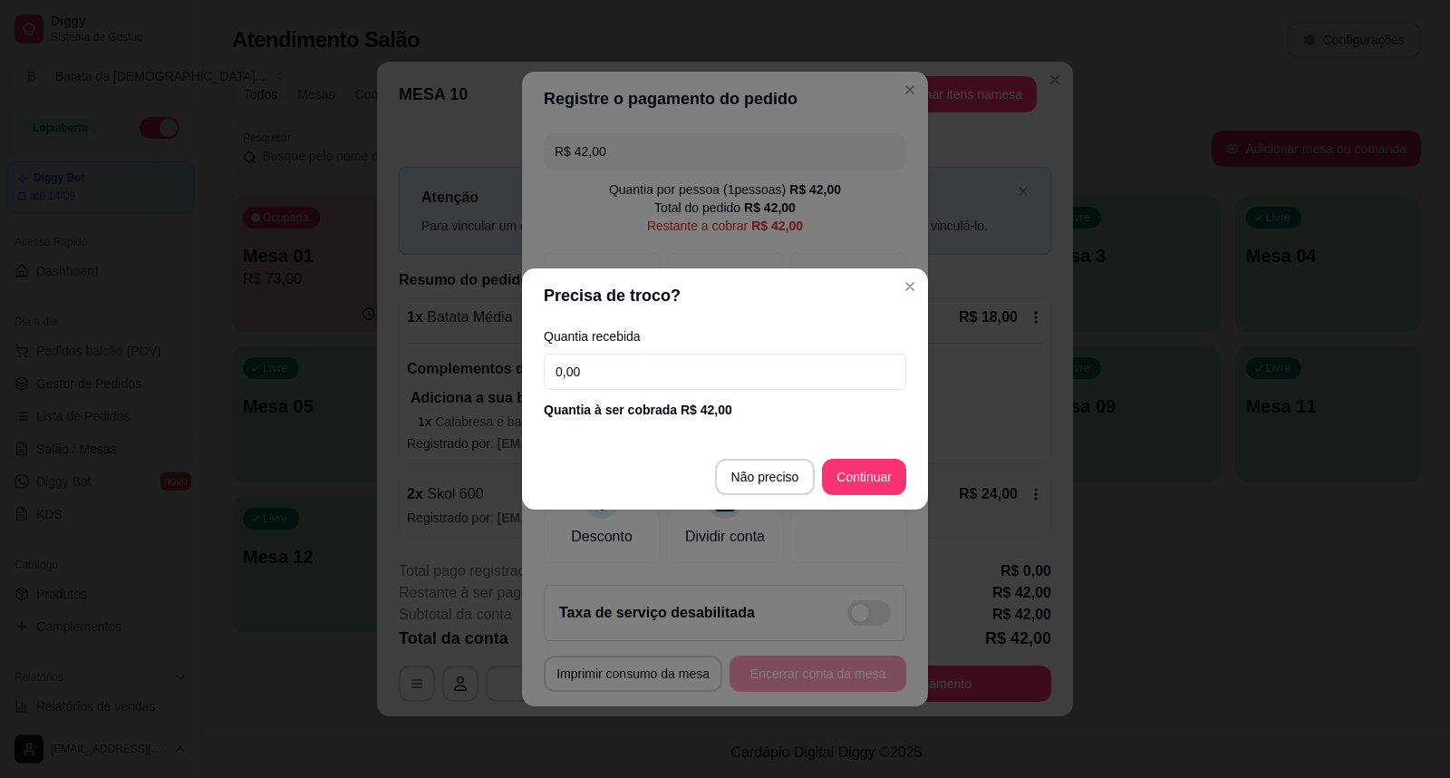
click at [610, 372] on input "0,00" at bounding box center [725, 371] width 363 height 36
type input "10,00"
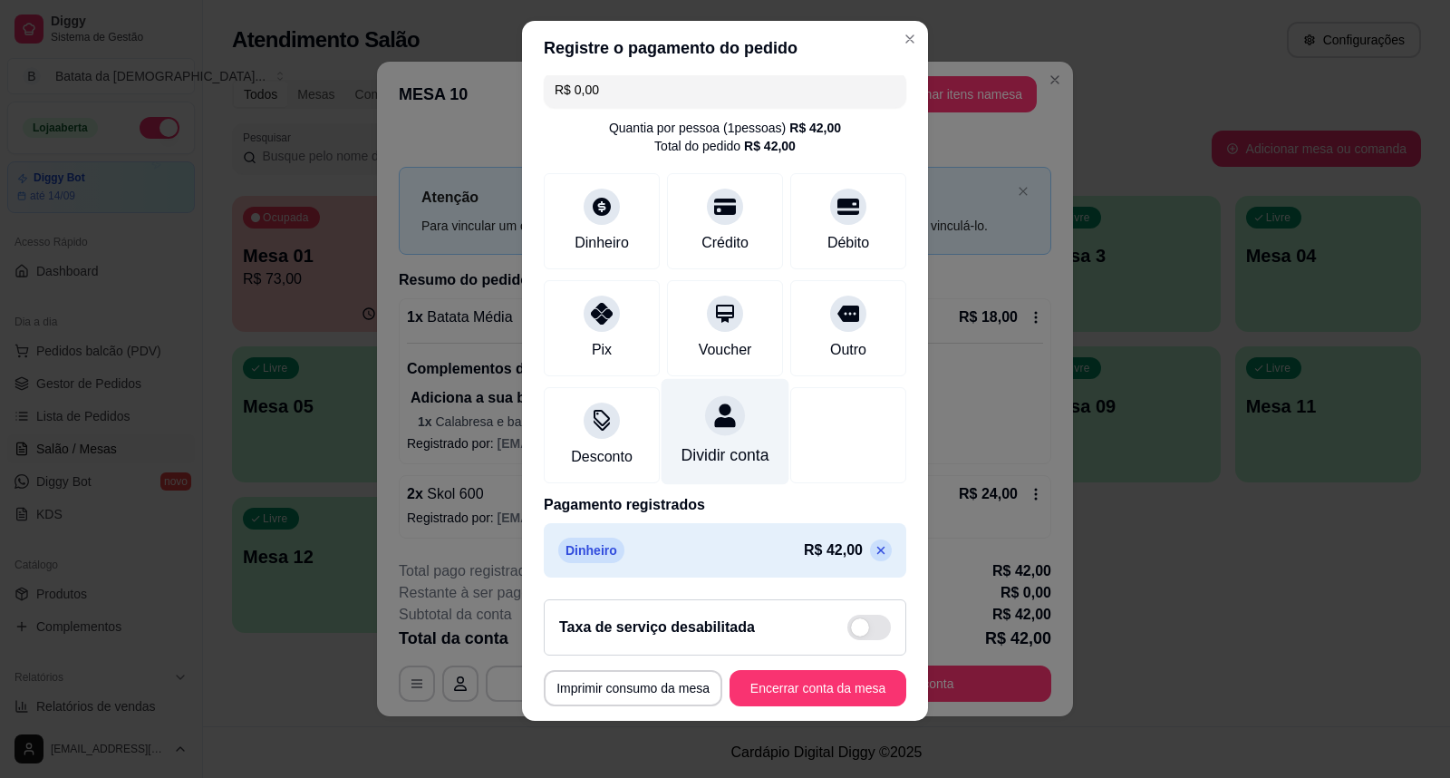
scroll to position [19, 0]
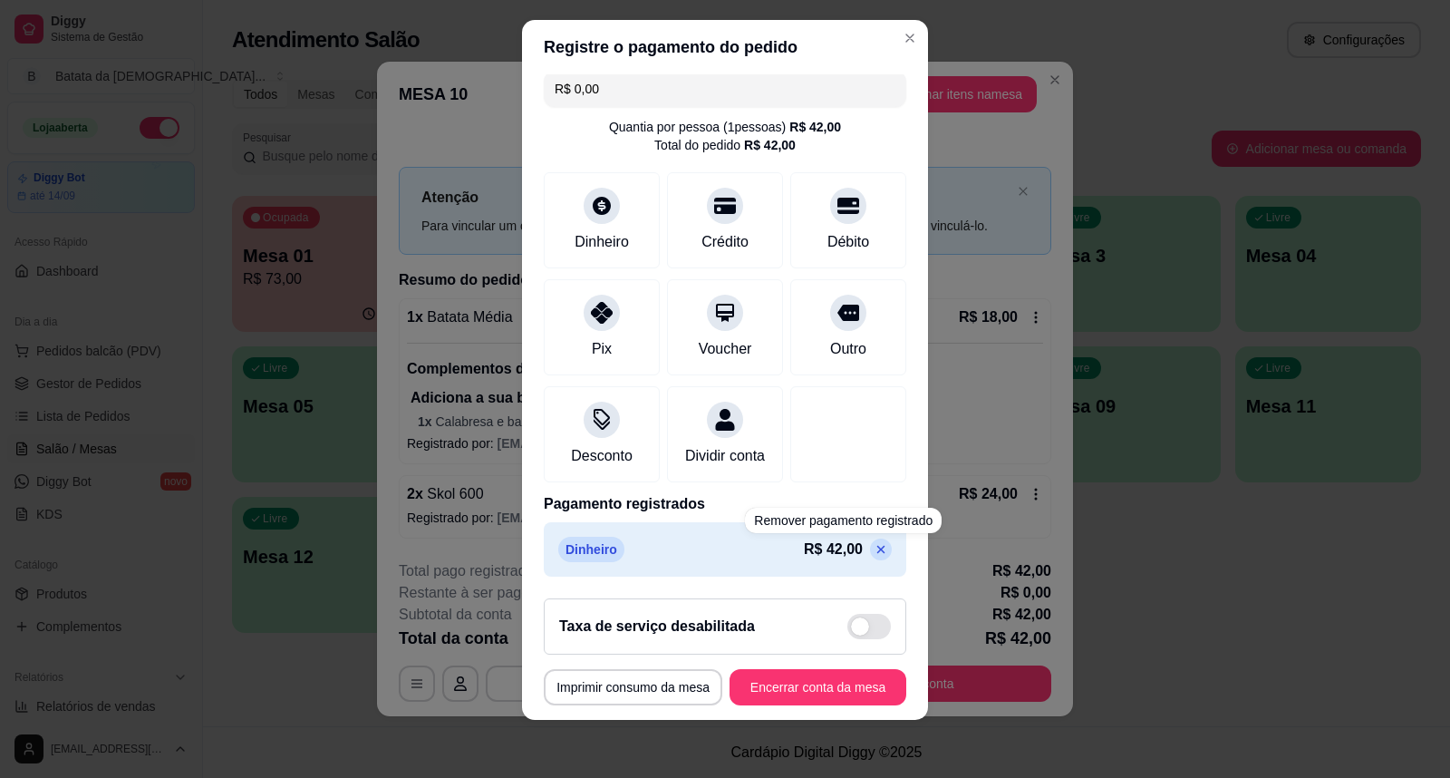
click at [870, 549] on p at bounding box center [881, 549] width 22 height 22
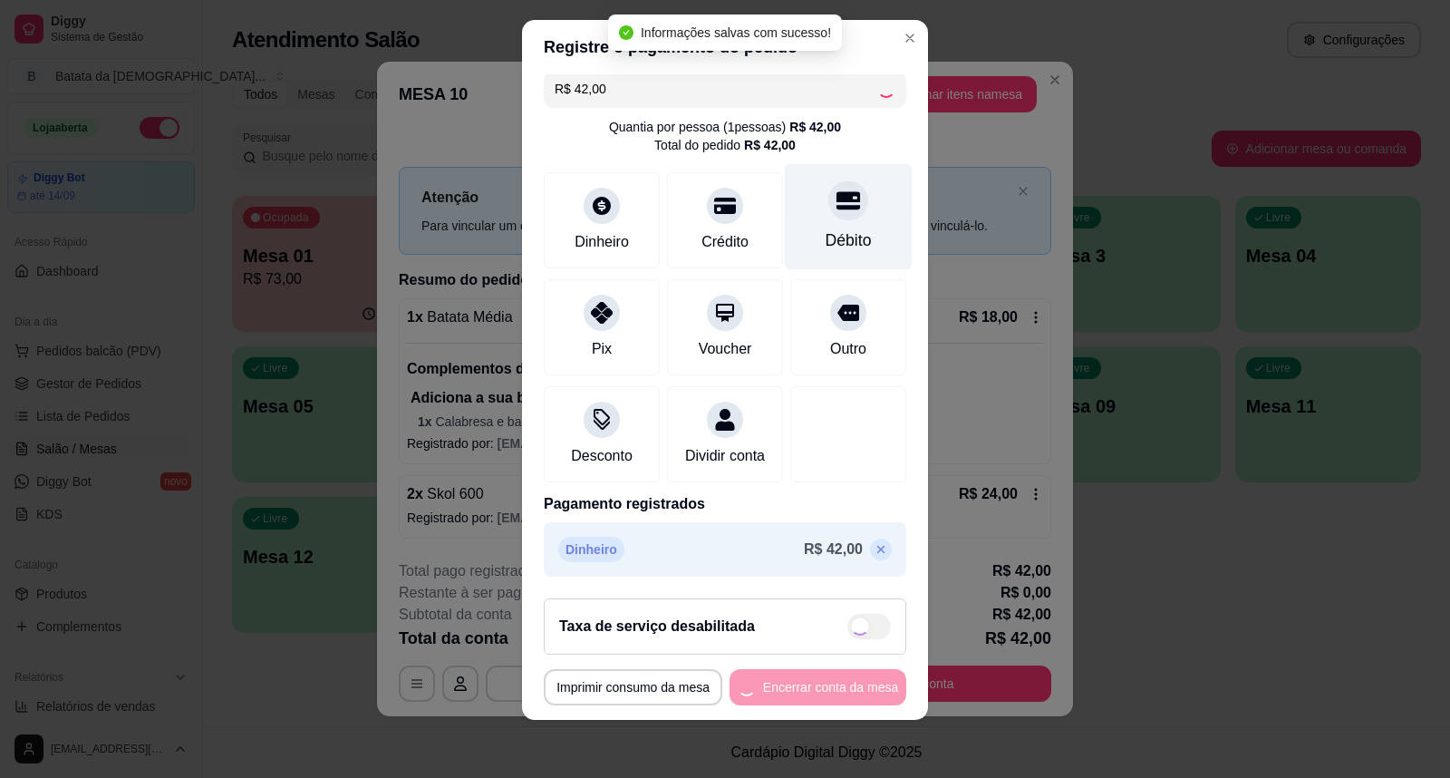
scroll to position [0, 0]
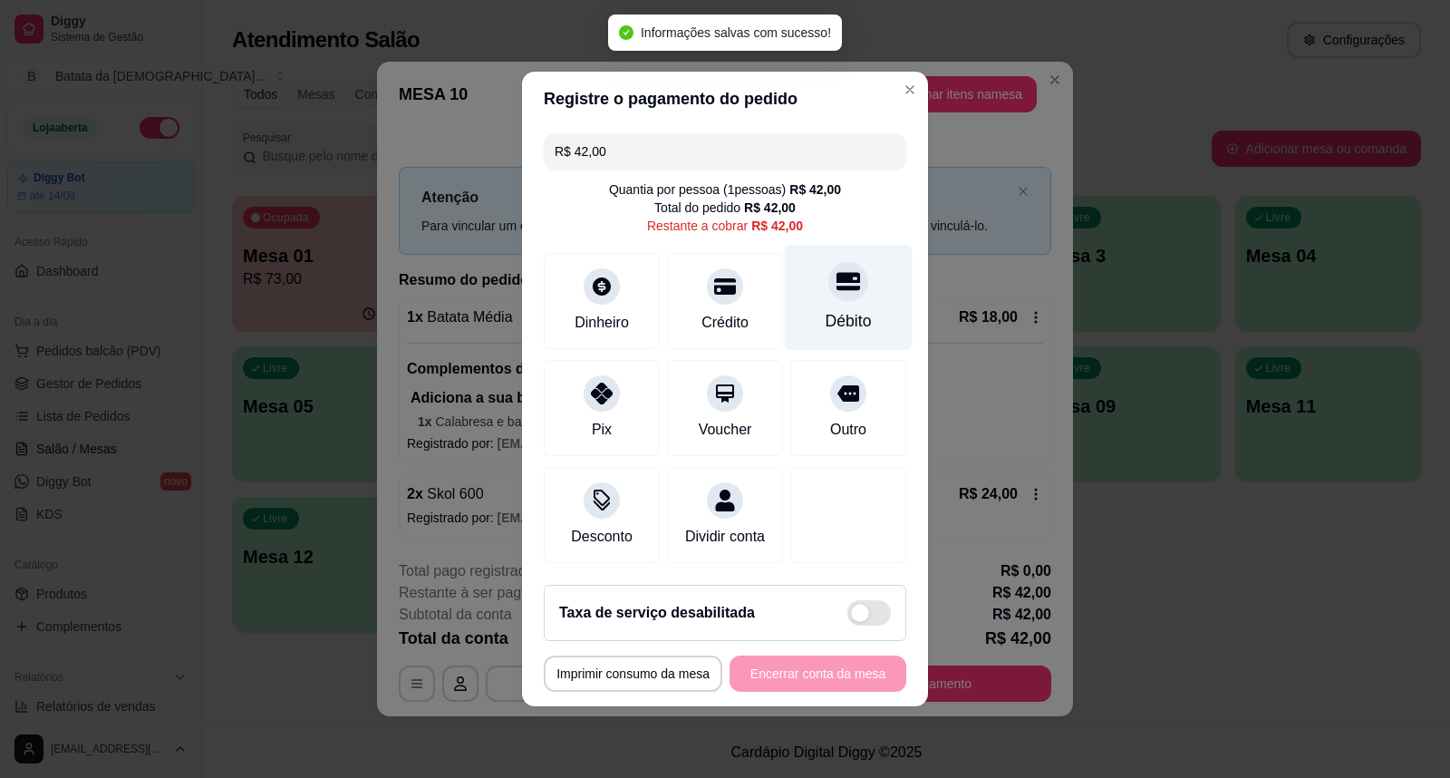
click at [836, 309] on div "Débito" at bounding box center [849, 321] width 46 height 24
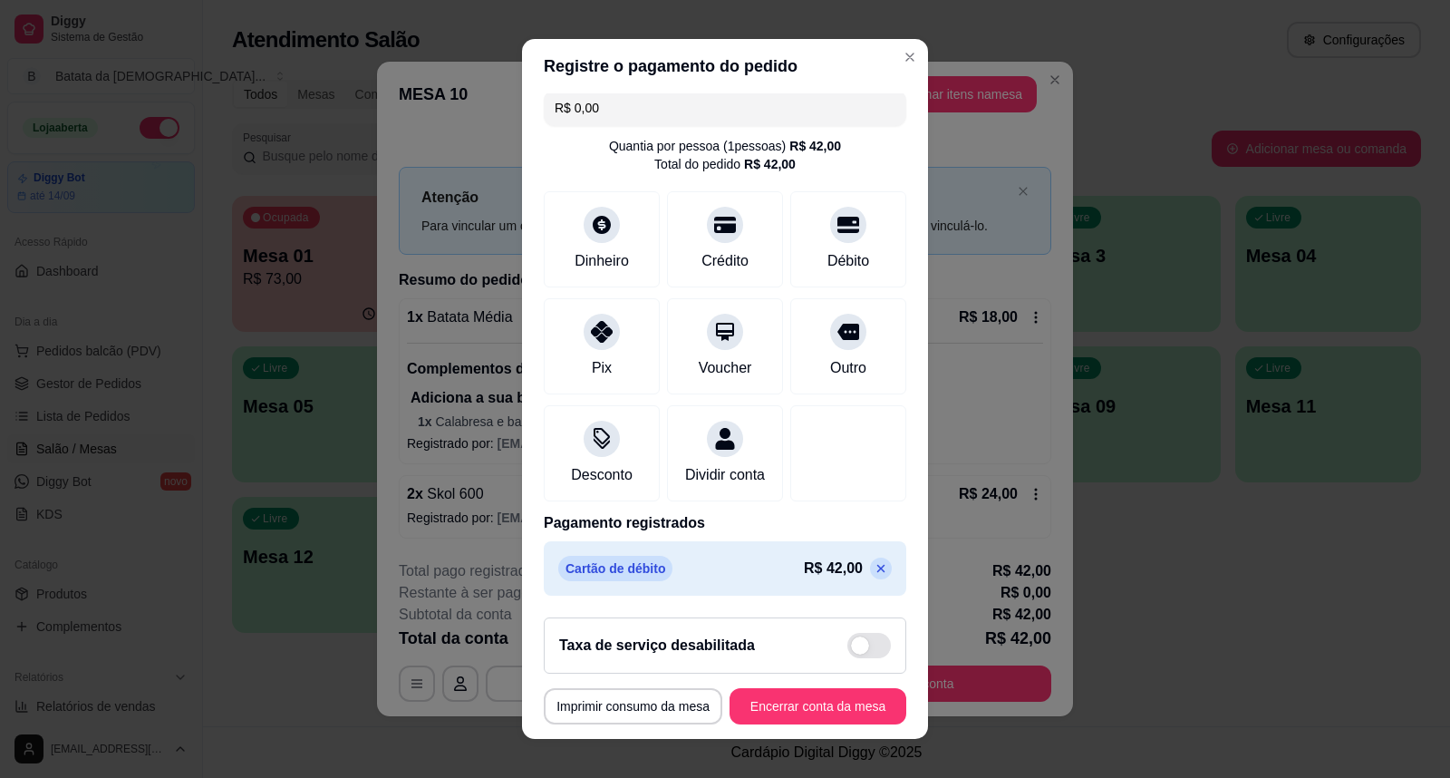
scroll to position [32, 0]
click at [874, 567] on icon at bounding box center [881, 568] width 15 height 15
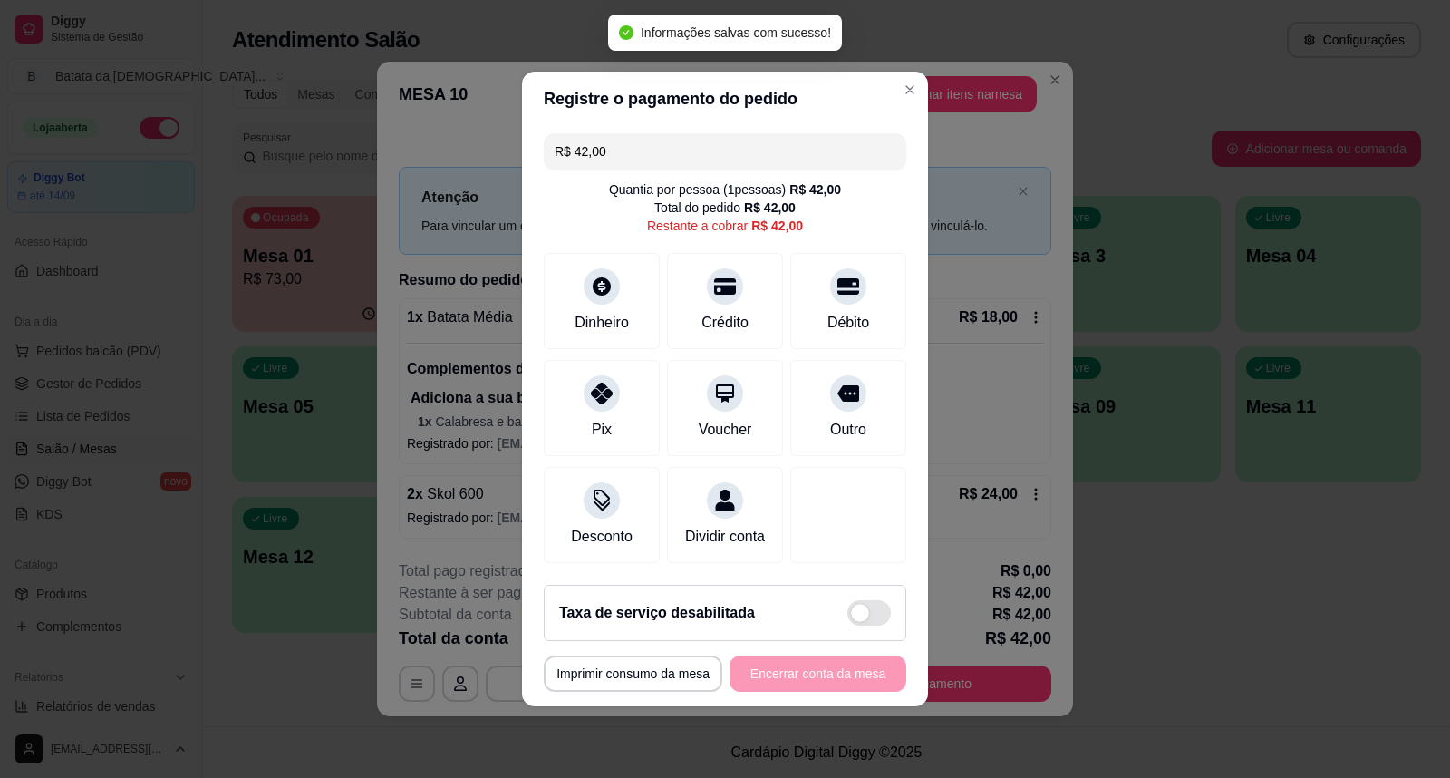
scroll to position [0, 0]
click at [830, 294] on div "Débito" at bounding box center [849, 298] width 128 height 106
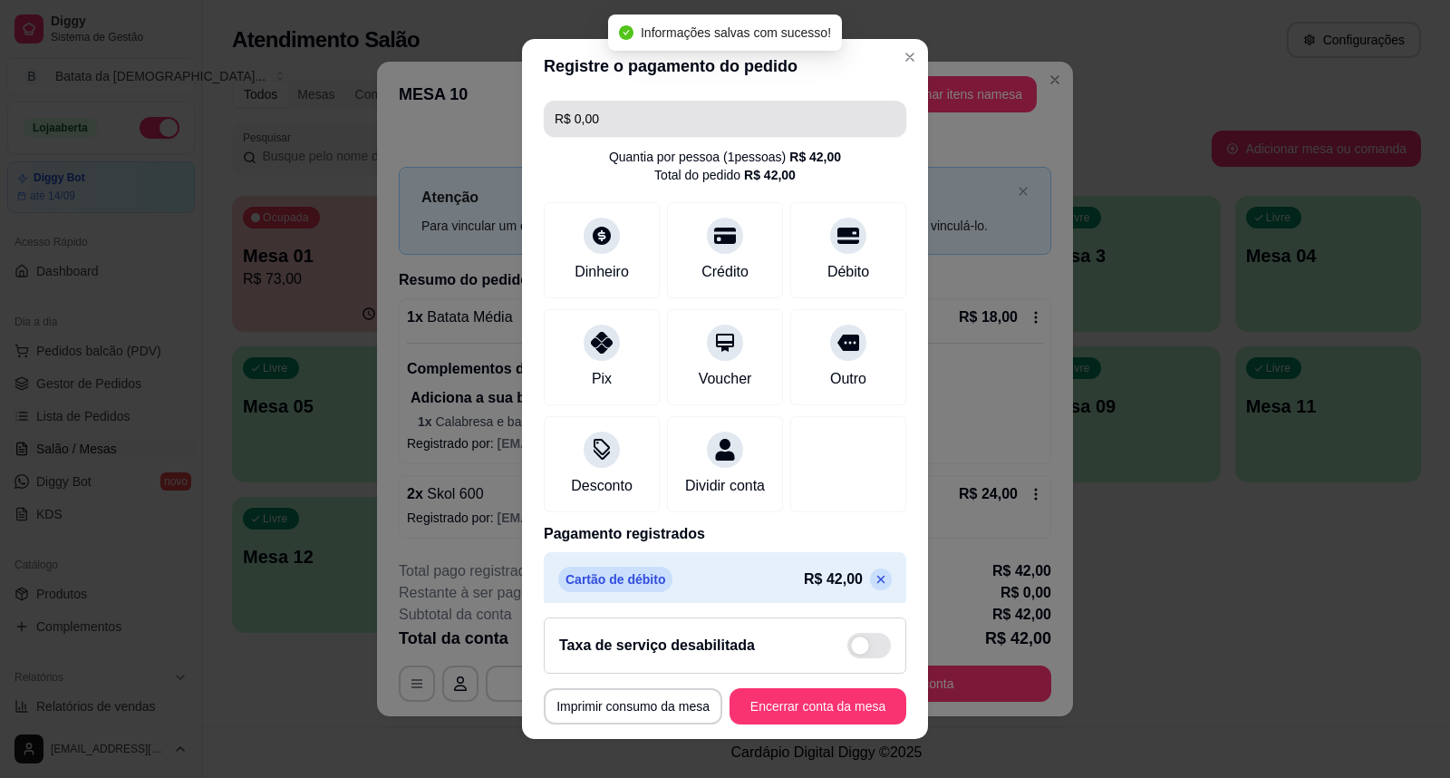
click at [604, 111] on input "R$ 0,00" at bounding box center [725, 119] width 341 height 36
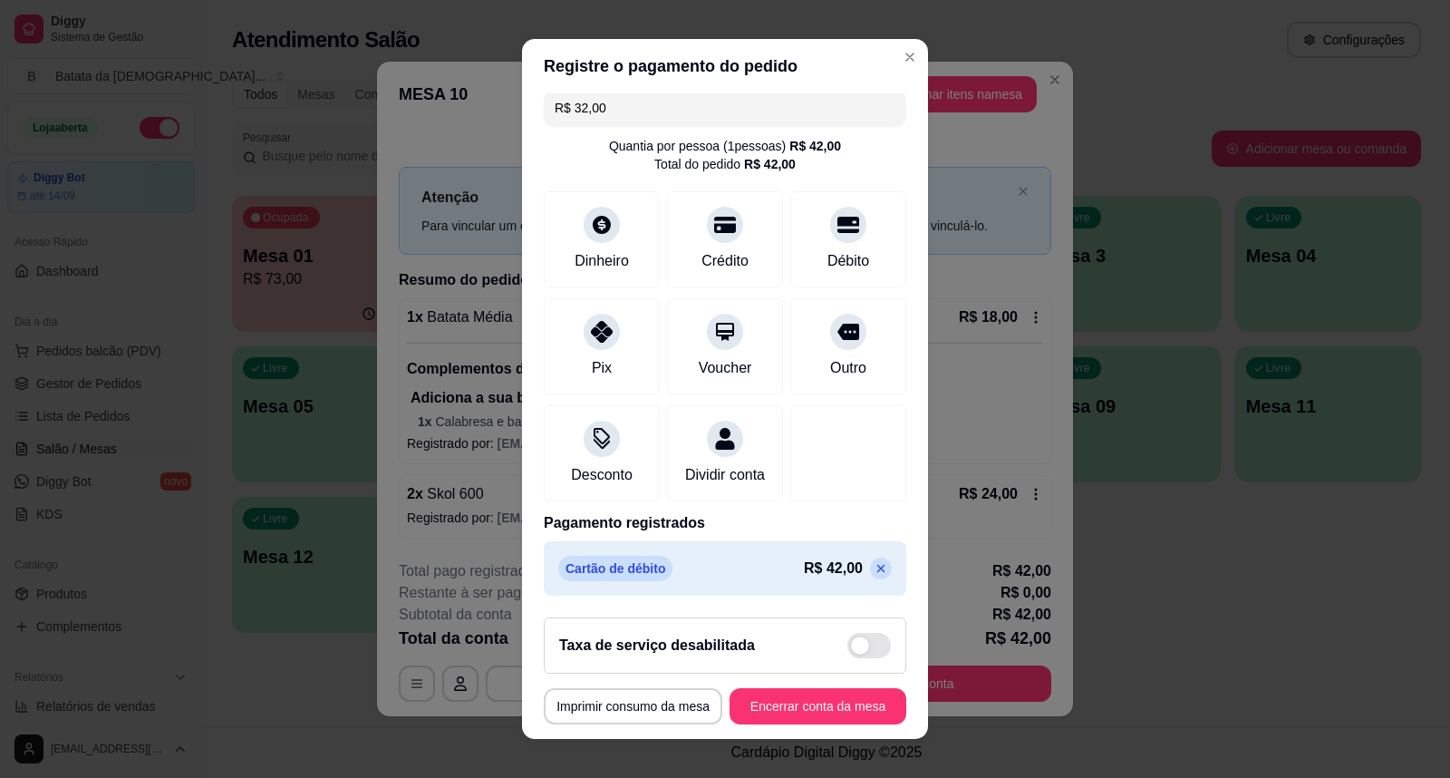
scroll to position [32, 0]
type input "R$ 32,00"
click at [592, 209] on icon at bounding box center [602, 219] width 20 height 20
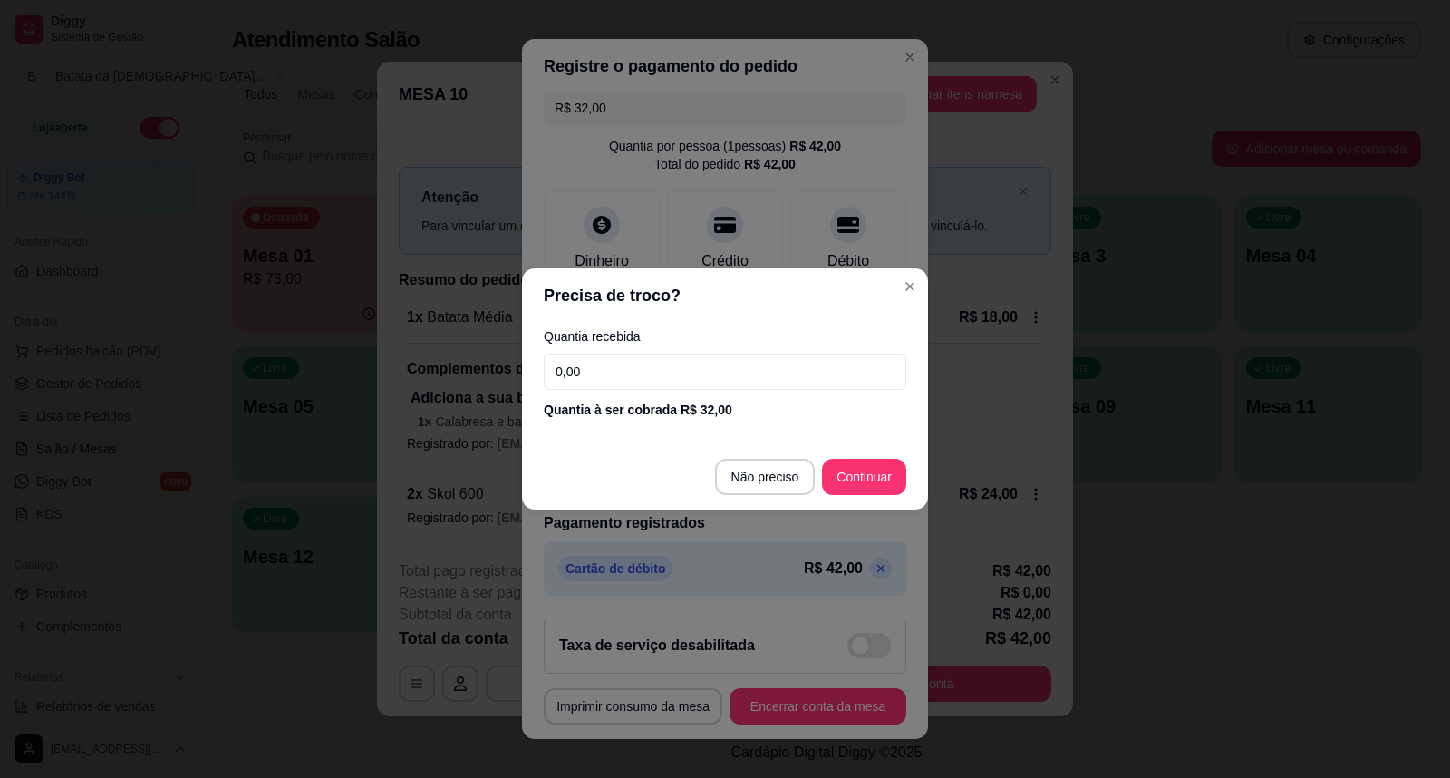
click at [635, 383] on input "0,00" at bounding box center [725, 371] width 363 height 36
type input "10,00"
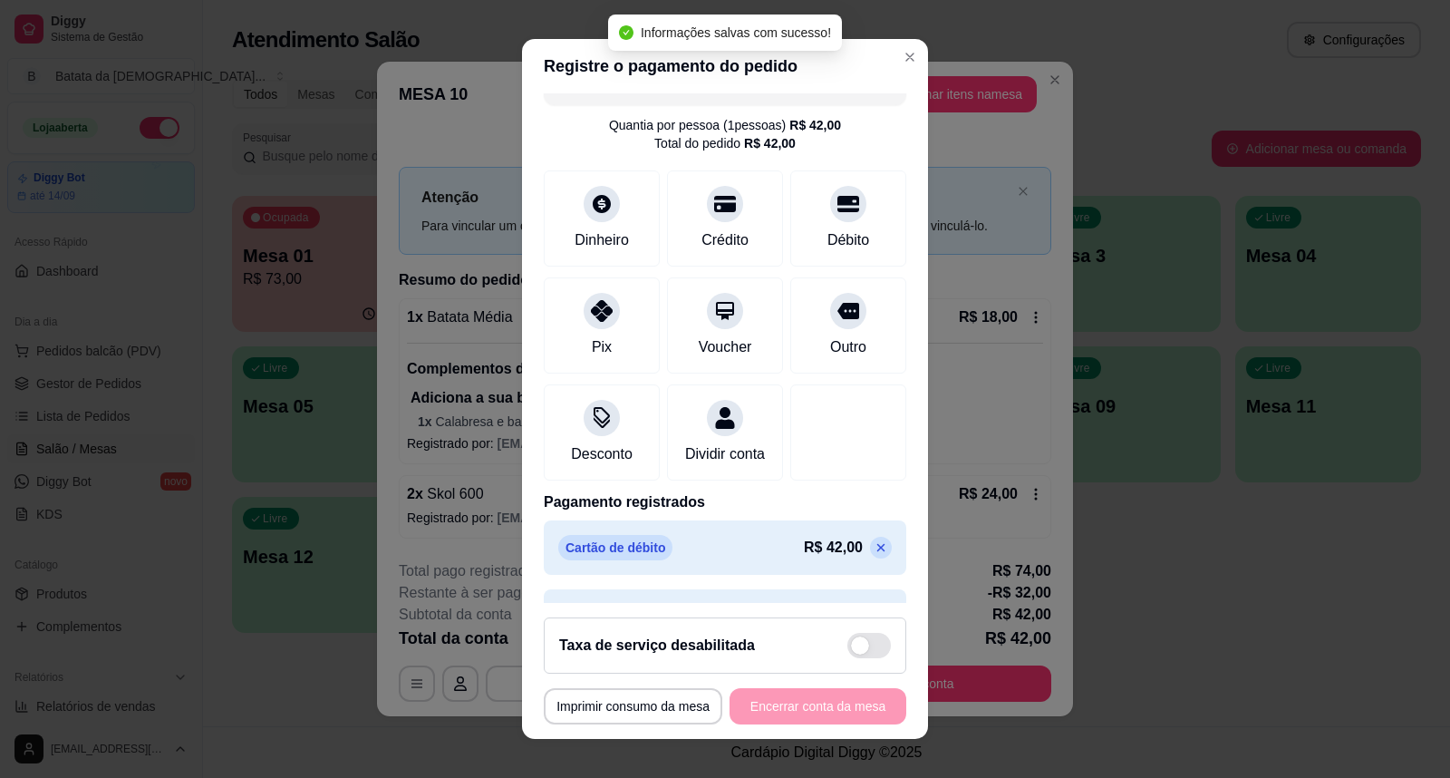
scroll to position [101, 0]
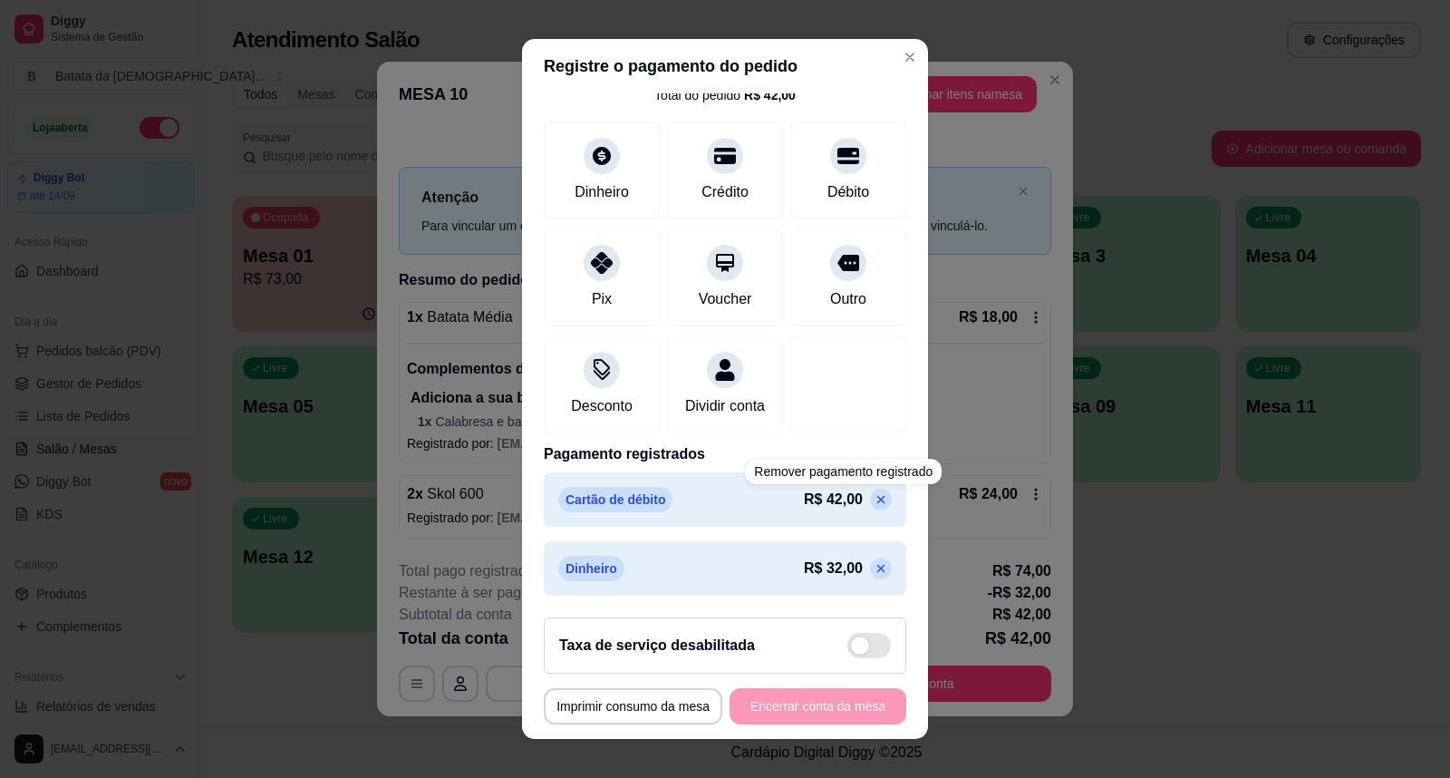
click at [874, 494] on icon at bounding box center [881, 499] width 15 height 15
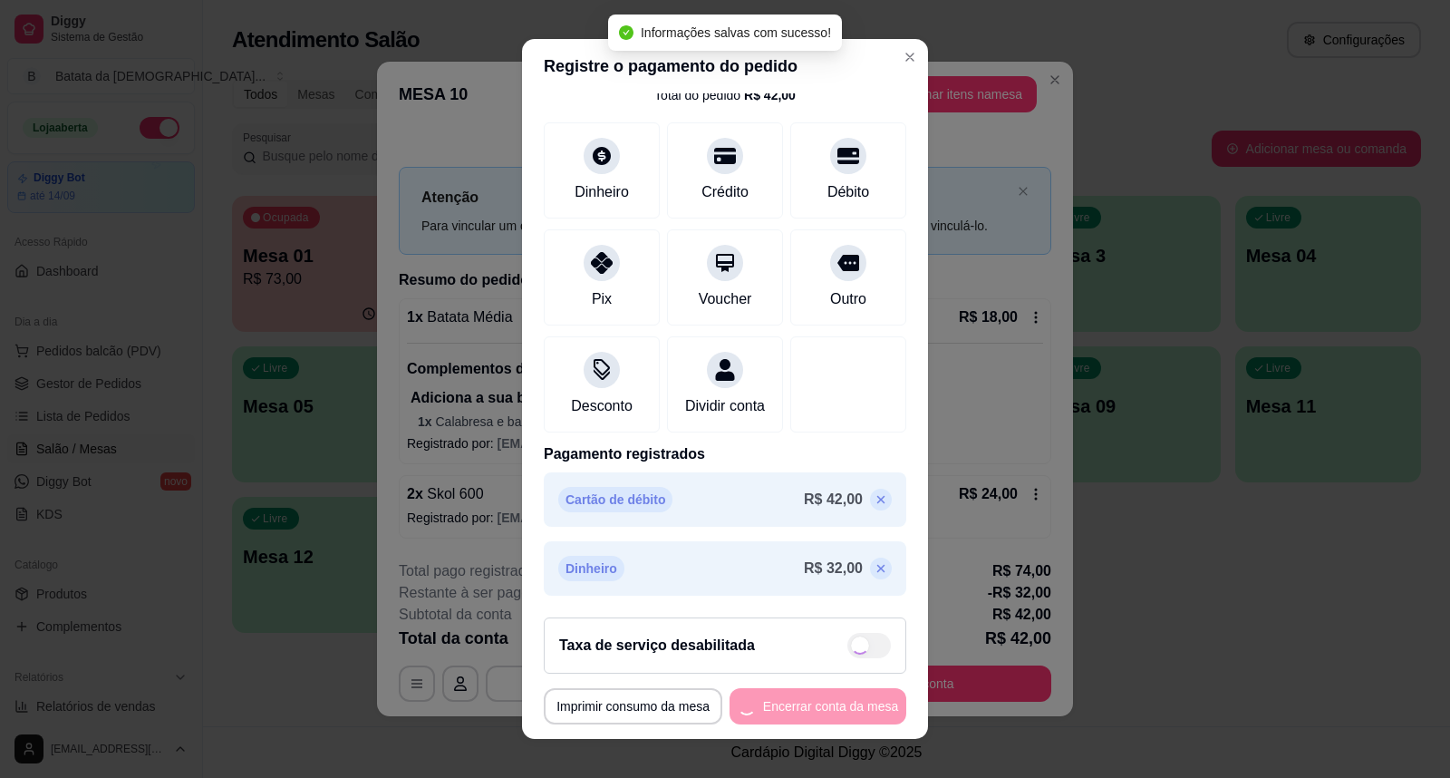
type input "R$ 10,00"
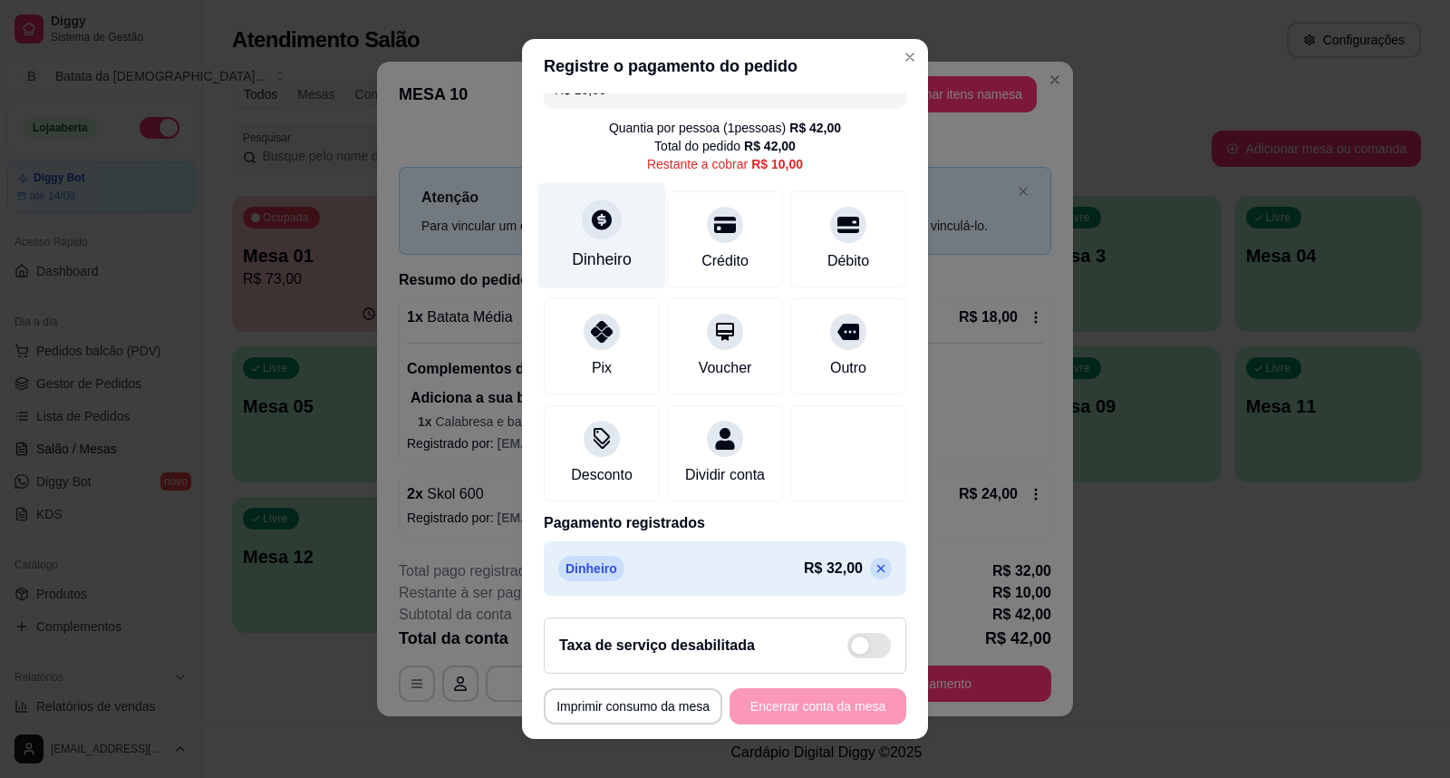
click at [592, 209] on icon at bounding box center [602, 219] width 20 height 20
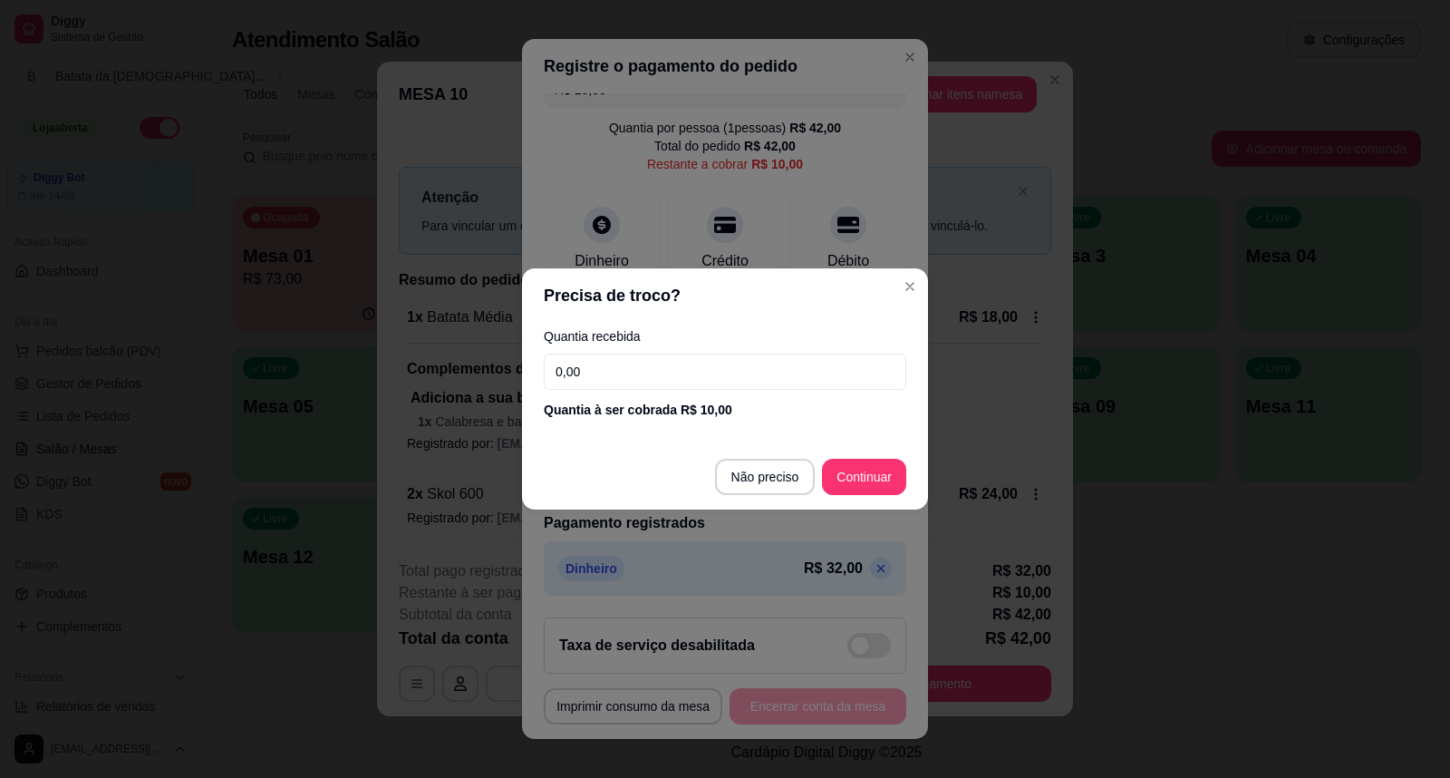
click at [564, 382] on input "0,00" at bounding box center [725, 371] width 363 height 36
type input "10,00"
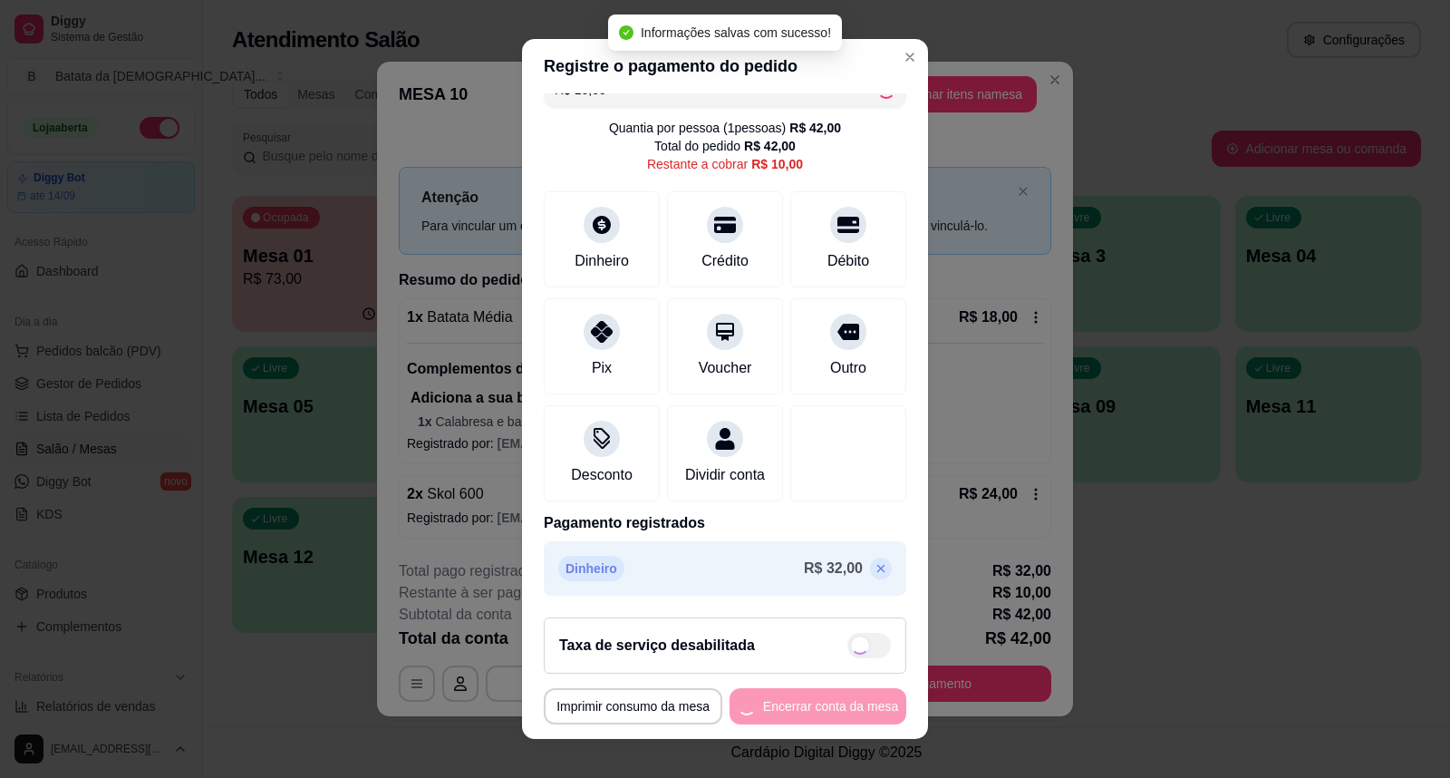
type input "R$ 0,00"
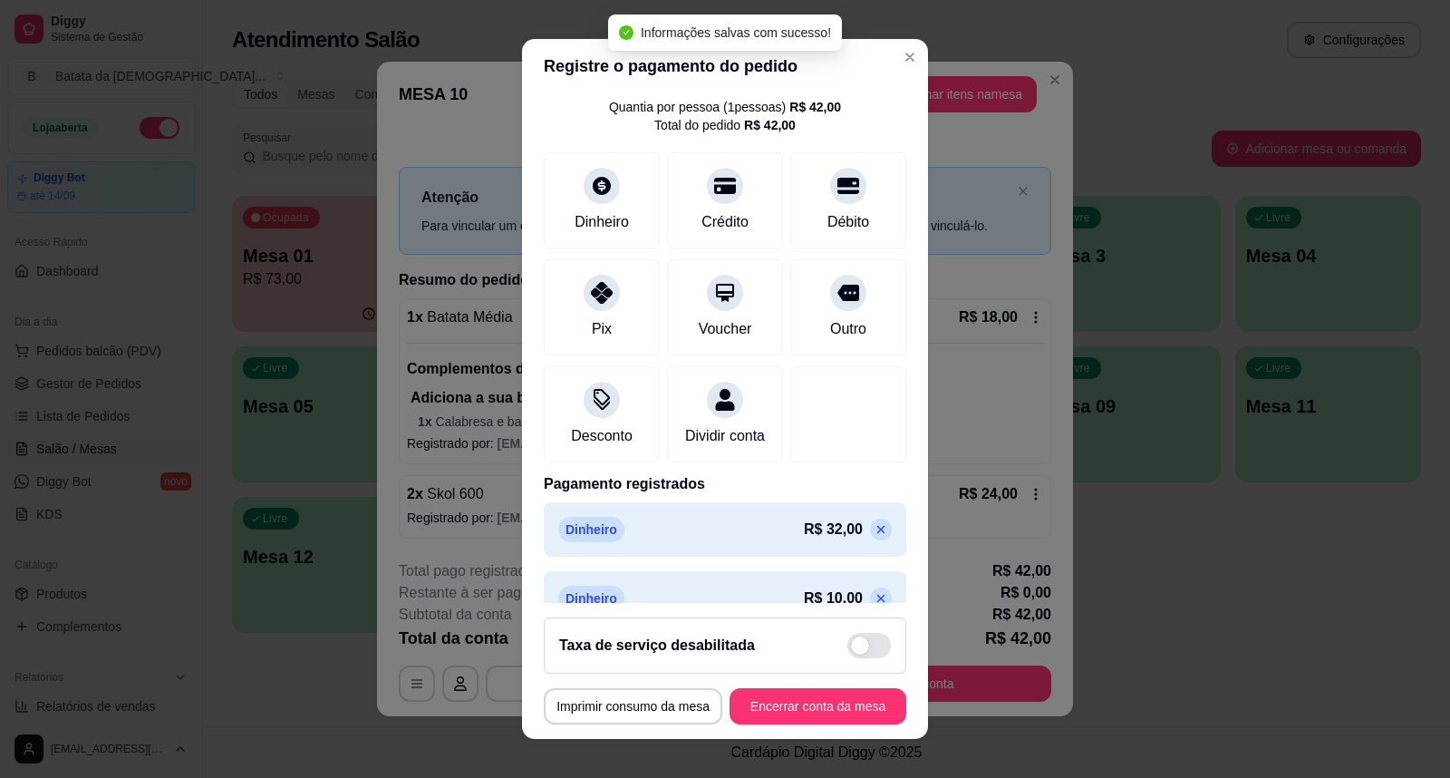
scroll to position [101, 0]
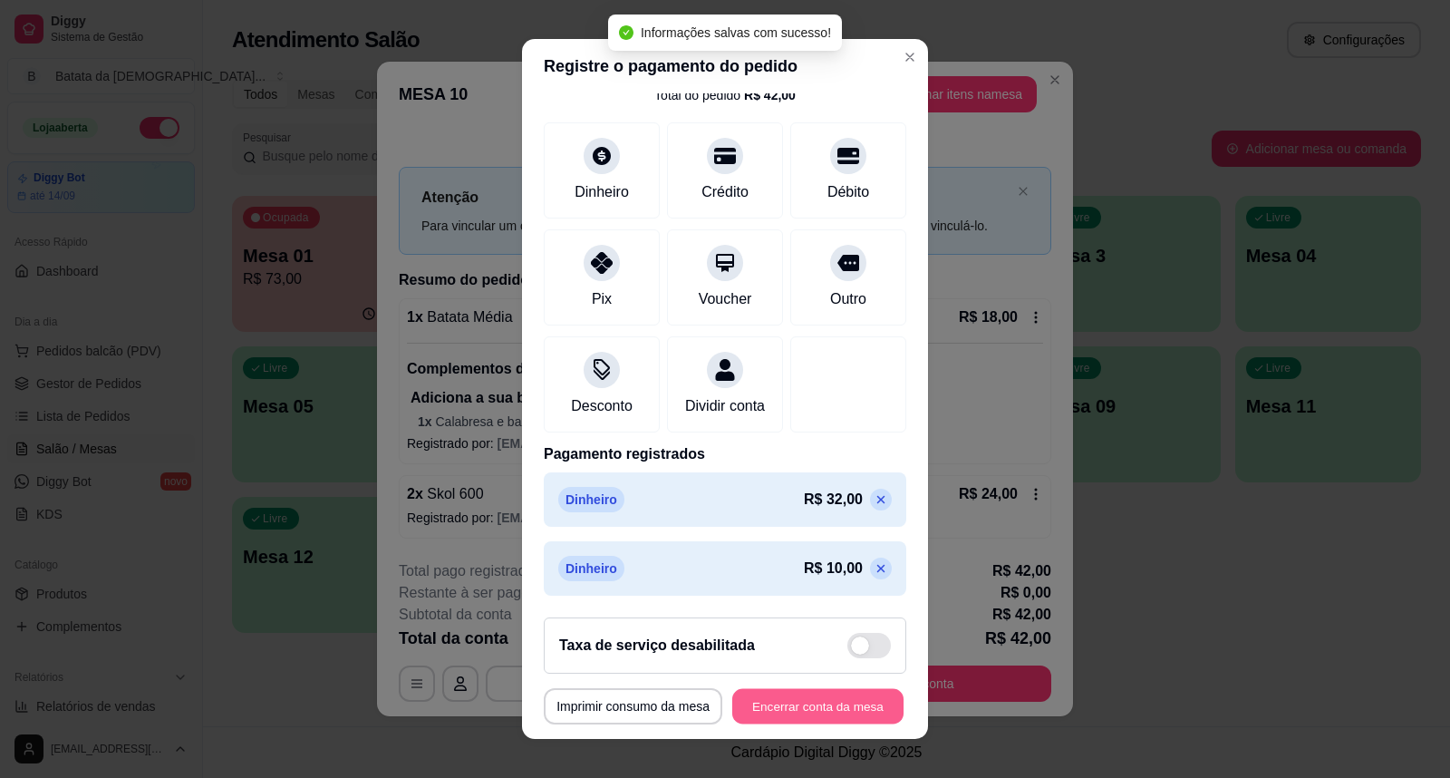
click at [789, 711] on button "Encerrar conta da mesa" at bounding box center [817, 706] width 171 height 35
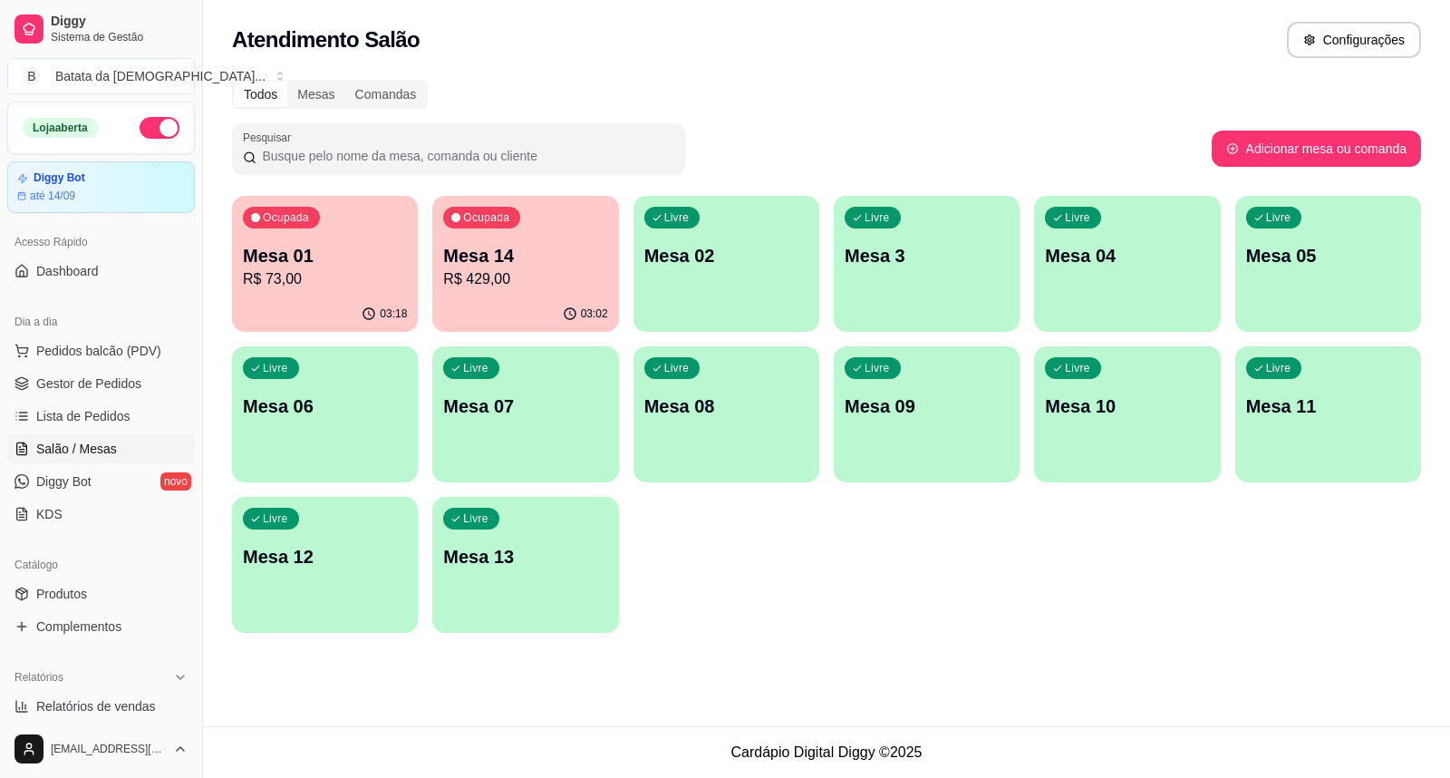
click at [141, 123] on button "button" at bounding box center [160, 128] width 40 height 22
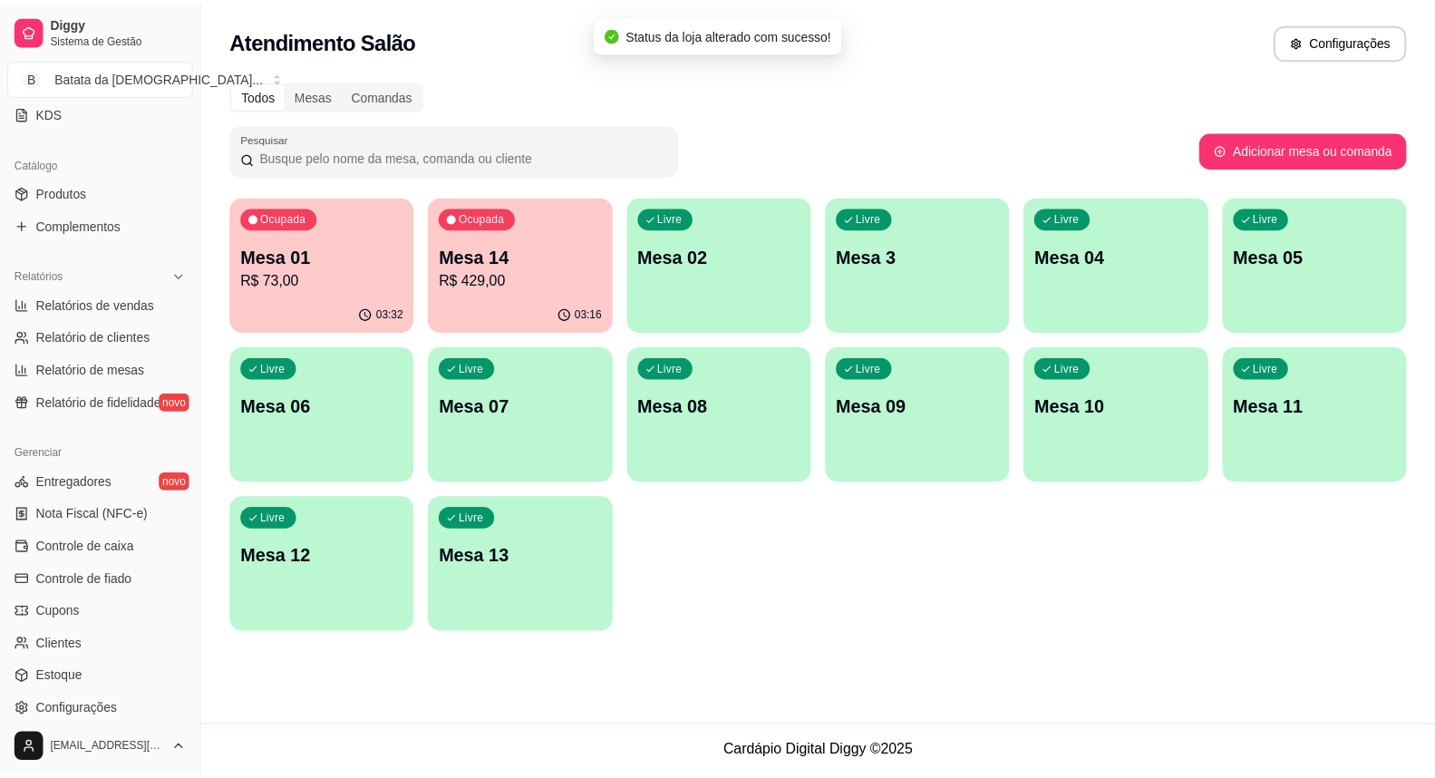
scroll to position [503, 0]
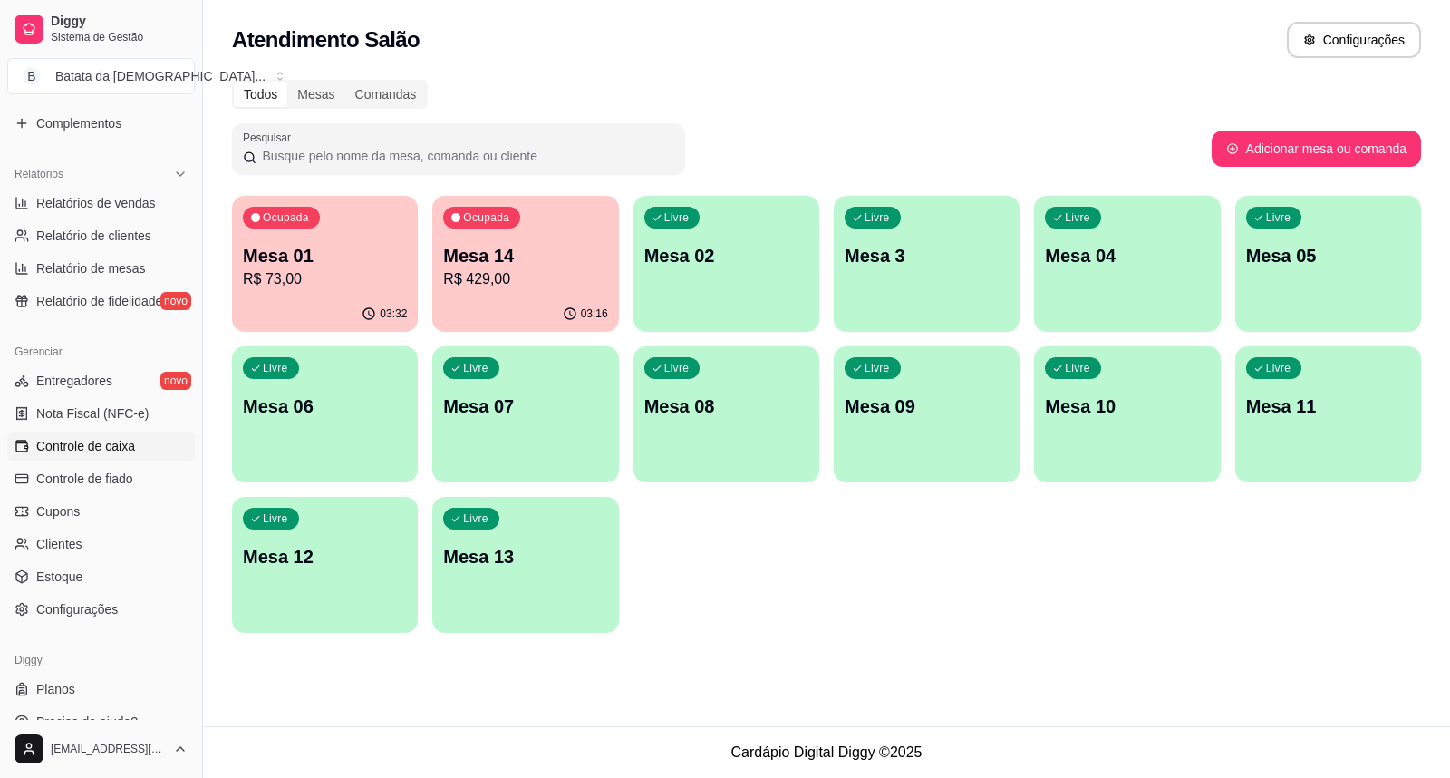
click at [86, 450] on span "Controle de caixa" at bounding box center [85, 446] width 99 height 18
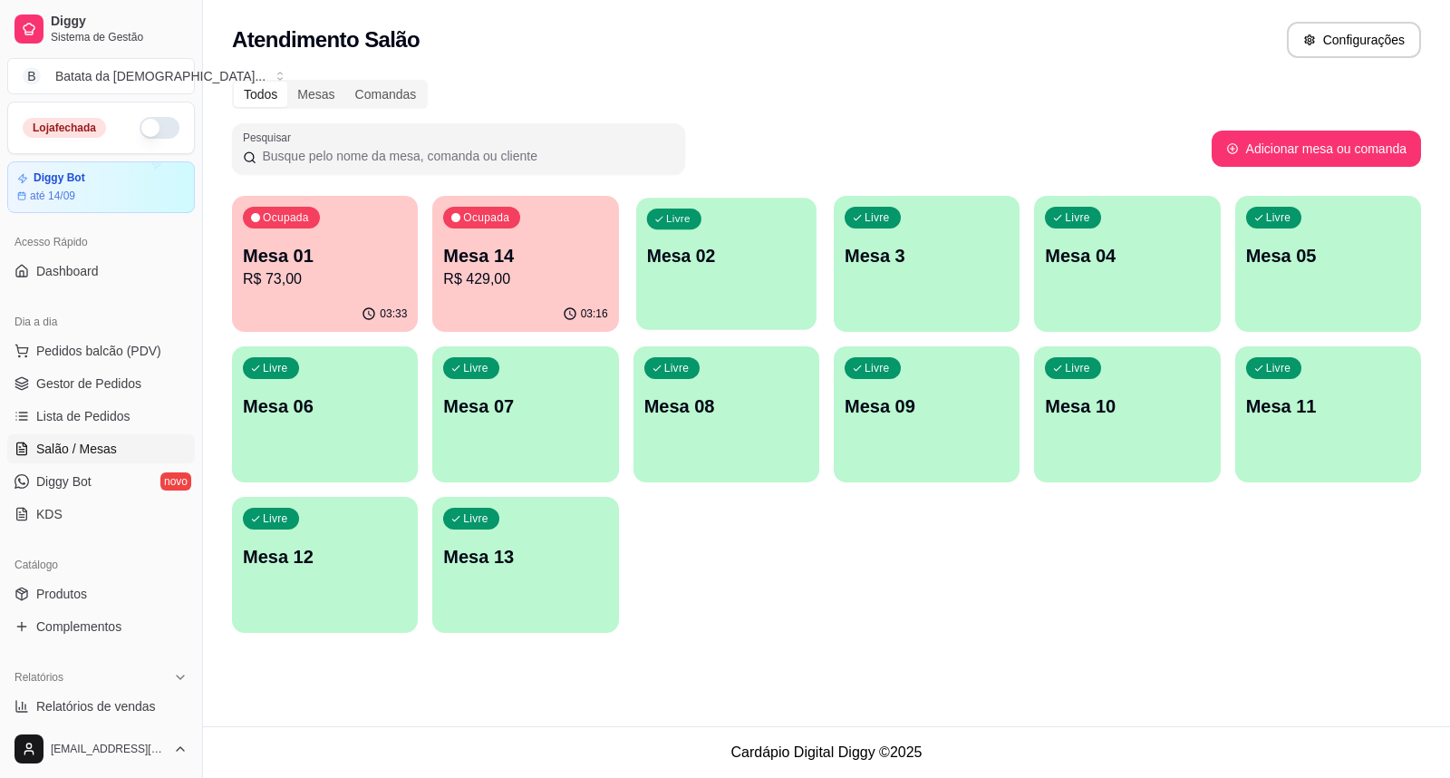
click at [722, 221] on div "Livre Mesa 02" at bounding box center [726, 253] width 180 height 111
click at [468, 258] on p "Mesa 14" at bounding box center [525, 255] width 164 height 25
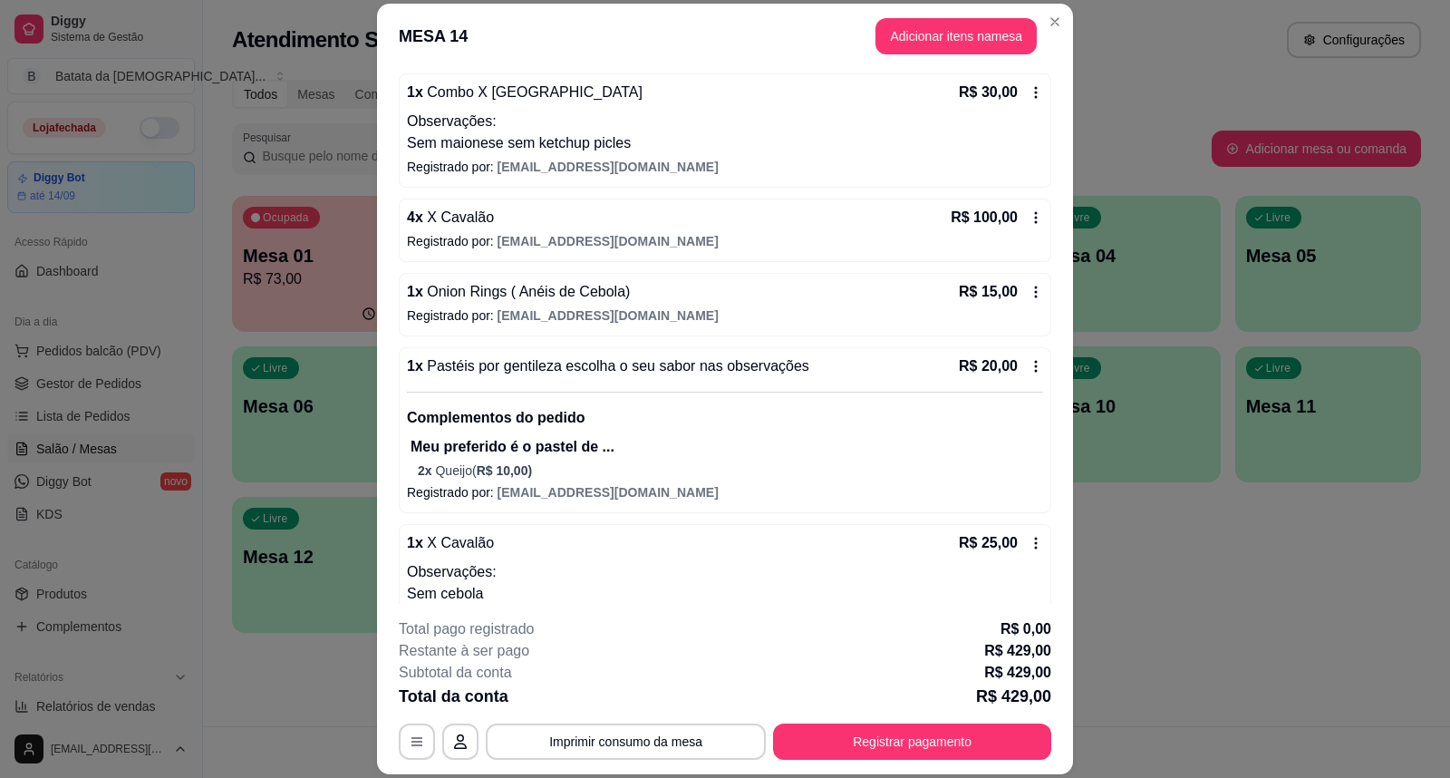
scroll to position [1030, 0]
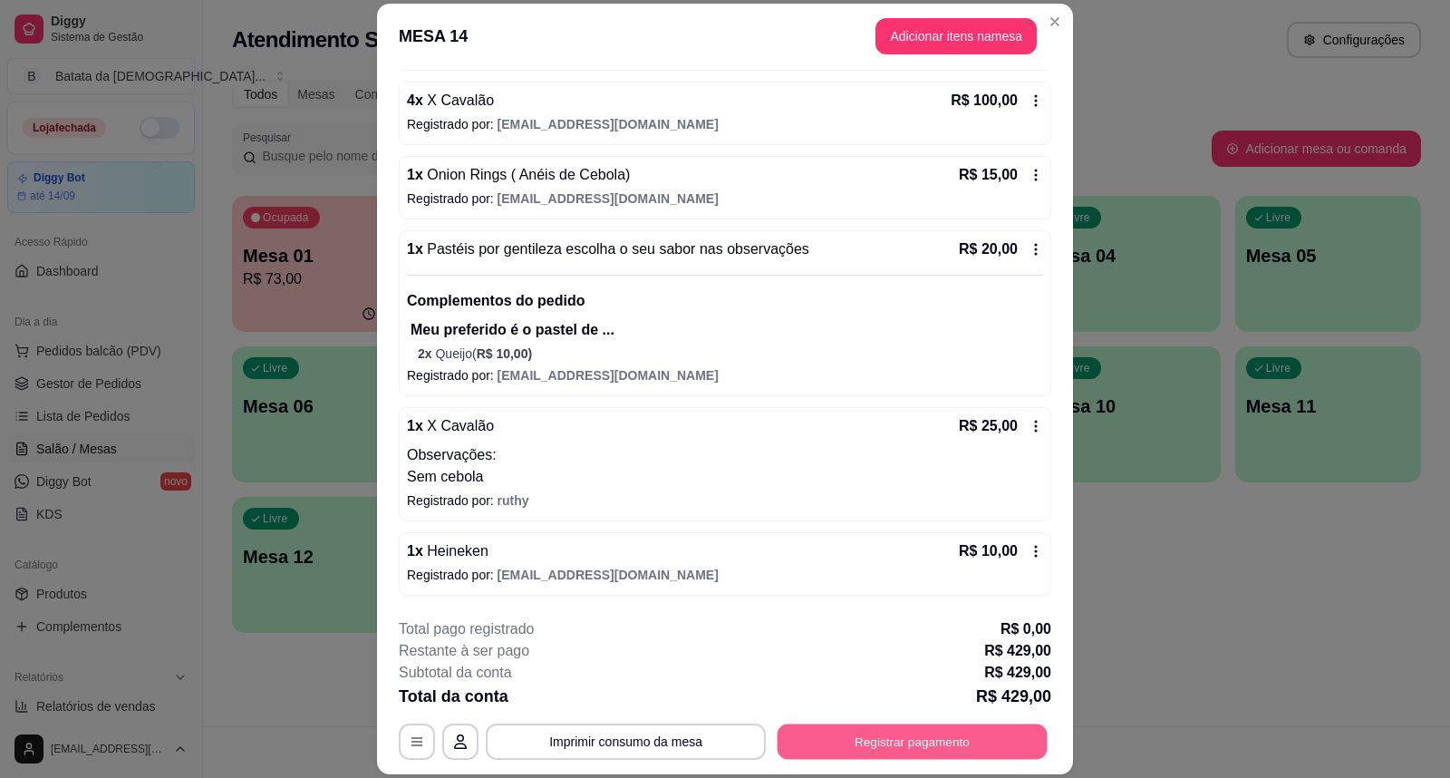
click at [918, 744] on button "Registrar pagamento" at bounding box center [913, 740] width 270 height 35
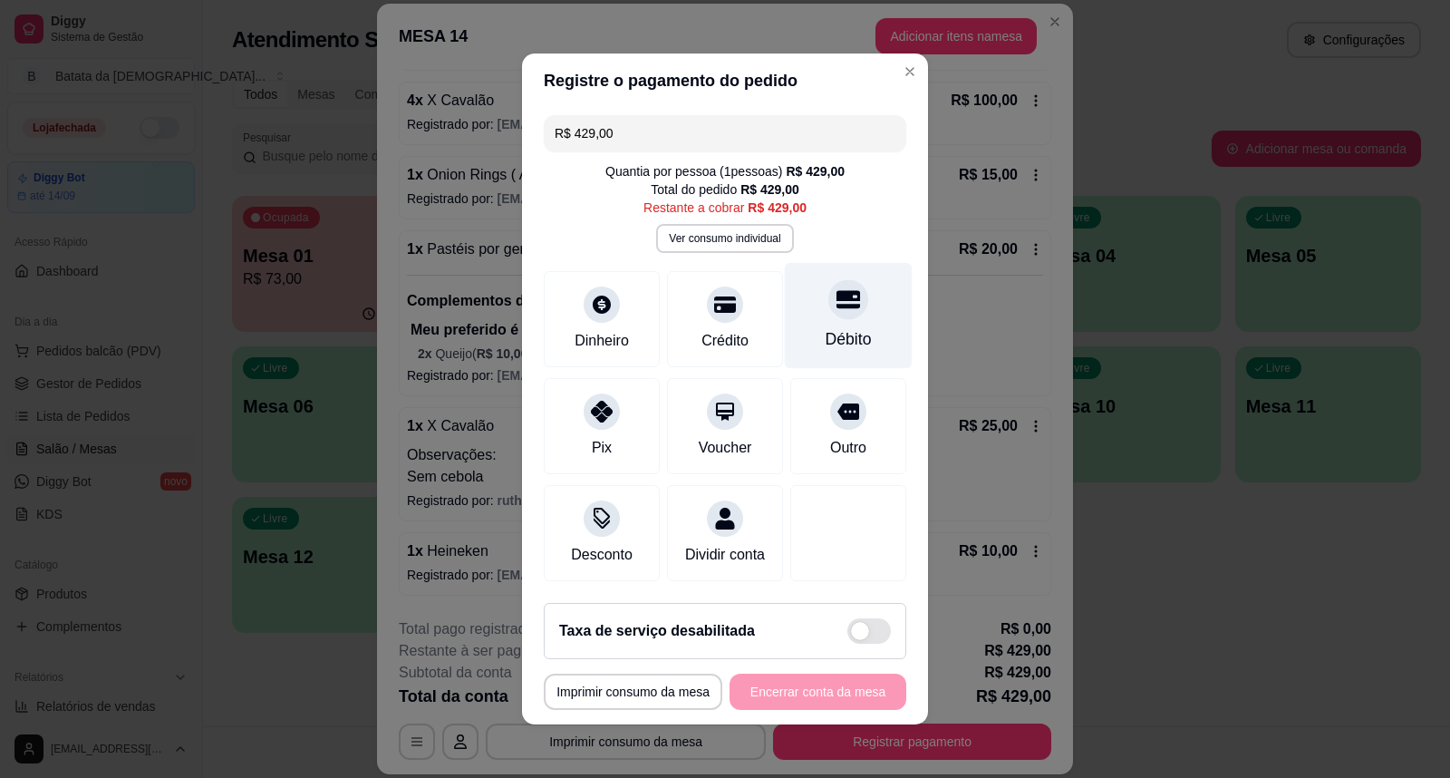
click at [828, 327] on div "Débito" at bounding box center [849, 339] width 46 height 24
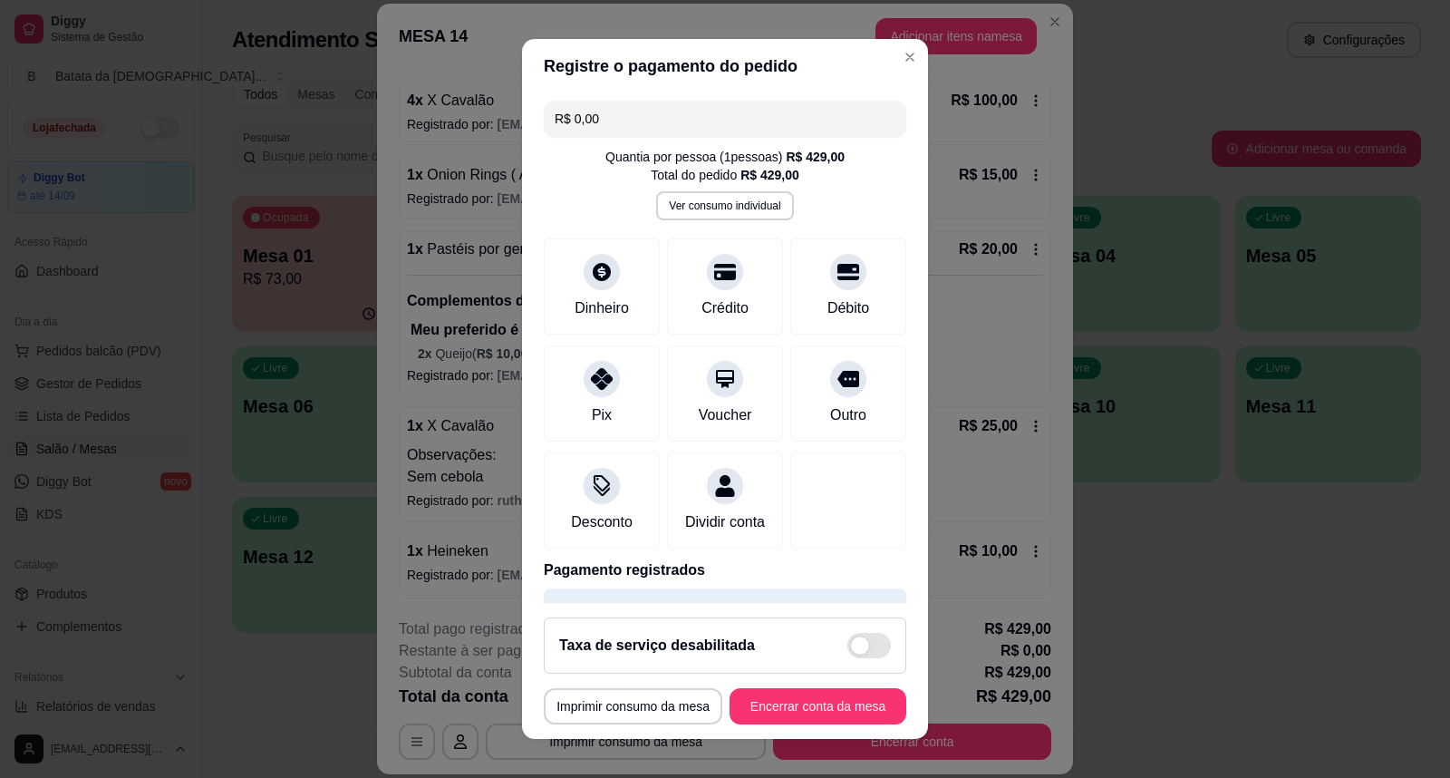
click at [691, 113] on input "R$ 0,00" at bounding box center [725, 119] width 341 height 36
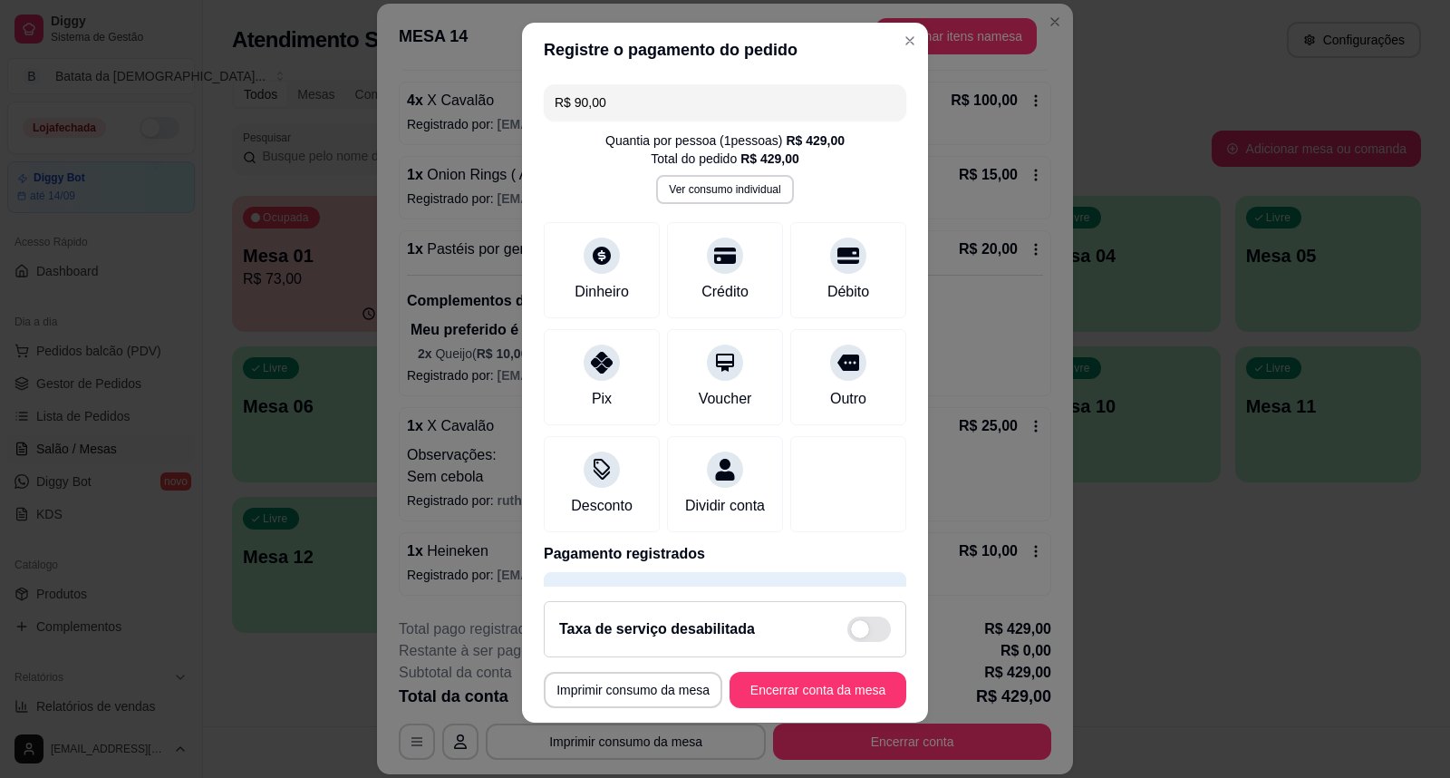
scroll to position [19, 0]
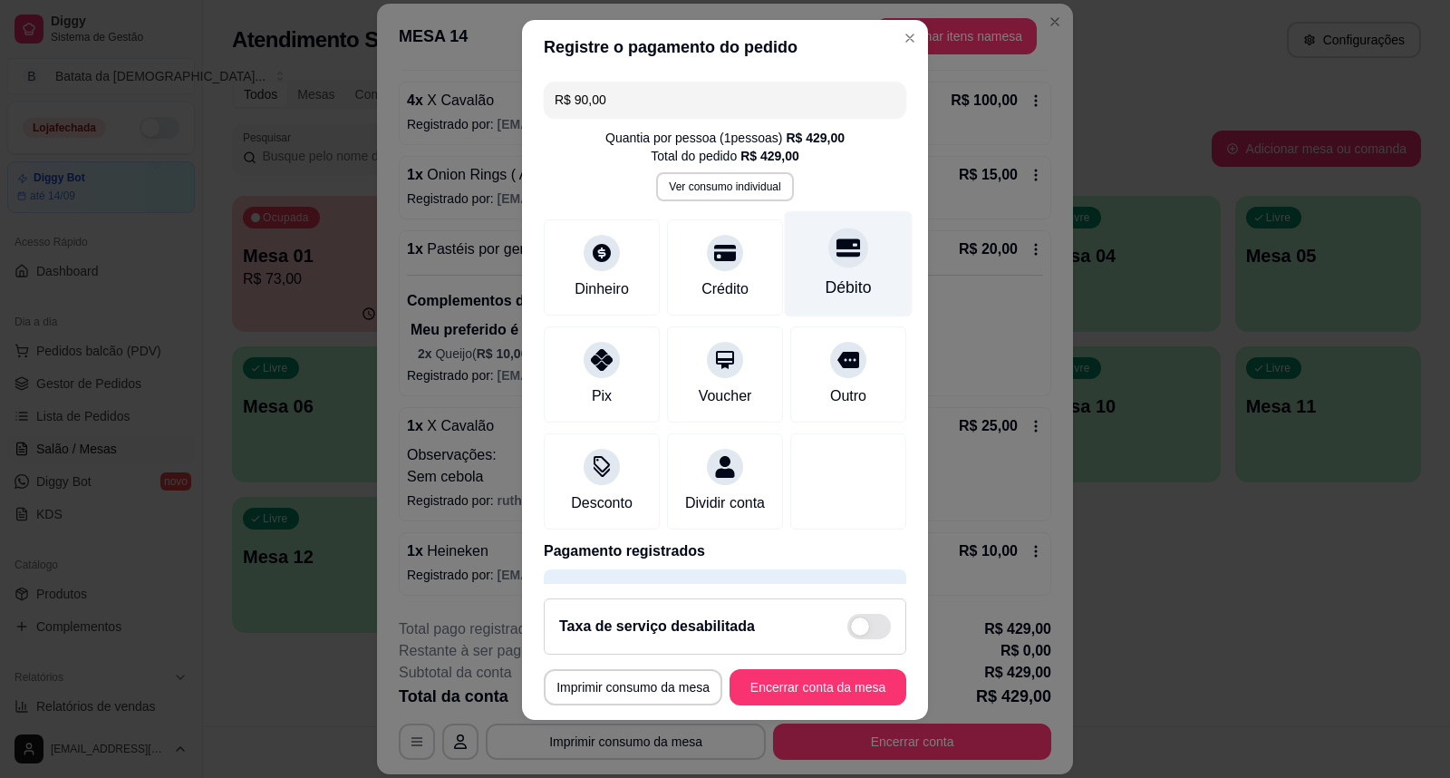
type input "R$ 90,00"
click at [812, 268] on div "Débito" at bounding box center [849, 264] width 128 height 106
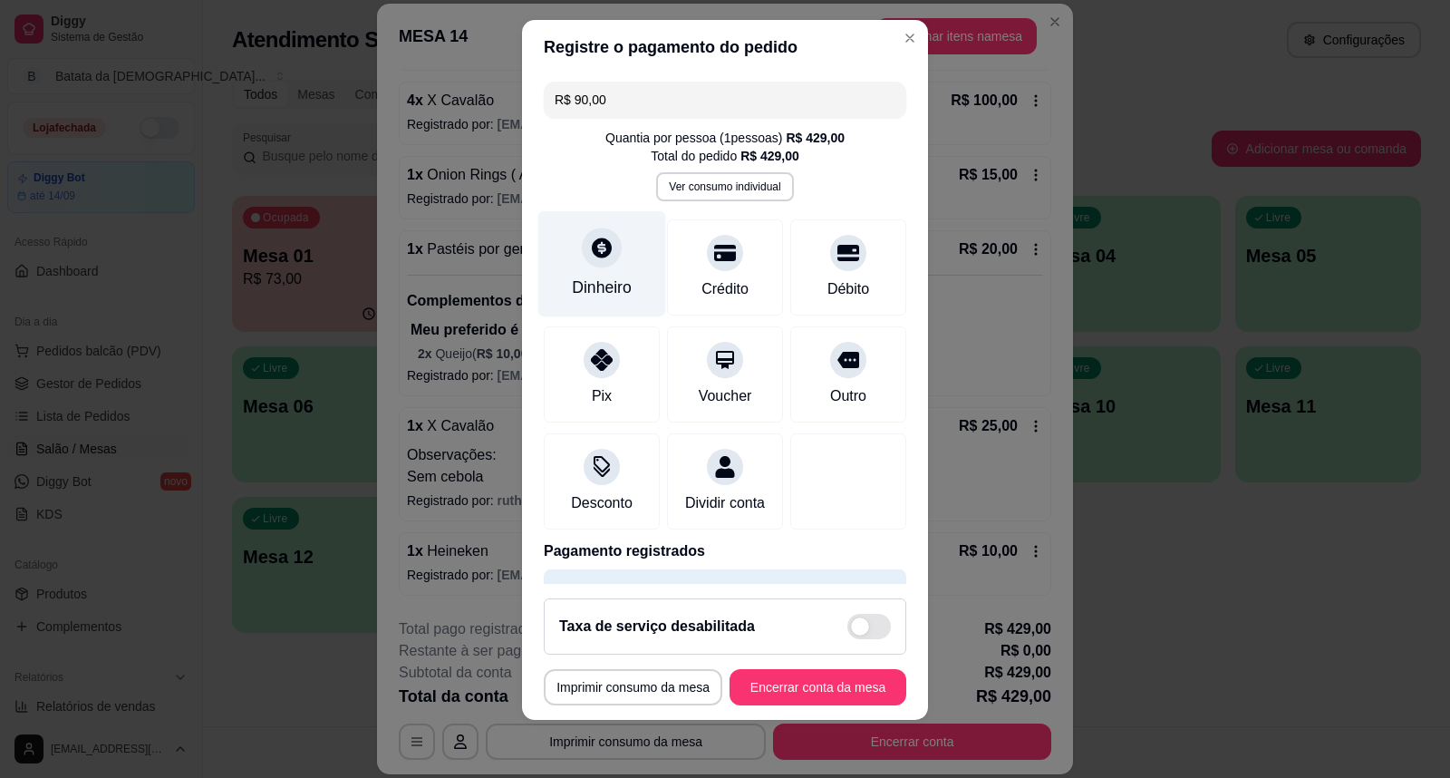
click at [558, 256] on div "Dinheiro" at bounding box center [602, 264] width 128 height 106
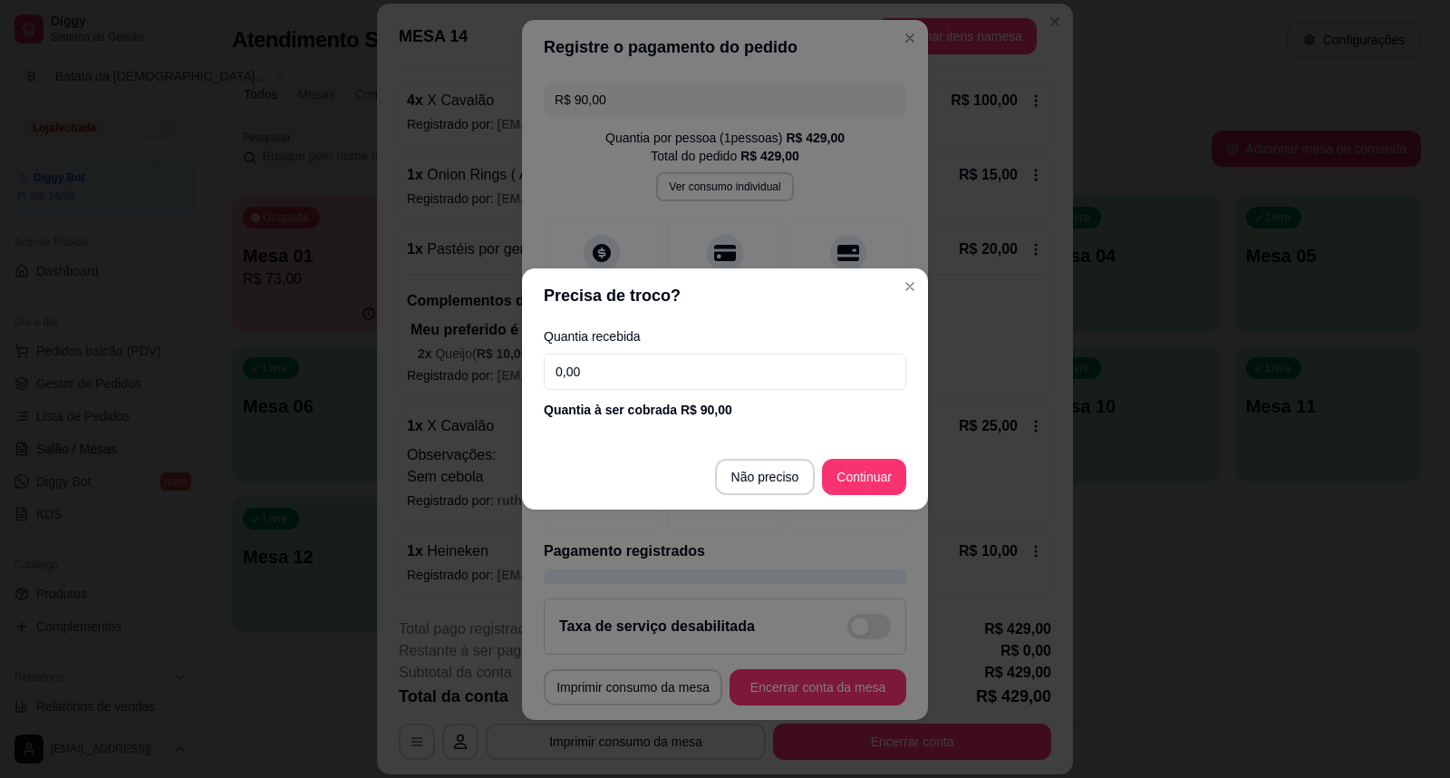
click at [600, 379] on input "0,00" at bounding box center [725, 371] width 363 height 36
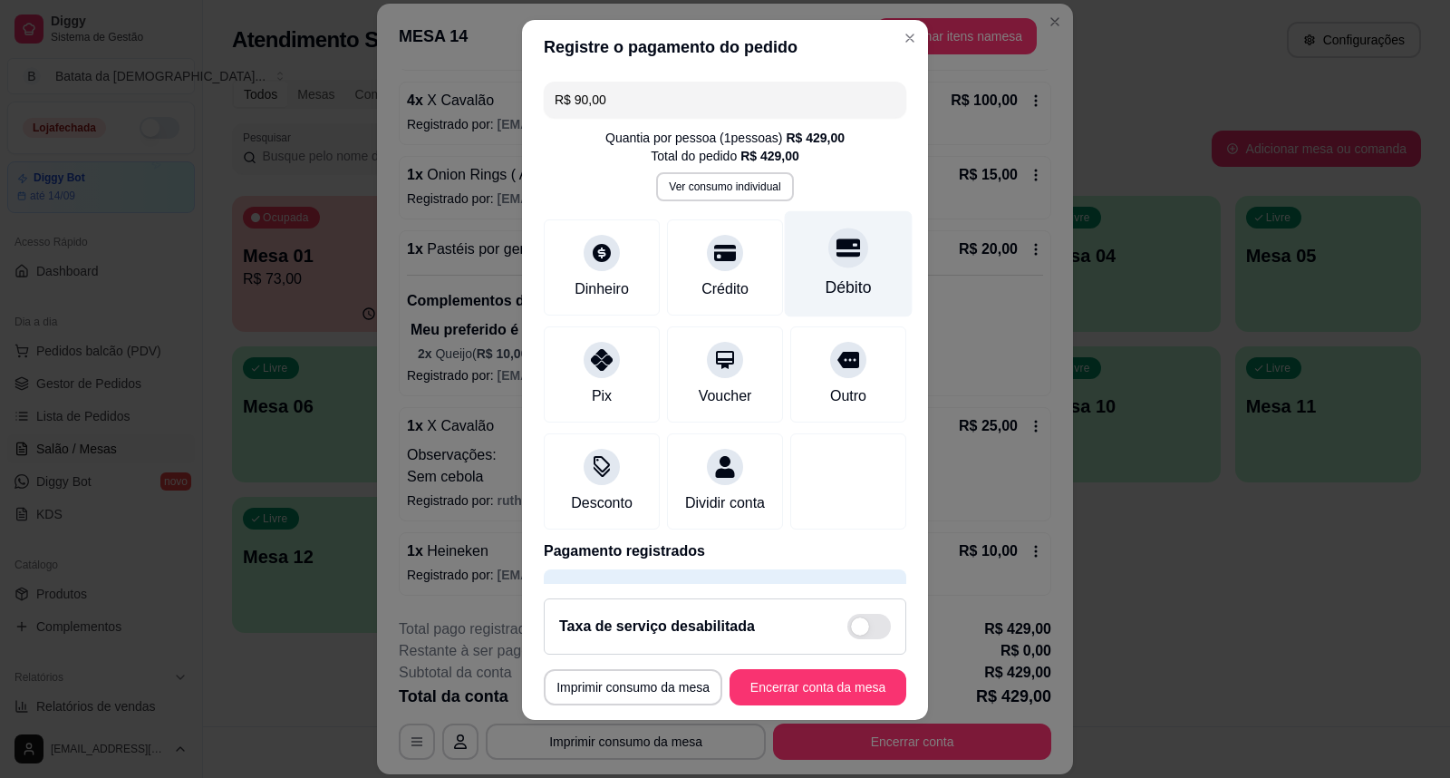
click at [836, 238] on icon at bounding box center [848, 248] width 24 height 24
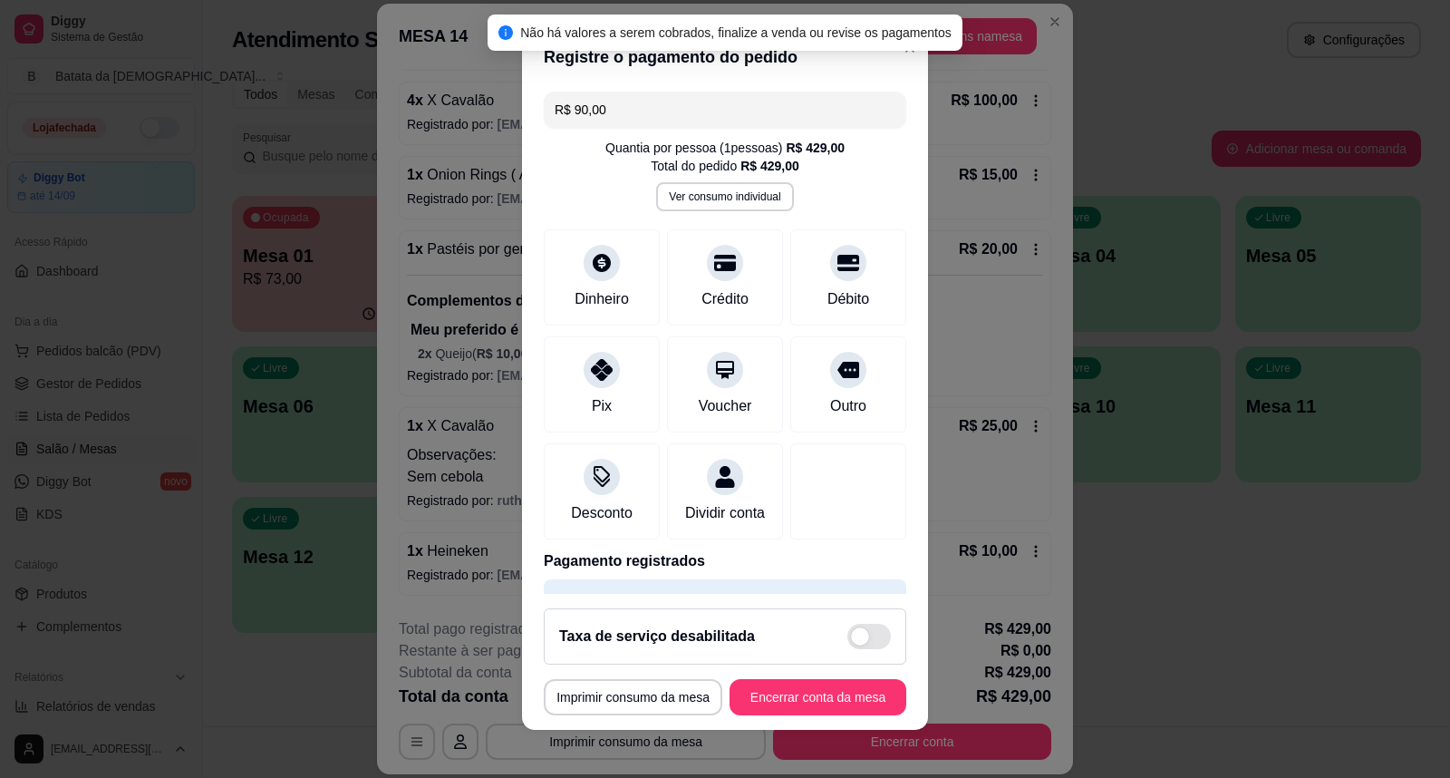
scroll to position [0, 0]
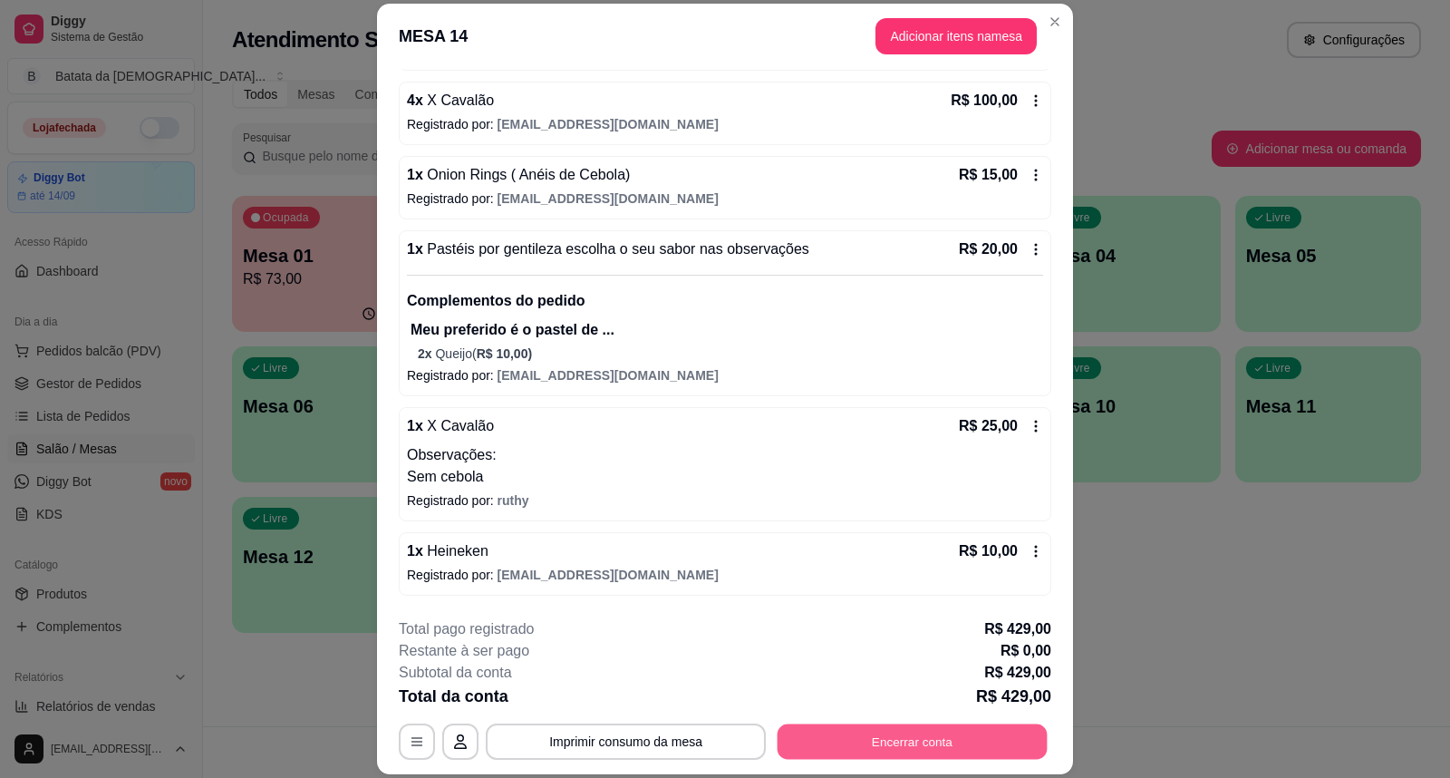
click at [863, 745] on button "Encerrar conta" at bounding box center [913, 740] width 270 height 35
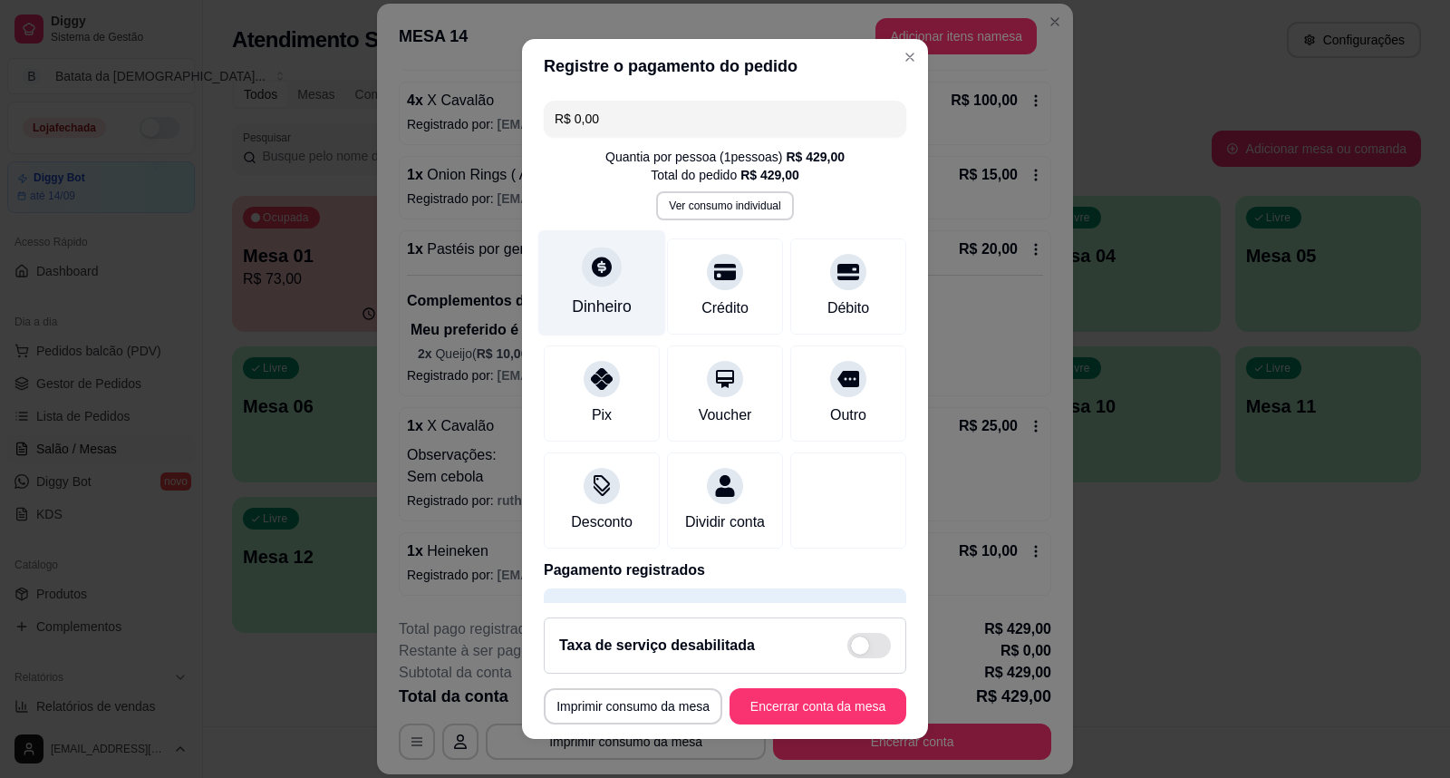
click at [586, 282] on div at bounding box center [602, 267] width 40 height 40
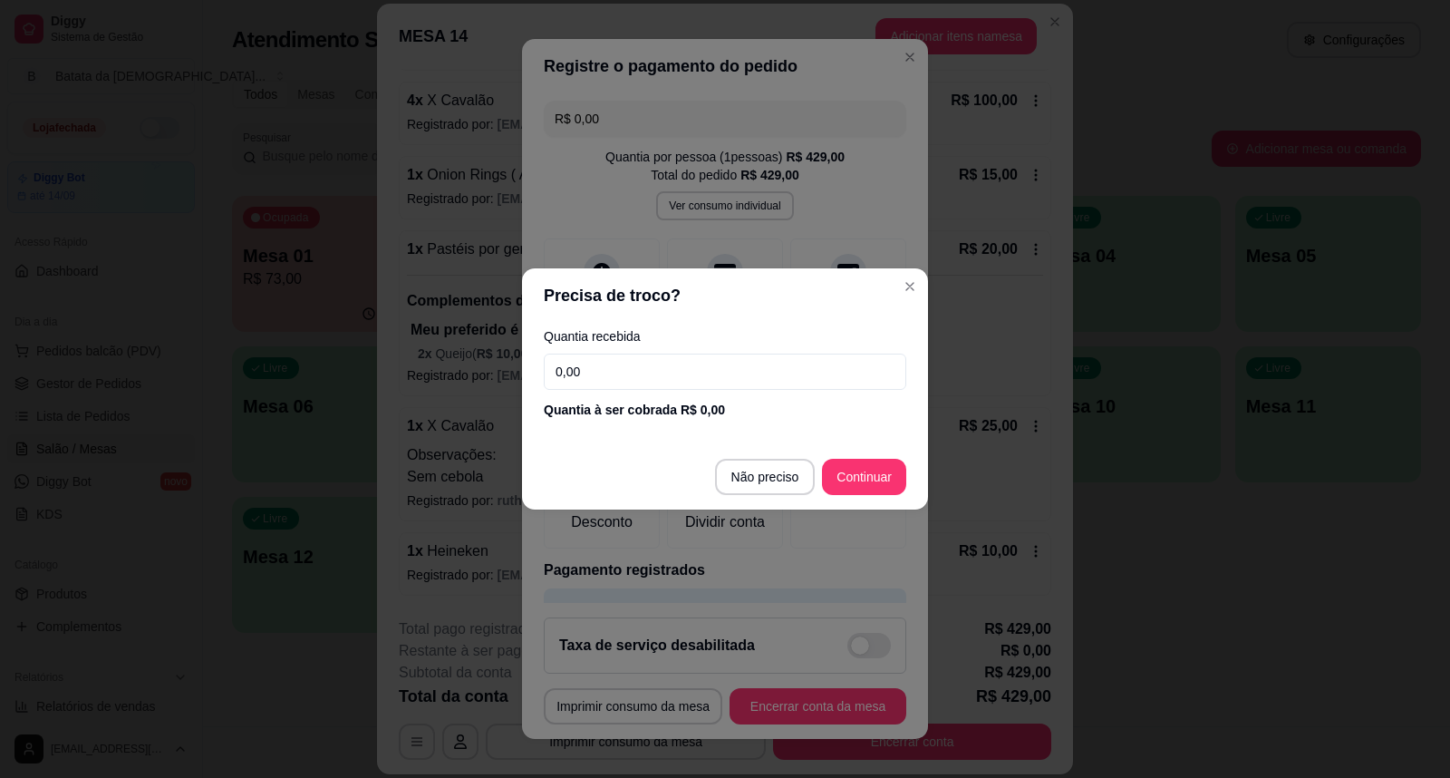
click at [632, 368] on input "0,00" at bounding box center [725, 371] width 363 height 36
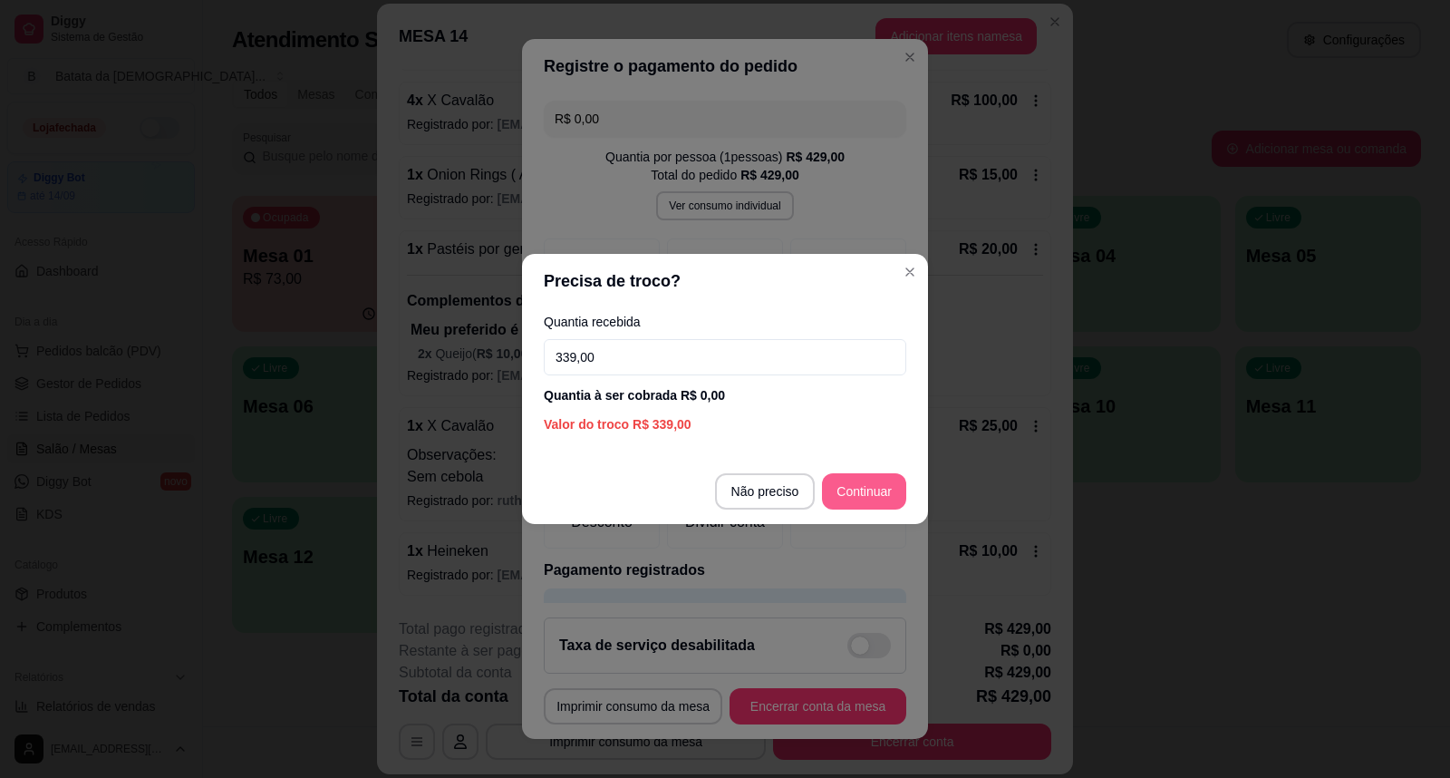
type input "339,00"
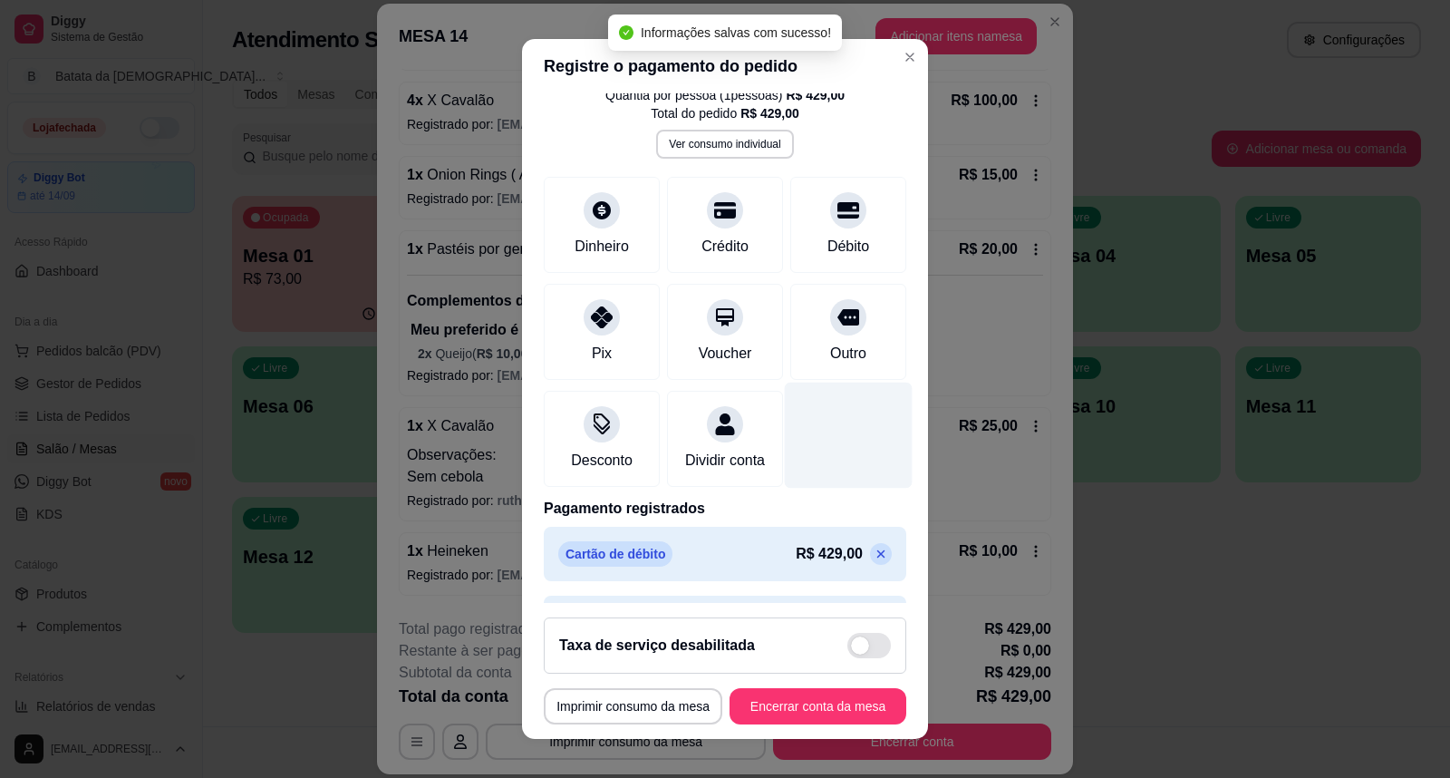
scroll to position [137, 0]
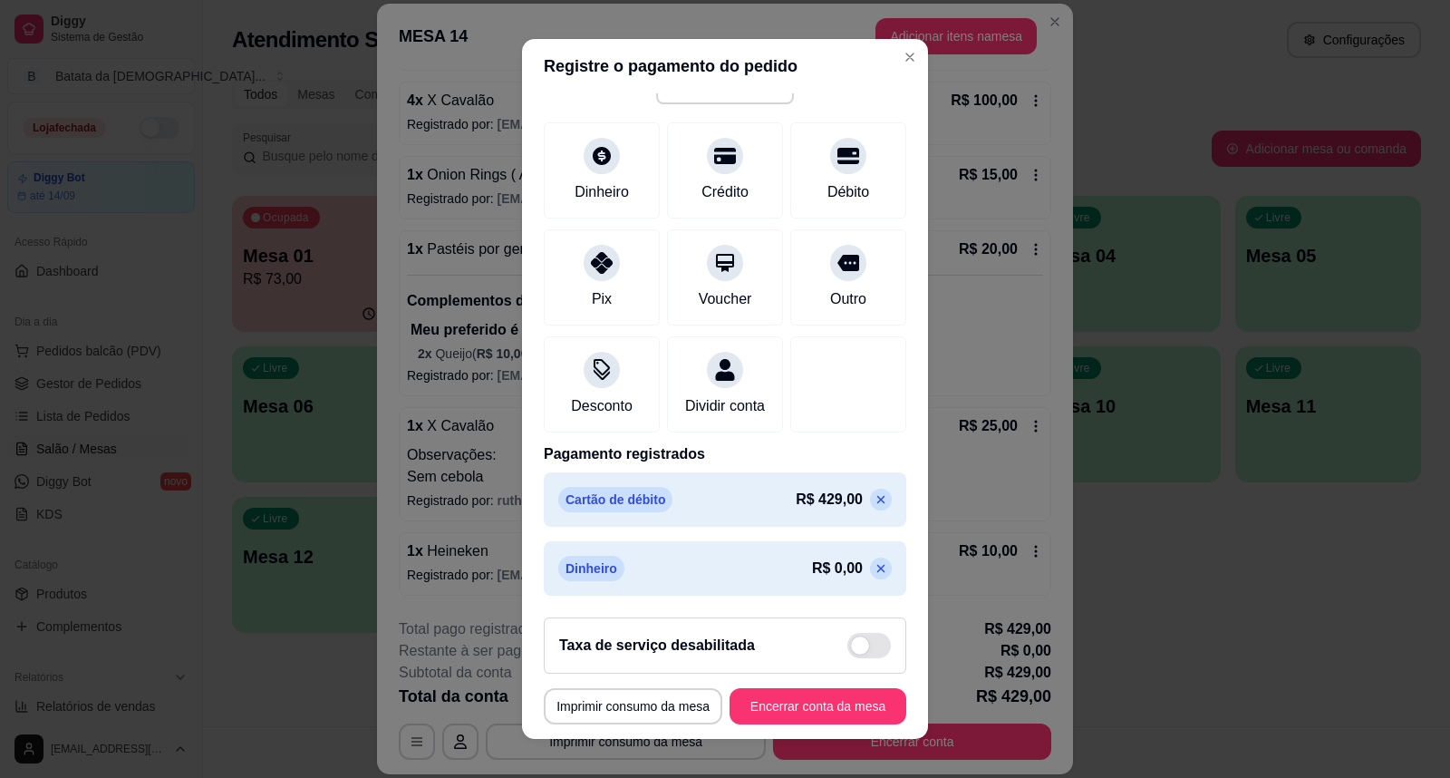
click at [812, 572] on p "R$ 0,00" at bounding box center [837, 568] width 51 height 22
click at [874, 566] on icon at bounding box center [881, 568] width 15 height 15
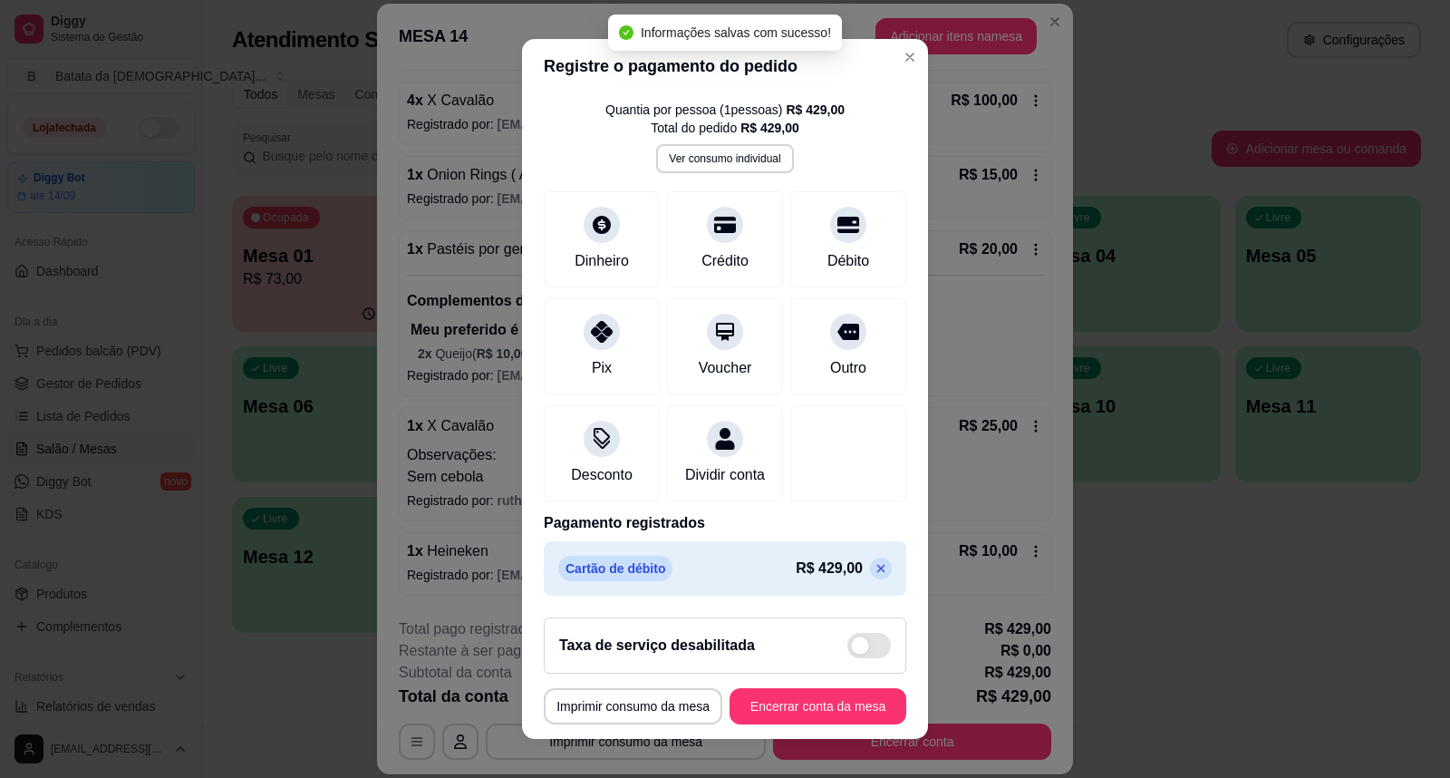
scroll to position [68, 0]
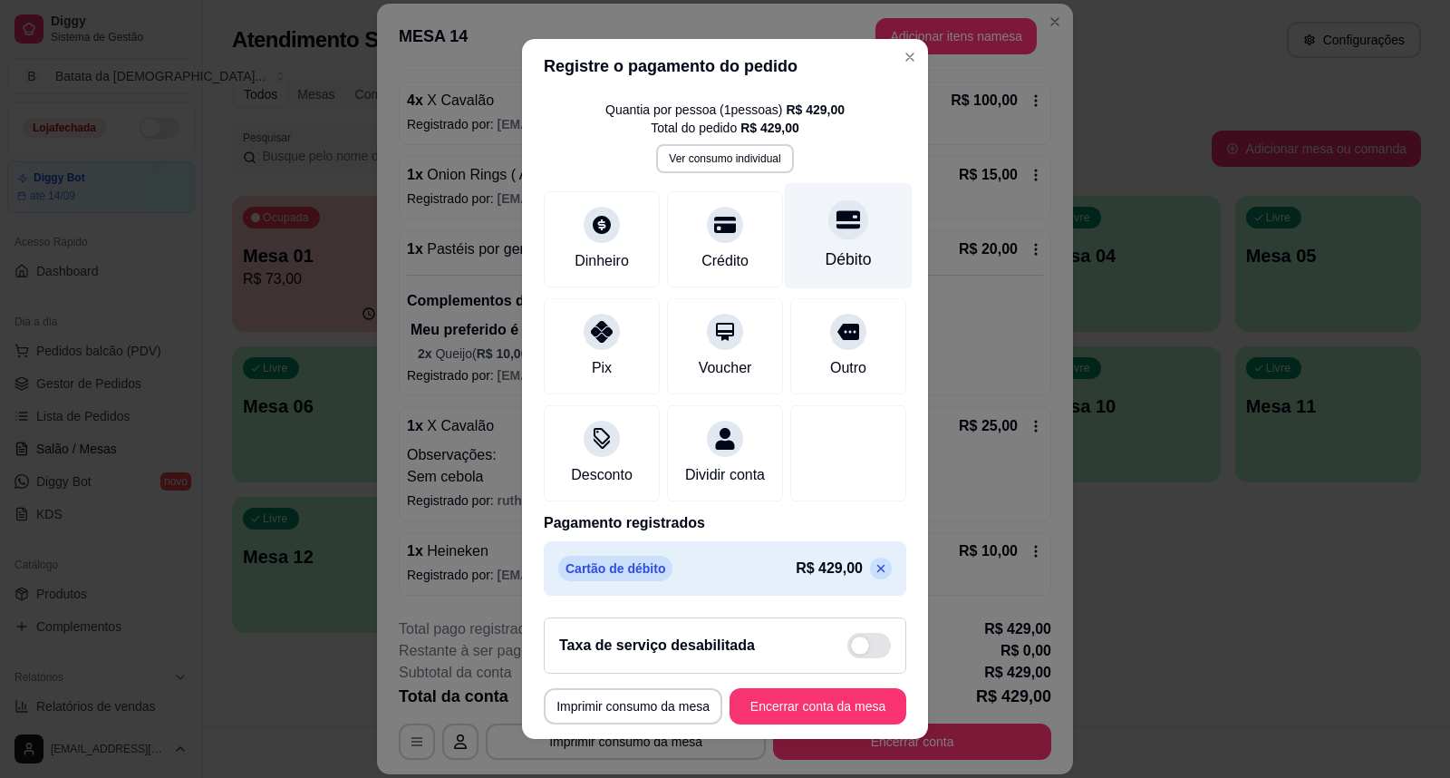
click at [822, 223] on div "Débito" at bounding box center [849, 236] width 128 height 106
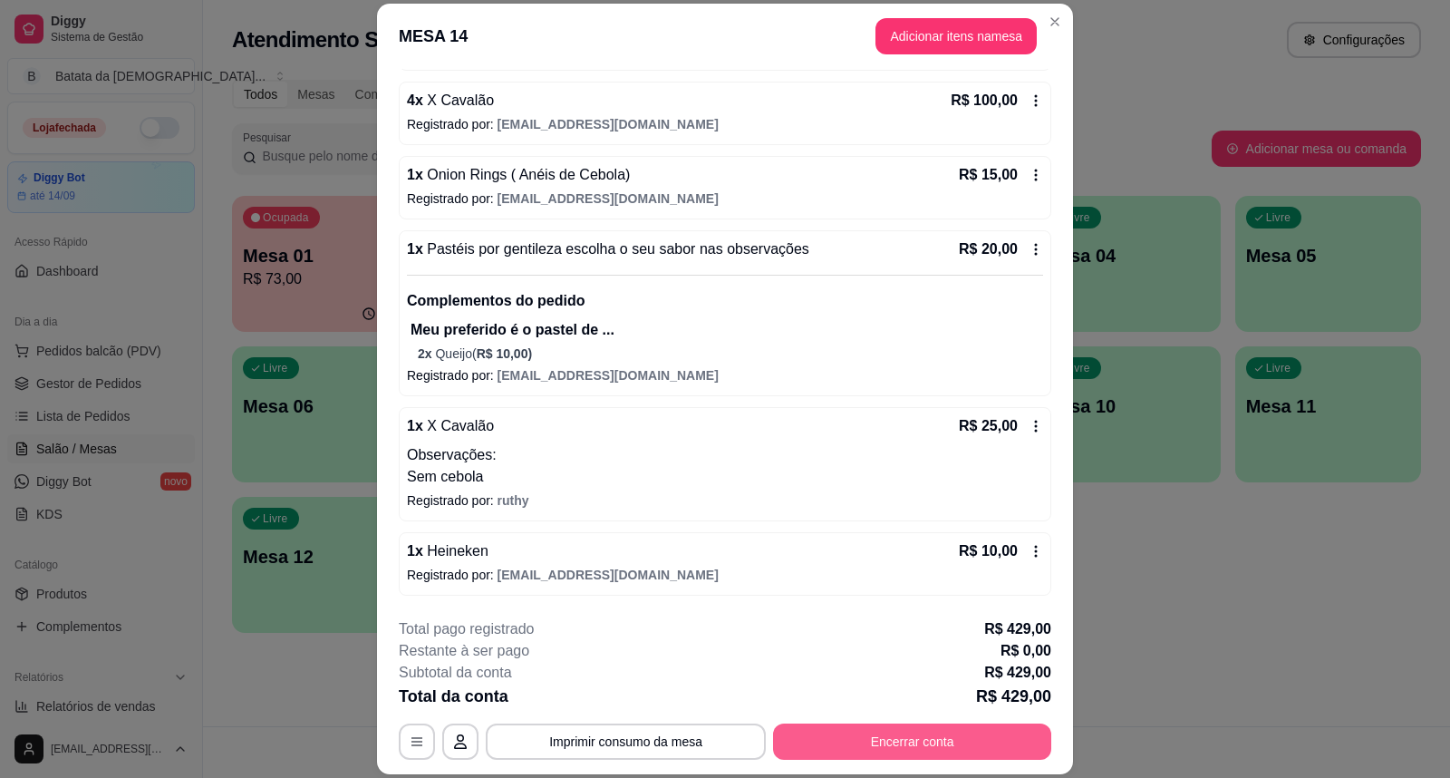
click at [938, 750] on button "Encerrar conta" at bounding box center [912, 741] width 278 height 36
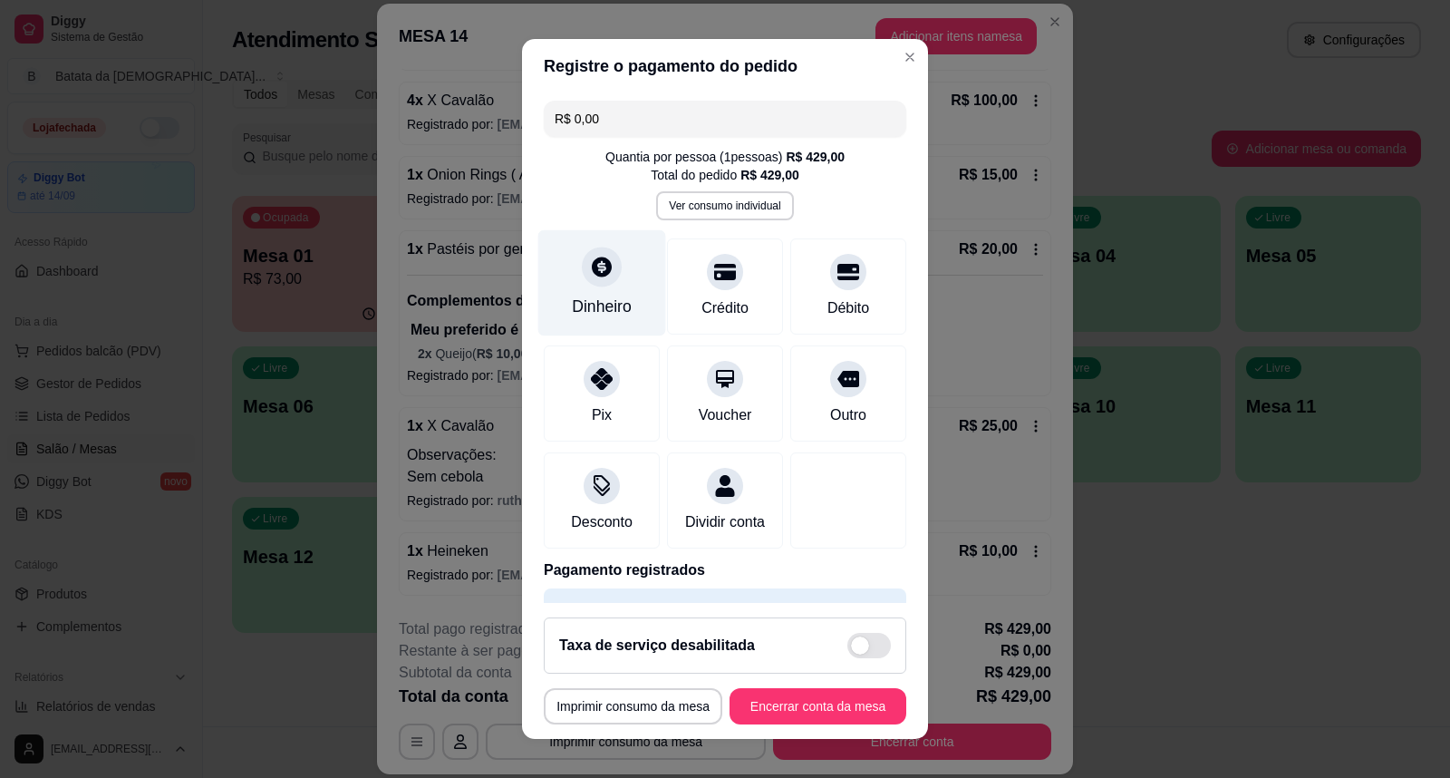
click at [601, 288] on div "Dinheiro" at bounding box center [602, 283] width 128 height 106
click at [614, 118] on input "R$ 0,00" at bounding box center [725, 119] width 341 height 36
type input "R$ 339,00"
click at [590, 278] on icon at bounding box center [602, 267] width 24 height 24
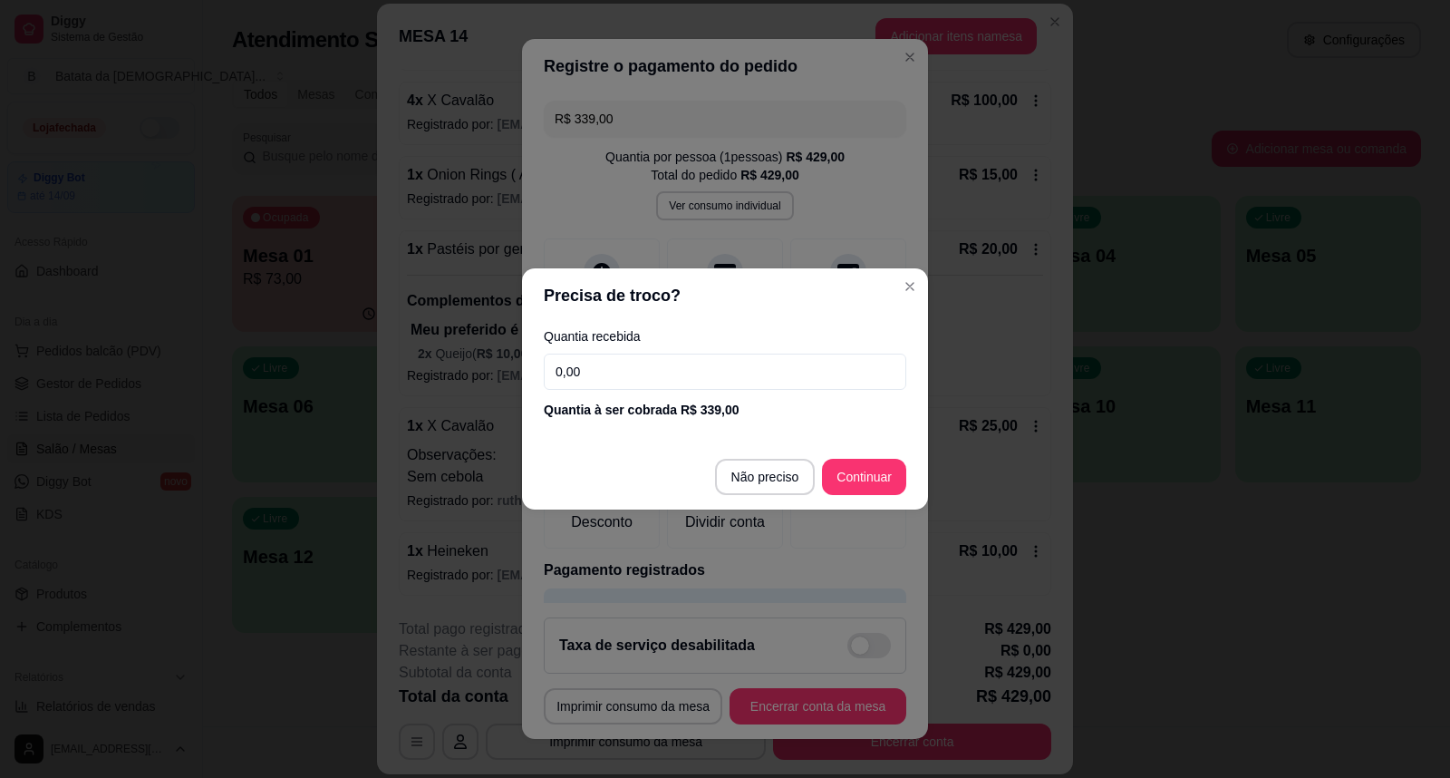
click at [605, 384] on input "0,00" at bounding box center [725, 371] width 363 height 36
type input "339,00"
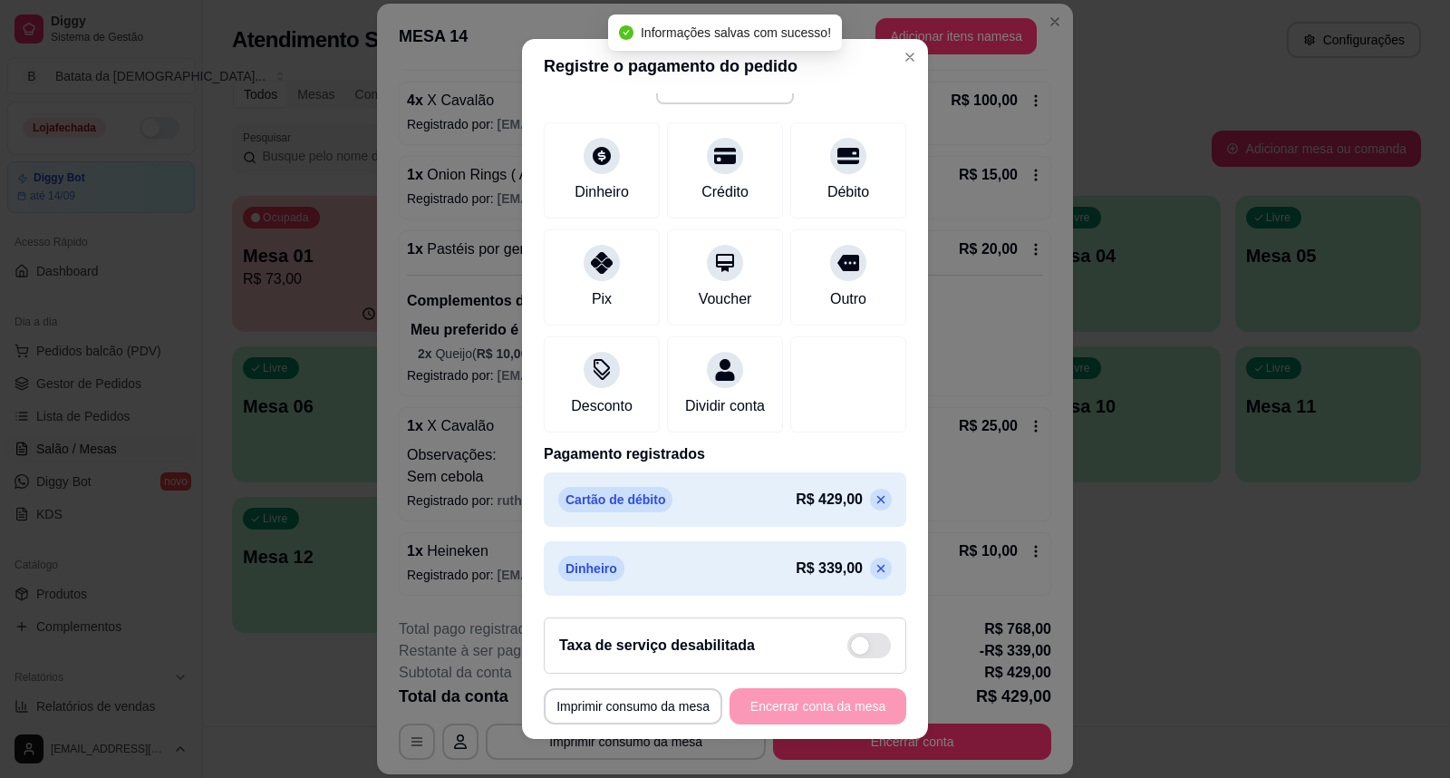
scroll to position [137, 0]
click at [874, 503] on icon at bounding box center [881, 499] width 15 height 15
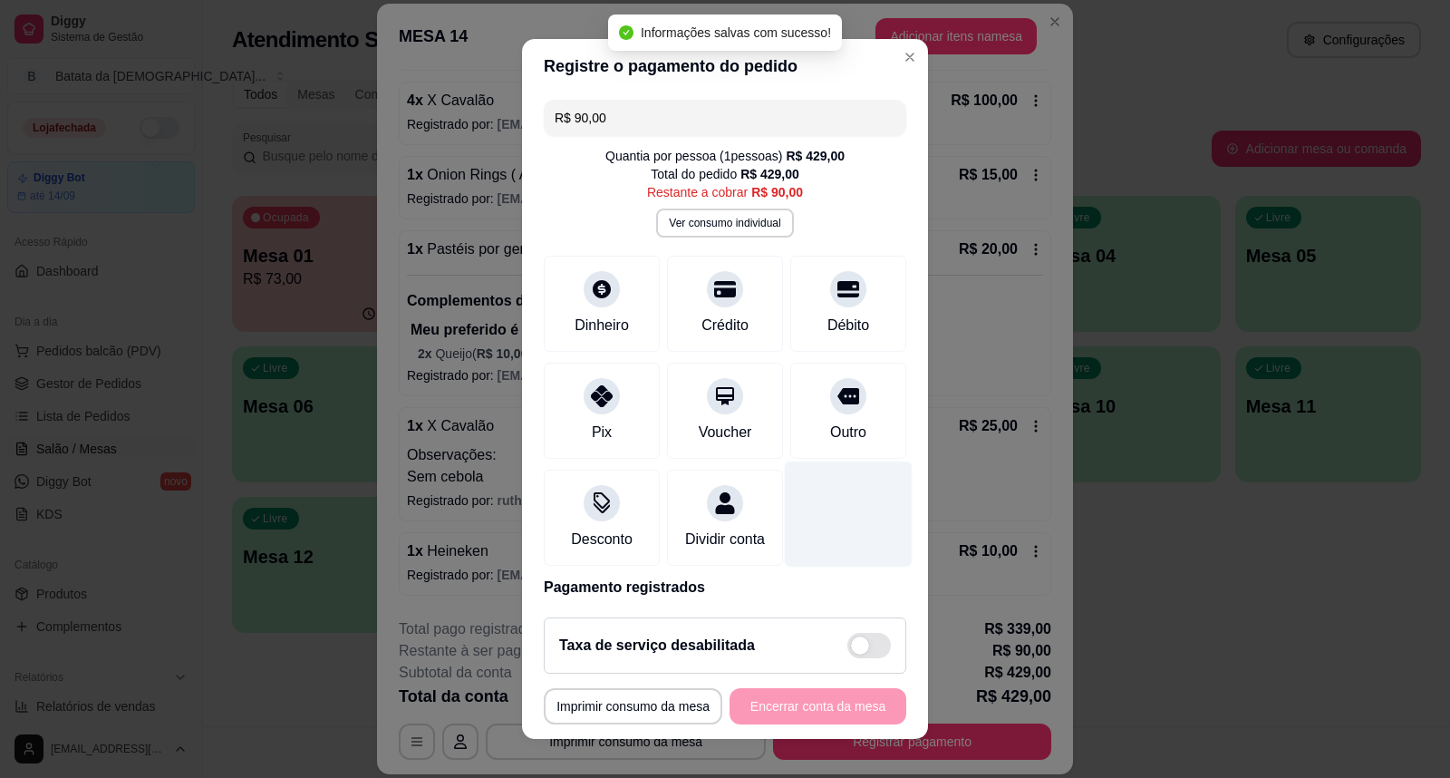
scroll to position [0, 0]
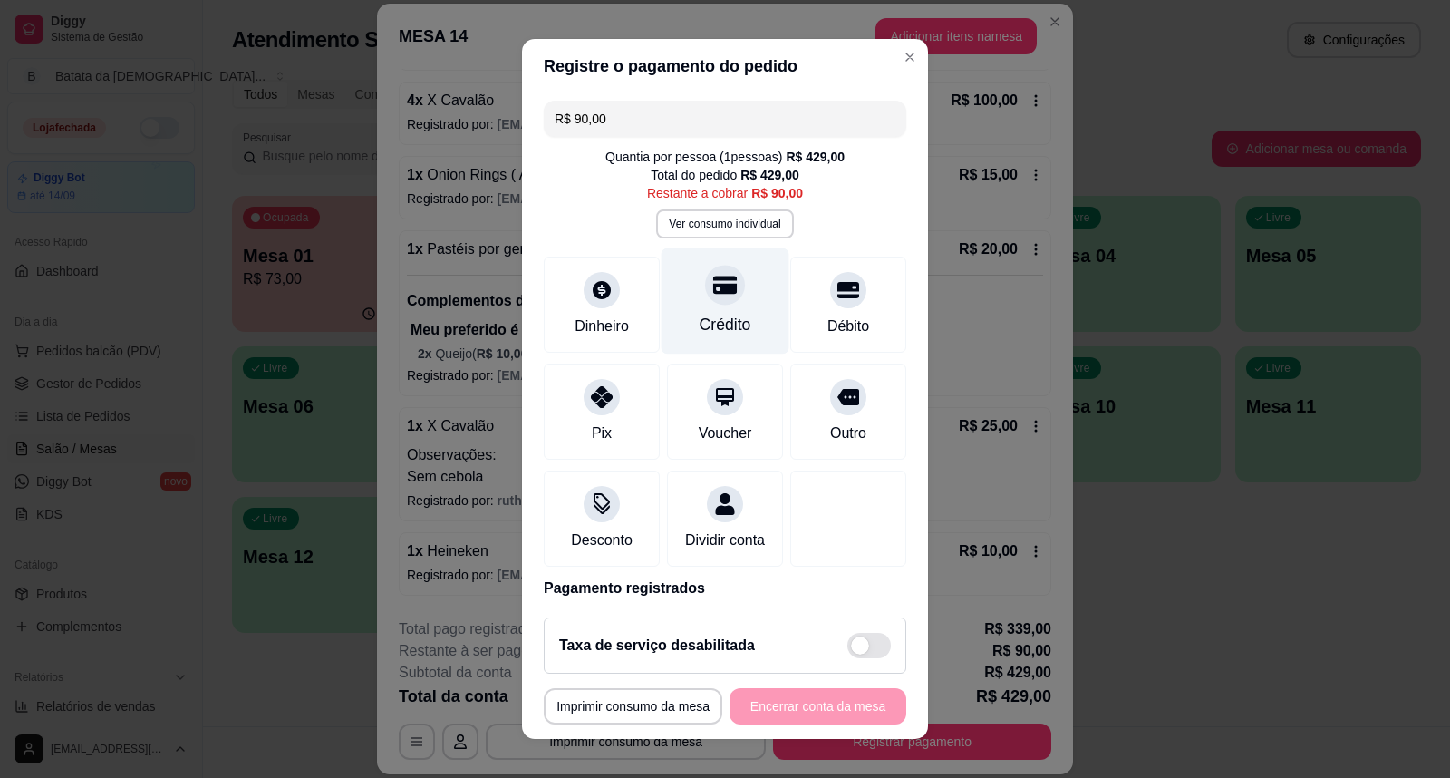
click at [707, 312] on div "Crédito" at bounding box center [726, 301] width 128 height 106
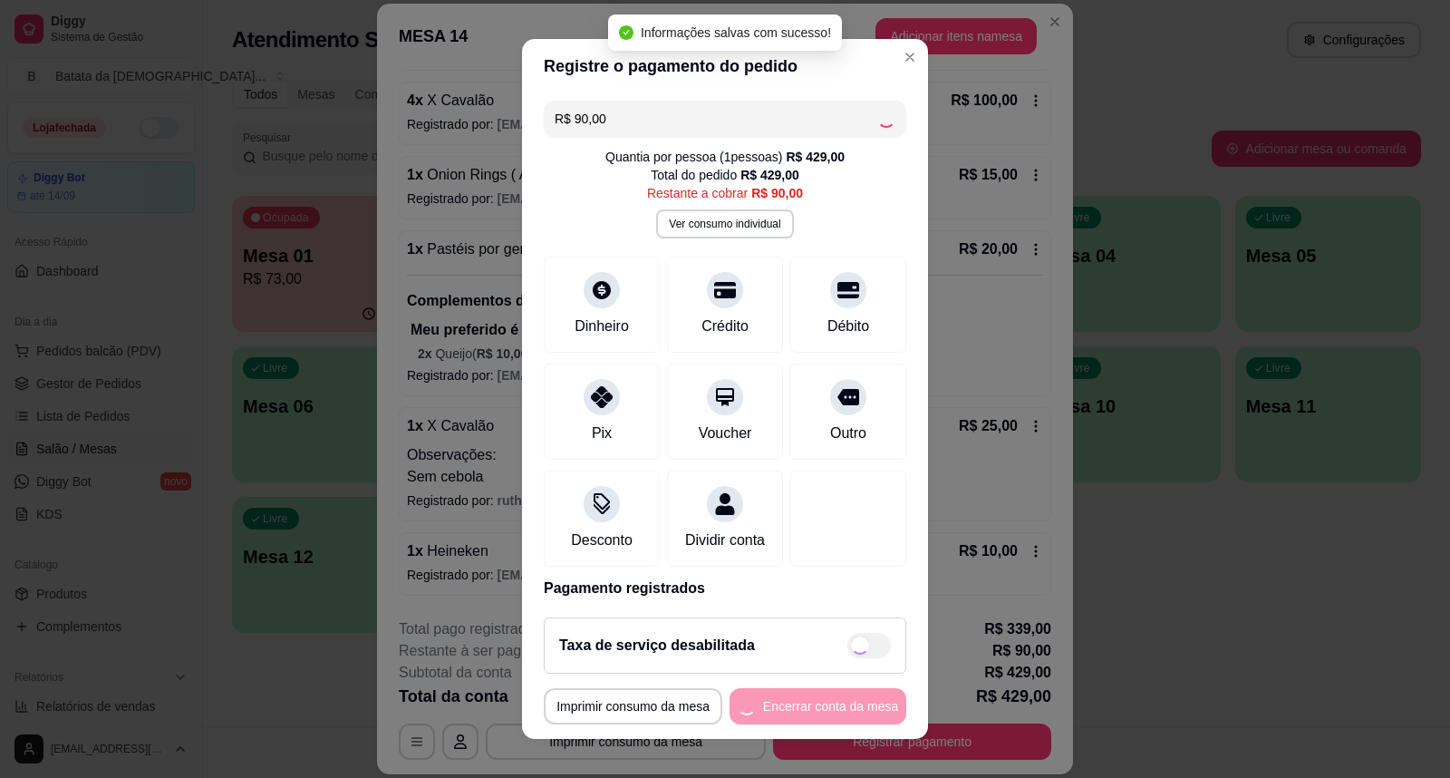
type input "R$ 0,00"
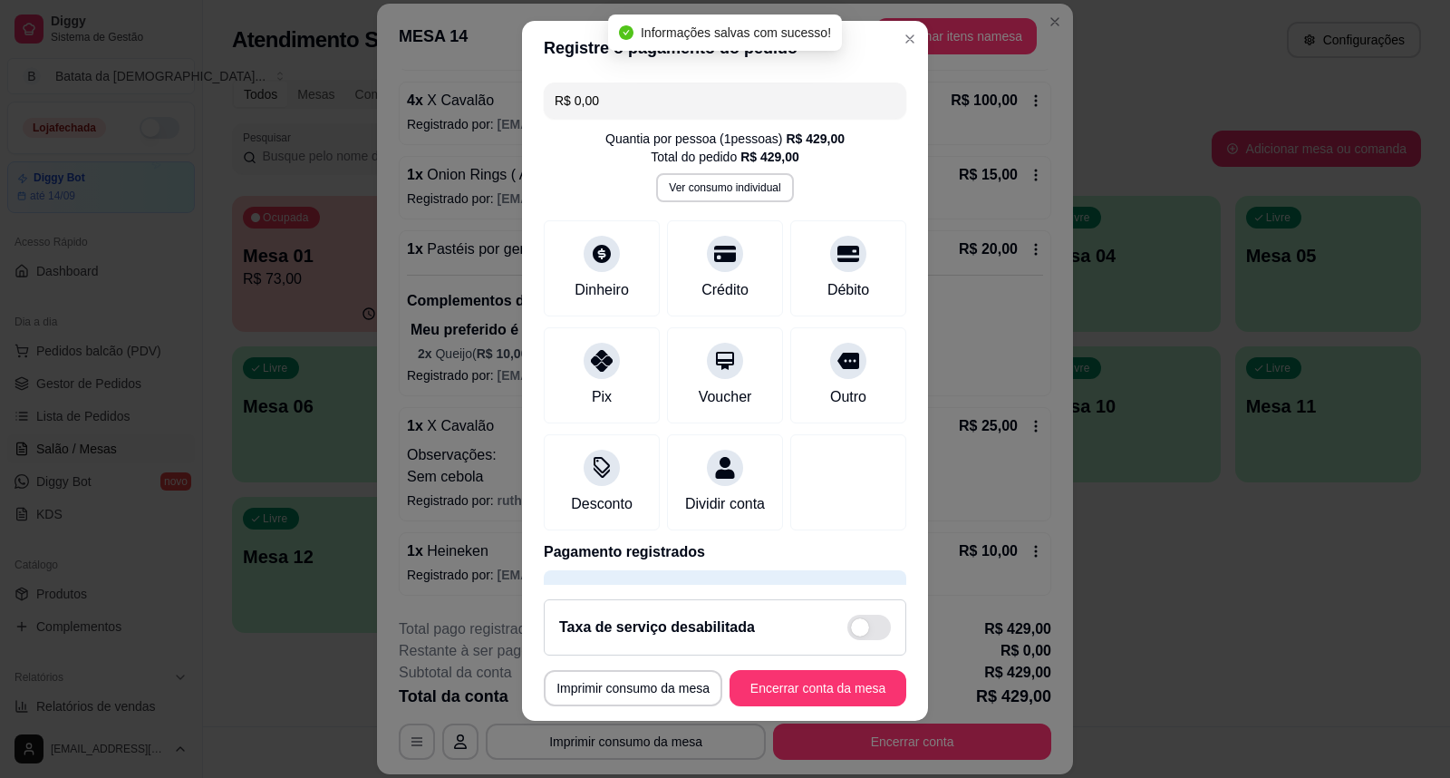
scroll to position [19, 0]
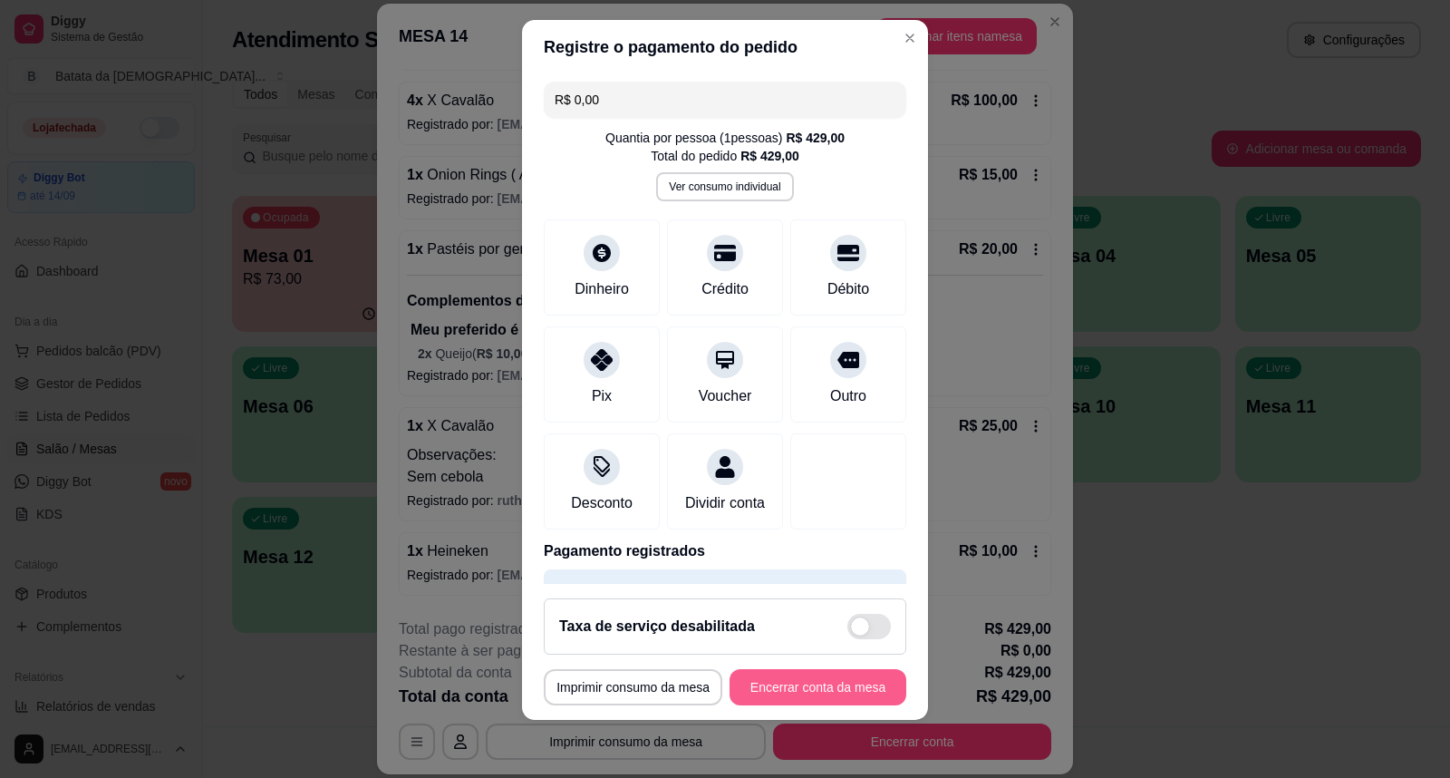
click at [783, 683] on button "Encerrar conta da mesa" at bounding box center [818, 687] width 177 height 36
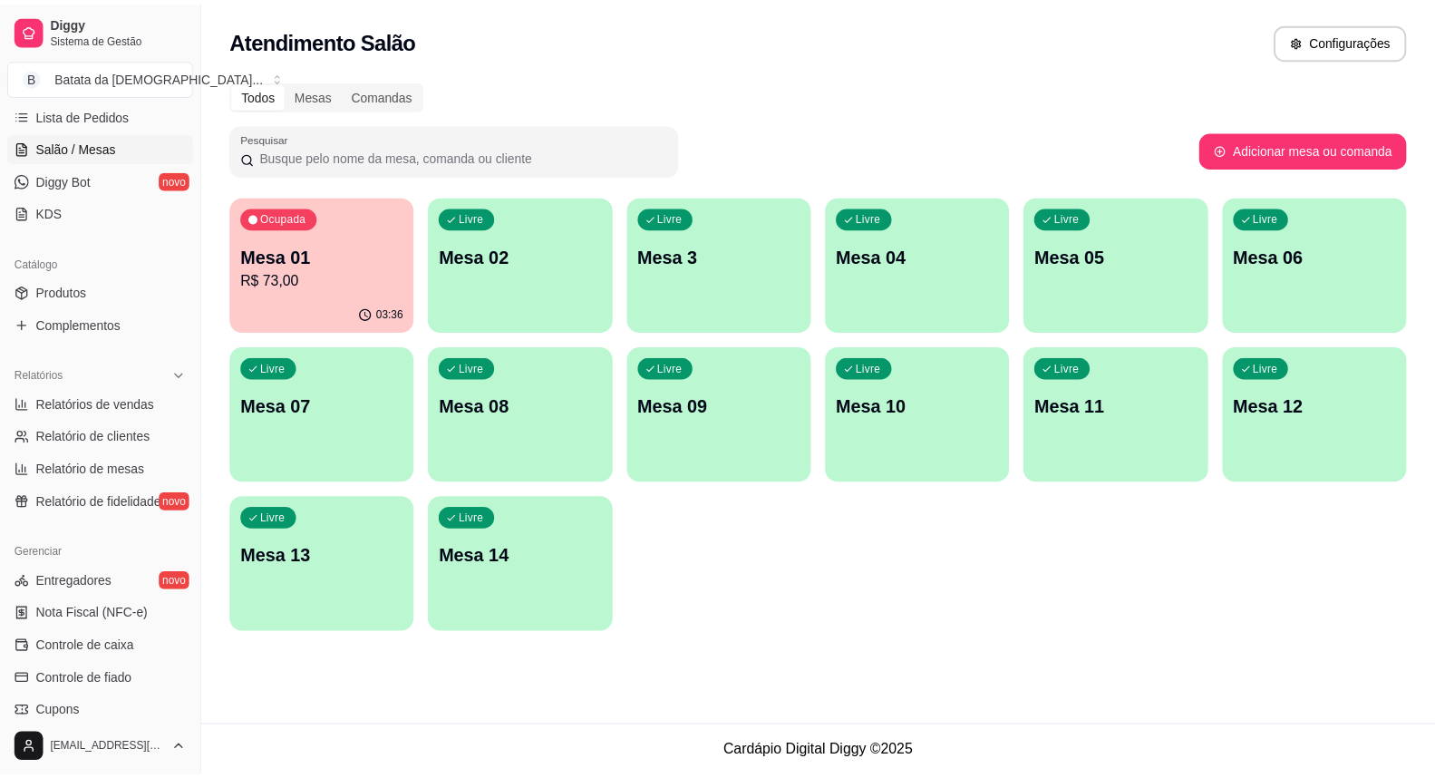
scroll to position [402, 0]
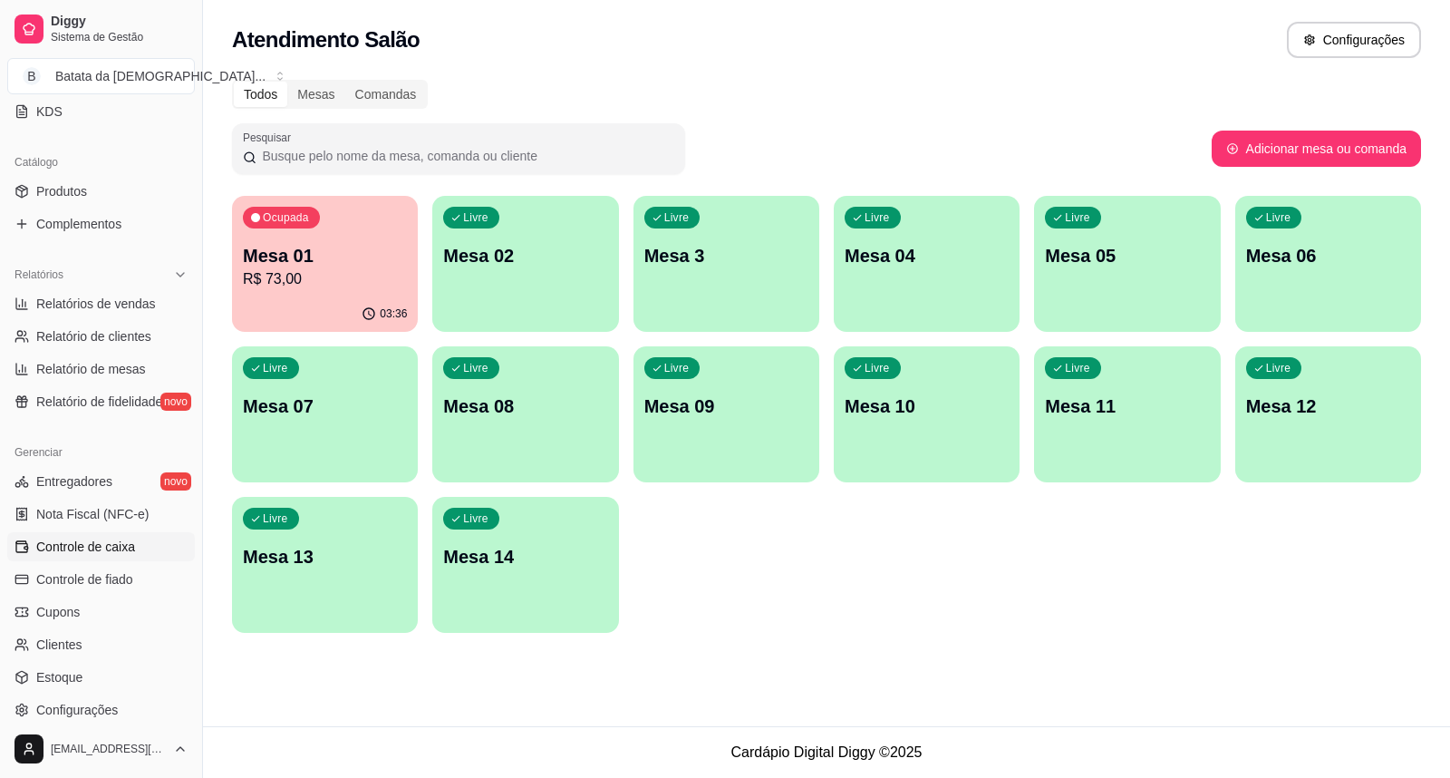
click at [110, 546] on span "Controle de caixa" at bounding box center [85, 546] width 99 height 18
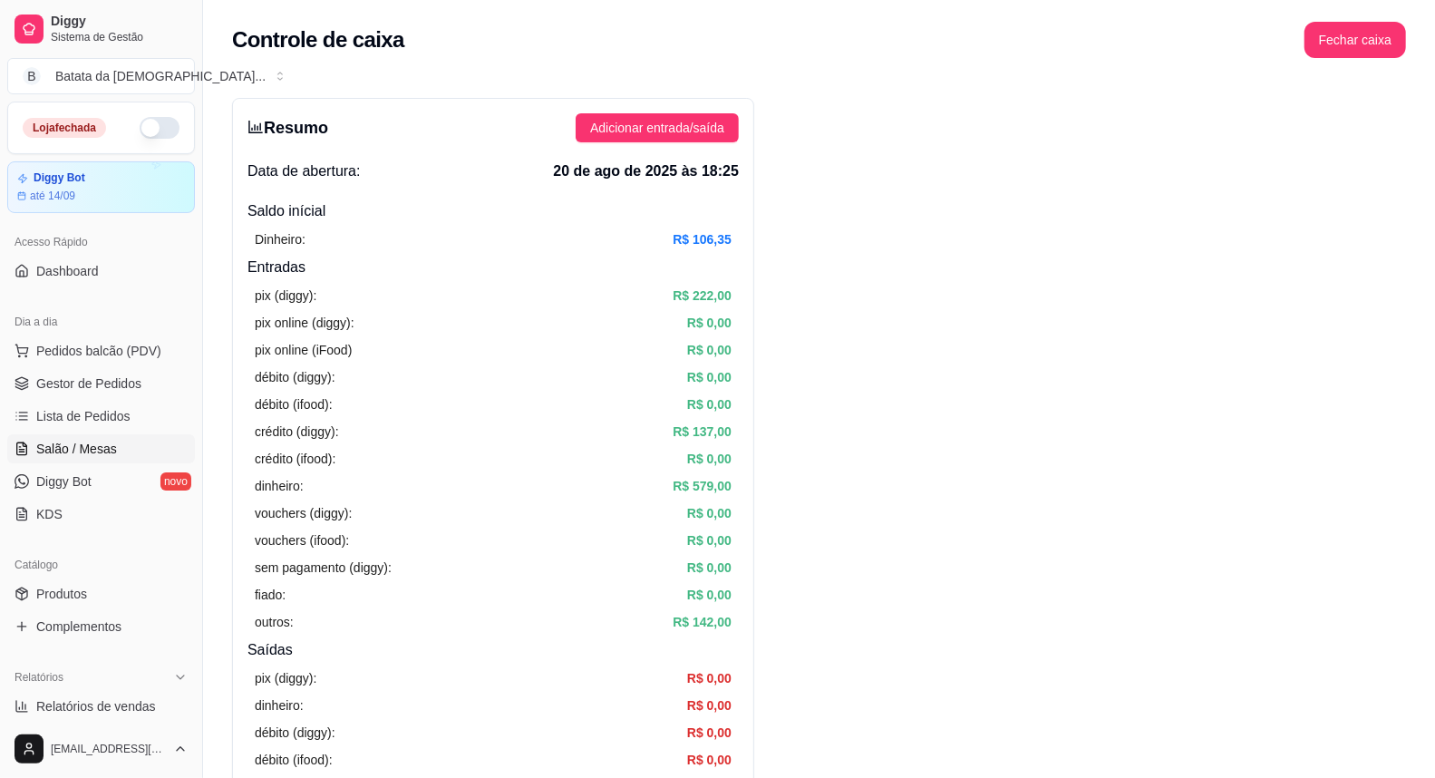
click at [89, 450] on span "Salão / Mesas" at bounding box center [76, 449] width 81 height 18
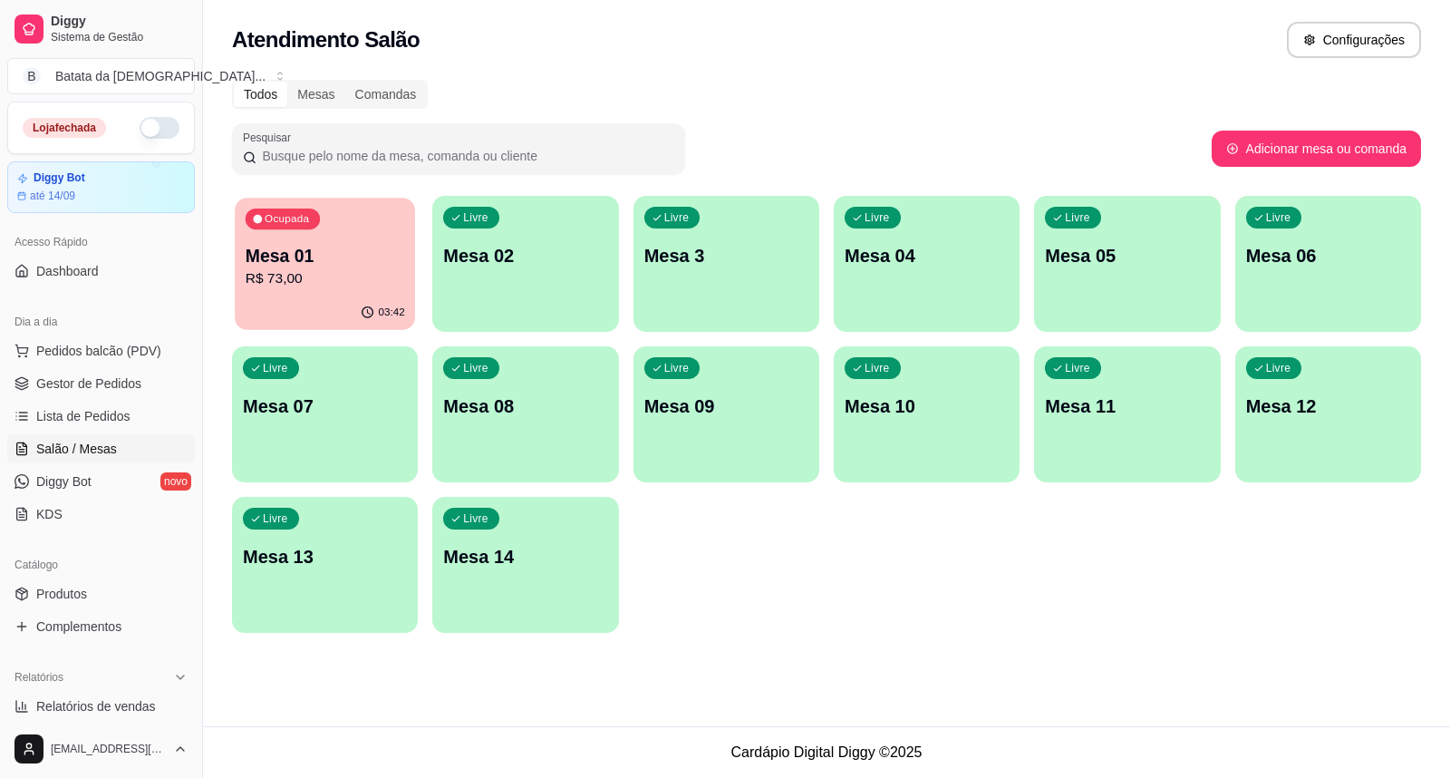
click at [321, 278] on p "R$ 73,00" at bounding box center [326, 278] width 160 height 21
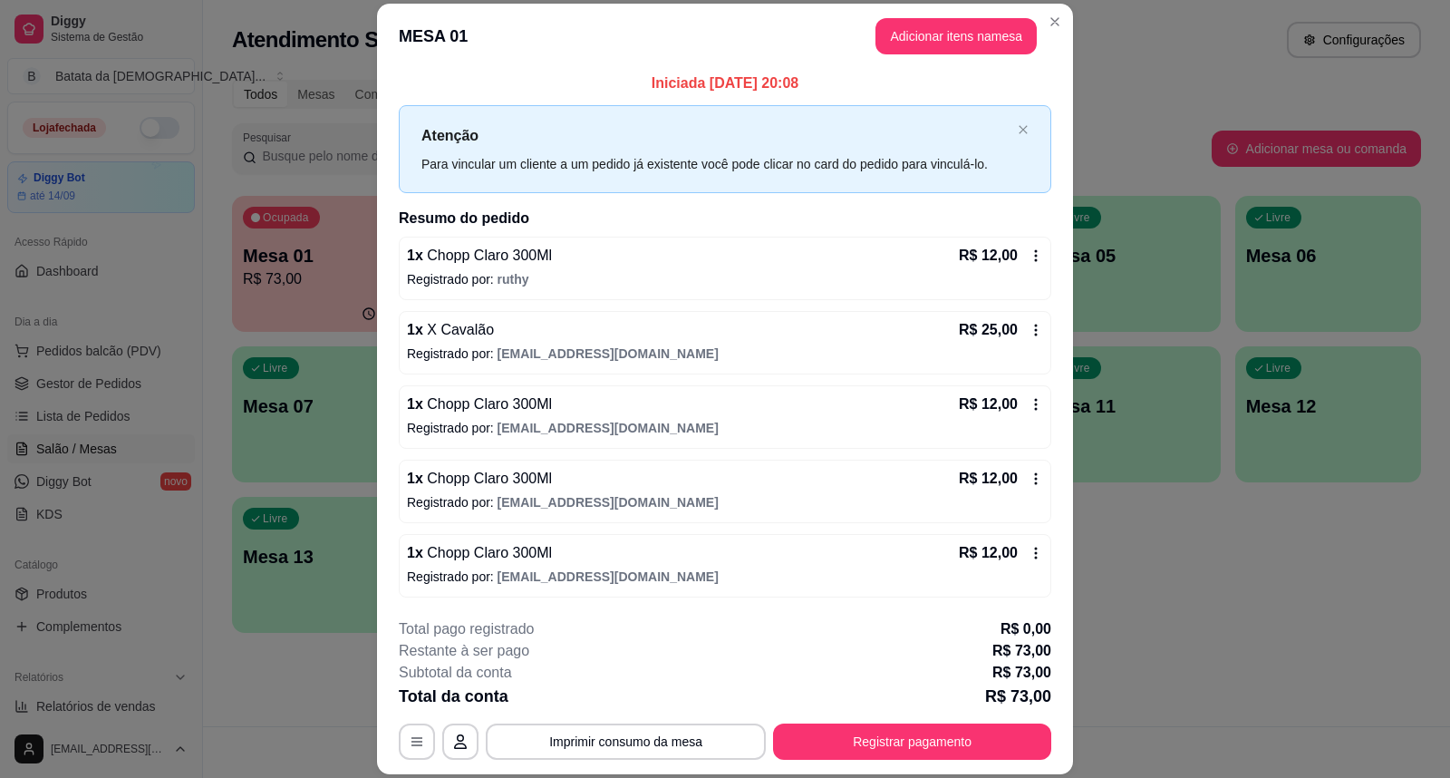
scroll to position [5, 0]
click at [968, 750] on button "Registrar pagamento" at bounding box center [912, 741] width 278 height 36
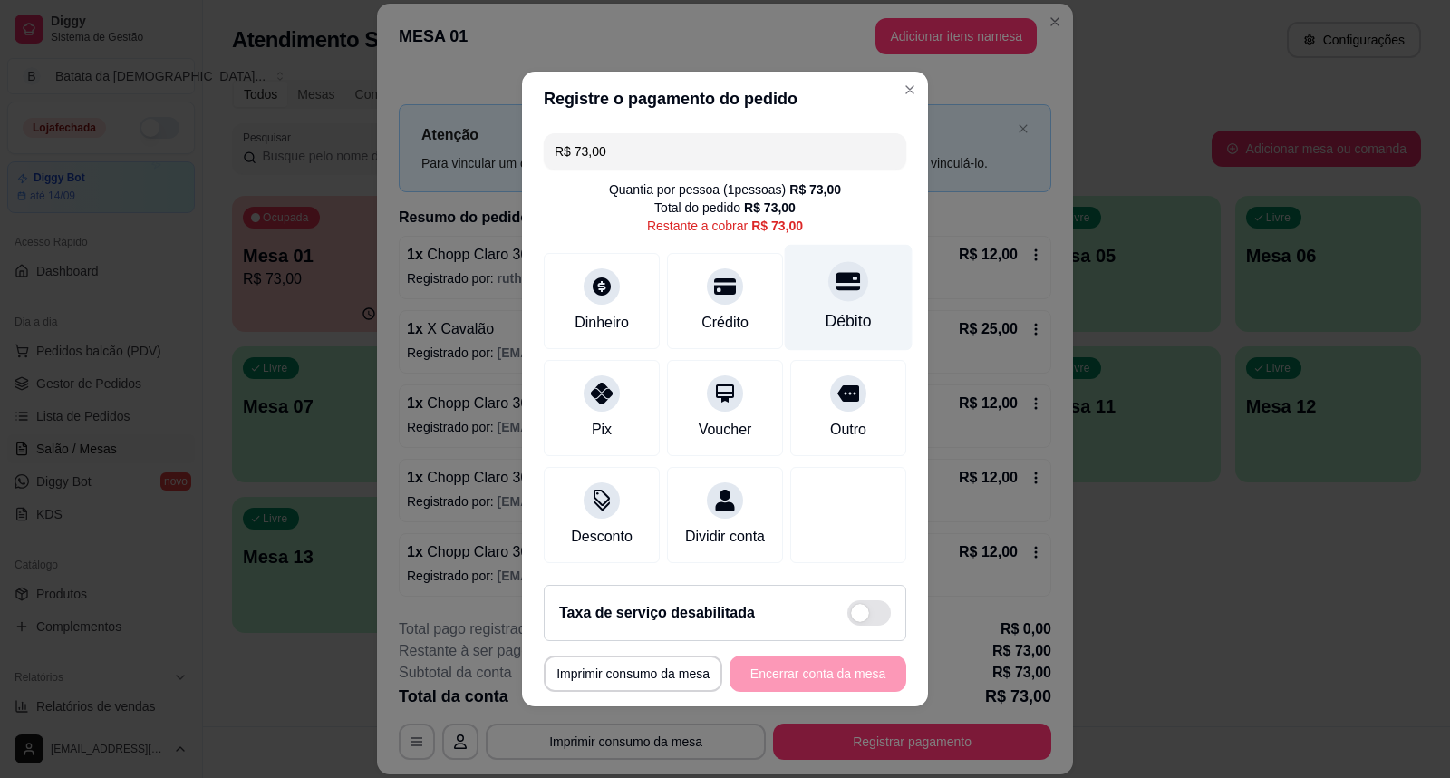
click at [831, 286] on div at bounding box center [848, 281] width 40 height 40
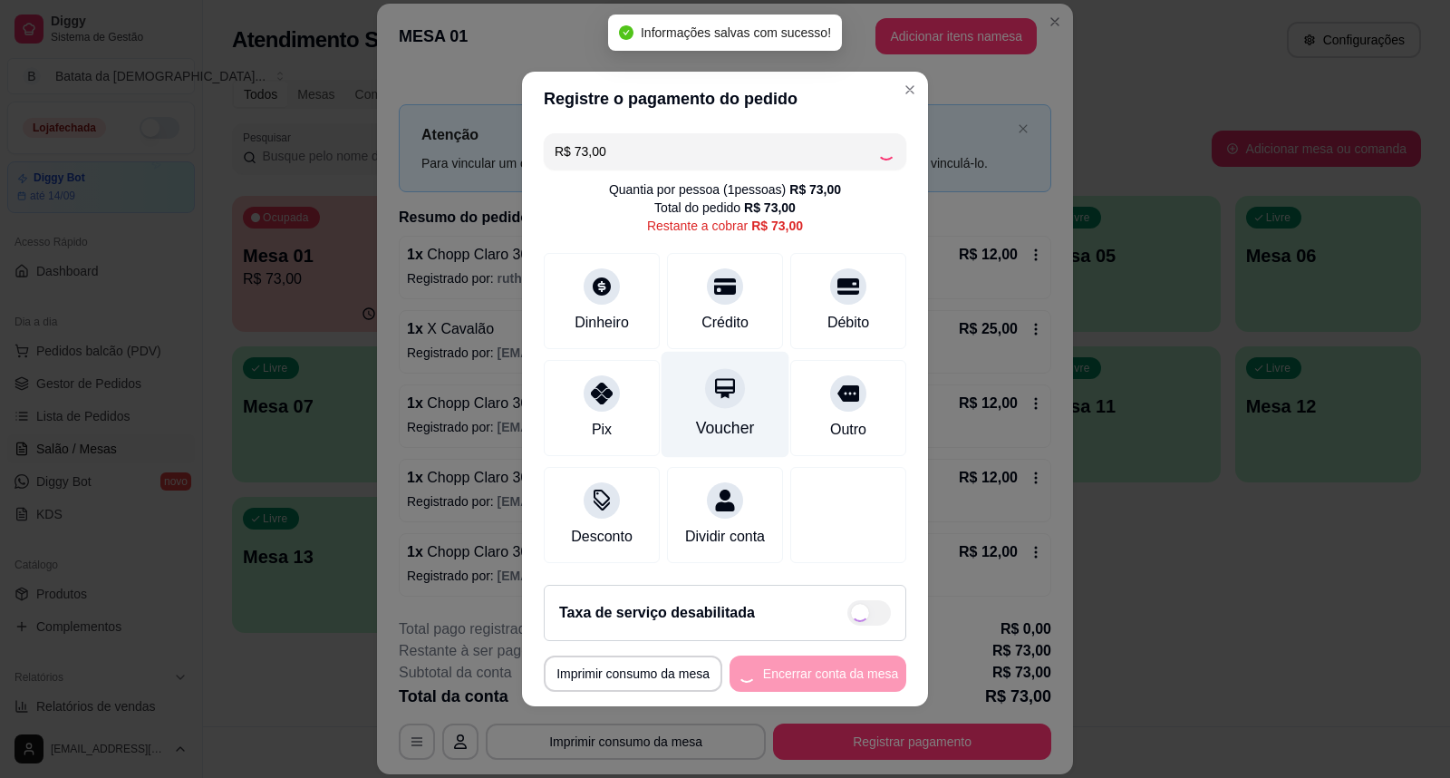
type input "R$ 0,00"
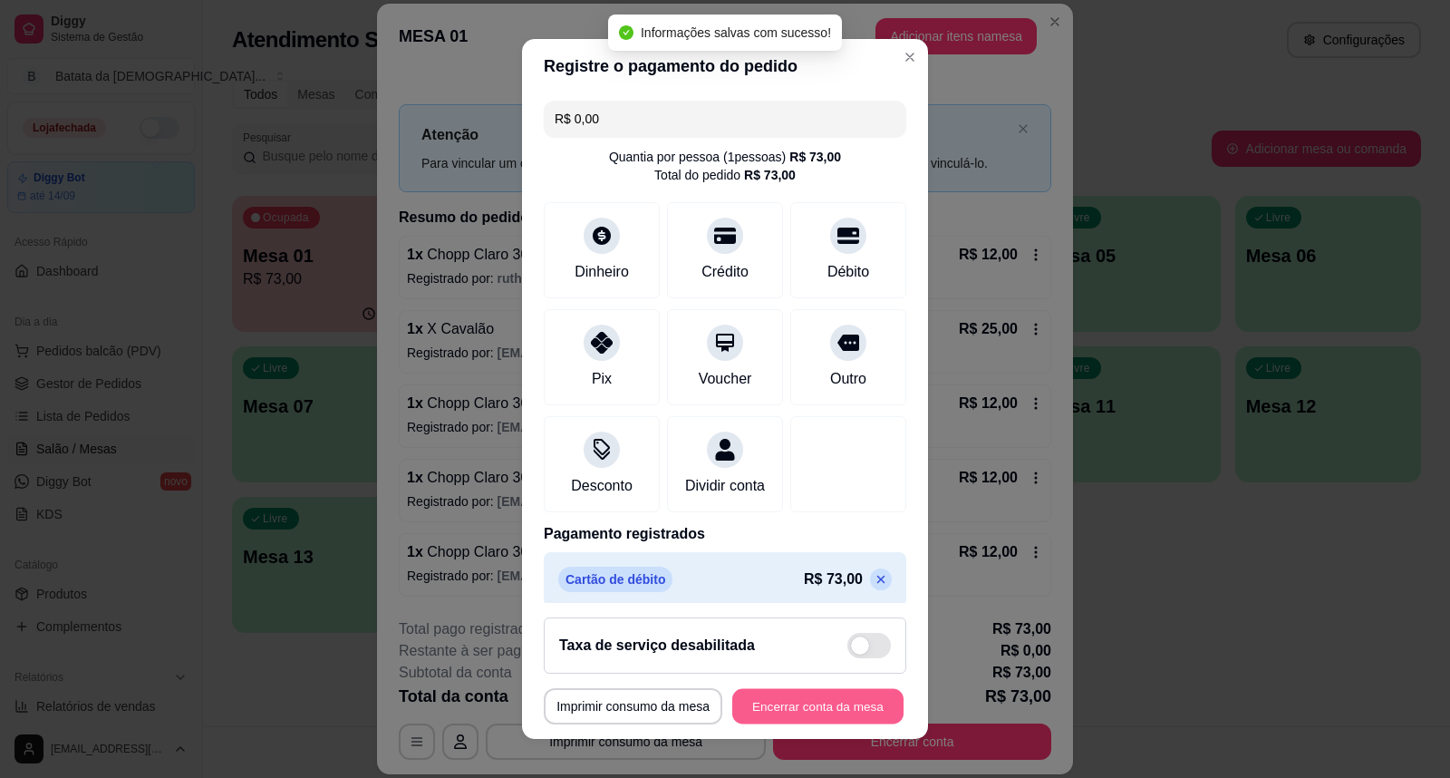
click at [807, 720] on button "Encerrar conta da mesa" at bounding box center [817, 706] width 171 height 35
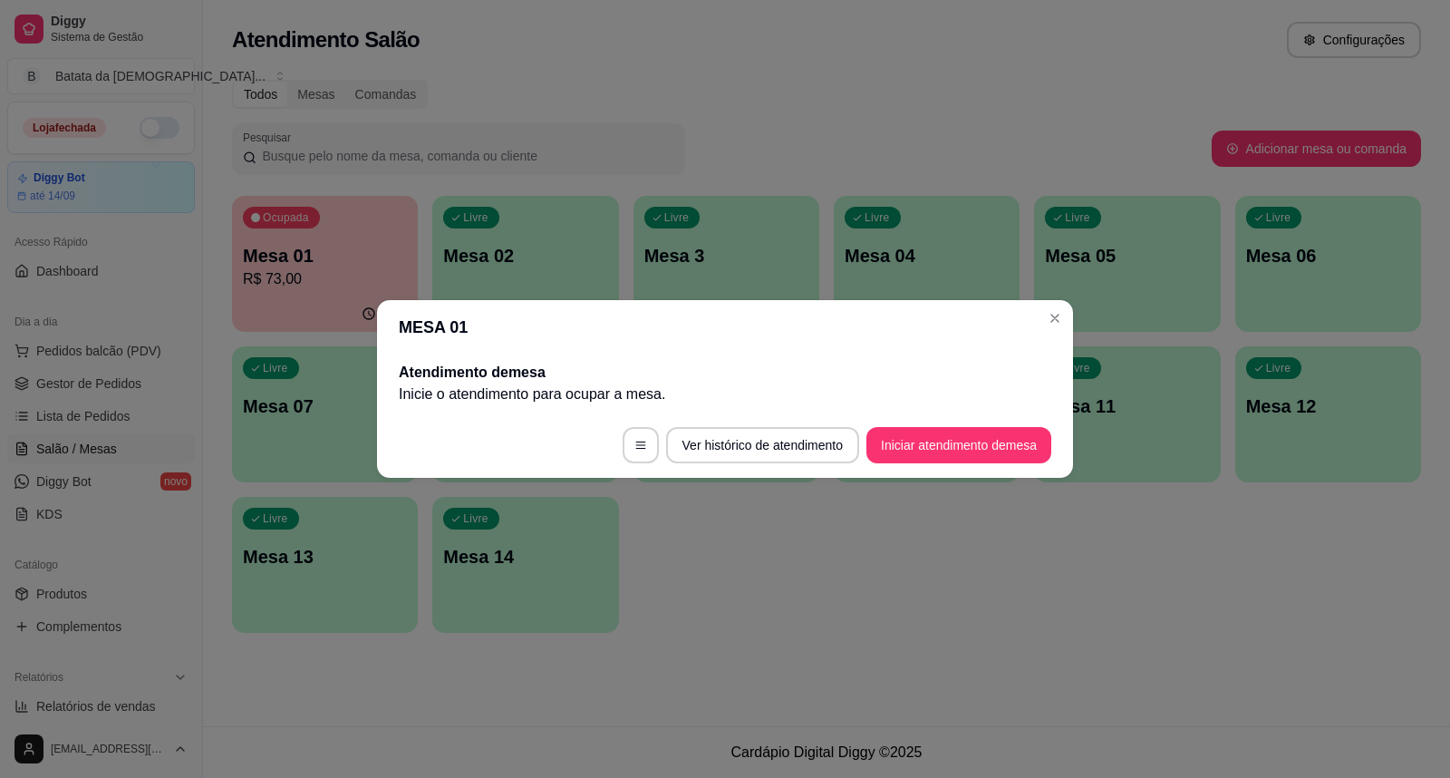
scroll to position [0, 0]
